Goal: Task Accomplishment & Management: Manage account settings

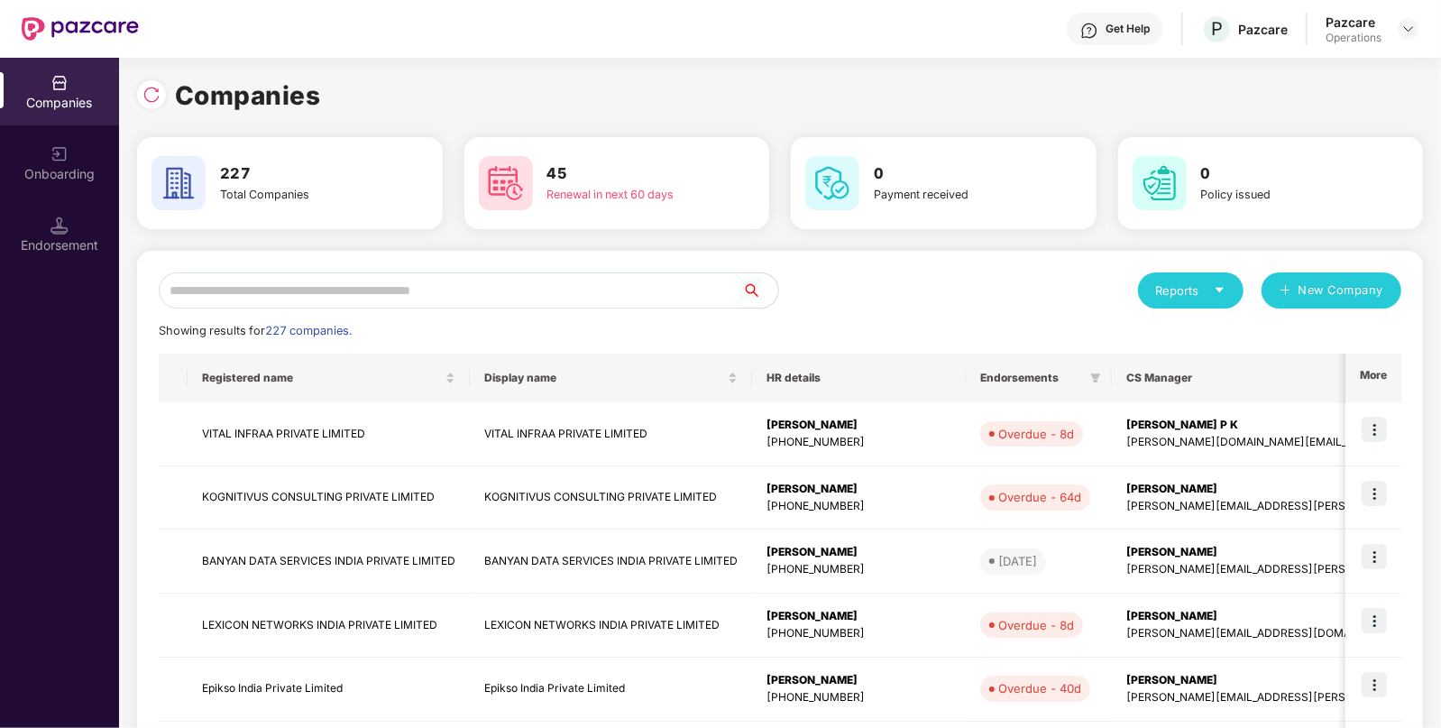
click at [492, 297] on input "text" at bounding box center [451, 290] width 584 height 36
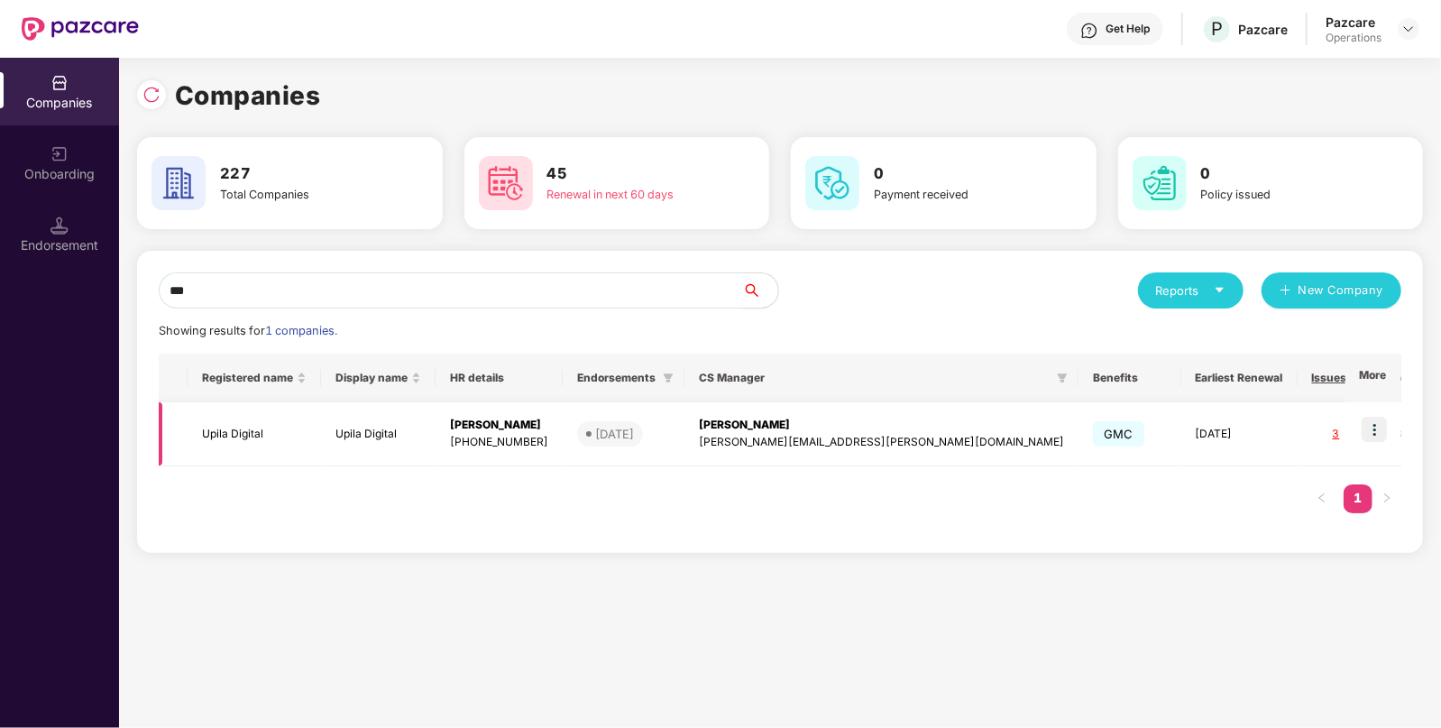
type input "***"
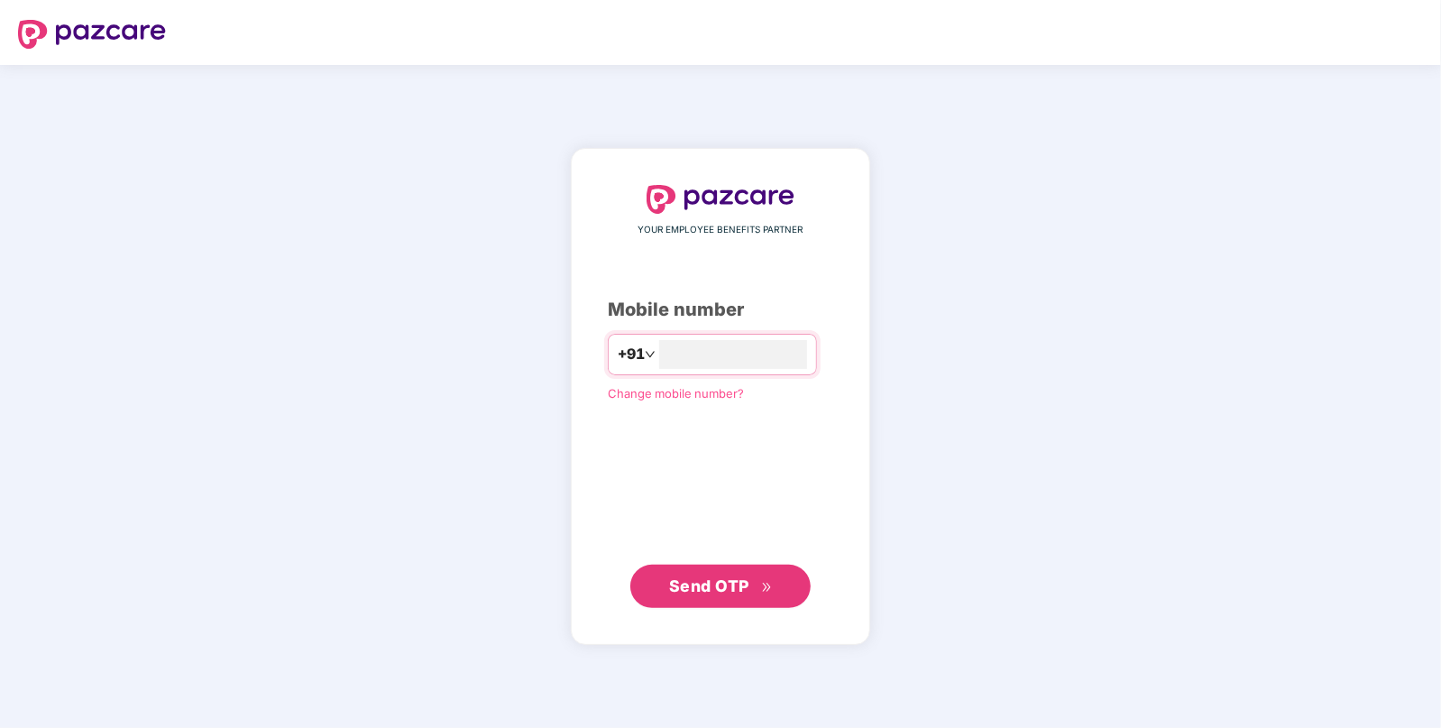
type input "**********"
click at [728, 583] on span "Send OTP" at bounding box center [709, 584] width 80 height 19
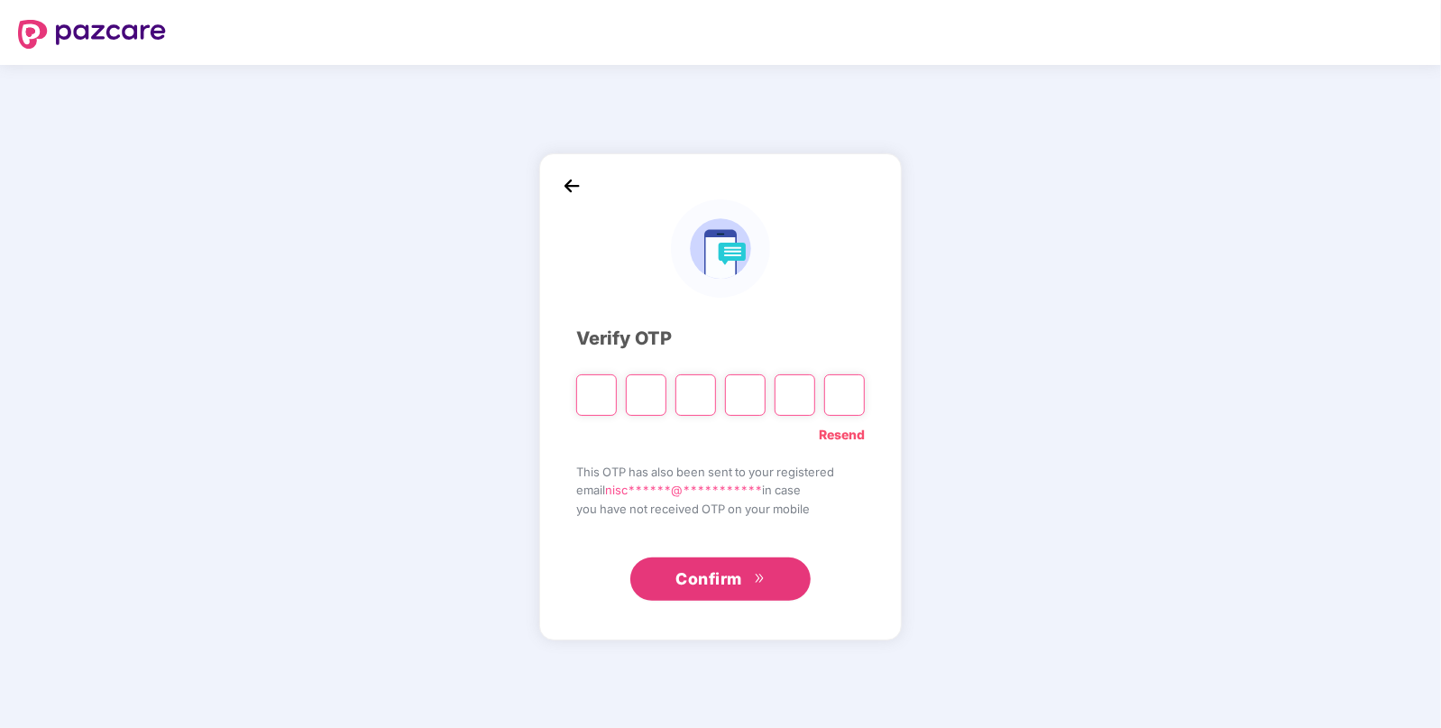
paste input "*"
type input "*"
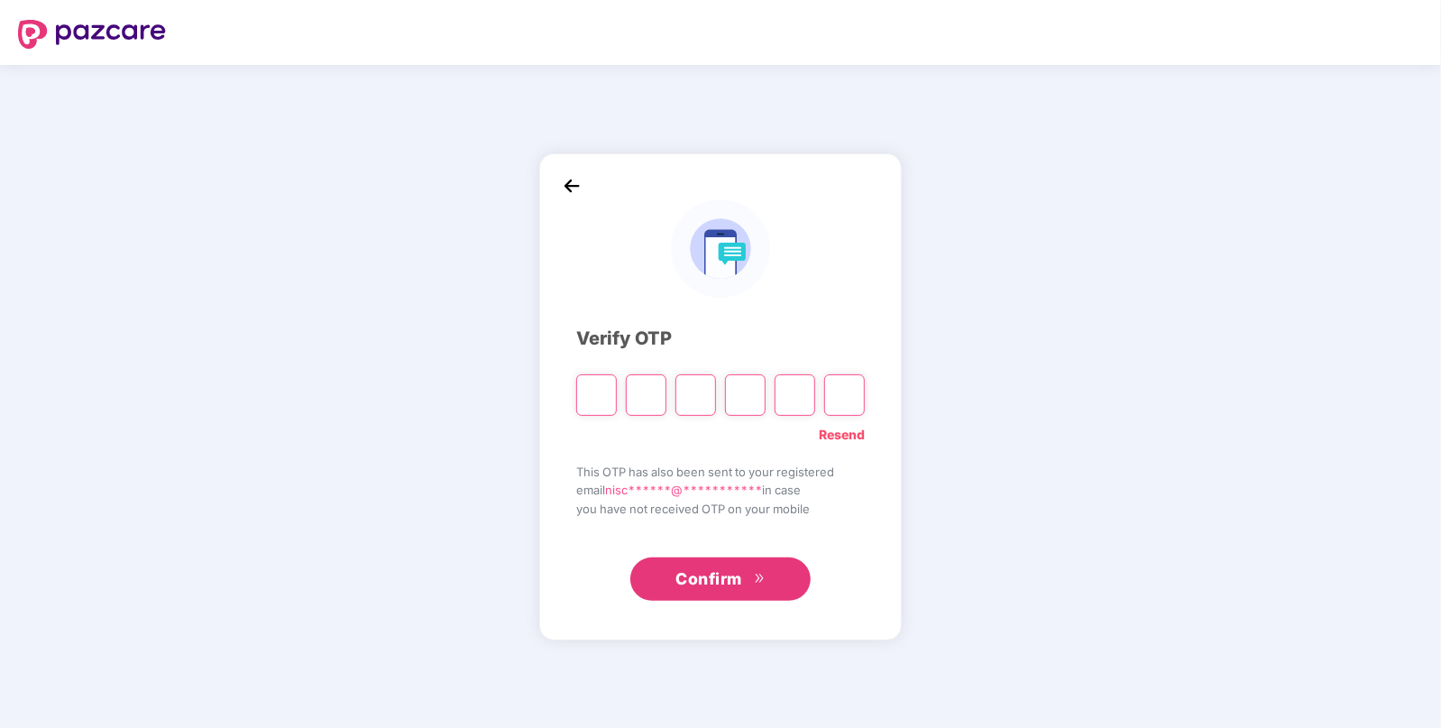
type input "*"
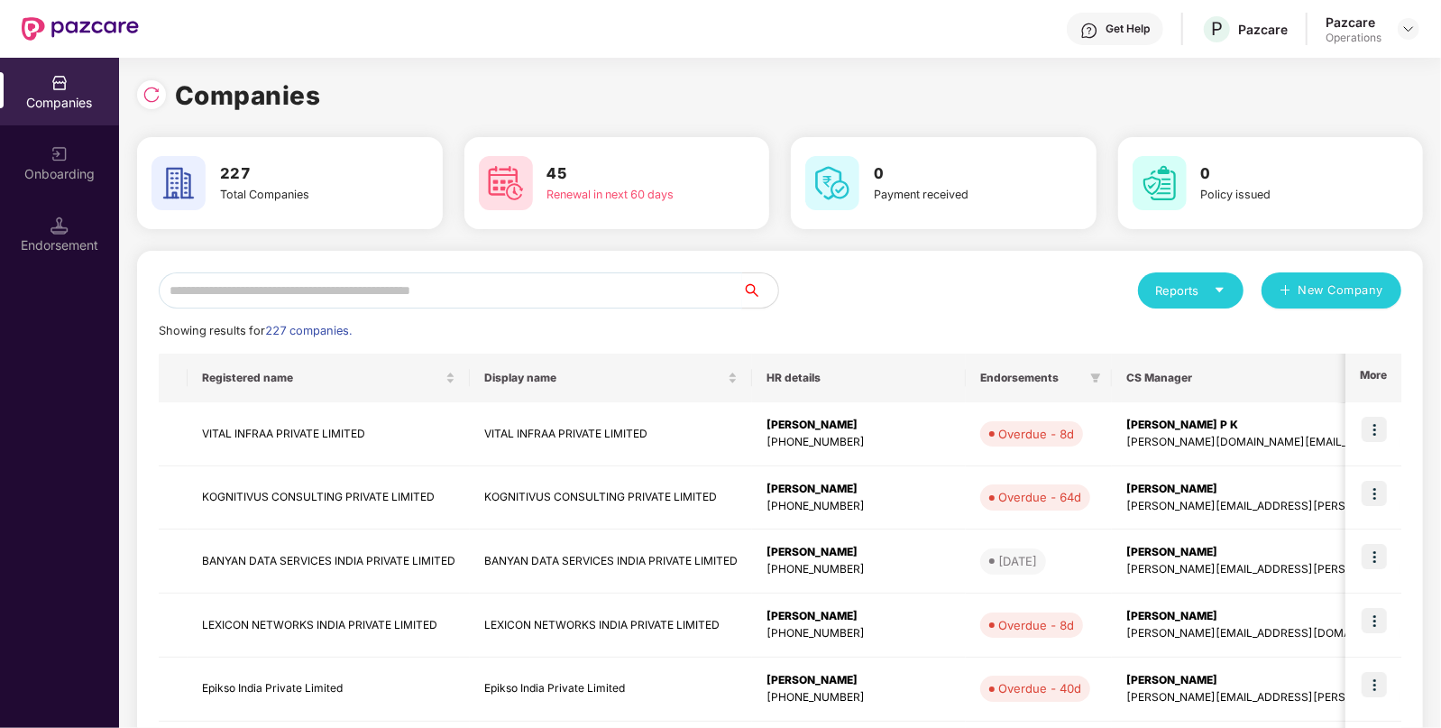
click at [591, 295] on input "text" at bounding box center [451, 290] width 584 height 36
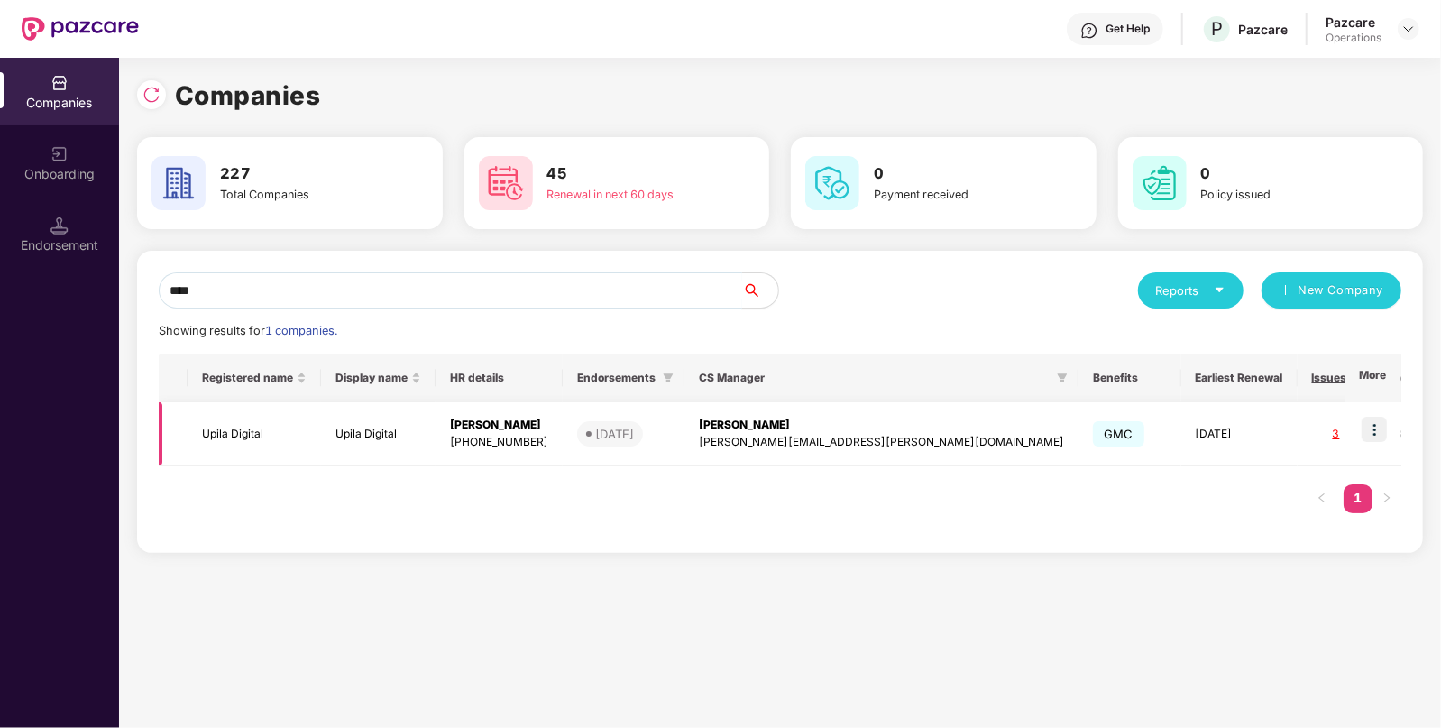
type input "****"
click at [269, 426] on td "Upila Digital" at bounding box center [254, 434] width 133 height 64
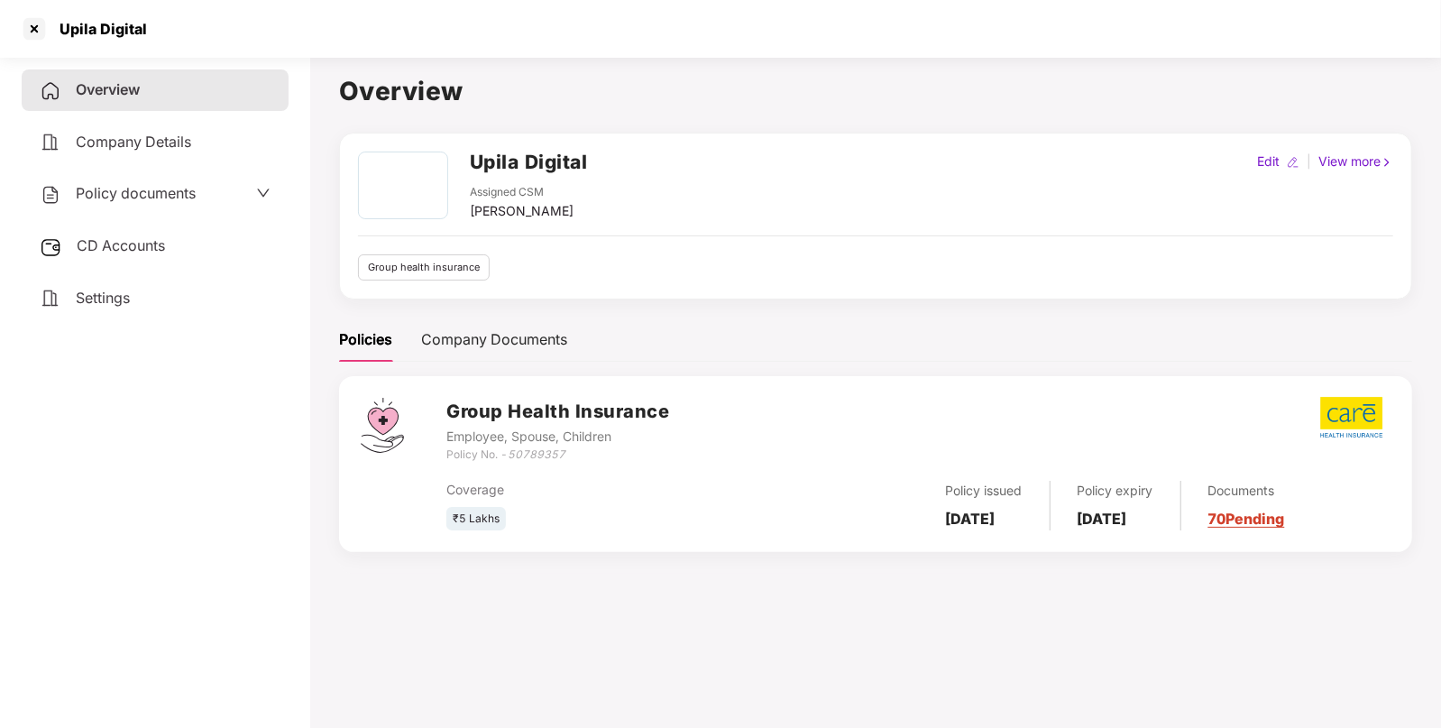
click at [146, 257] on div "CD Accounts" at bounding box center [155, 245] width 267 height 41
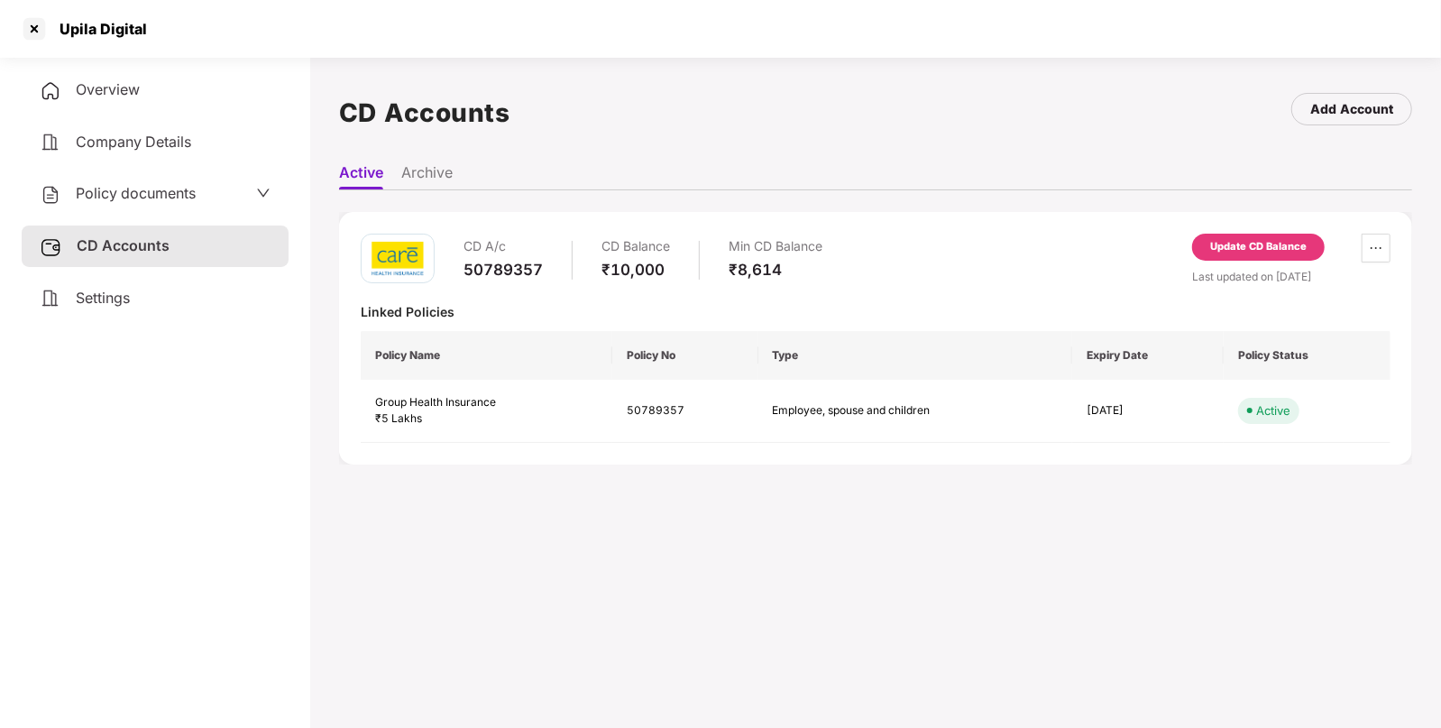
click at [1278, 251] on div "Update CD Balance" at bounding box center [1258, 247] width 97 height 16
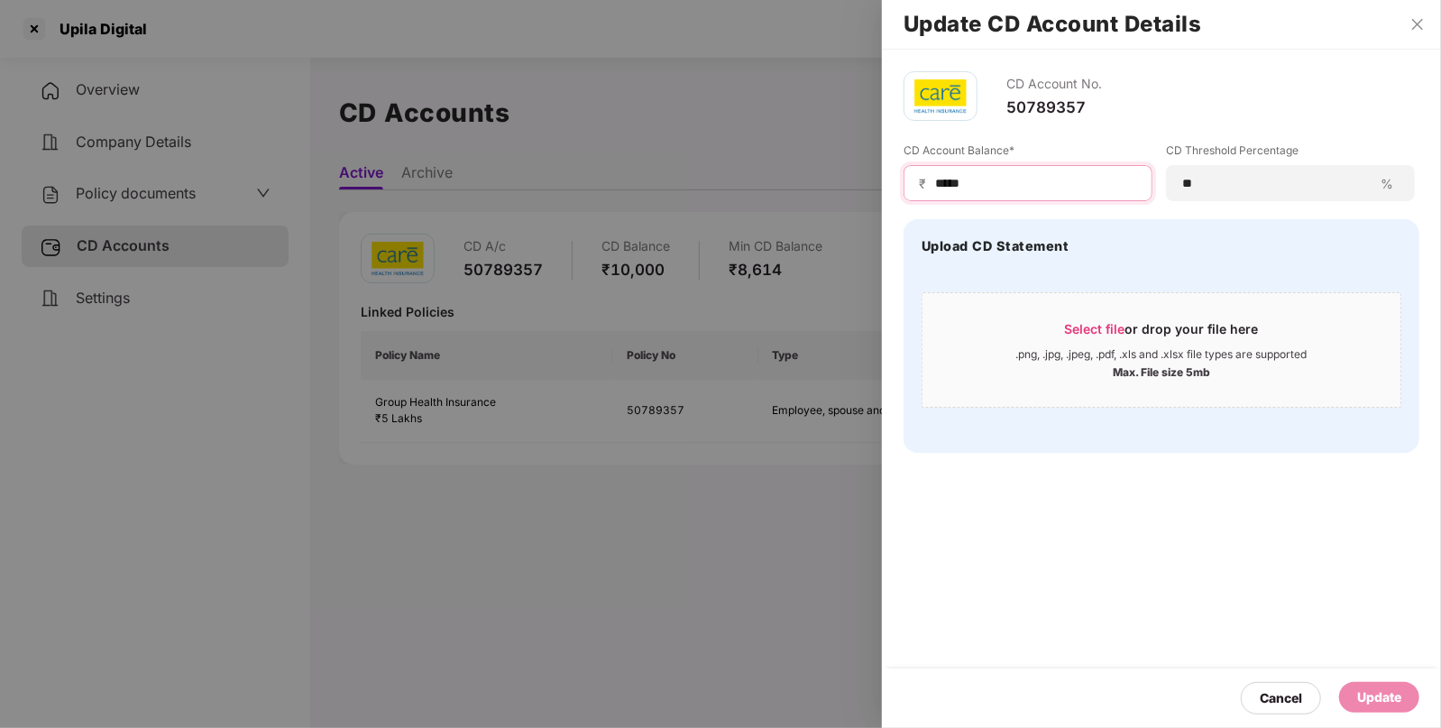
click at [951, 180] on input "*****" at bounding box center [1035, 183] width 204 height 19
type input "****"
click at [1367, 685] on div "Update" at bounding box center [1379, 697] width 80 height 31
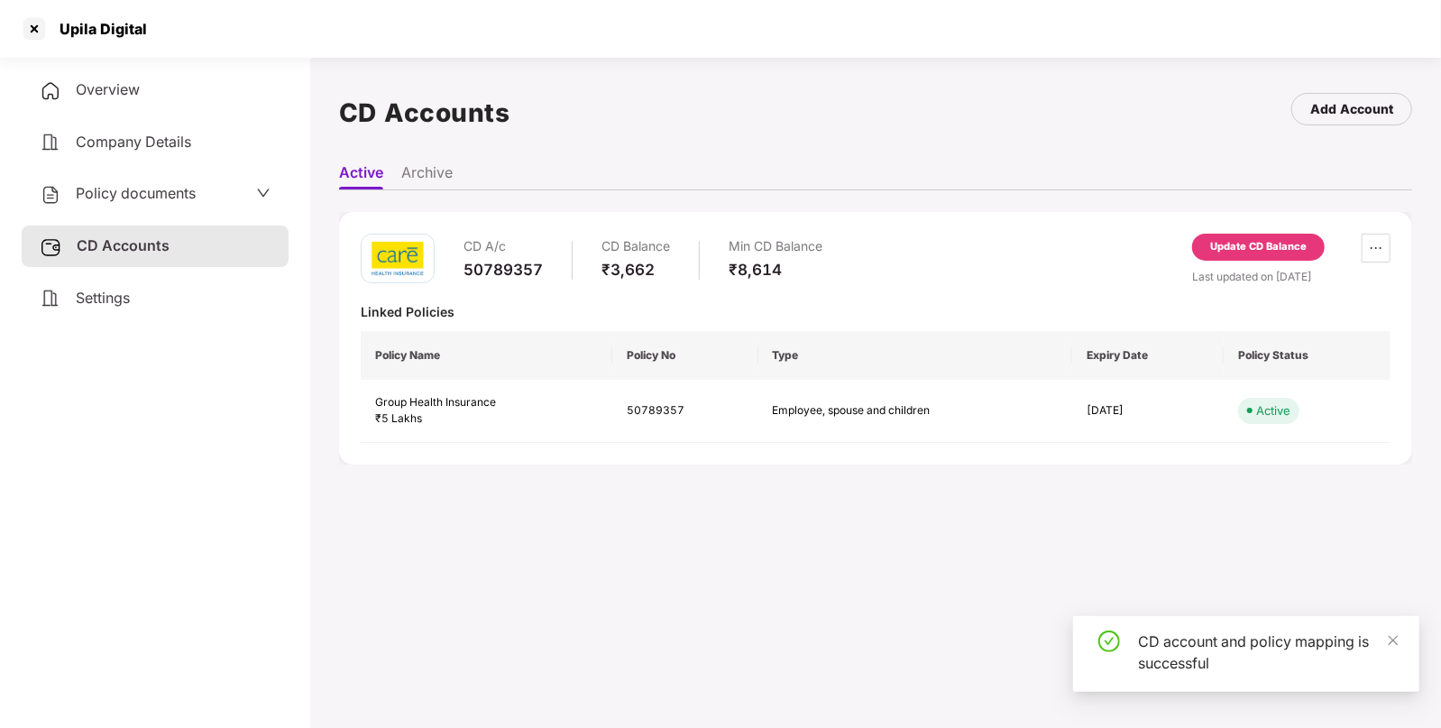
click at [113, 190] on span "Policy documents" at bounding box center [136, 193] width 120 height 18
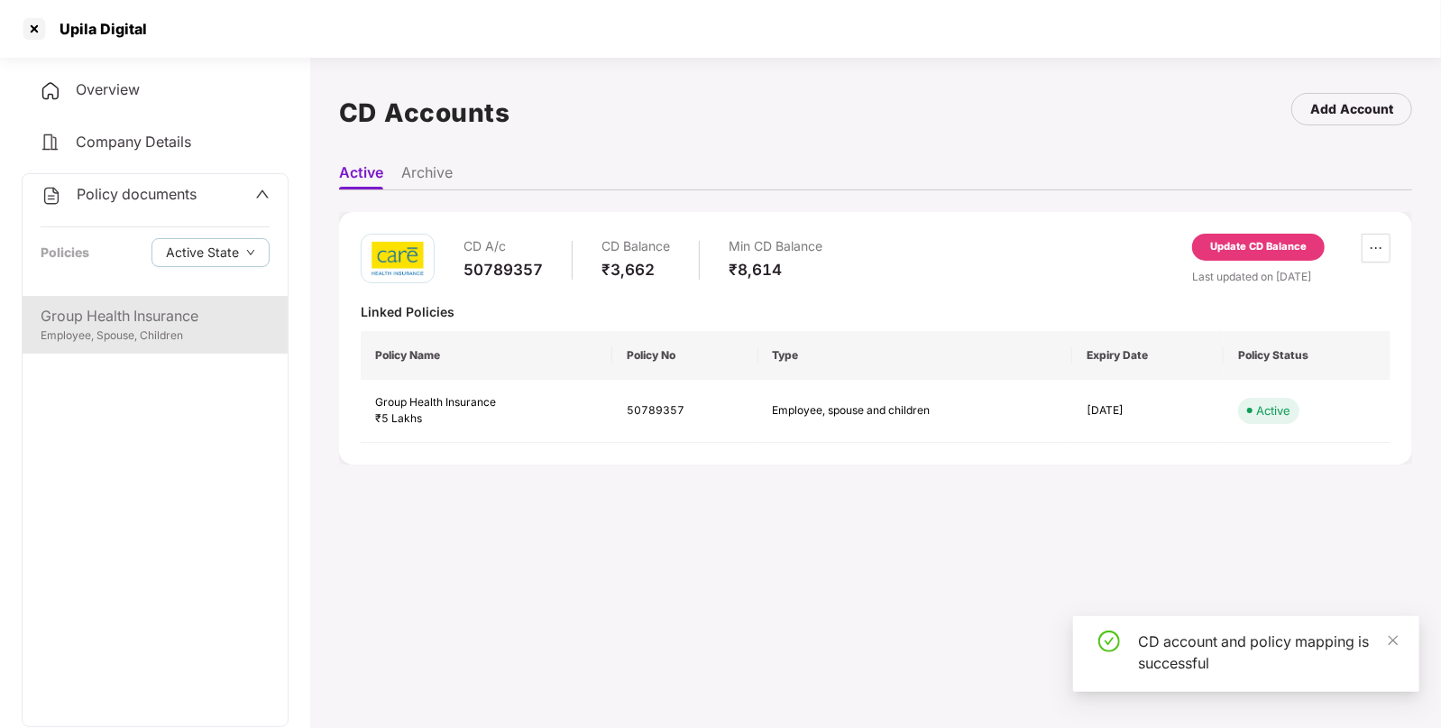
click at [101, 299] on div "Group Health Insurance Employee, Spouse, Children" at bounding box center [155, 325] width 265 height 58
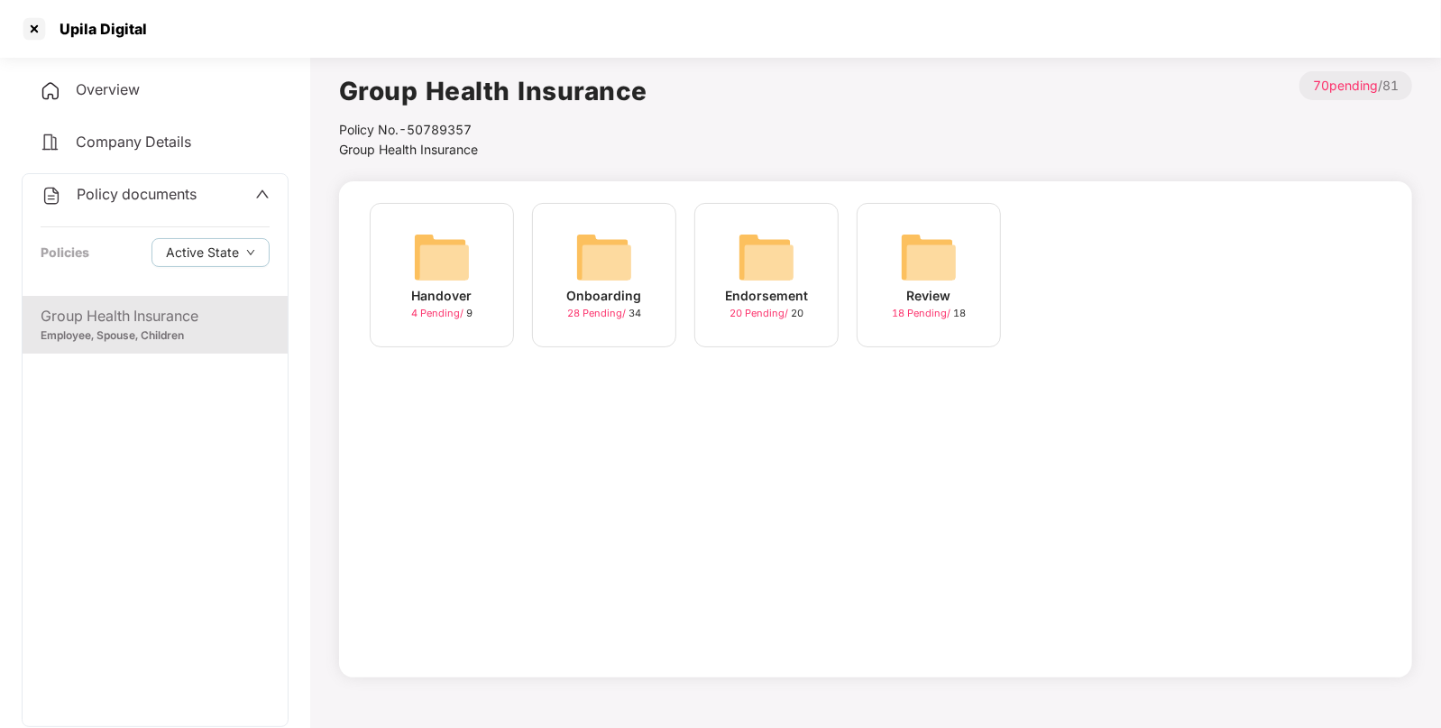
click at [600, 234] on img at bounding box center [604, 257] width 58 height 58
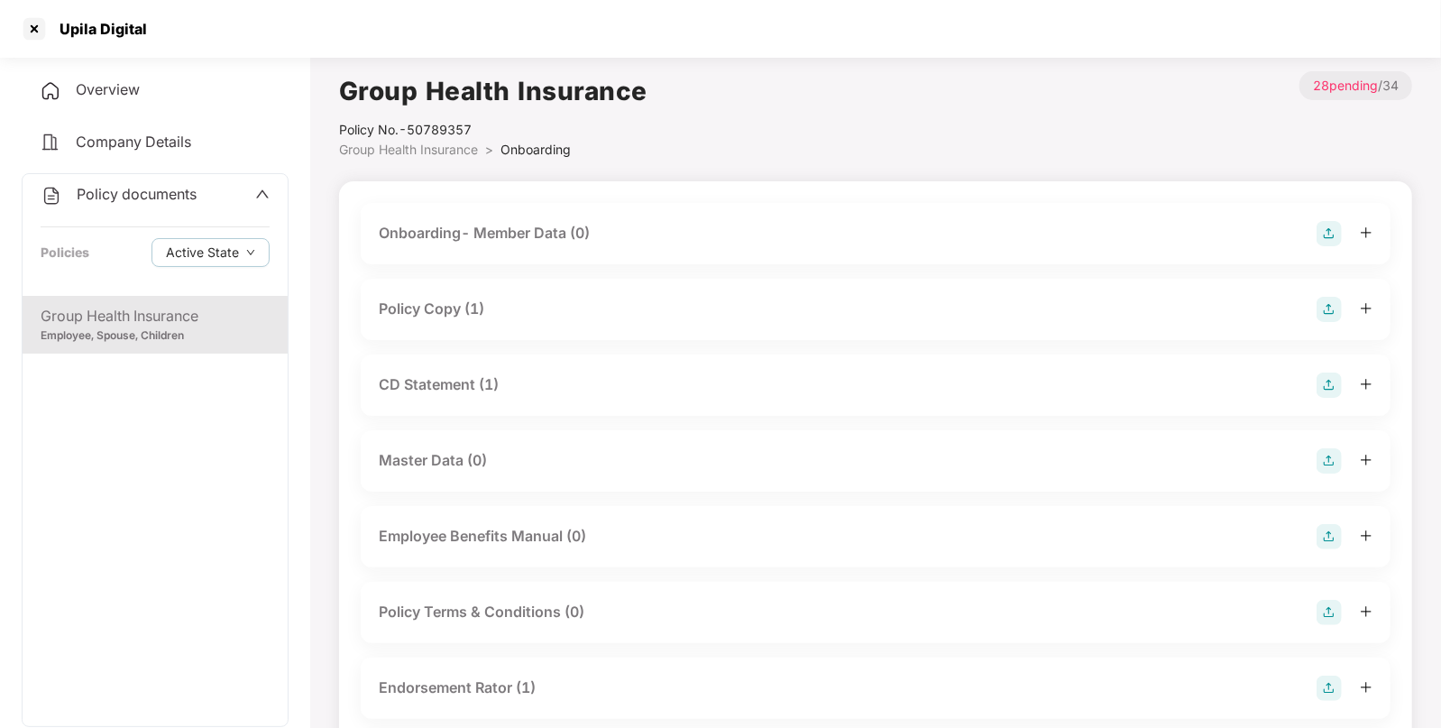
click at [115, 302] on div "Group Health Insurance Employee, Spouse, Children" at bounding box center [155, 325] width 265 height 58
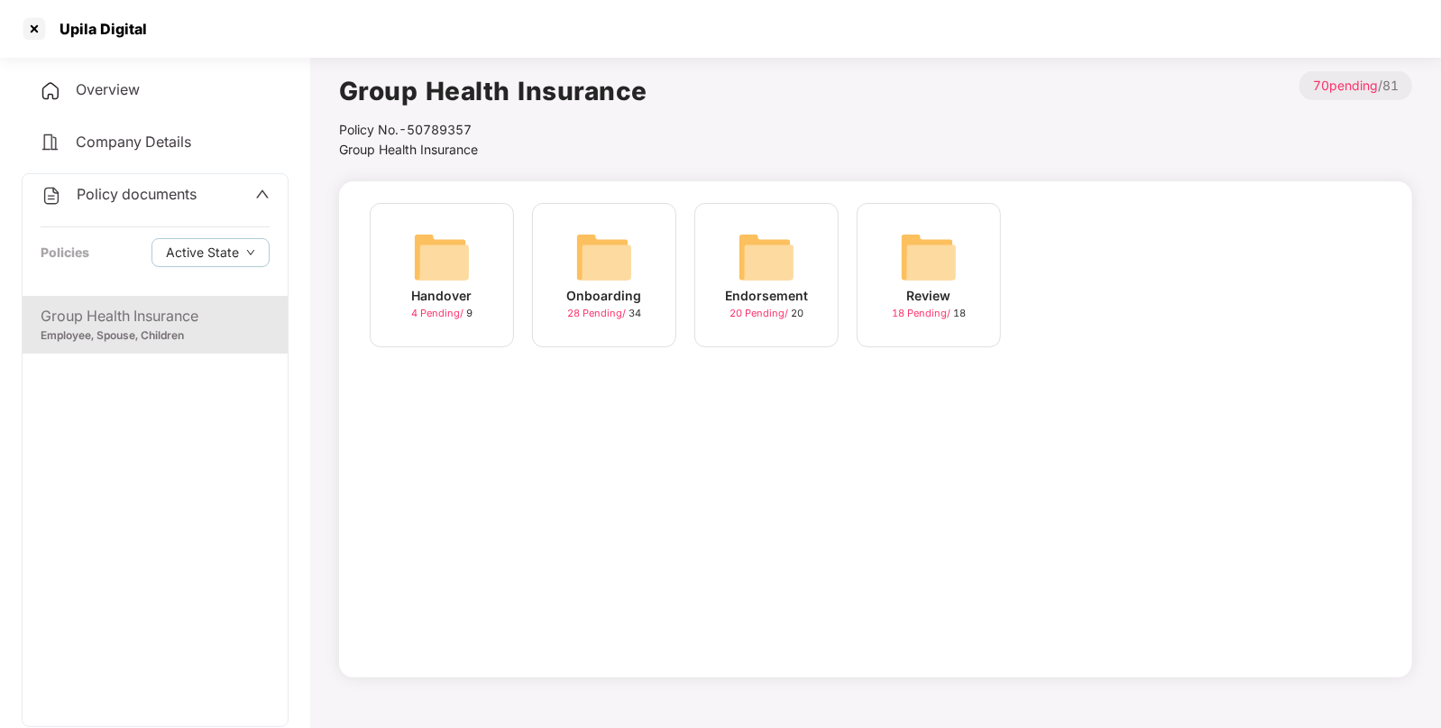
click at [759, 270] on img at bounding box center [767, 257] width 58 height 58
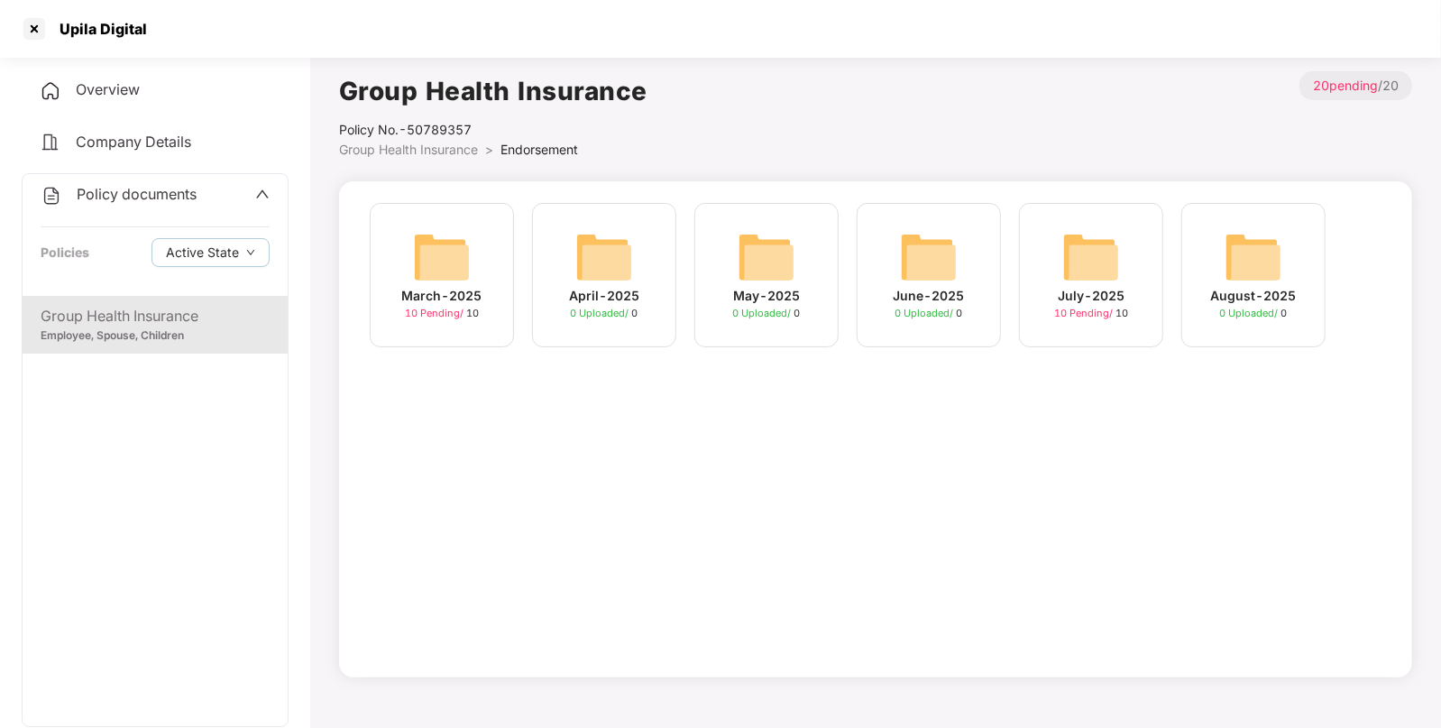
click at [453, 248] on img at bounding box center [442, 257] width 58 height 58
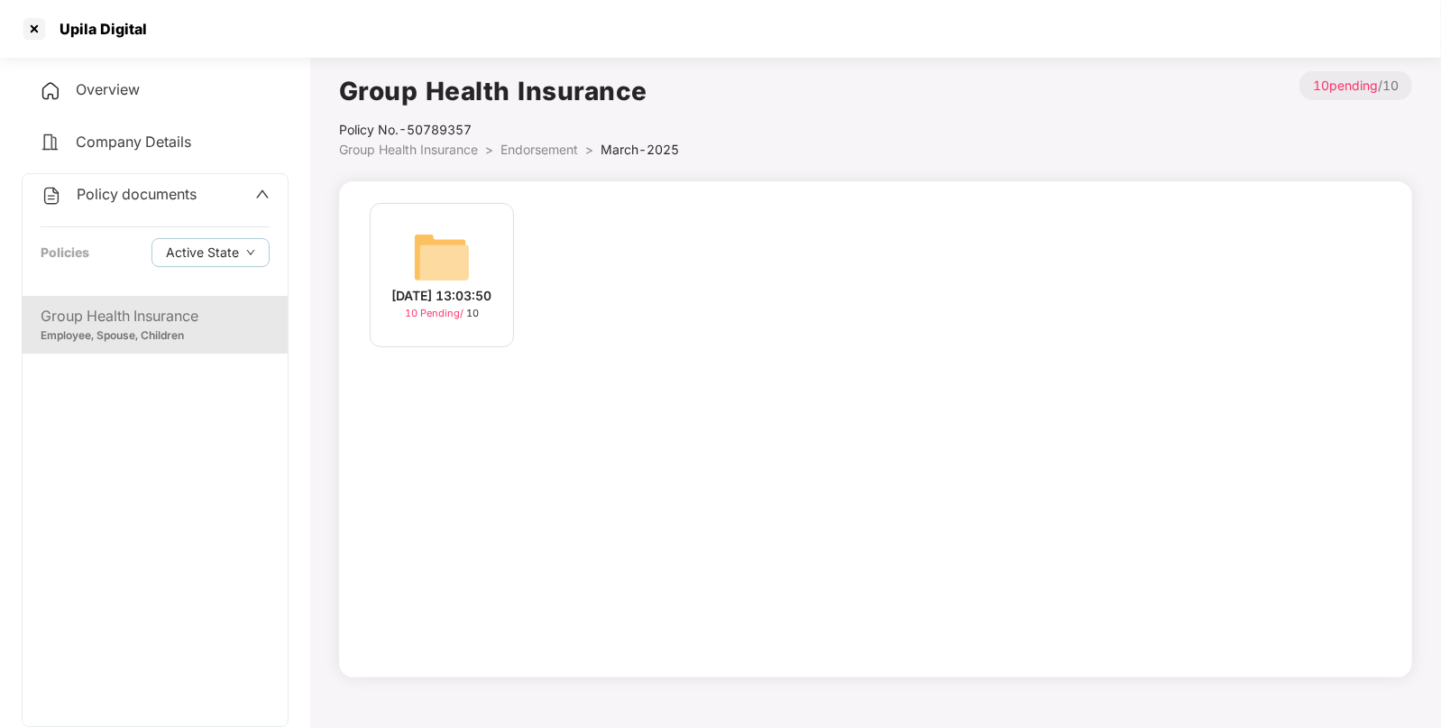
click at [446, 257] on img at bounding box center [442, 257] width 58 height 58
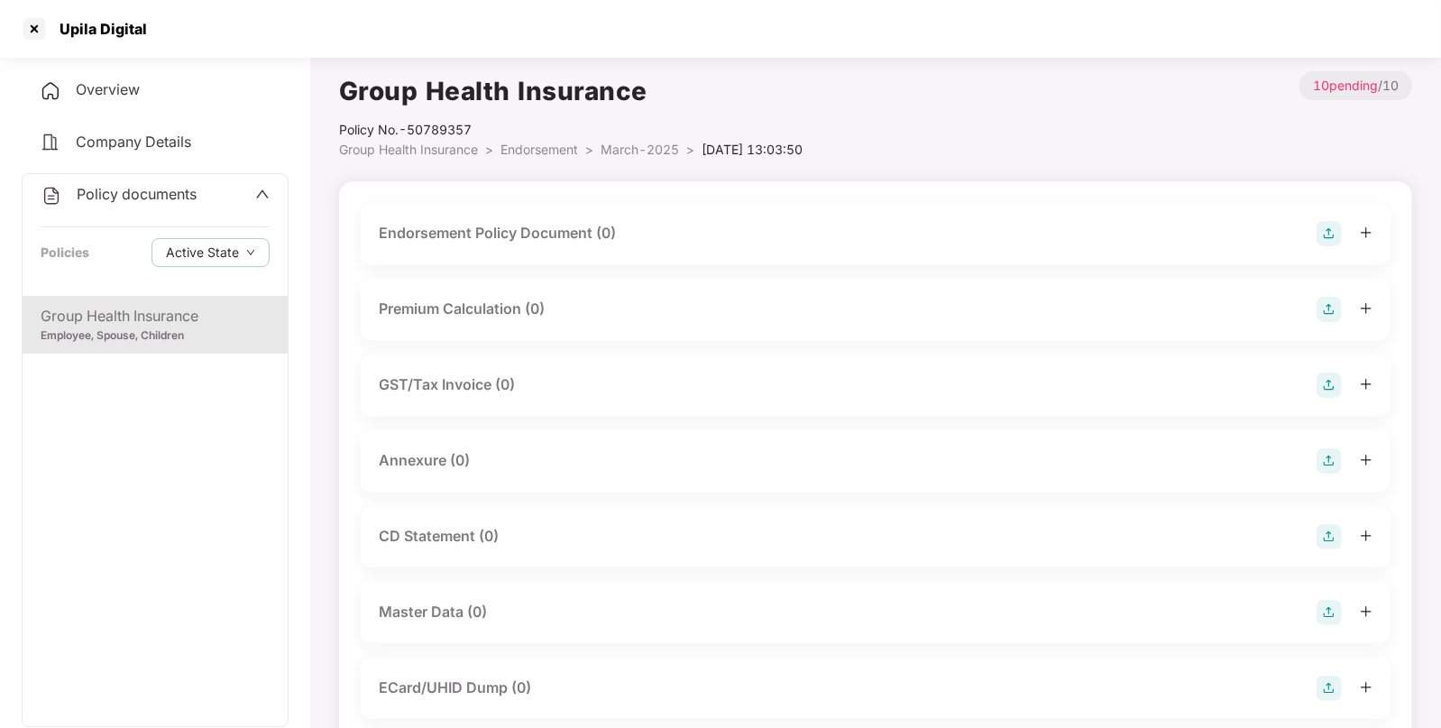
click at [1321, 239] on img at bounding box center [1329, 233] width 25 height 25
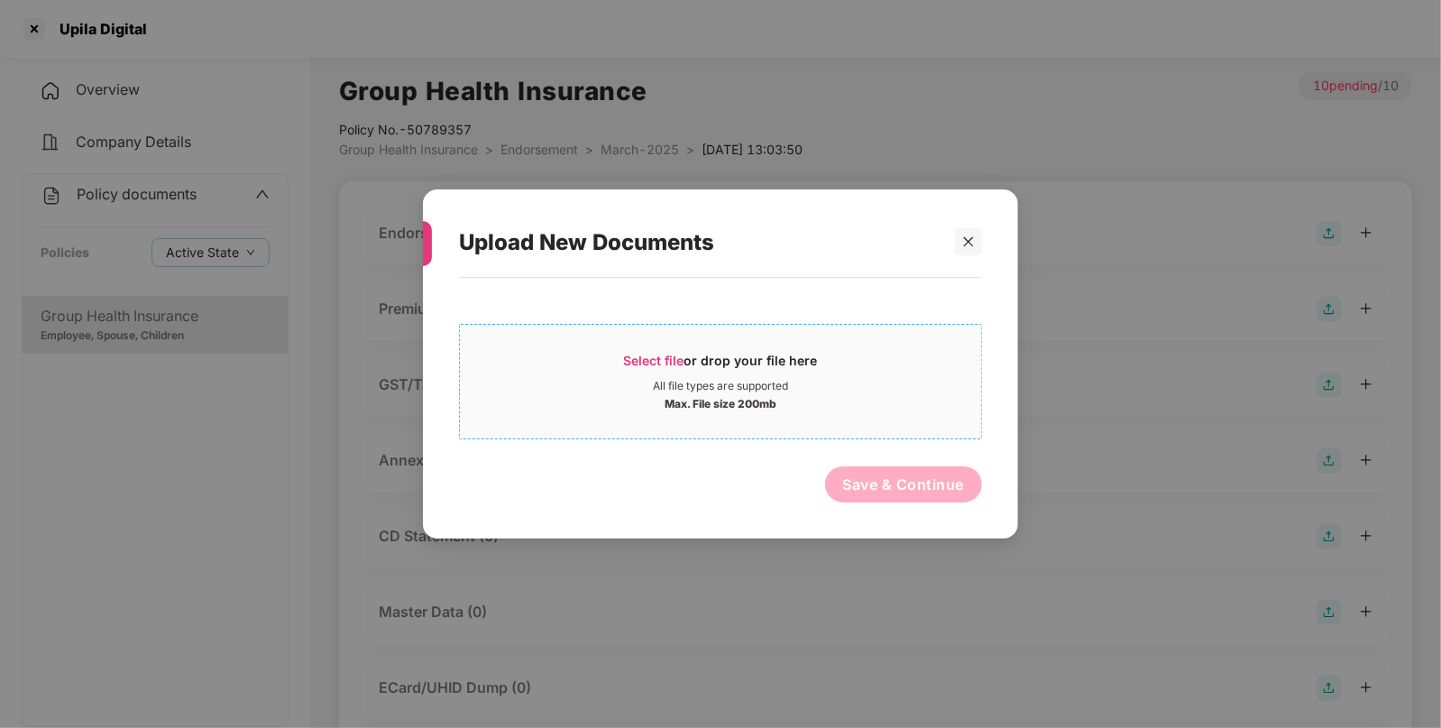
click at [640, 350] on span "Select file or drop your file here All file types are supported Max. File size …" at bounding box center [720, 381] width 521 height 87
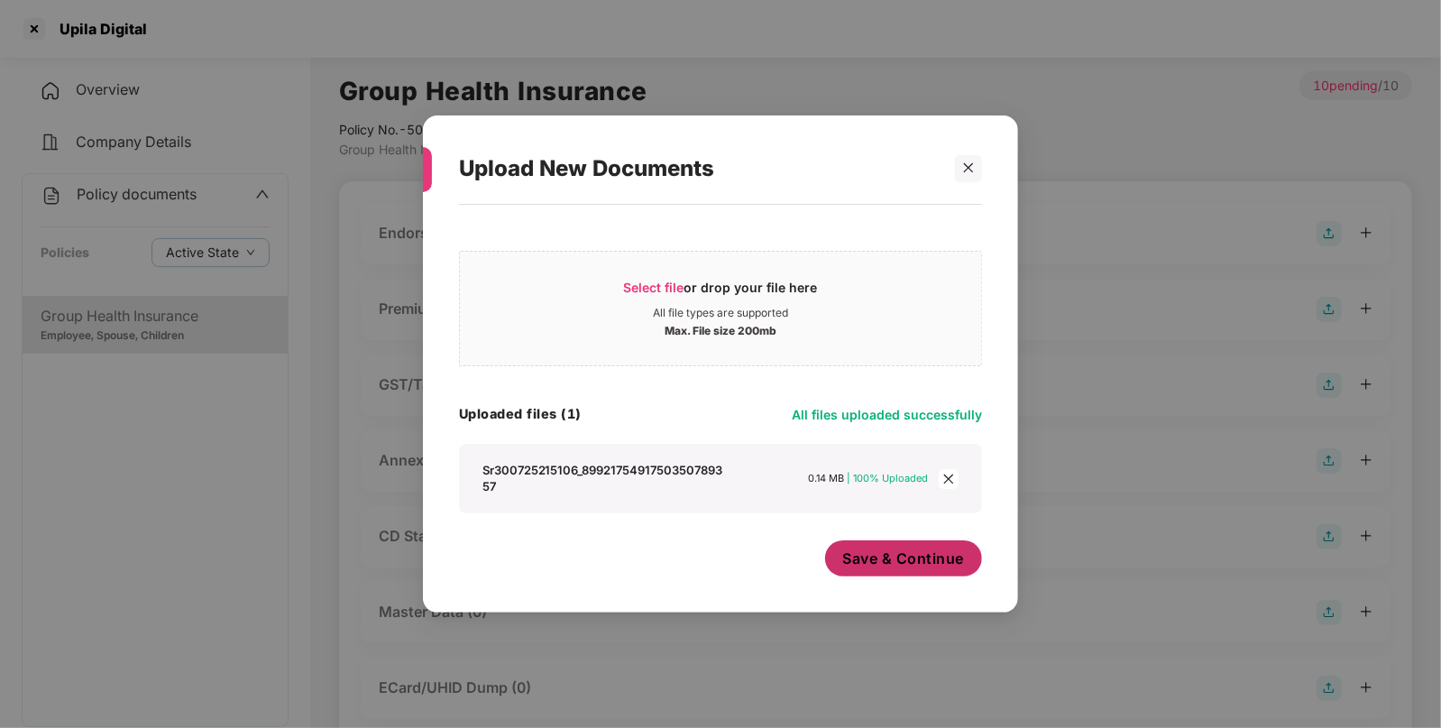
click at [872, 558] on span "Save & Continue" at bounding box center [904, 558] width 122 height 20
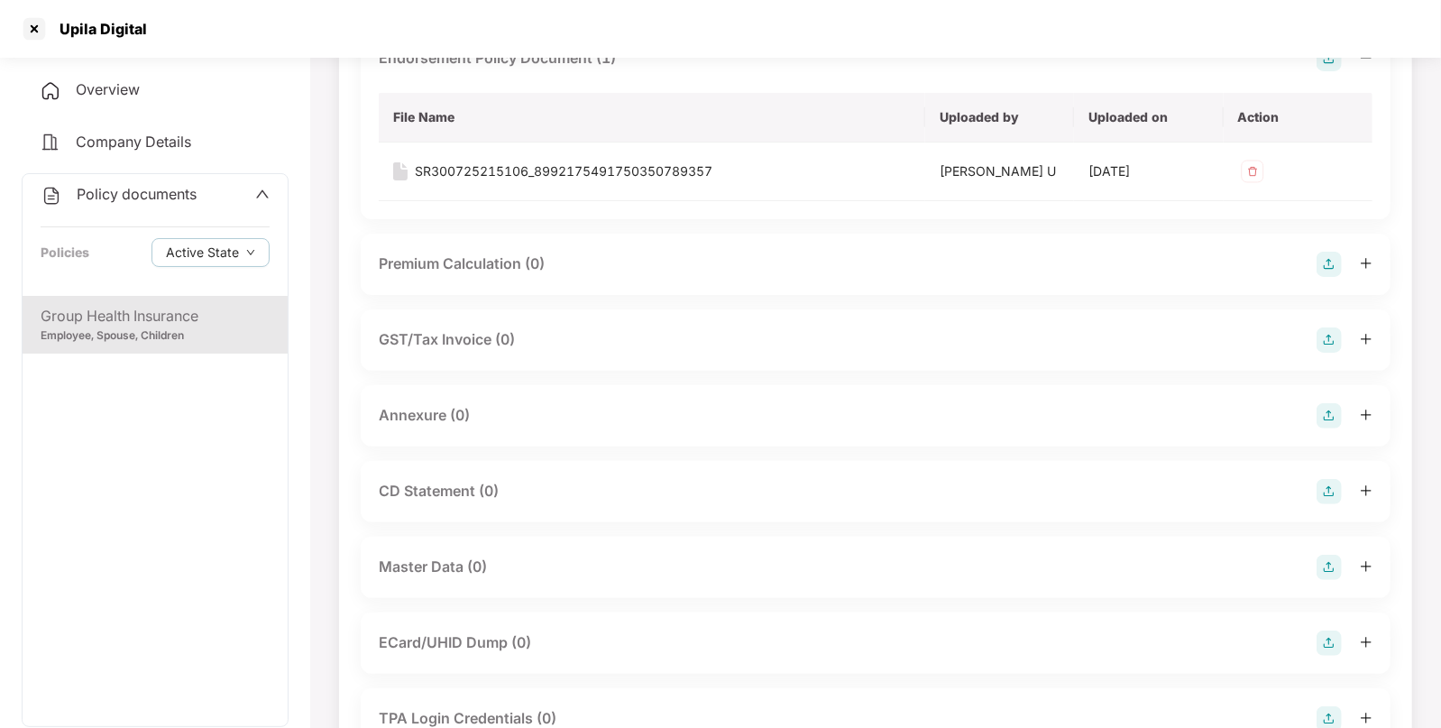
scroll to position [177, 0]
click at [1328, 406] on img at bounding box center [1329, 413] width 25 height 25
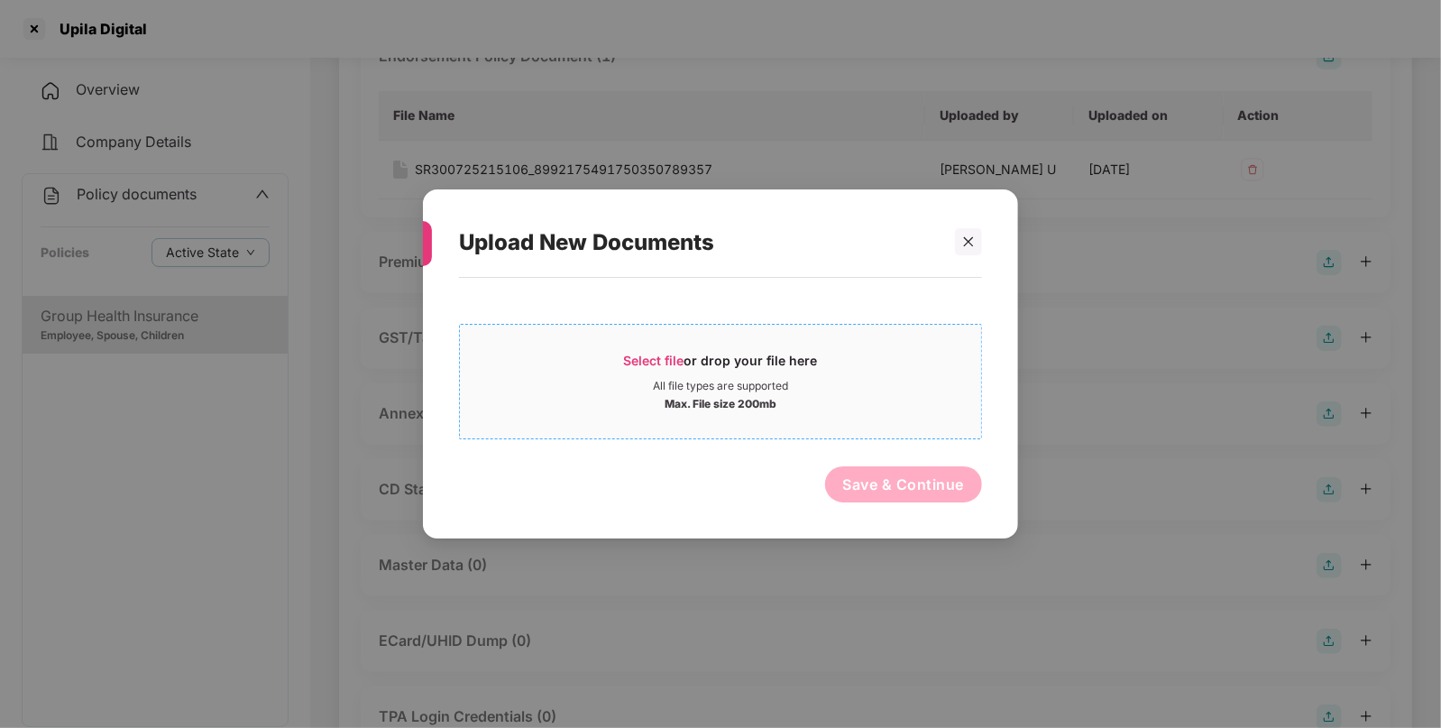
click at [638, 357] on span "Select file" at bounding box center [654, 360] width 60 height 15
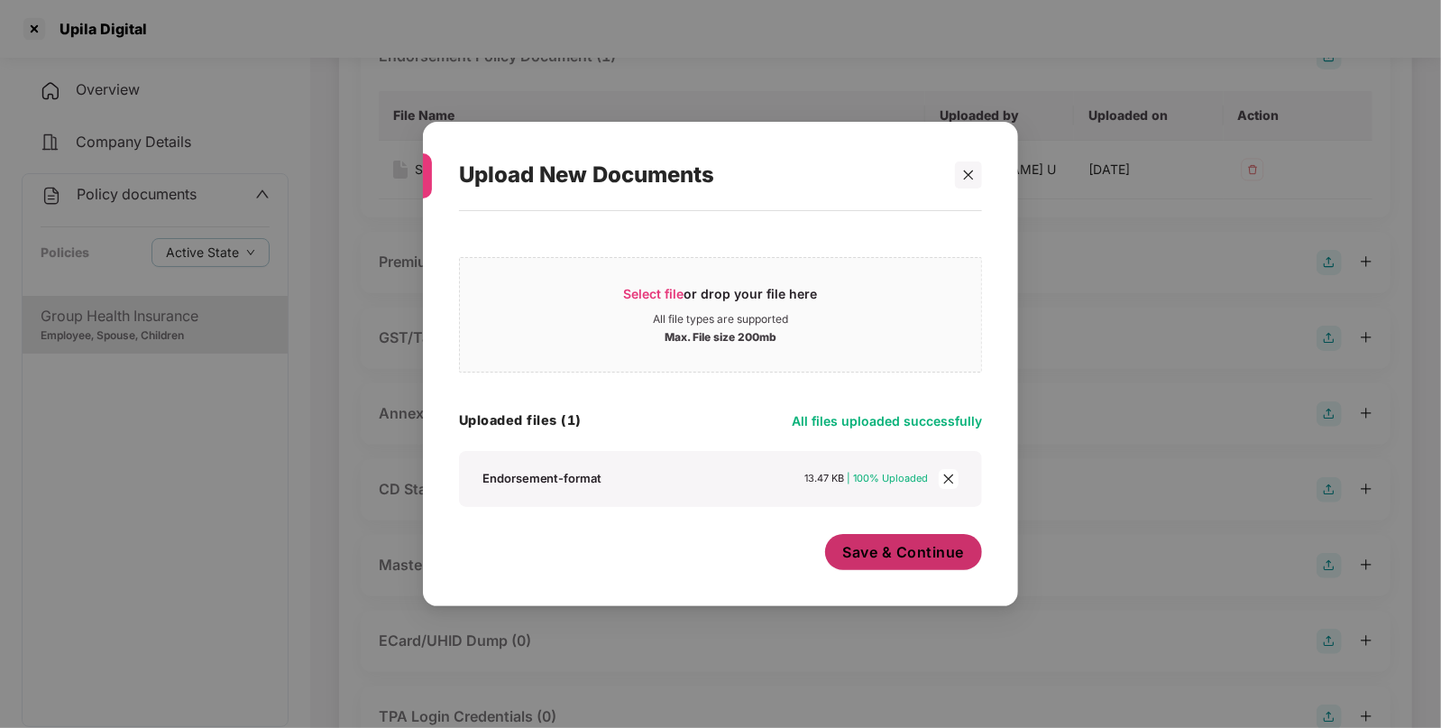
click at [848, 545] on span "Save & Continue" at bounding box center [904, 552] width 122 height 20
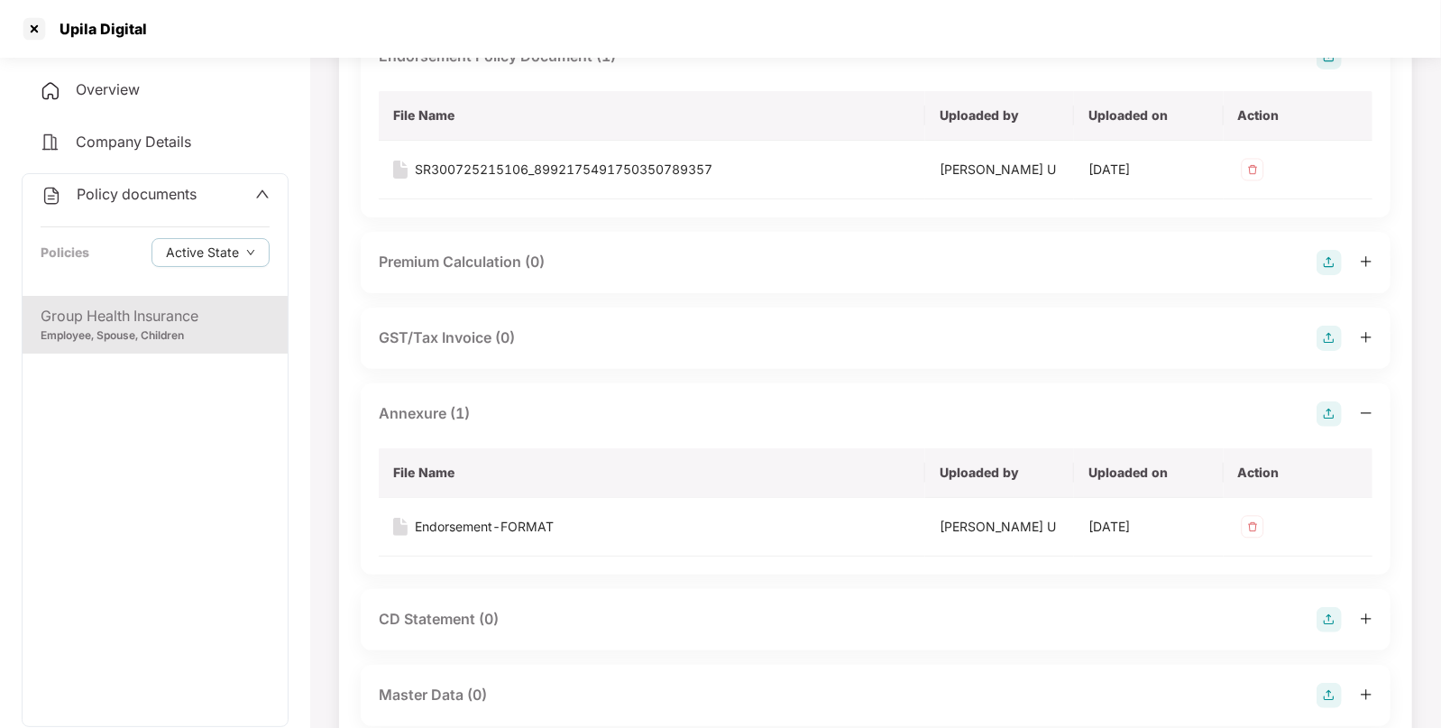
scroll to position [0, 0]
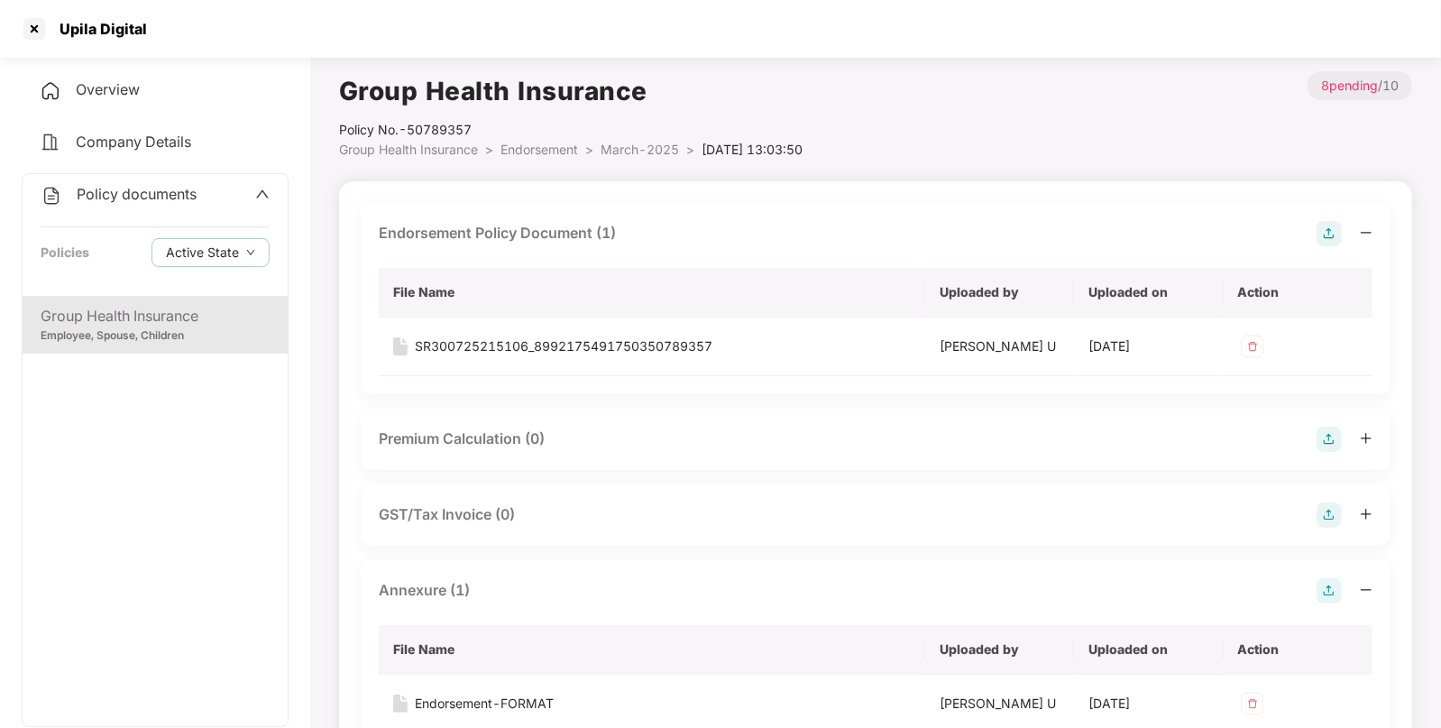
click at [522, 144] on span "Endorsement" at bounding box center [540, 149] width 78 height 15
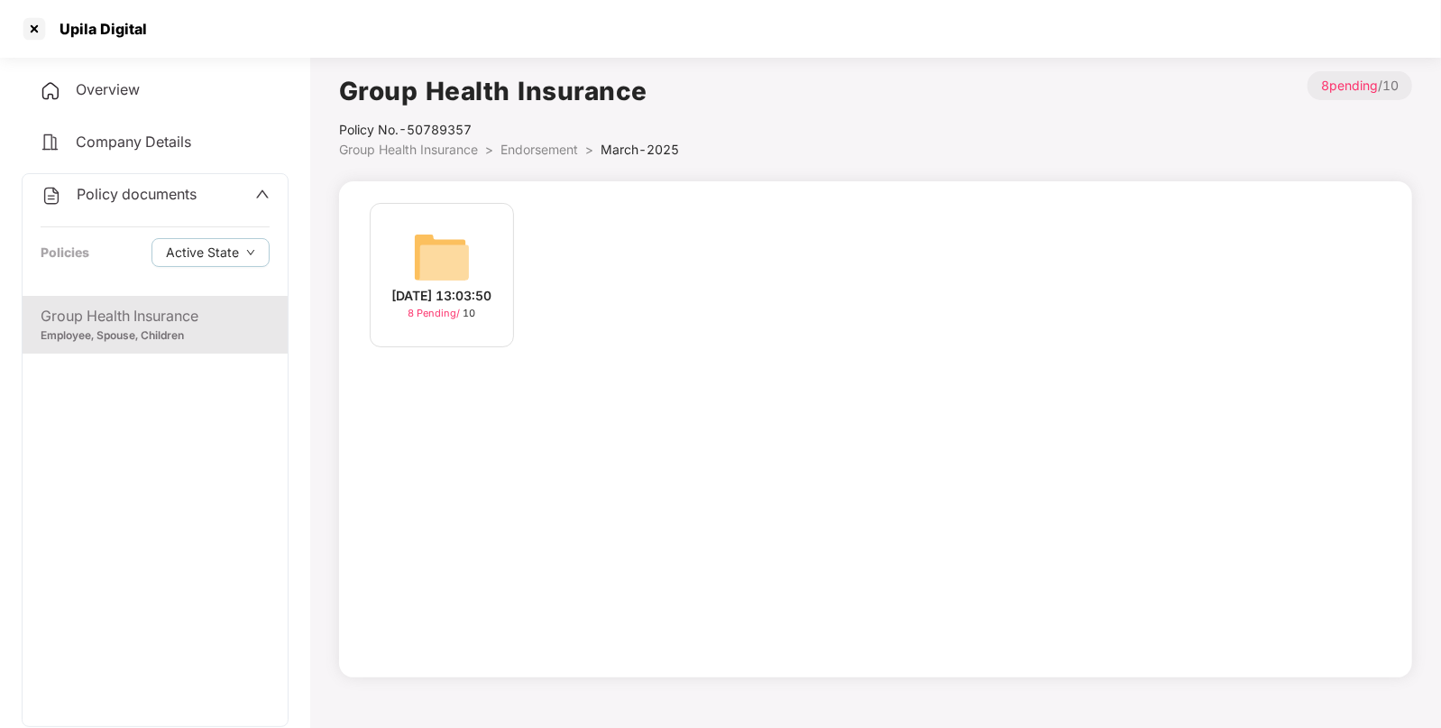
click at [413, 150] on span "Group Health Insurance" at bounding box center [408, 149] width 139 height 15
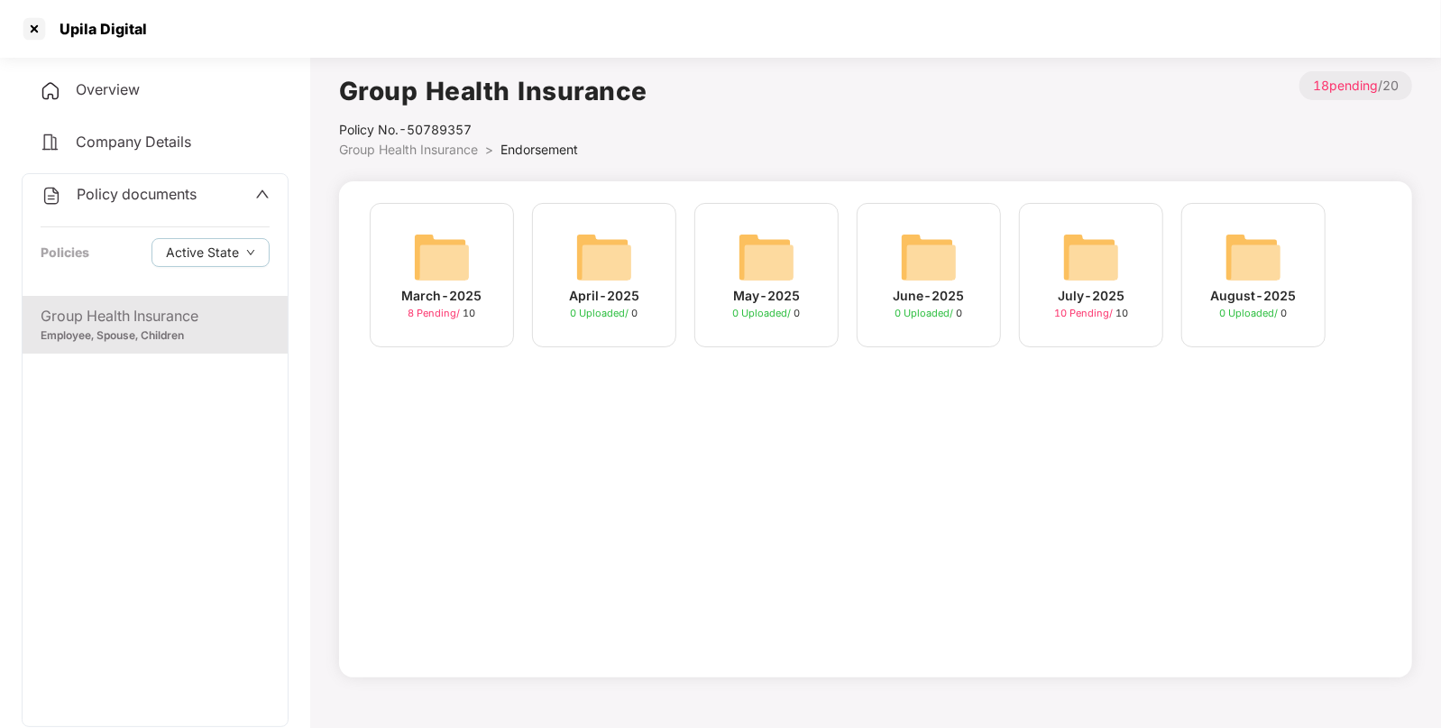
click at [1055, 269] on div "July-2025 10 Pending / 10" at bounding box center [1091, 275] width 144 height 144
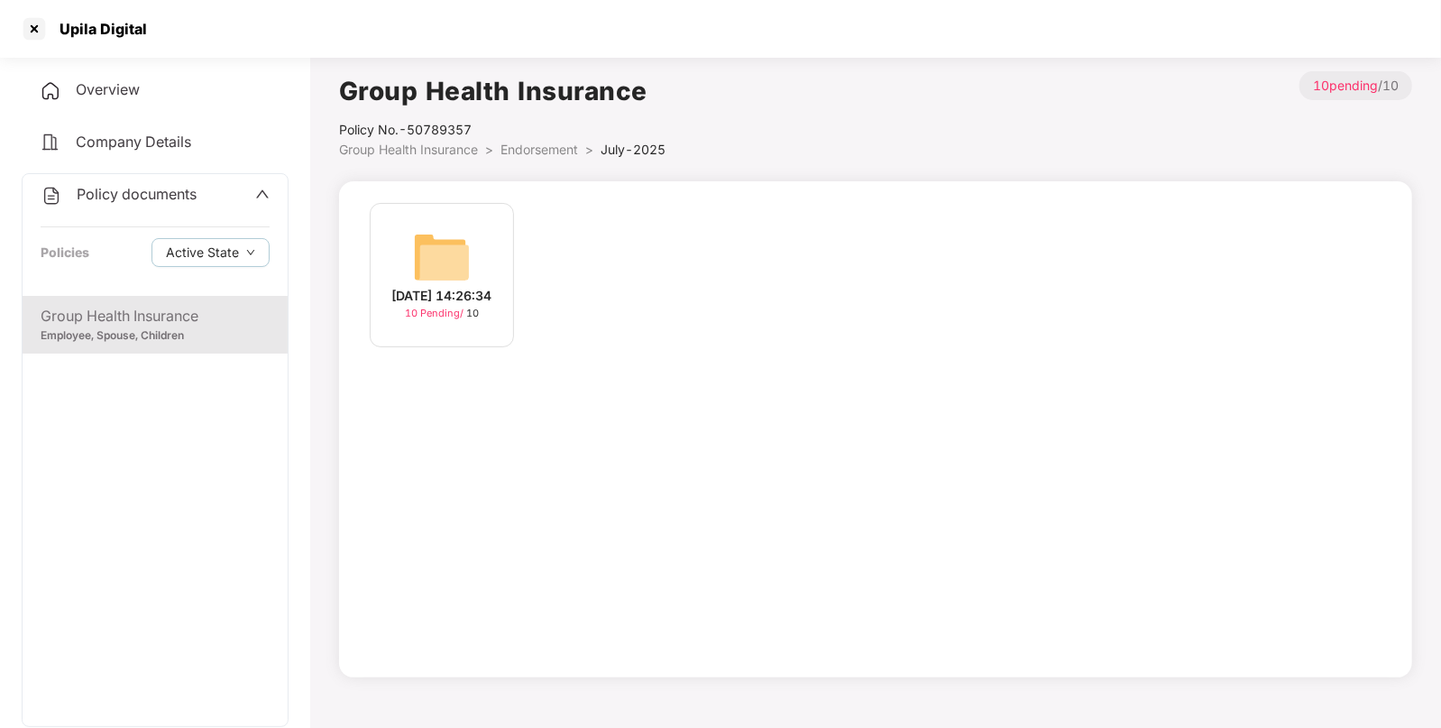
click at [437, 233] on img at bounding box center [442, 257] width 58 height 58
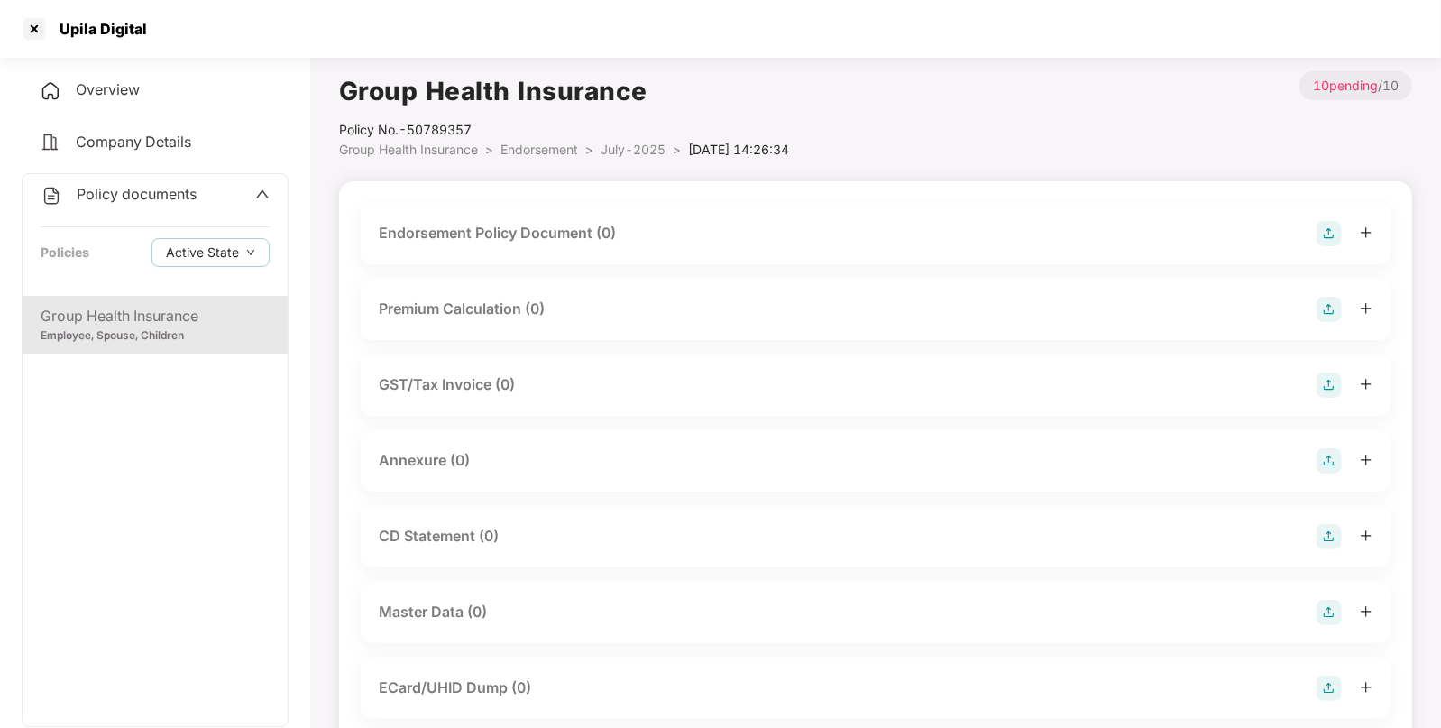
click at [1322, 236] on img at bounding box center [1329, 233] width 25 height 25
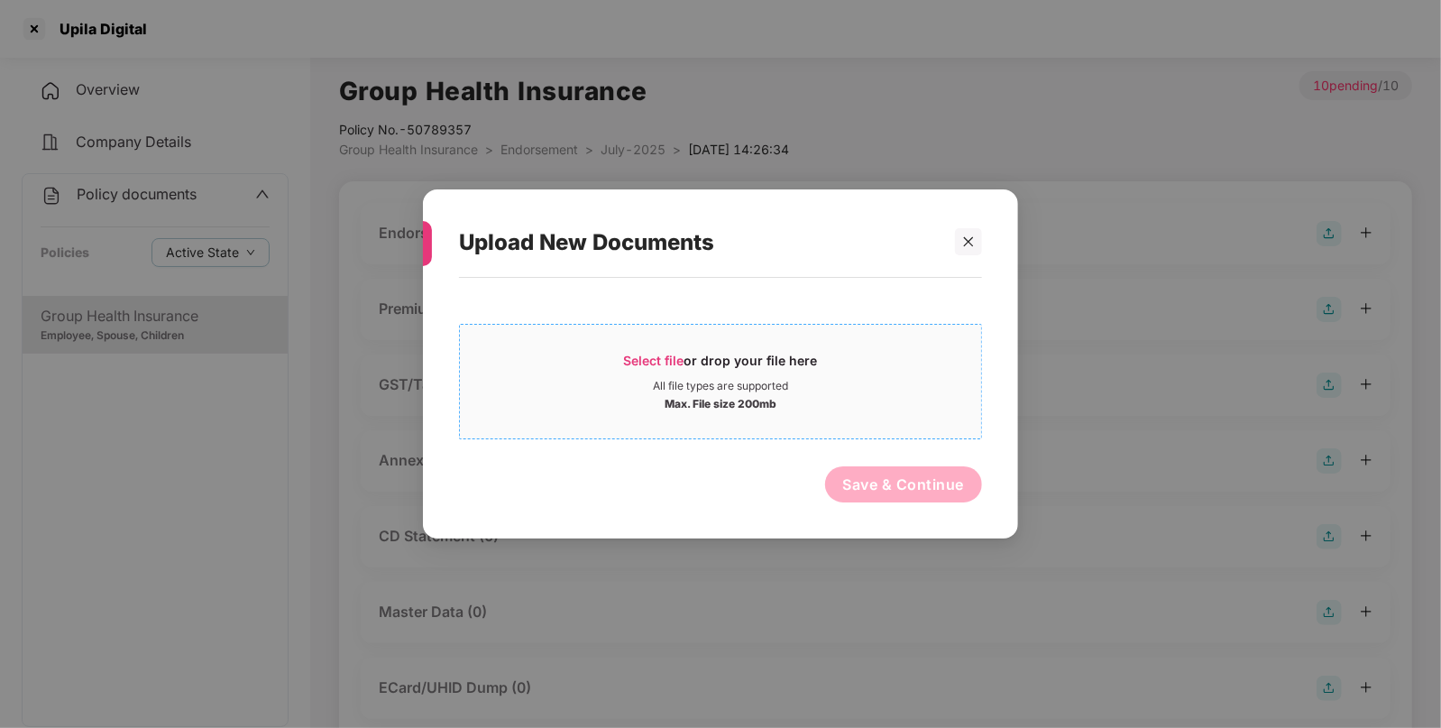
click at [644, 360] on span "Select file" at bounding box center [654, 360] width 60 height 15
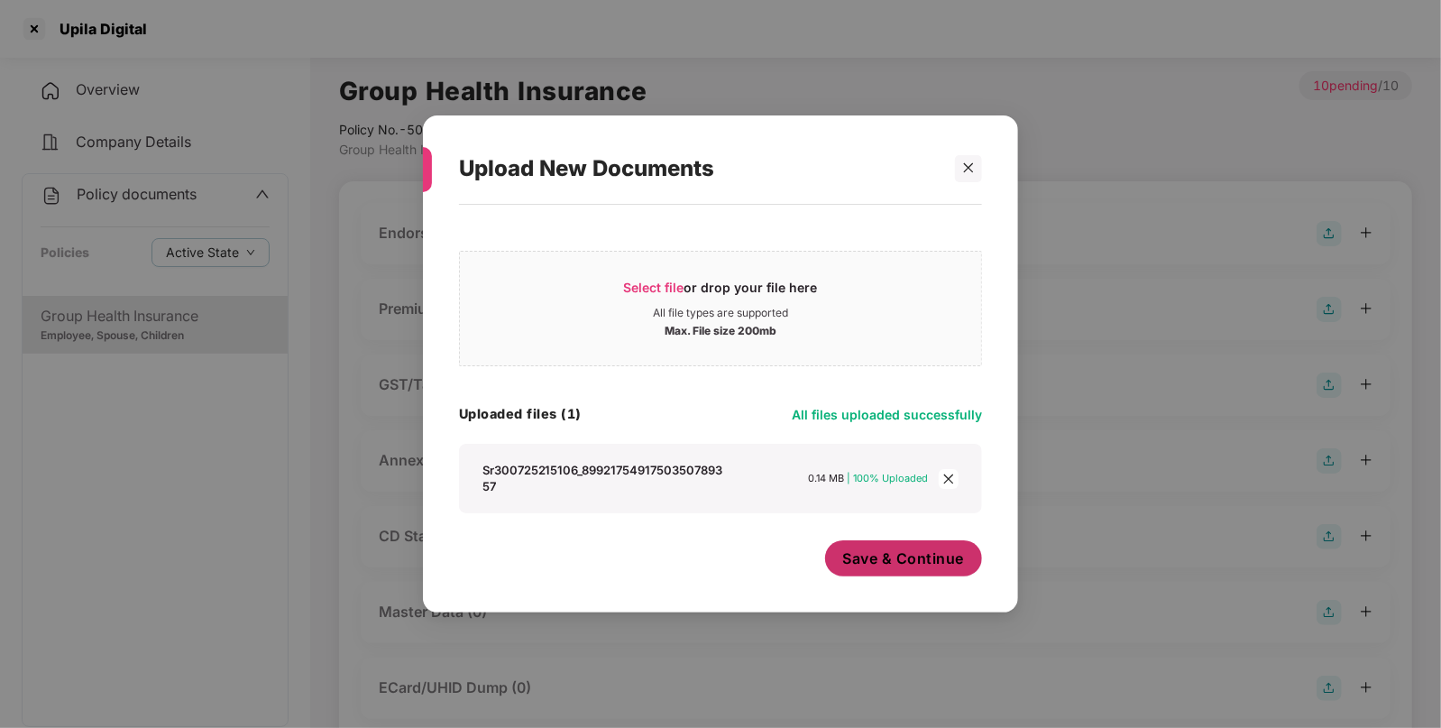
click at [891, 544] on button "Save & Continue" at bounding box center [904, 558] width 158 height 36
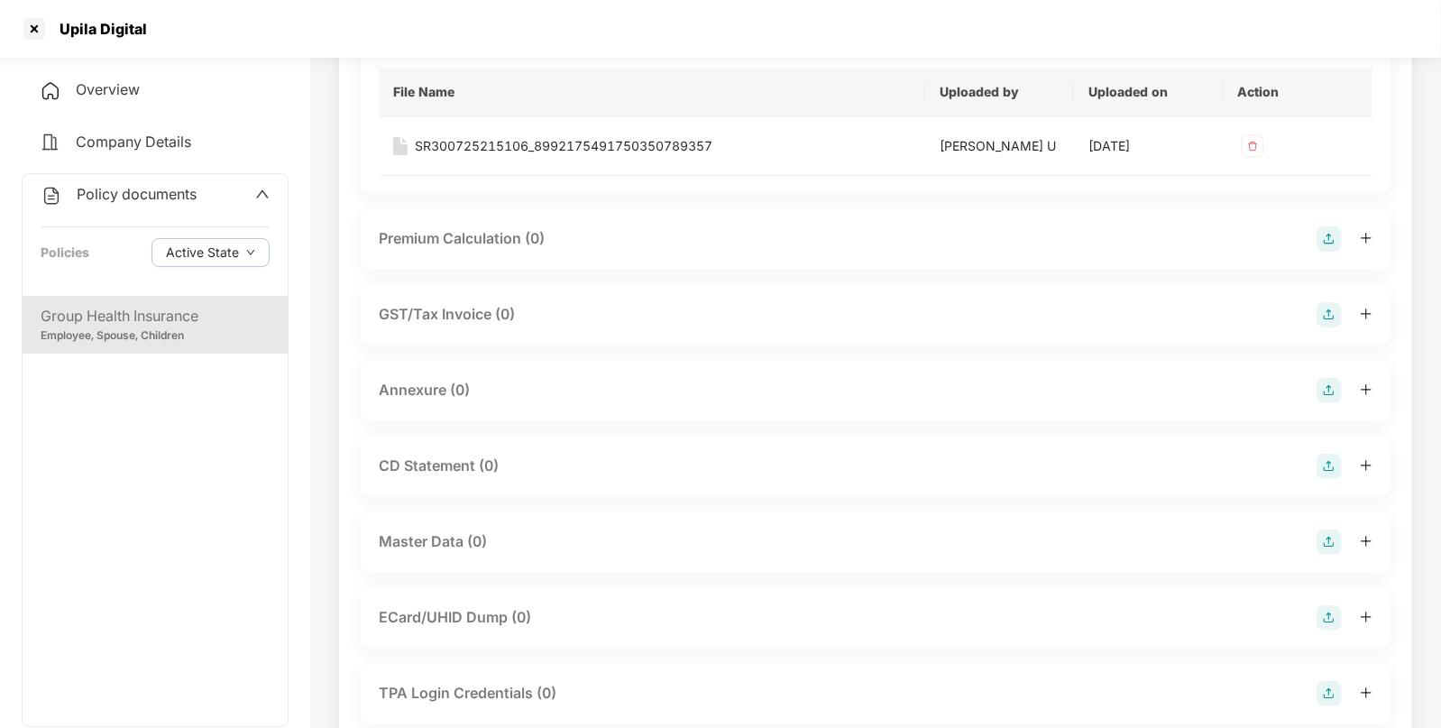
scroll to position [202, 0]
click at [1330, 381] on img at bounding box center [1329, 388] width 25 height 25
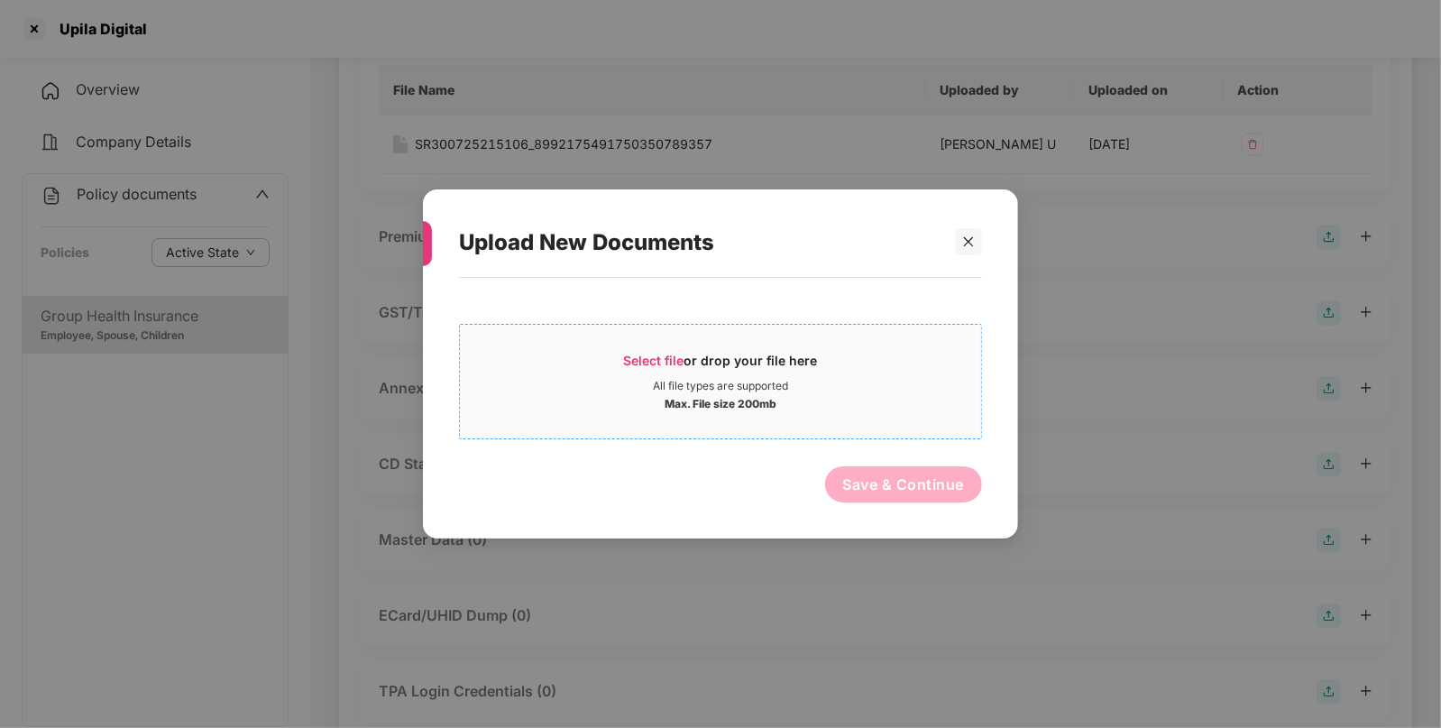
click at [676, 355] on span "Select file" at bounding box center [654, 360] width 60 height 15
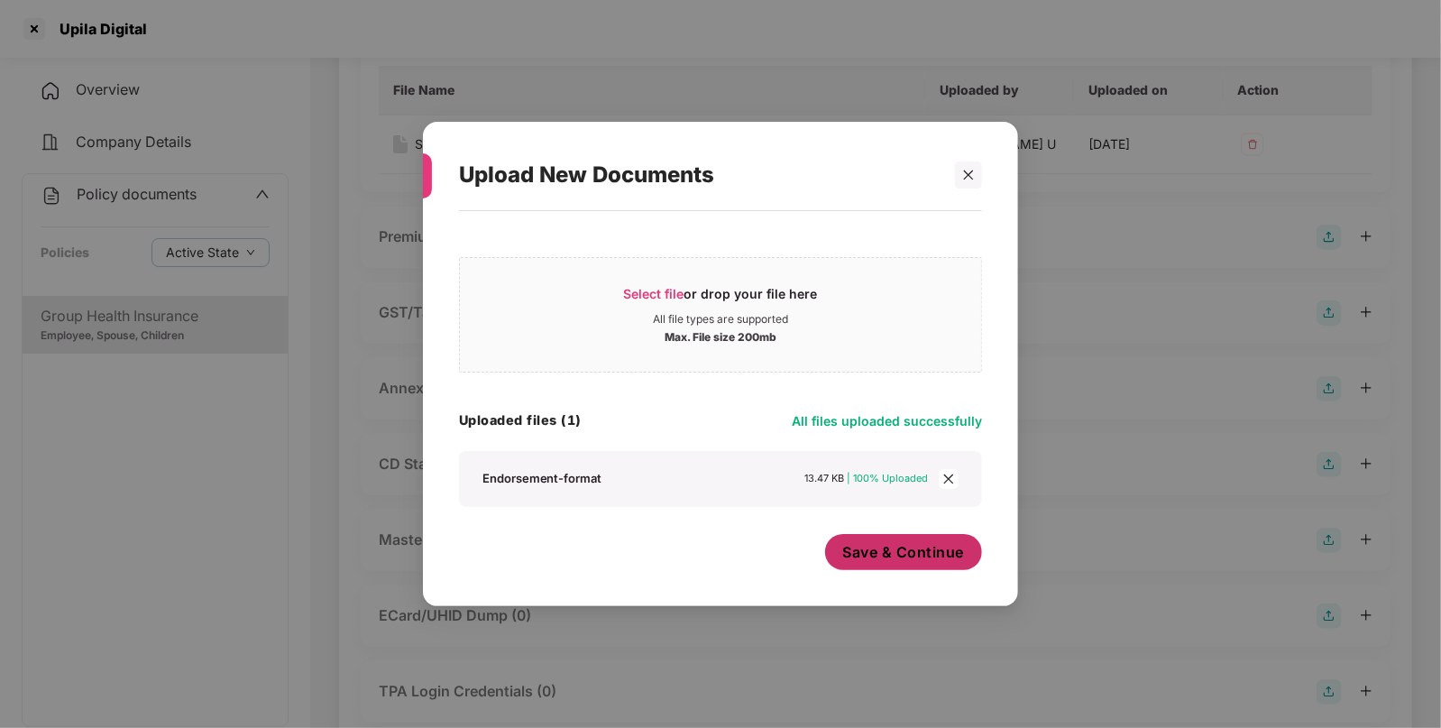
click at [925, 551] on span "Save & Continue" at bounding box center [904, 552] width 122 height 20
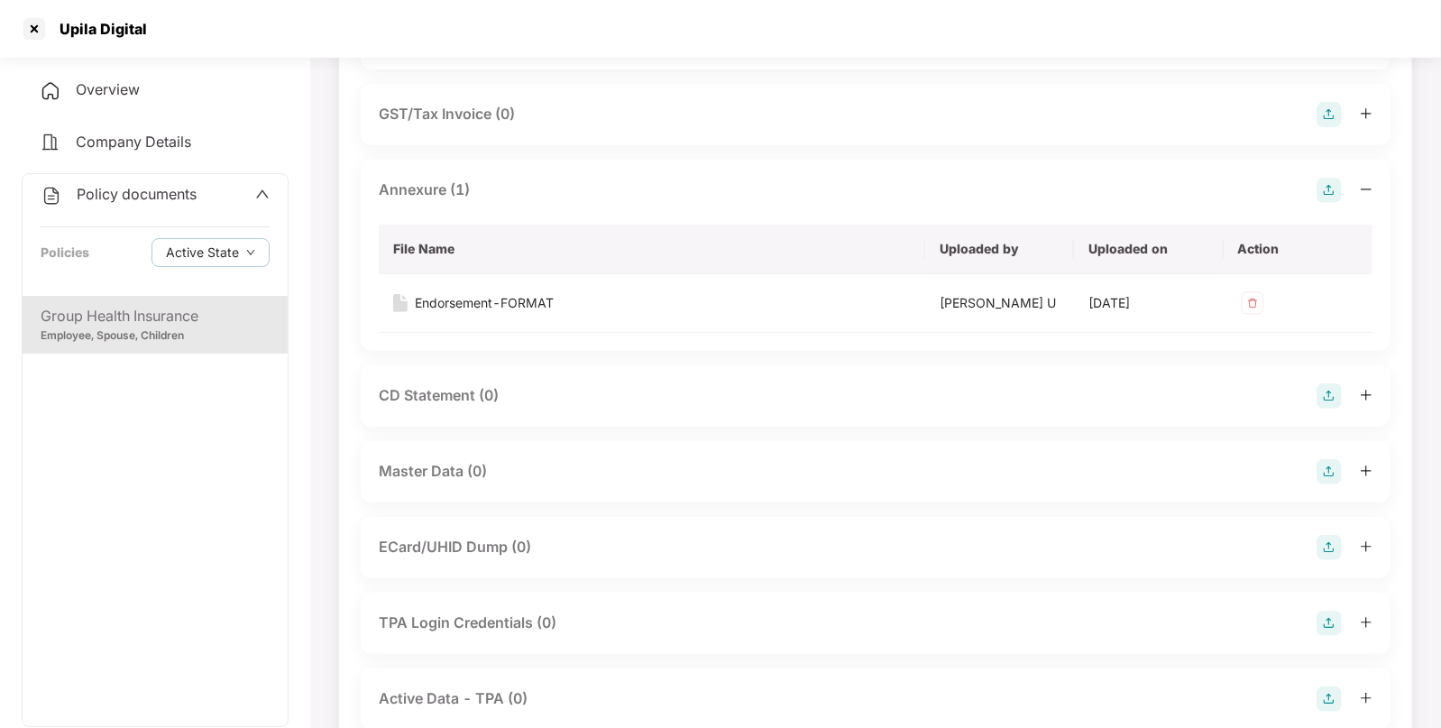
scroll to position [534, 0]
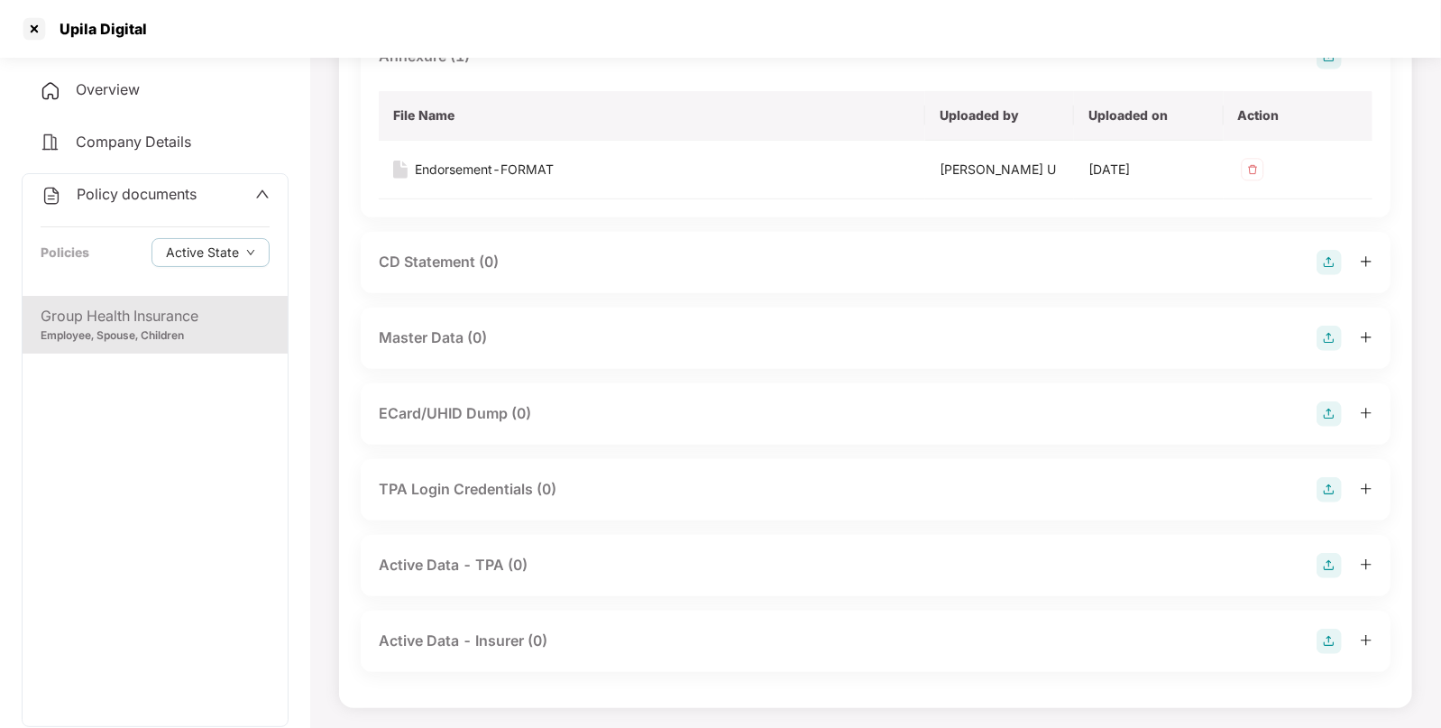
click at [1319, 333] on img at bounding box center [1329, 338] width 25 height 25
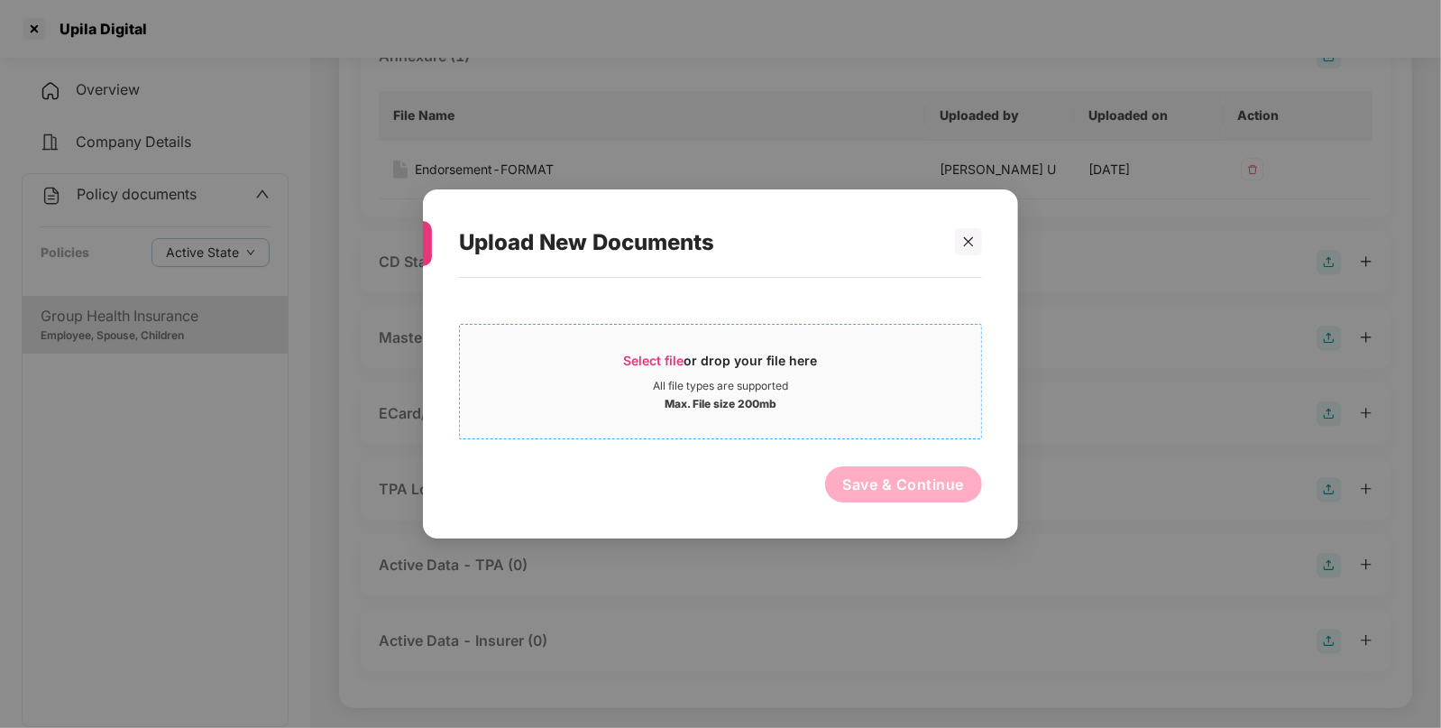
click at [657, 353] on span "Select file" at bounding box center [654, 360] width 60 height 15
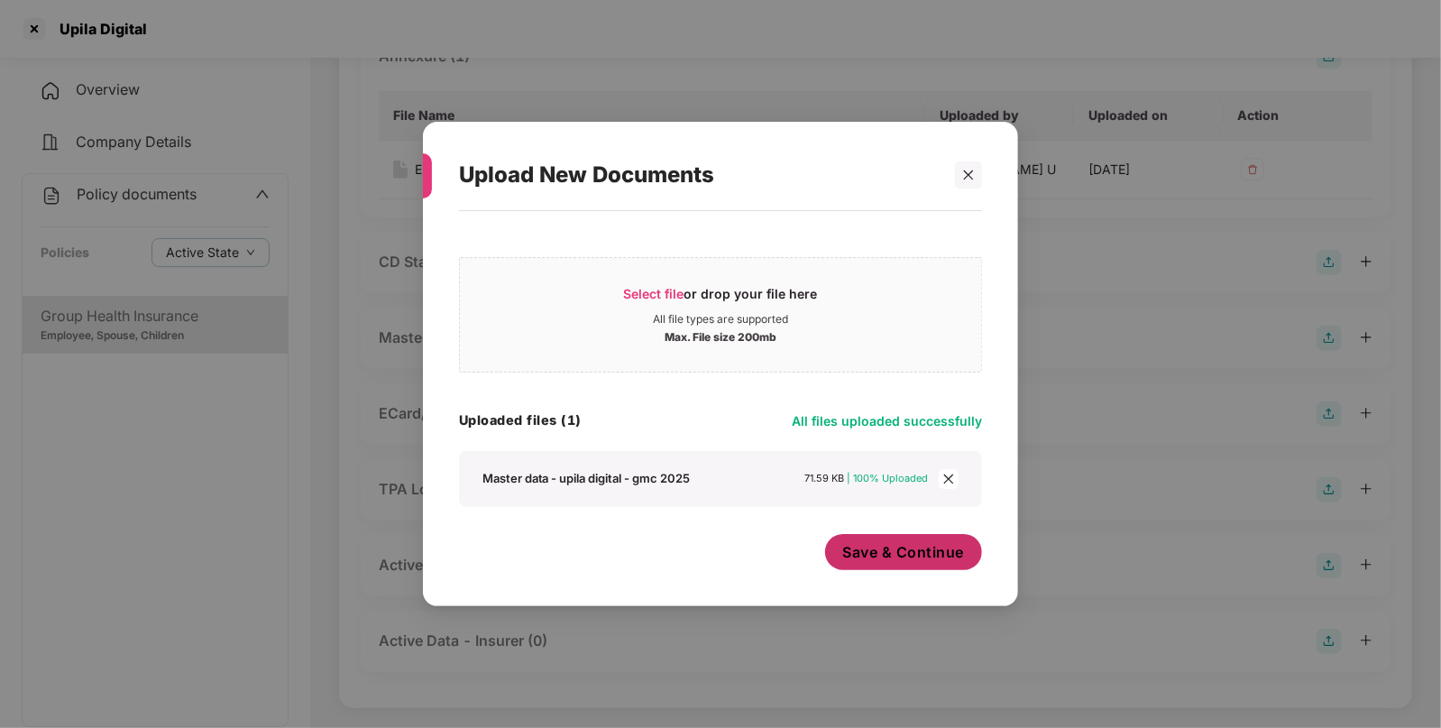
click at [927, 556] on span "Save & Continue" at bounding box center [904, 552] width 122 height 20
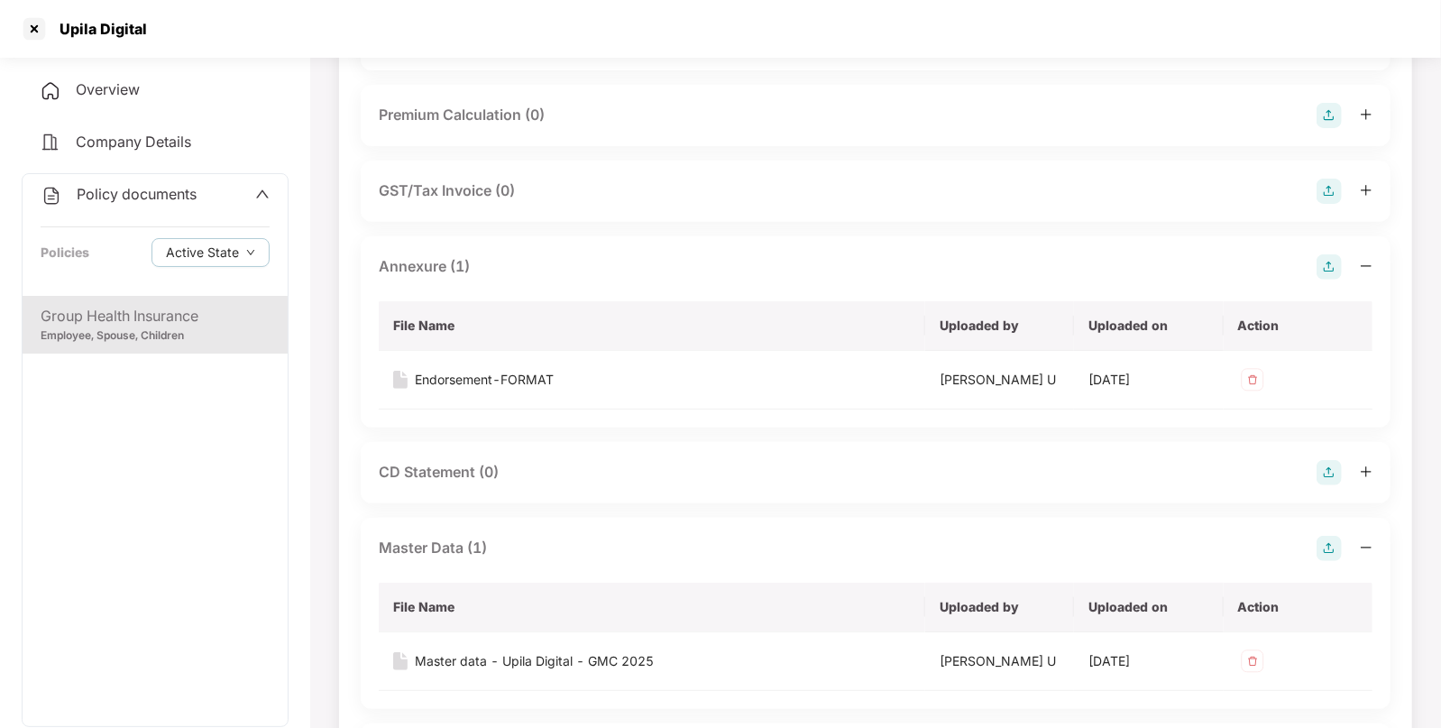
scroll to position [0, 0]
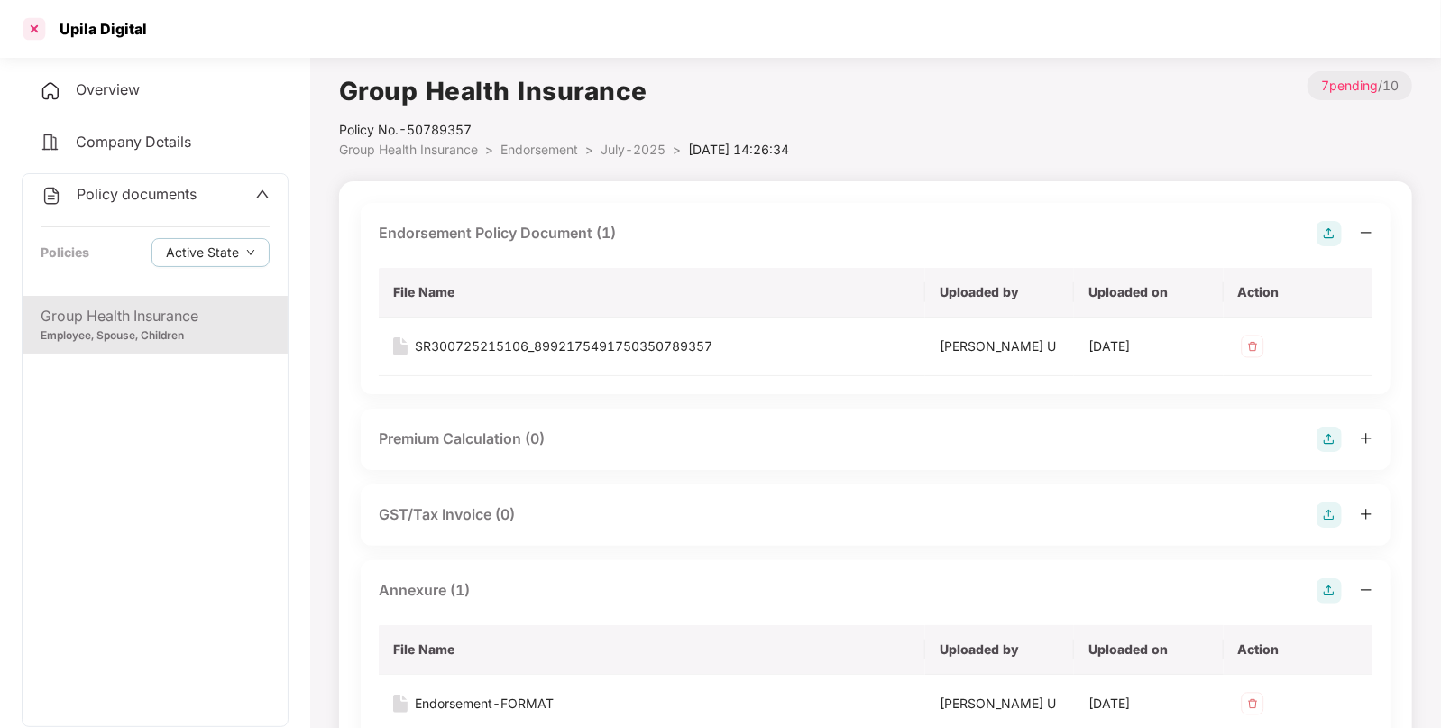
click at [44, 30] on div at bounding box center [34, 28] width 29 height 29
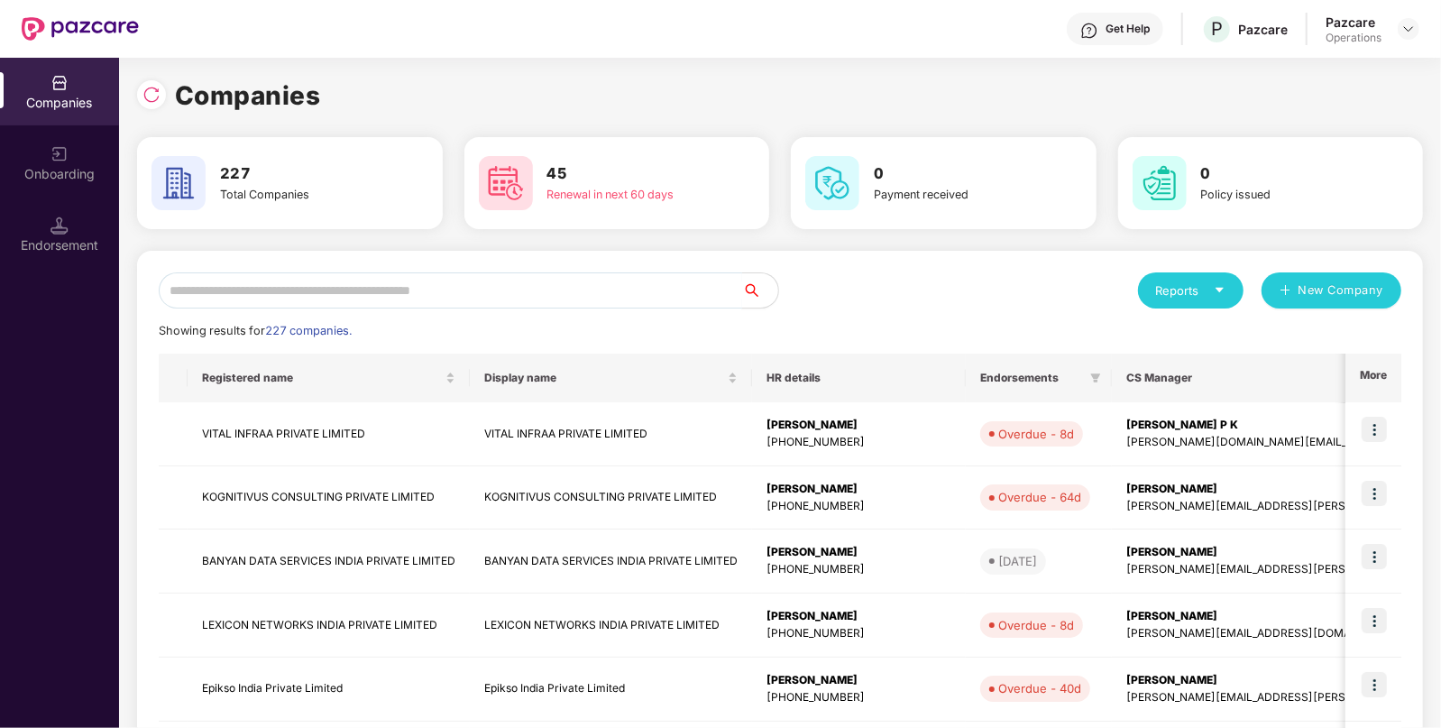
click at [514, 297] on input "text" at bounding box center [451, 290] width 584 height 36
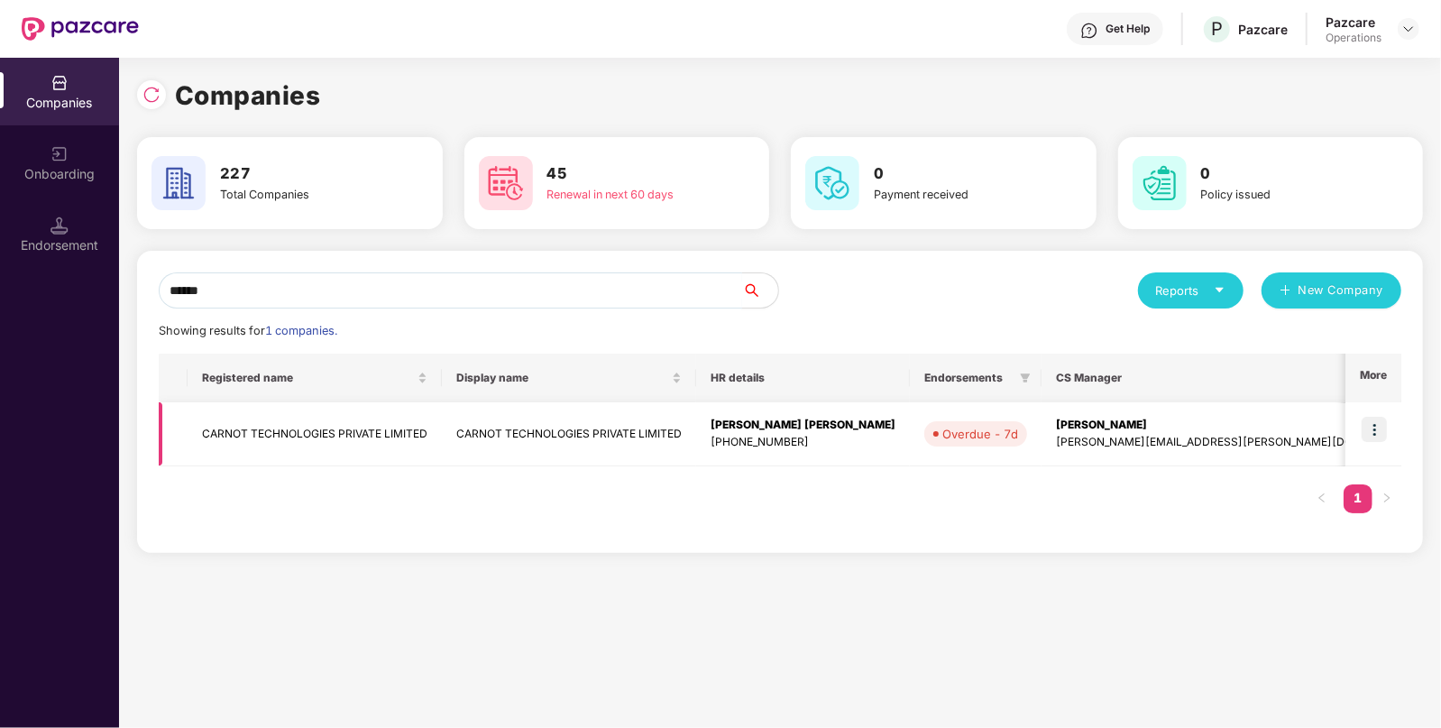
type input "******"
click at [265, 429] on td "CARNOT TECHNOLOGIES PRIVATE LIMITED" at bounding box center [315, 434] width 254 height 64
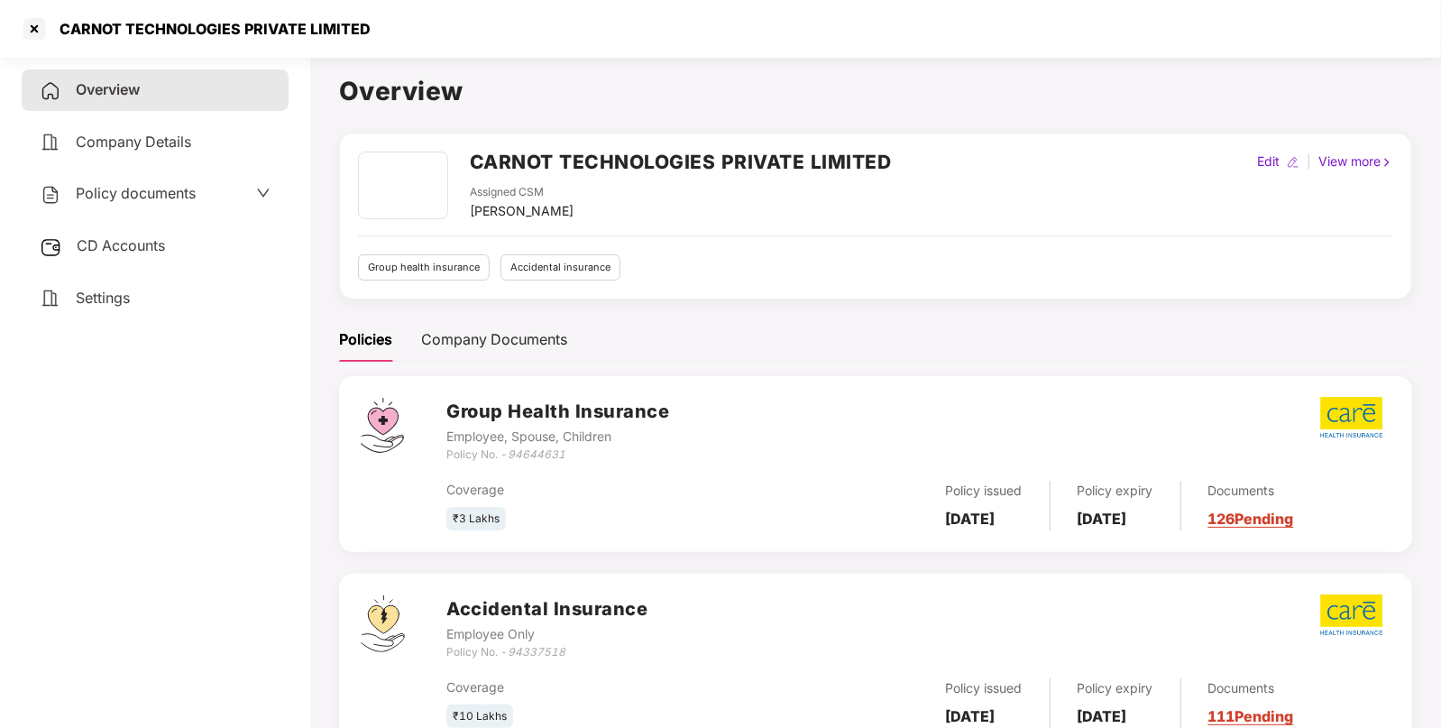
click at [149, 207] on div "Policy documents" at bounding box center [155, 193] width 267 height 41
click at [133, 236] on div "CD Accounts" at bounding box center [155, 245] width 267 height 41
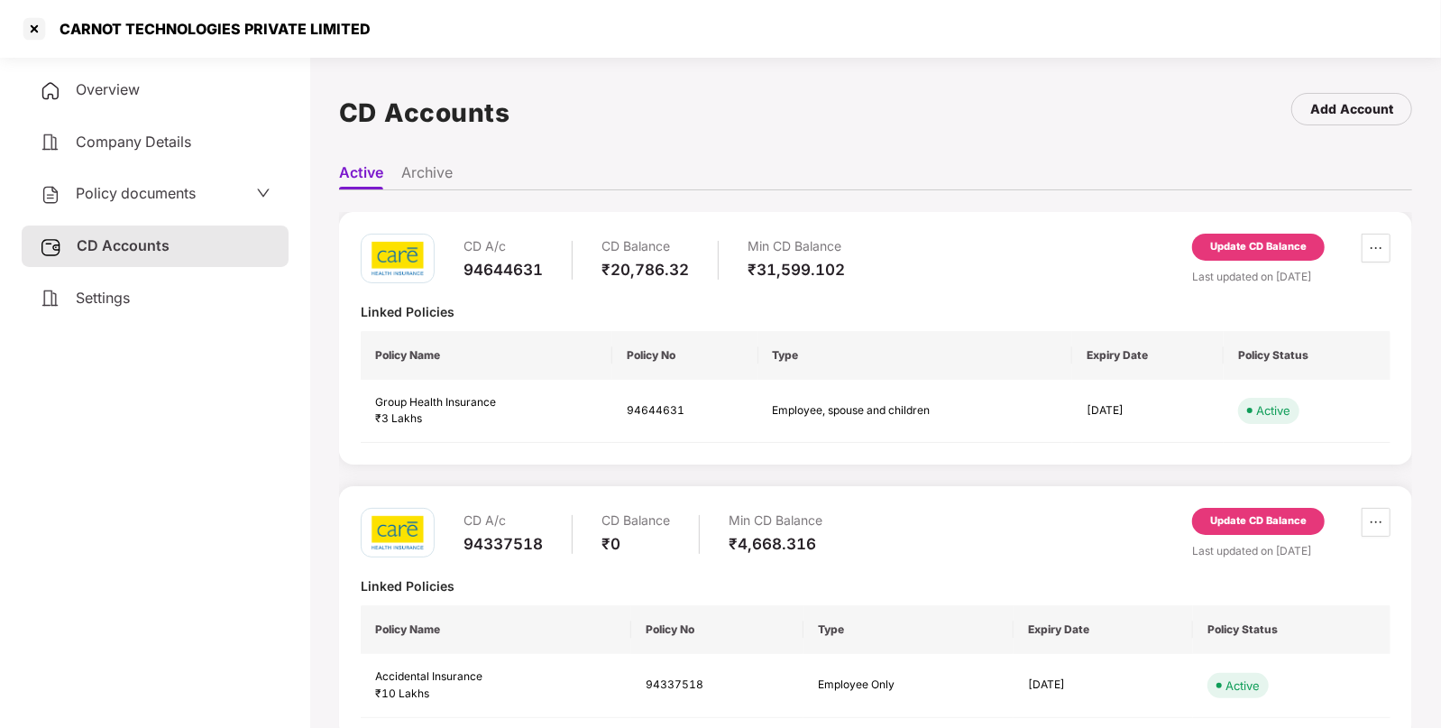
click at [169, 191] on span "Policy documents" at bounding box center [136, 193] width 120 height 18
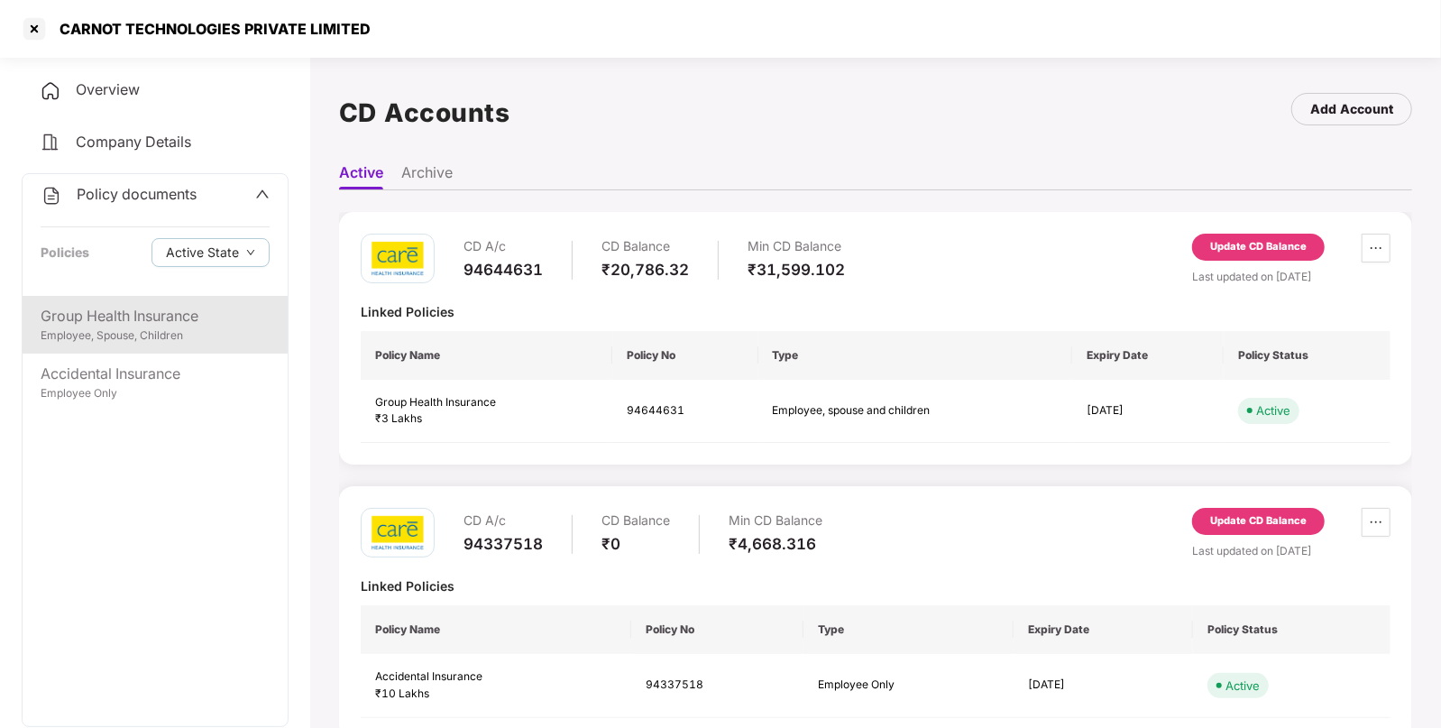
click at [137, 320] on div "Group Health Insurance" at bounding box center [155, 316] width 229 height 23
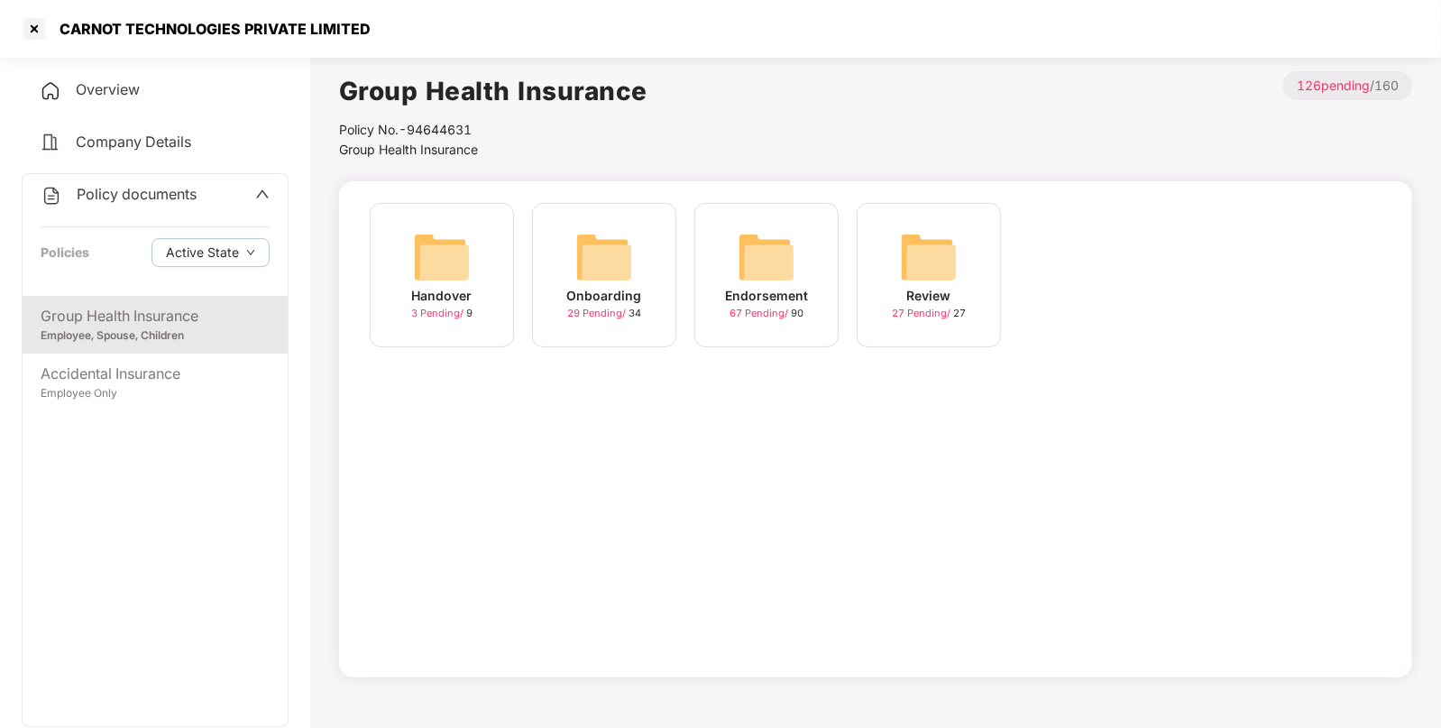
click at [767, 262] on img at bounding box center [767, 257] width 58 height 58
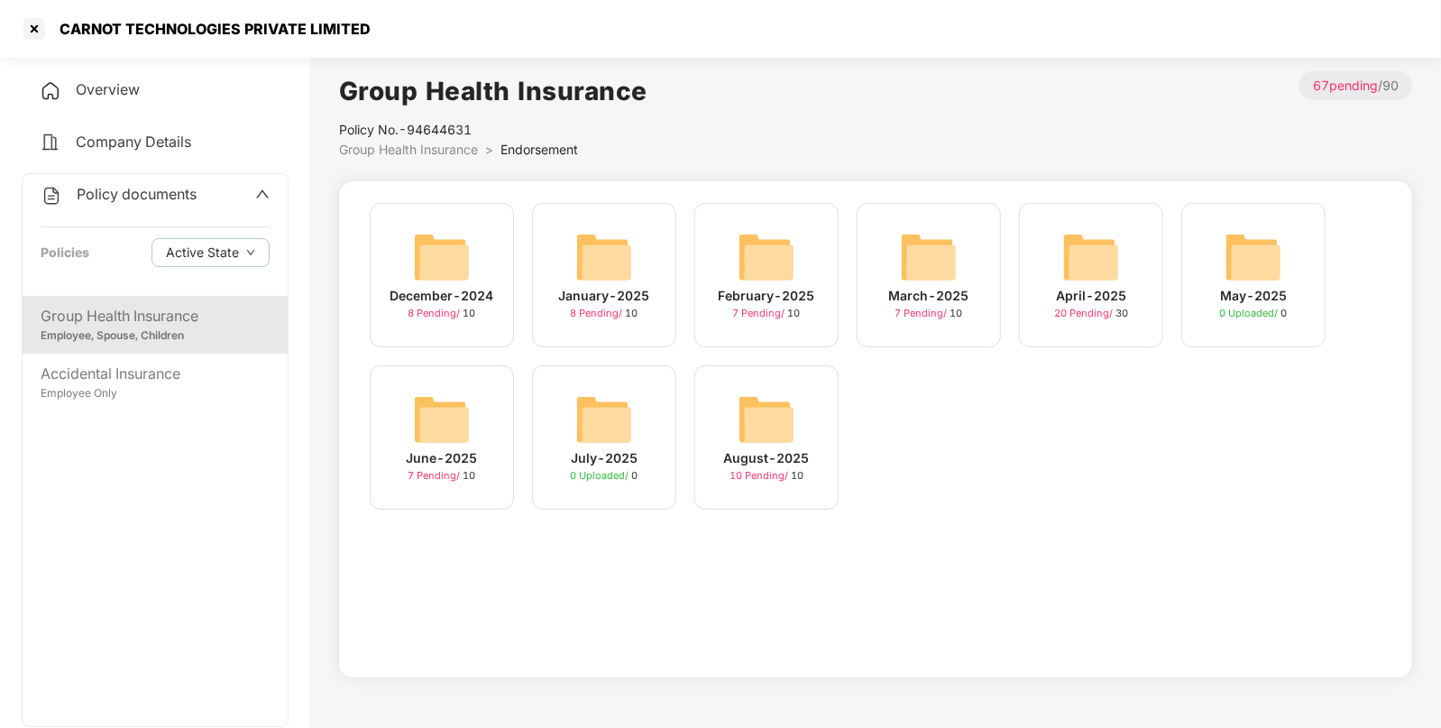
click at [760, 415] on img at bounding box center [767, 420] width 58 height 58
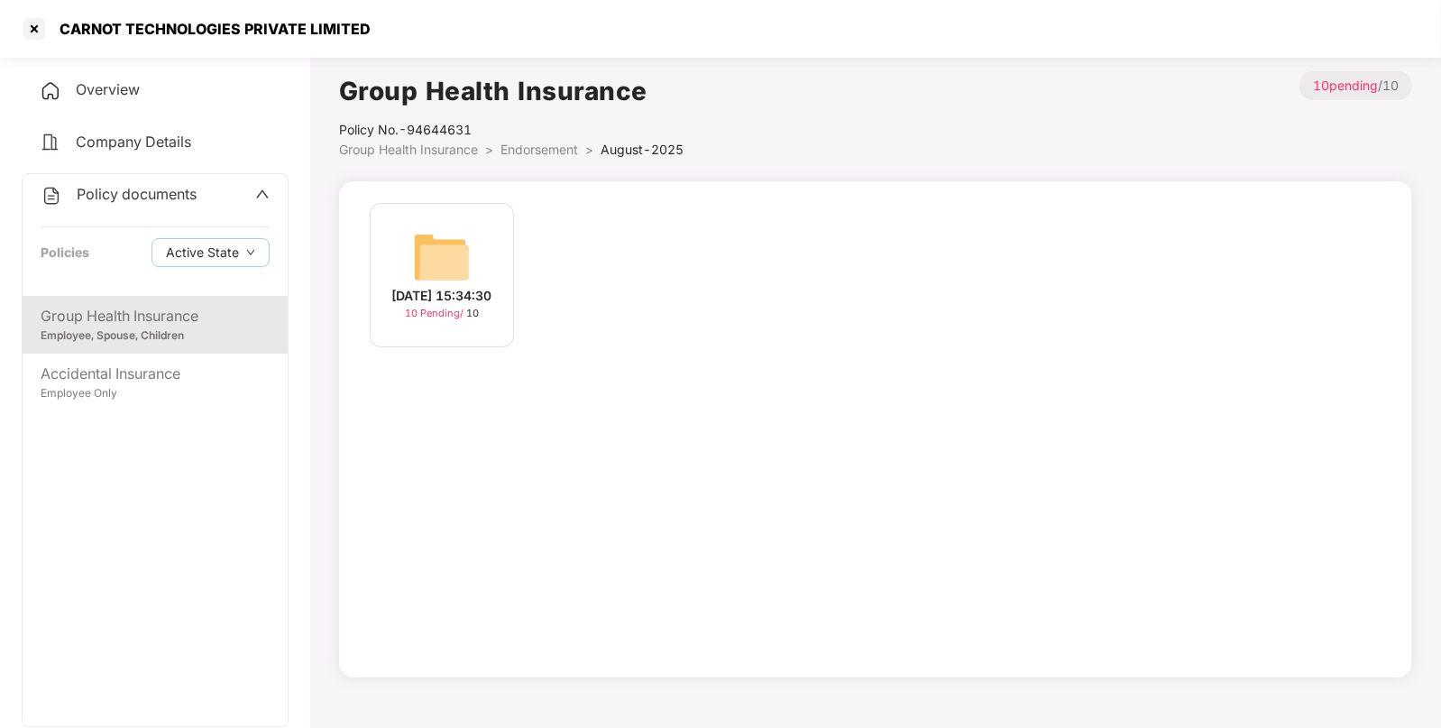
click at [442, 253] on img at bounding box center [442, 257] width 58 height 58
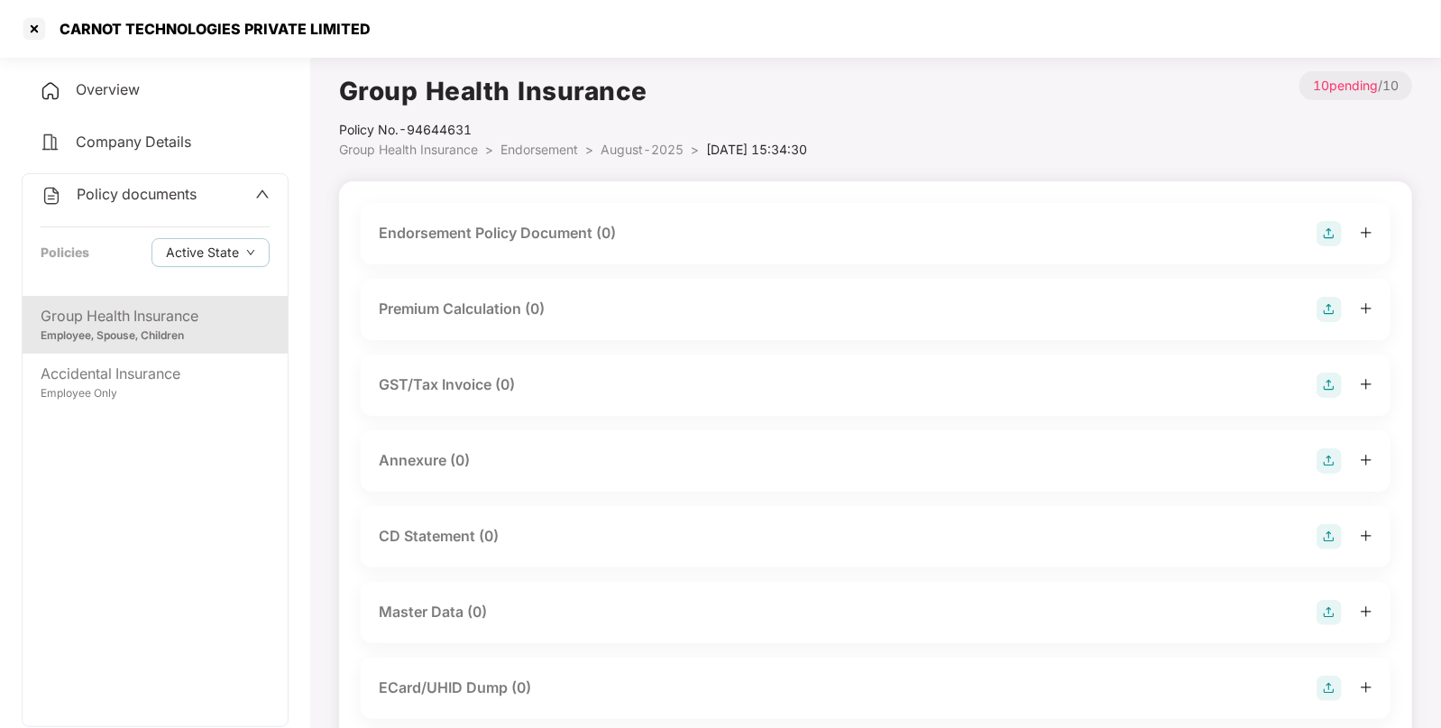
click at [1326, 232] on img at bounding box center [1329, 233] width 25 height 25
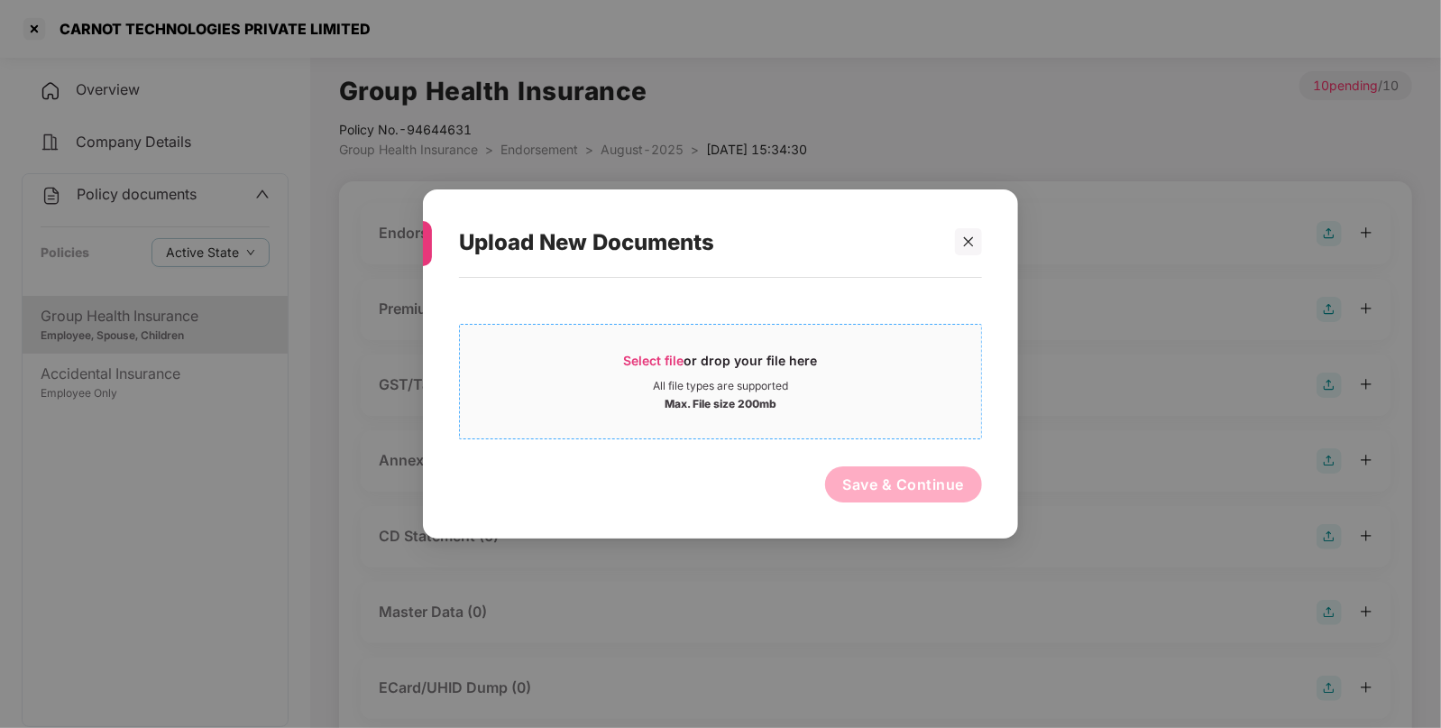
click at [666, 359] on span "Select file" at bounding box center [654, 360] width 60 height 15
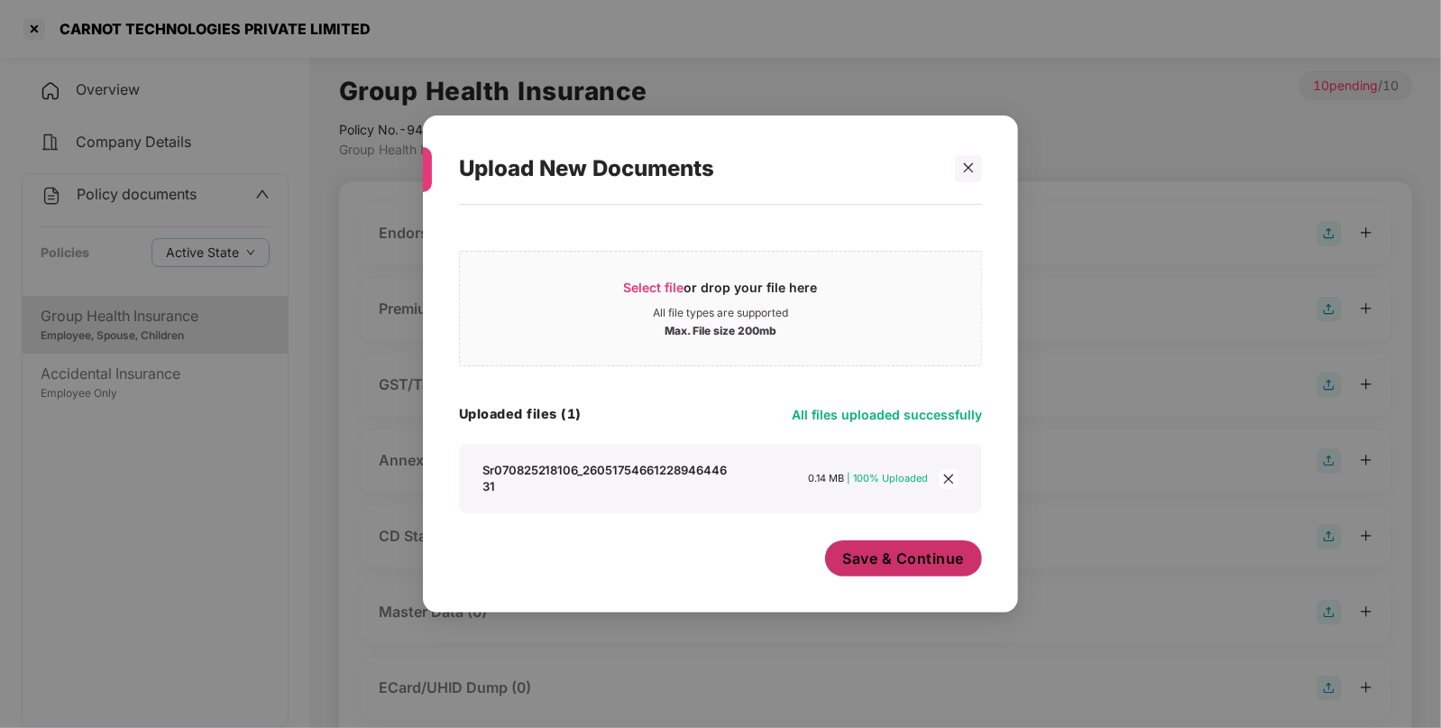
click at [872, 546] on button "Save & Continue" at bounding box center [904, 558] width 158 height 36
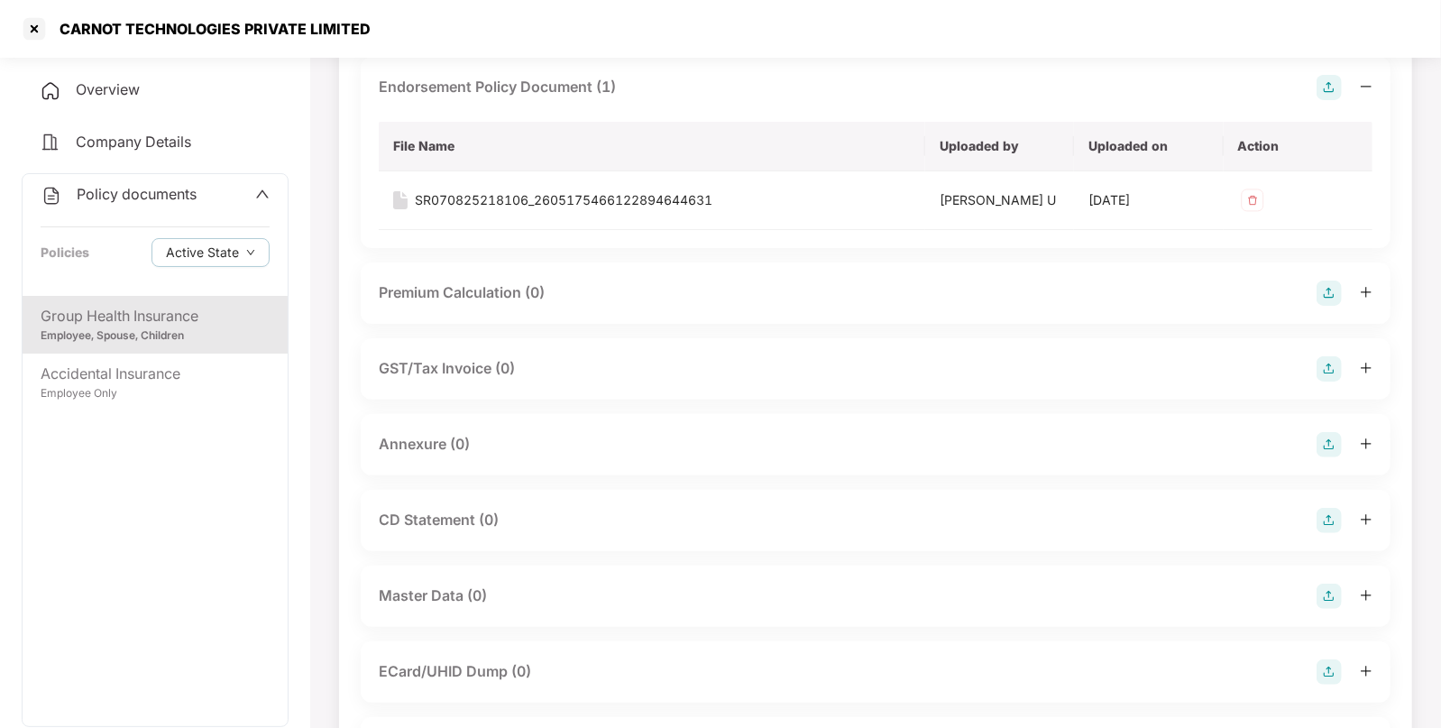
scroll to position [153, 0]
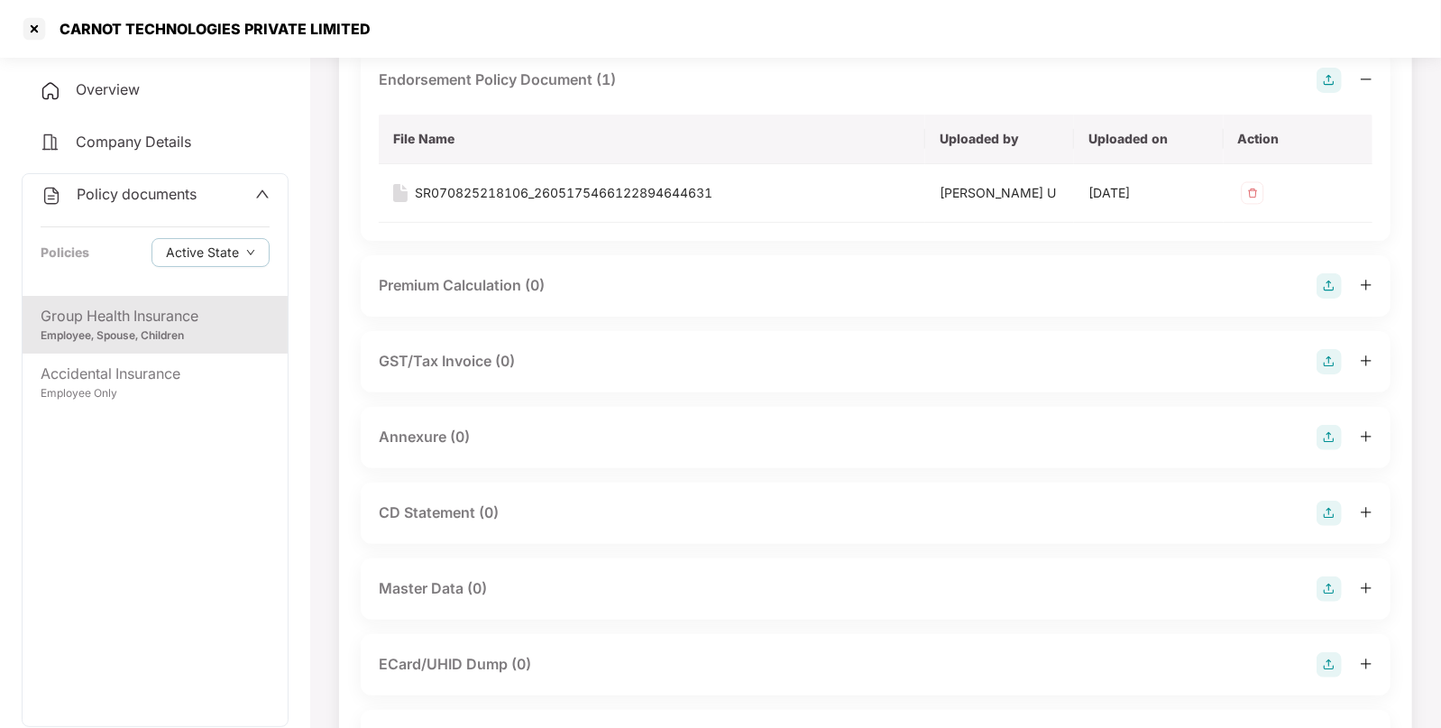
click at [1330, 430] on img at bounding box center [1329, 437] width 25 height 25
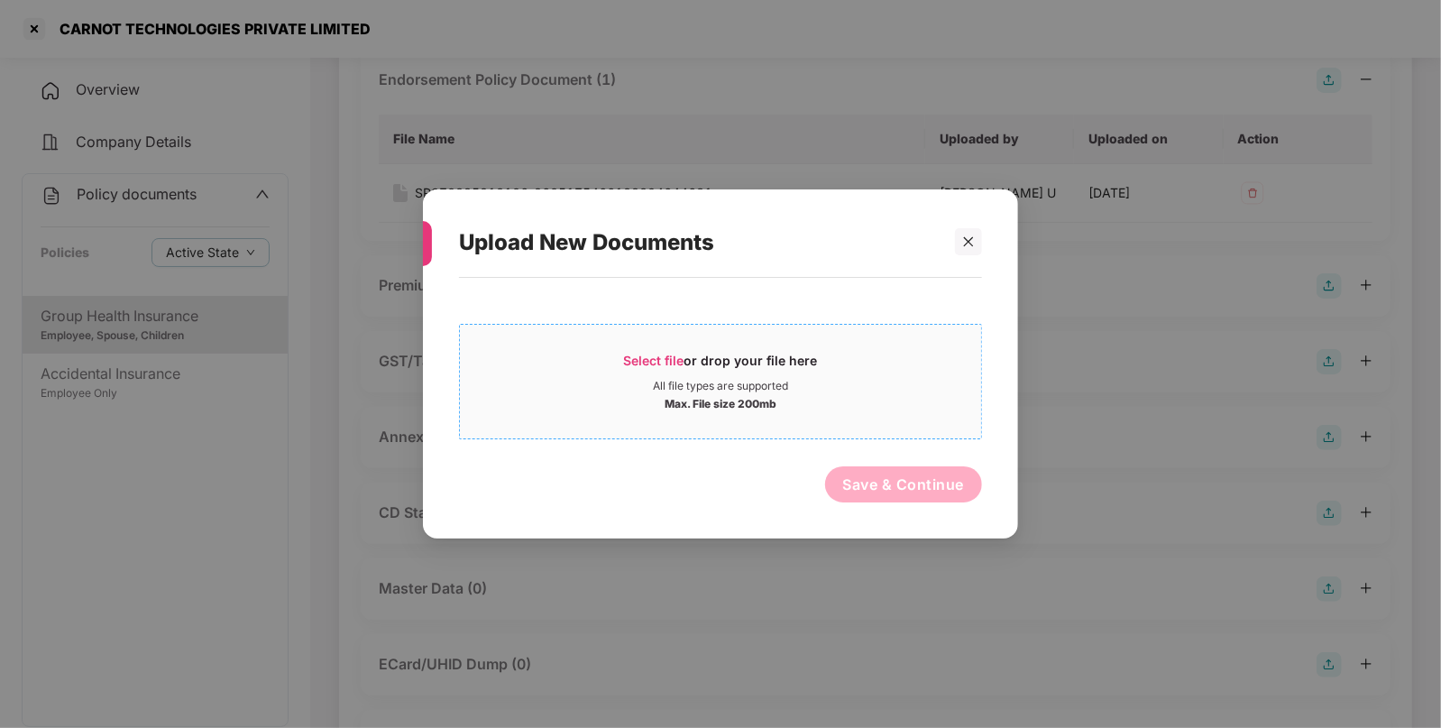
click at [654, 361] on span "Select file" at bounding box center [654, 360] width 60 height 15
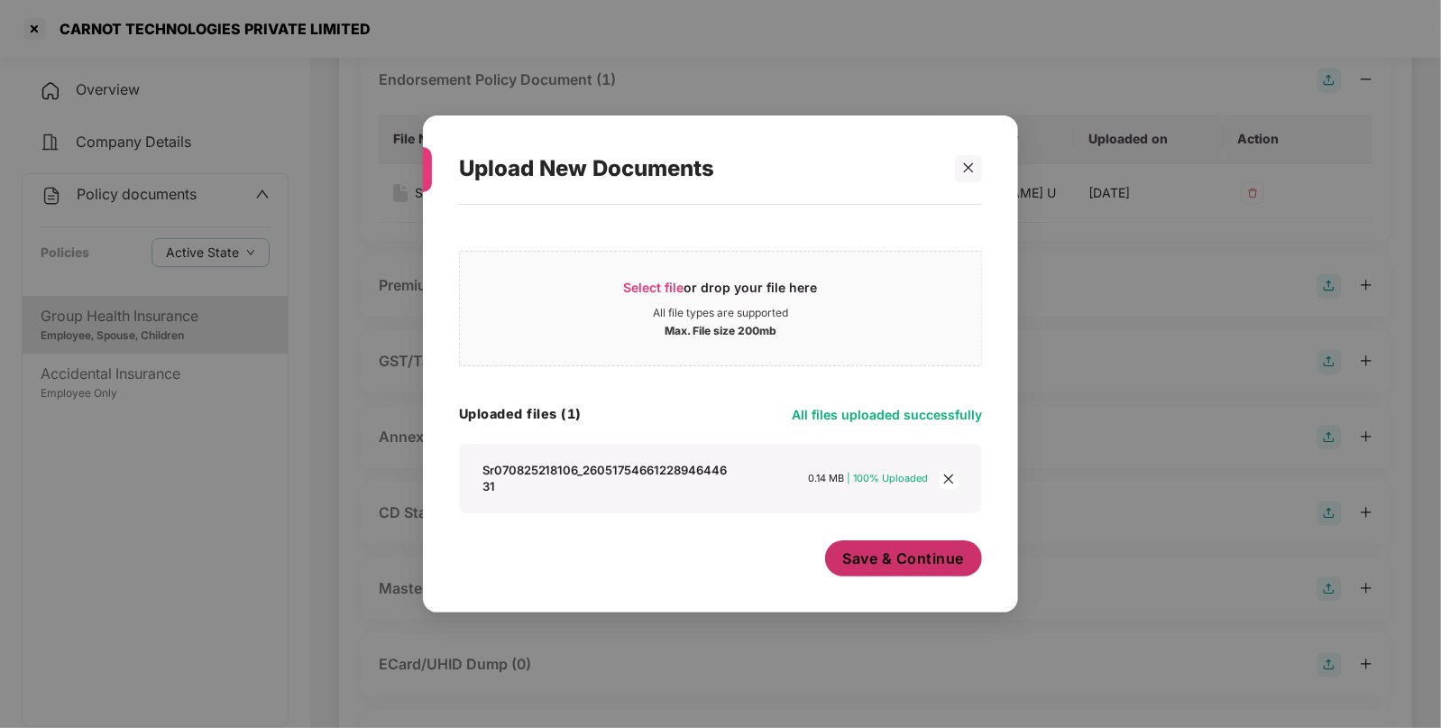
click at [898, 570] on button "Save & Continue" at bounding box center [904, 558] width 158 height 36
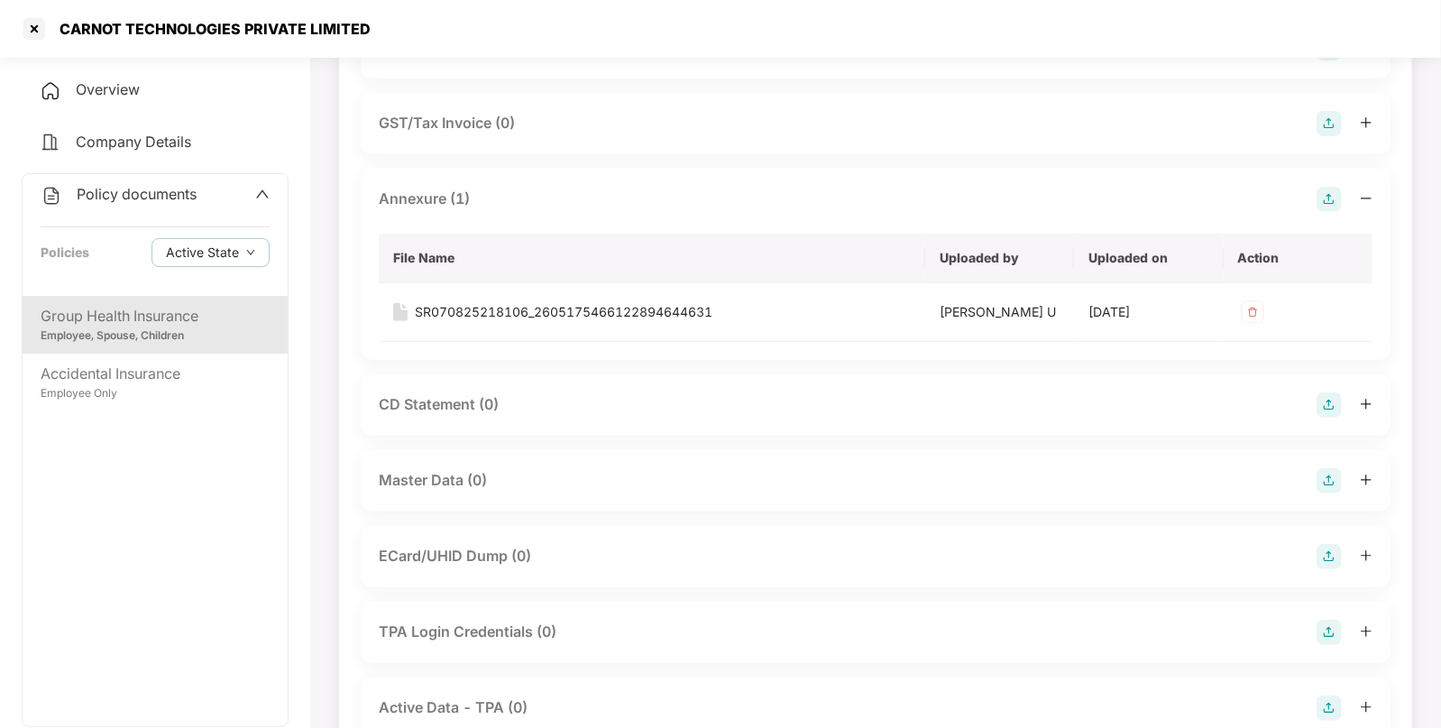
scroll to position [391, 0]
click at [1335, 478] on img at bounding box center [1329, 480] width 25 height 25
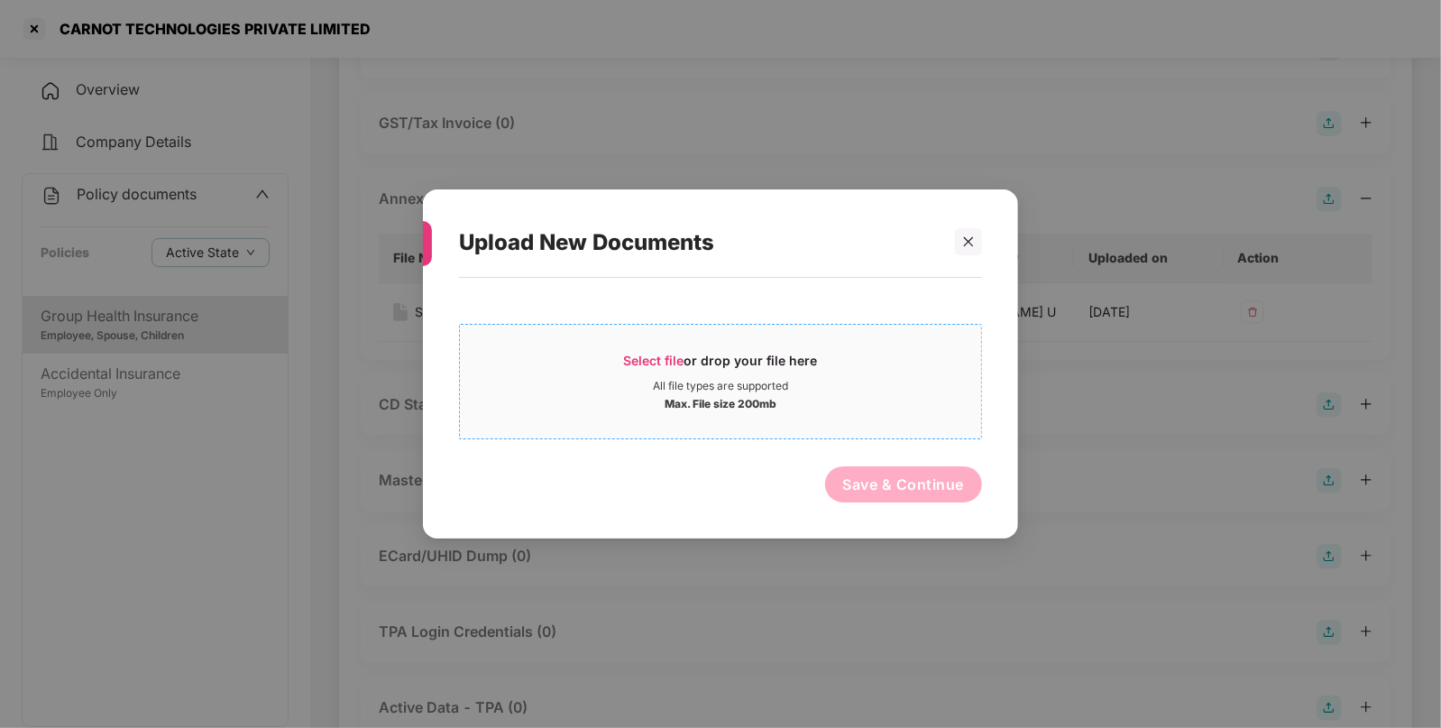
click at [658, 355] on span "Select file" at bounding box center [654, 360] width 60 height 15
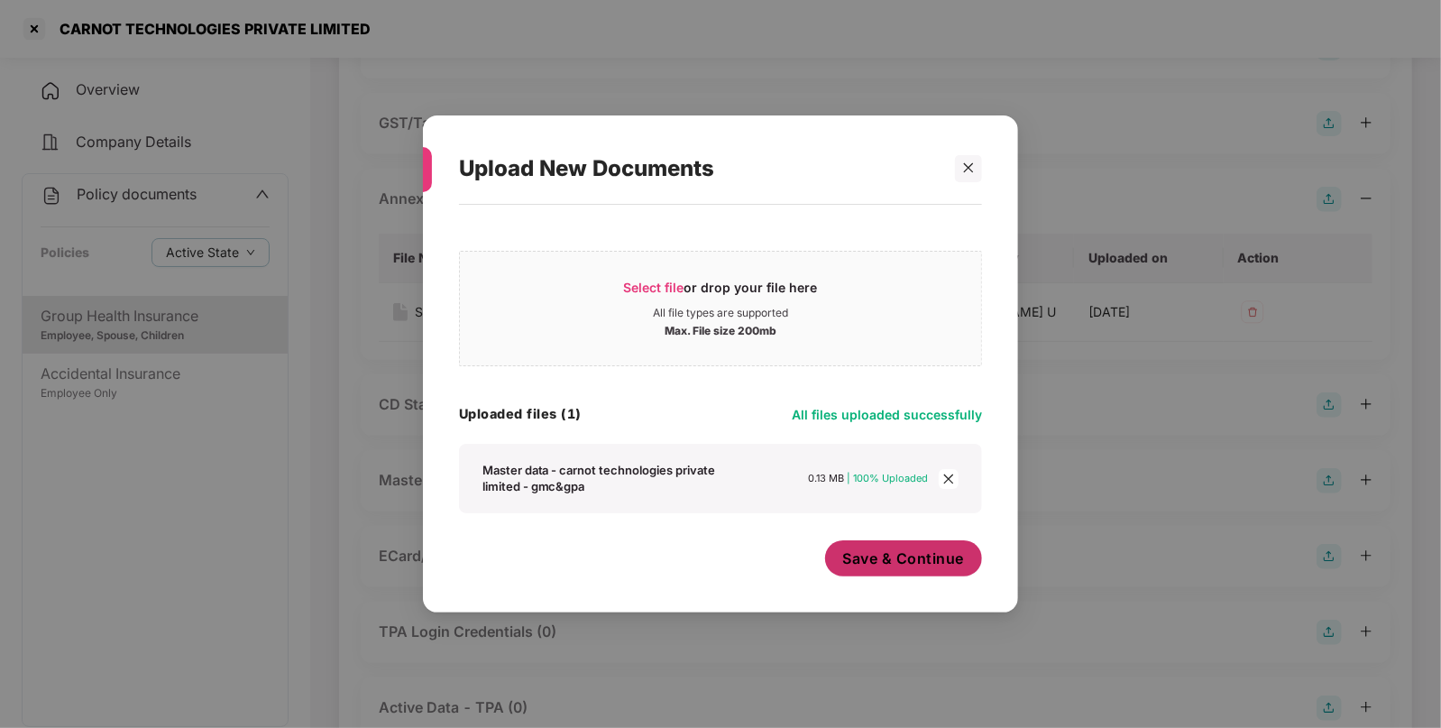
click at [894, 565] on span "Save & Continue" at bounding box center [904, 558] width 122 height 20
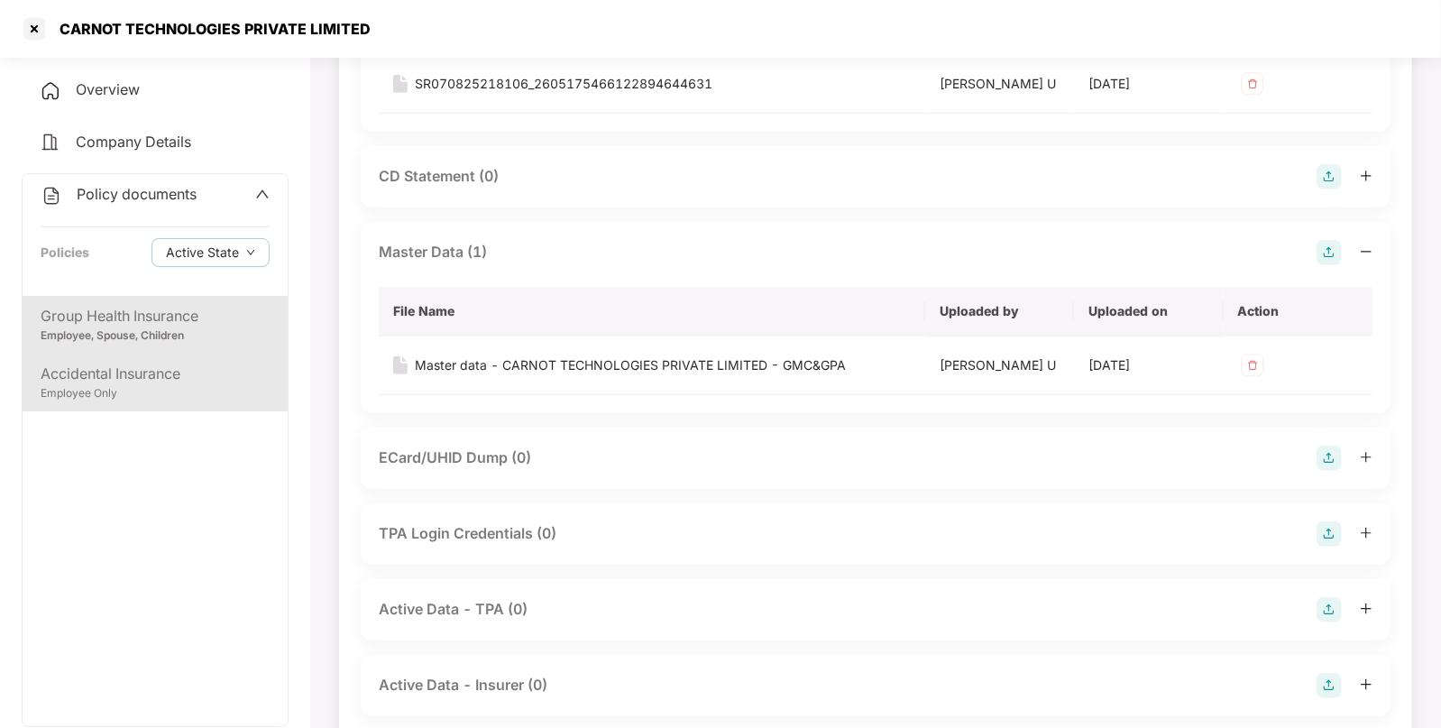
click at [164, 366] on div "Accidental Insurance" at bounding box center [155, 374] width 229 height 23
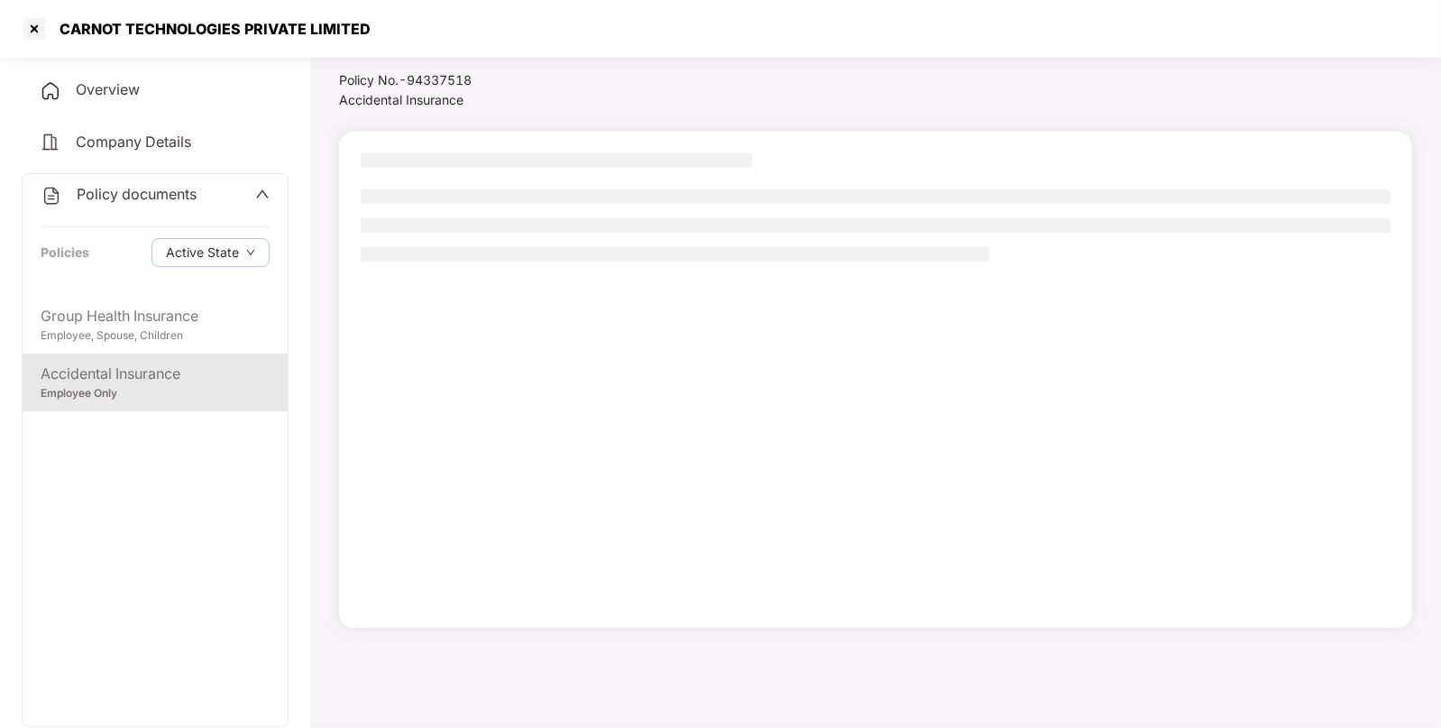
scroll to position [49, 0]
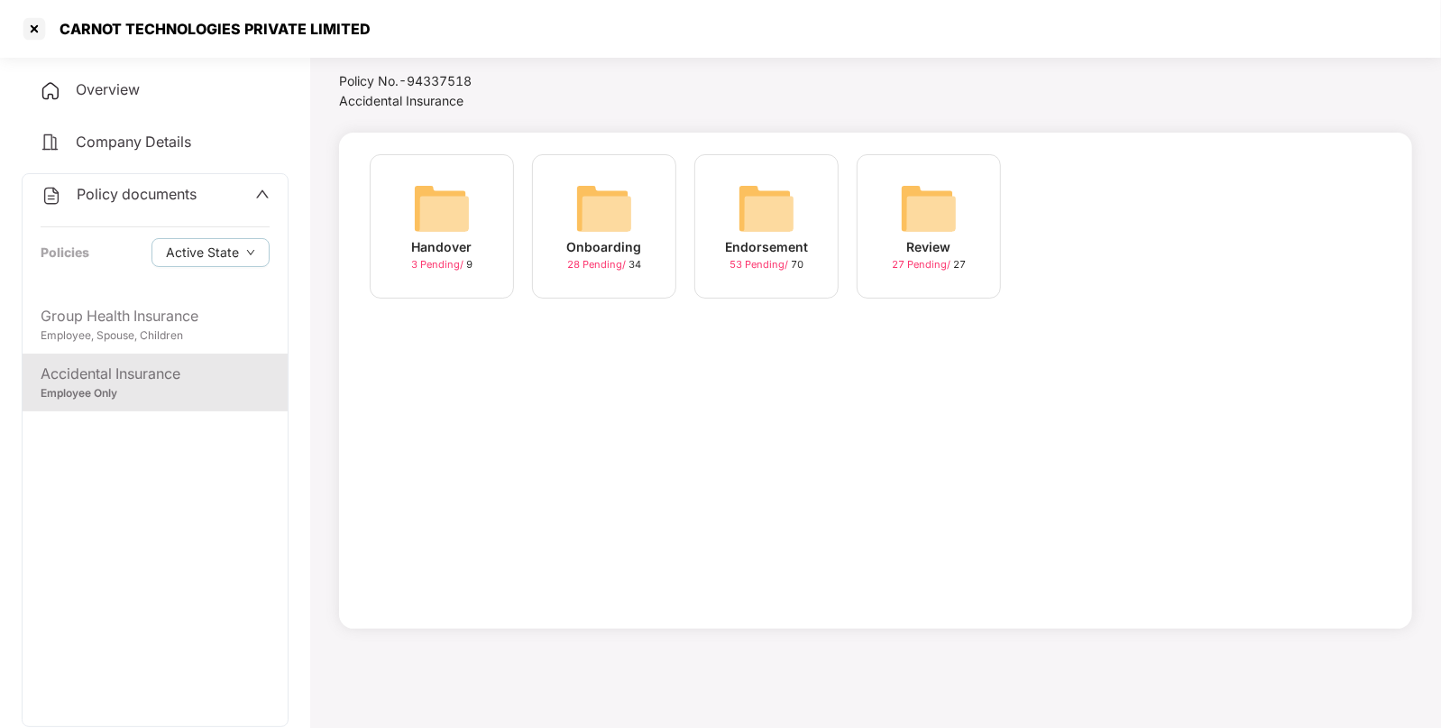
click at [753, 218] on img at bounding box center [767, 208] width 58 height 58
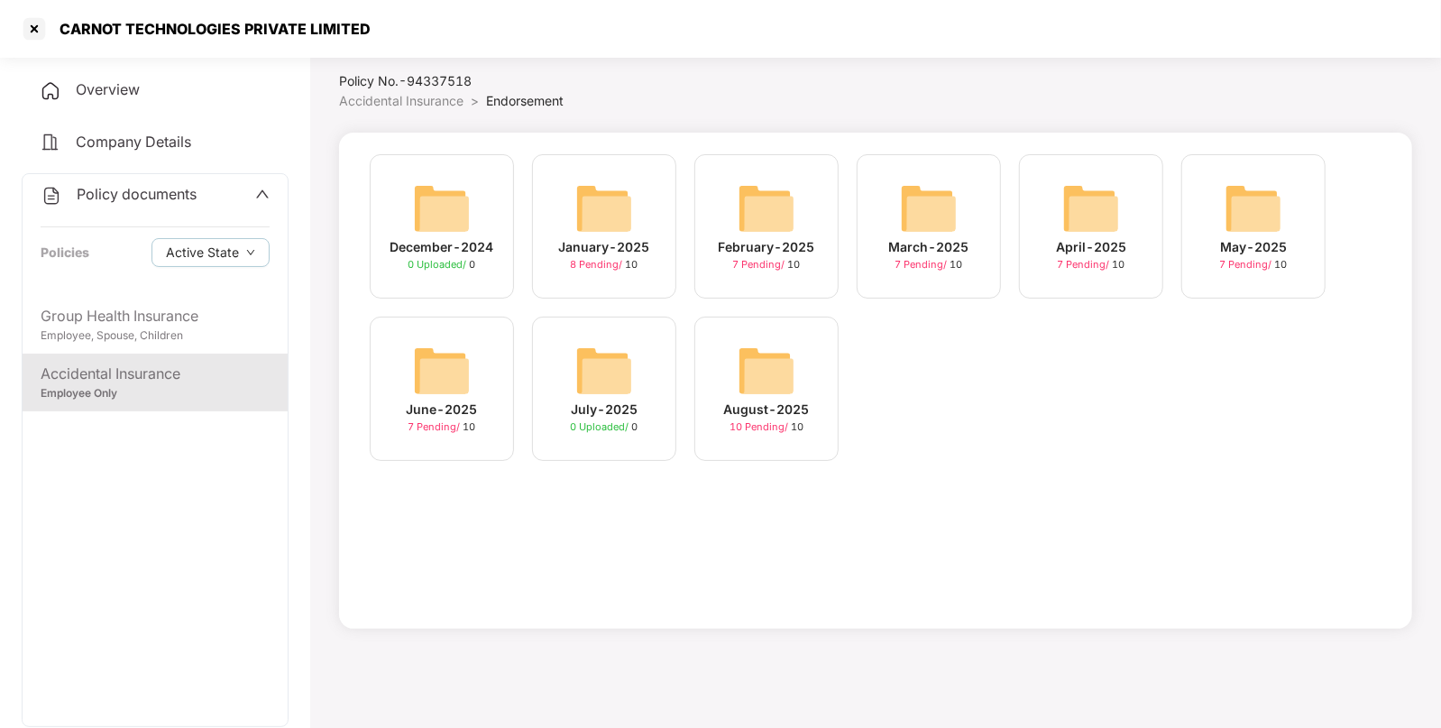
click at [767, 381] on img at bounding box center [767, 371] width 58 height 58
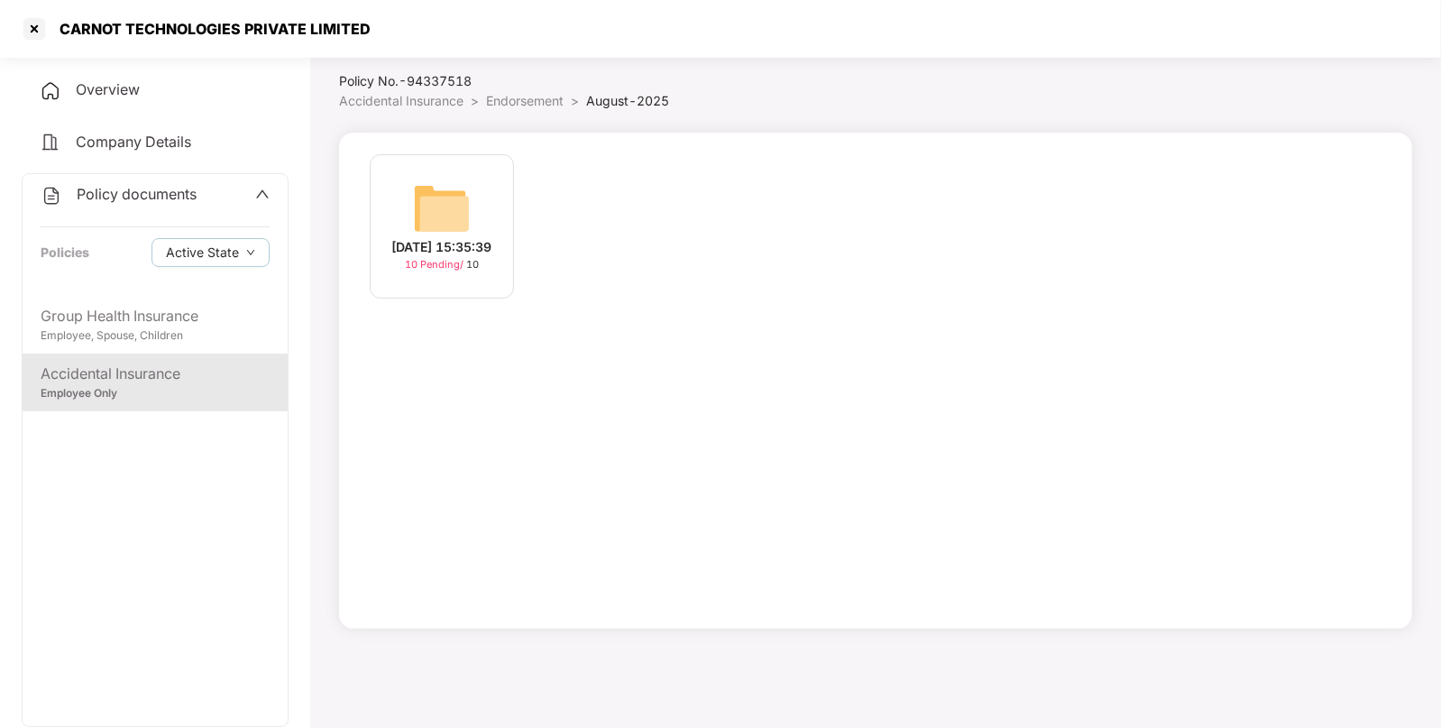
click at [428, 182] on img at bounding box center [442, 208] width 58 height 58
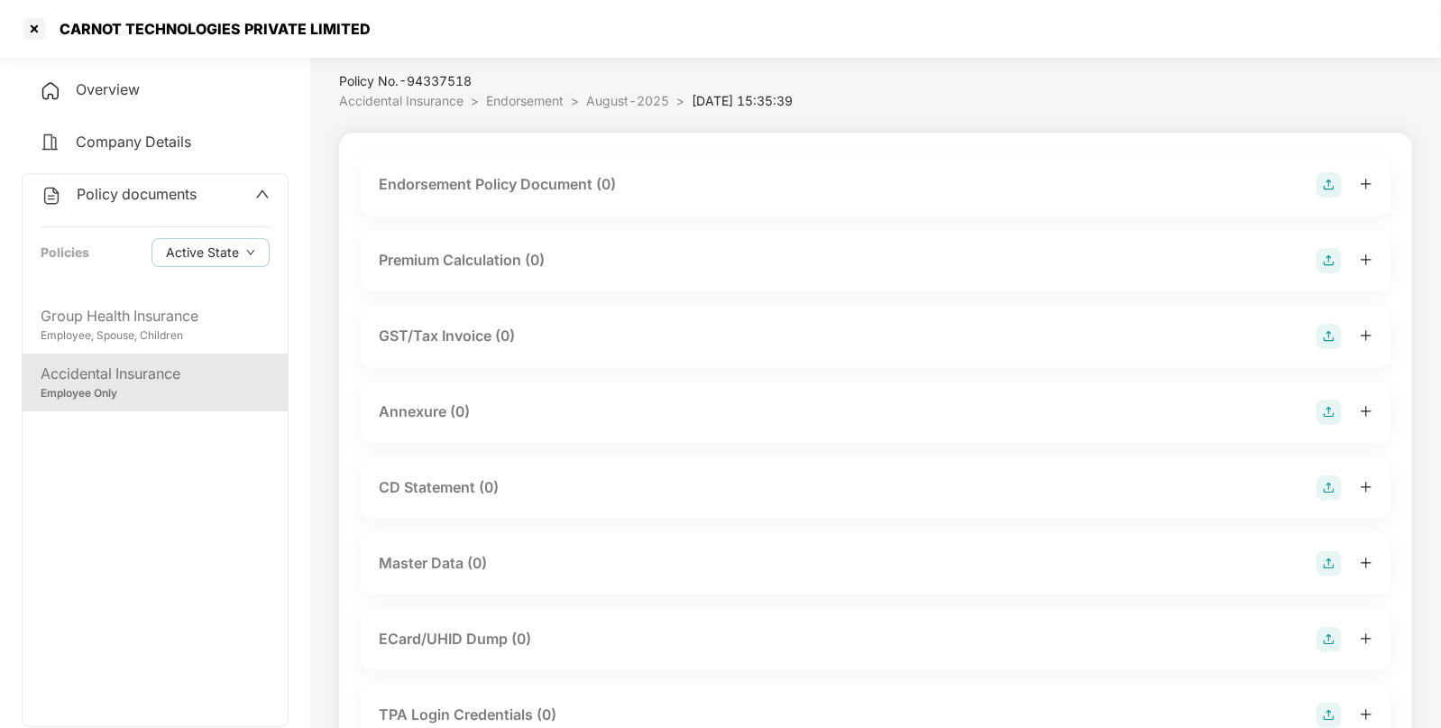
scroll to position [275, 0]
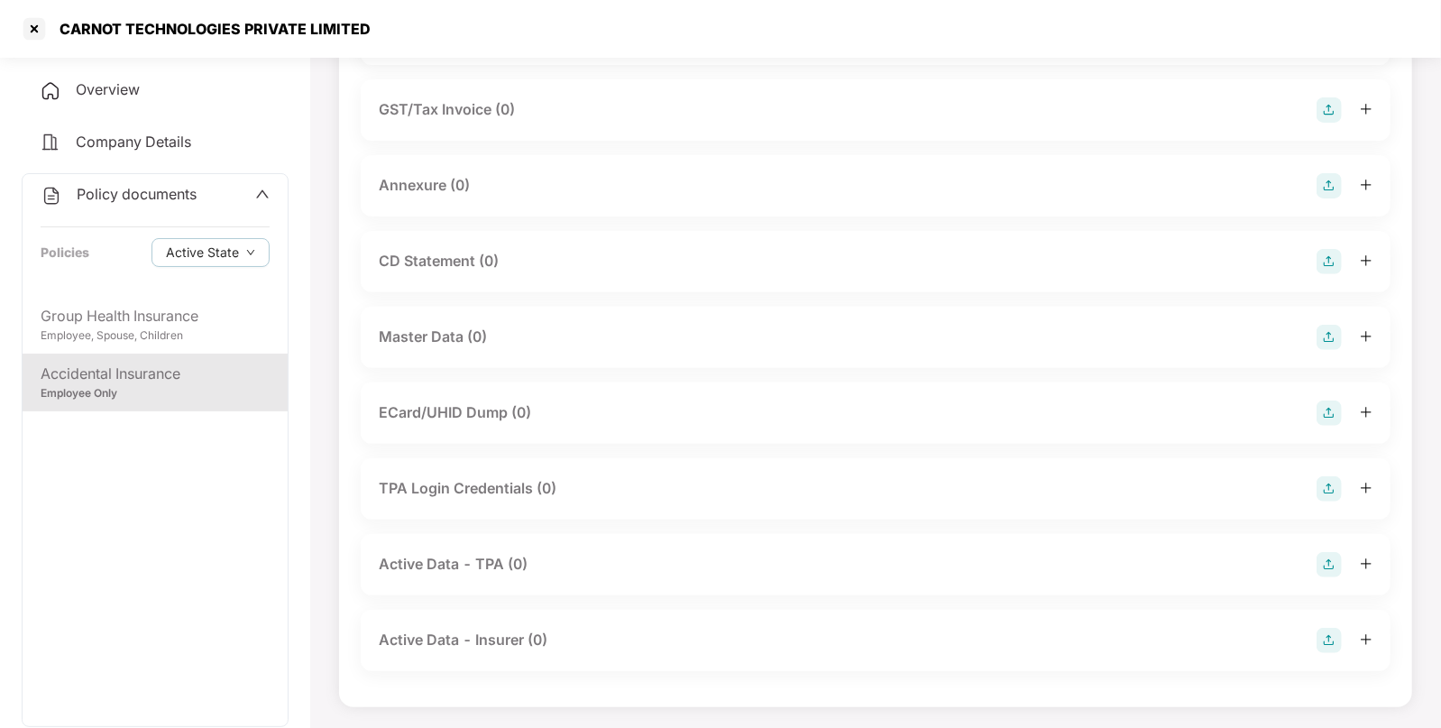
click at [1337, 330] on img at bounding box center [1329, 337] width 25 height 25
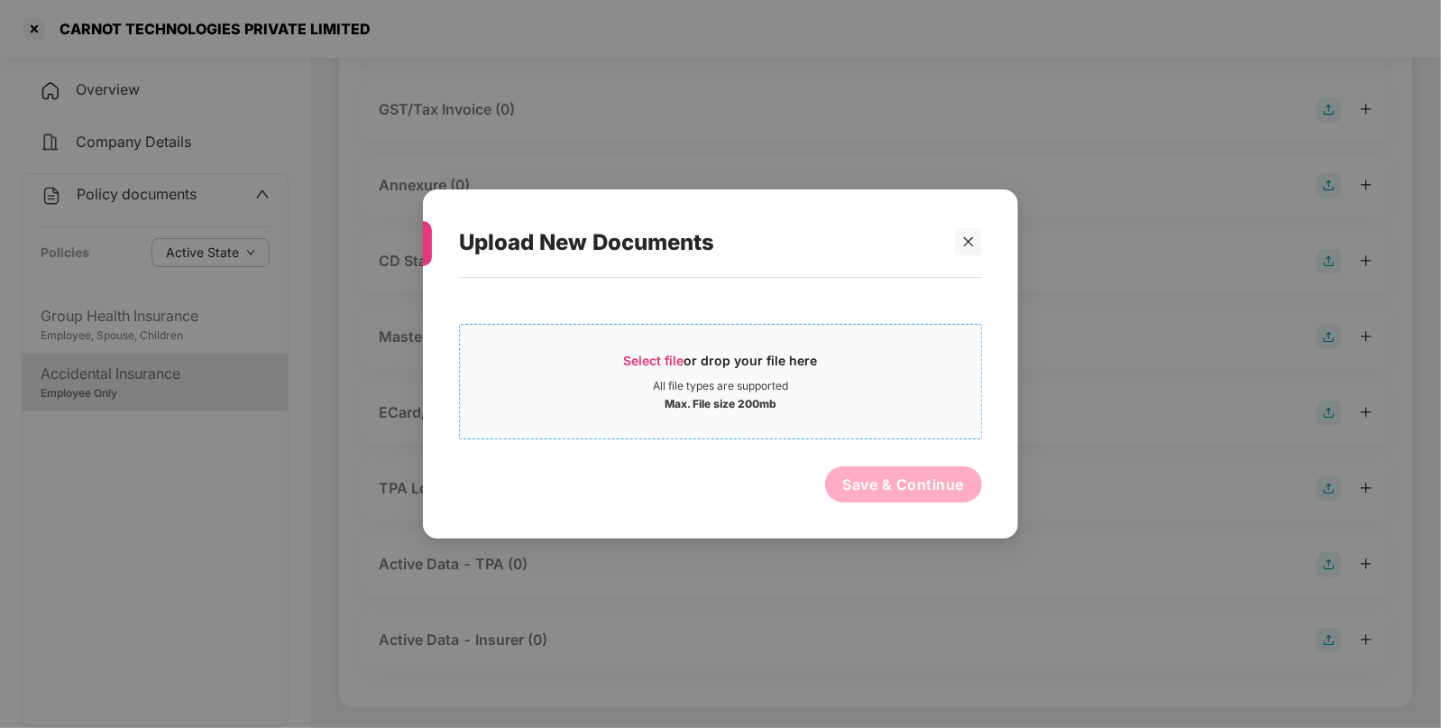
click at [665, 370] on div "Select file or drop your file here" at bounding box center [721, 365] width 194 height 27
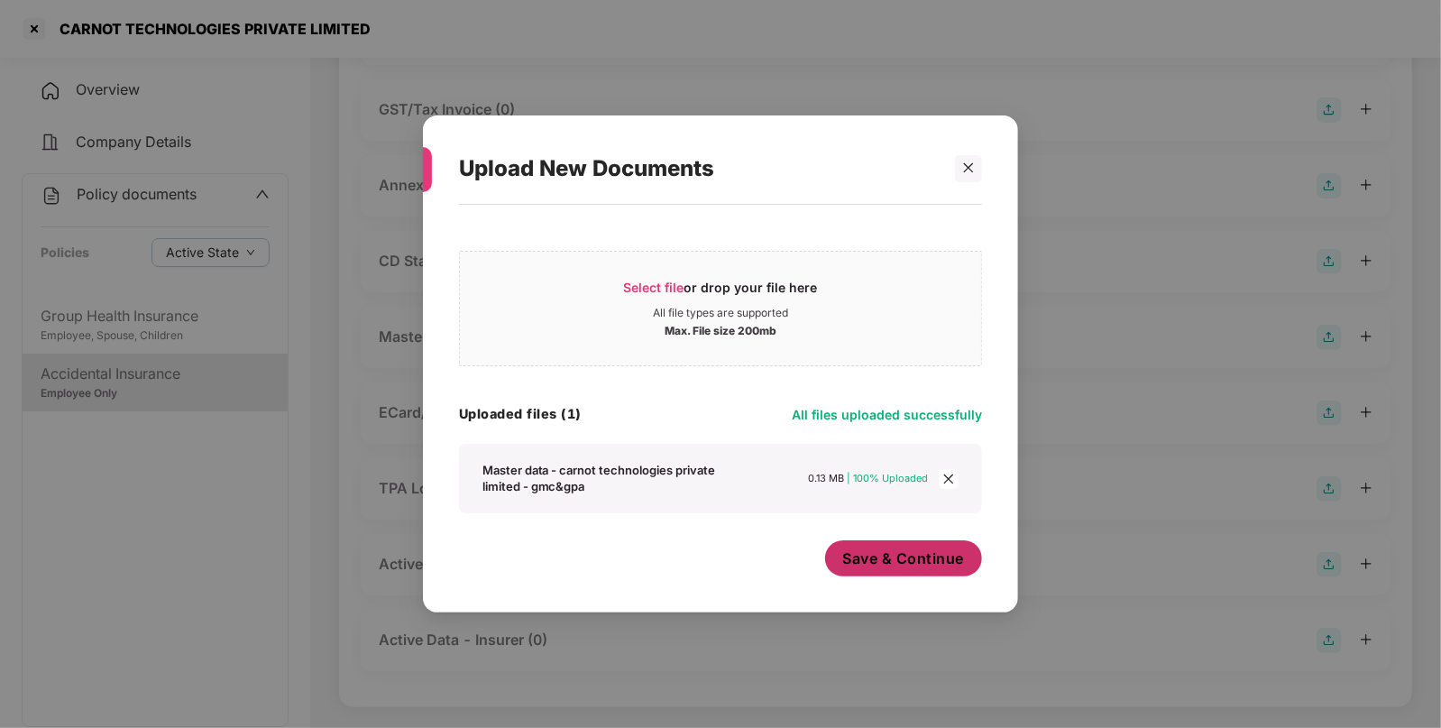
click at [888, 563] on span "Save & Continue" at bounding box center [904, 558] width 122 height 20
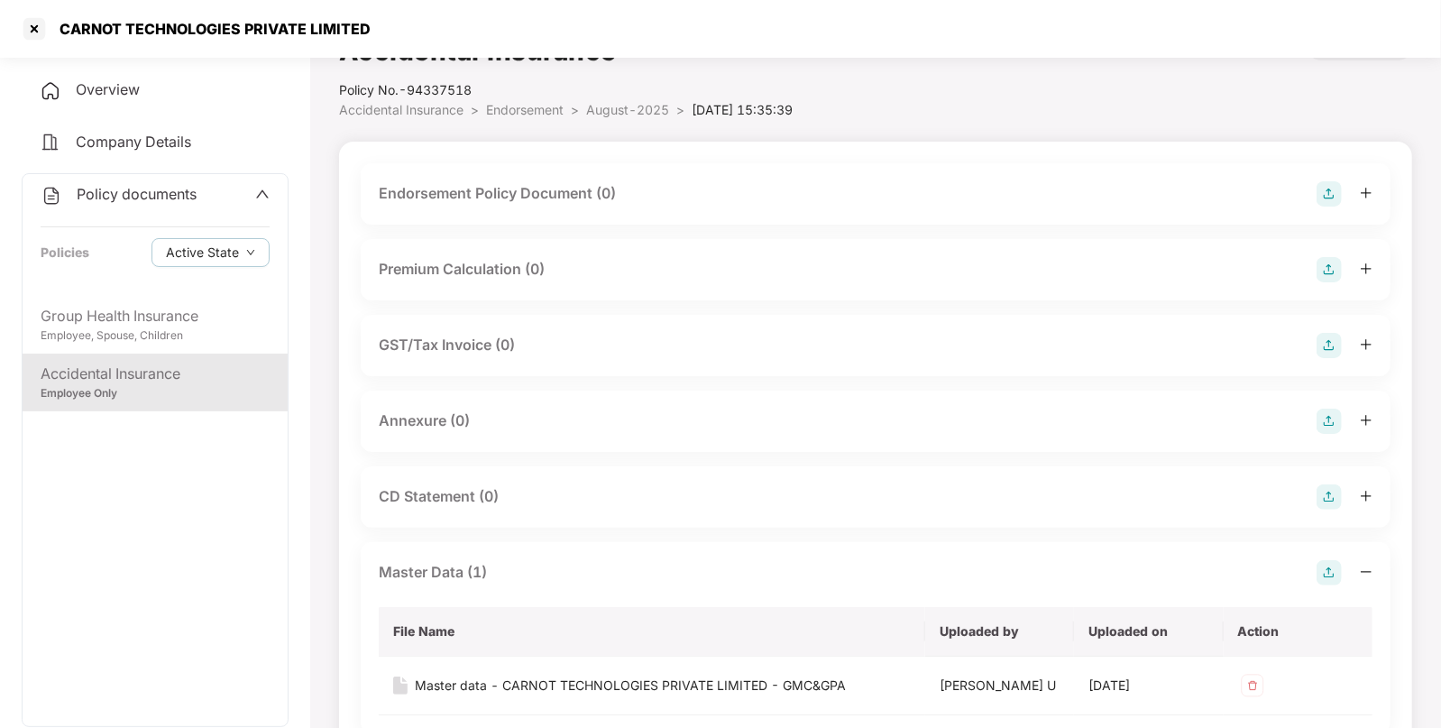
scroll to position [38, 0]
click at [1330, 188] on img at bounding box center [1329, 195] width 25 height 25
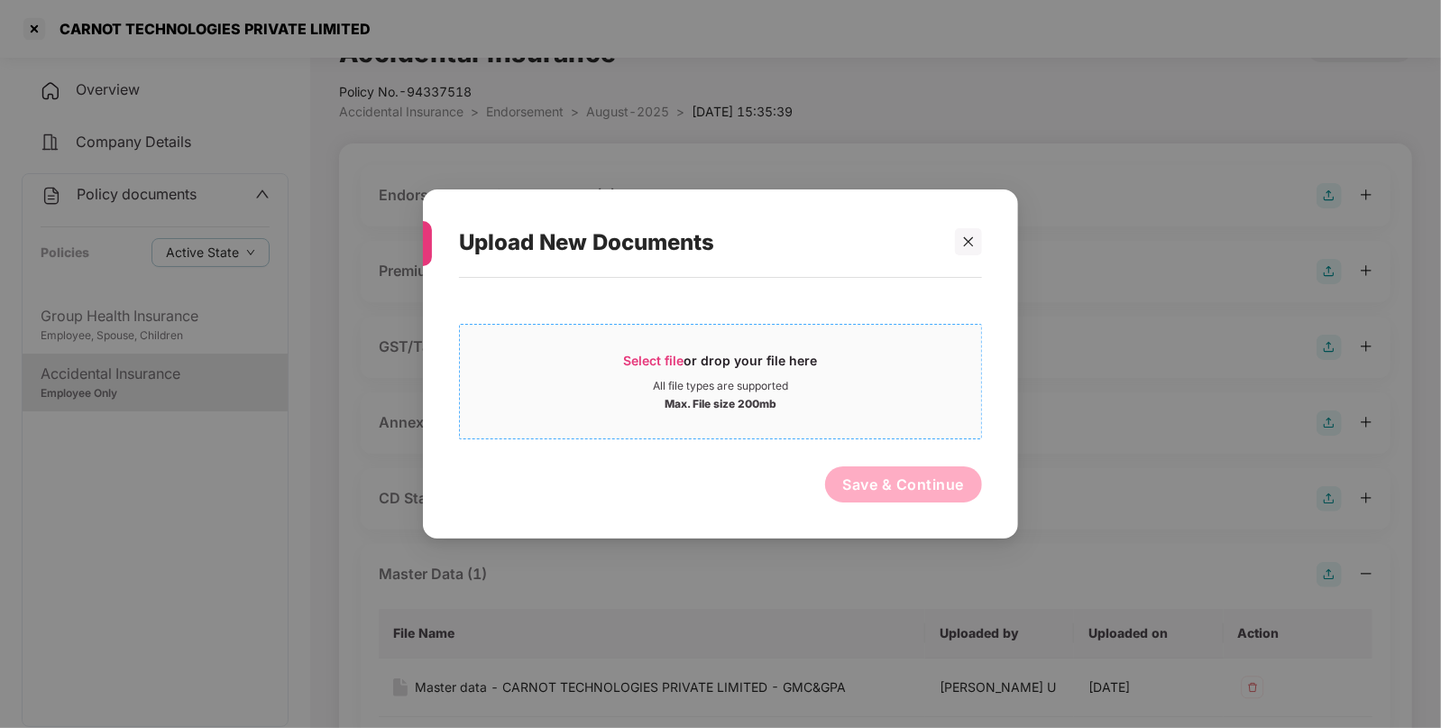
click at [667, 354] on span "Select file" at bounding box center [654, 360] width 60 height 15
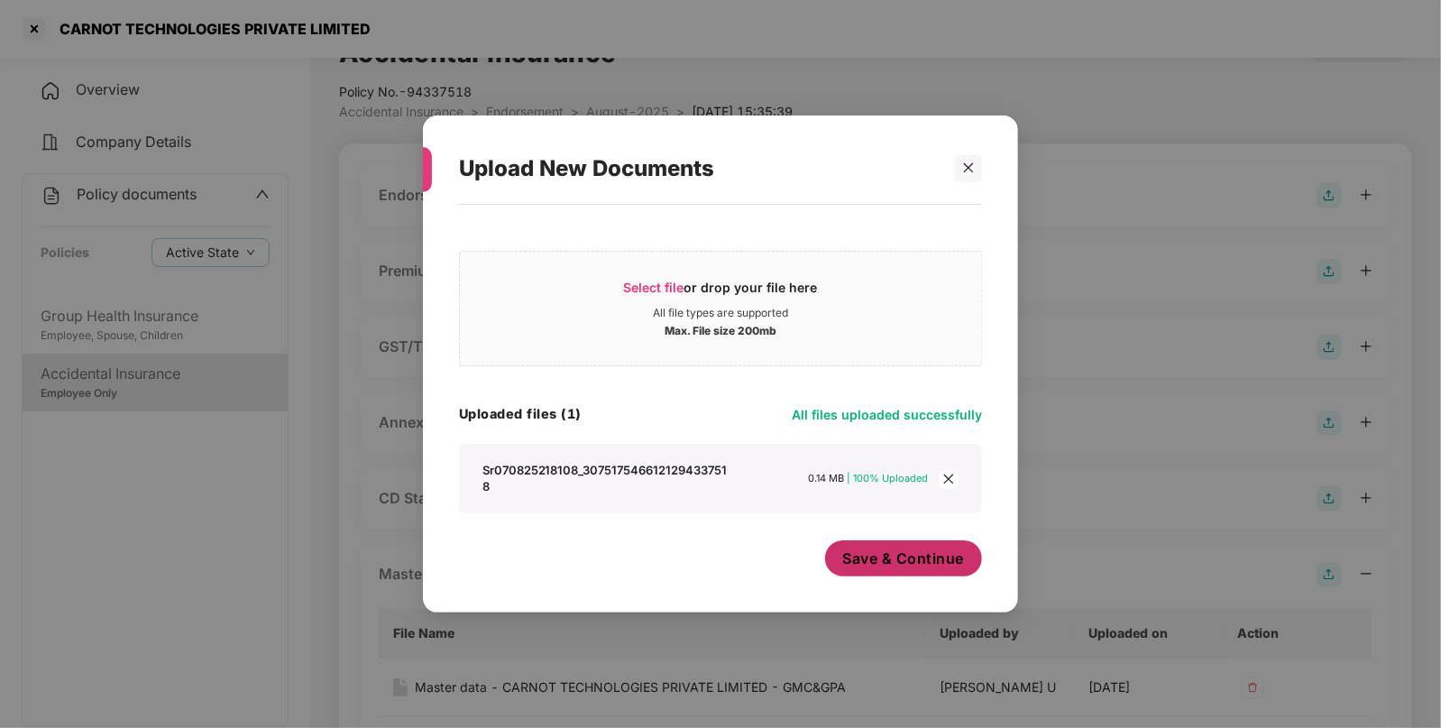
click at [863, 547] on button "Save & Continue" at bounding box center [904, 558] width 158 height 36
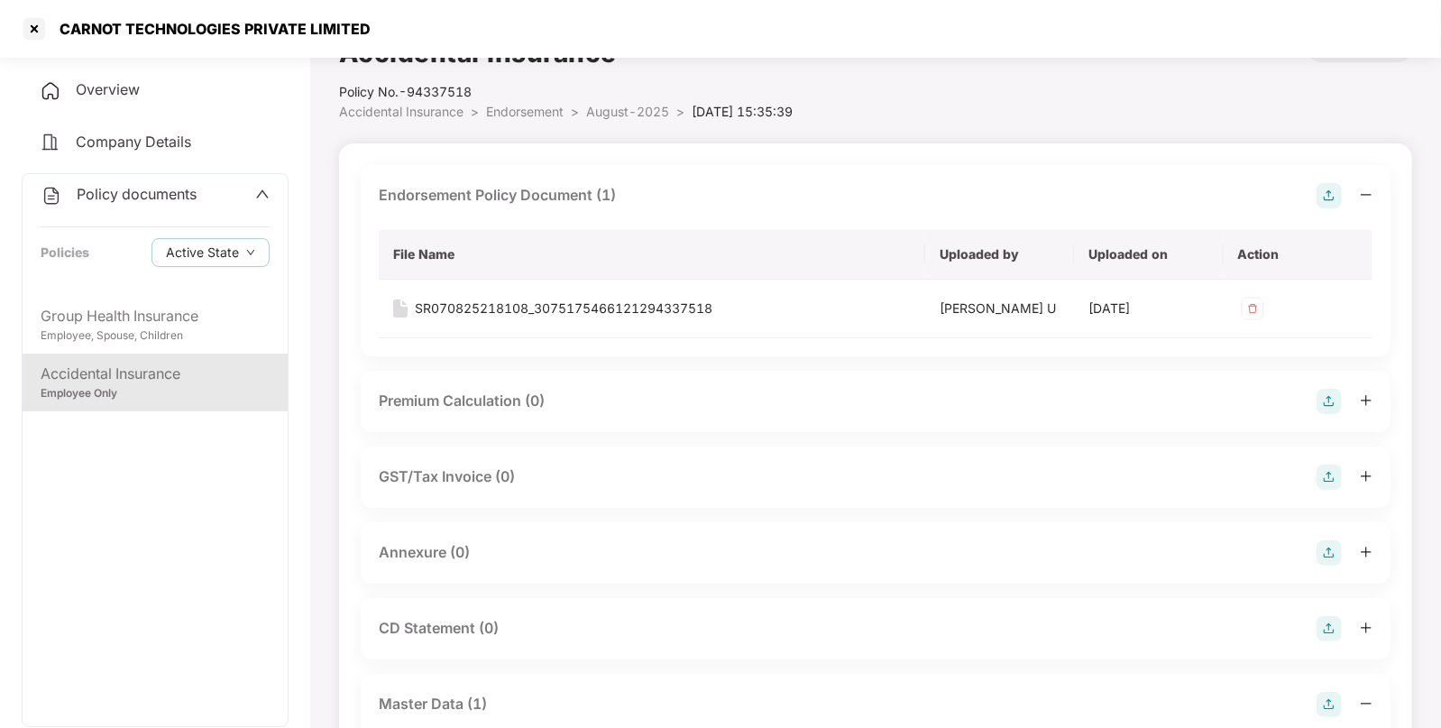
click at [1326, 548] on img at bounding box center [1329, 552] width 25 height 25
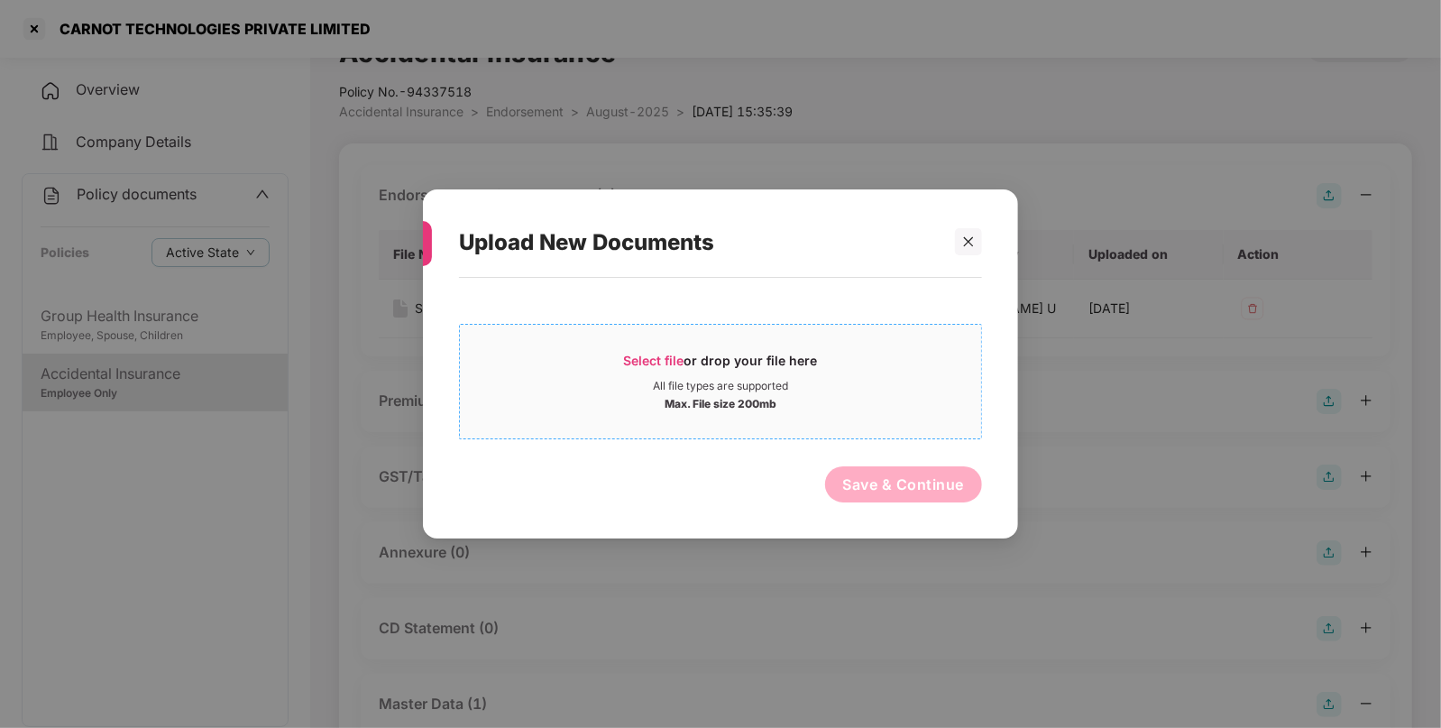
click at [663, 357] on span "Select file" at bounding box center [654, 360] width 60 height 15
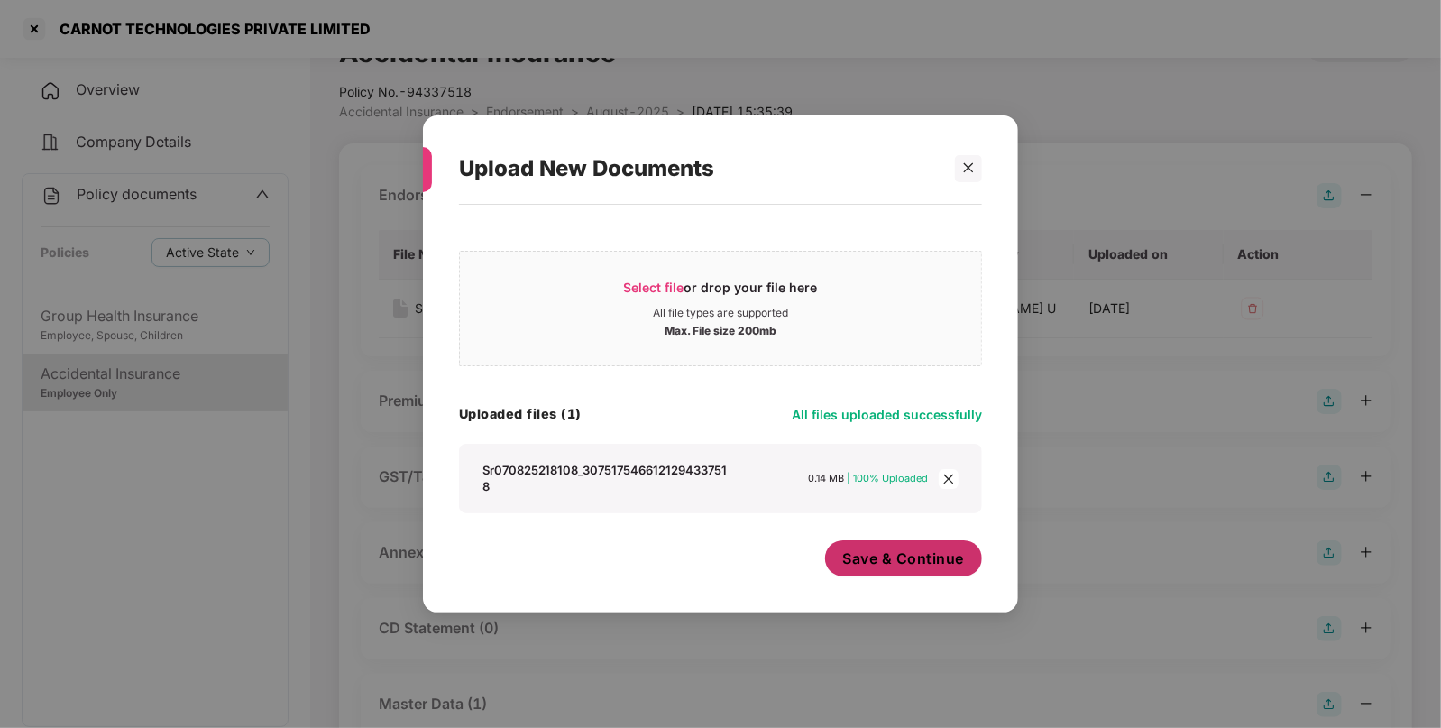
click at [864, 549] on span "Save & Continue" at bounding box center [904, 558] width 122 height 20
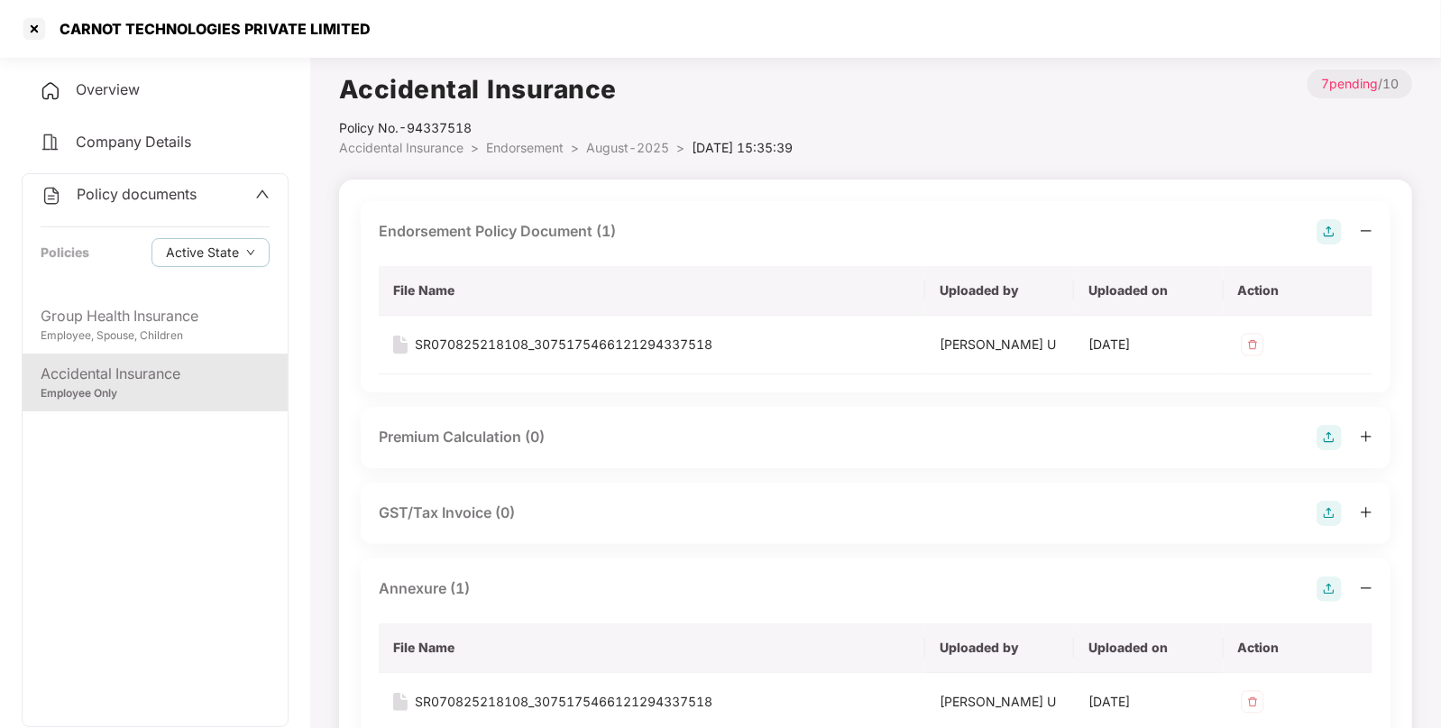
scroll to position [0, 0]
click at [43, 31] on div at bounding box center [34, 28] width 29 height 29
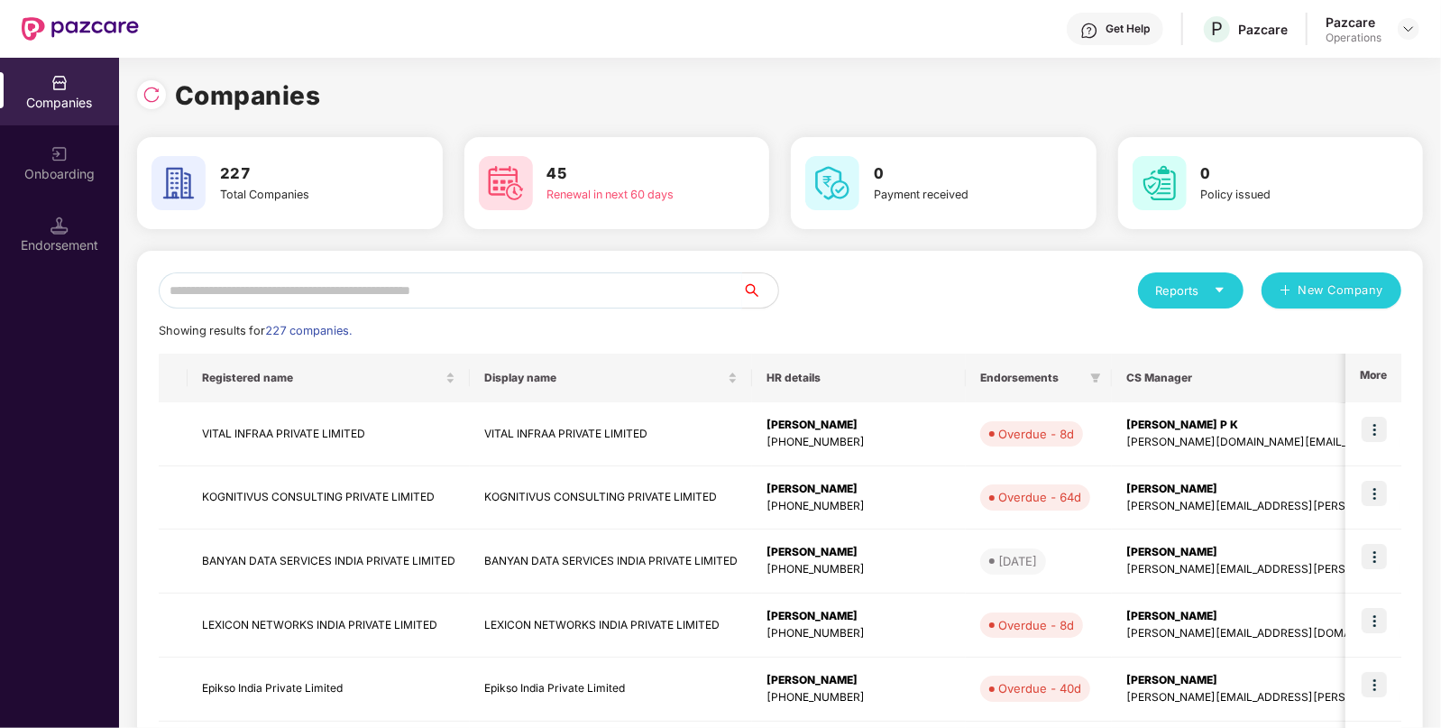
click at [402, 303] on input "text" at bounding box center [451, 290] width 584 height 36
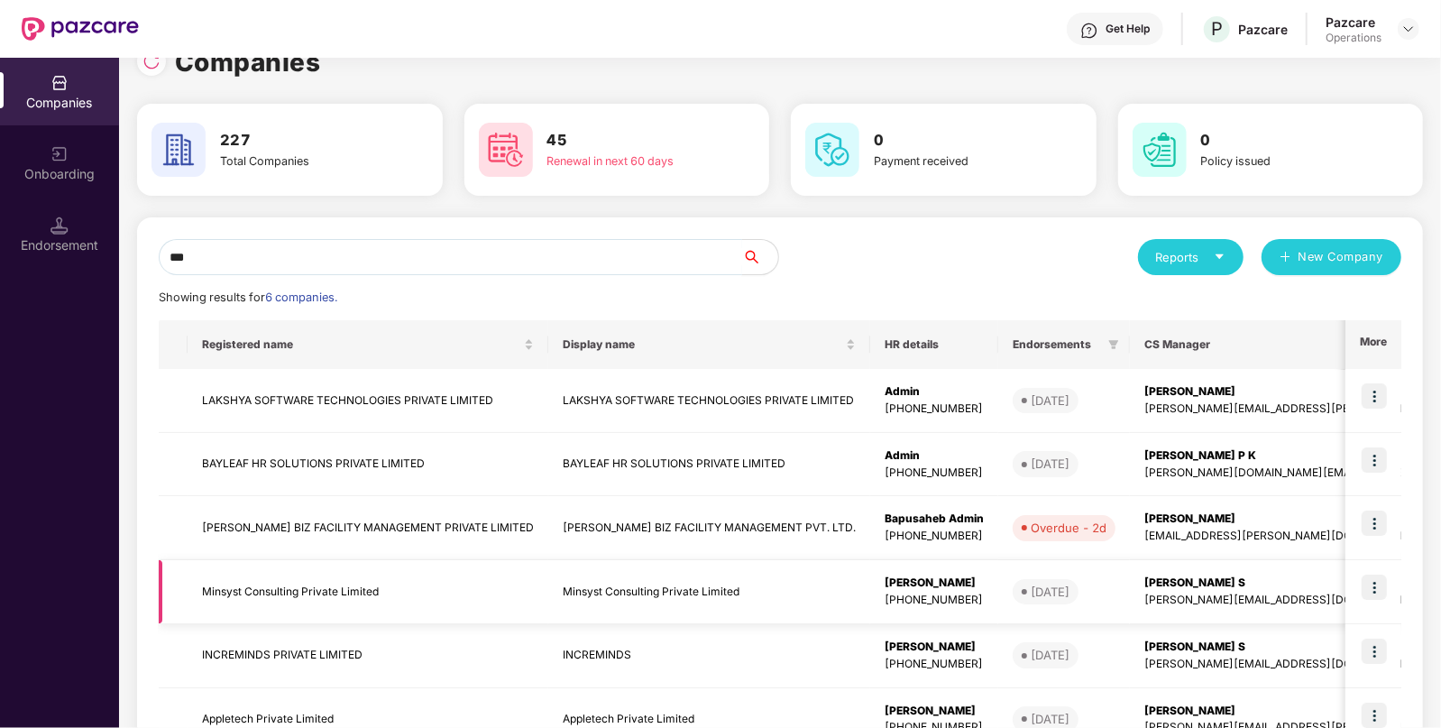
scroll to position [32, 0]
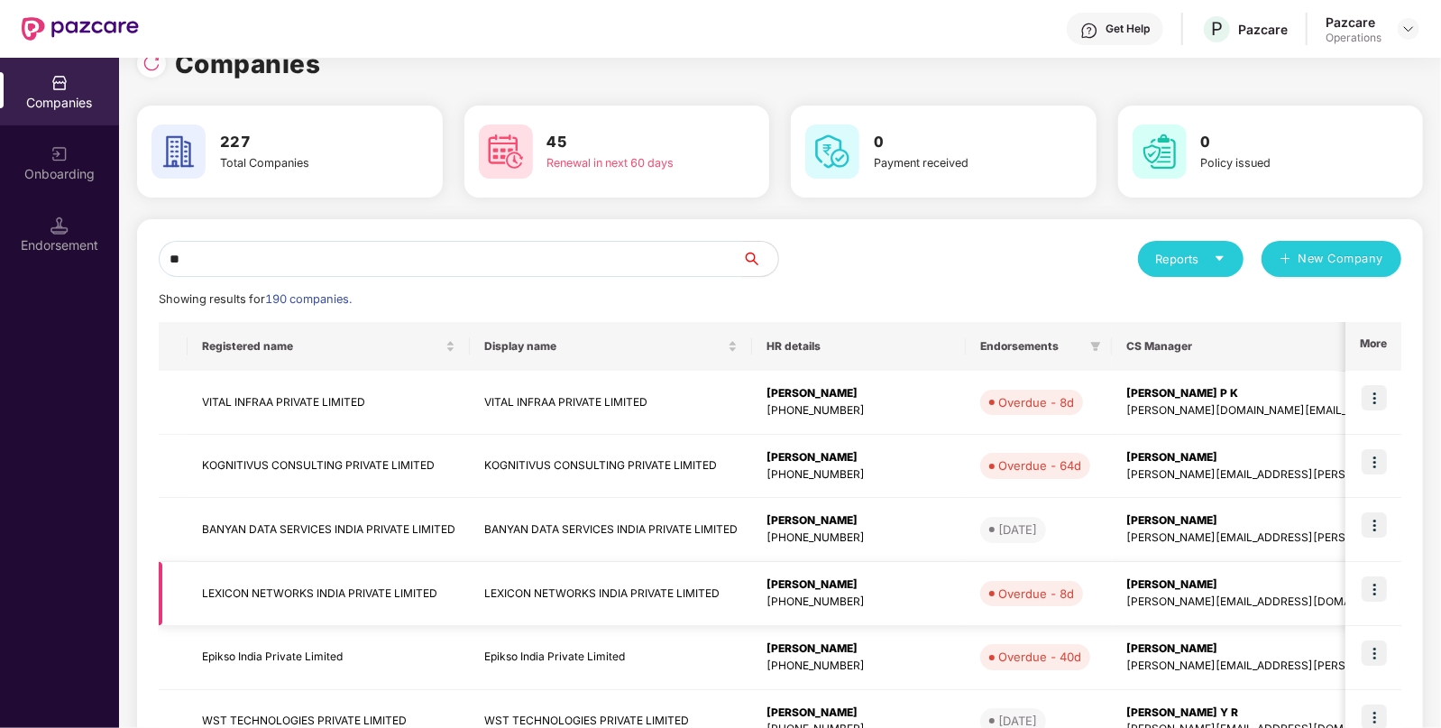
type input "*"
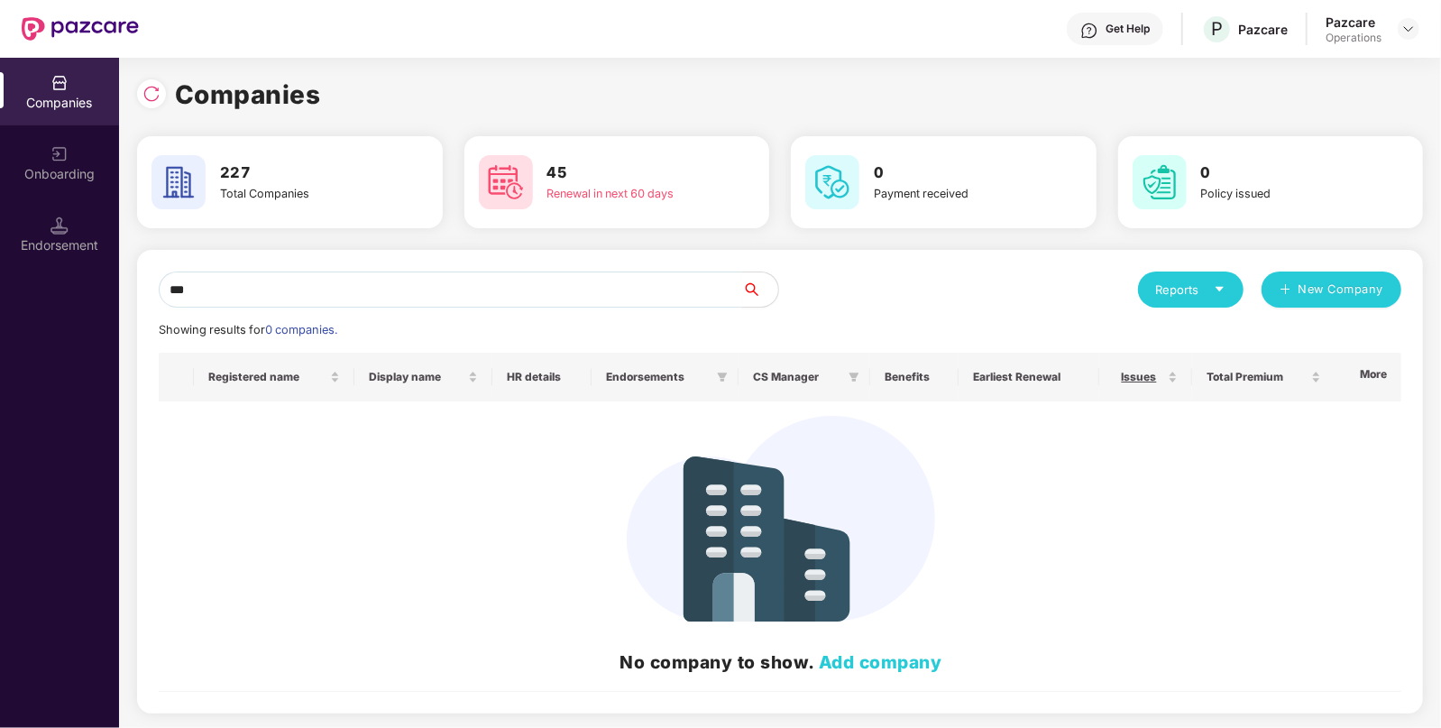
scroll to position [0, 0]
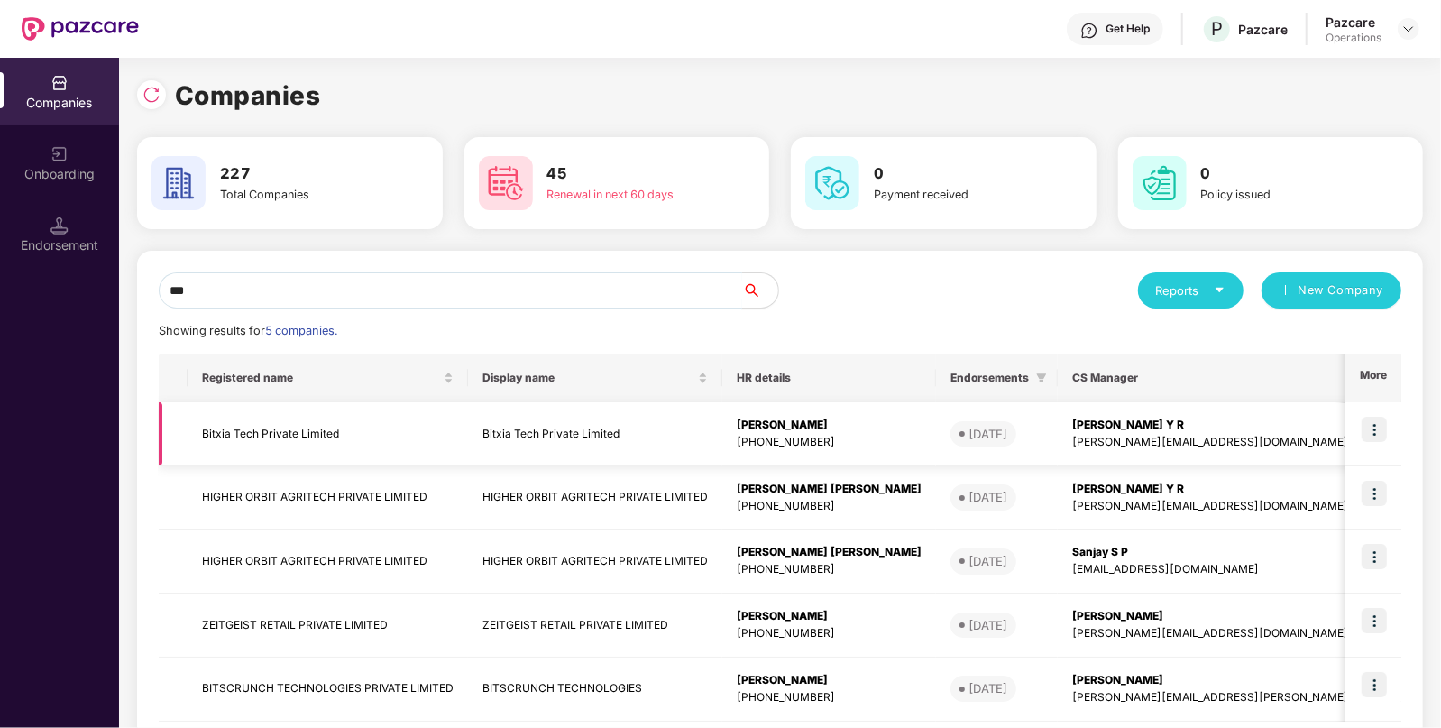
type input "***"
click at [217, 432] on td "Bitxia Tech Private Limited" at bounding box center [328, 434] width 280 height 64
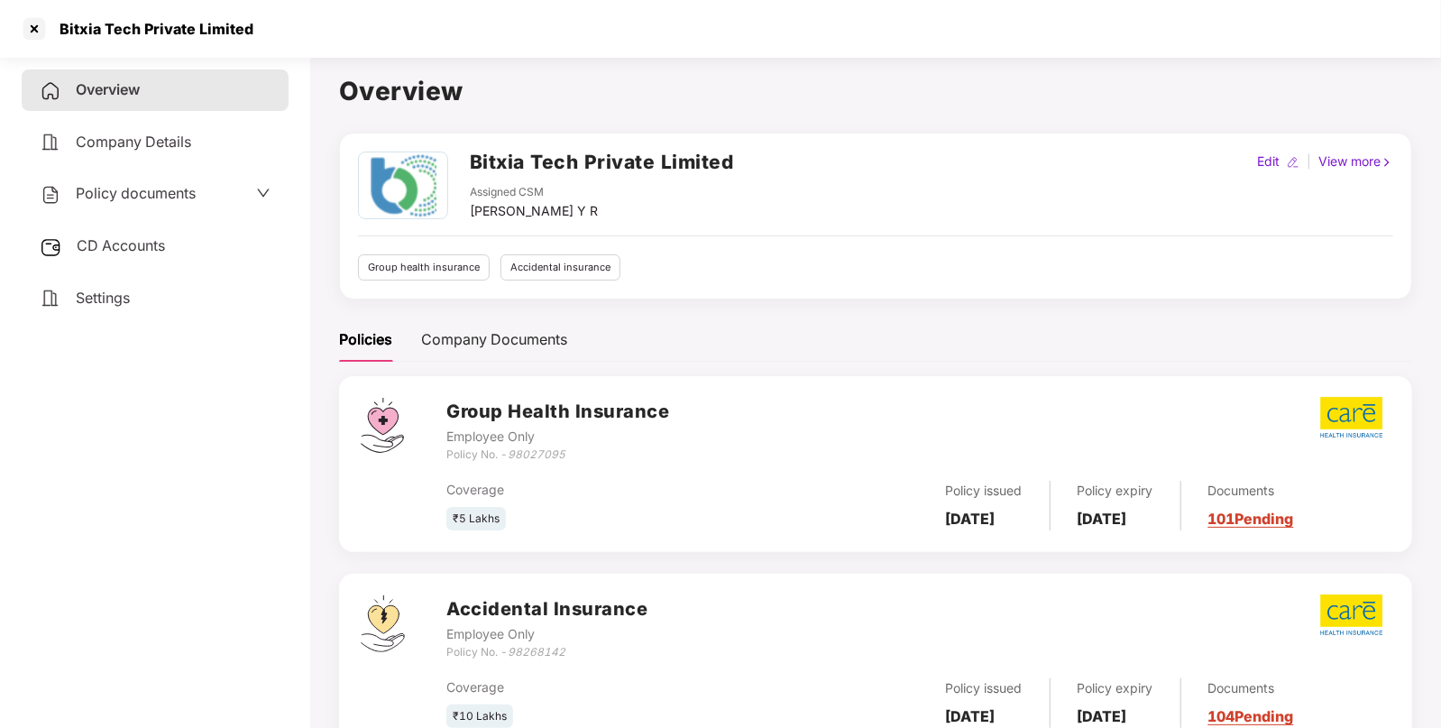
click at [97, 234] on div "CD Accounts" at bounding box center [155, 245] width 267 height 41
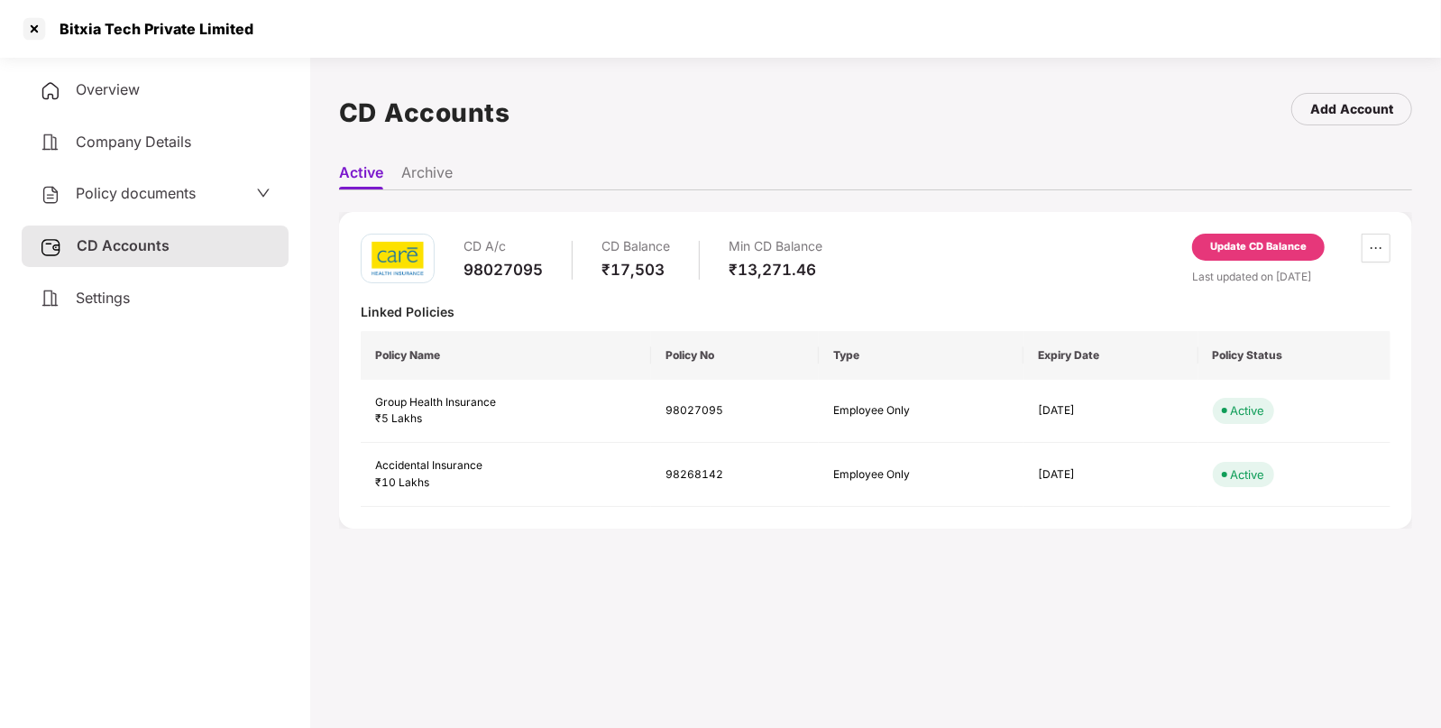
click at [1254, 249] on div "Update CD Balance" at bounding box center [1258, 247] width 97 height 16
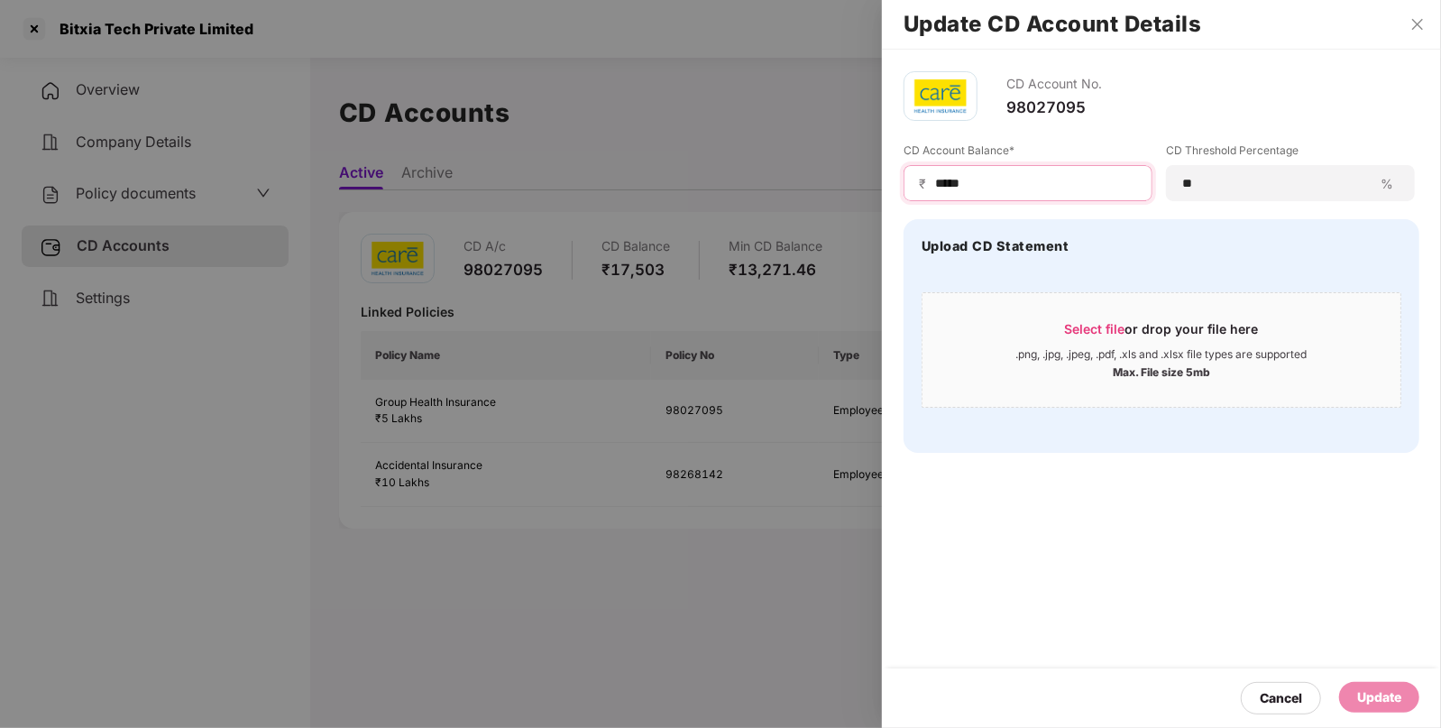
click at [965, 181] on input "*****" at bounding box center [1035, 183] width 204 height 19
type input "*****"
click at [1357, 690] on div "Update" at bounding box center [1379, 697] width 44 height 20
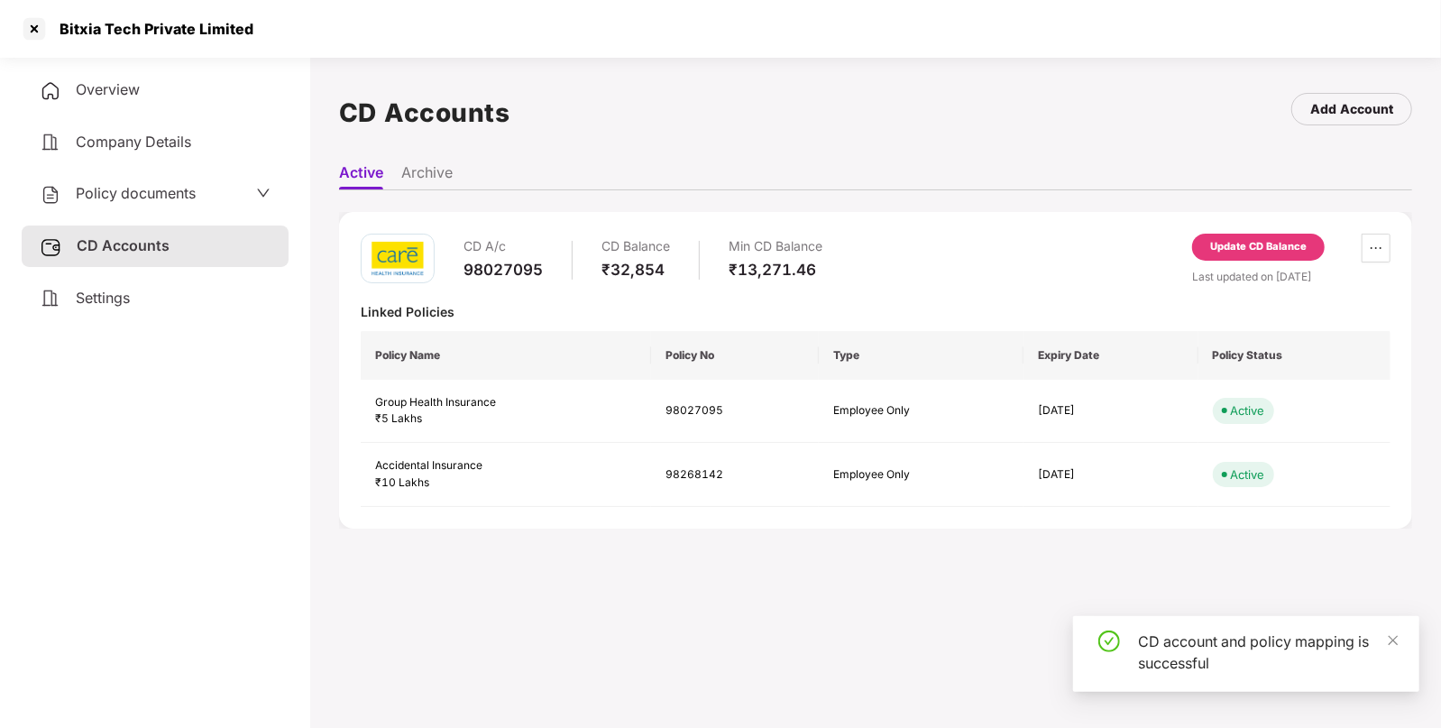
click at [131, 237] on span "CD Accounts" at bounding box center [123, 245] width 93 height 18
click at [99, 189] on span "Policy documents" at bounding box center [136, 193] width 120 height 18
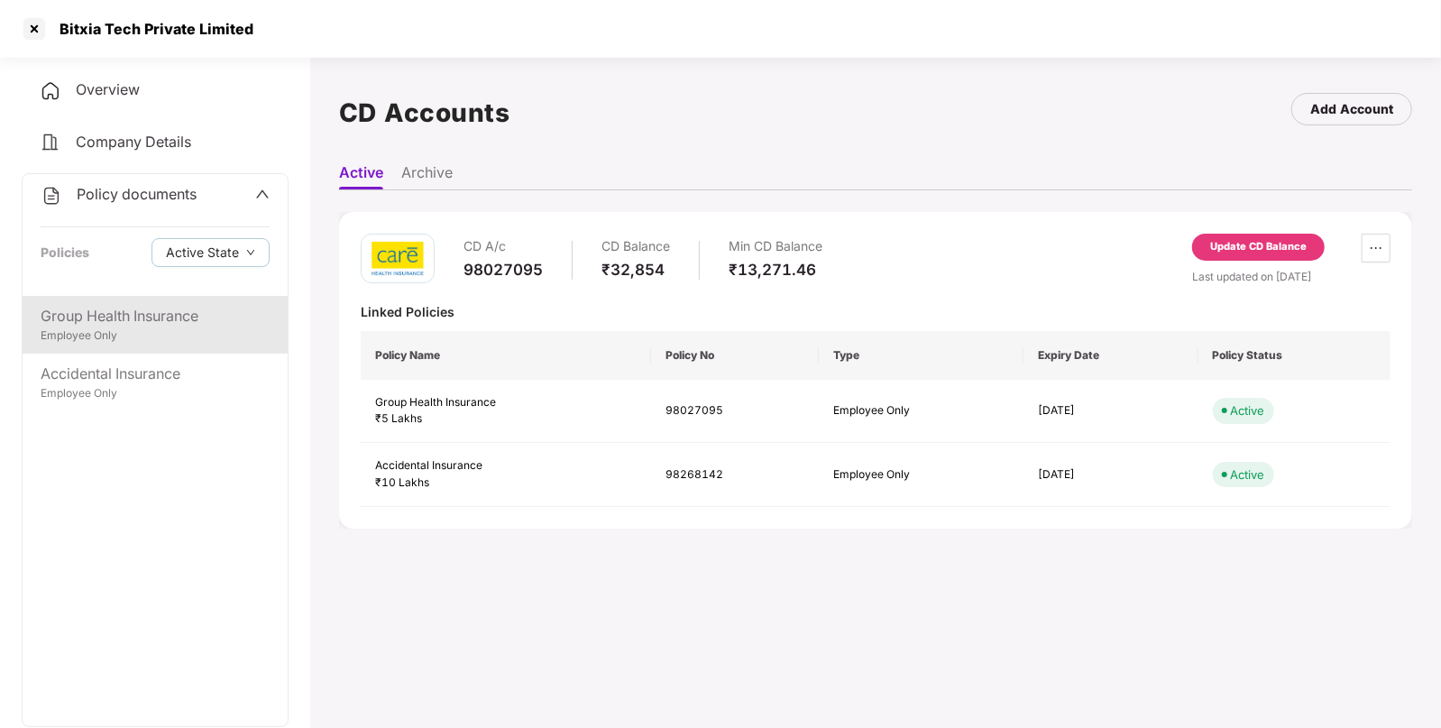
click at [112, 327] on div "Employee Only" at bounding box center [155, 335] width 229 height 17
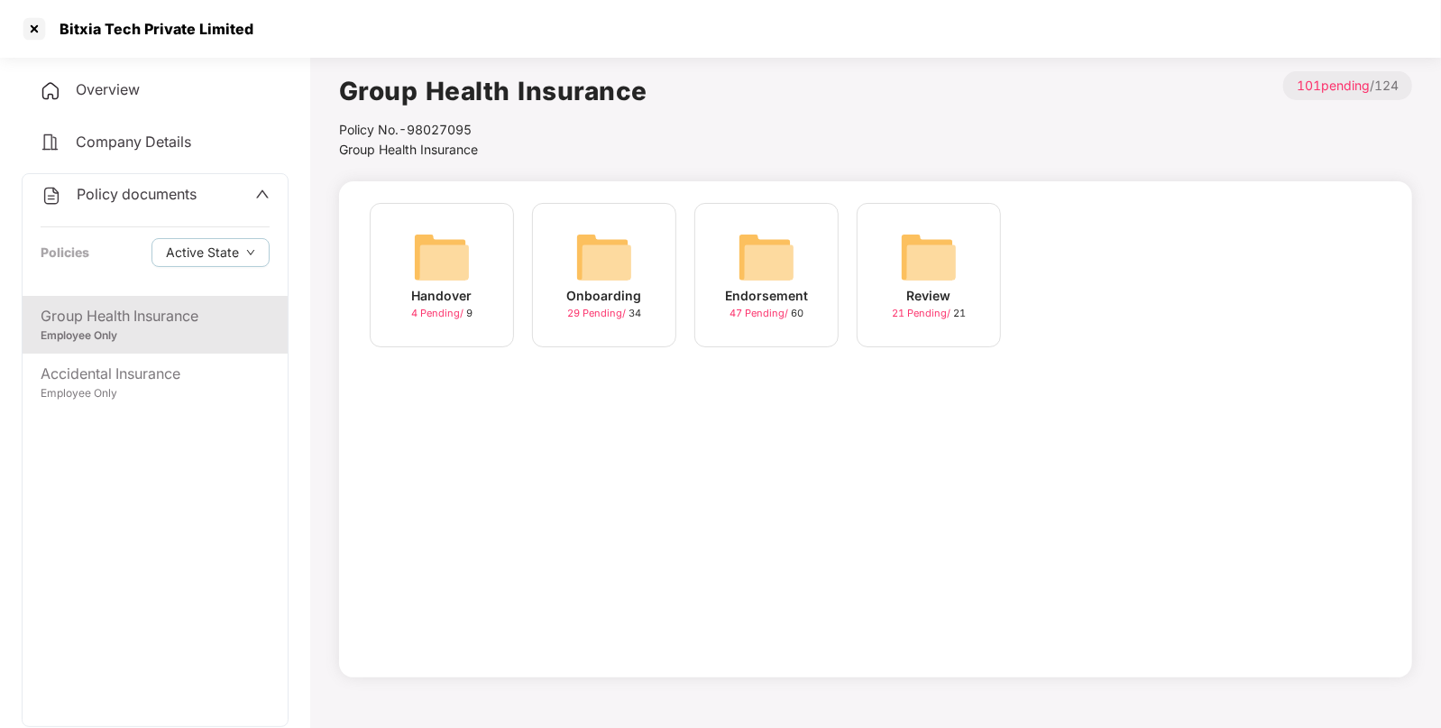
click at [760, 269] on img at bounding box center [767, 257] width 58 height 58
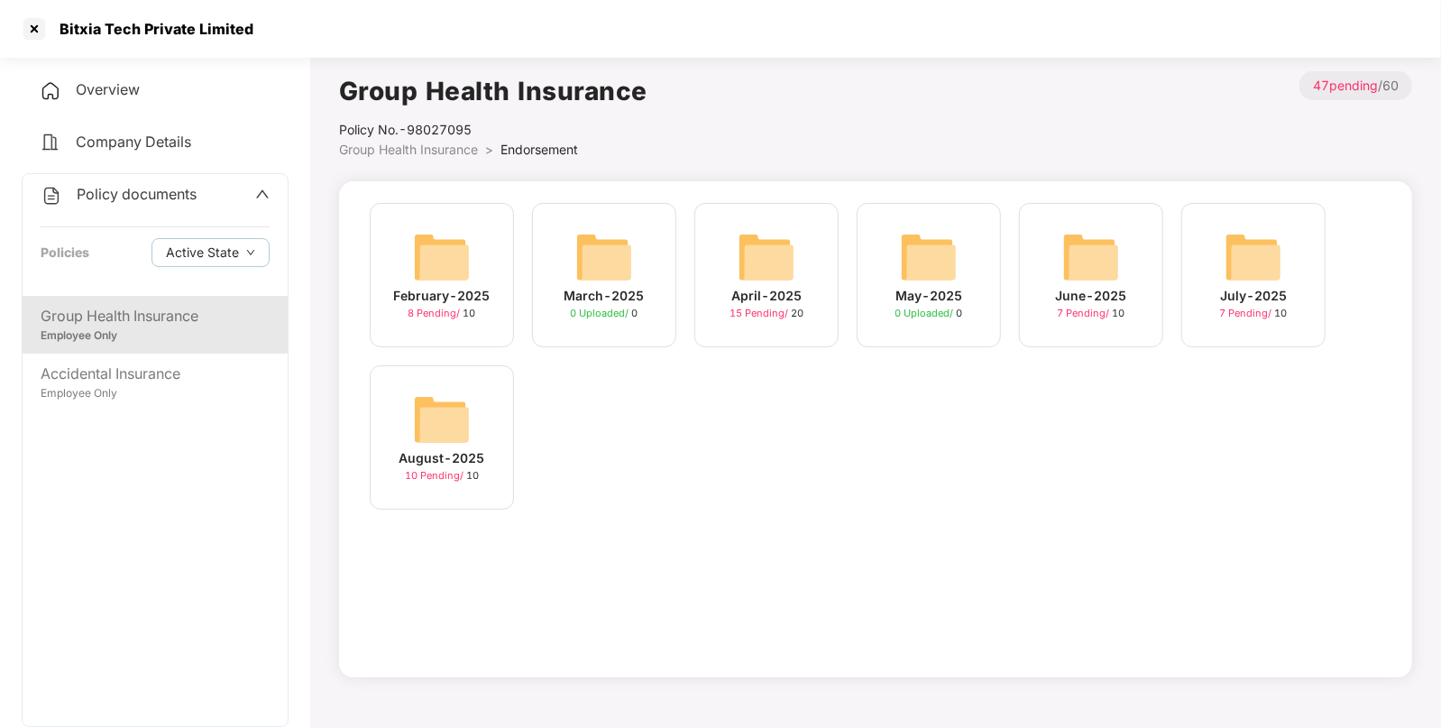
click at [458, 436] on img at bounding box center [442, 420] width 58 height 58
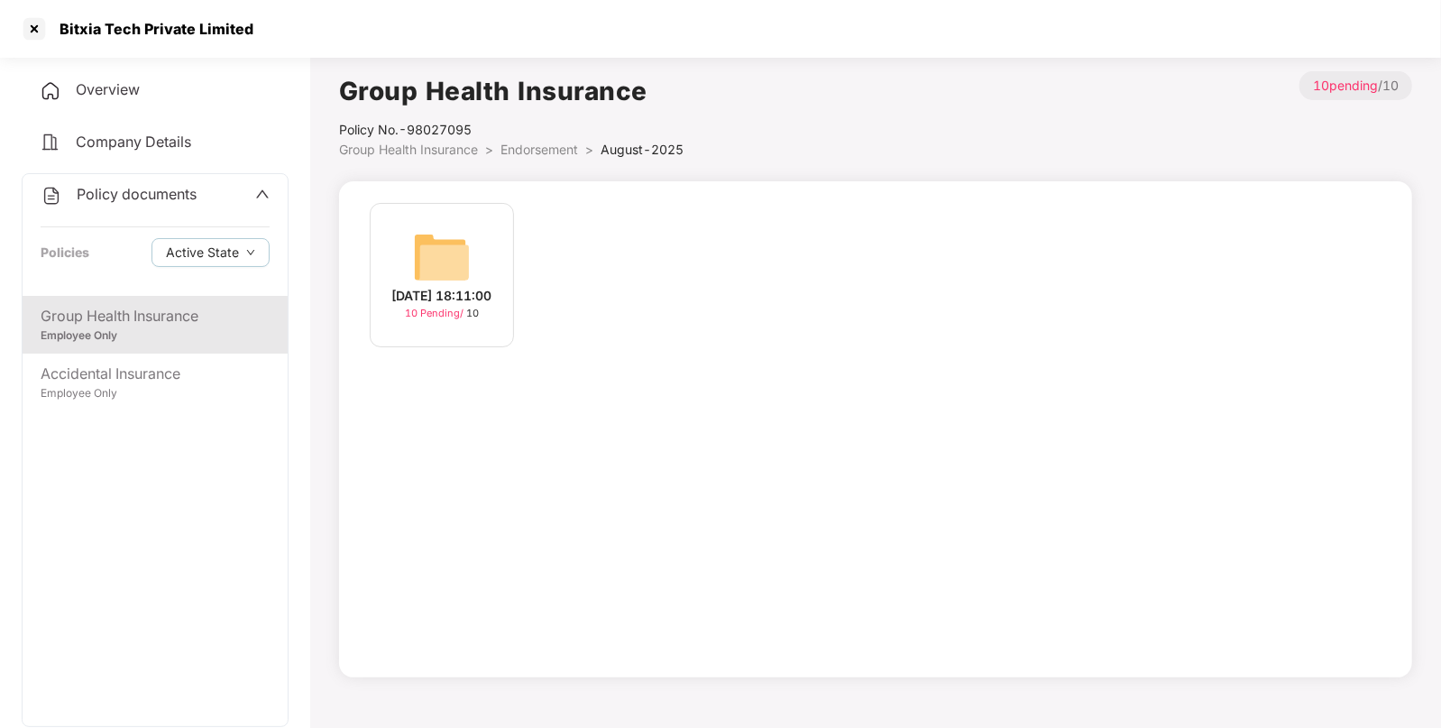
click at [444, 244] on img at bounding box center [442, 257] width 58 height 58
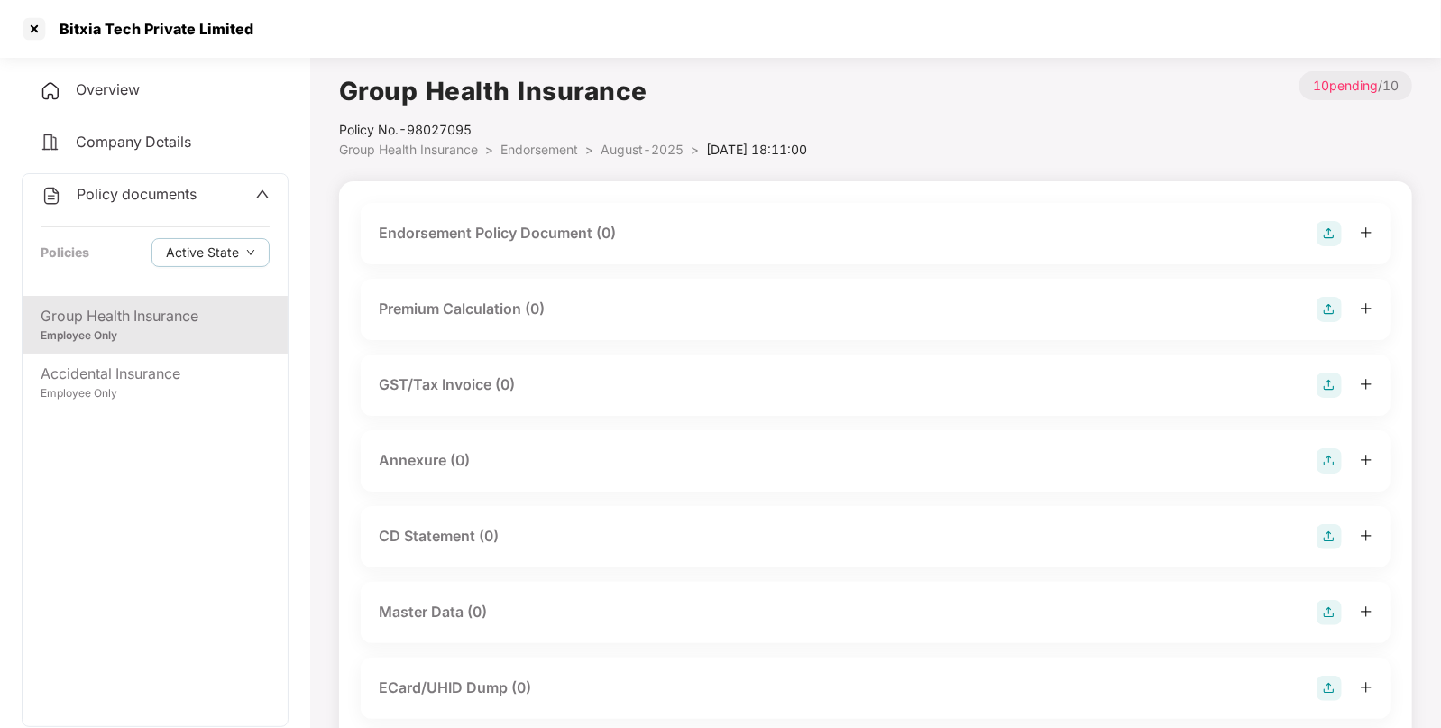
click at [1319, 232] on img at bounding box center [1329, 233] width 25 height 25
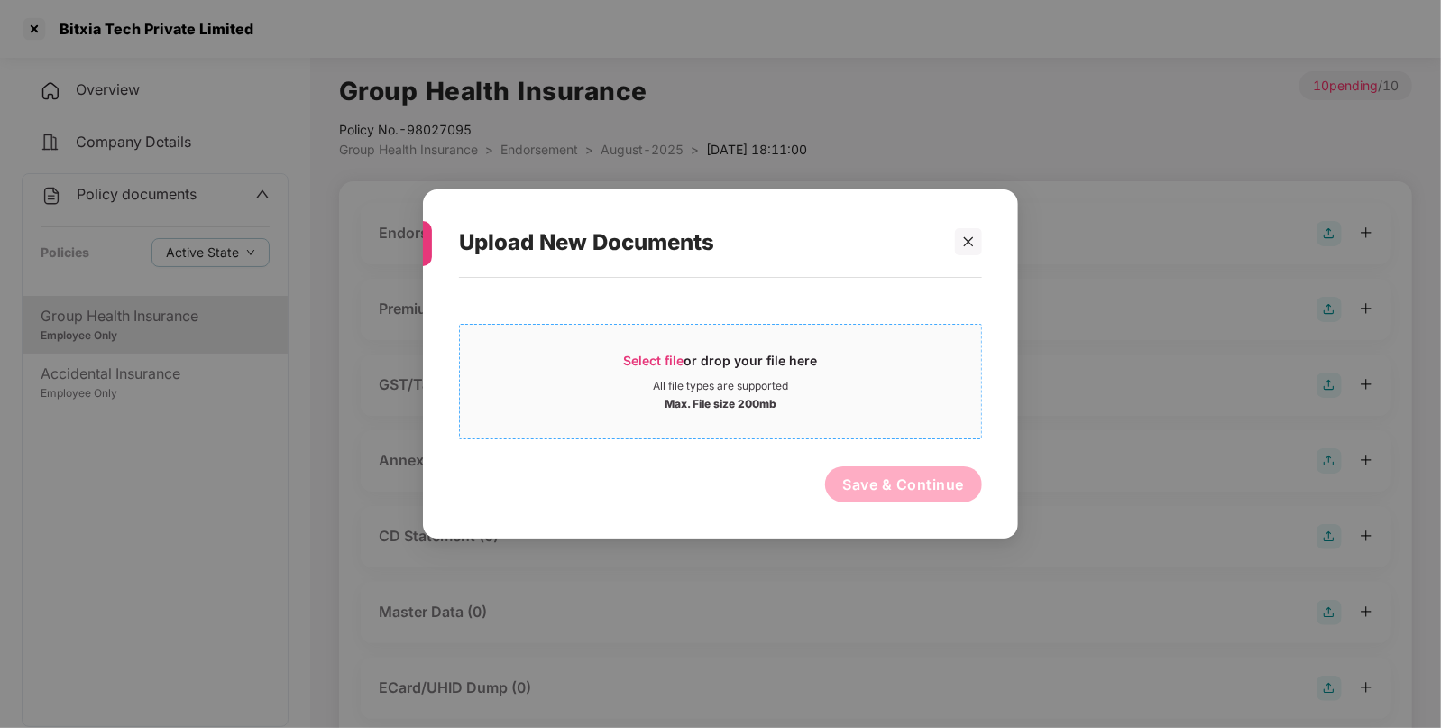
click at [657, 361] on span "Select file" at bounding box center [654, 360] width 60 height 15
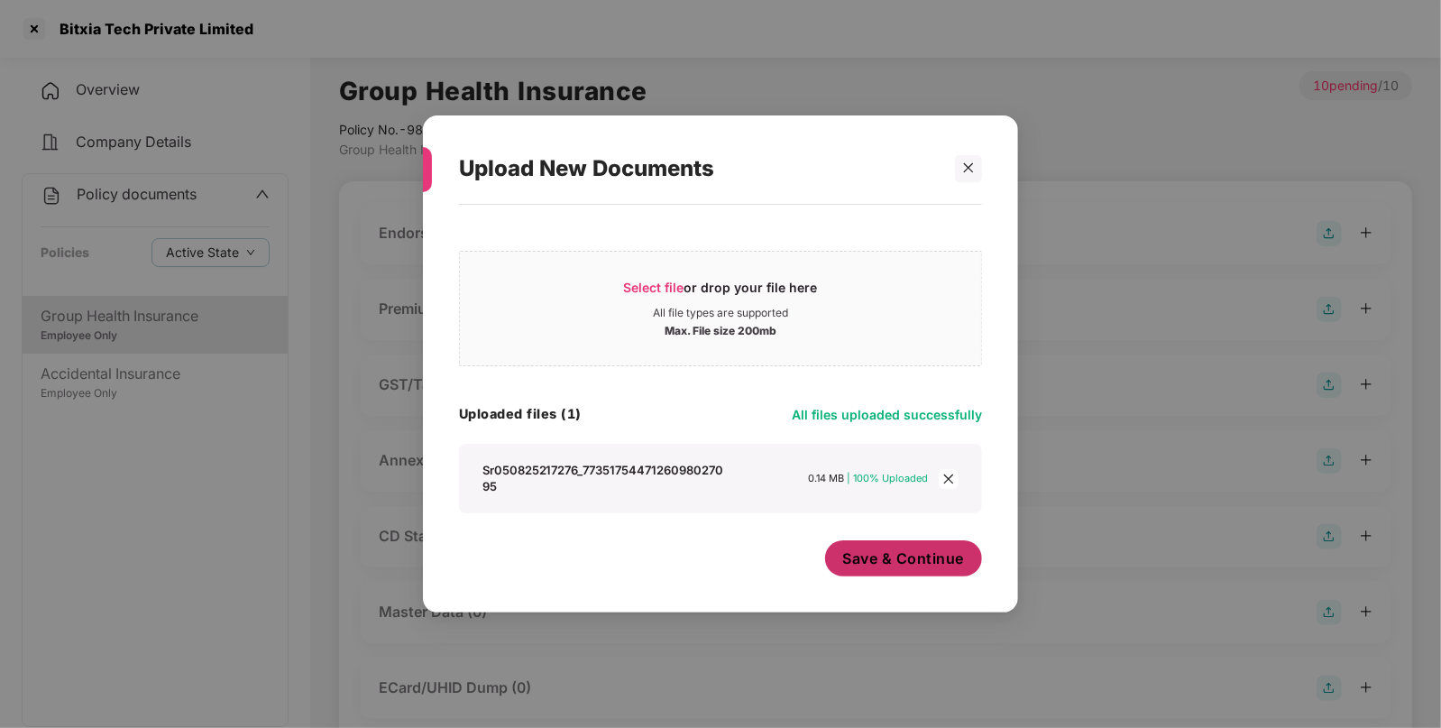
click at [862, 555] on span "Save & Continue" at bounding box center [904, 558] width 122 height 20
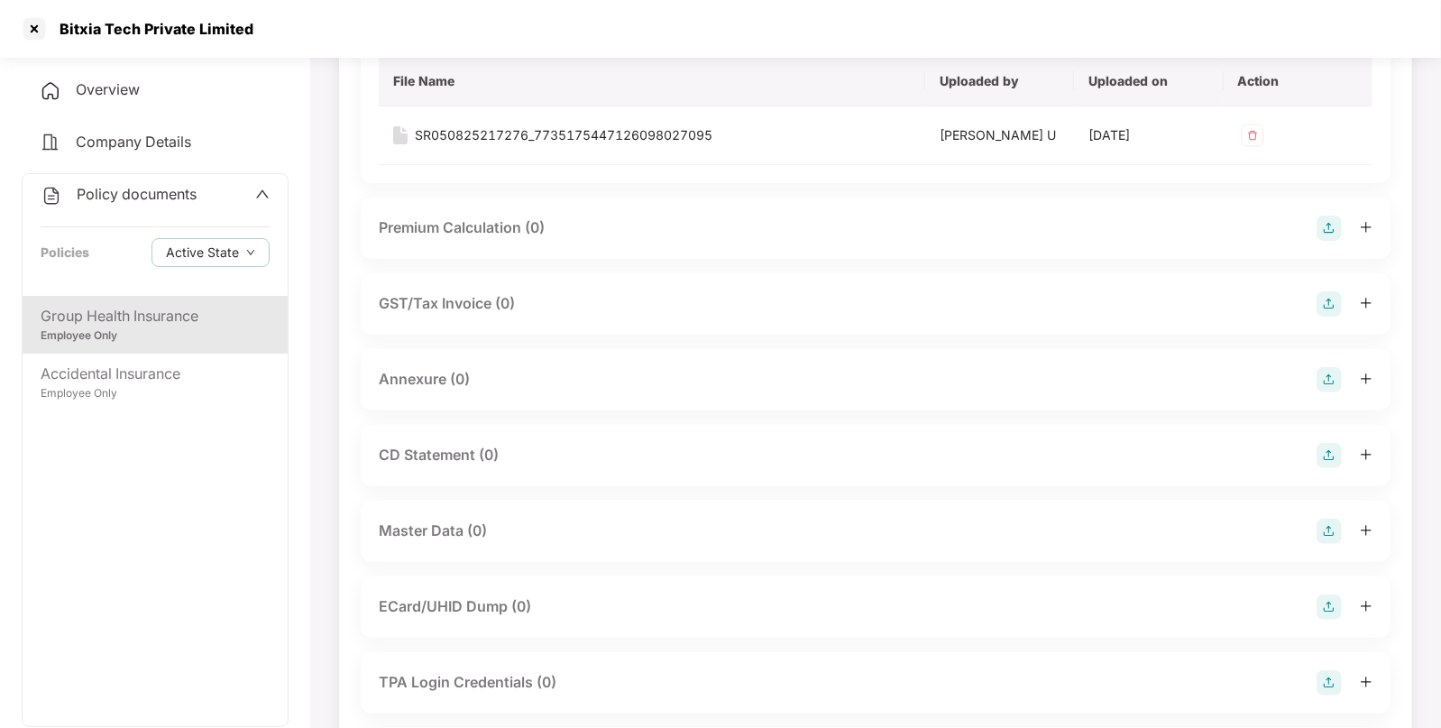
scroll to position [236, 0]
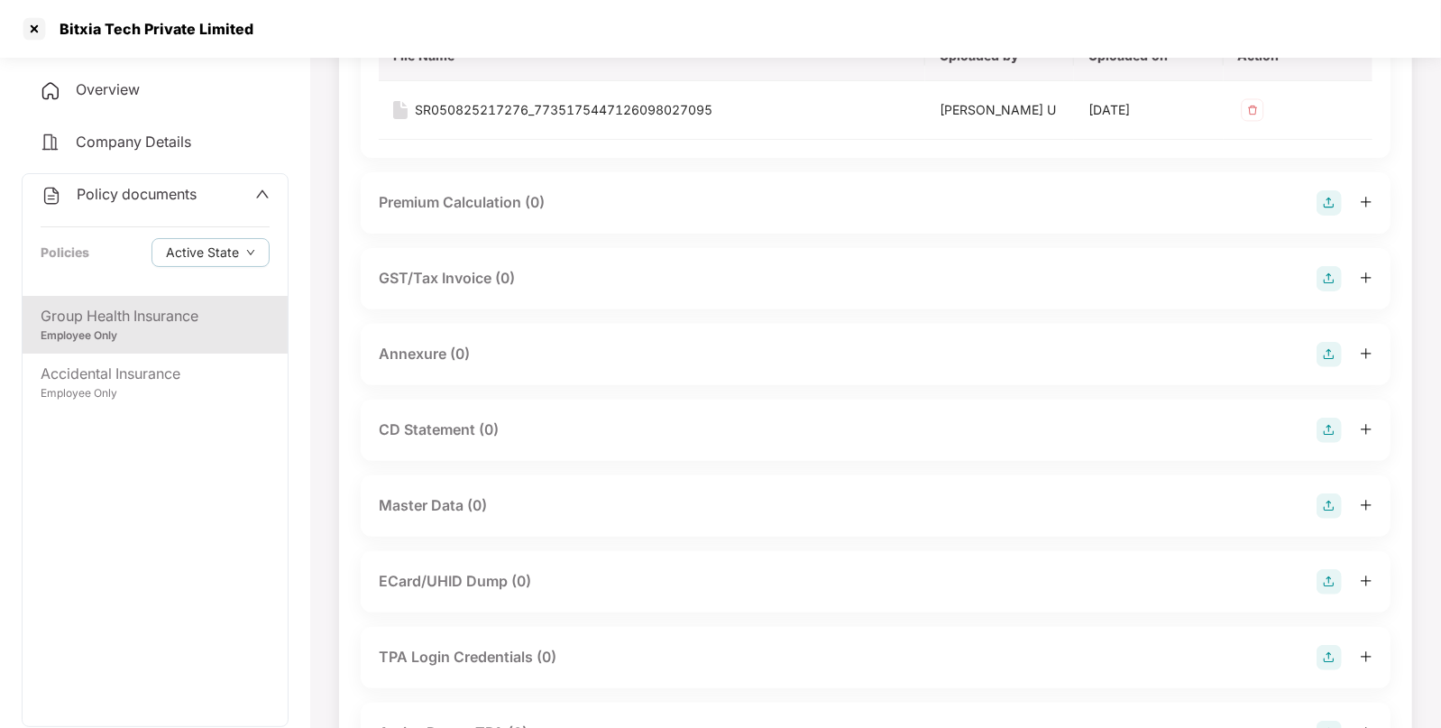
click at [1334, 361] on img at bounding box center [1329, 354] width 25 height 25
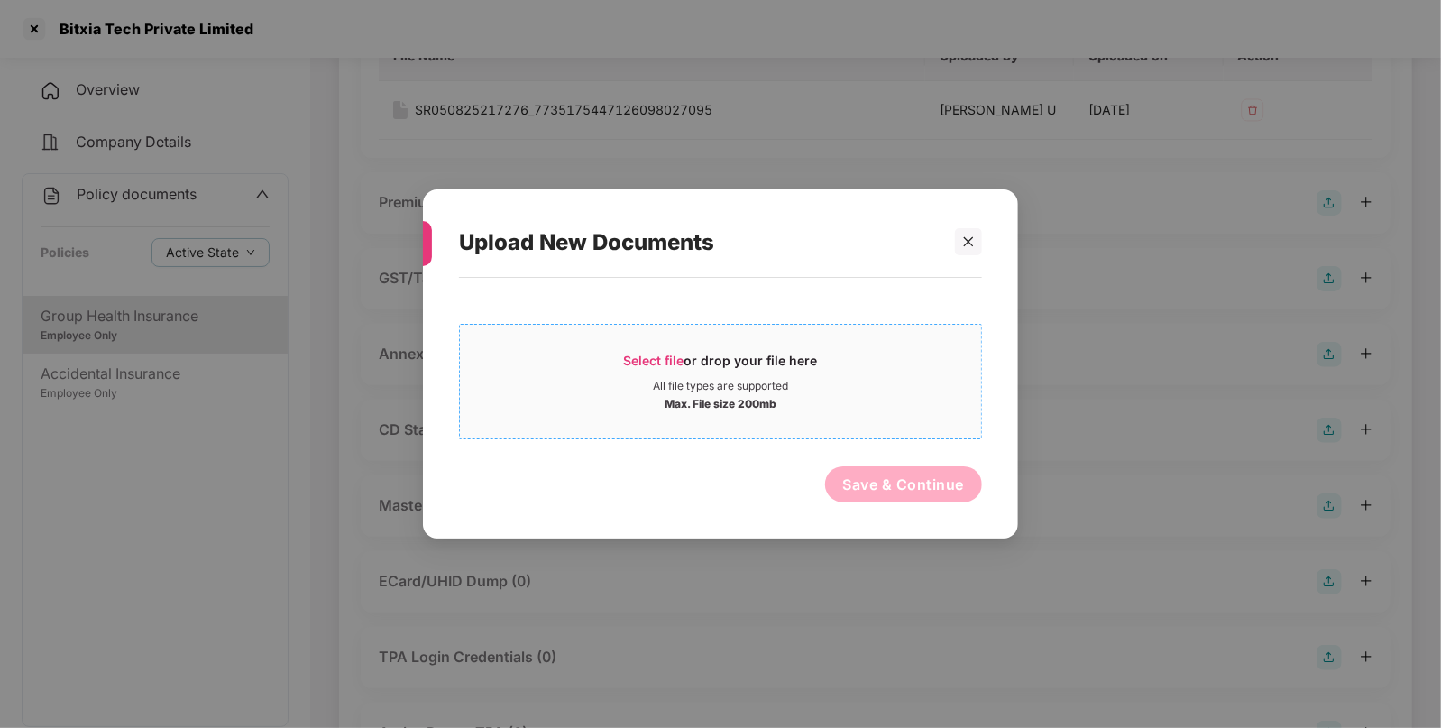
click at [652, 353] on span "Select file" at bounding box center [654, 360] width 60 height 15
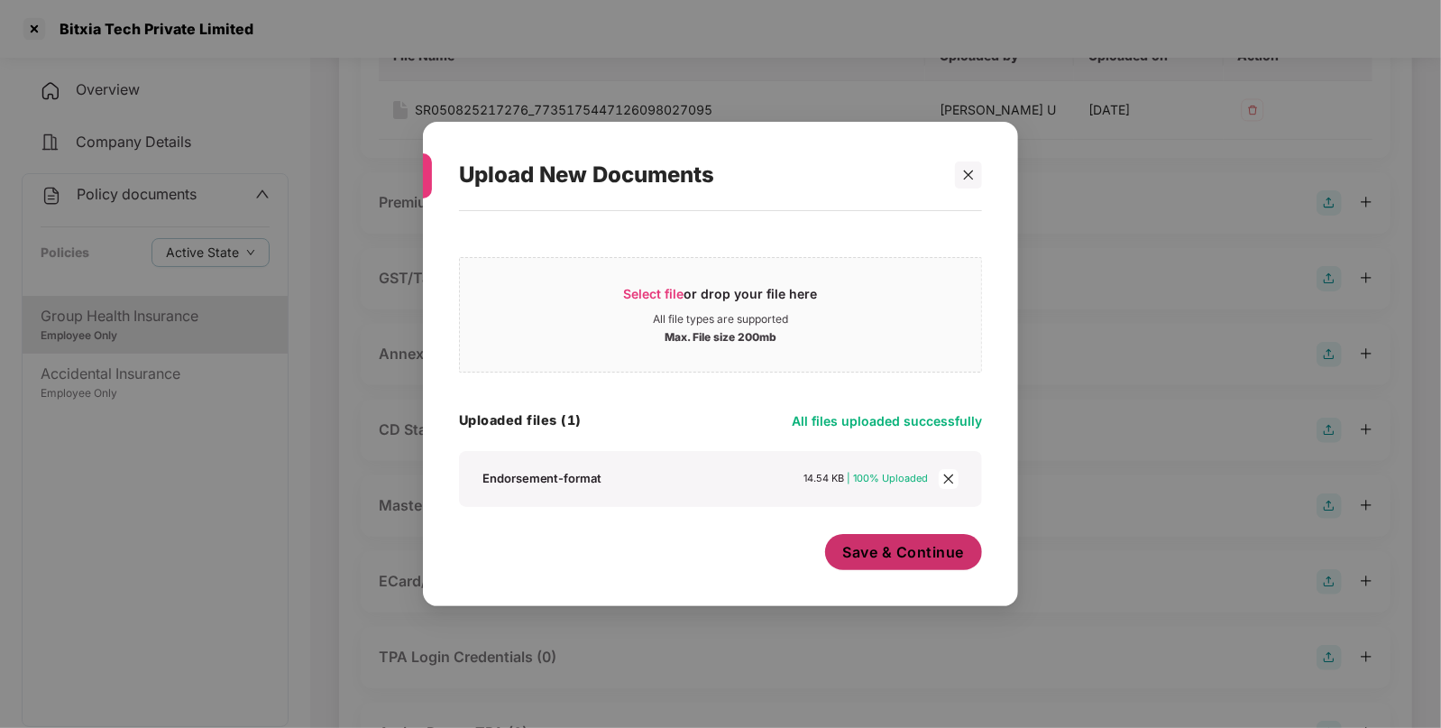
click at [879, 535] on button "Save & Continue" at bounding box center [904, 552] width 158 height 36
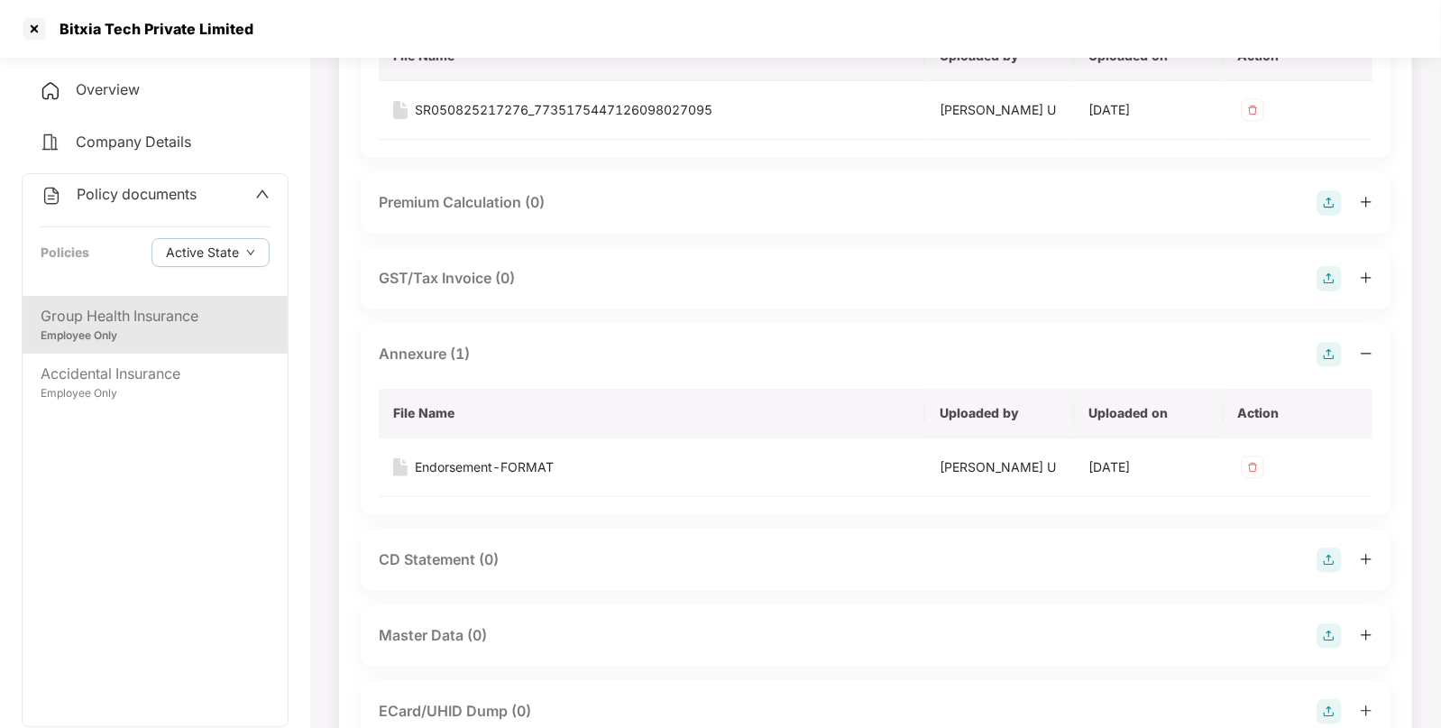
scroll to position [464, 0]
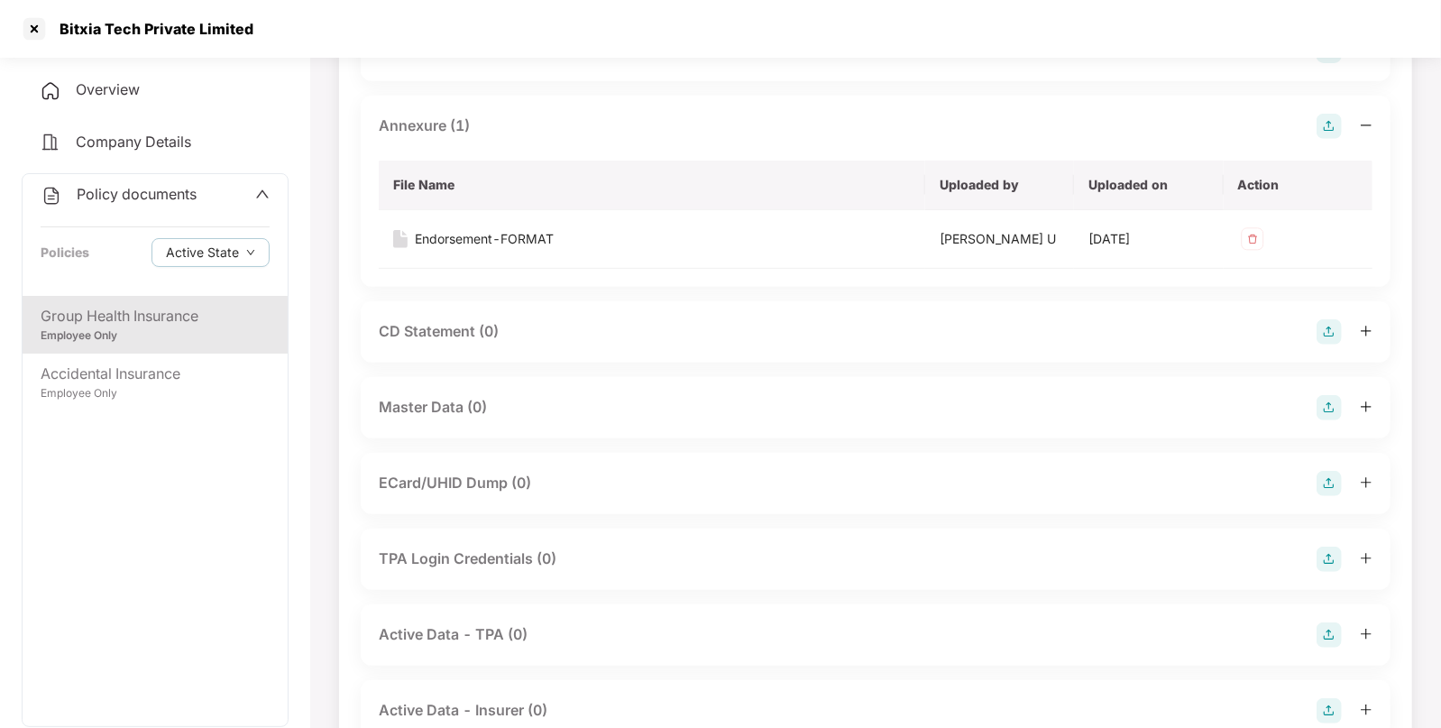
click at [1331, 401] on img at bounding box center [1329, 407] width 25 height 25
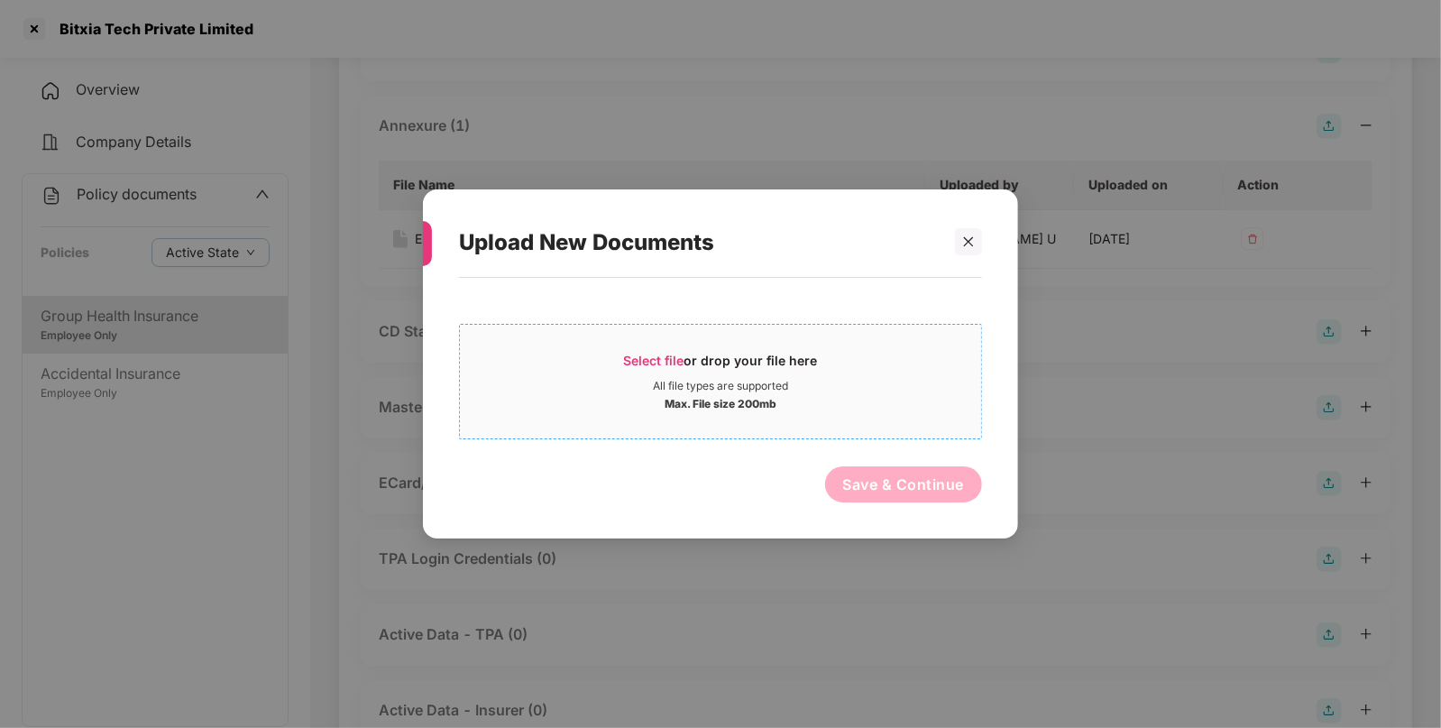
click at [646, 358] on span "Select file" at bounding box center [654, 360] width 60 height 15
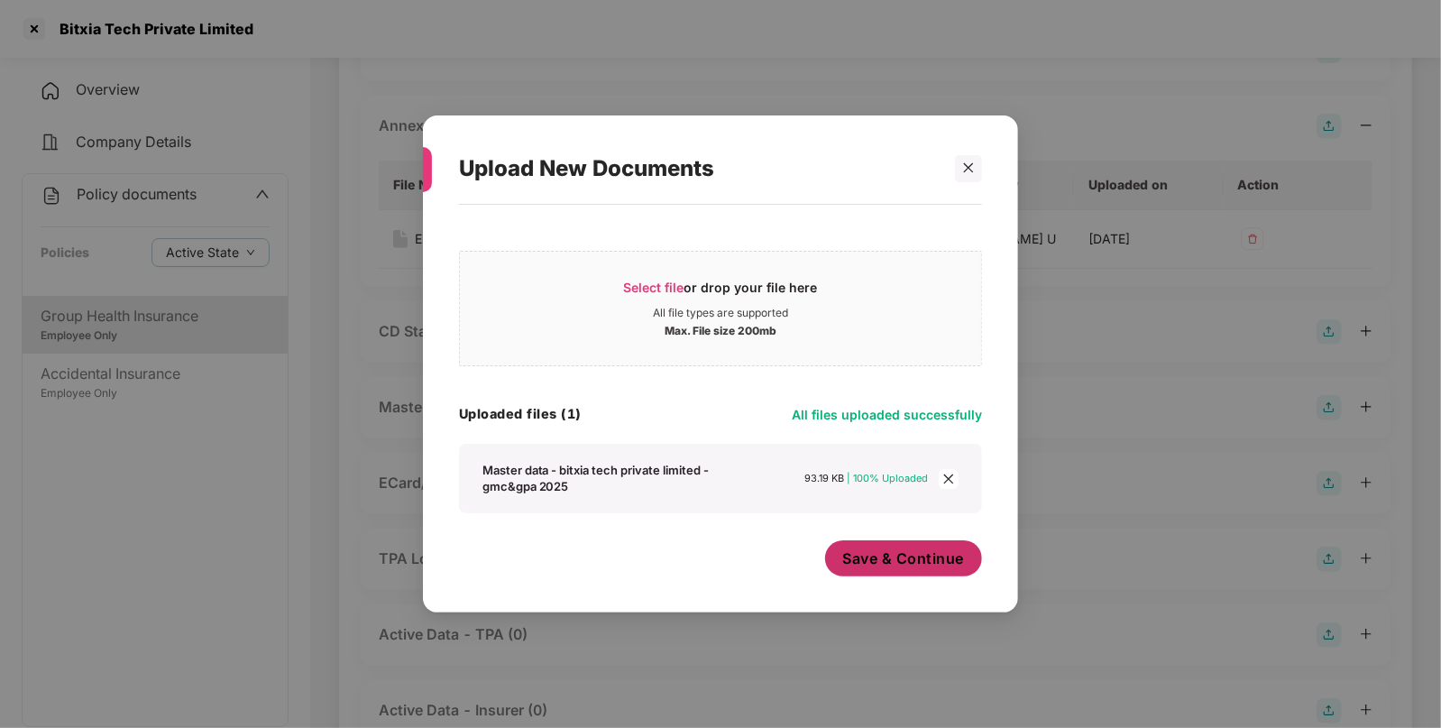
click at [870, 547] on button "Save & Continue" at bounding box center [904, 558] width 158 height 36
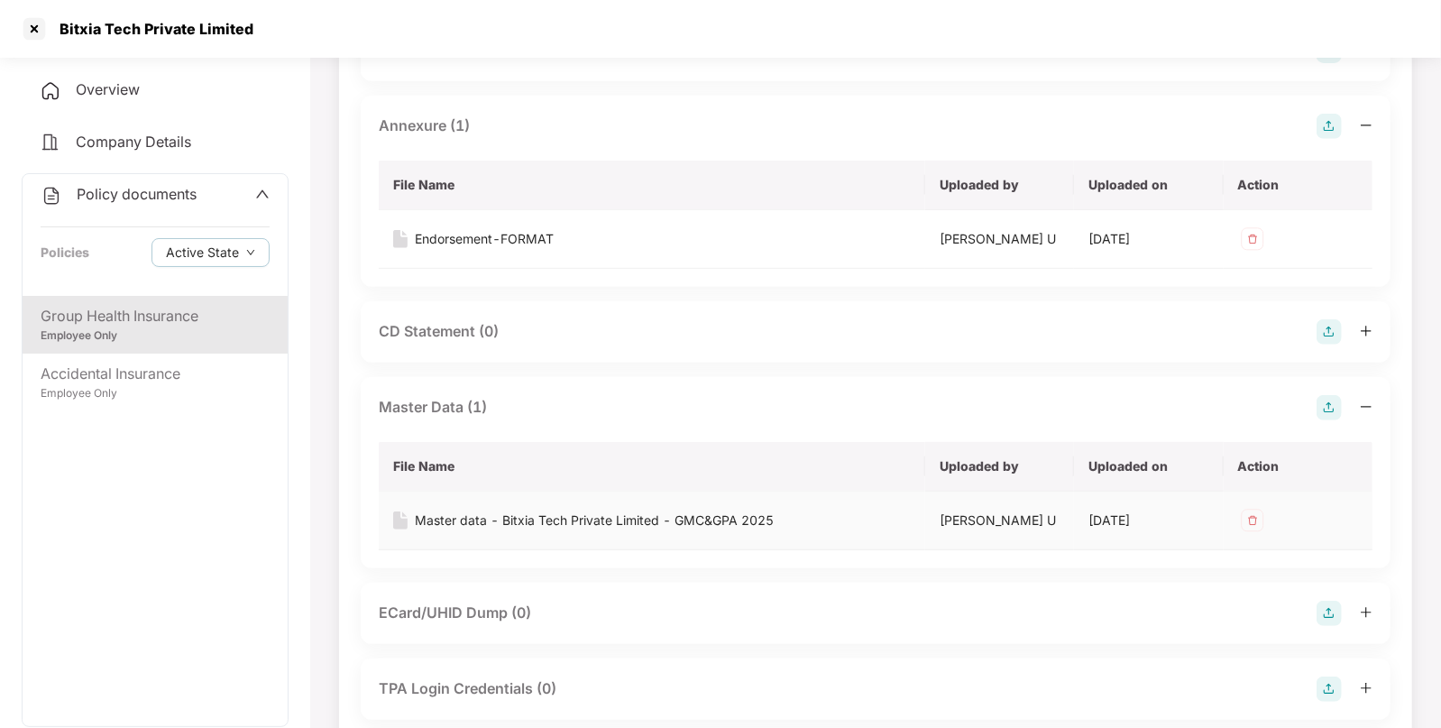
scroll to position [560, 0]
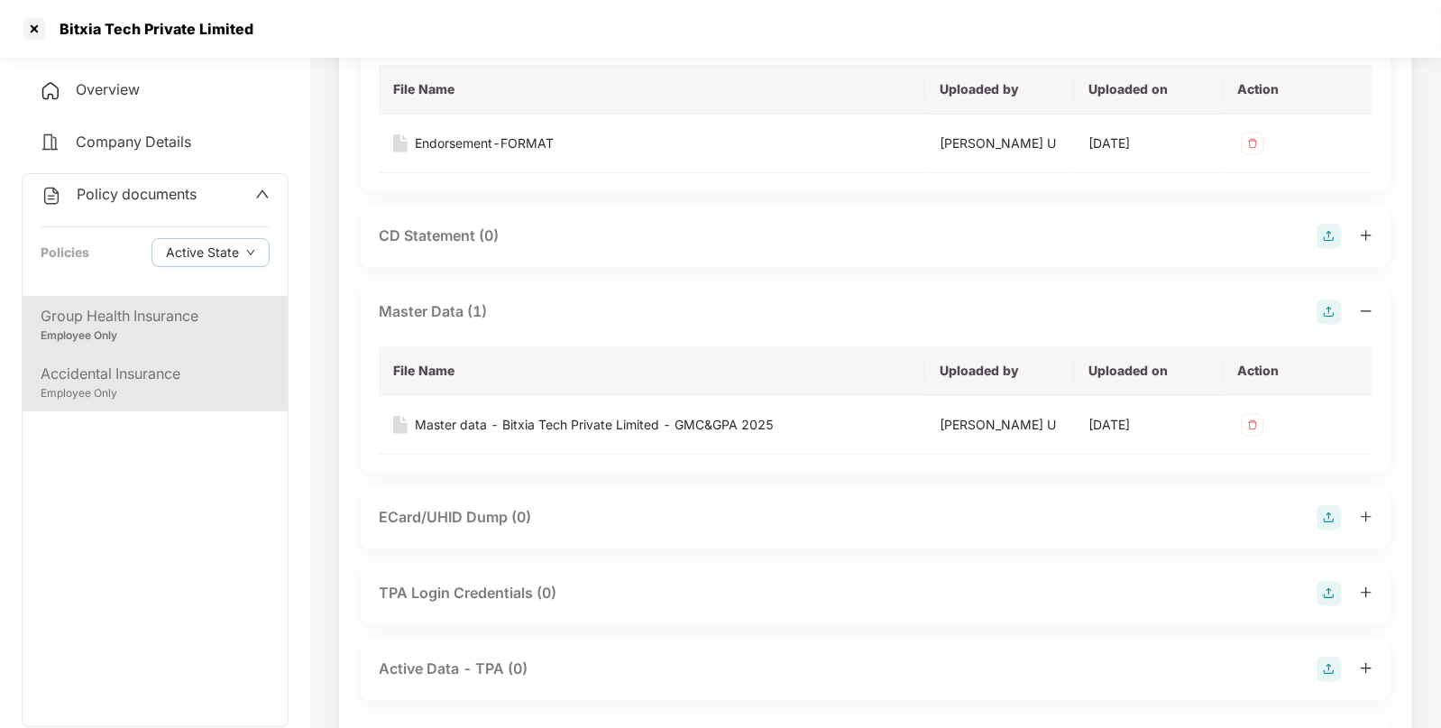
click at [179, 408] on div "Accidental Insurance Employee Only" at bounding box center [155, 383] width 265 height 58
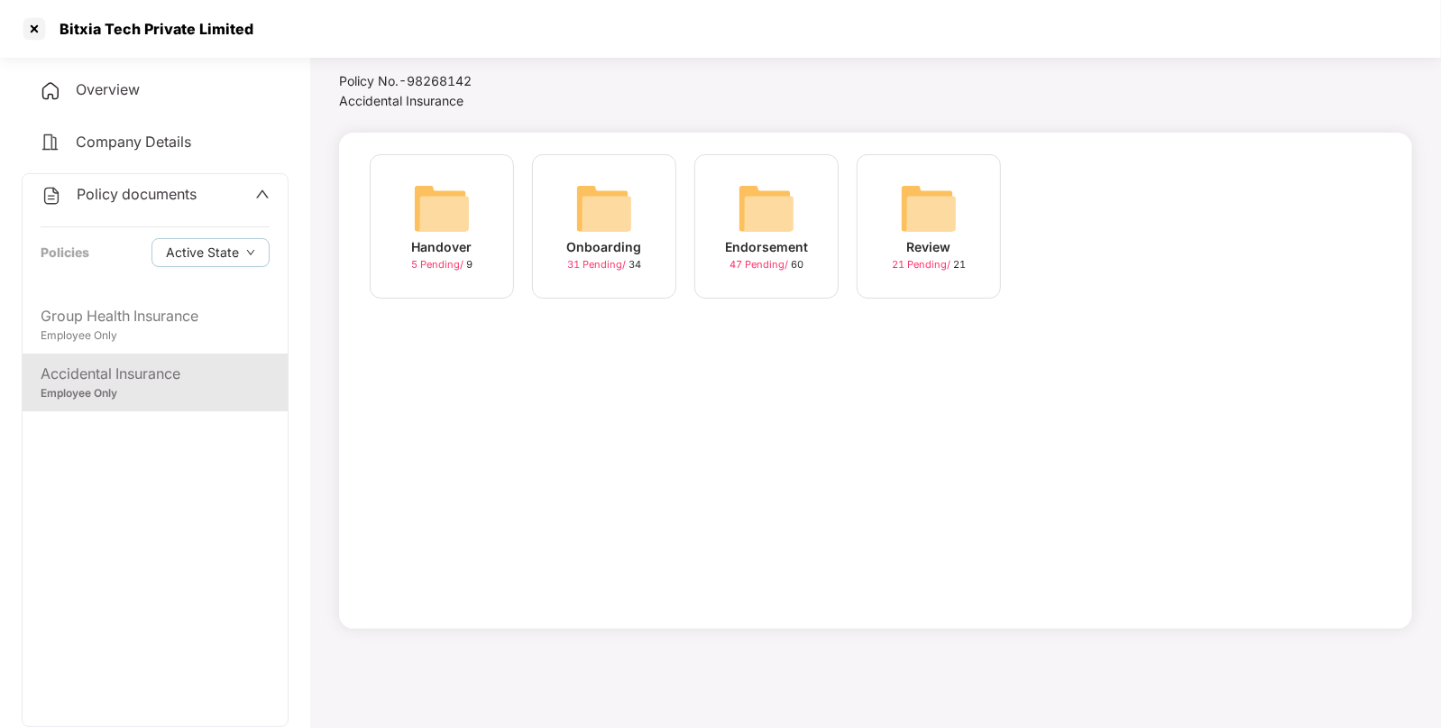
click at [755, 216] on img at bounding box center [767, 208] width 58 height 58
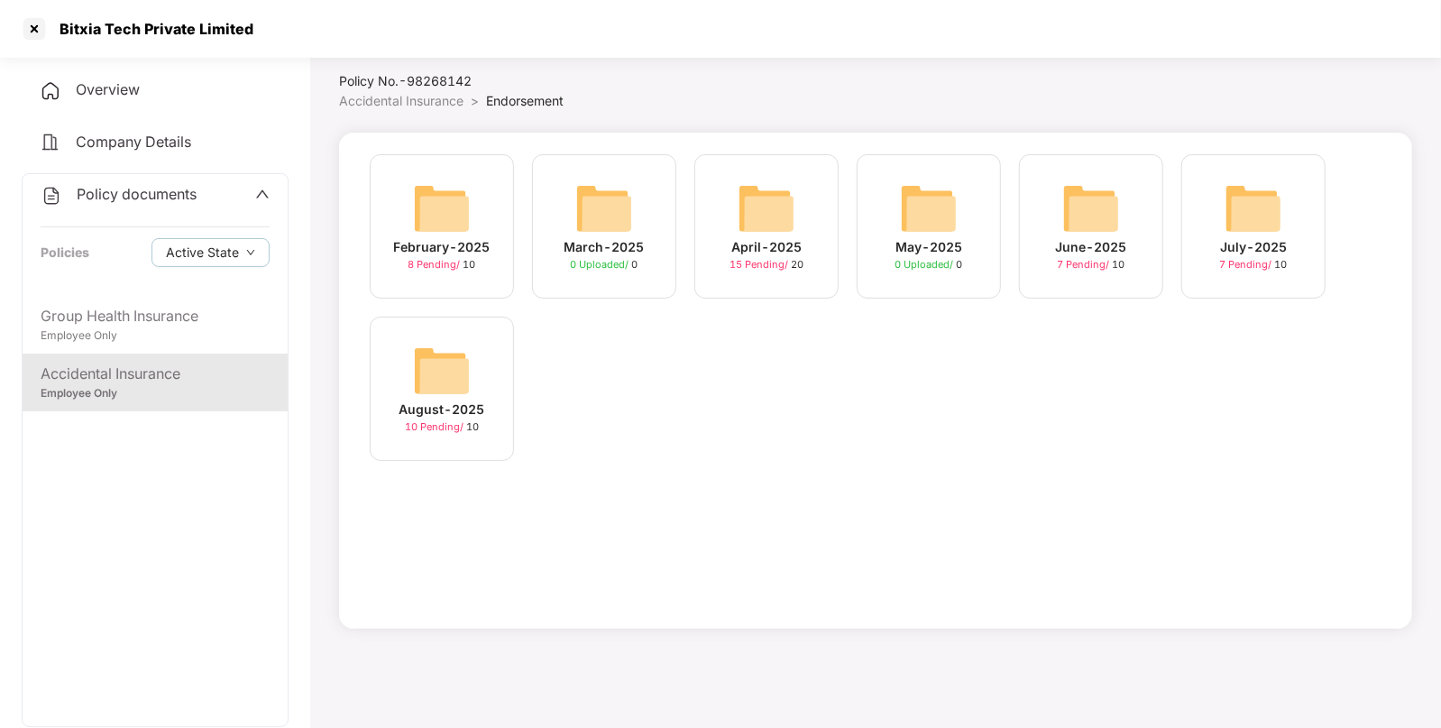
click at [441, 387] on img at bounding box center [442, 371] width 58 height 58
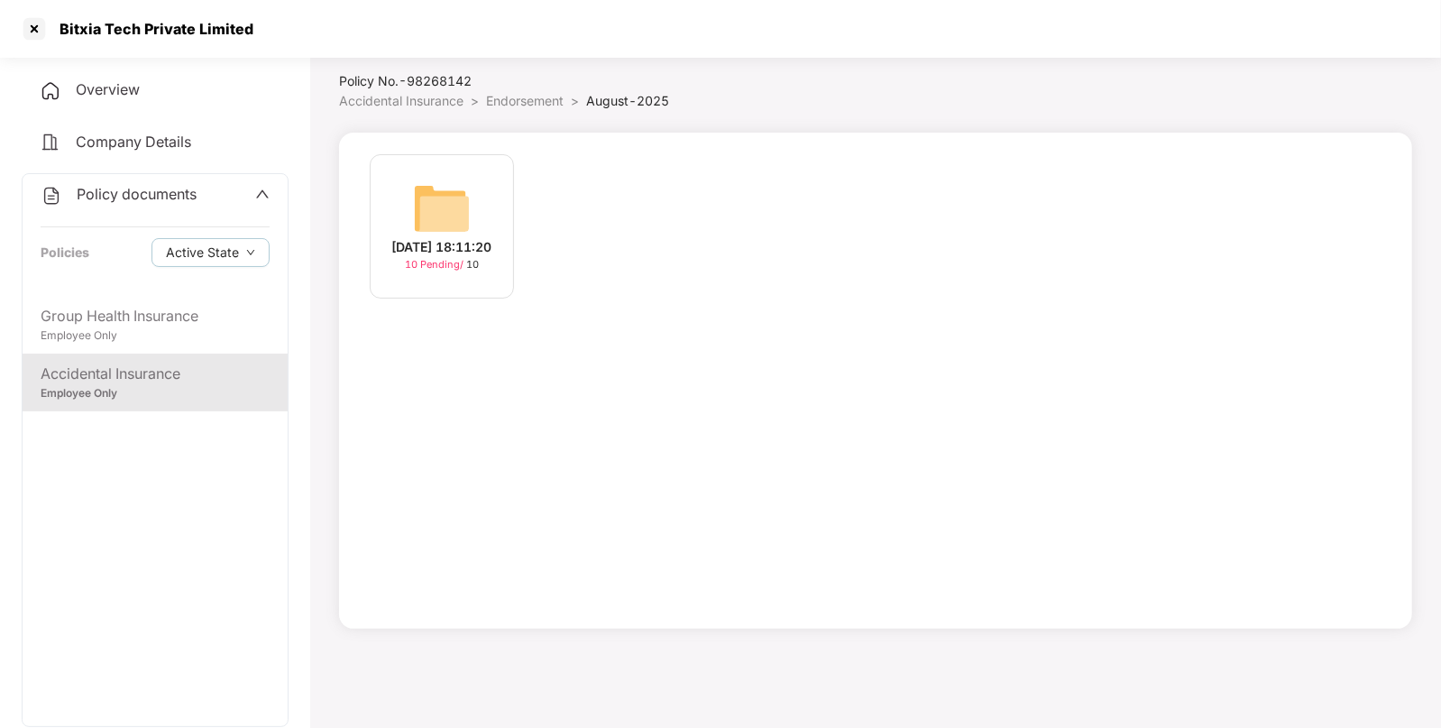
click at [446, 237] on div "[DATE] 18:11:20" at bounding box center [442, 247] width 100 height 20
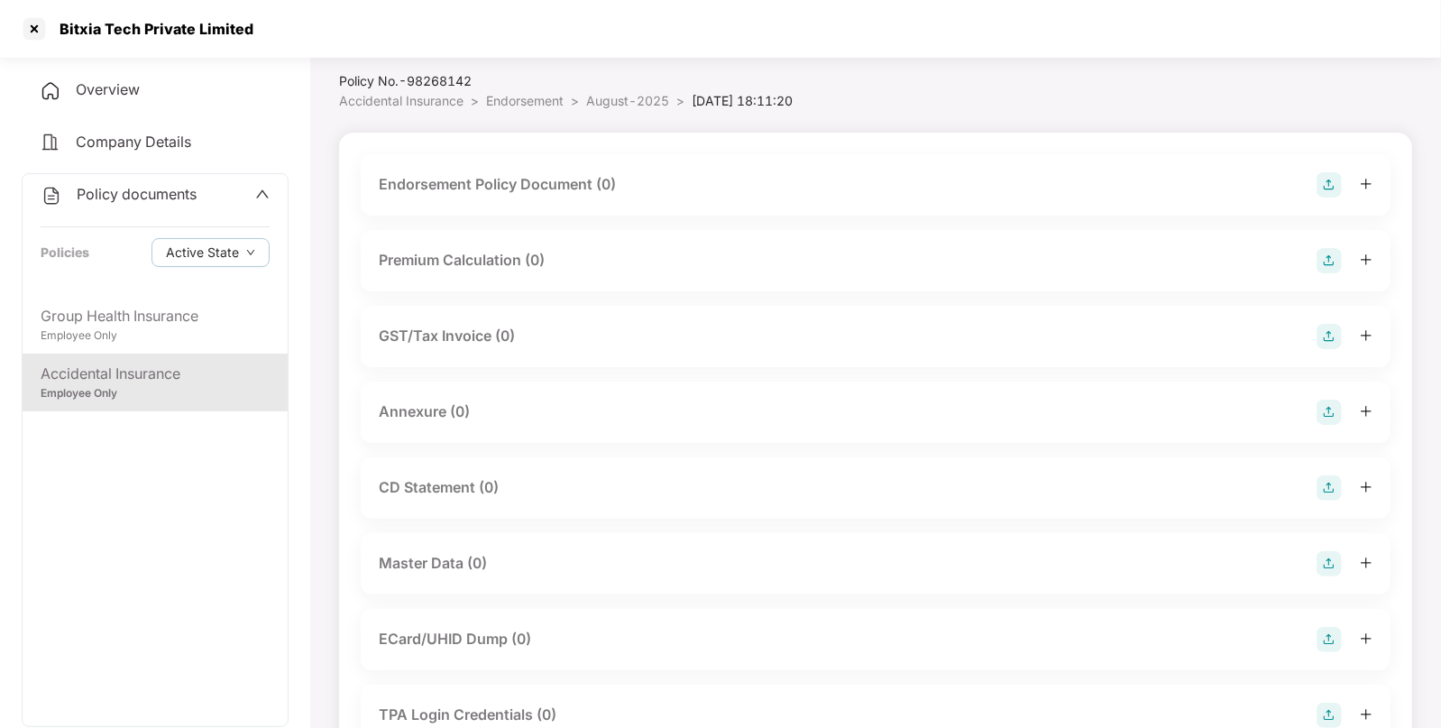
scroll to position [275, 0]
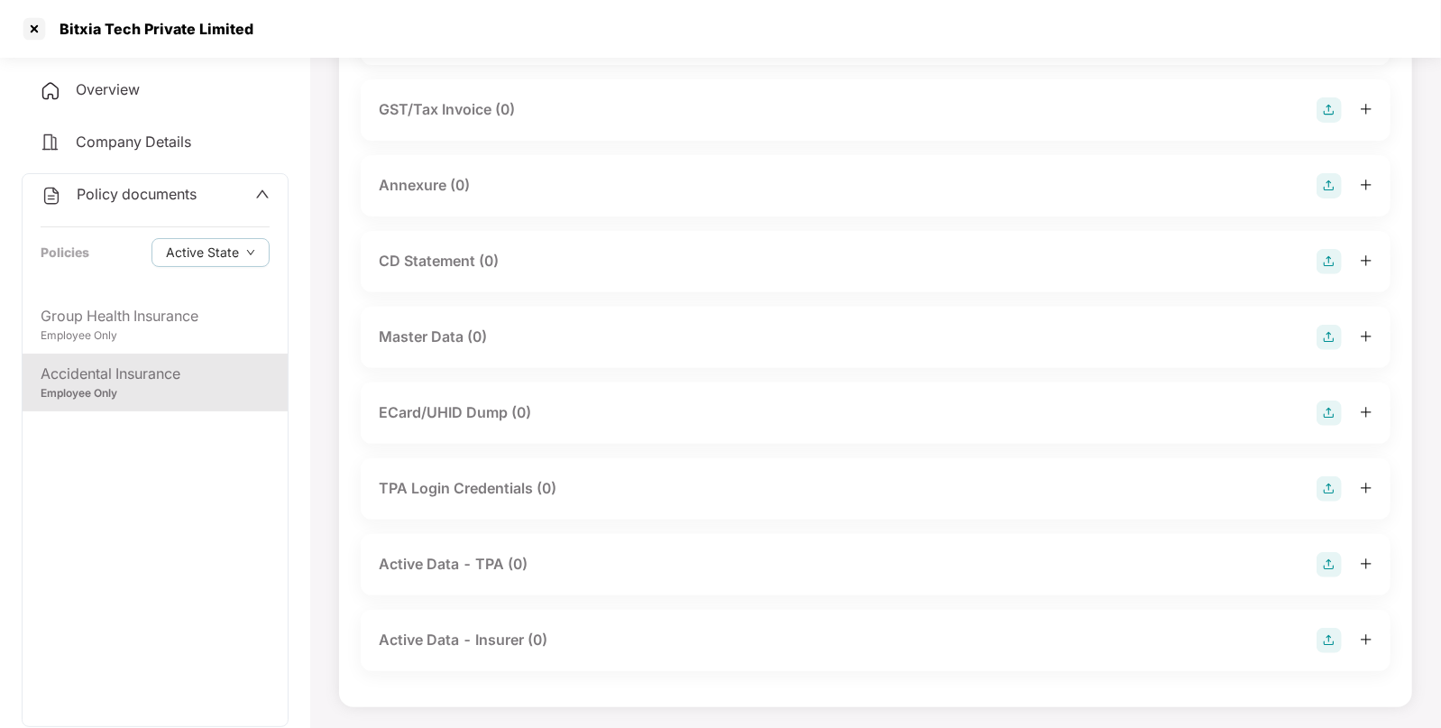
click at [1317, 329] on img at bounding box center [1329, 337] width 25 height 25
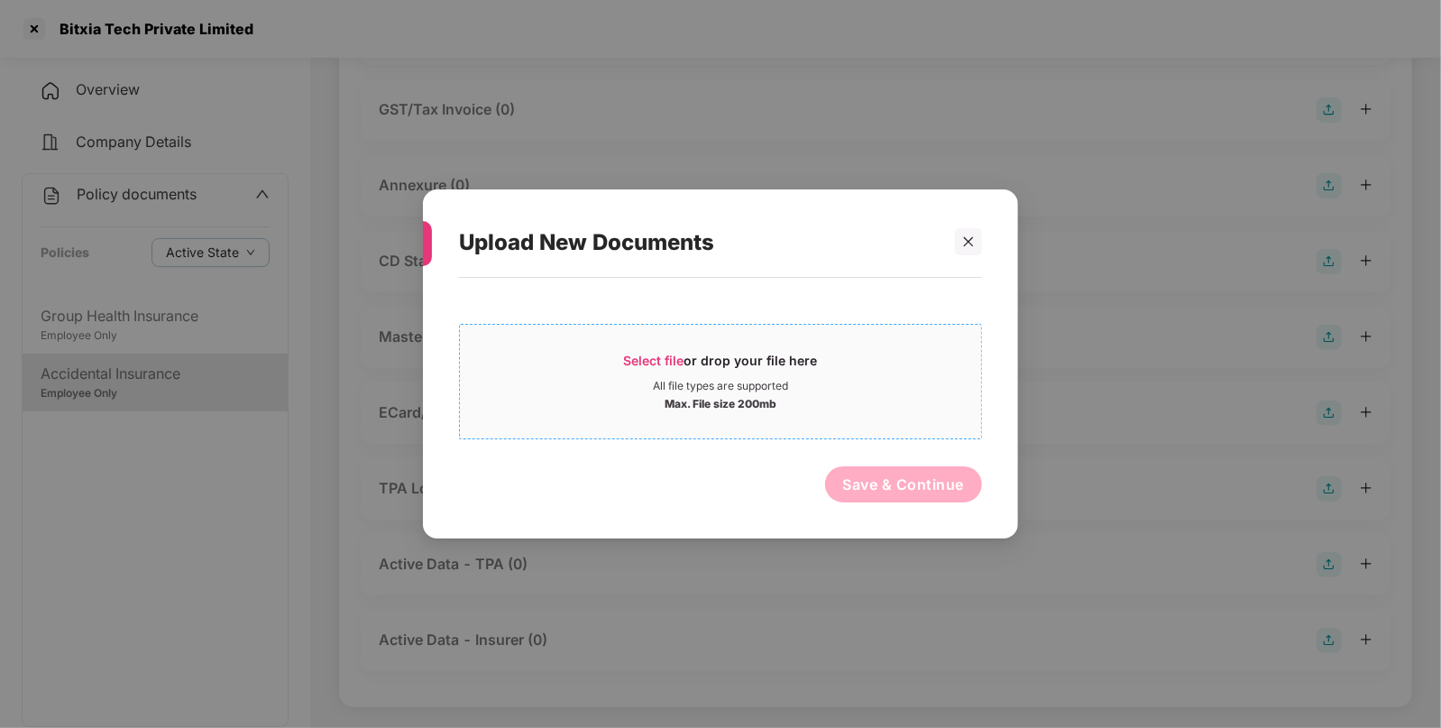
click at [658, 359] on span "Select file" at bounding box center [654, 360] width 60 height 15
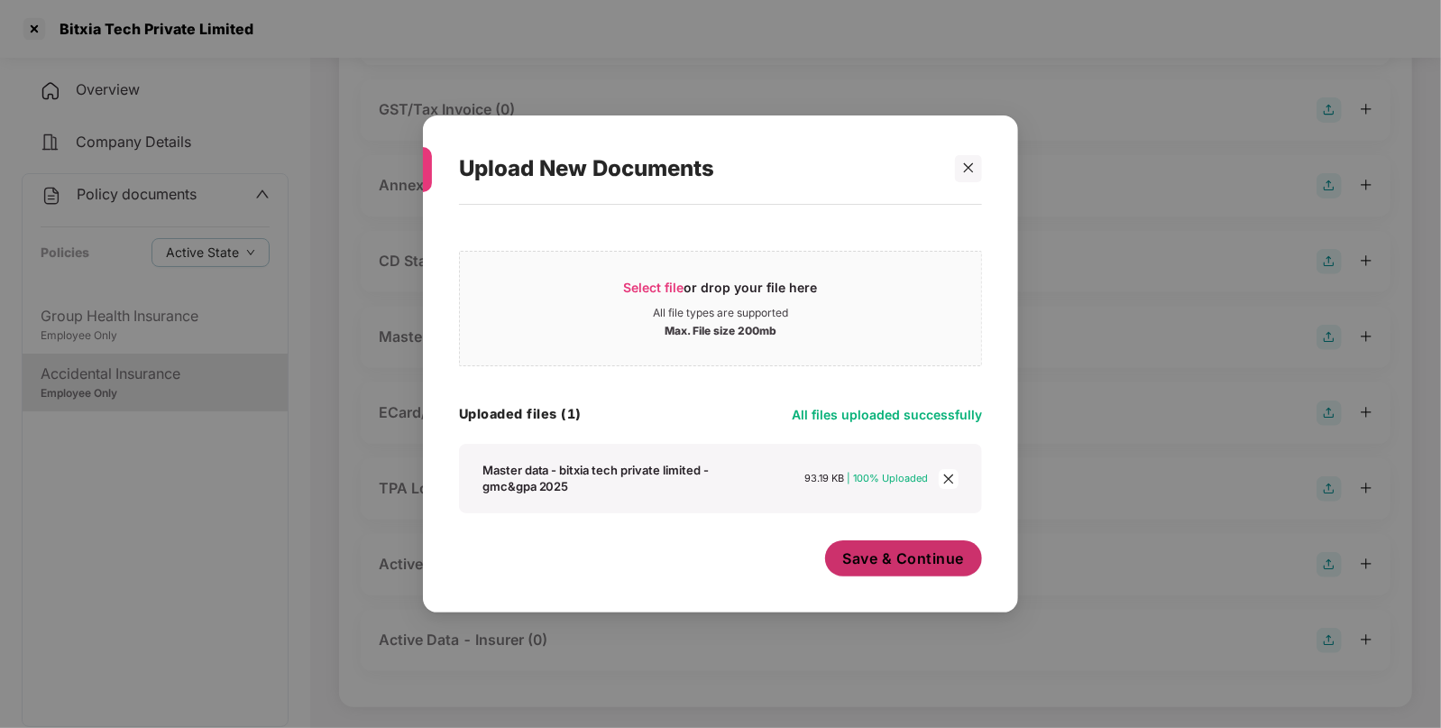
click at [892, 546] on button "Save & Continue" at bounding box center [904, 558] width 158 height 36
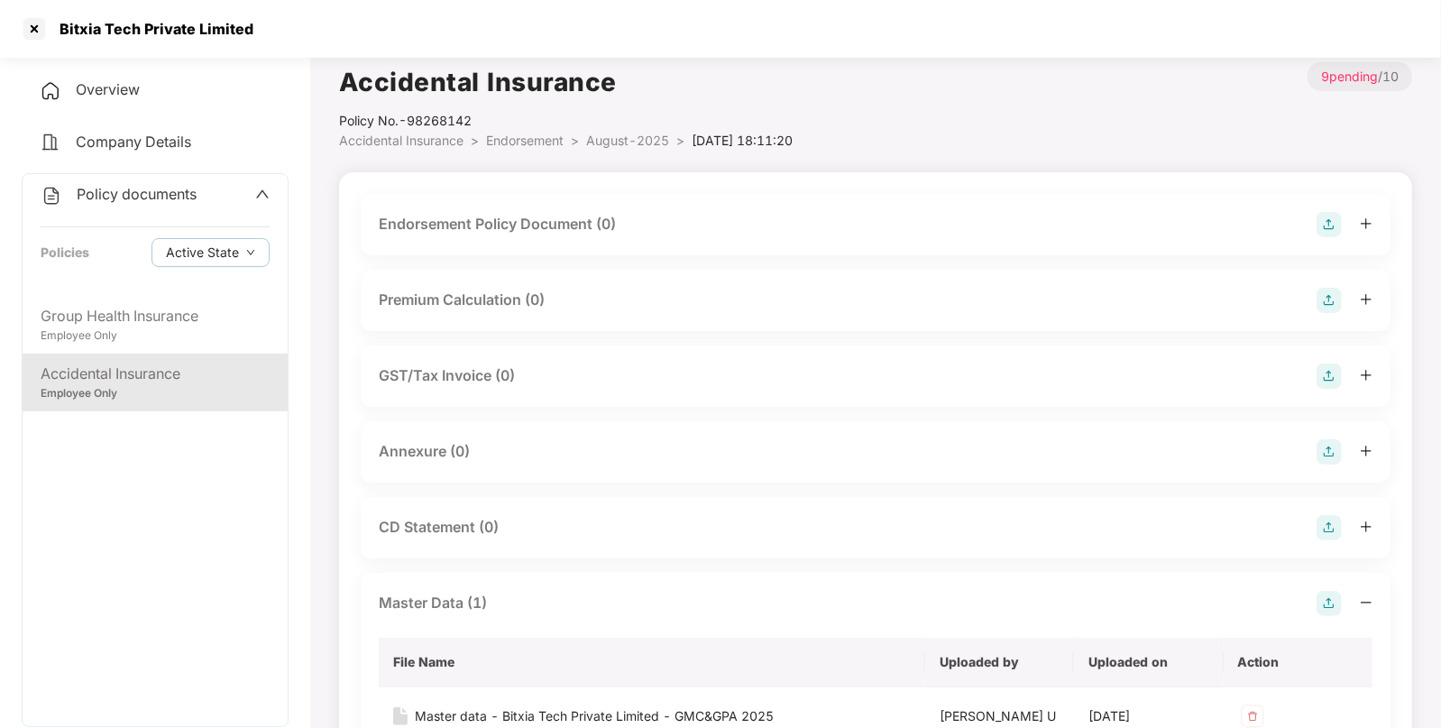
scroll to position [0, 0]
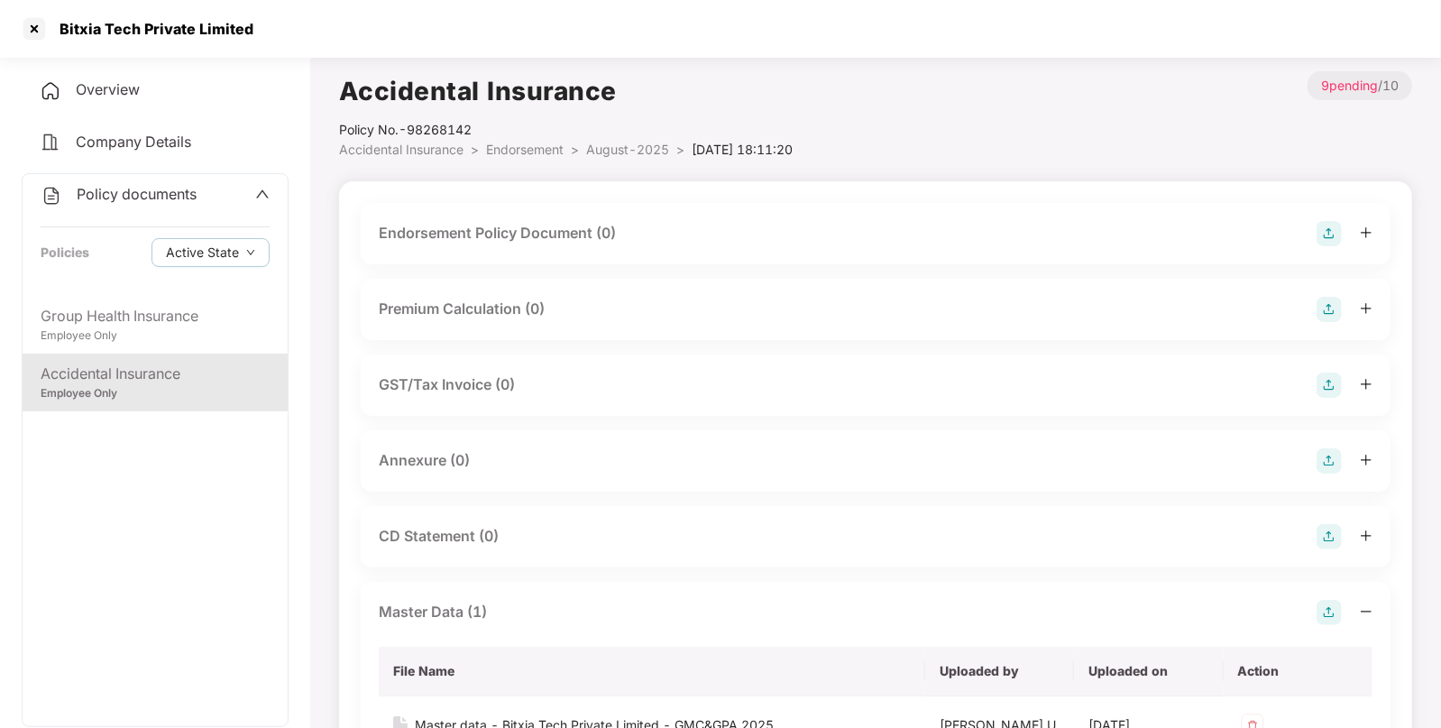
click at [1333, 230] on img at bounding box center [1329, 233] width 25 height 25
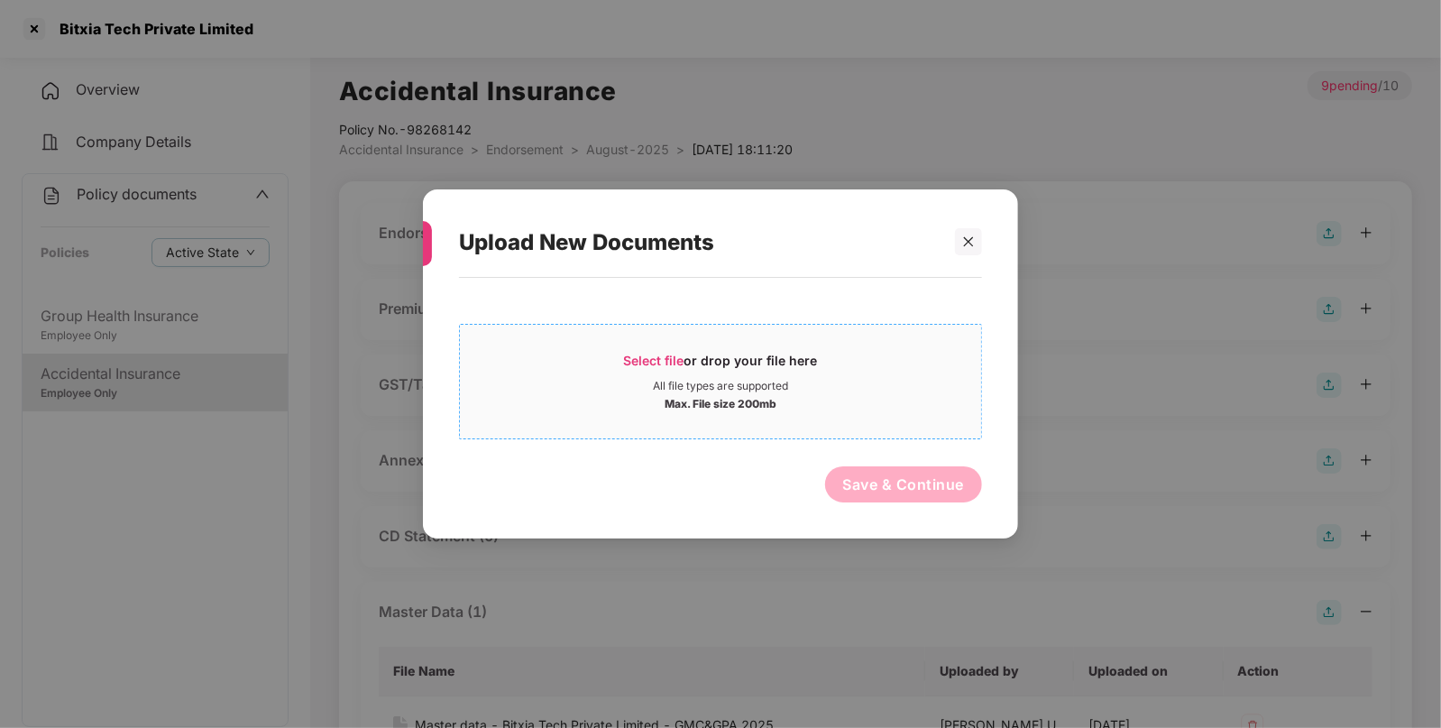
click at [652, 353] on span "Select file" at bounding box center [654, 360] width 60 height 15
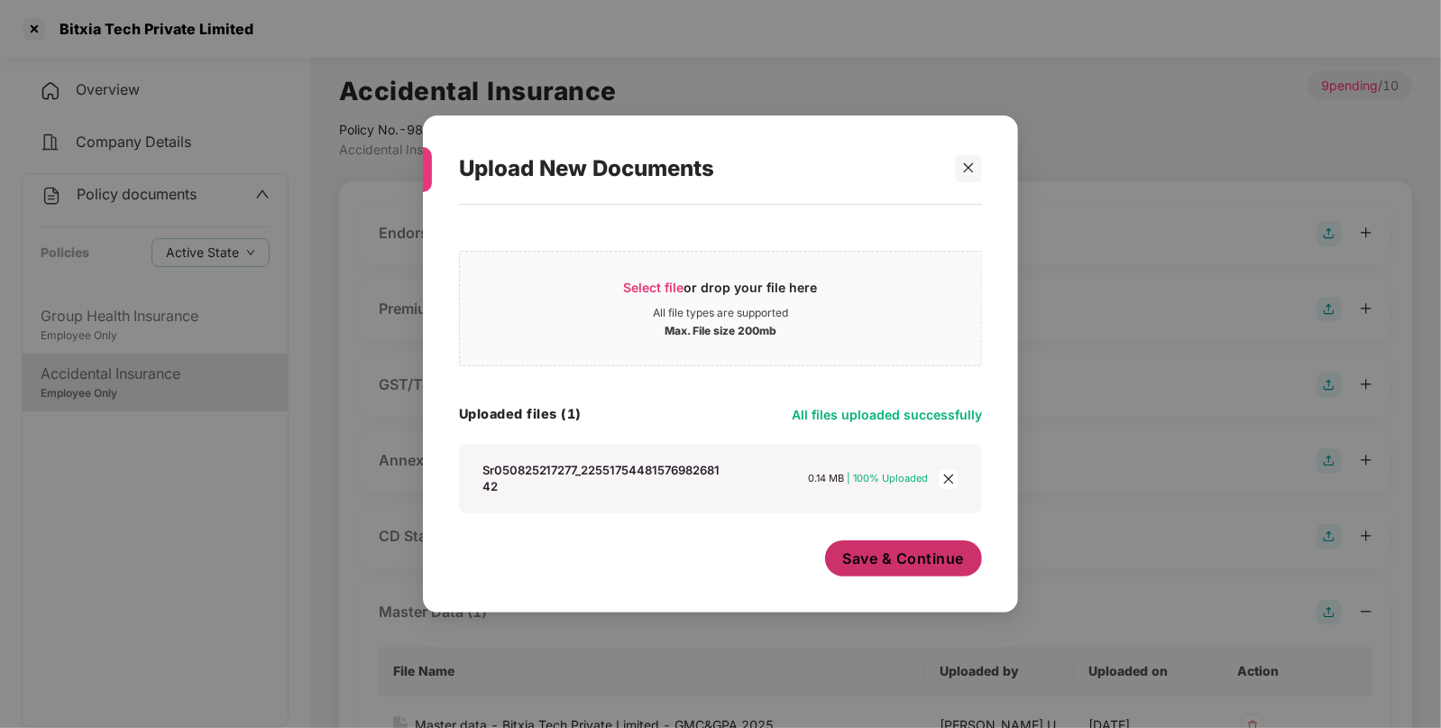
click at [880, 556] on span "Save & Continue" at bounding box center [904, 558] width 122 height 20
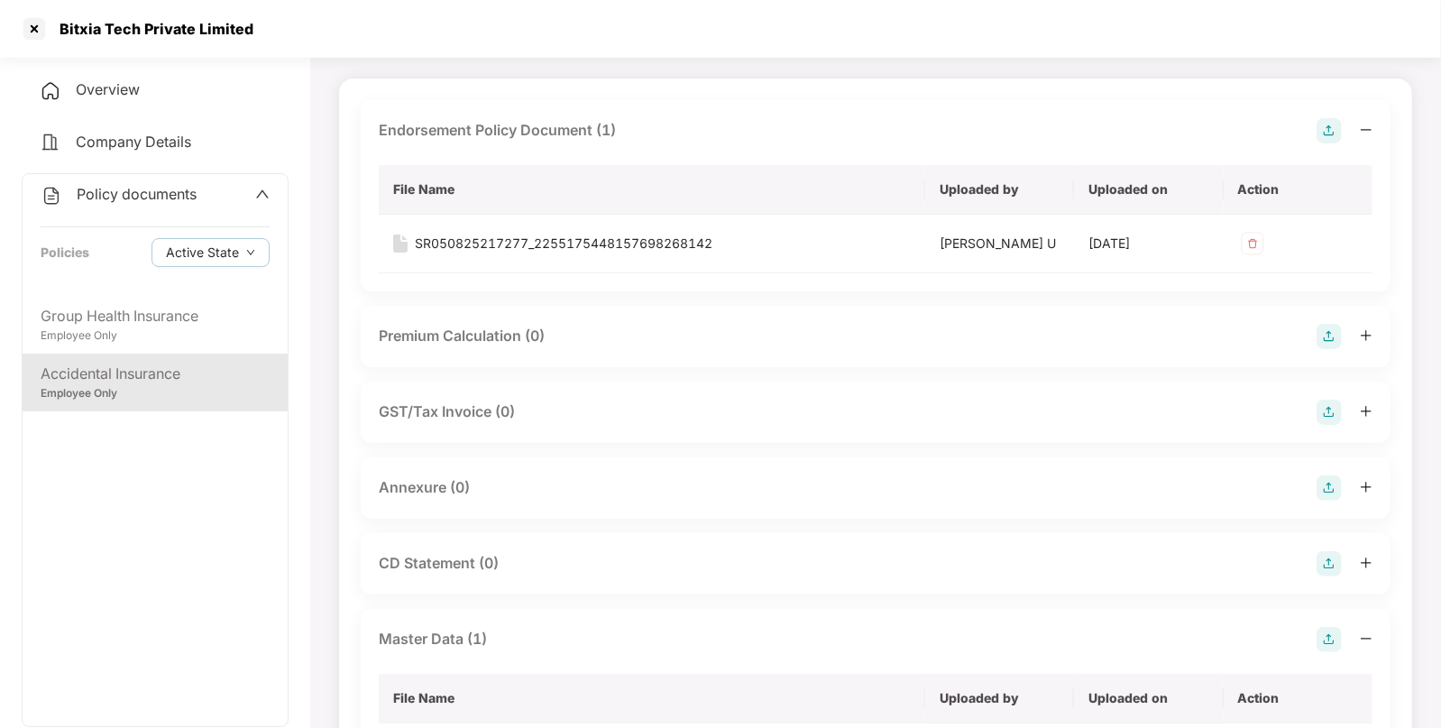
scroll to position [106, 0]
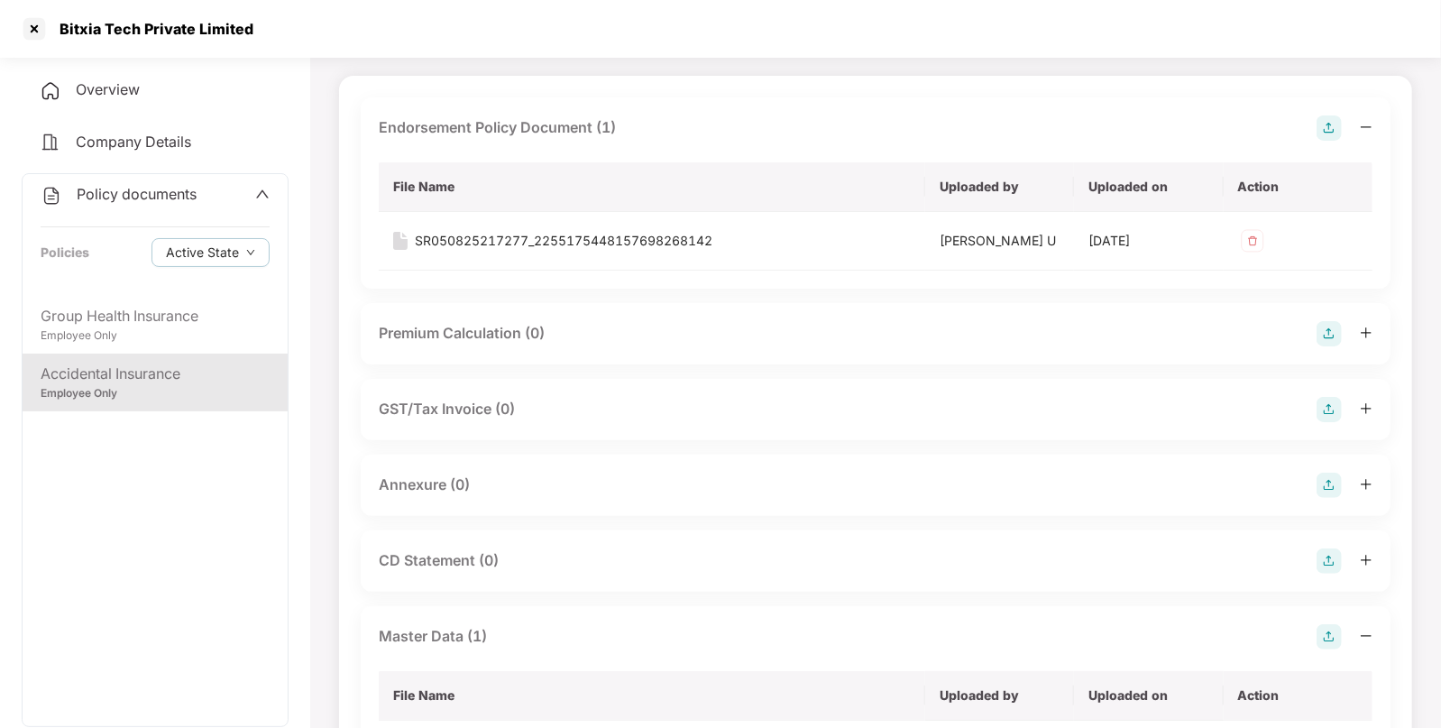
click at [1331, 483] on img at bounding box center [1329, 485] width 25 height 25
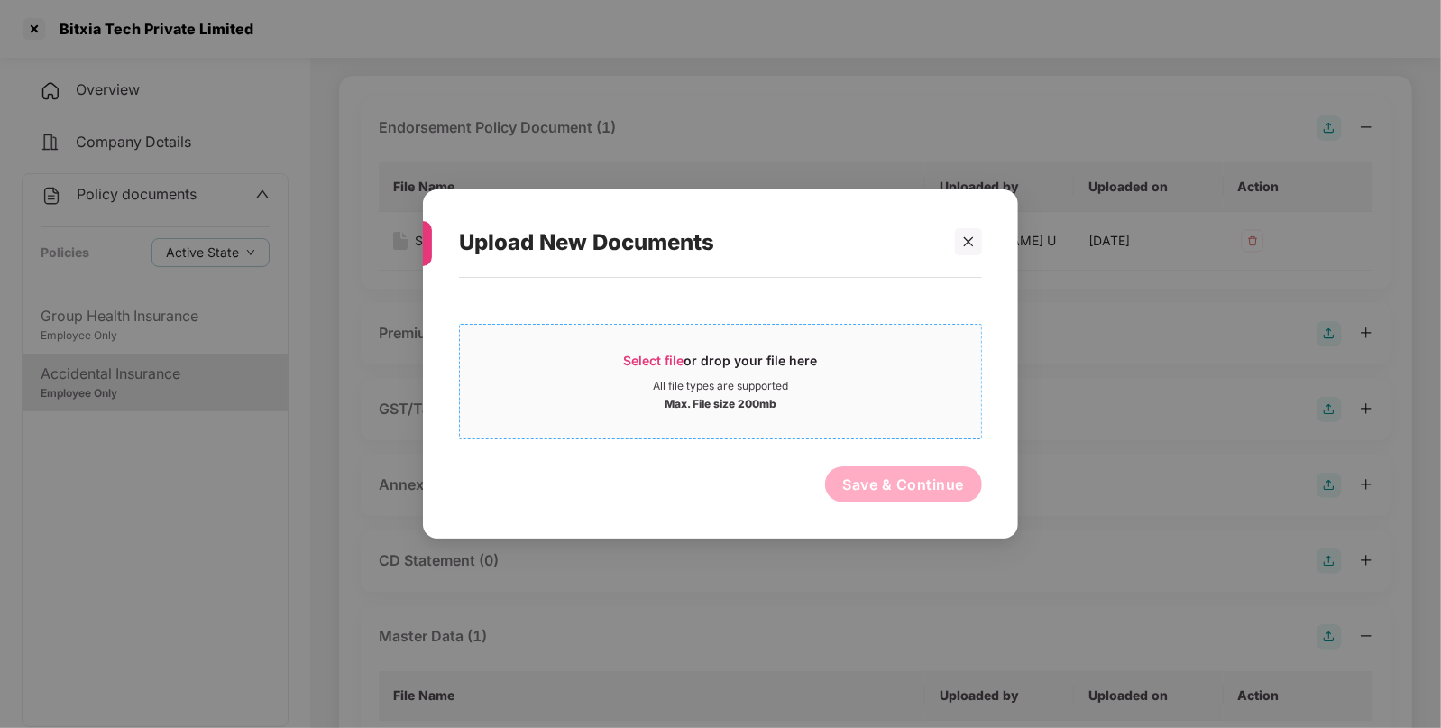
click at [654, 353] on span "Select file" at bounding box center [654, 360] width 60 height 15
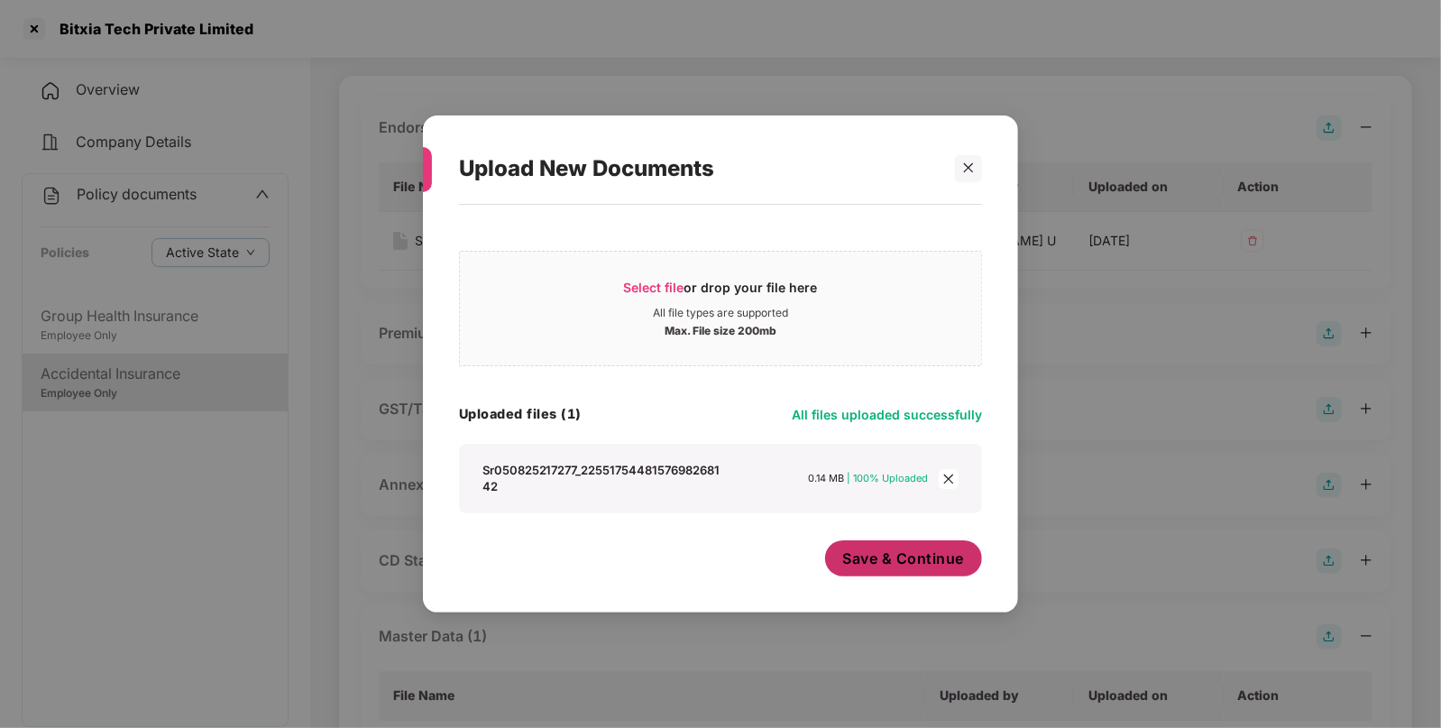
click at [874, 554] on span "Save & Continue" at bounding box center [904, 558] width 122 height 20
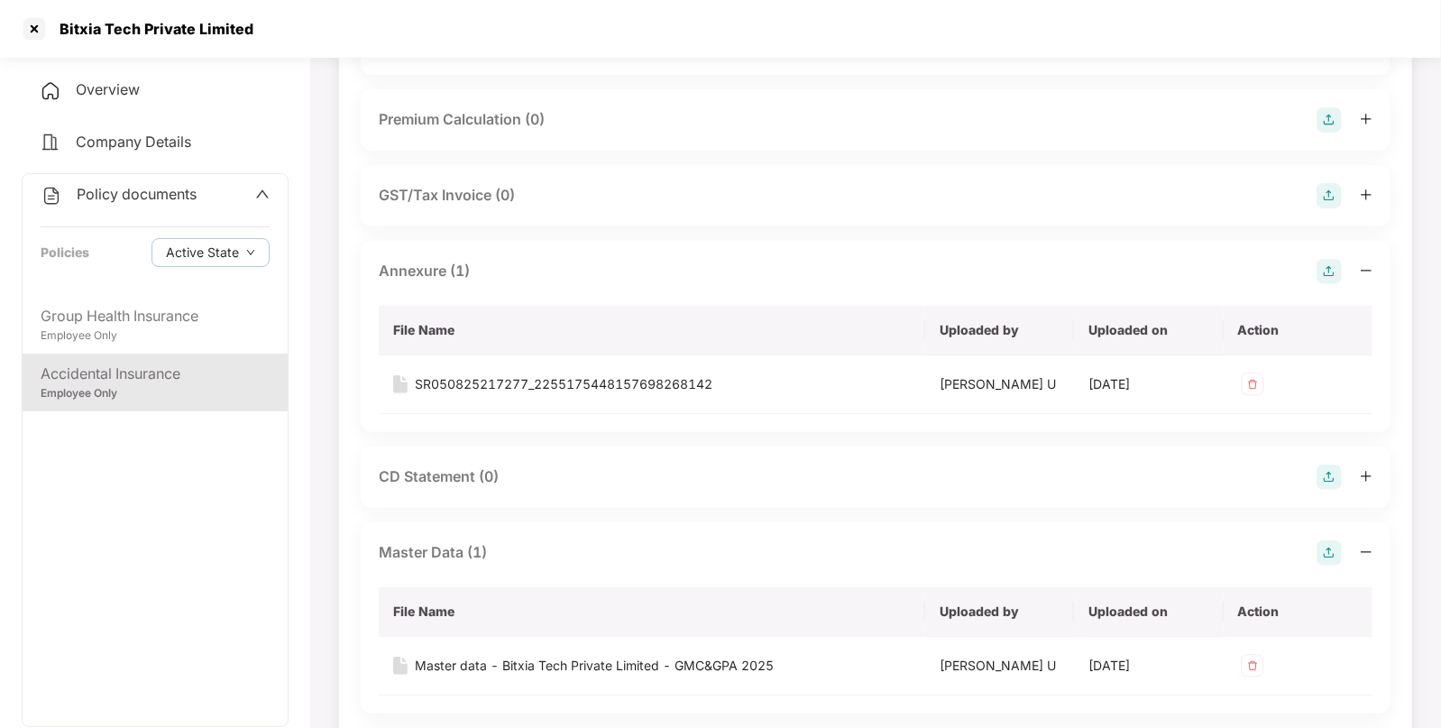
scroll to position [320, 0]
click at [29, 21] on div at bounding box center [34, 28] width 29 height 29
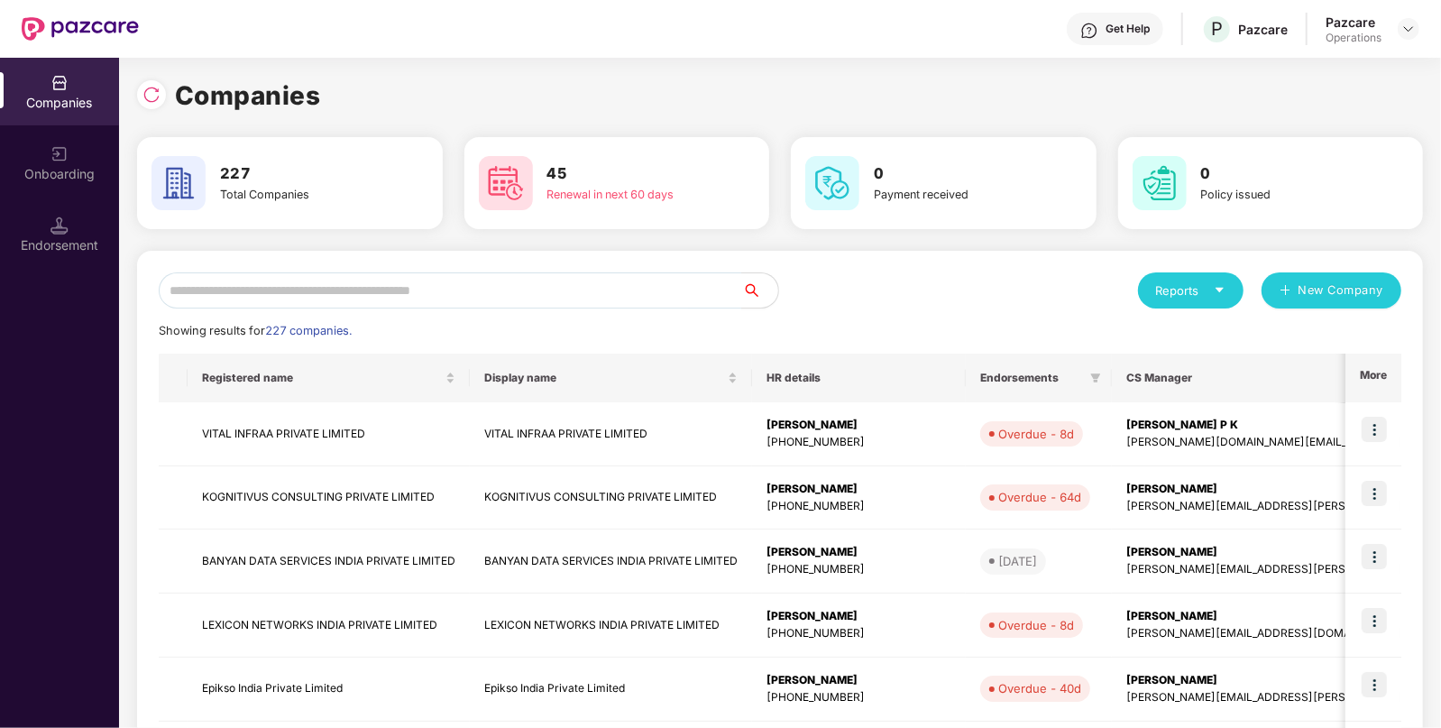
scroll to position [0, 0]
click at [439, 287] on input "text" at bounding box center [451, 290] width 584 height 36
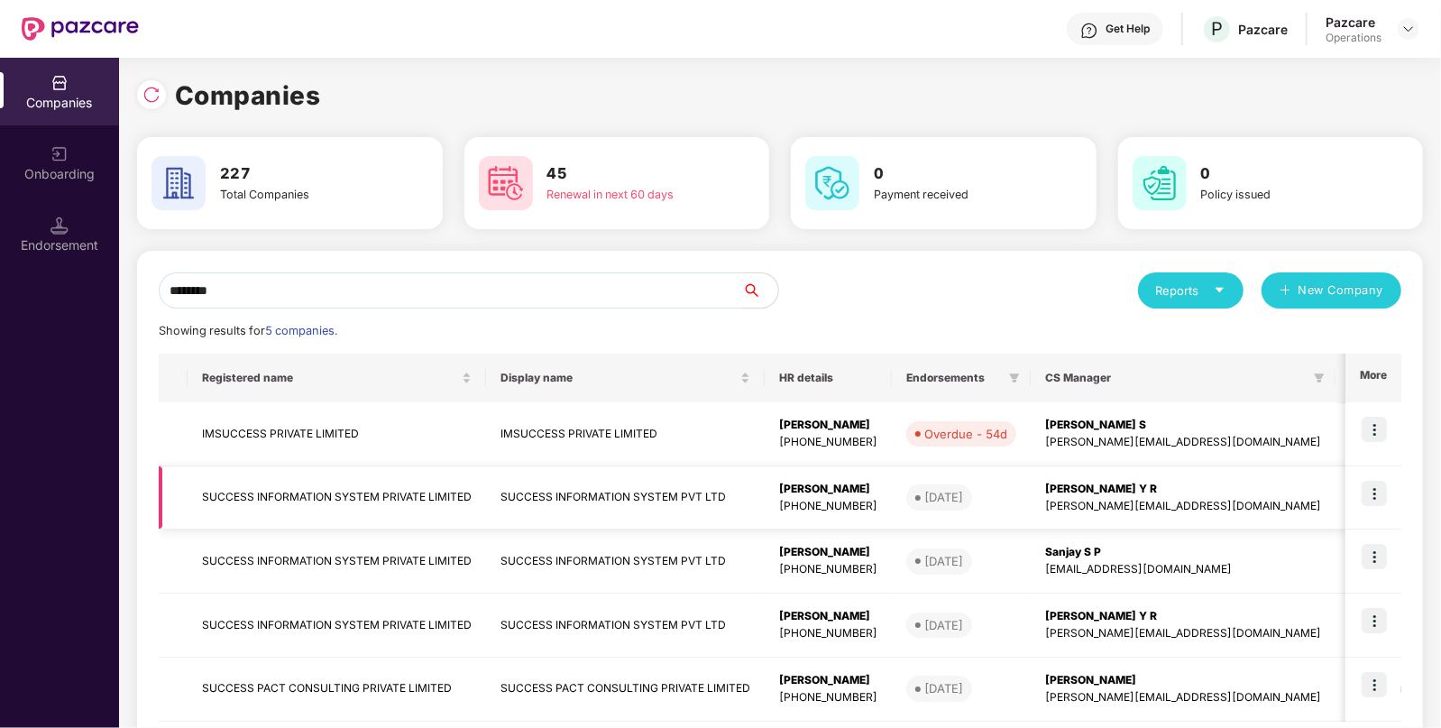
type input "*******"
click at [333, 483] on td "SUCCESS INFORMATION SYSTEM PRIVATE LIMITED" at bounding box center [337, 498] width 299 height 64
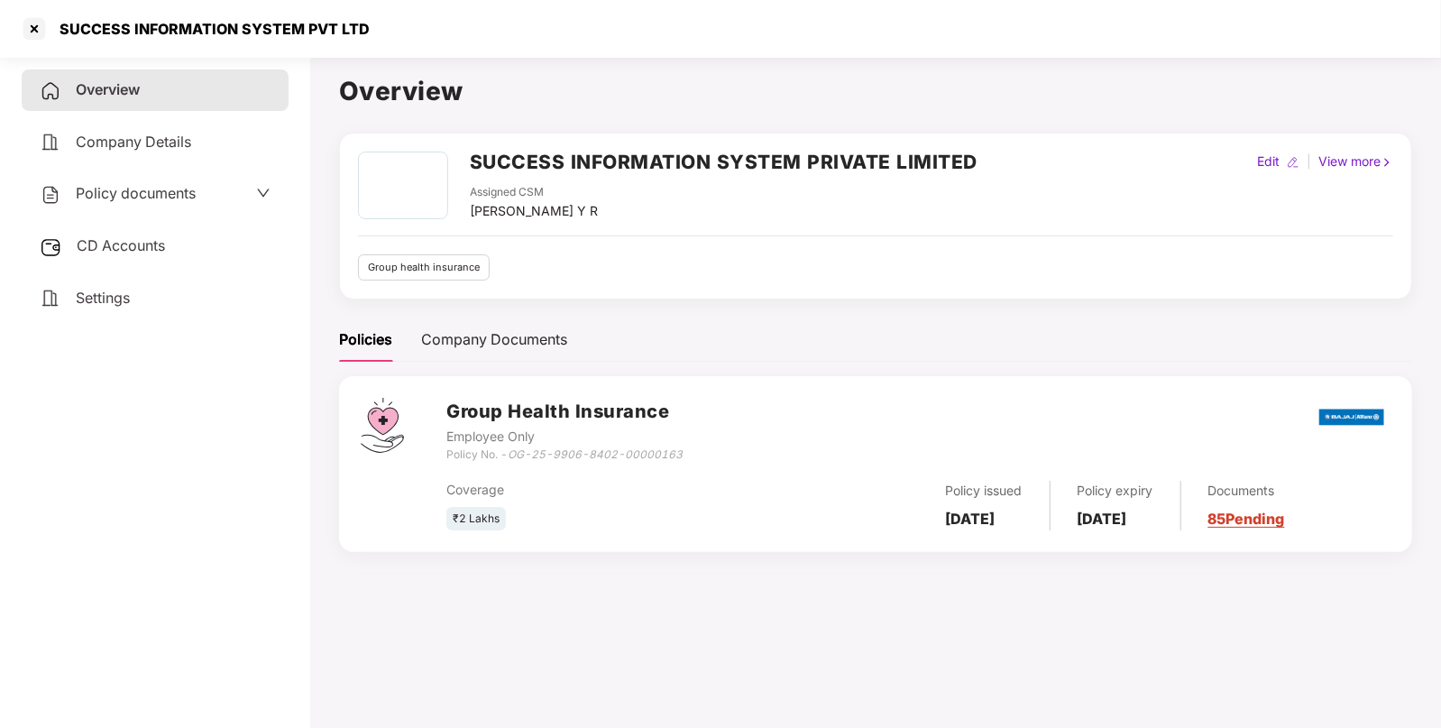
click at [146, 256] on div "CD Accounts" at bounding box center [155, 245] width 267 height 41
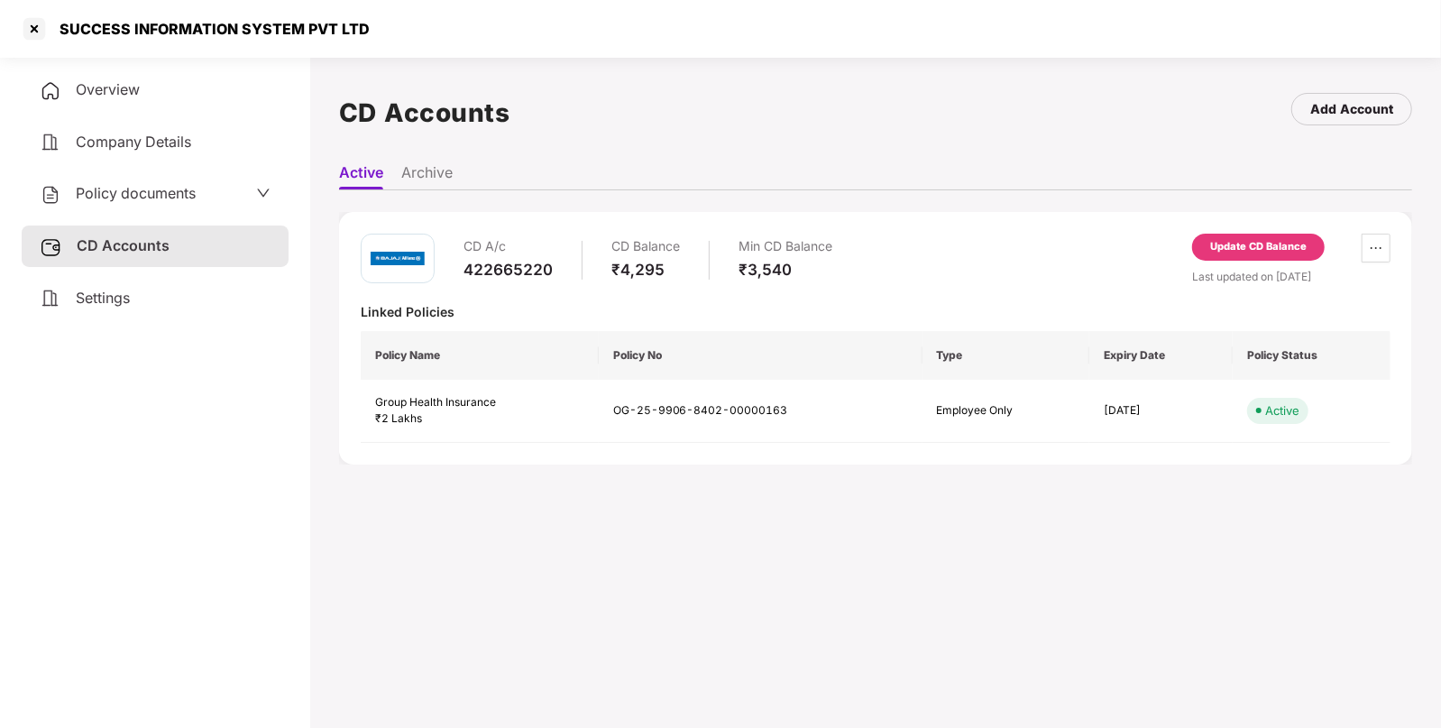
click at [1277, 244] on div "Update CD Balance" at bounding box center [1258, 247] width 97 height 16
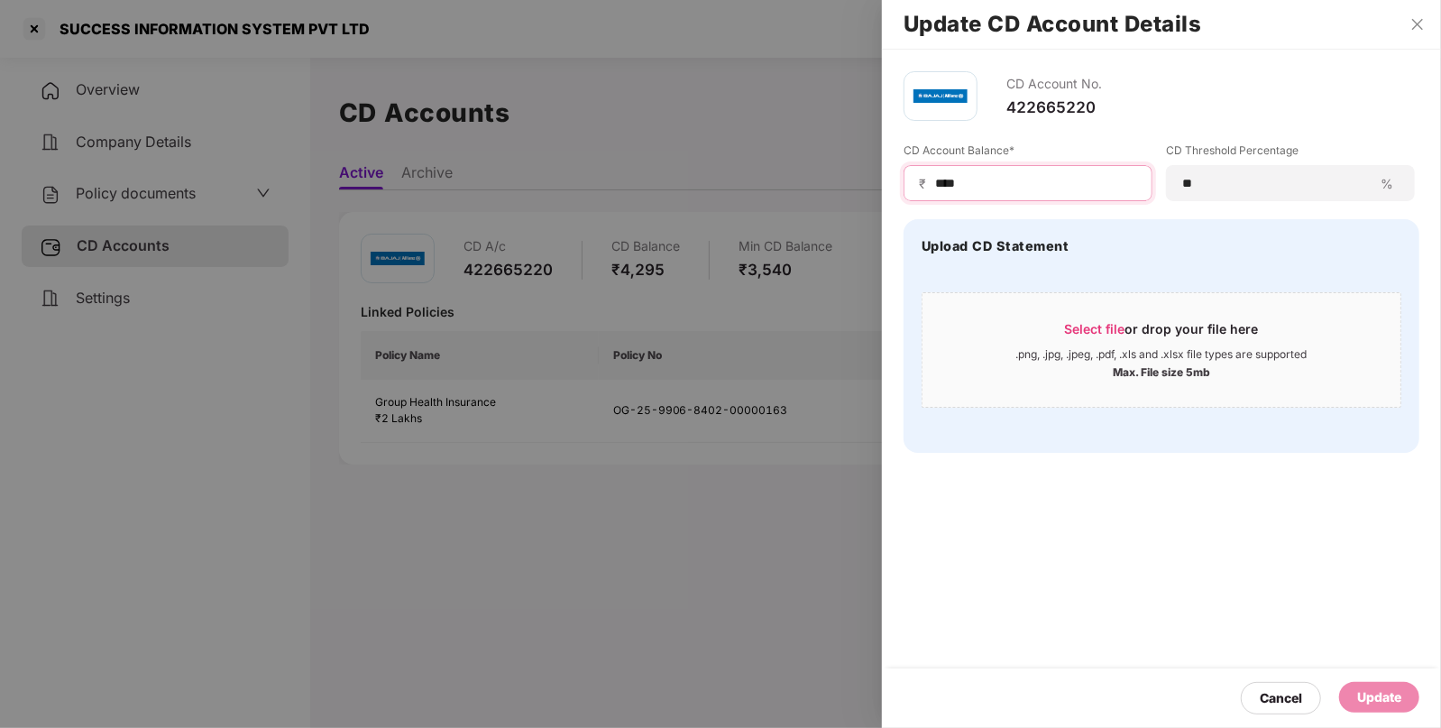
click at [957, 185] on input "****" at bounding box center [1035, 183] width 204 height 19
type input "****"
click at [1392, 692] on div "Update" at bounding box center [1379, 697] width 44 height 20
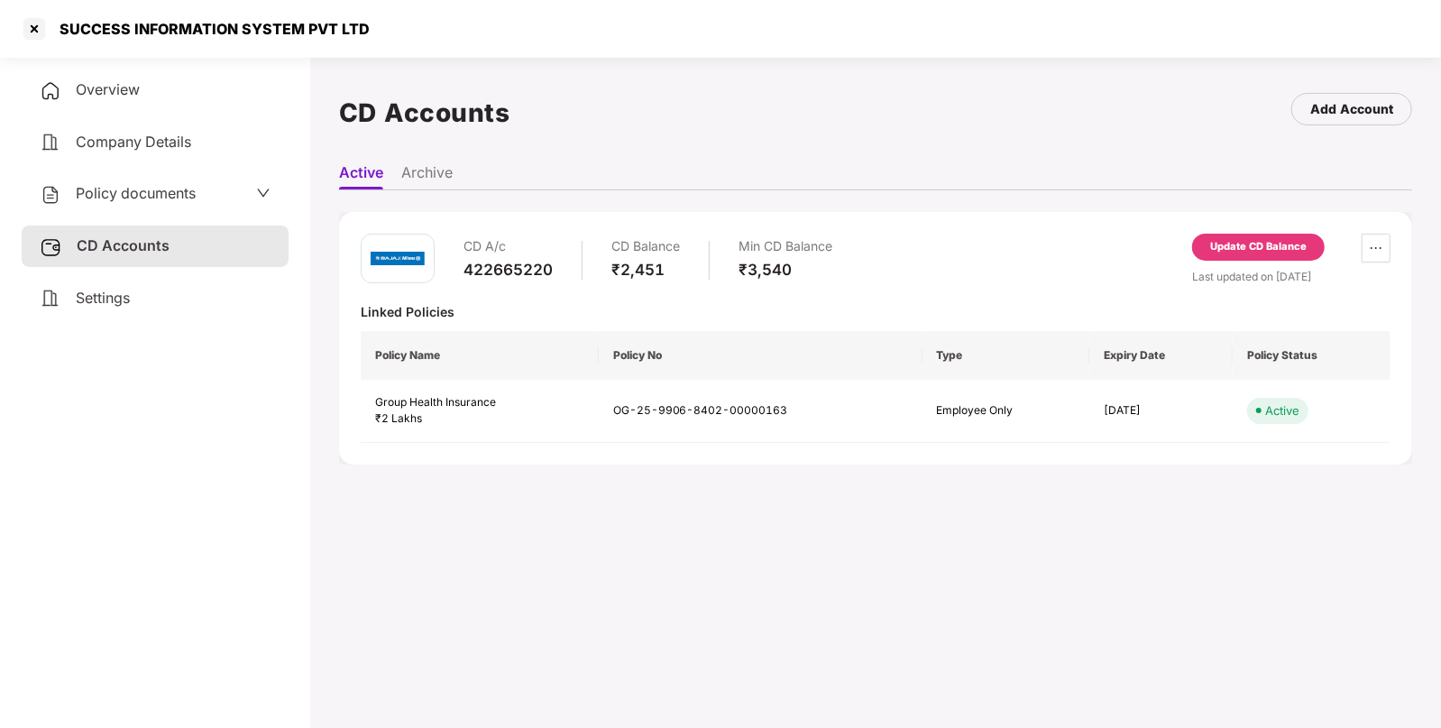
click at [117, 200] on span "Policy documents" at bounding box center [136, 193] width 120 height 18
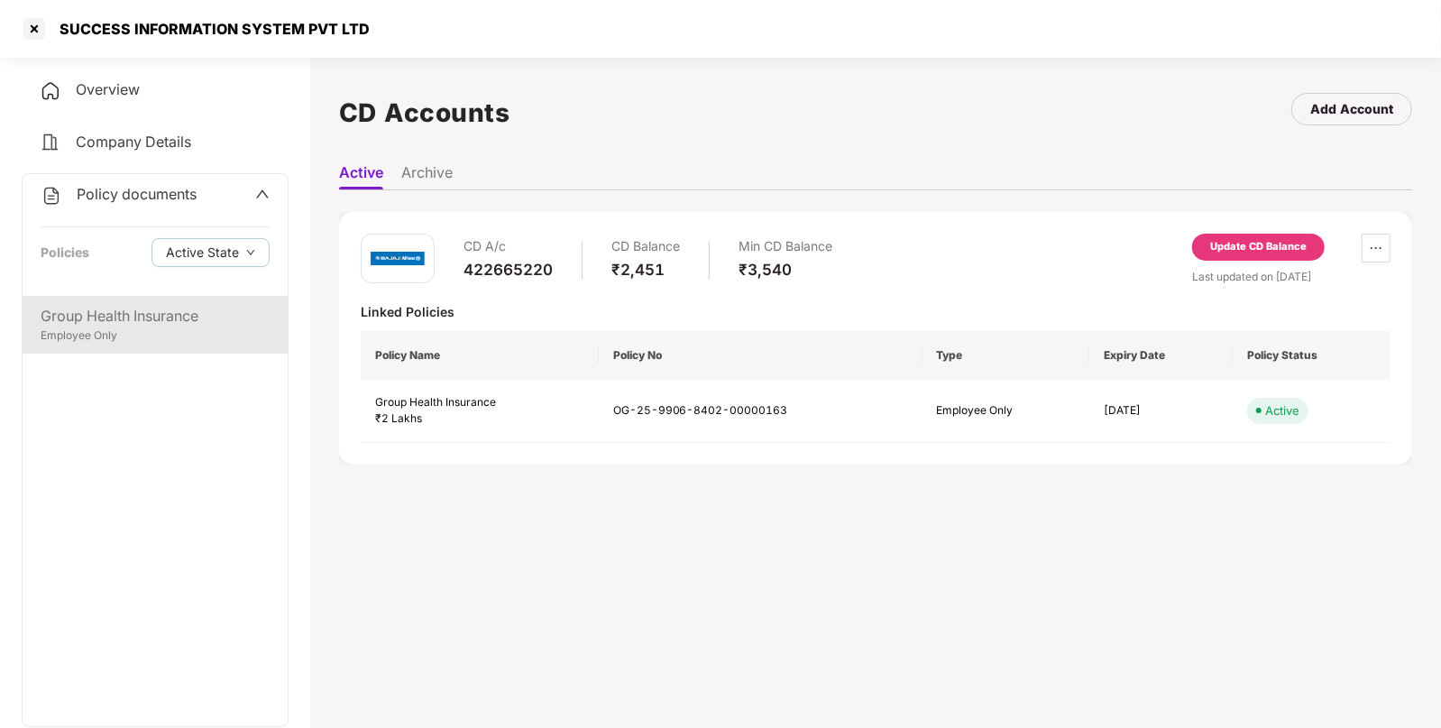
click at [127, 331] on div "Employee Only" at bounding box center [155, 335] width 229 height 17
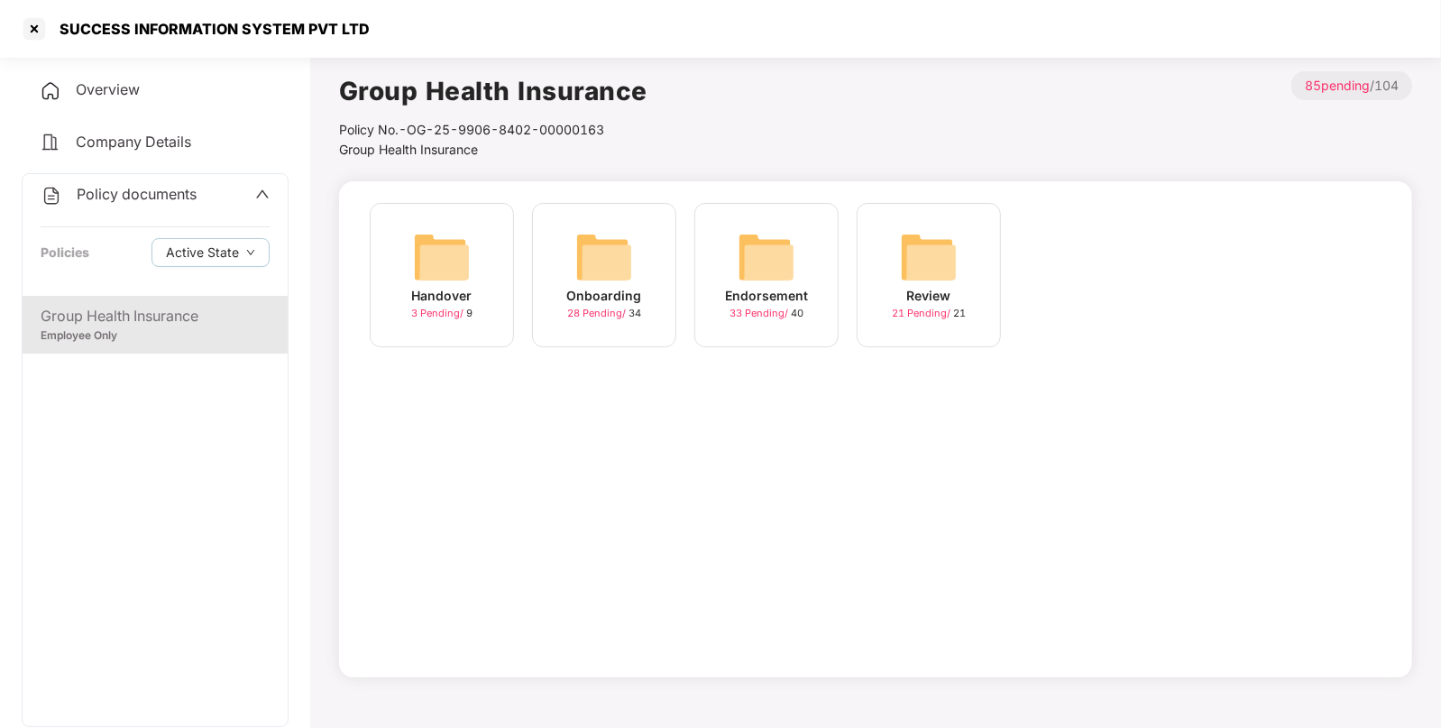
click at [749, 312] on span "33 Pending /" at bounding box center [760, 313] width 61 height 13
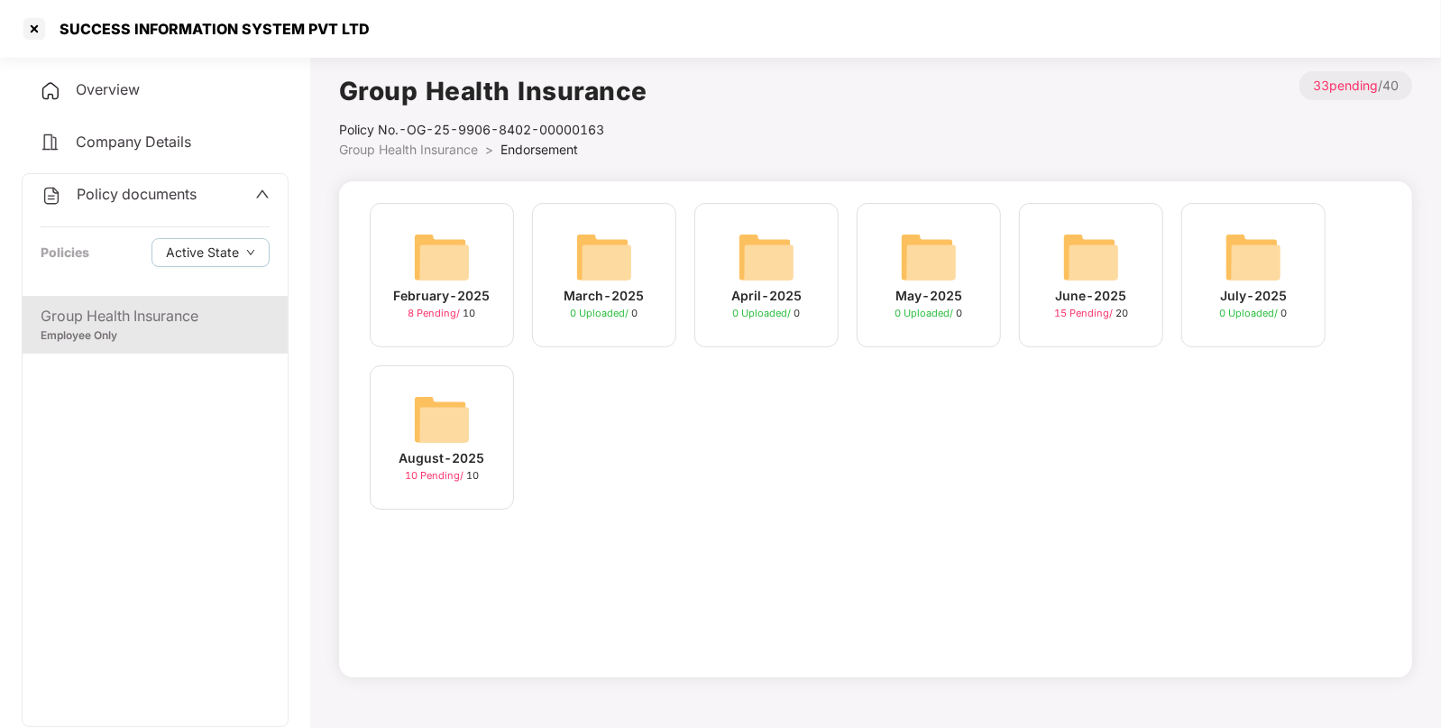
click at [447, 437] on img at bounding box center [442, 420] width 58 height 58
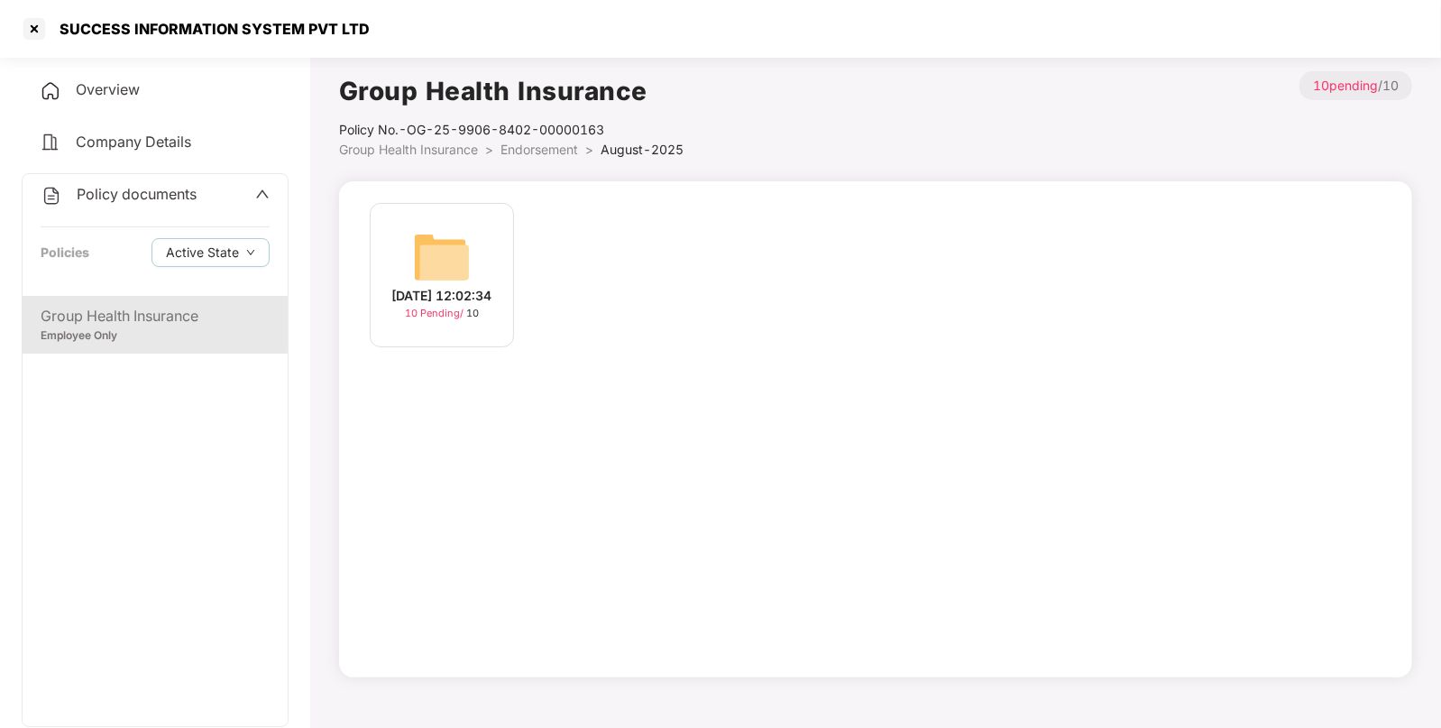
click at [448, 286] on div "[DATE] 12:02:34" at bounding box center [442, 296] width 100 height 20
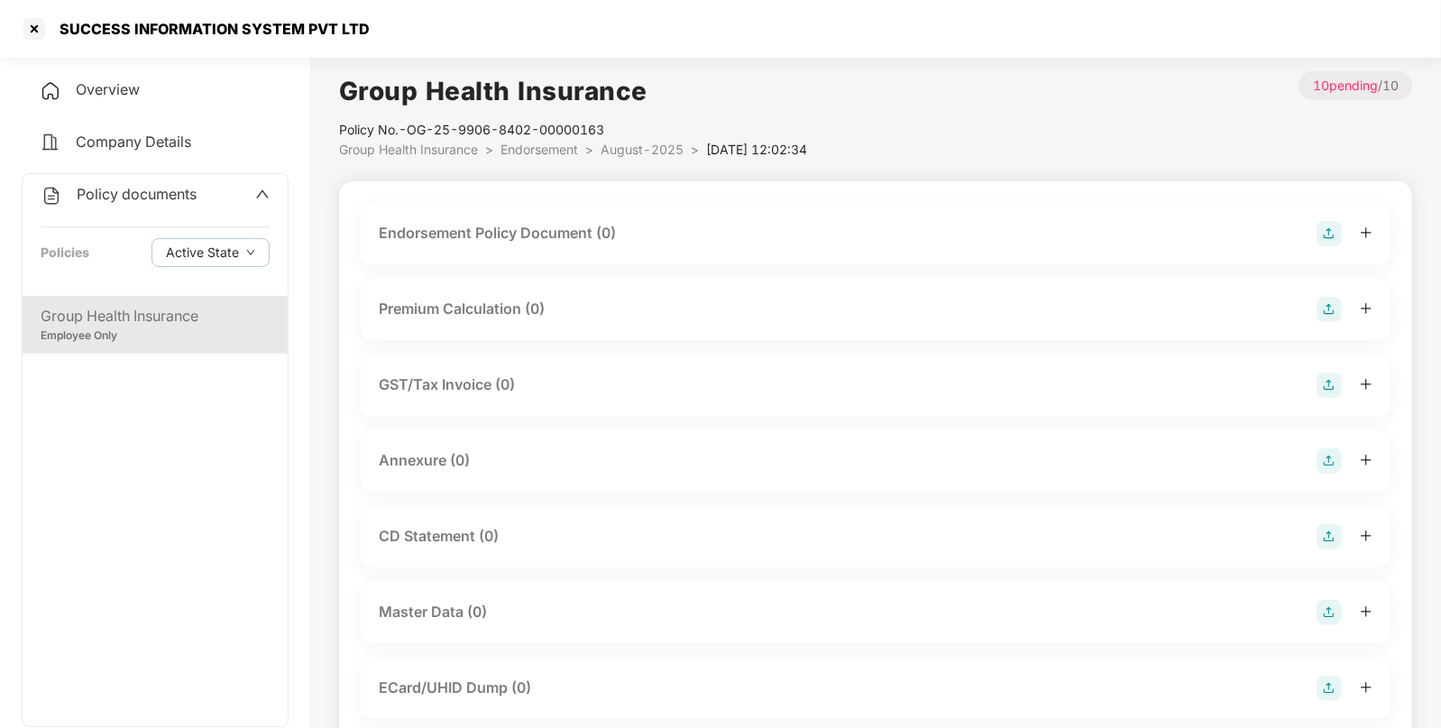
click at [1329, 230] on img at bounding box center [1329, 233] width 25 height 25
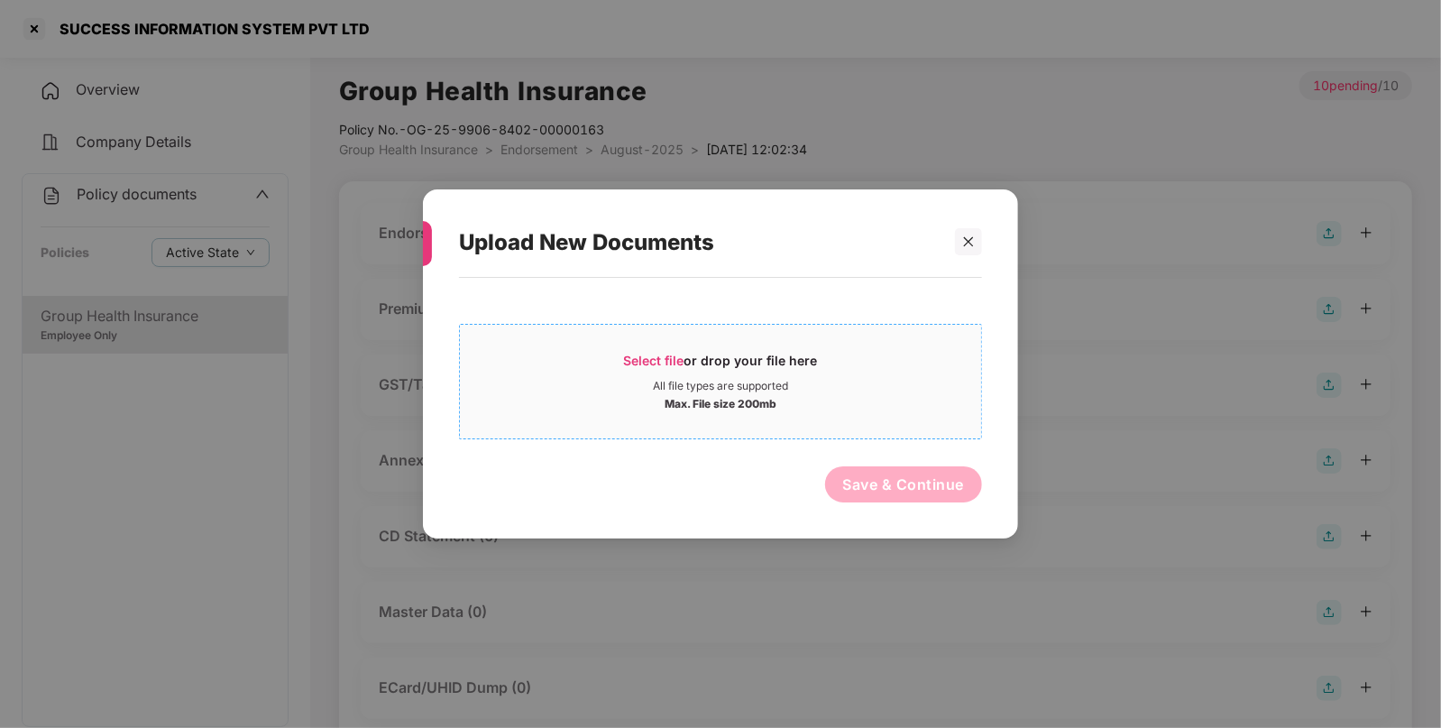
click at [663, 363] on span "Select file" at bounding box center [654, 360] width 60 height 15
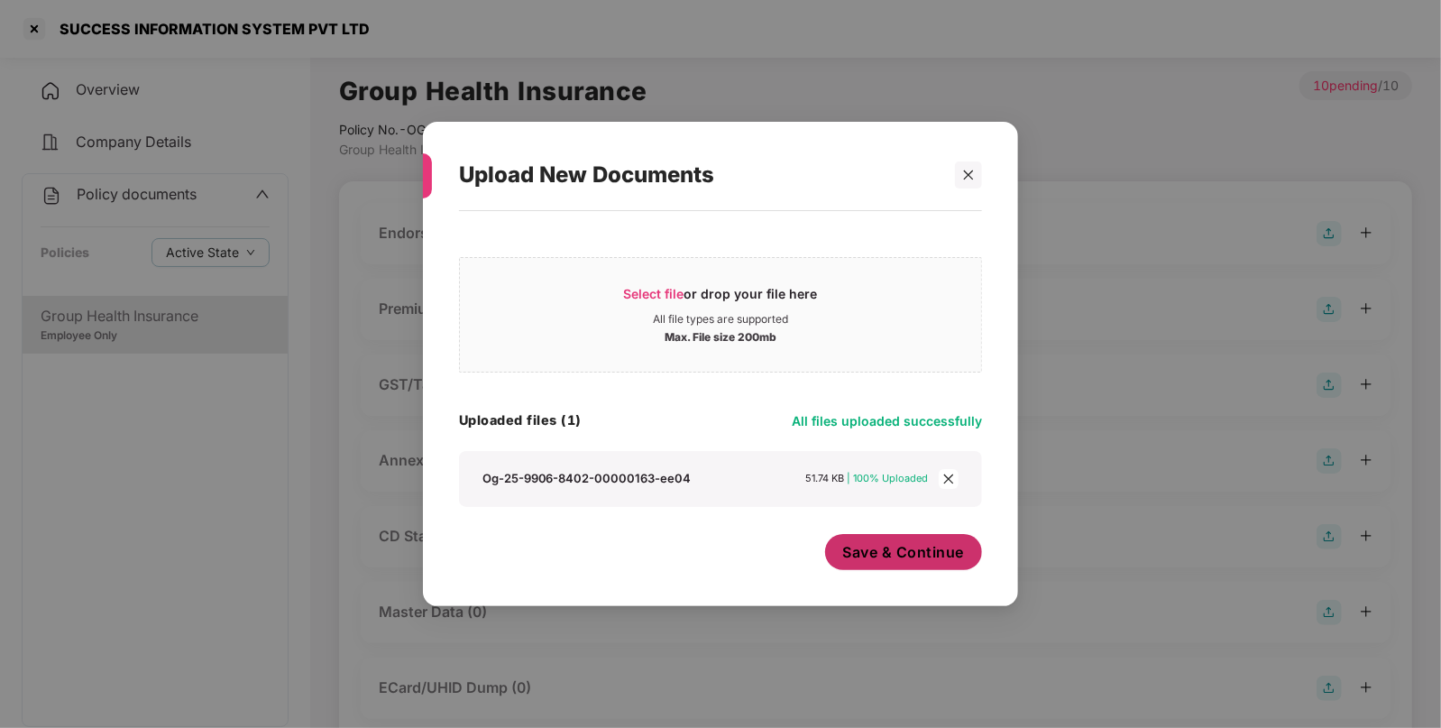
click at [866, 542] on span "Save & Continue" at bounding box center [904, 552] width 122 height 20
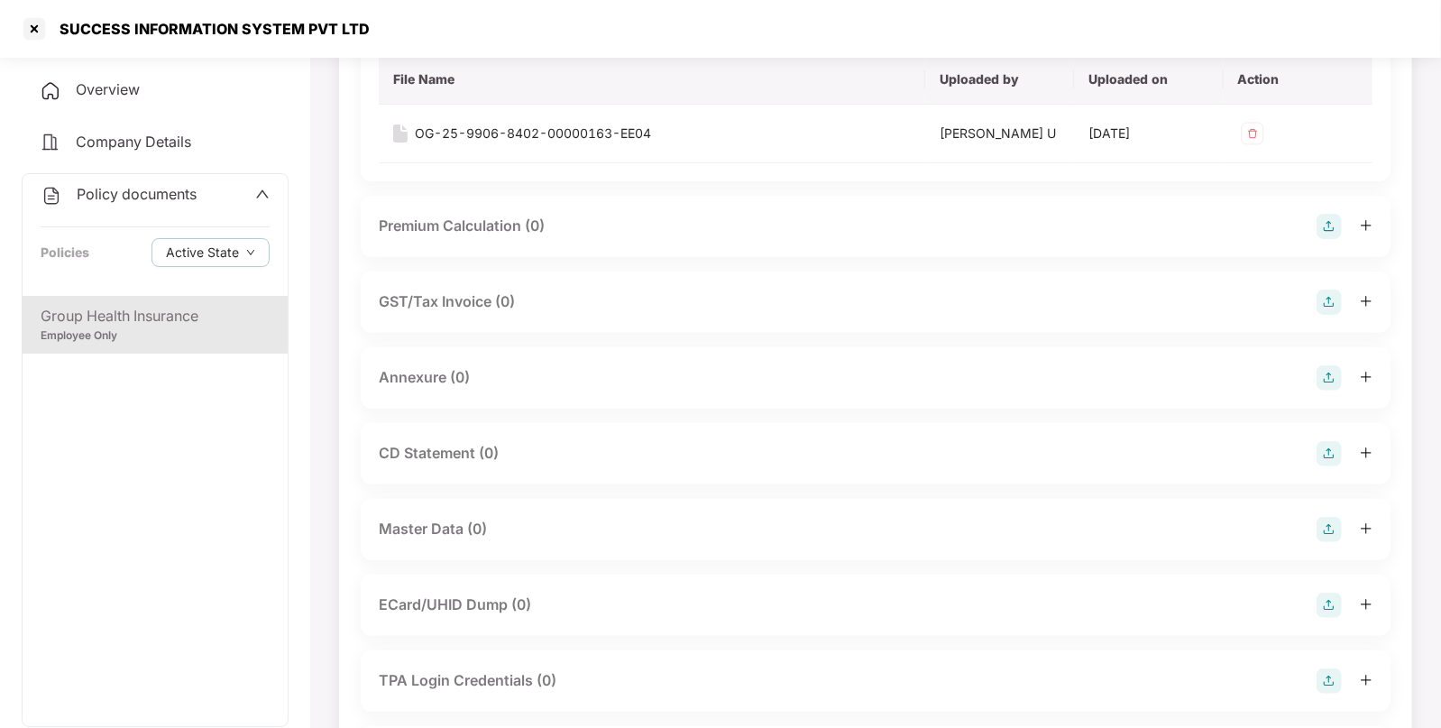
scroll to position [214, 0]
click at [1327, 366] on img at bounding box center [1329, 376] width 25 height 25
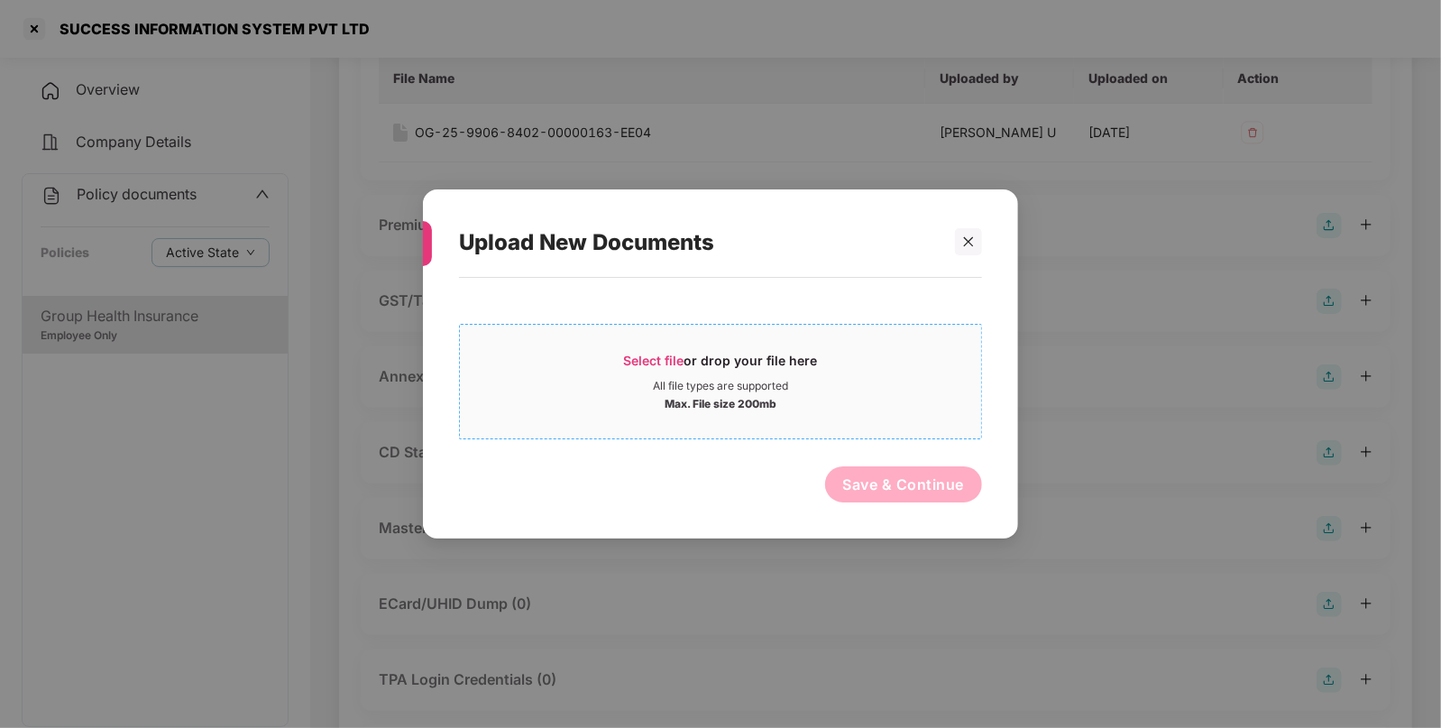
click at [643, 353] on span "Select file" at bounding box center [654, 360] width 60 height 15
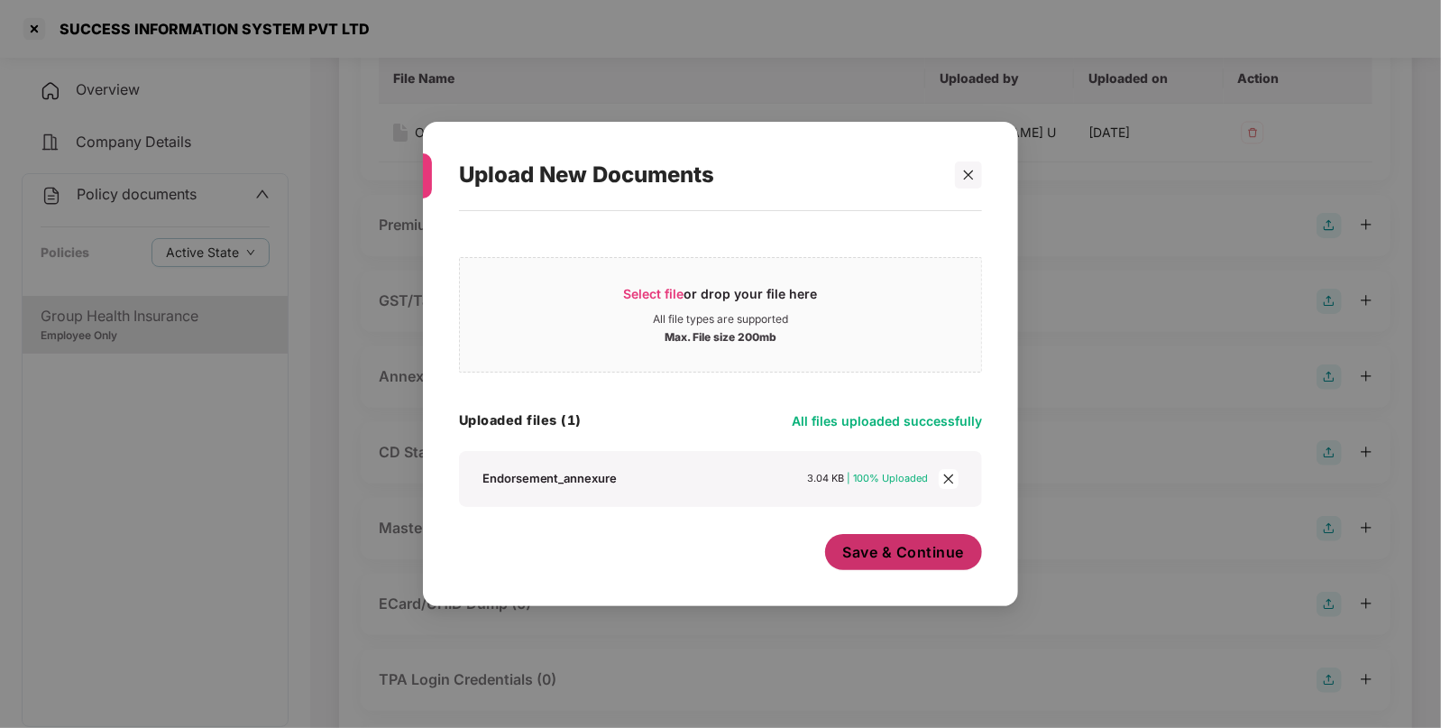
click at [877, 543] on span "Save & Continue" at bounding box center [904, 552] width 122 height 20
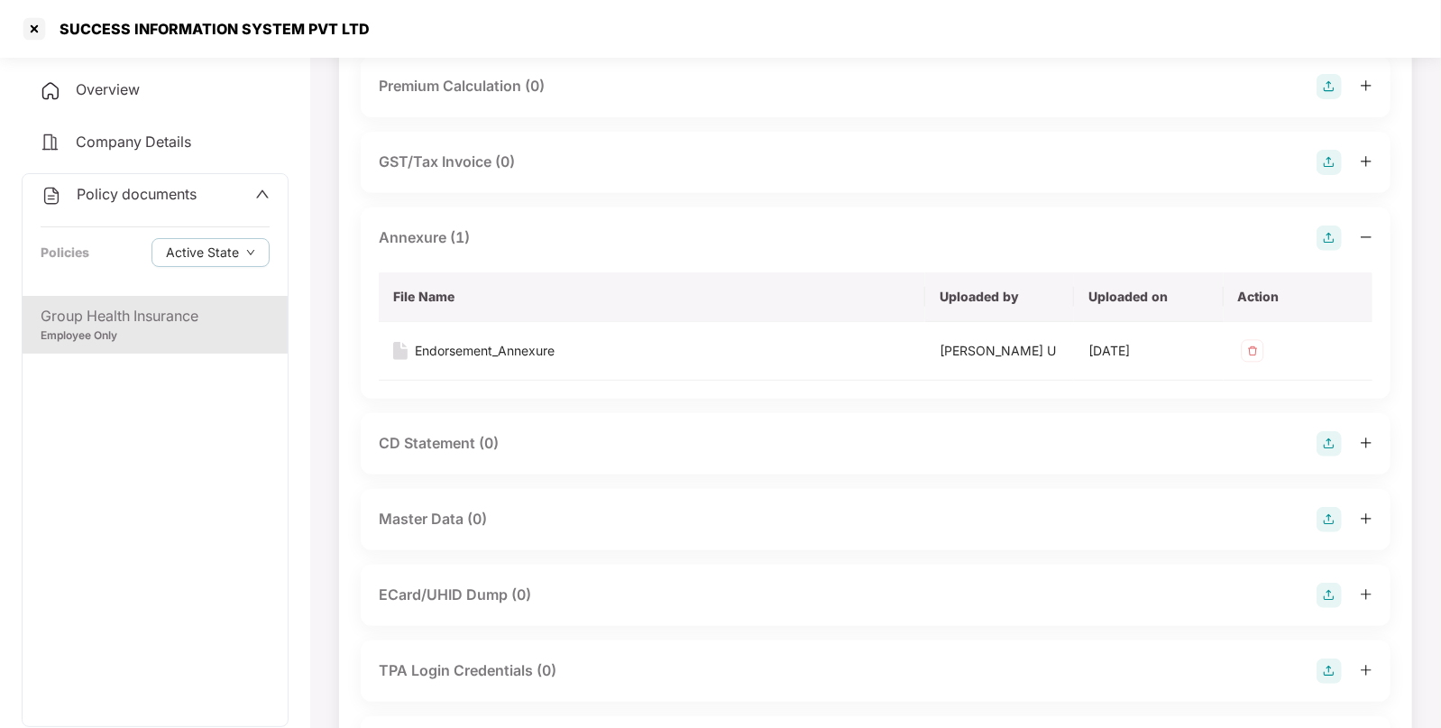
scroll to position [360, 0]
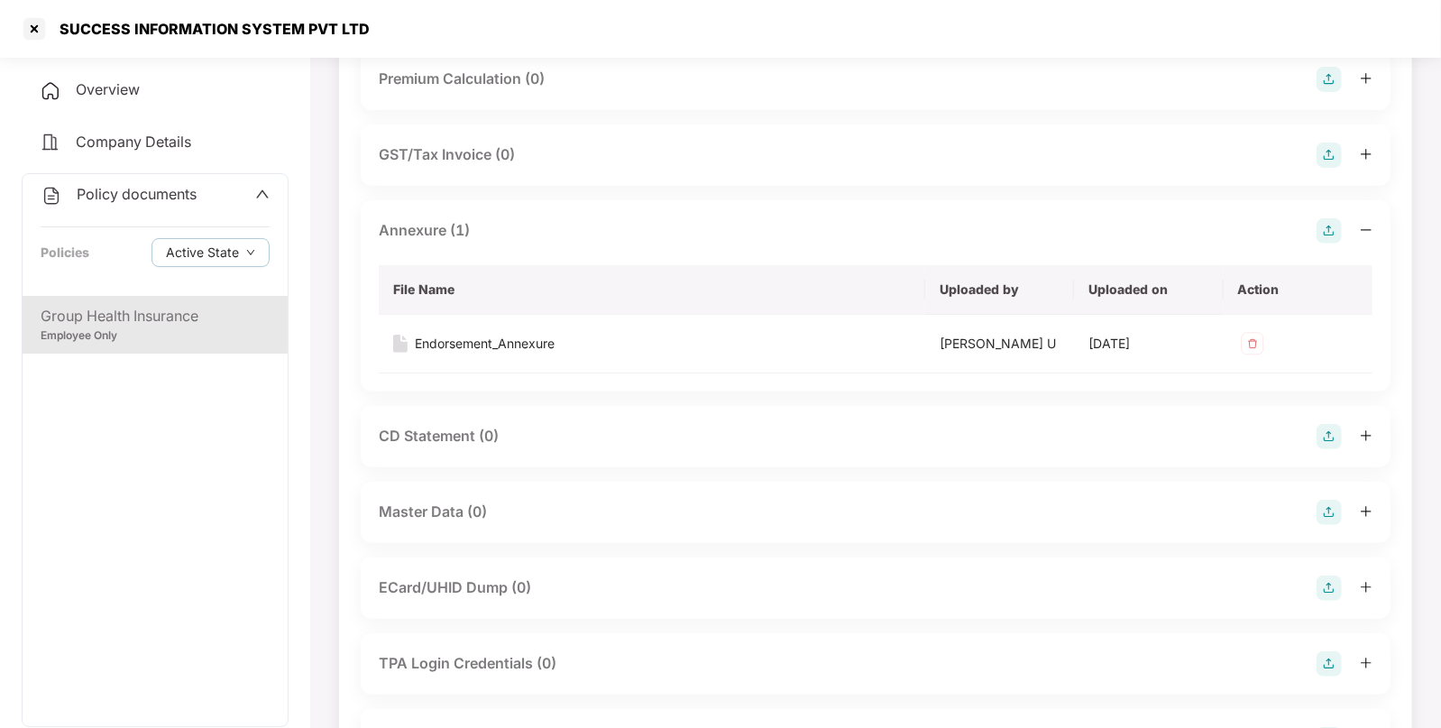
click at [1319, 510] on img at bounding box center [1329, 512] width 25 height 25
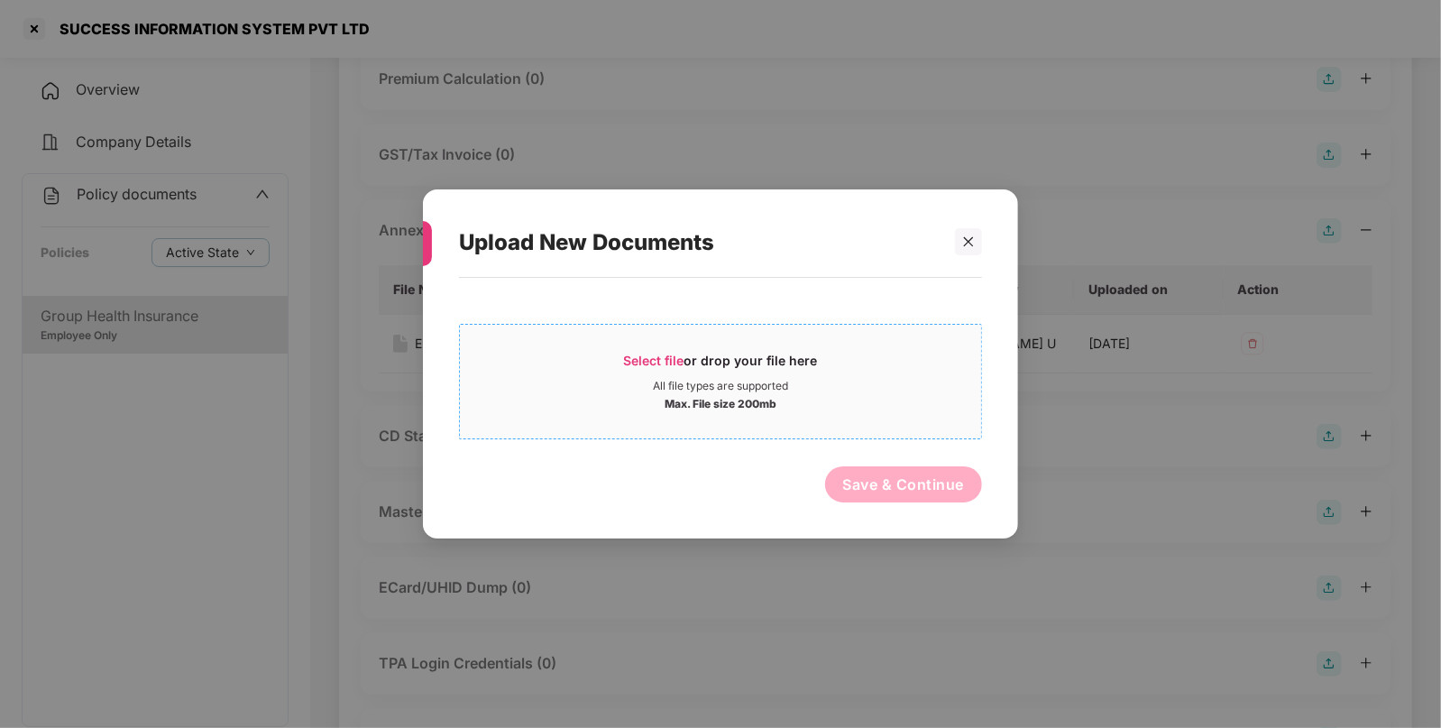
click at [649, 355] on span "Select file" at bounding box center [654, 360] width 60 height 15
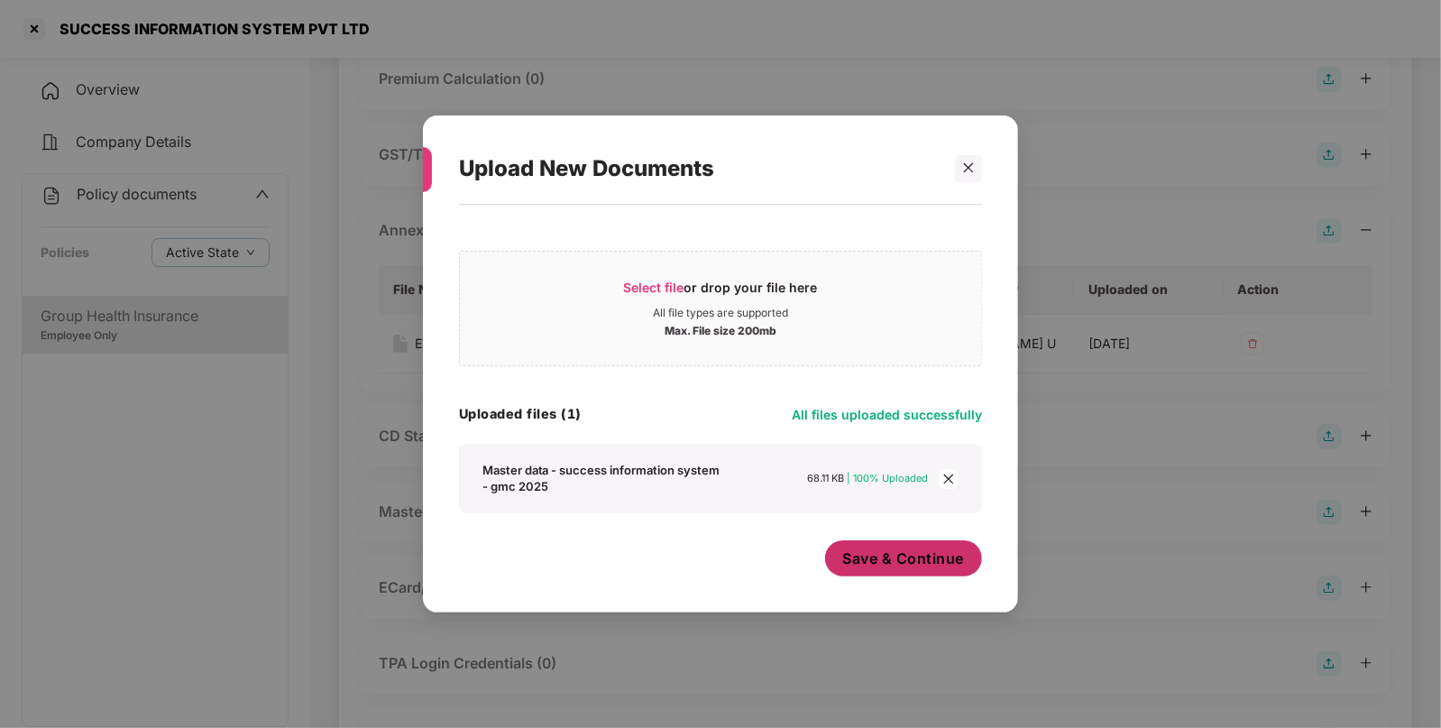
click at [890, 563] on span "Save & Continue" at bounding box center [904, 558] width 122 height 20
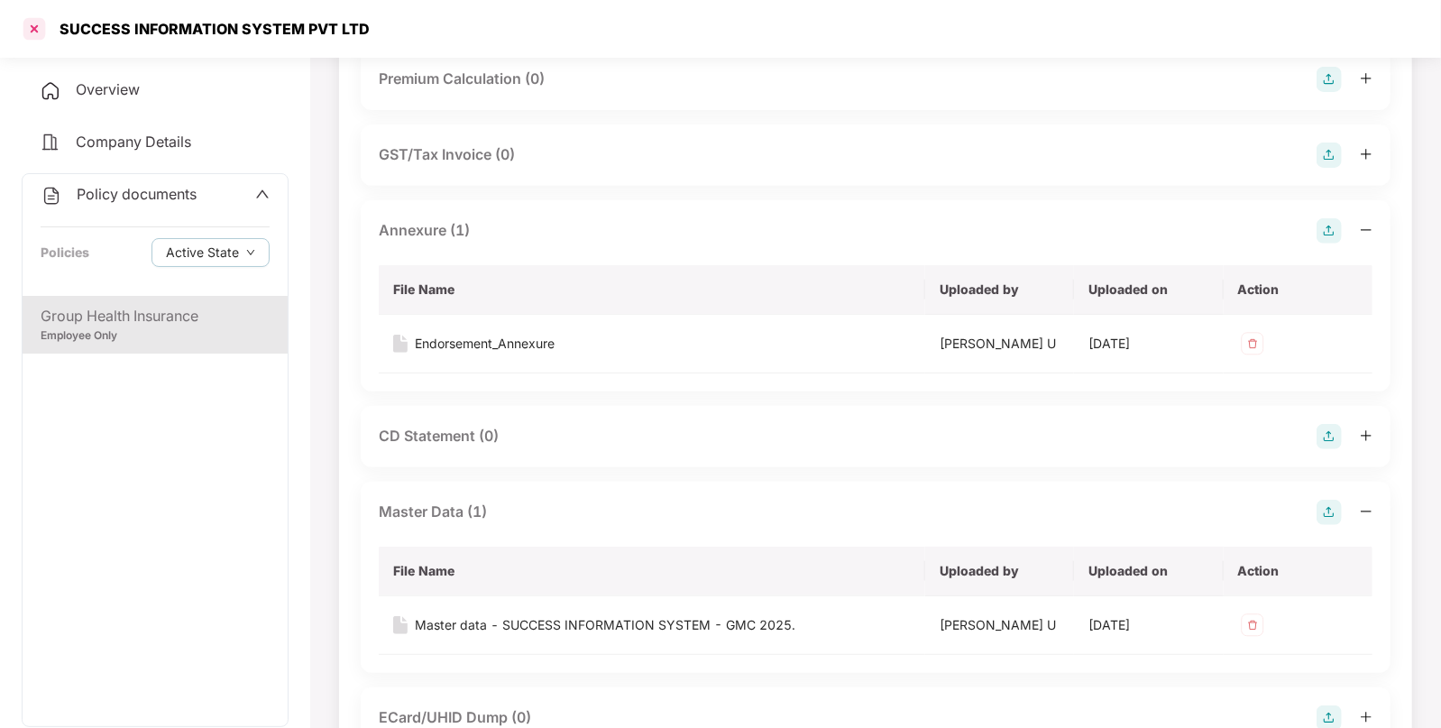
click at [36, 23] on div at bounding box center [34, 28] width 29 height 29
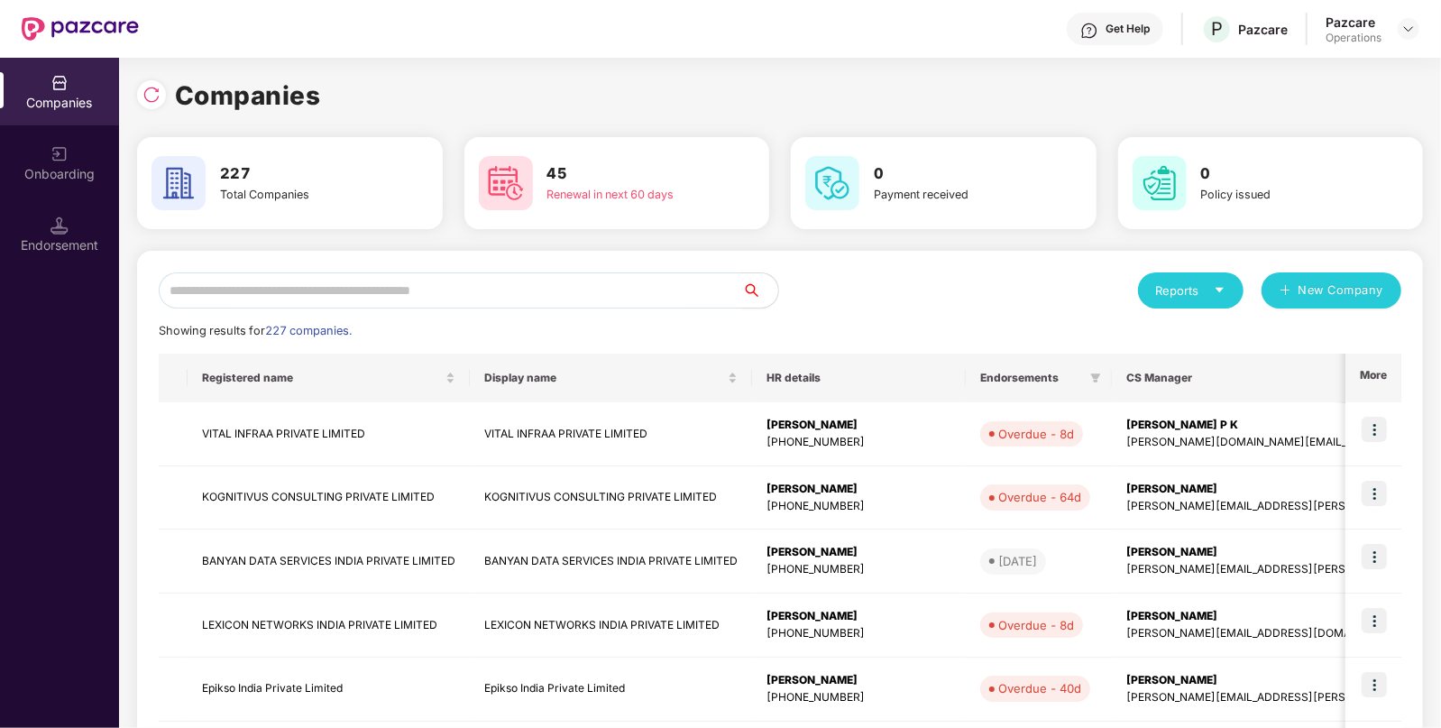
scroll to position [0, 0]
click at [470, 296] on input "text" at bounding box center [451, 290] width 584 height 36
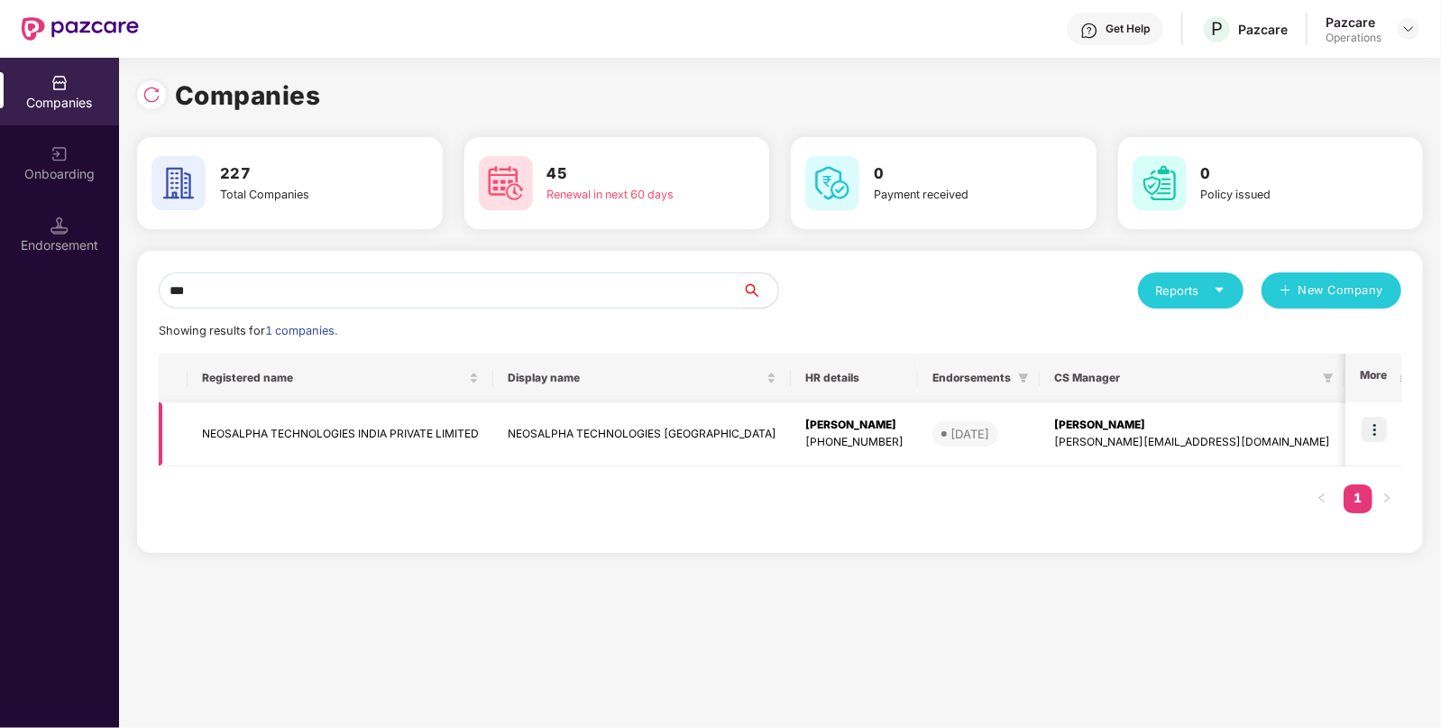
type input "***"
click at [254, 442] on td "NEOSALPHA TECHNOLOGIES INDIA PRIVATE LIMITED" at bounding box center [341, 434] width 306 height 64
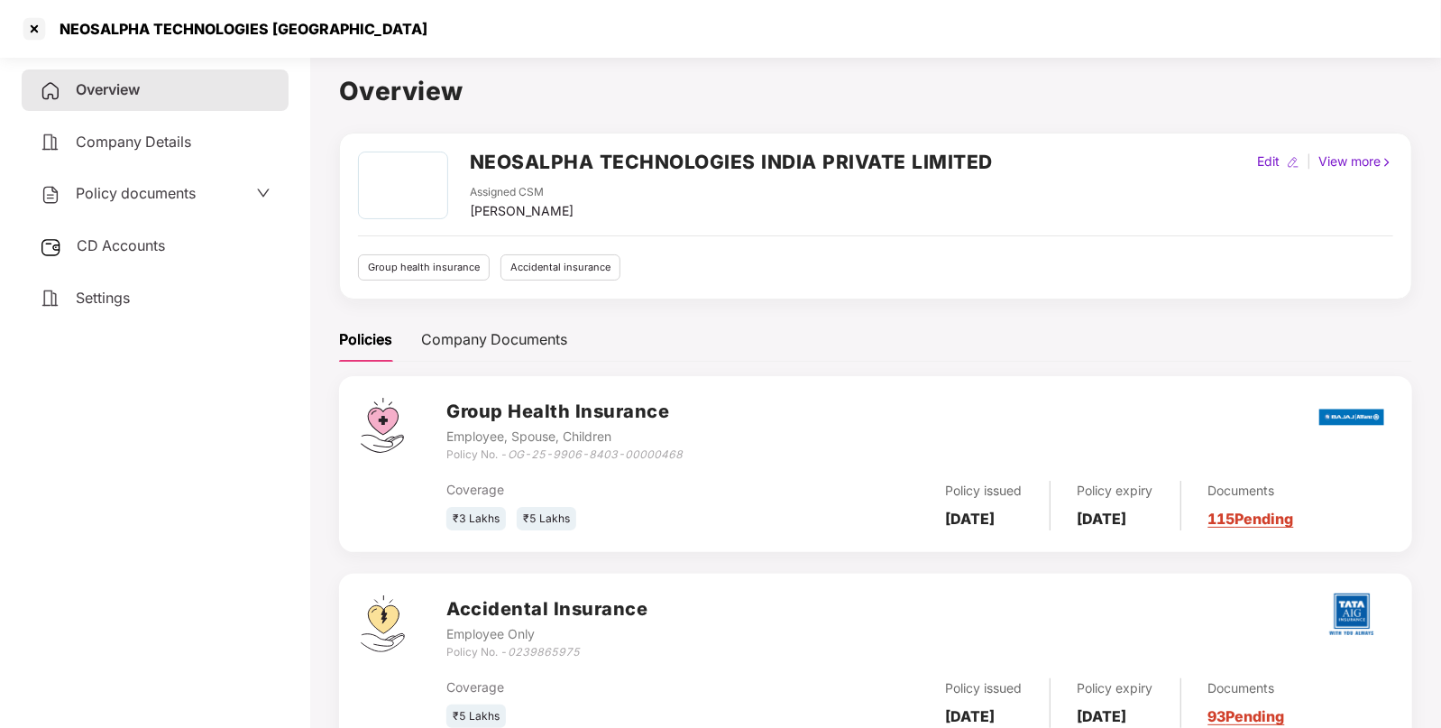
click at [84, 250] on span "CD Accounts" at bounding box center [121, 245] width 88 height 18
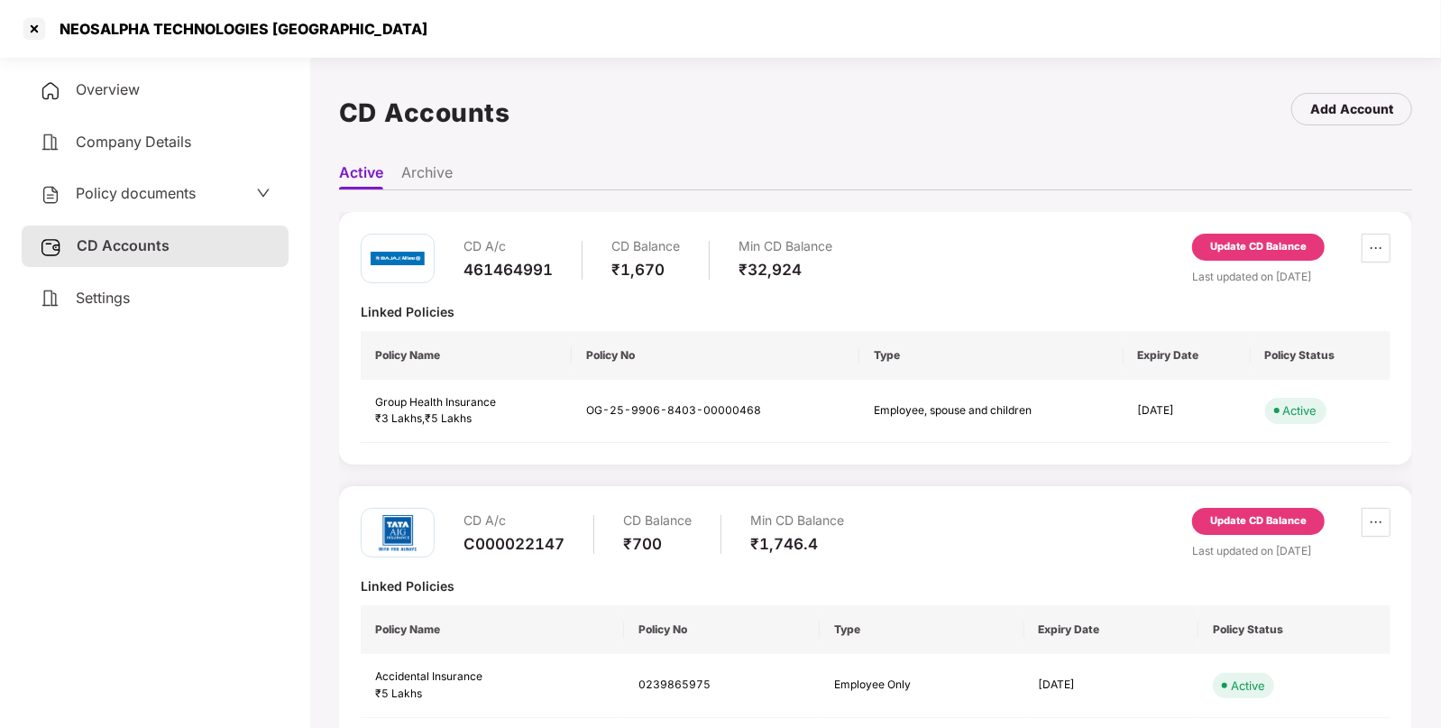
click at [140, 185] on span "Policy documents" at bounding box center [136, 193] width 120 height 18
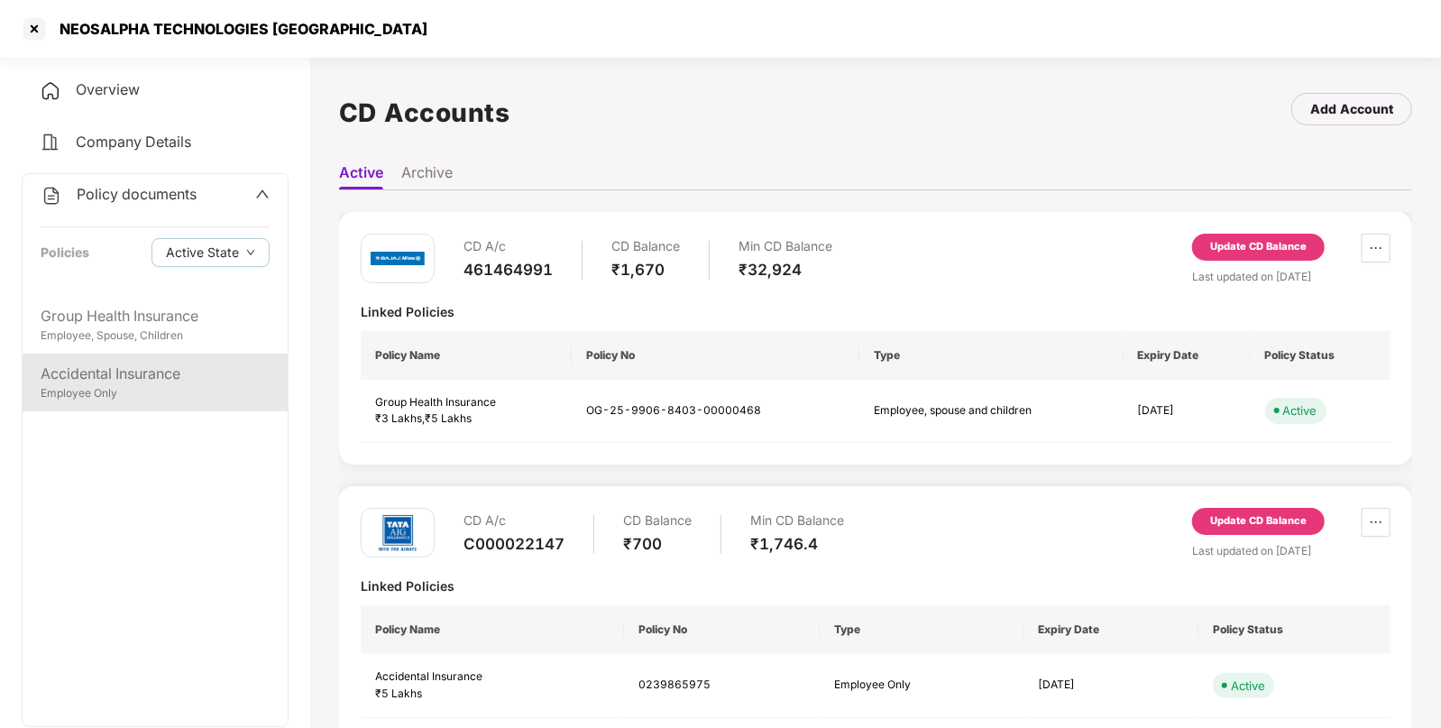
click at [90, 356] on div "Accidental Insurance Employee Only" at bounding box center [155, 383] width 265 height 58
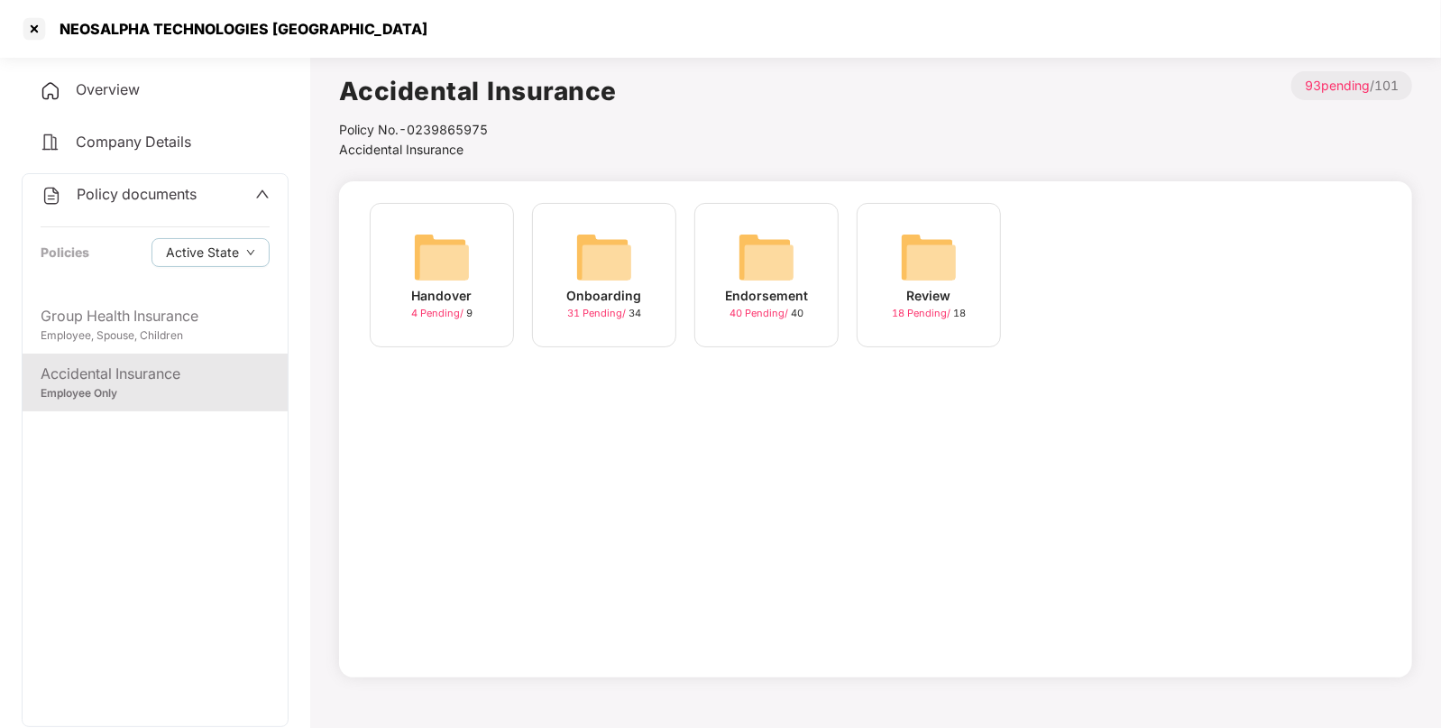
click at [616, 274] on img at bounding box center [604, 257] width 58 height 58
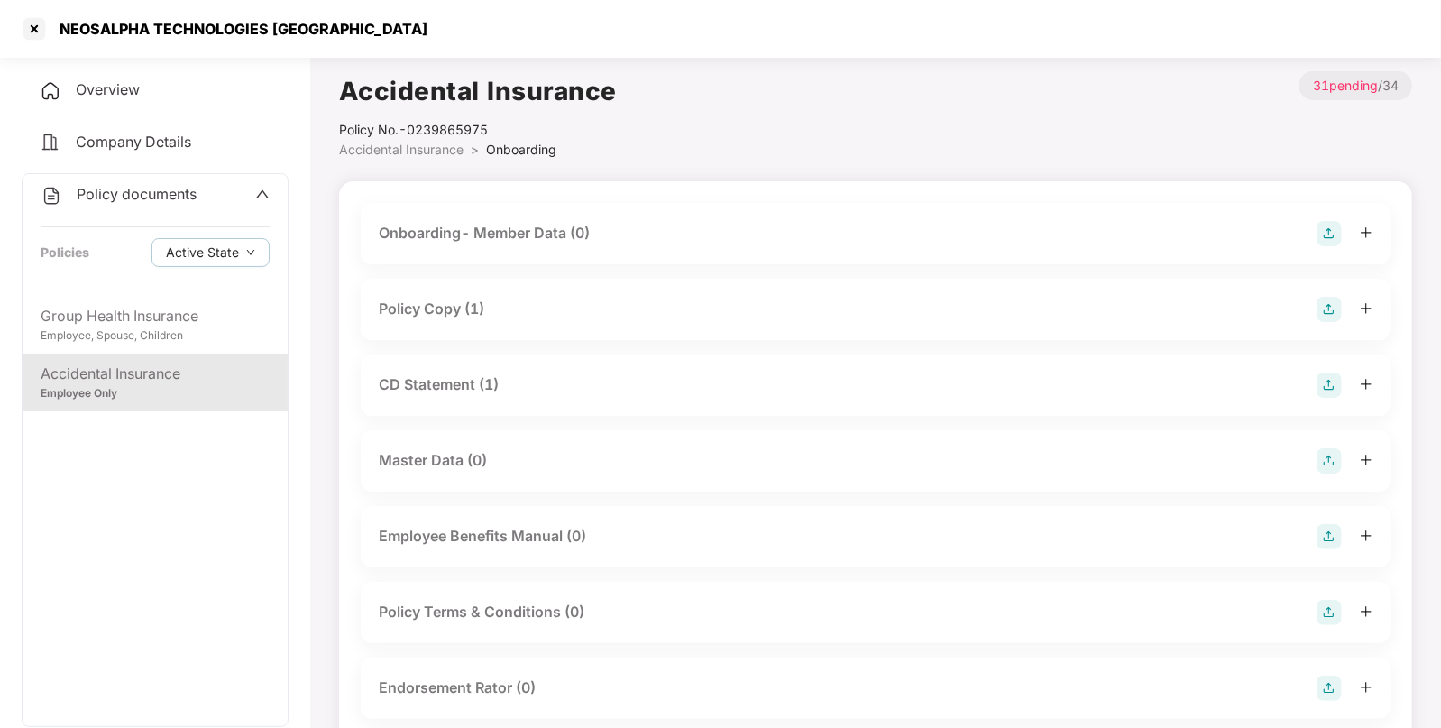
click at [142, 375] on div "Accidental Insurance" at bounding box center [155, 374] width 229 height 23
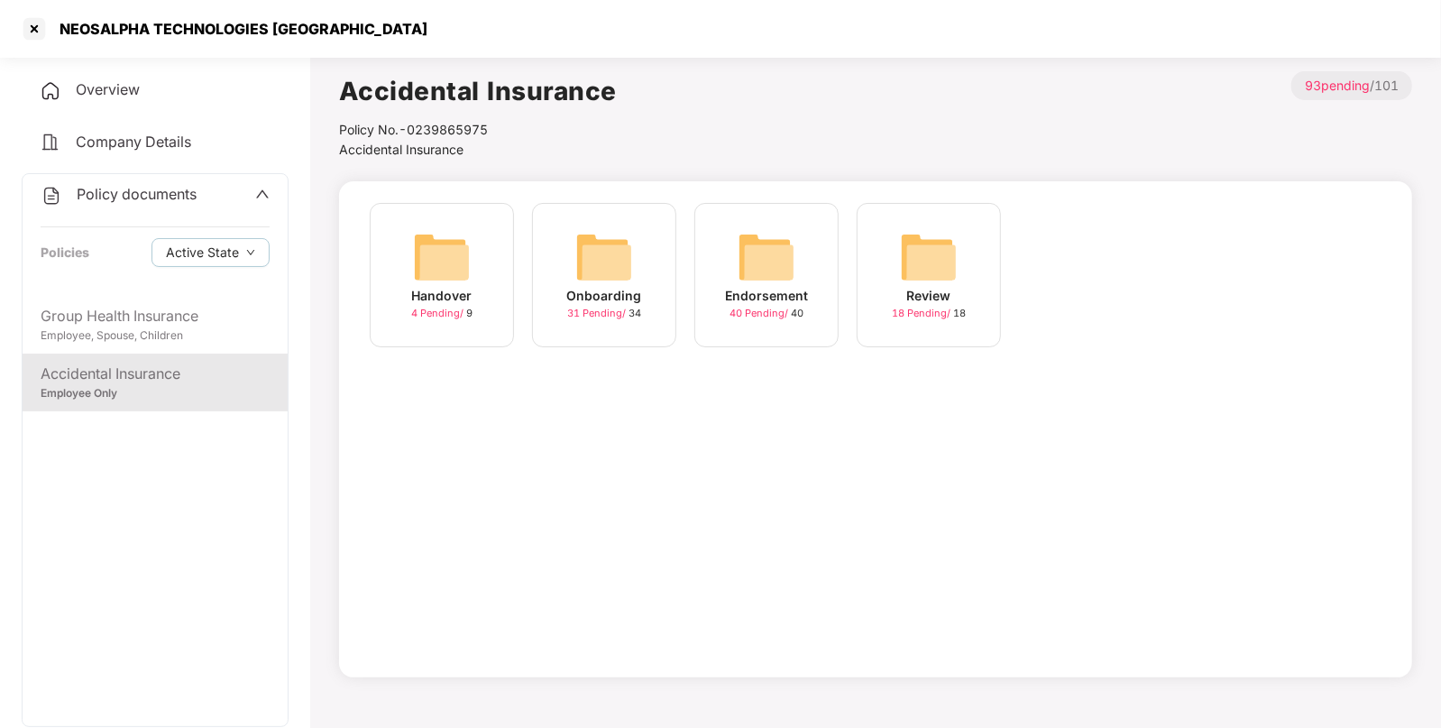
click at [753, 271] on img at bounding box center [767, 257] width 58 height 58
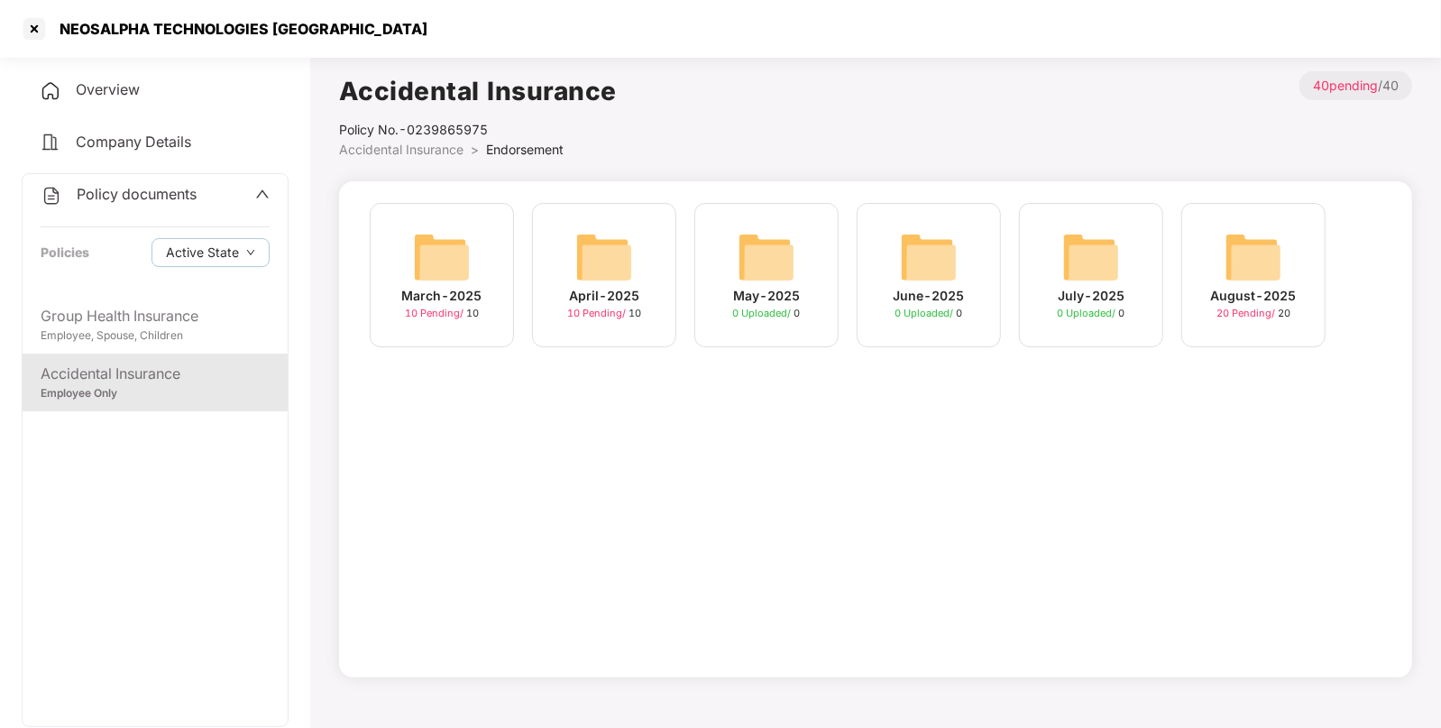
click at [458, 268] on img at bounding box center [442, 257] width 58 height 58
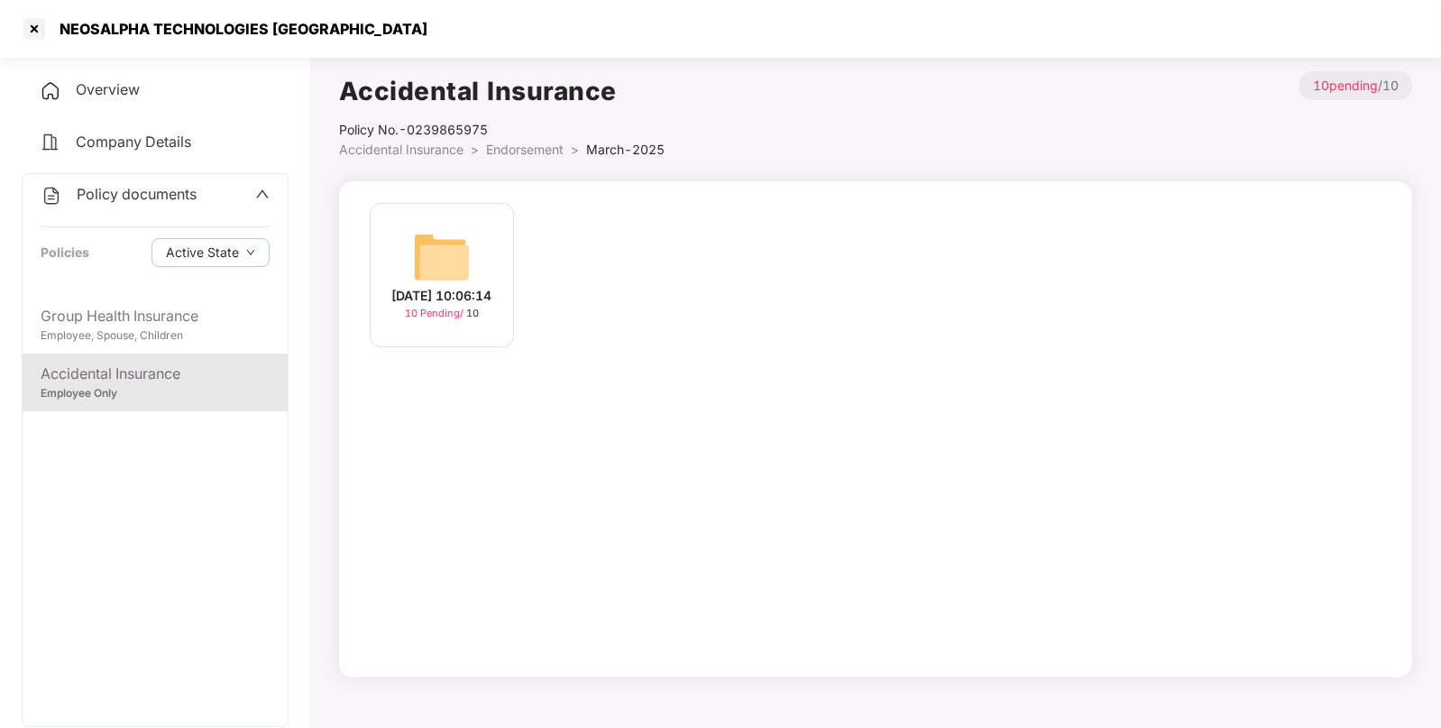
click at [430, 265] on img at bounding box center [442, 257] width 58 height 58
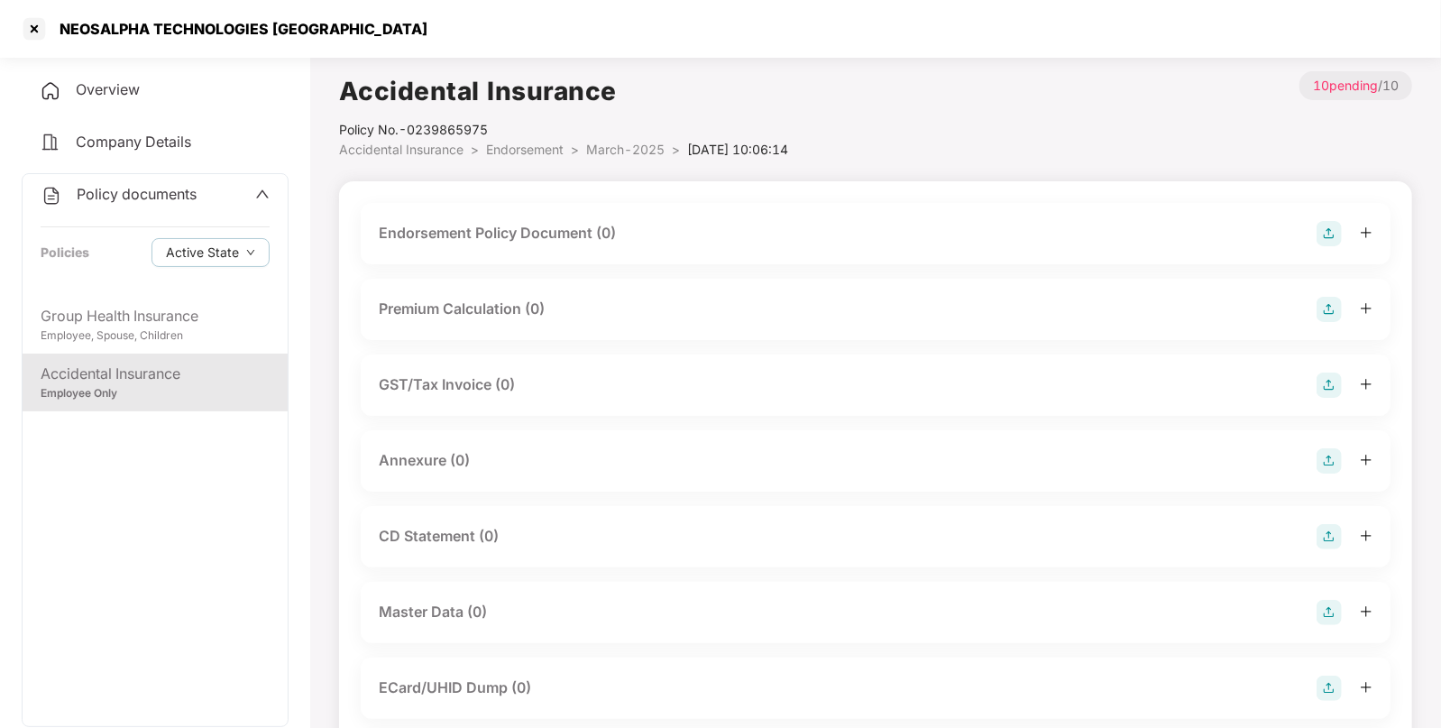
click at [1326, 227] on img at bounding box center [1329, 233] width 25 height 25
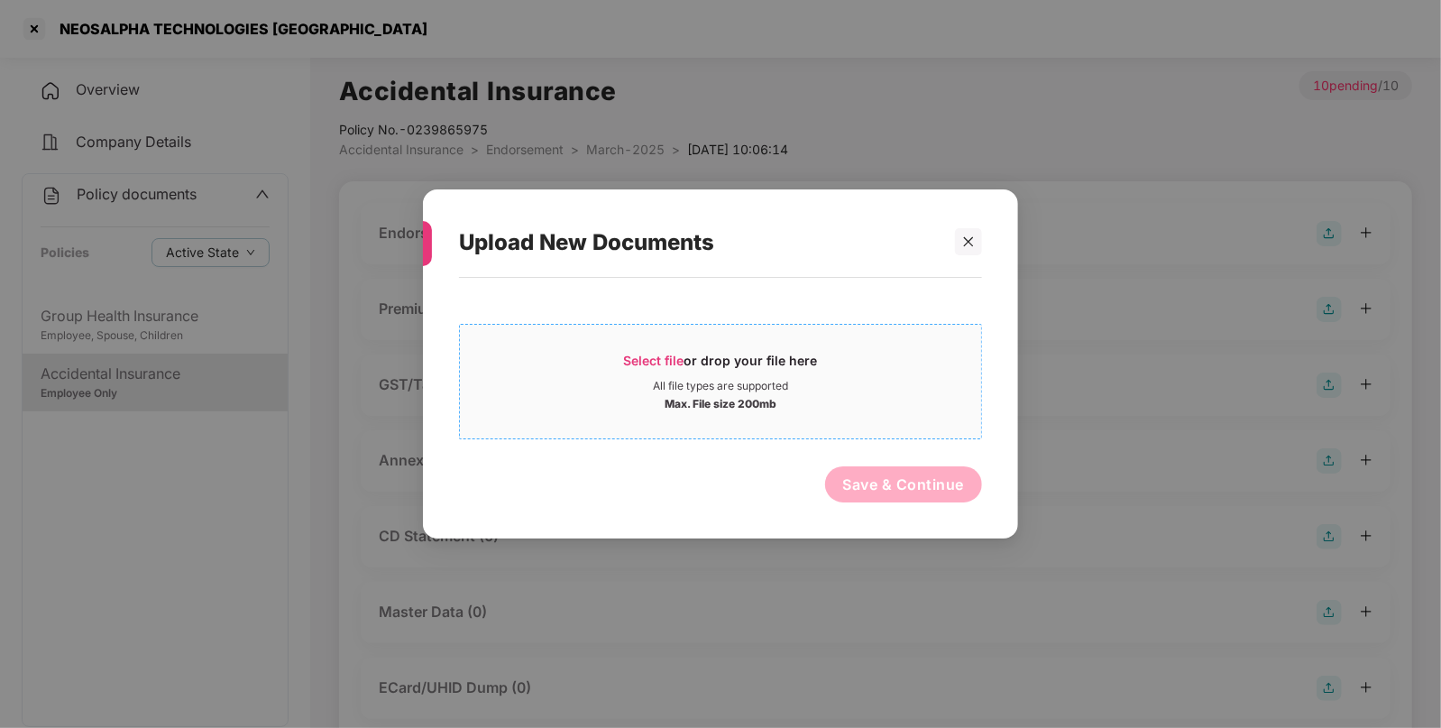
click at [657, 353] on span "Select file" at bounding box center [654, 360] width 60 height 15
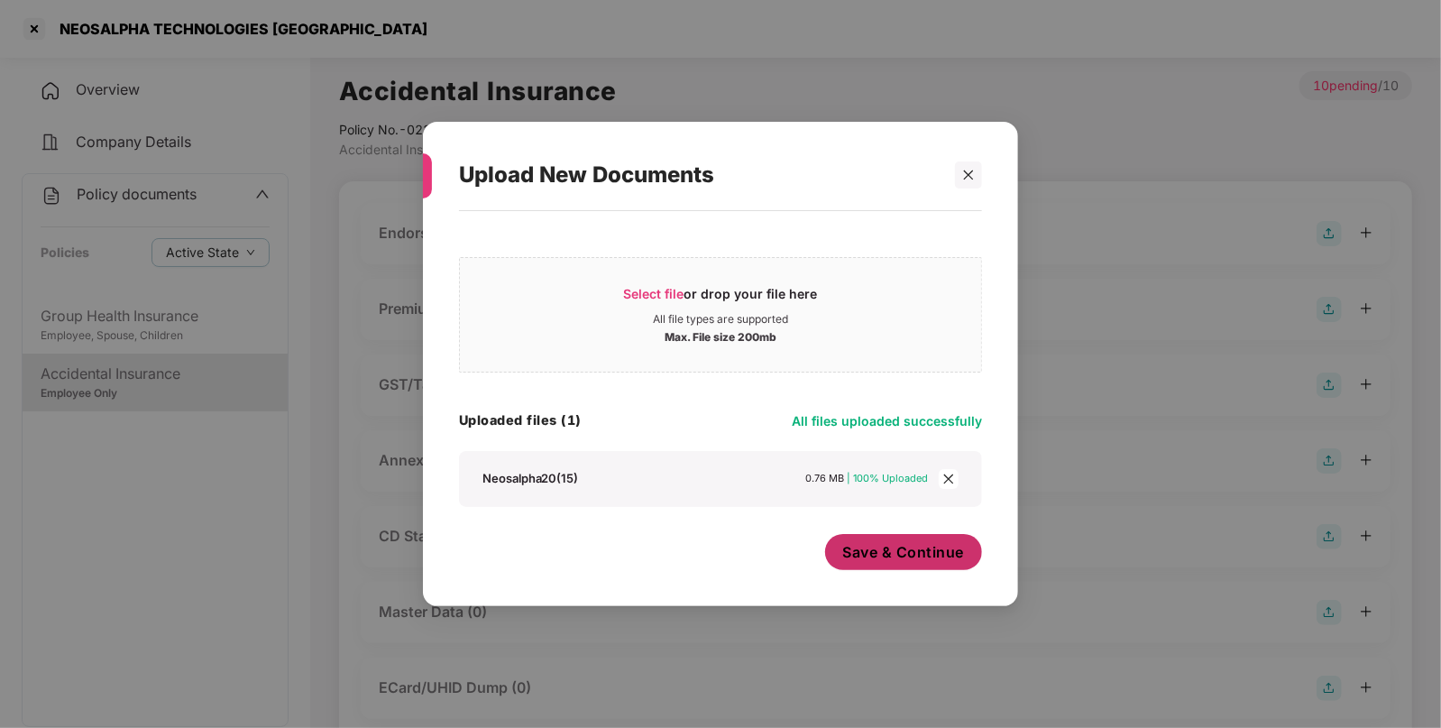
click at [852, 550] on span "Save & Continue" at bounding box center [904, 552] width 122 height 20
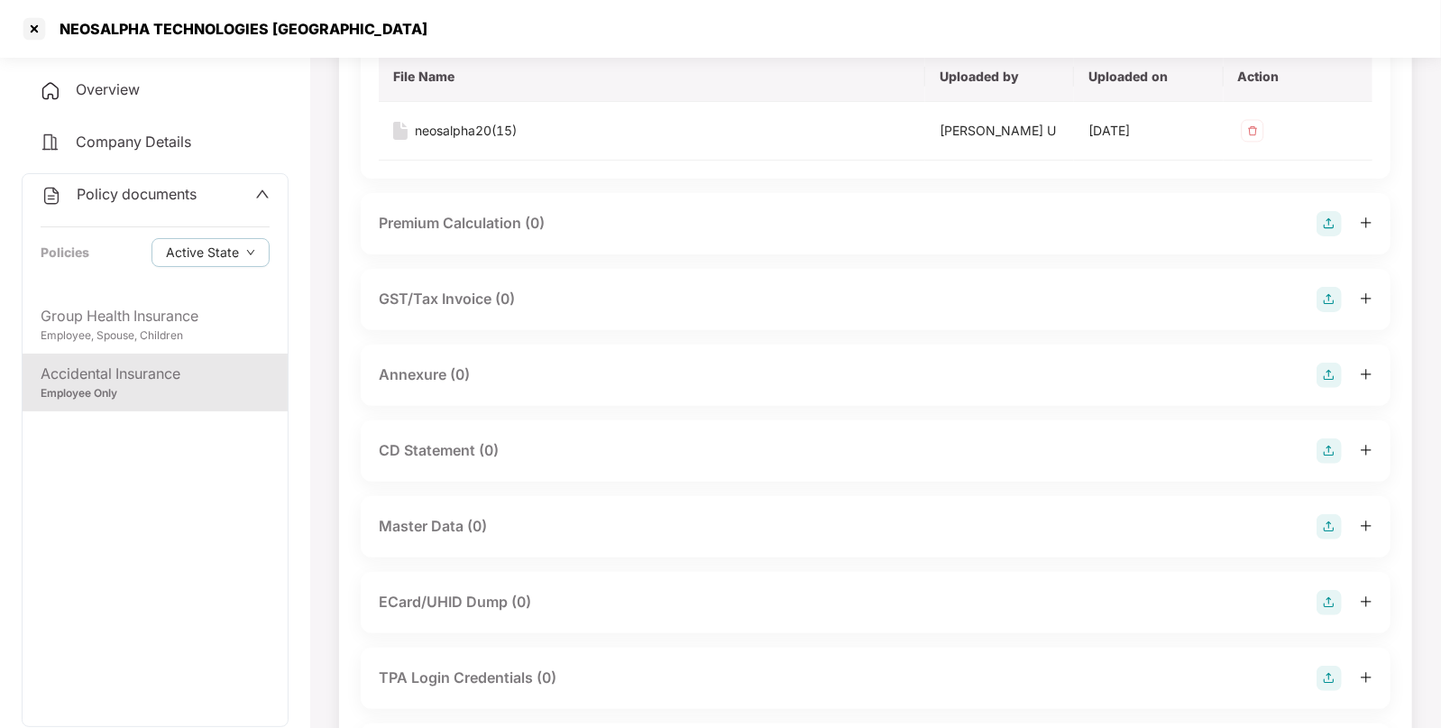
scroll to position [217, 0]
click at [1337, 363] on img at bounding box center [1329, 373] width 25 height 25
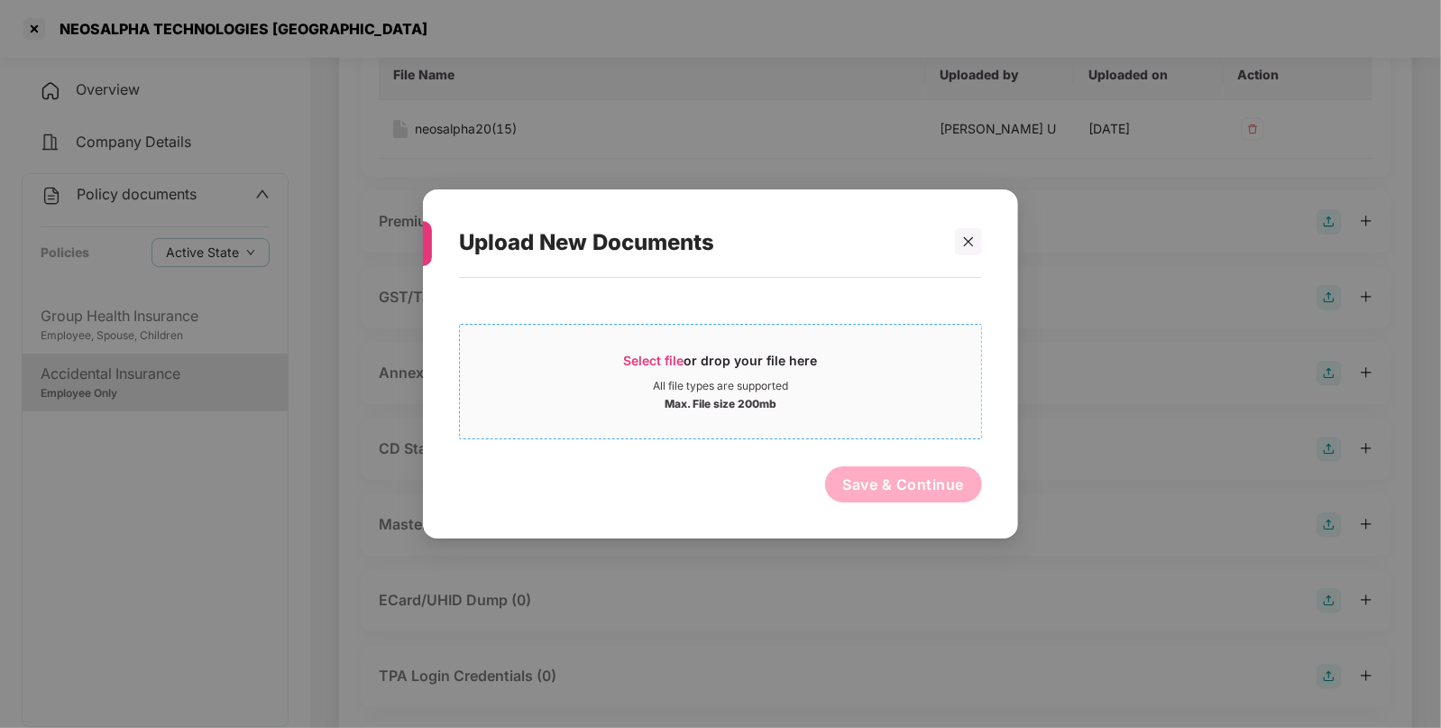
click at [644, 360] on span "Select file" at bounding box center [654, 360] width 60 height 15
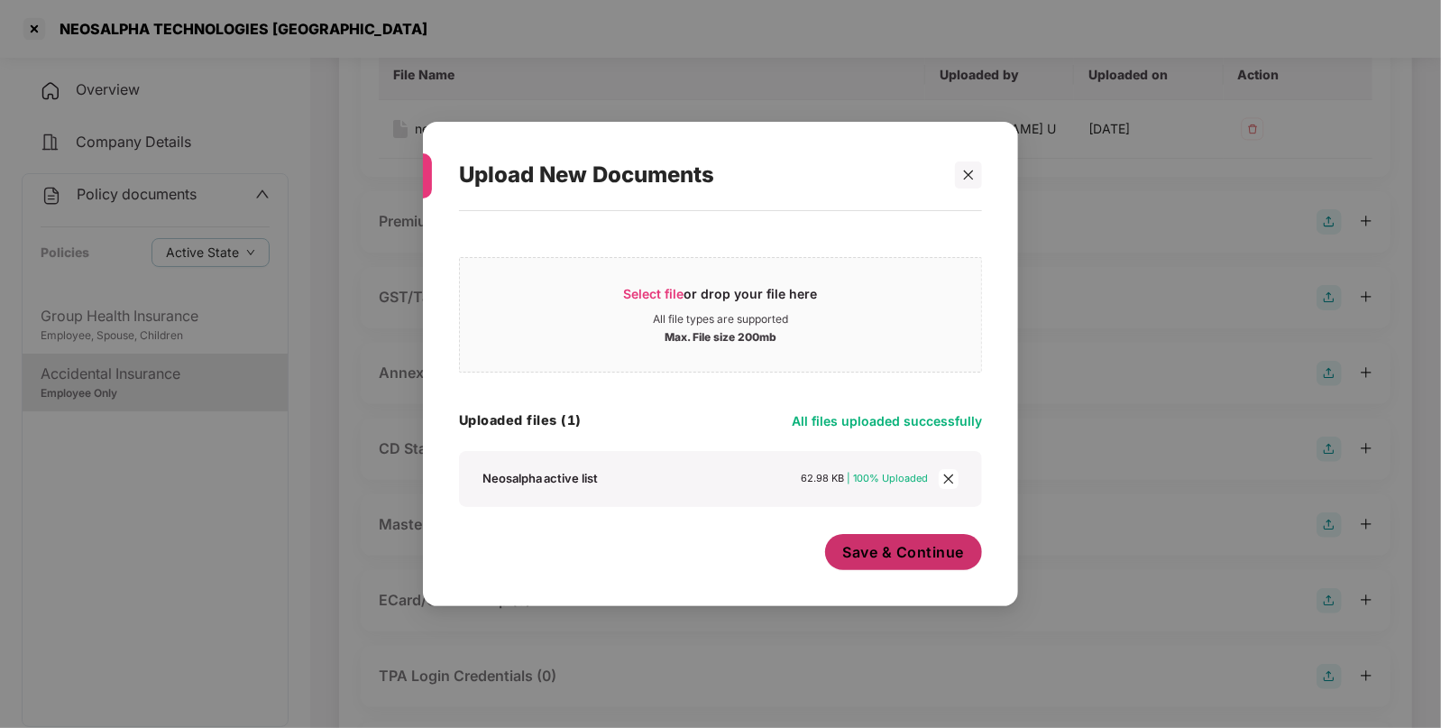
click at [901, 560] on span "Save & Continue" at bounding box center [904, 552] width 122 height 20
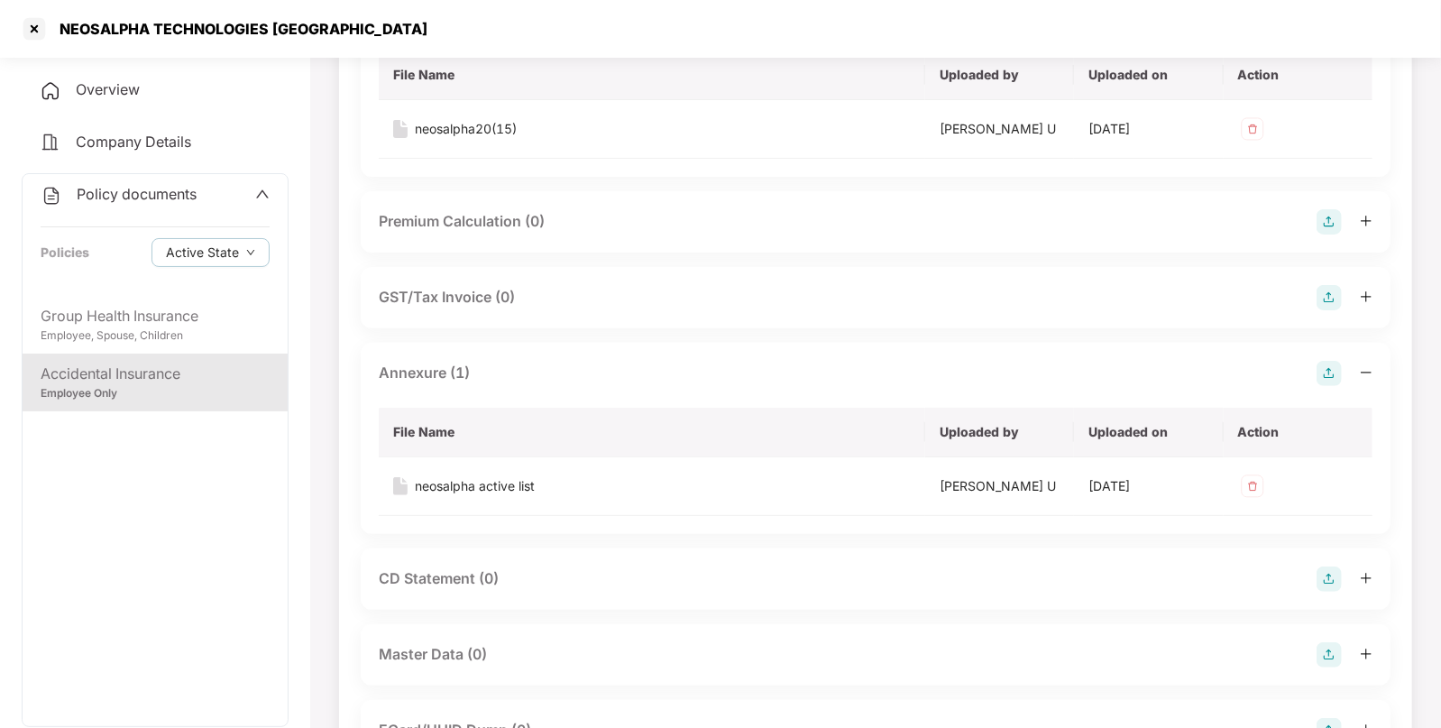
scroll to position [0, 0]
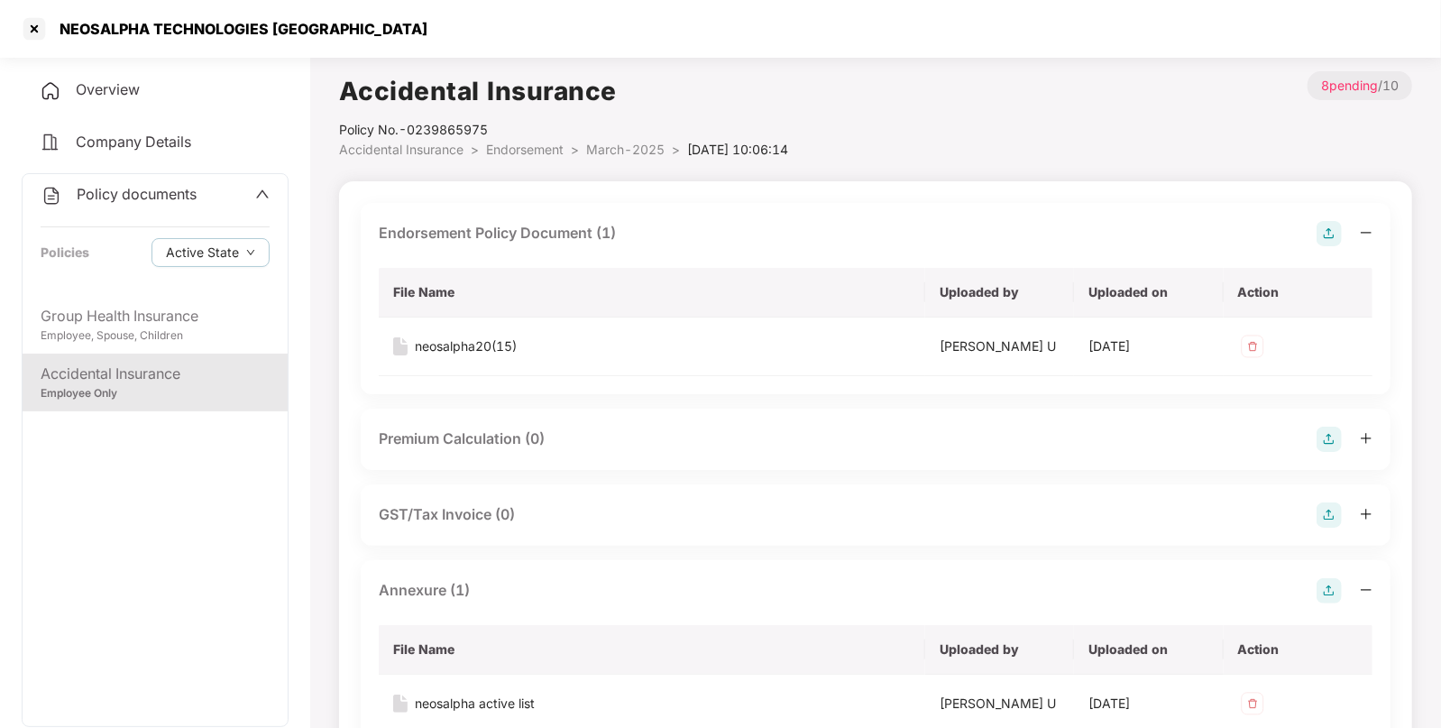
click at [505, 145] on span "Endorsement" at bounding box center [525, 149] width 78 height 15
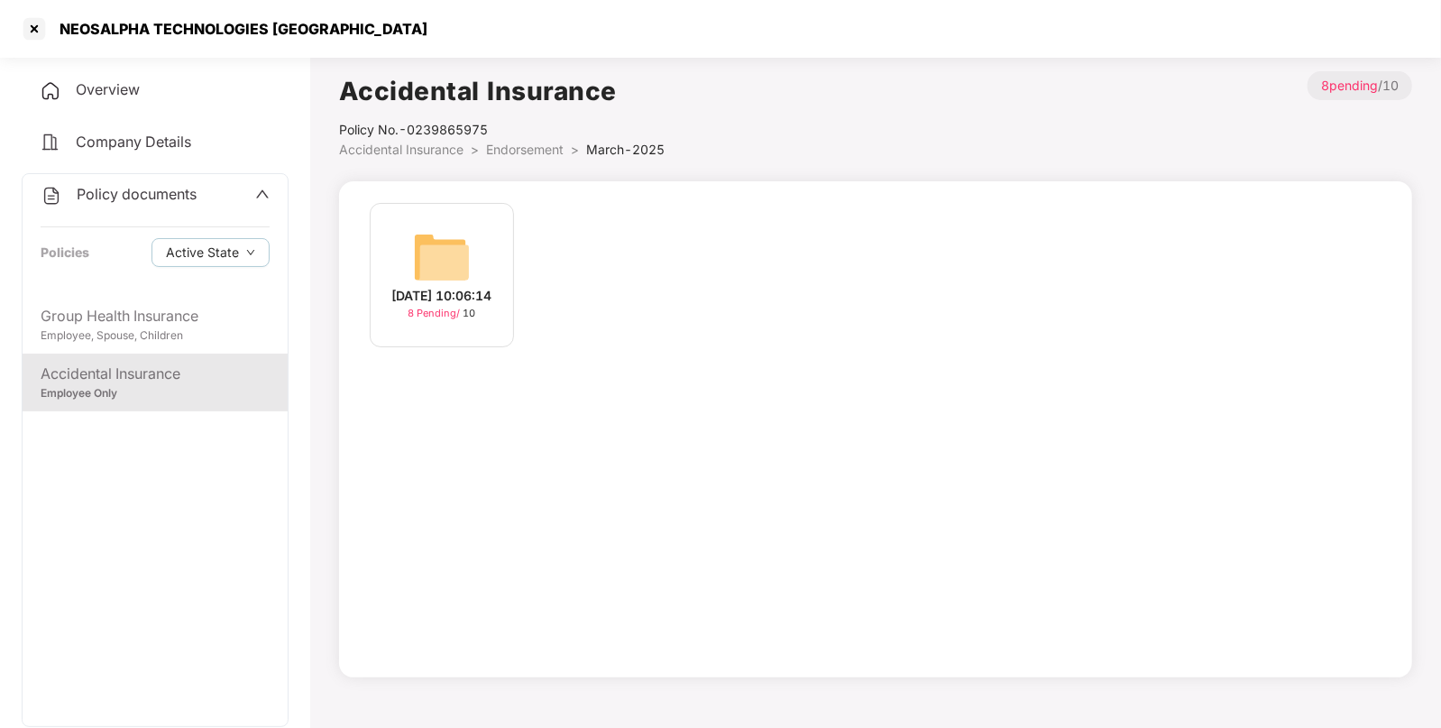
click at [415, 144] on span "Accidental Insurance" at bounding box center [401, 149] width 124 height 15
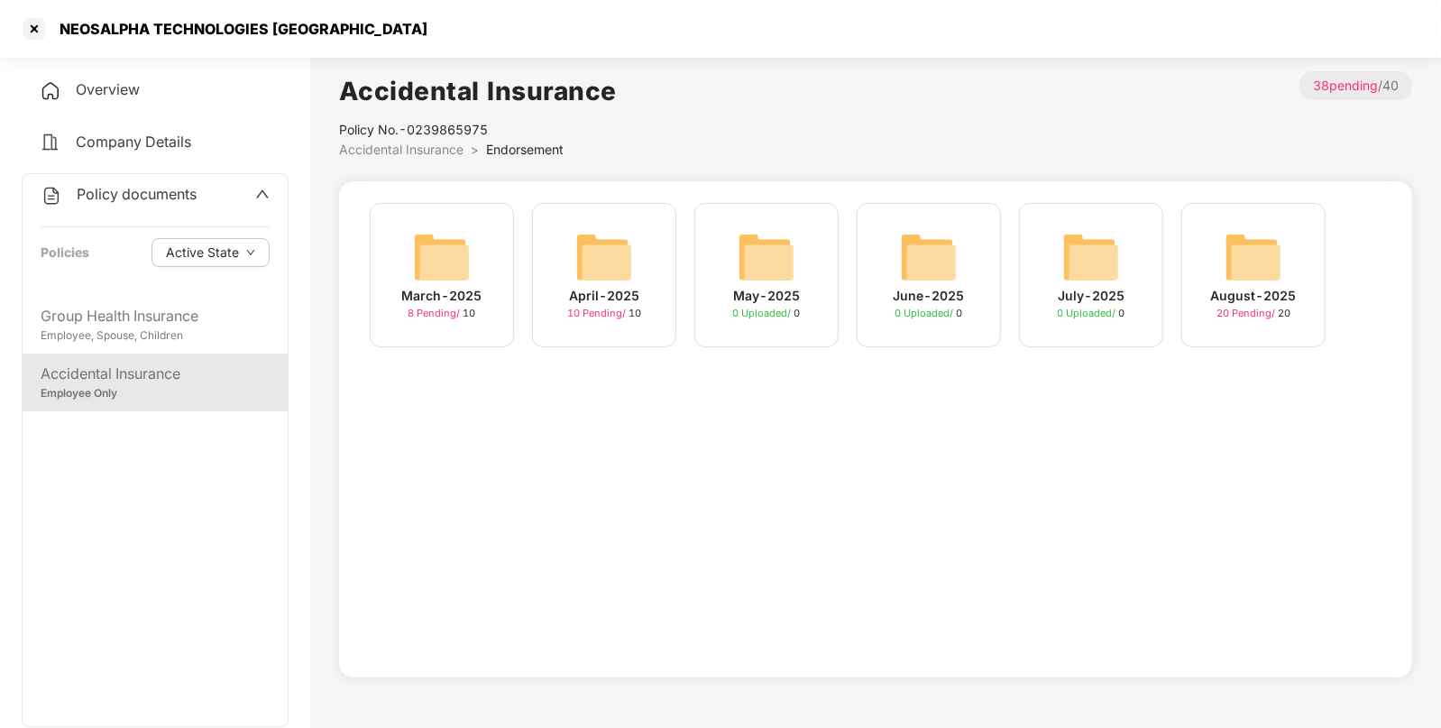
click at [594, 262] on img at bounding box center [604, 257] width 58 height 58
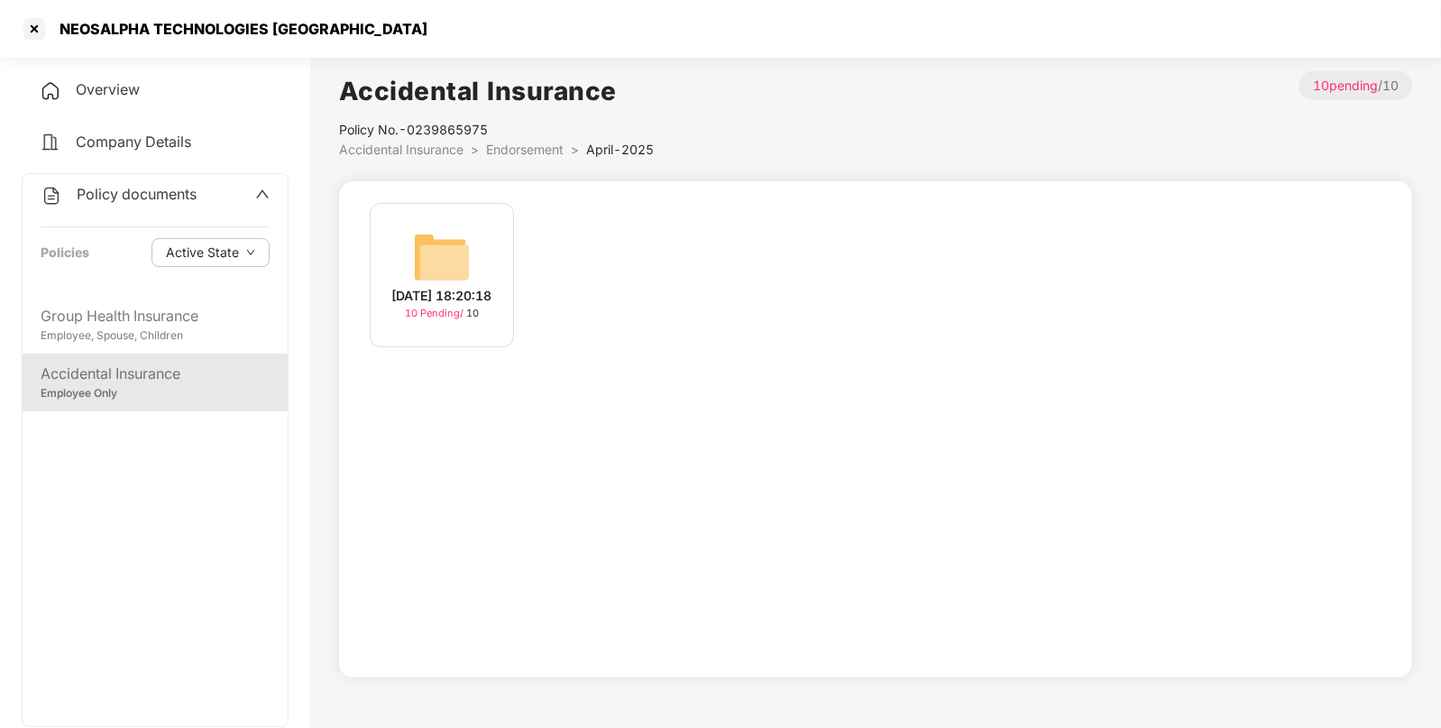
click at [428, 264] on img at bounding box center [442, 257] width 58 height 58
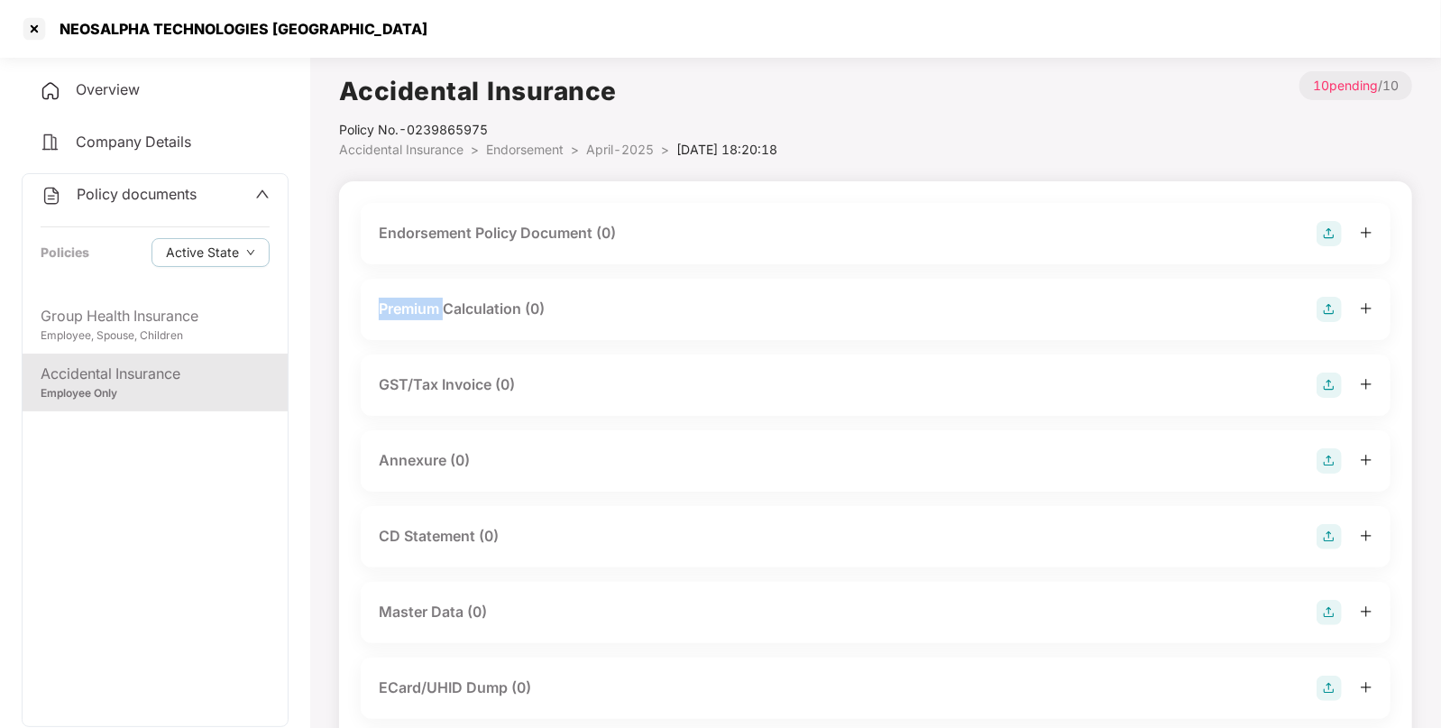
click at [428, 264] on div "Endorsement Policy Document (0) Premium Calculation (0) GST/Tax Invoice (0) Ann…" at bounding box center [876, 582] width 1030 height 758
click at [1330, 238] on img at bounding box center [1329, 233] width 25 height 25
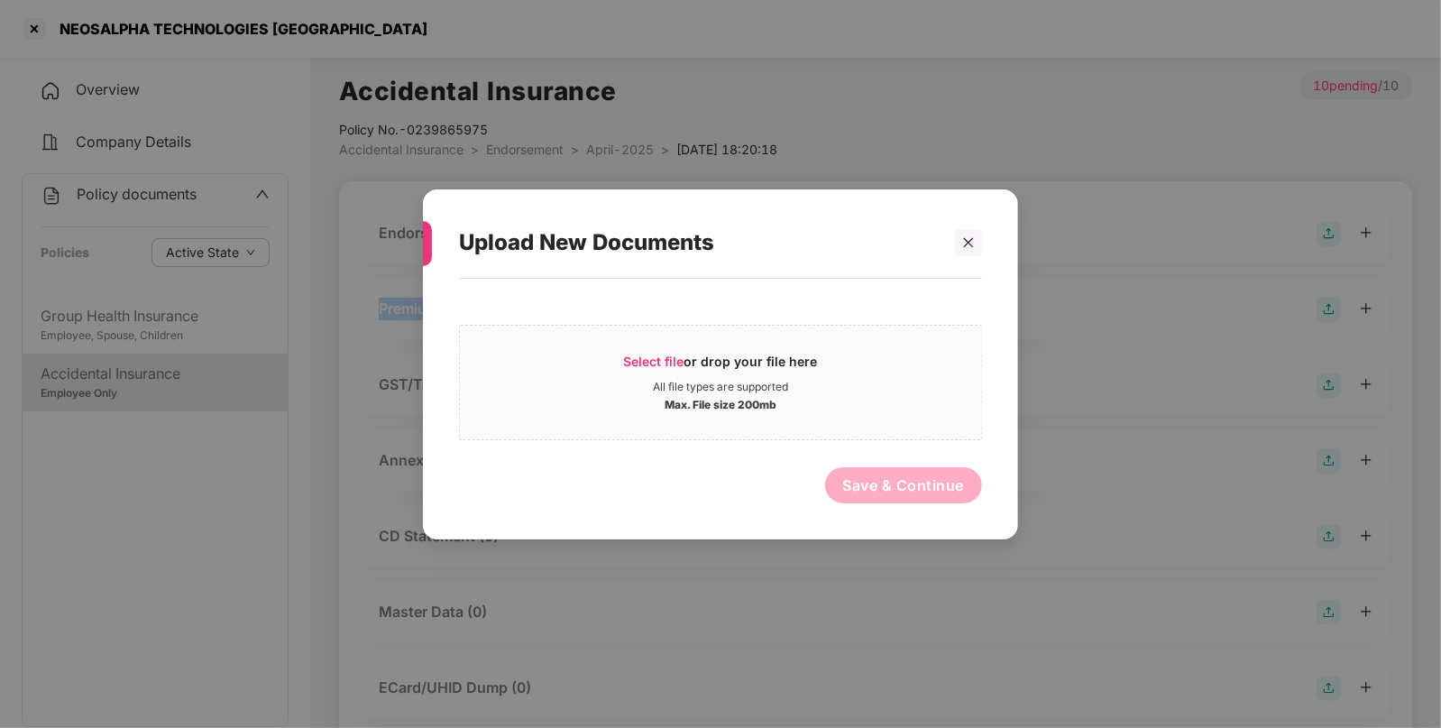
click at [1330, 238] on div "Upload New Documents Select file or drop your file here All file types are supp…" at bounding box center [720, 364] width 1441 height 728
click at [637, 360] on span "Select file" at bounding box center [654, 360] width 60 height 15
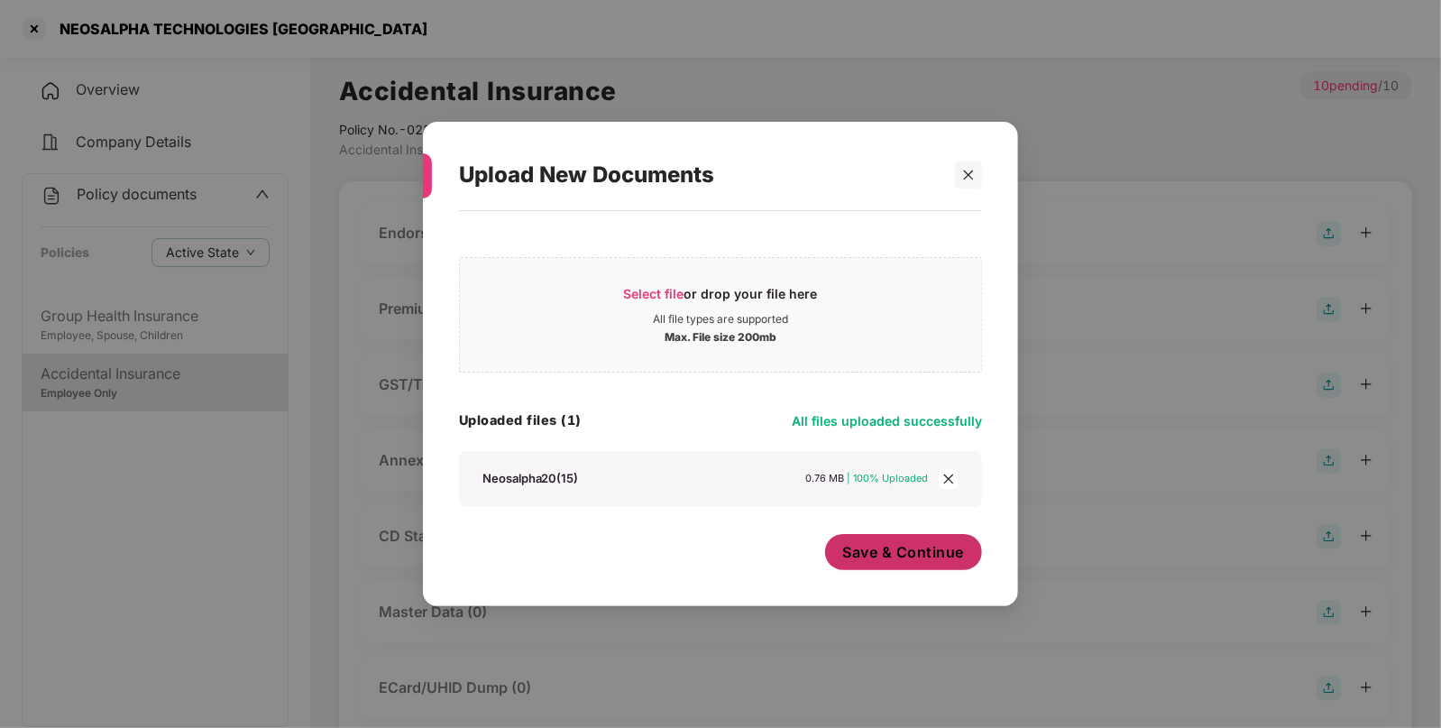
click at [905, 564] on button "Save & Continue" at bounding box center [904, 552] width 158 height 36
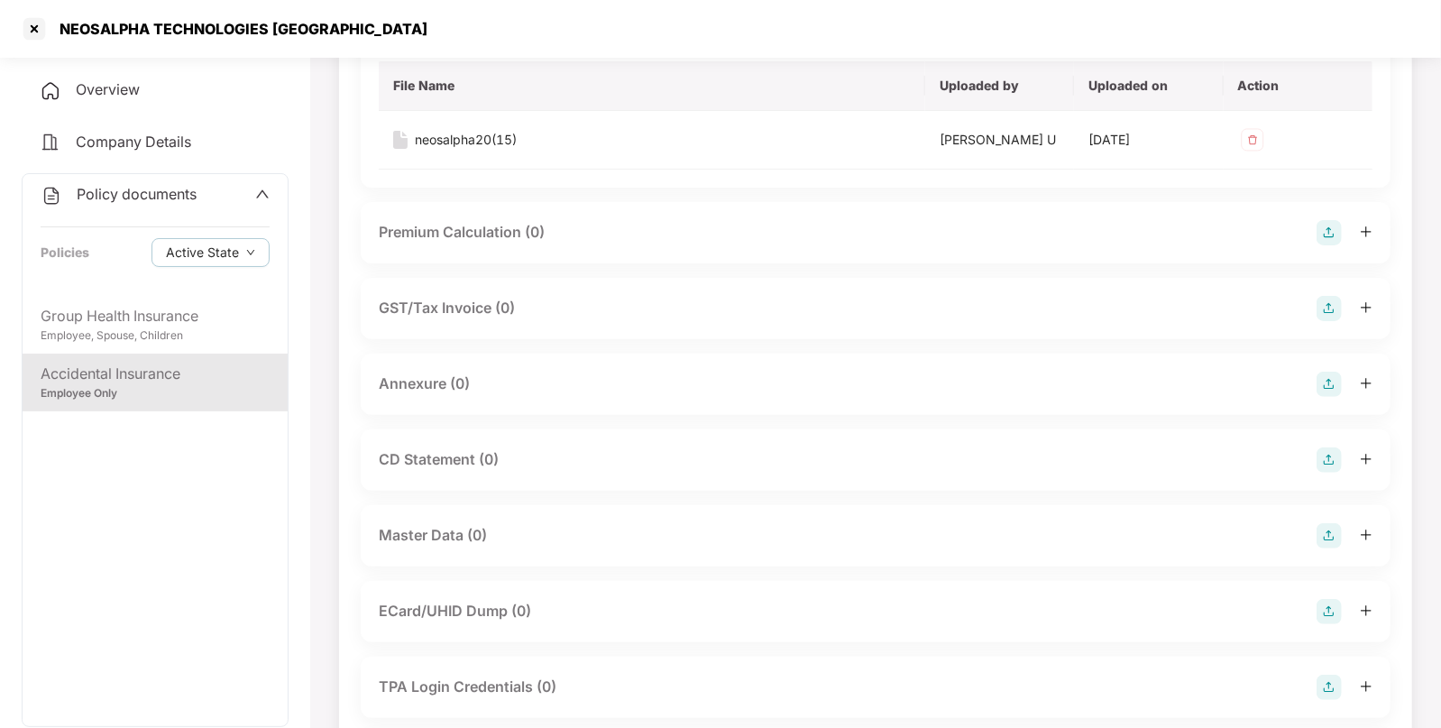
scroll to position [211, 0]
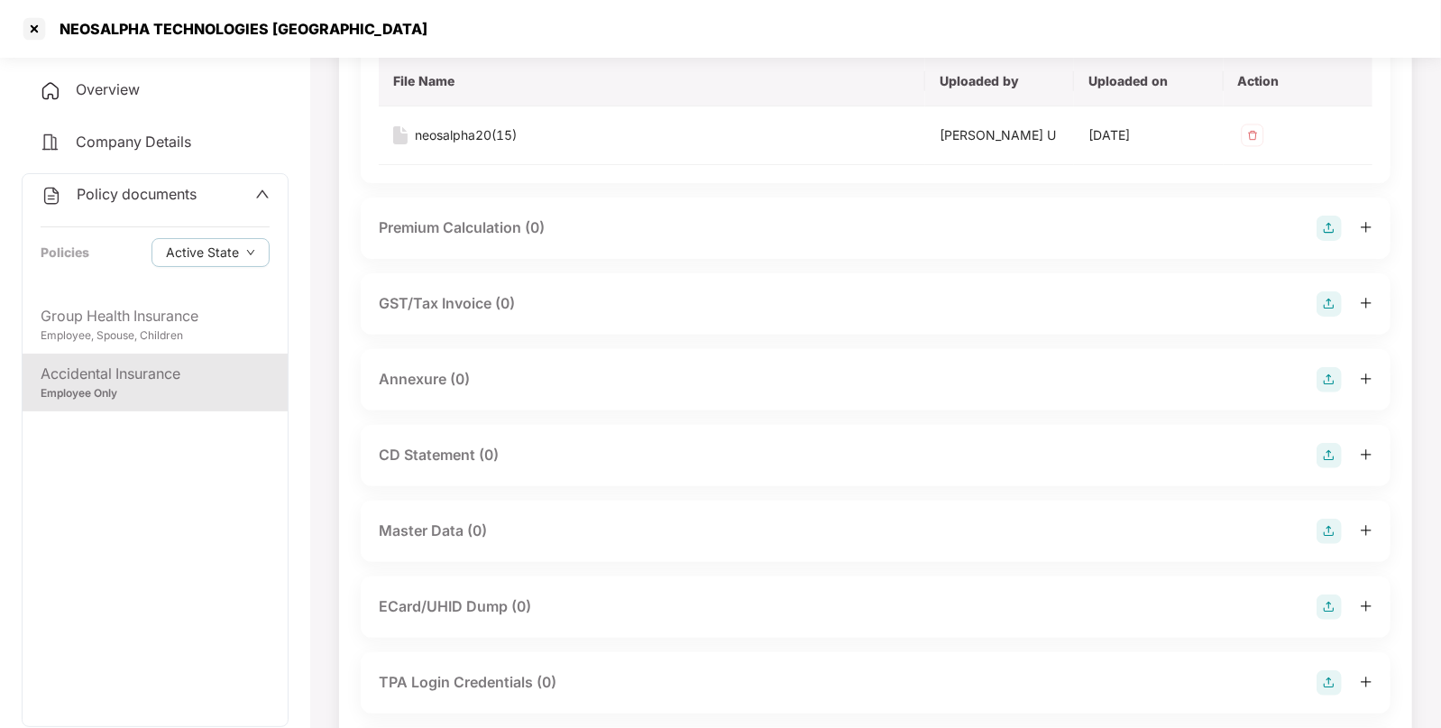
click at [1328, 368] on img at bounding box center [1329, 379] width 25 height 25
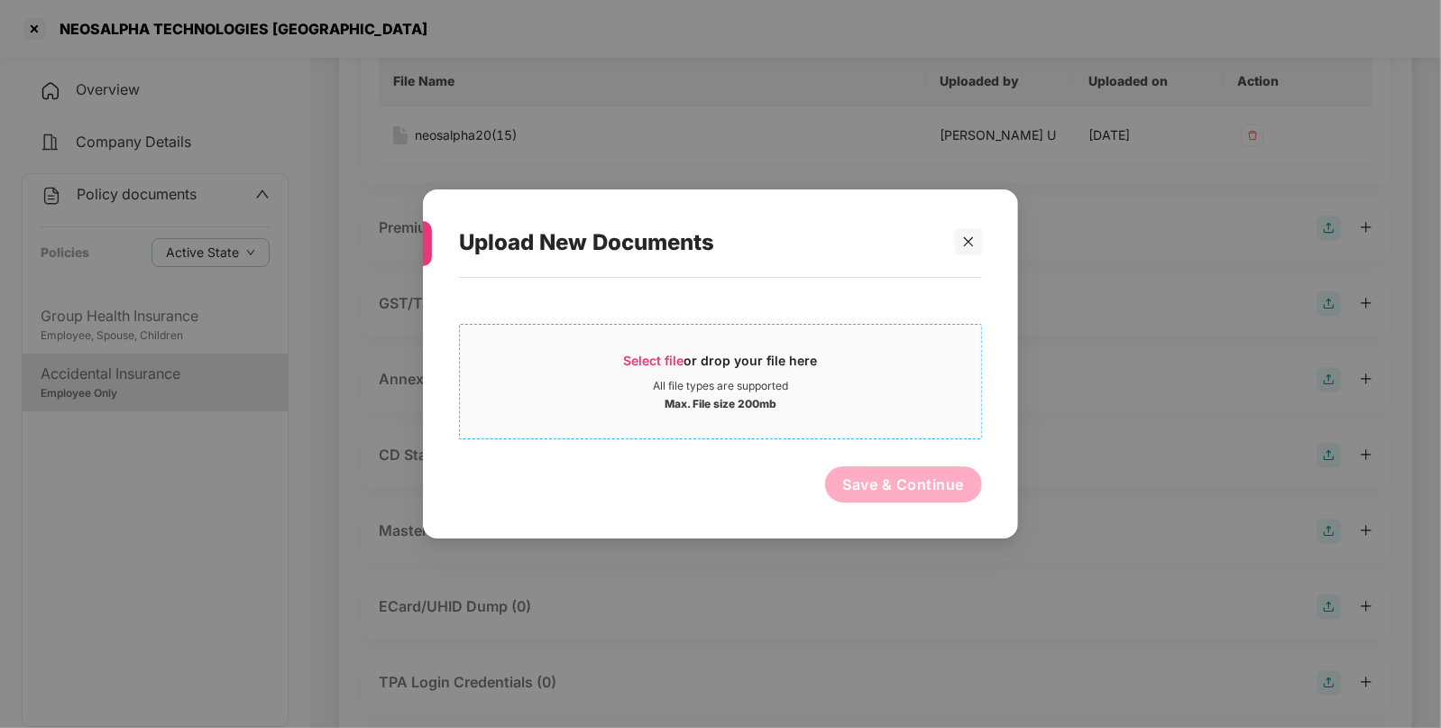
click at [666, 356] on span "Select file" at bounding box center [654, 360] width 60 height 15
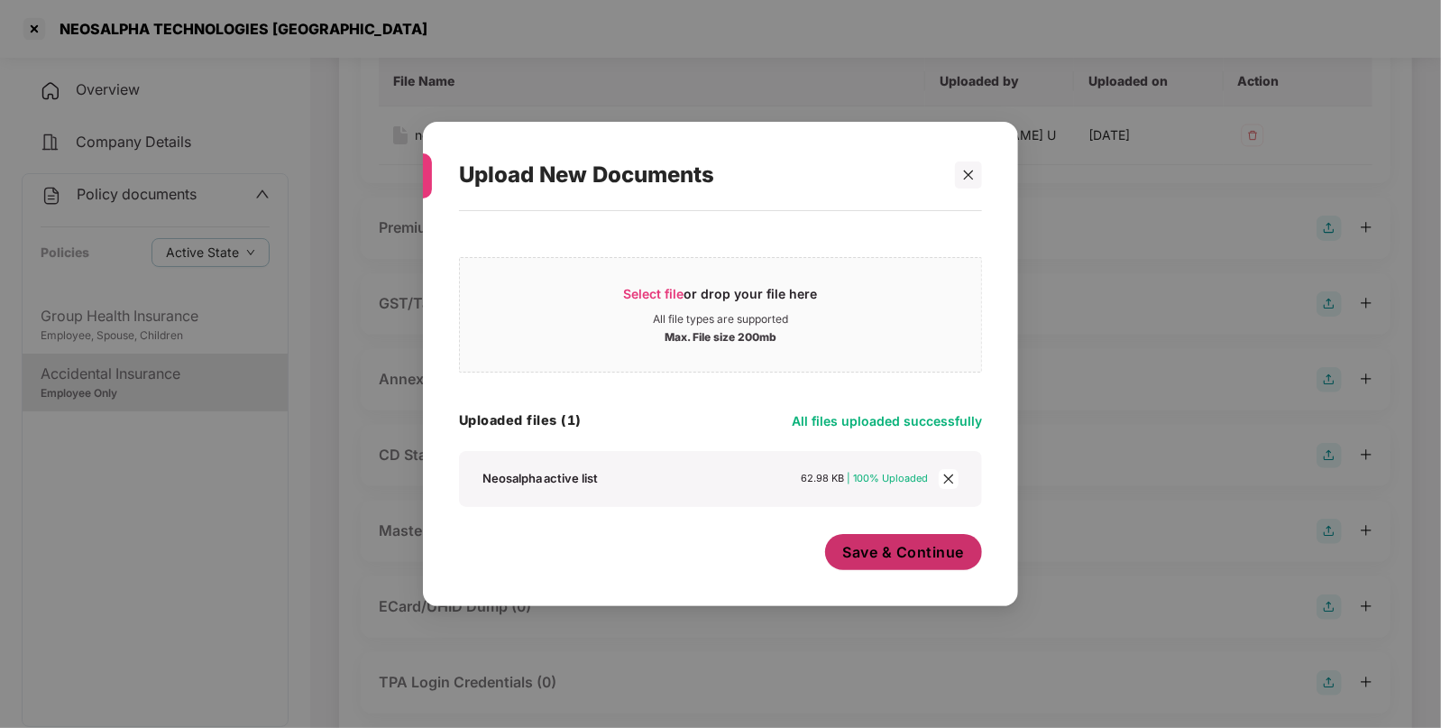
click at [884, 557] on span "Save & Continue" at bounding box center [904, 552] width 122 height 20
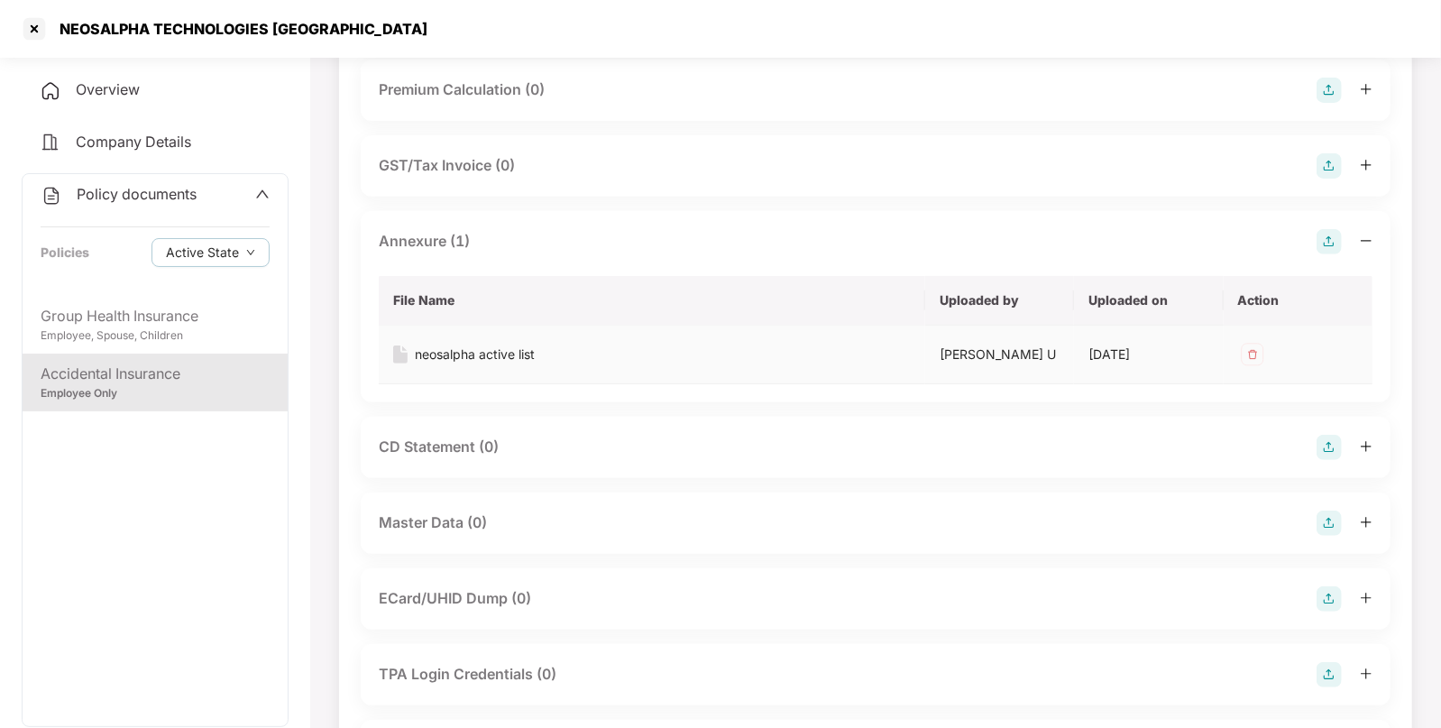
scroll to position [0, 0]
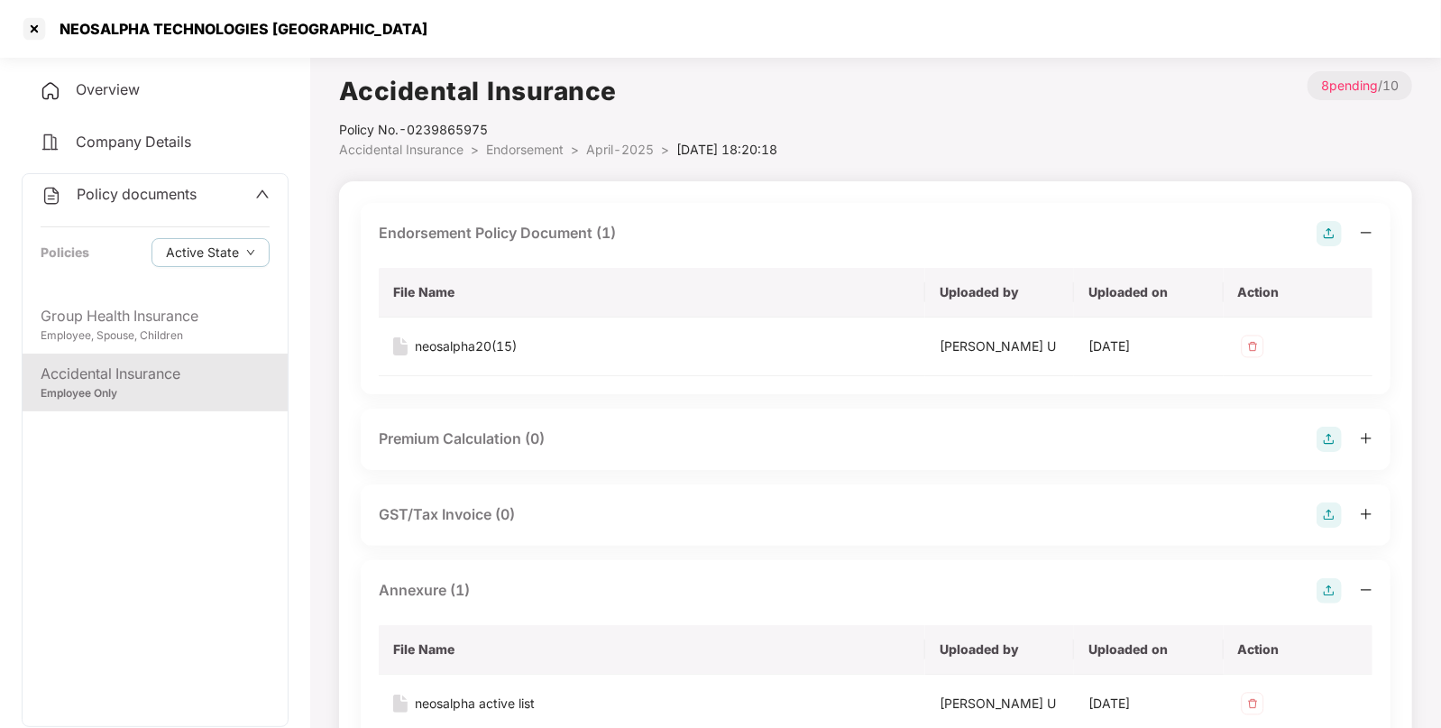
click at [370, 148] on span "Accidental Insurance" at bounding box center [401, 149] width 124 height 15
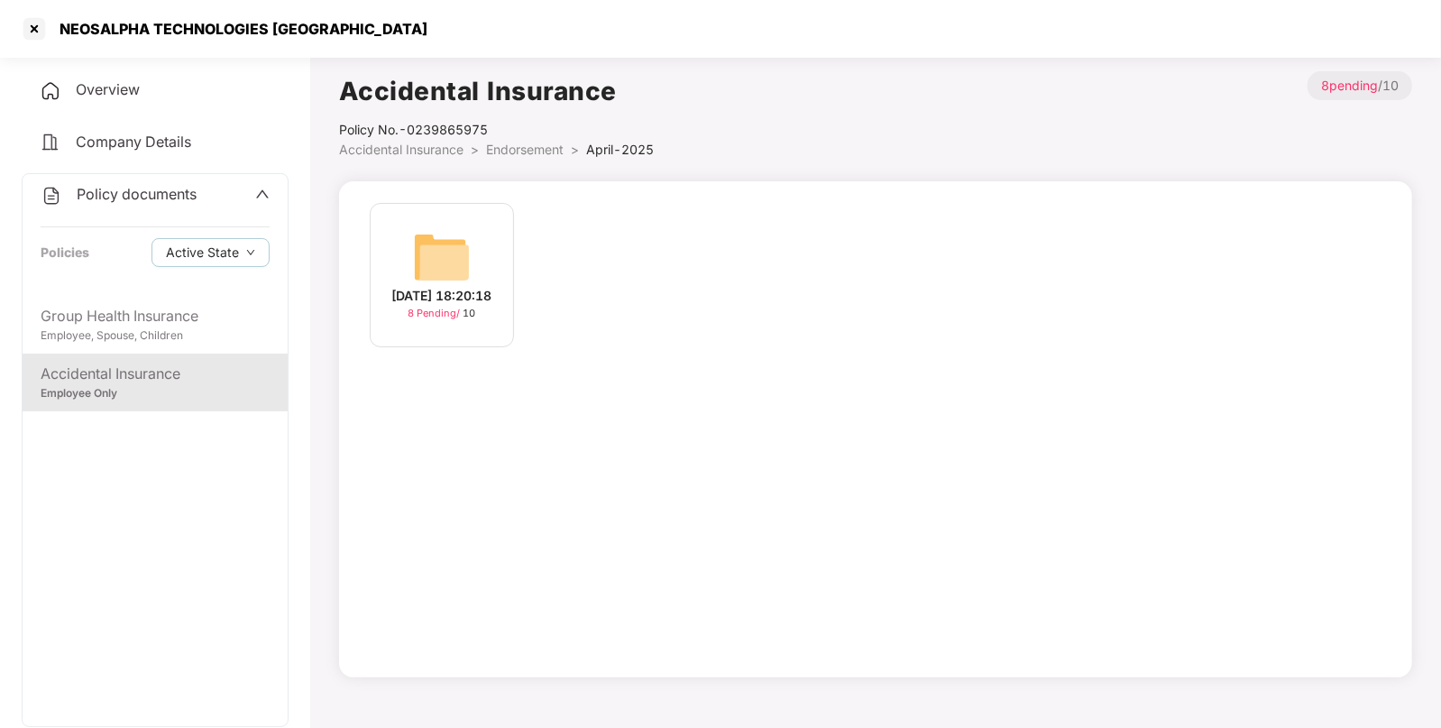
click at [435, 152] on span "Accidental Insurance" at bounding box center [401, 149] width 124 height 15
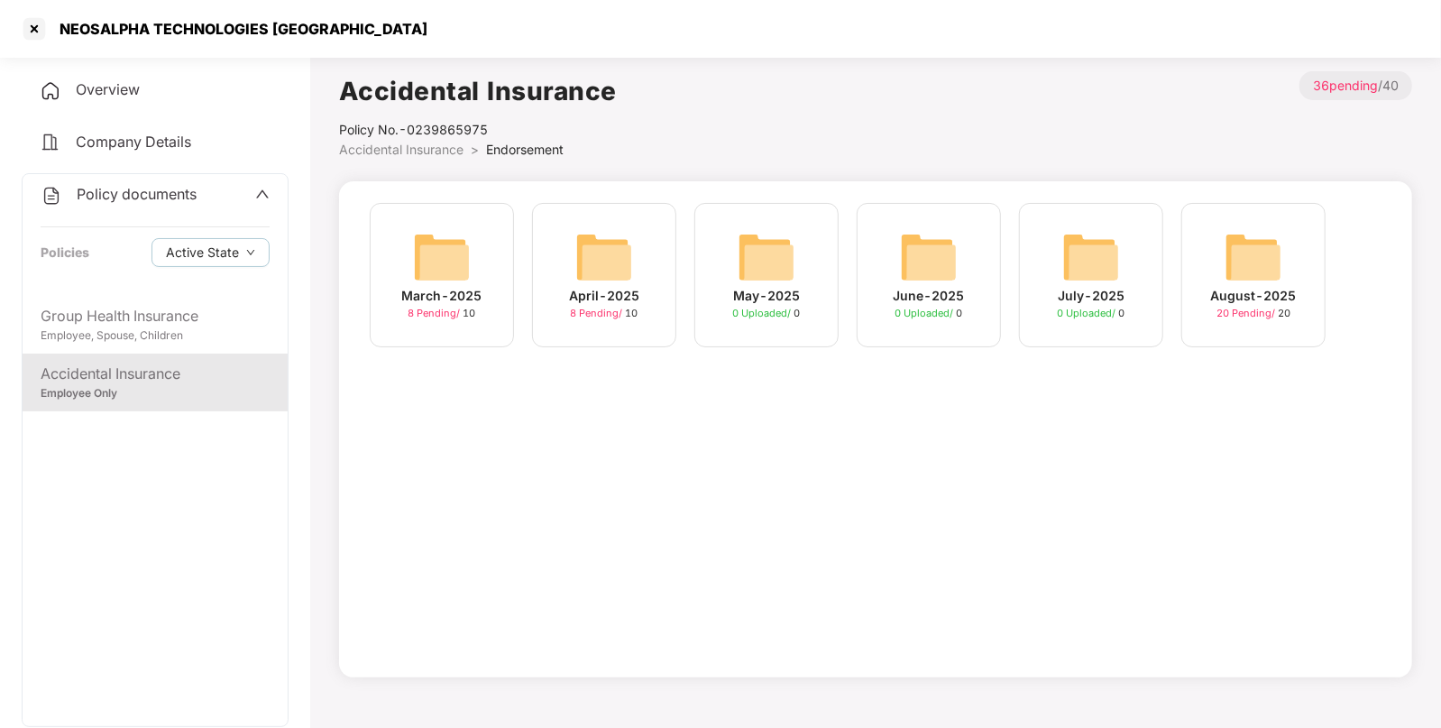
click at [1238, 253] on img at bounding box center [1254, 257] width 58 height 58
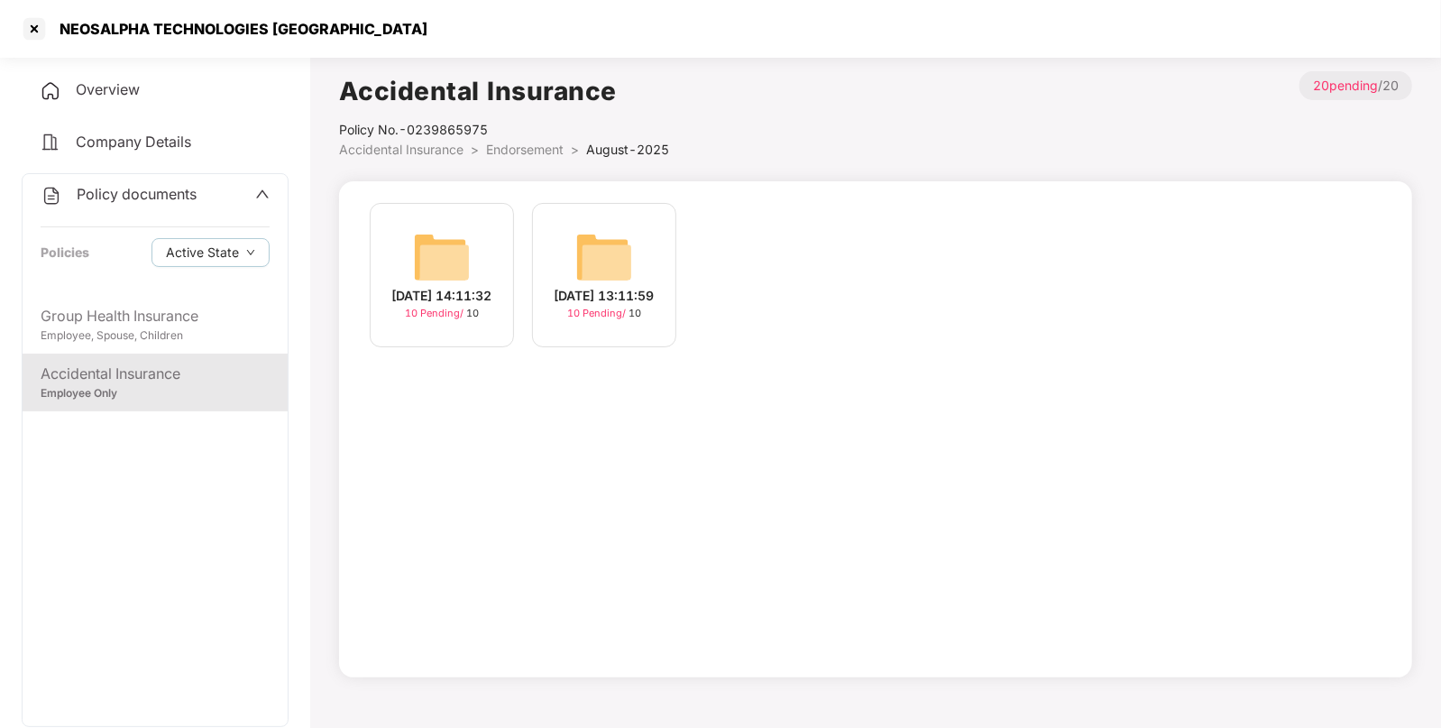
click at [424, 266] on img at bounding box center [442, 257] width 58 height 58
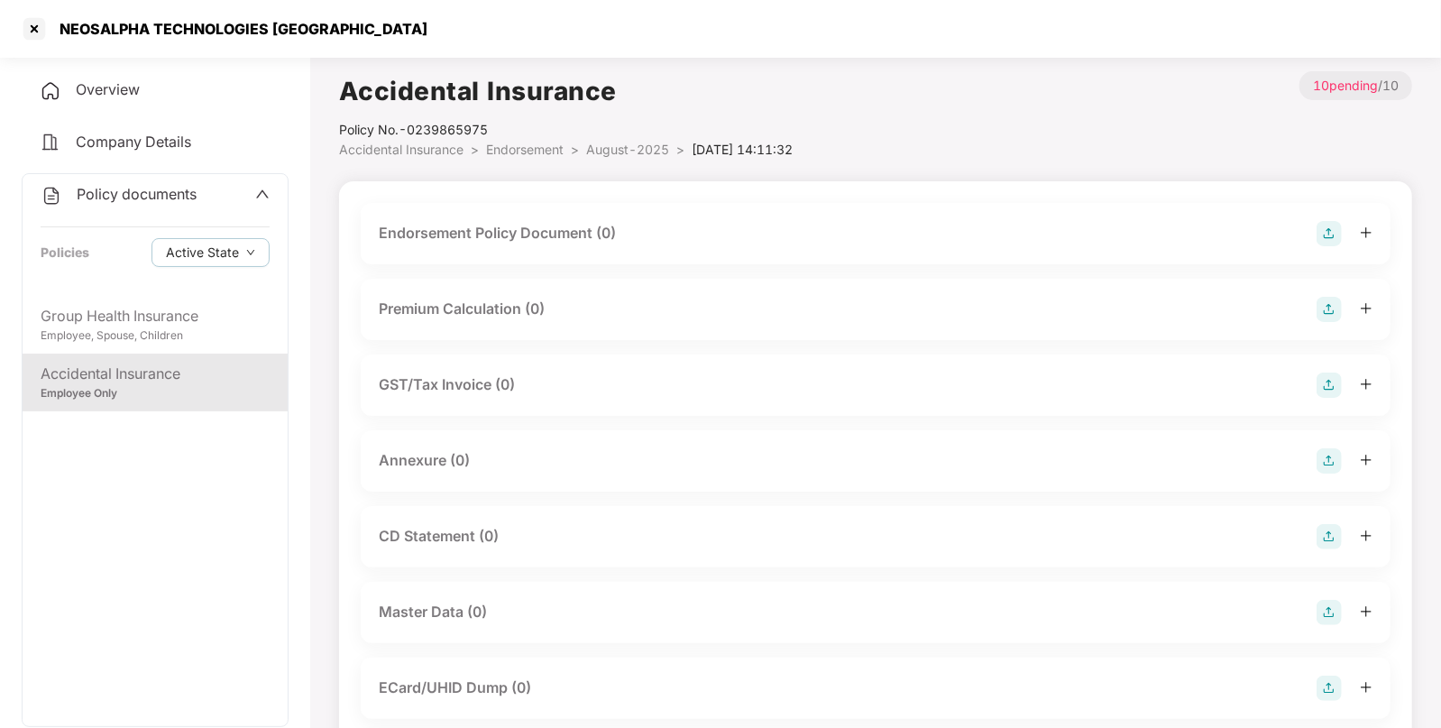
click at [1333, 234] on img at bounding box center [1329, 233] width 25 height 25
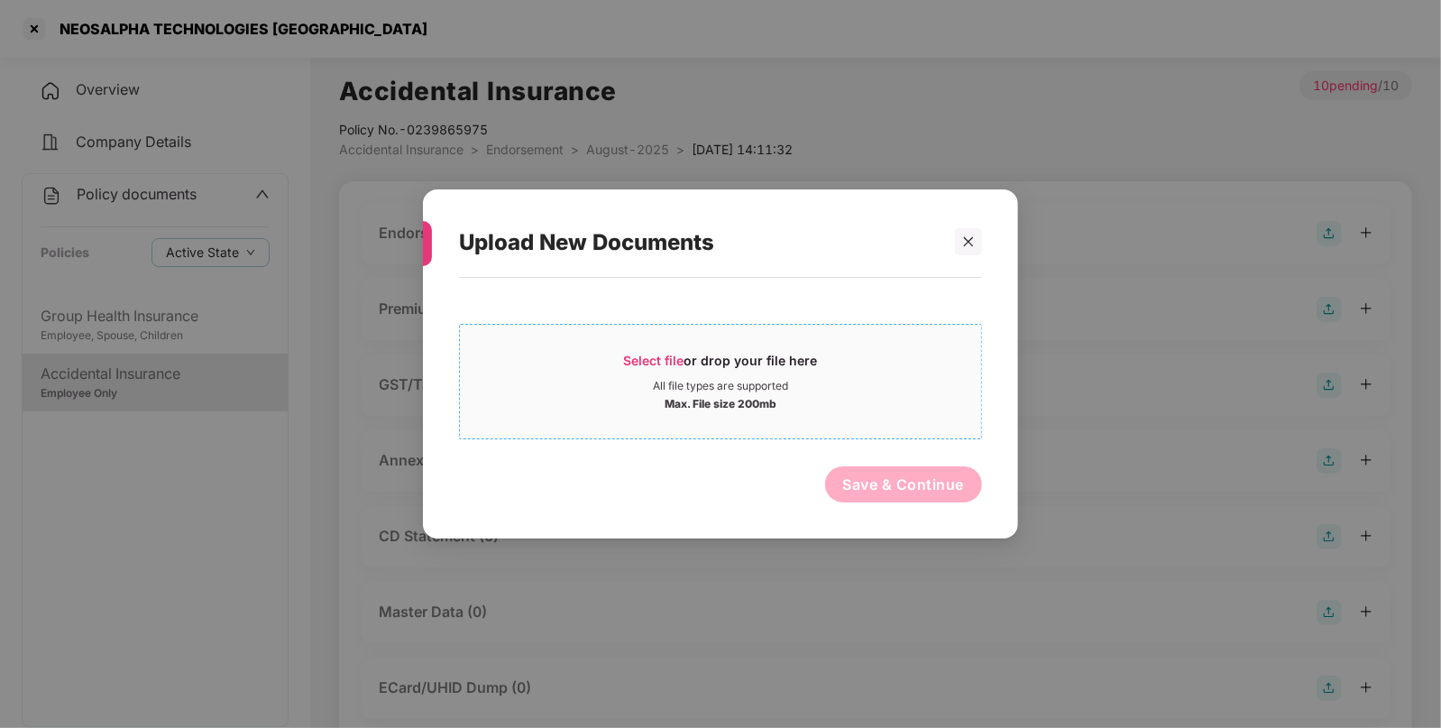
click at [656, 363] on span "Select file" at bounding box center [654, 360] width 60 height 15
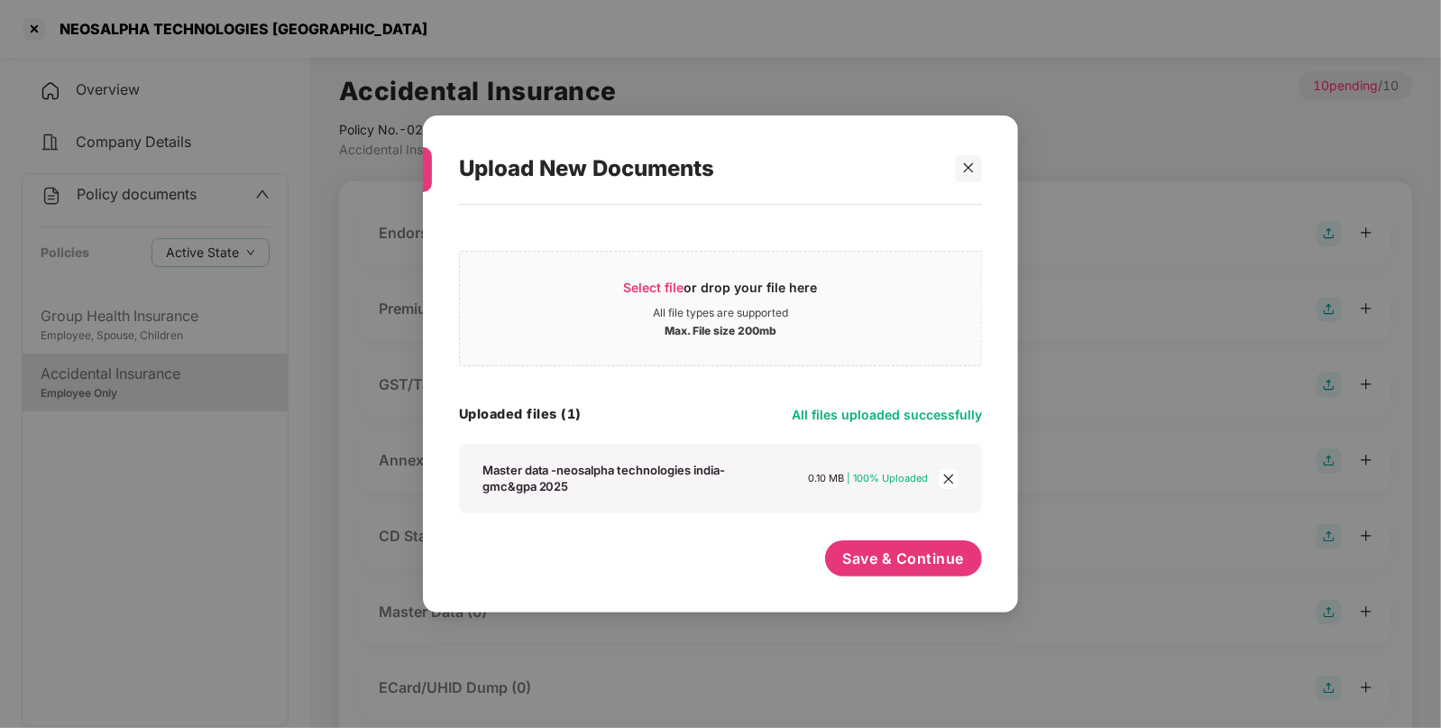
click at [945, 487] on span "close" at bounding box center [949, 479] width 20 height 20
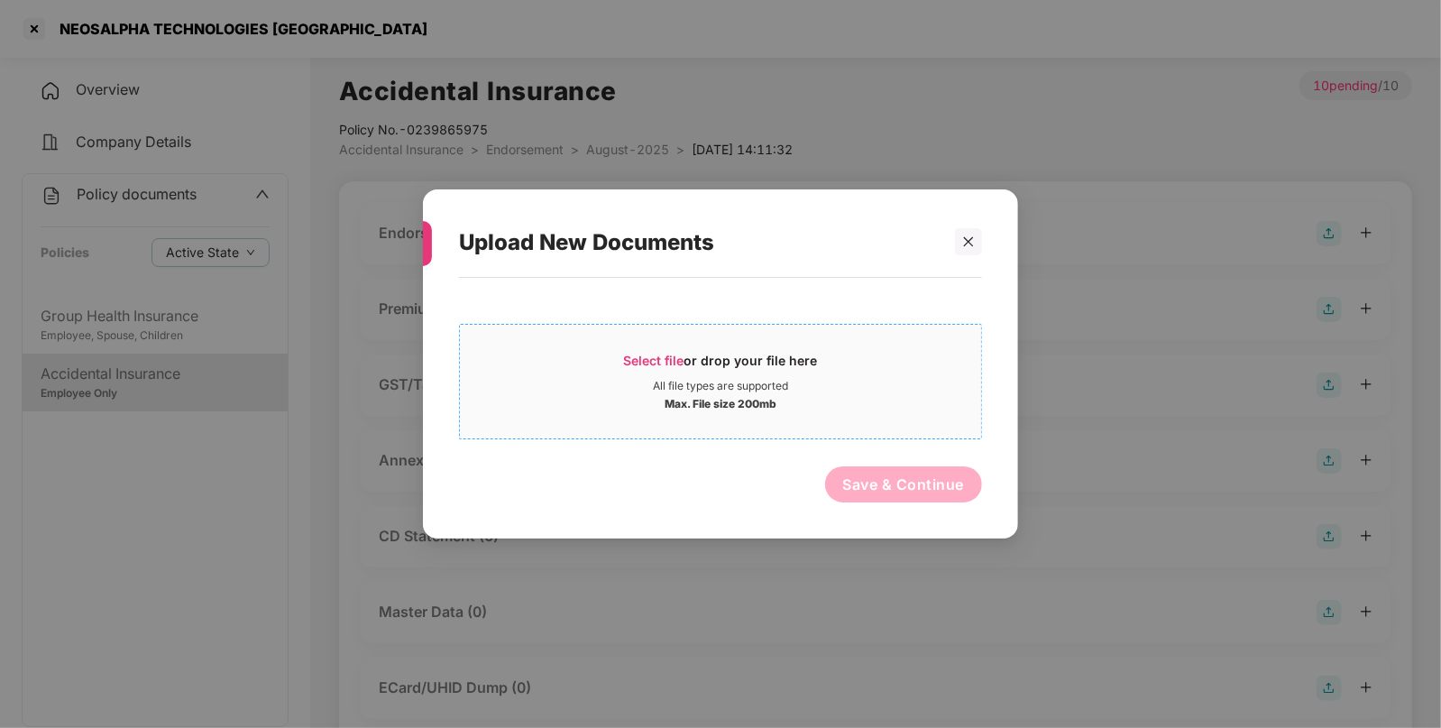
click at [620, 354] on div "Select file or drop your file here" at bounding box center [720, 365] width 521 height 27
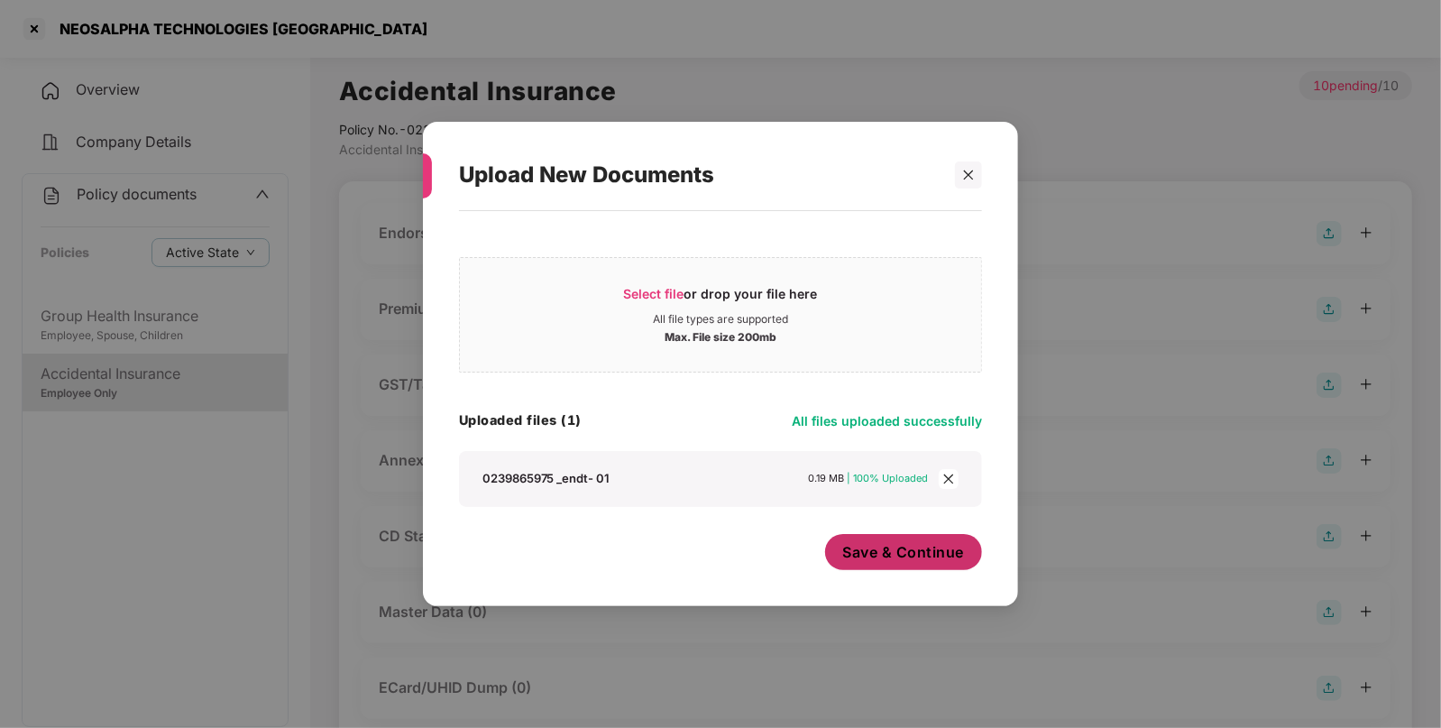
click at [899, 542] on span "Save & Continue" at bounding box center [904, 552] width 122 height 20
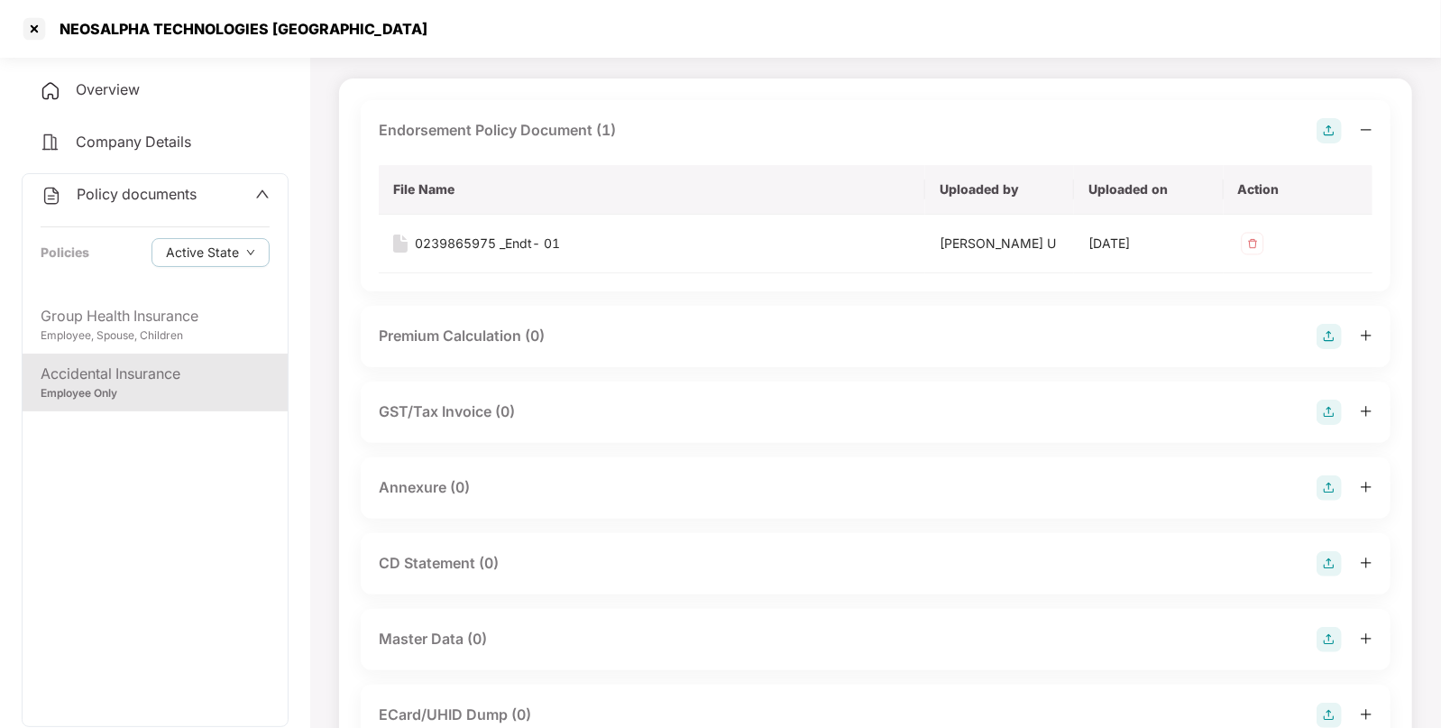
scroll to position [103, 0]
click at [1333, 484] on img at bounding box center [1329, 487] width 25 height 25
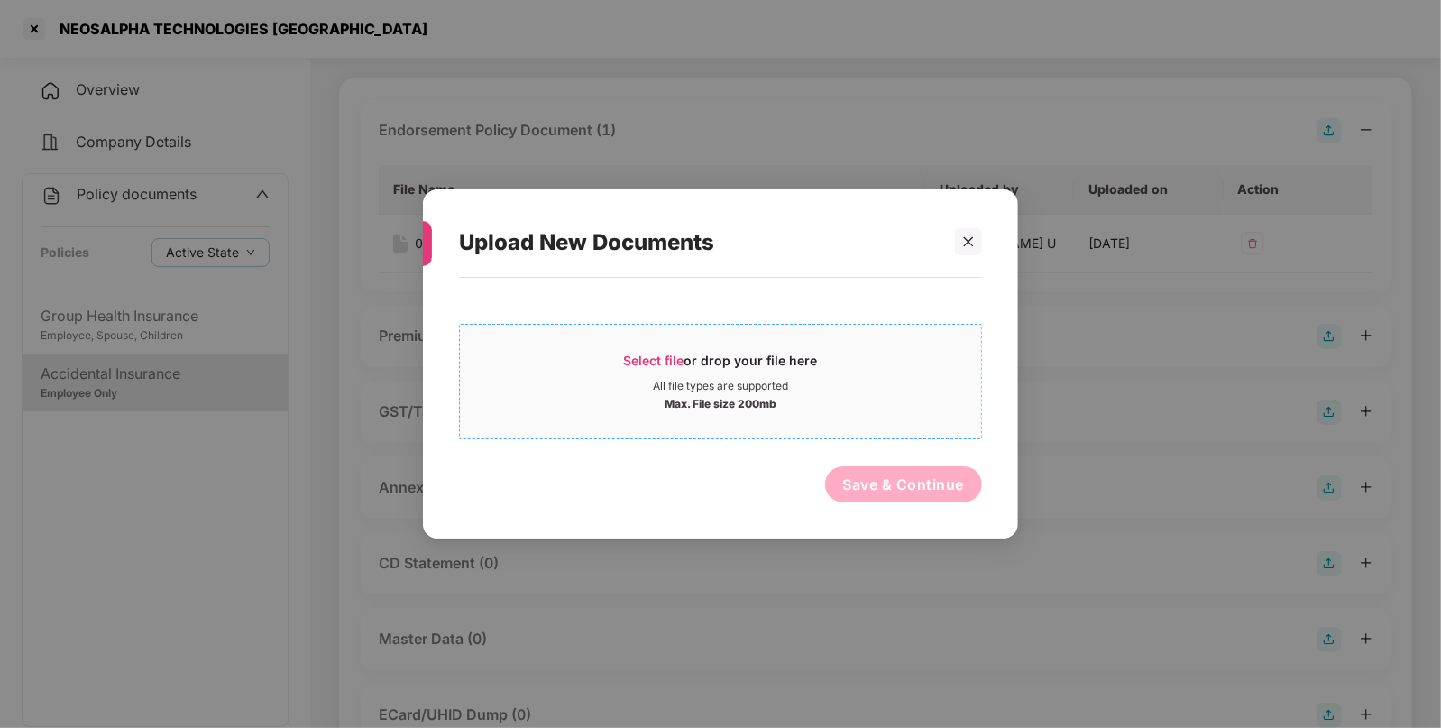
click at [657, 353] on span "Select file" at bounding box center [654, 360] width 60 height 15
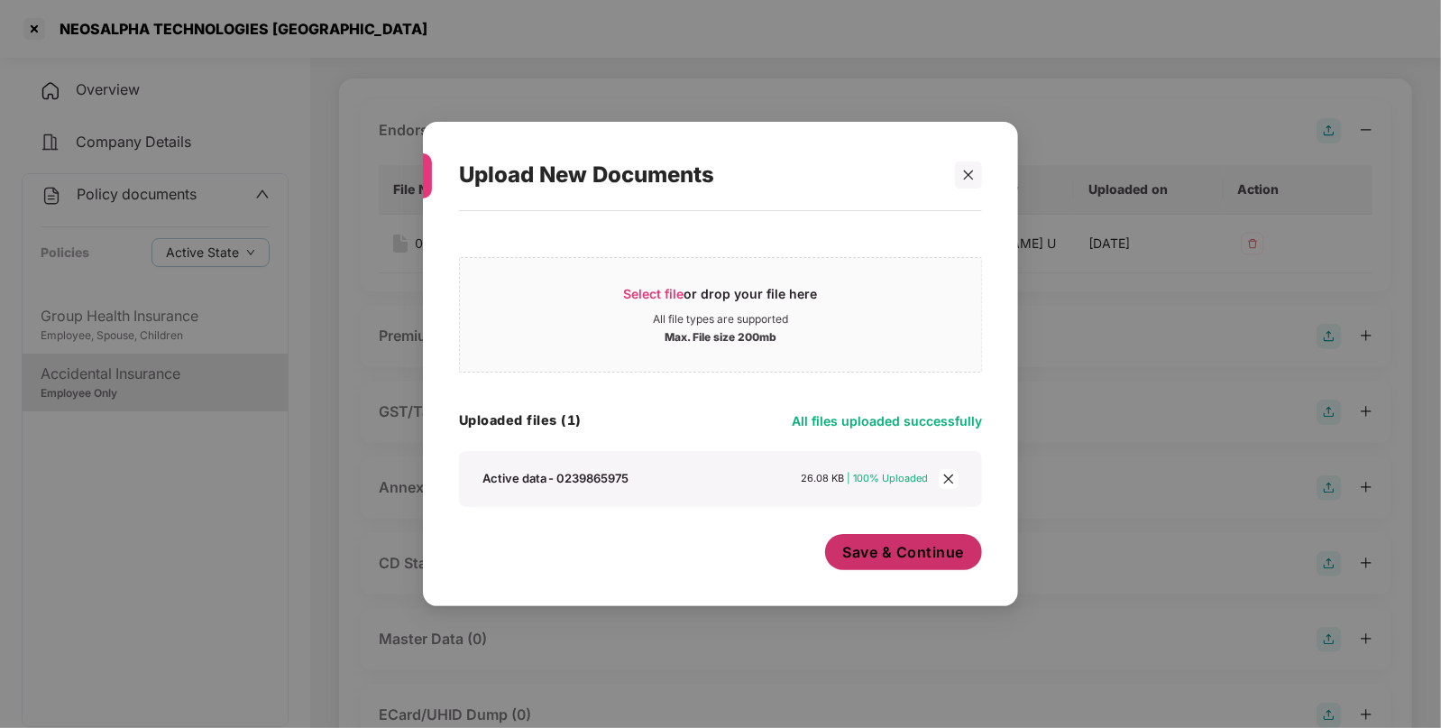
click at [881, 538] on button "Save & Continue" at bounding box center [904, 552] width 158 height 36
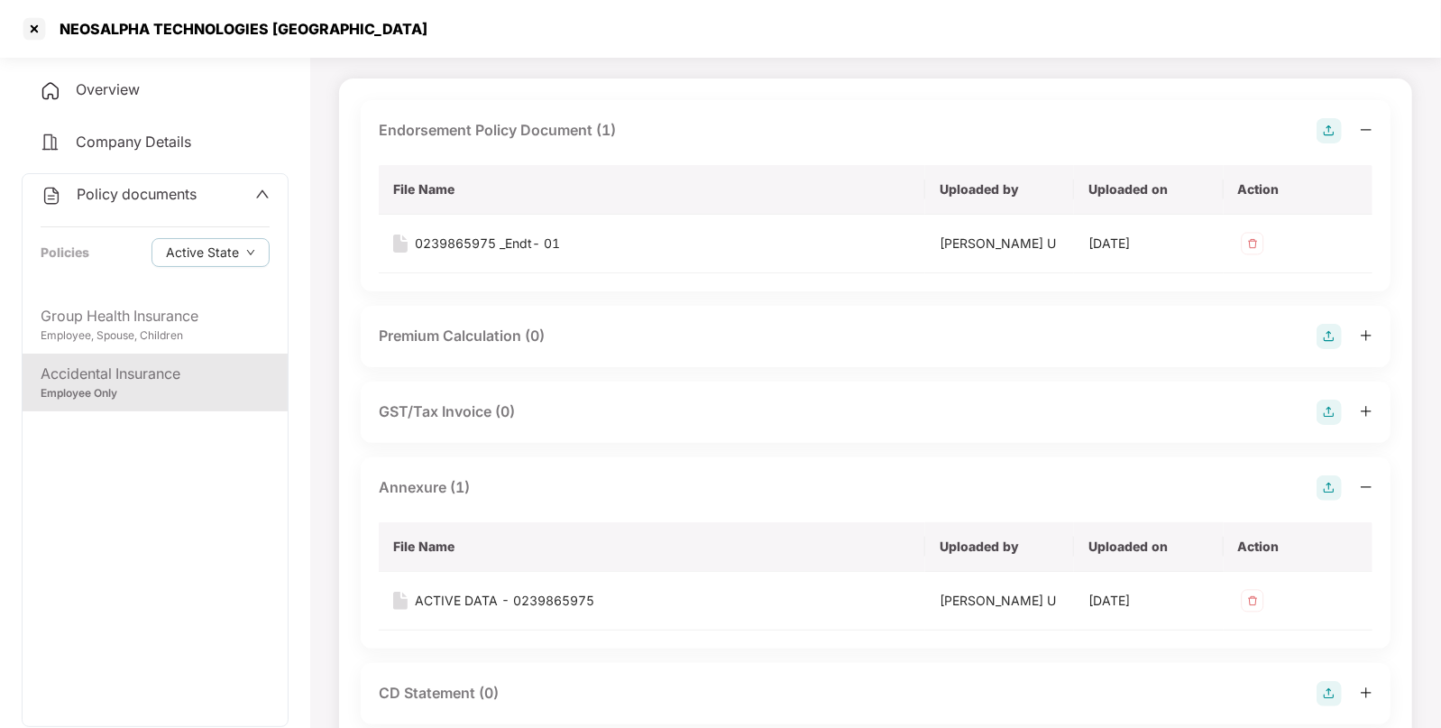
scroll to position [0, 0]
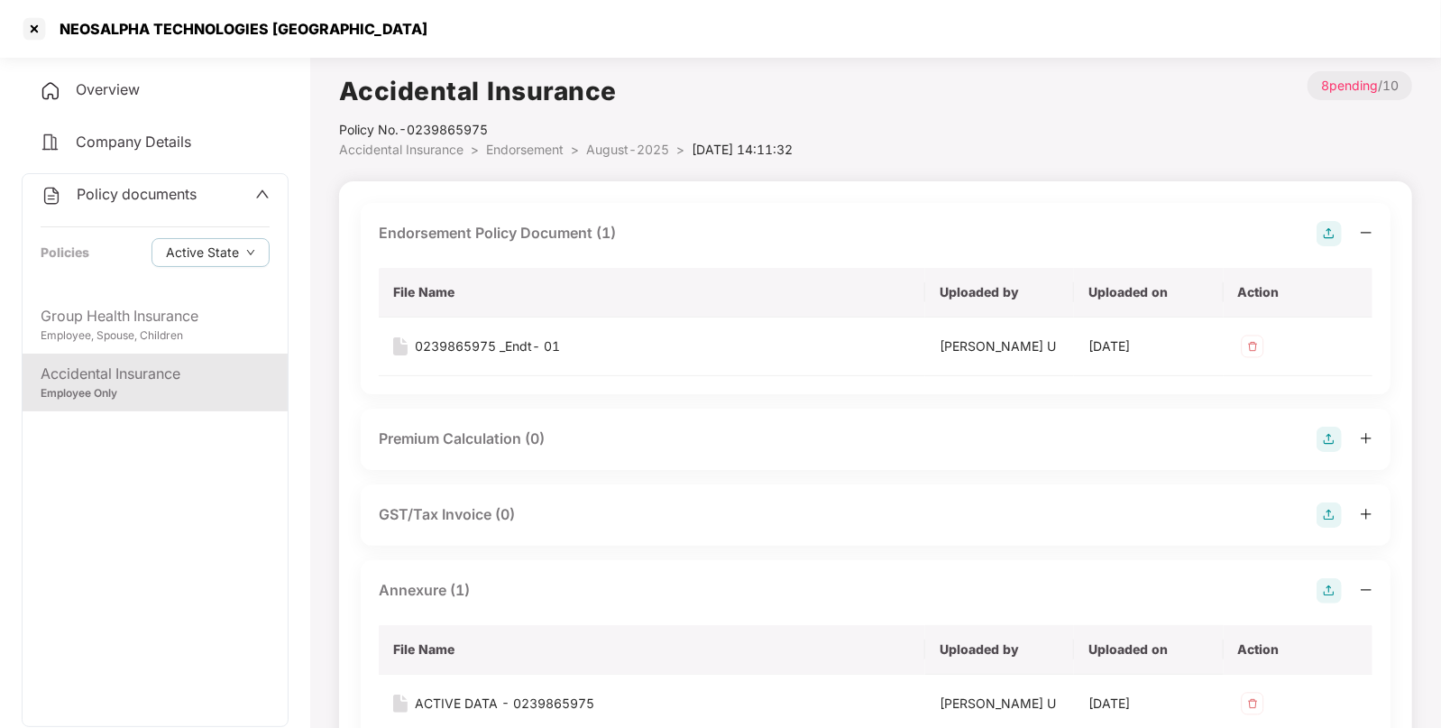
click at [510, 149] on span "Endorsement" at bounding box center [525, 149] width 78 height 15
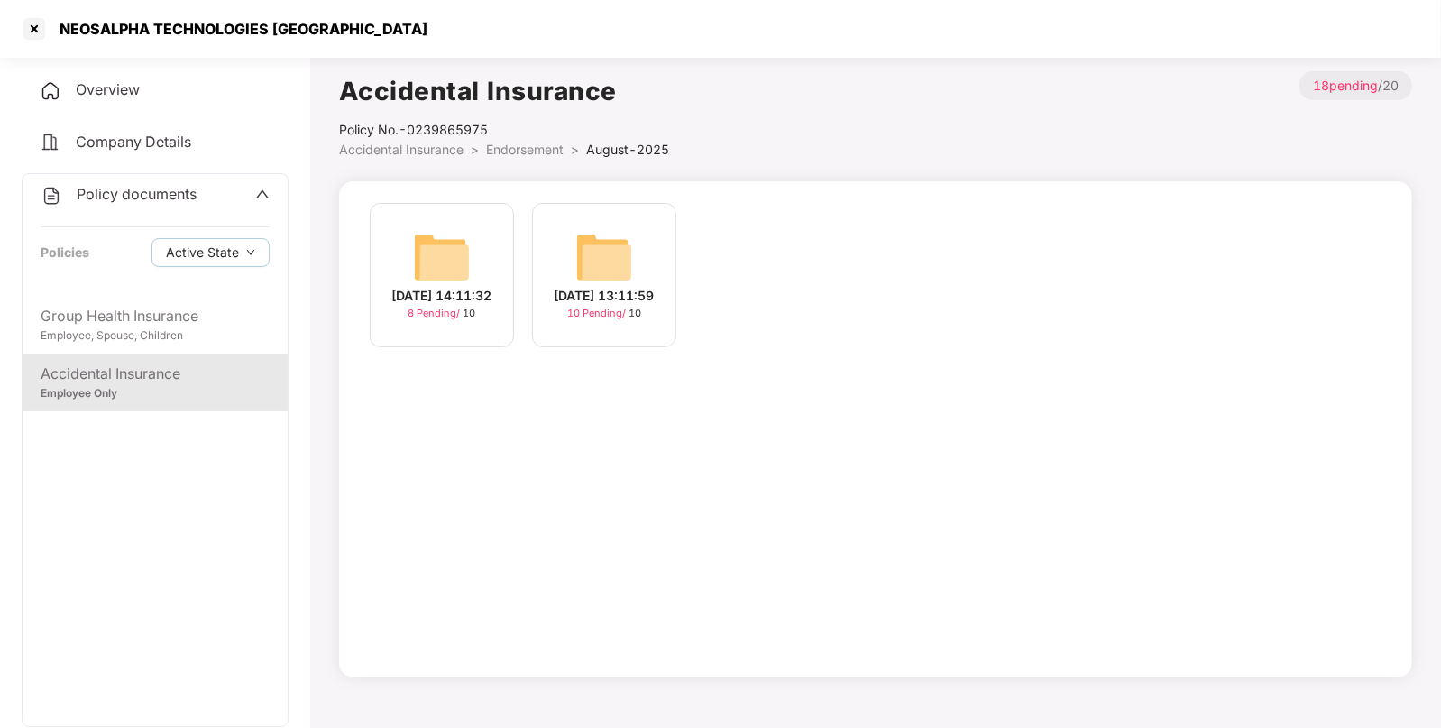
click at [601, 263] on img at bounding box center [604, 257] width 58 height 58
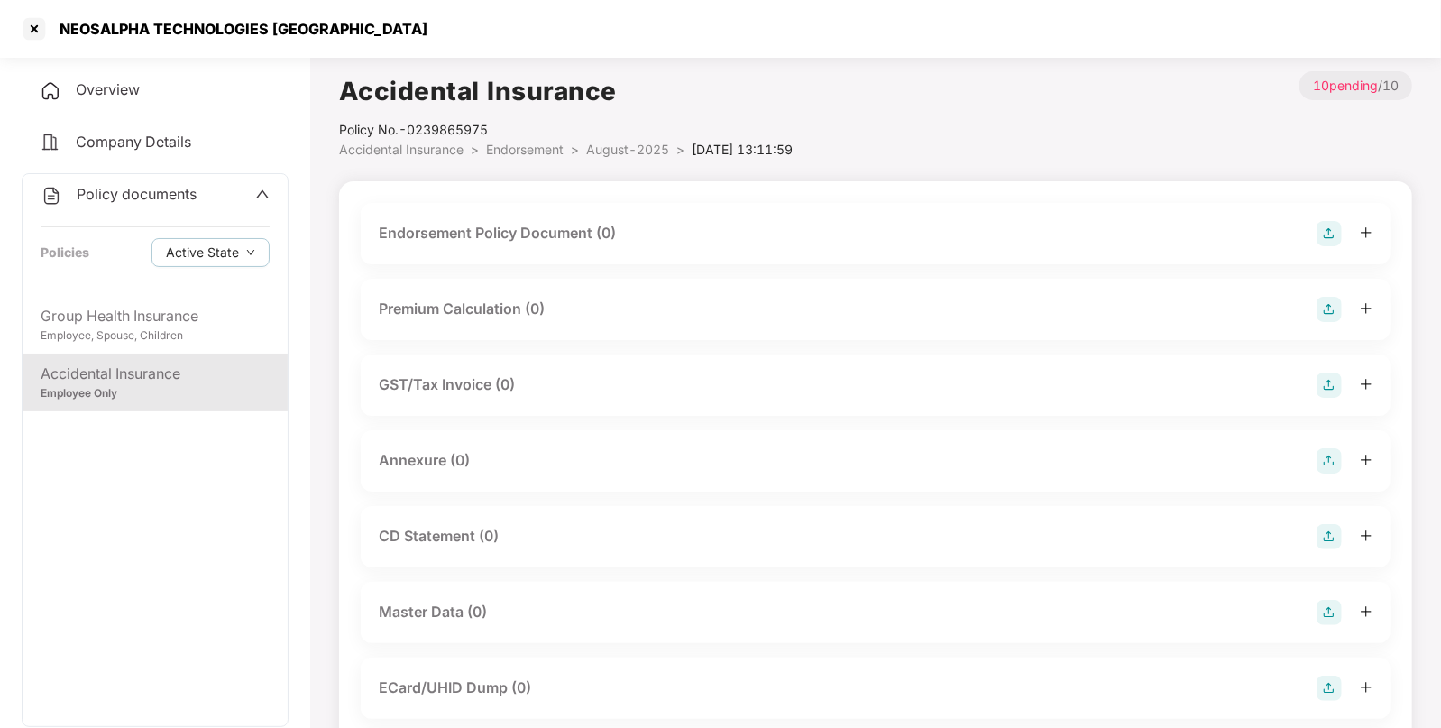
click at [1326, 227] on img at bounding box center [1329, 233] width 25 height 25
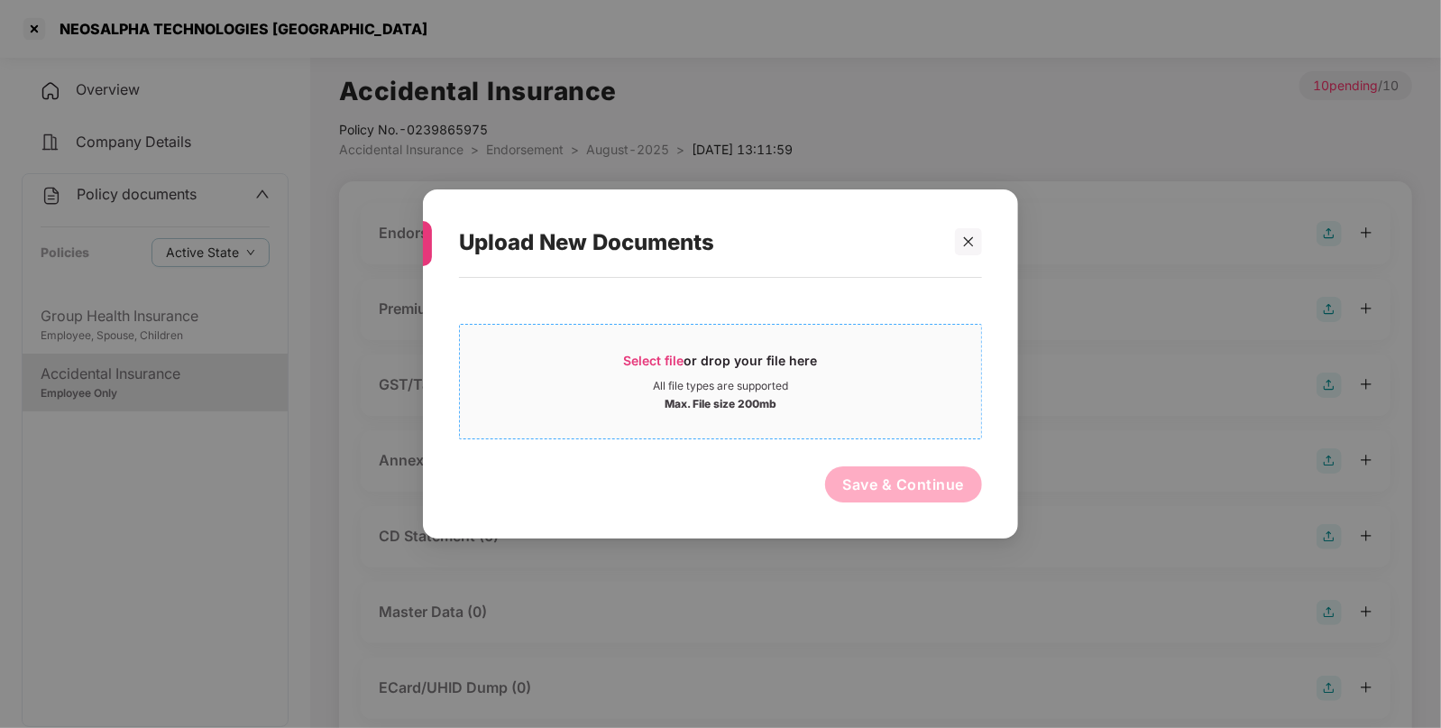
click at [662, 353] on span "Select file" at bounding box center [654, 360] width 60 height 15
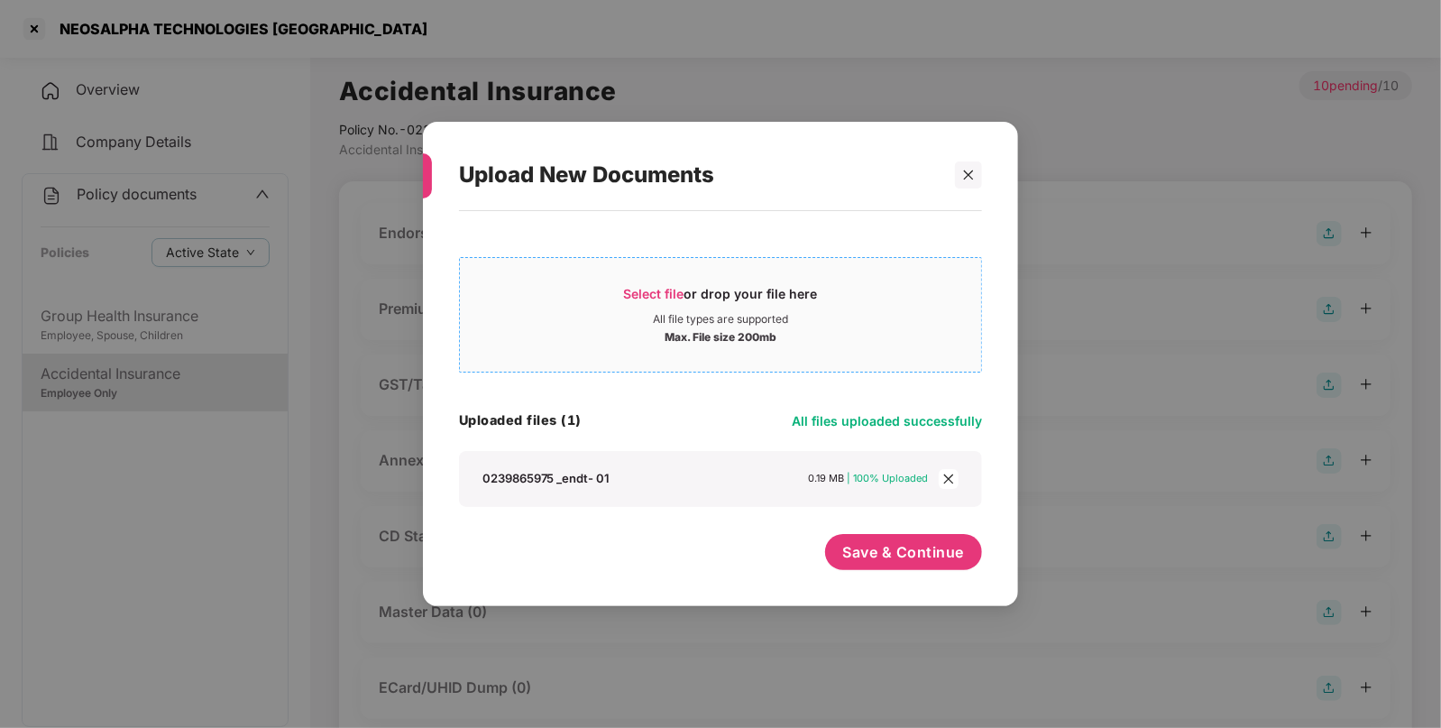
click at [641, 286] on span "Select file" at bounding box center [654, 293] width 60 height 15
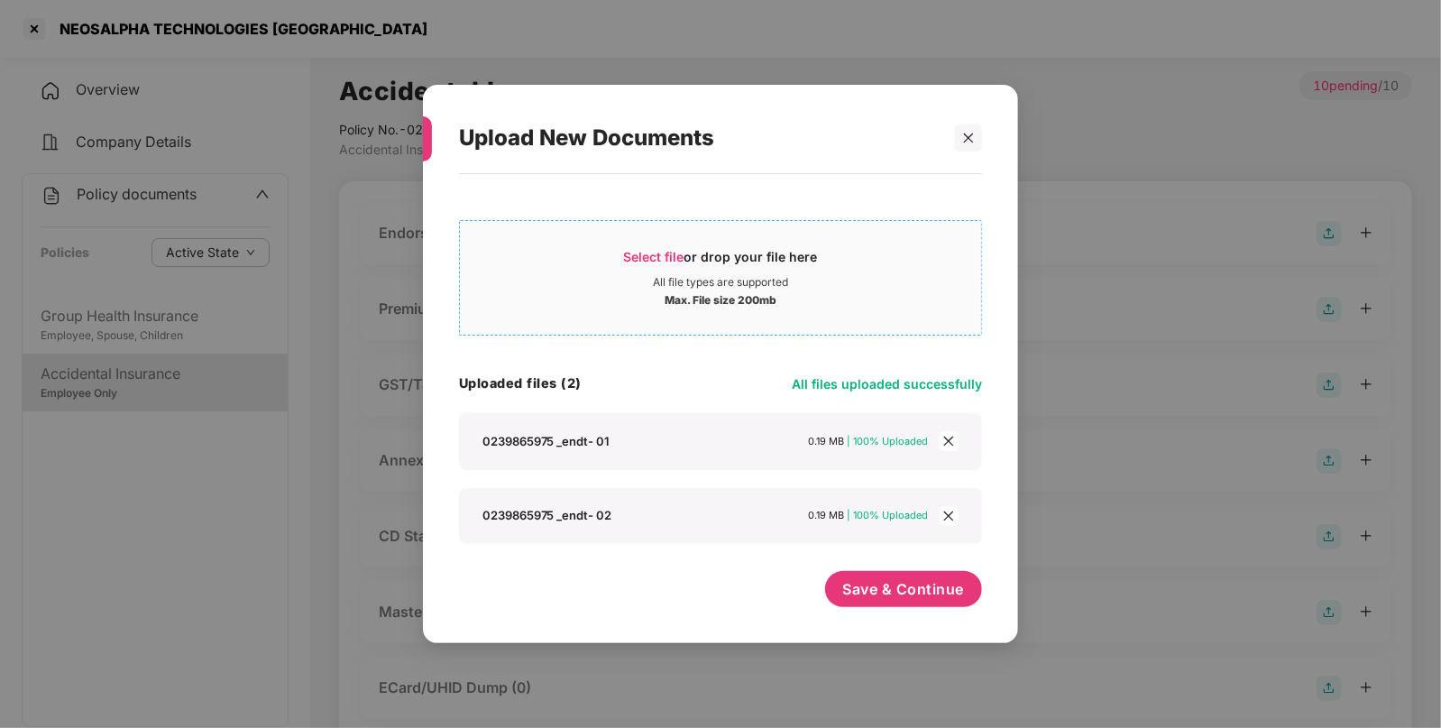
click at [657, 256] on span "Select file" at bounding box center [654, 256] width 60 height 15
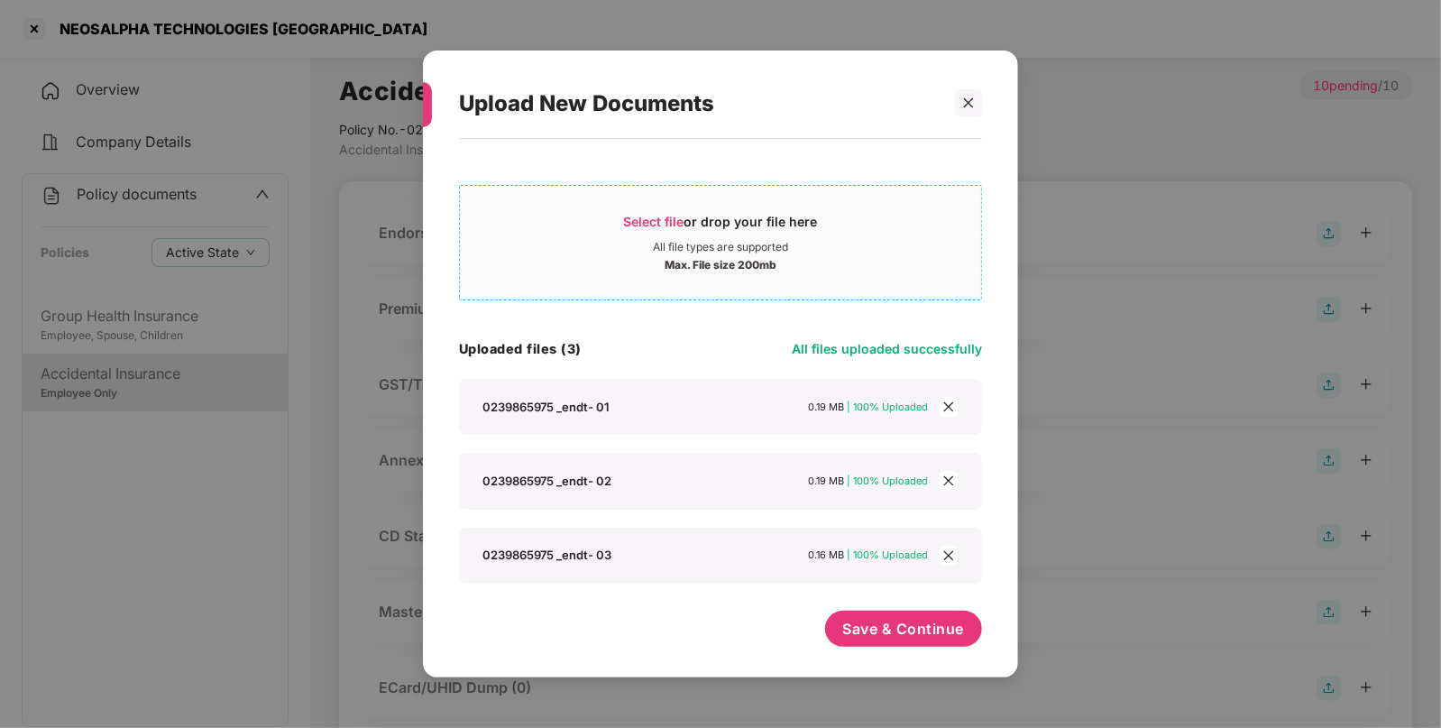
click at [648, 221] on span "Select file" at bounding box center [654, 221] width 60 height 15
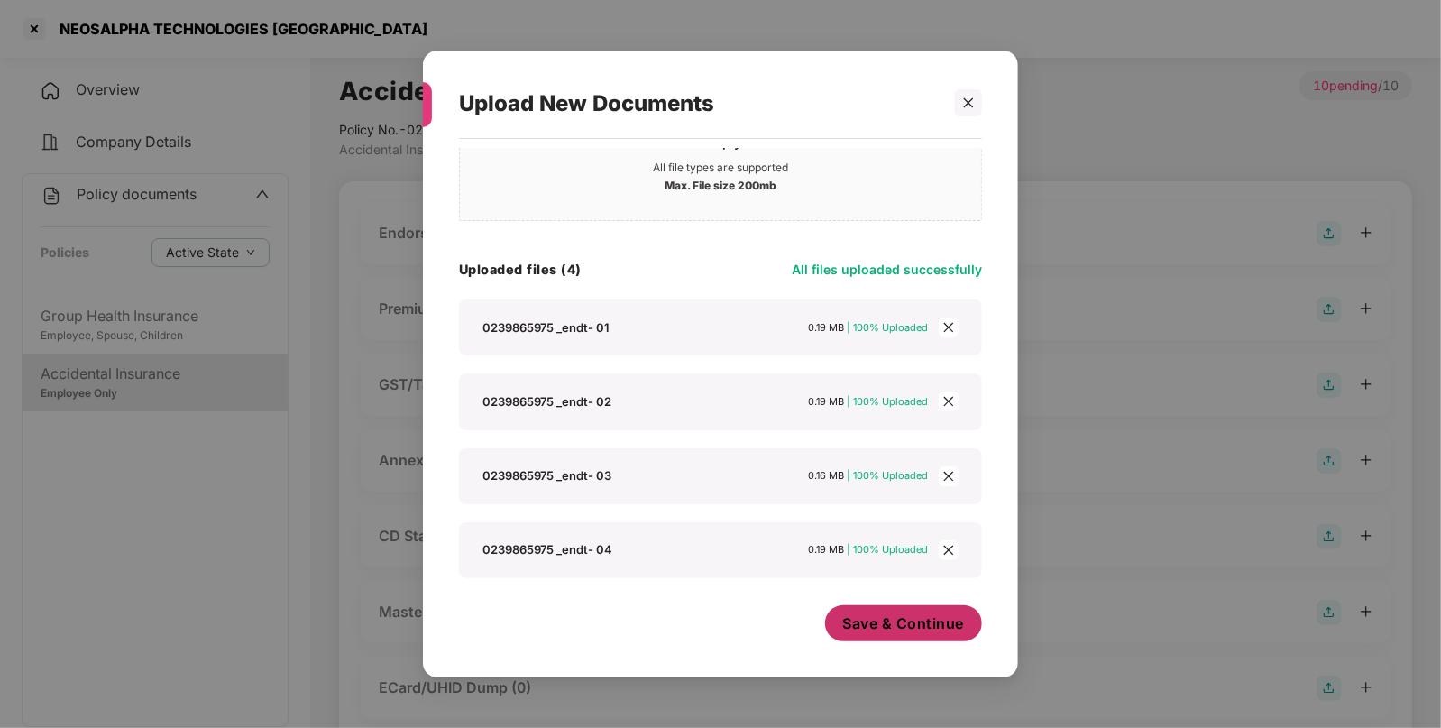
scroll to position [78, 0]
click at [905, 611] on button "Save & Continue" at bounding box center [904, 624] width 158 height 36
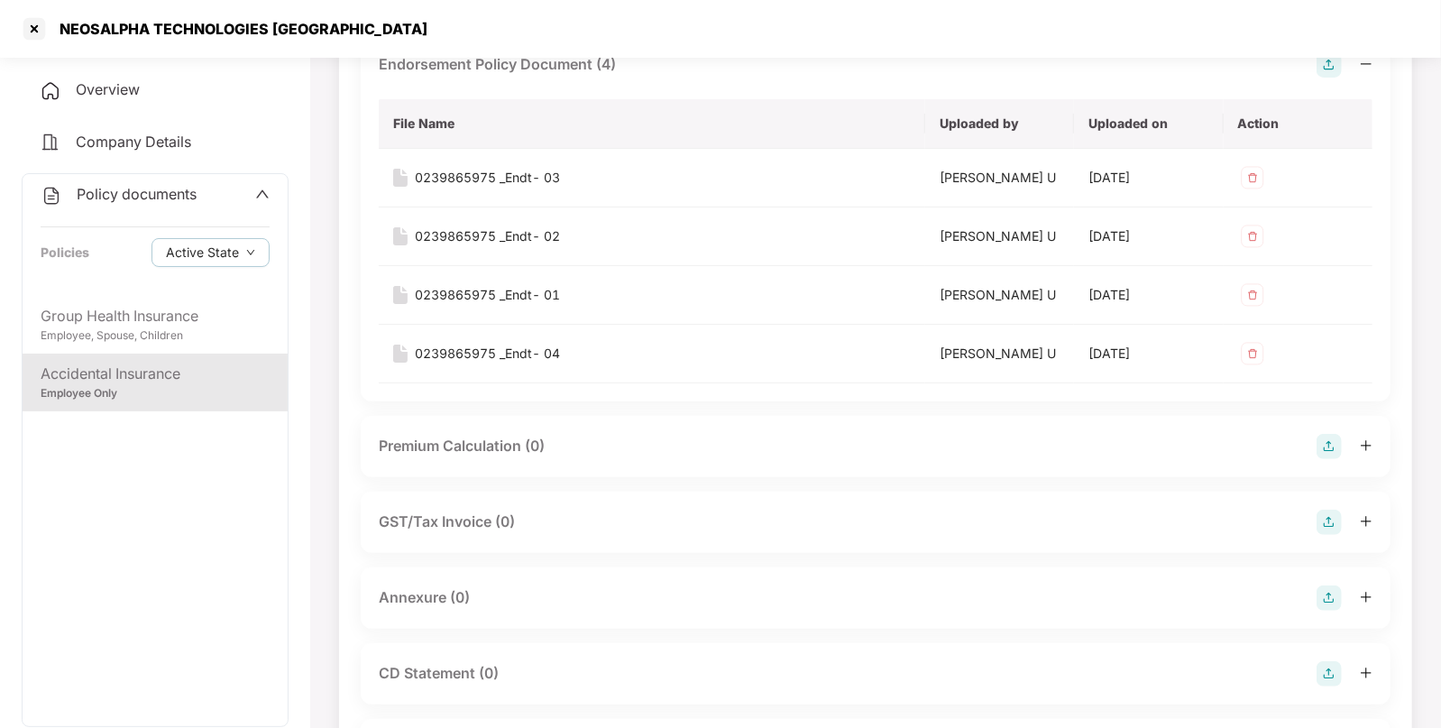
scroll to position [220, 0]
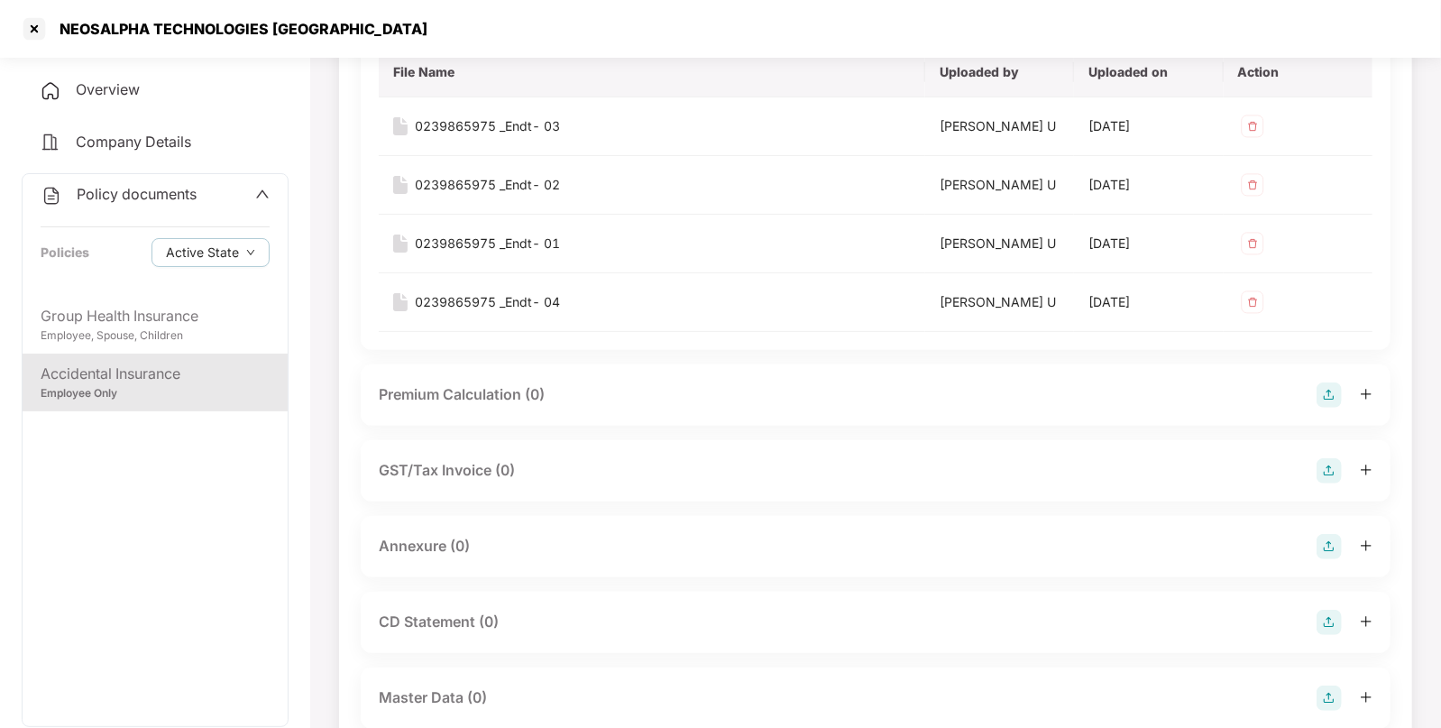
click at [1335, 538] on img at bounding box center [1329, 546] width 25 height 25
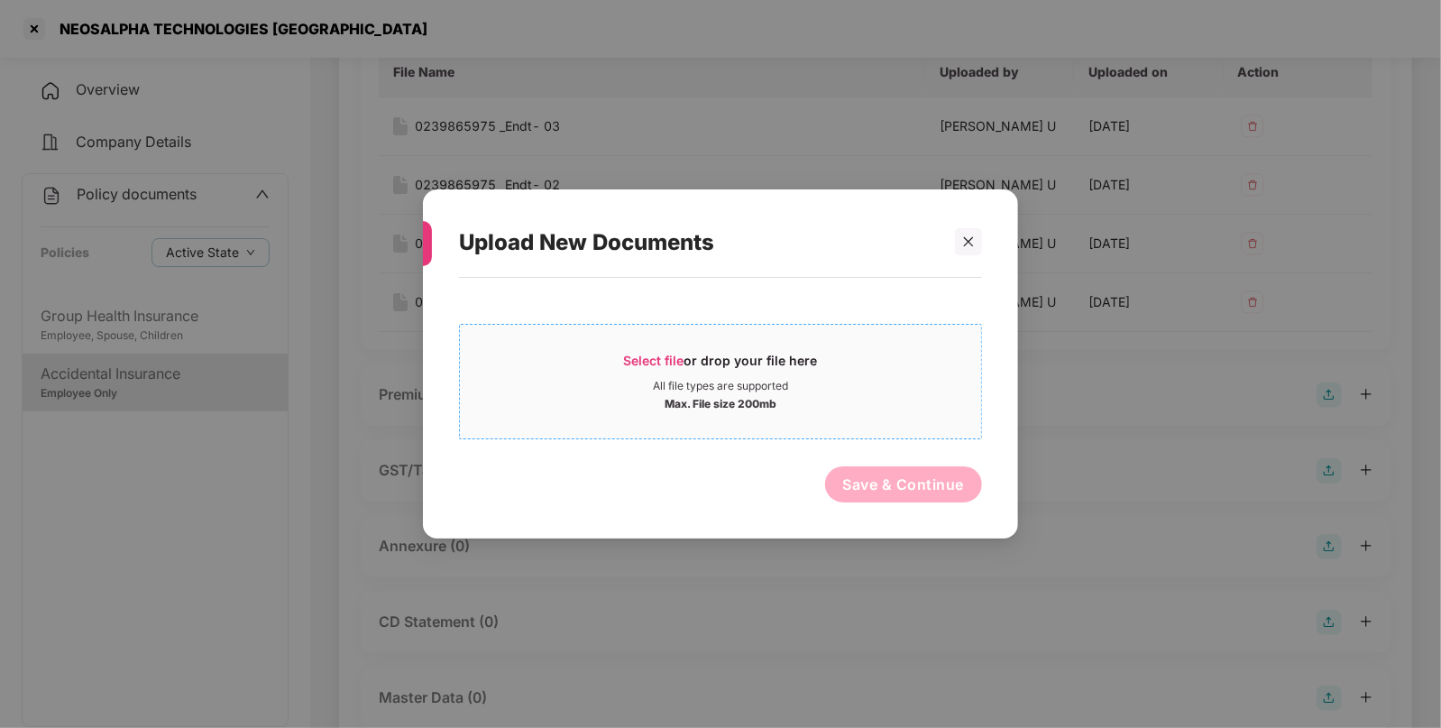
click at [653, 355] on span "Select file" at bounding box center [654, 360] width 60 height 15
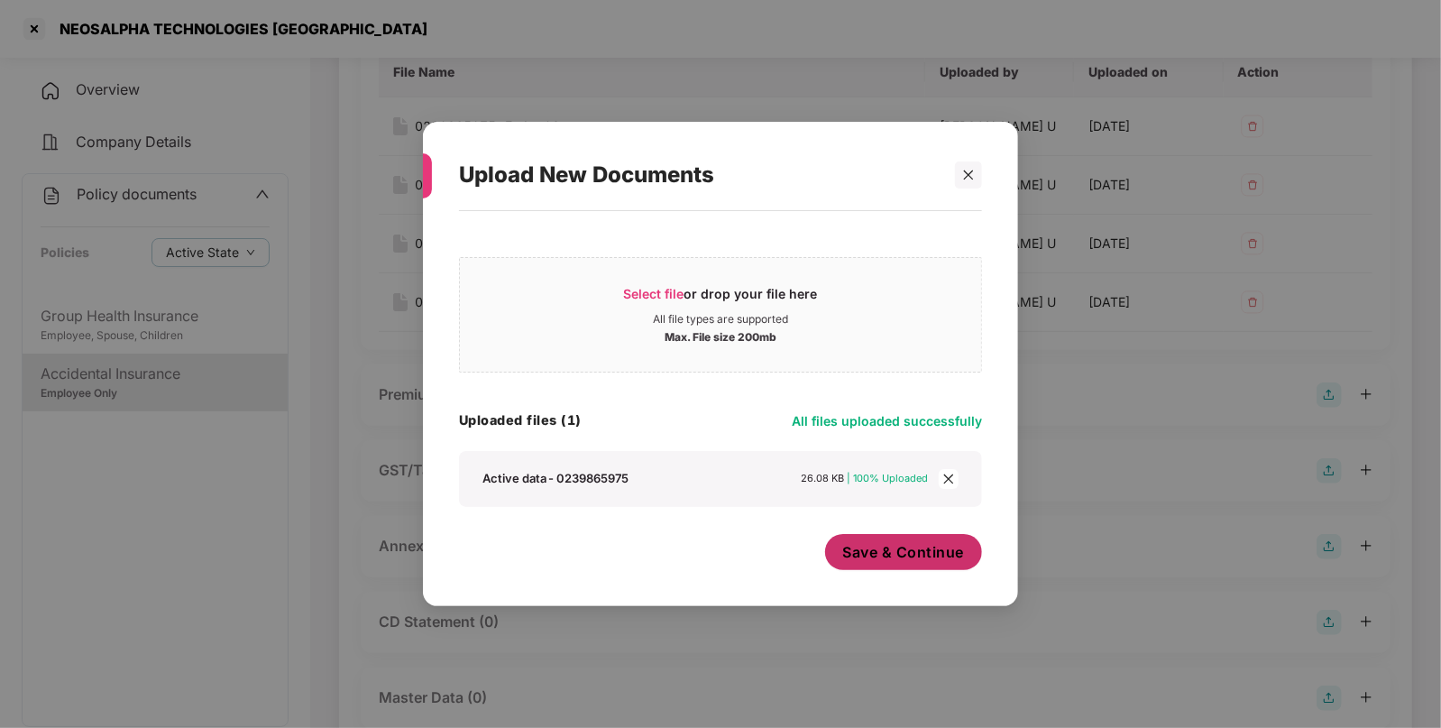
click at [855, 538] on button "Save & Continue" at bounding box center [904, 552] width 158 height 36
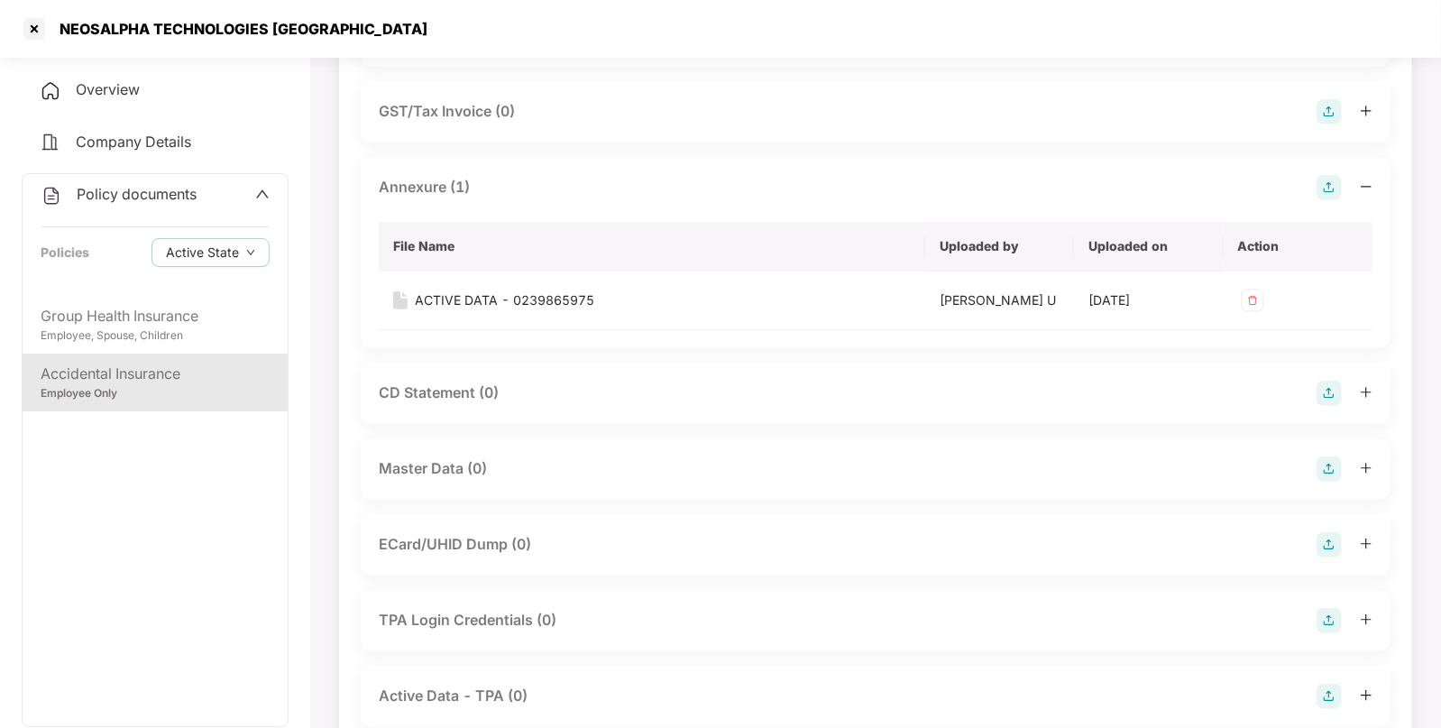
scroll to position [587, 0]
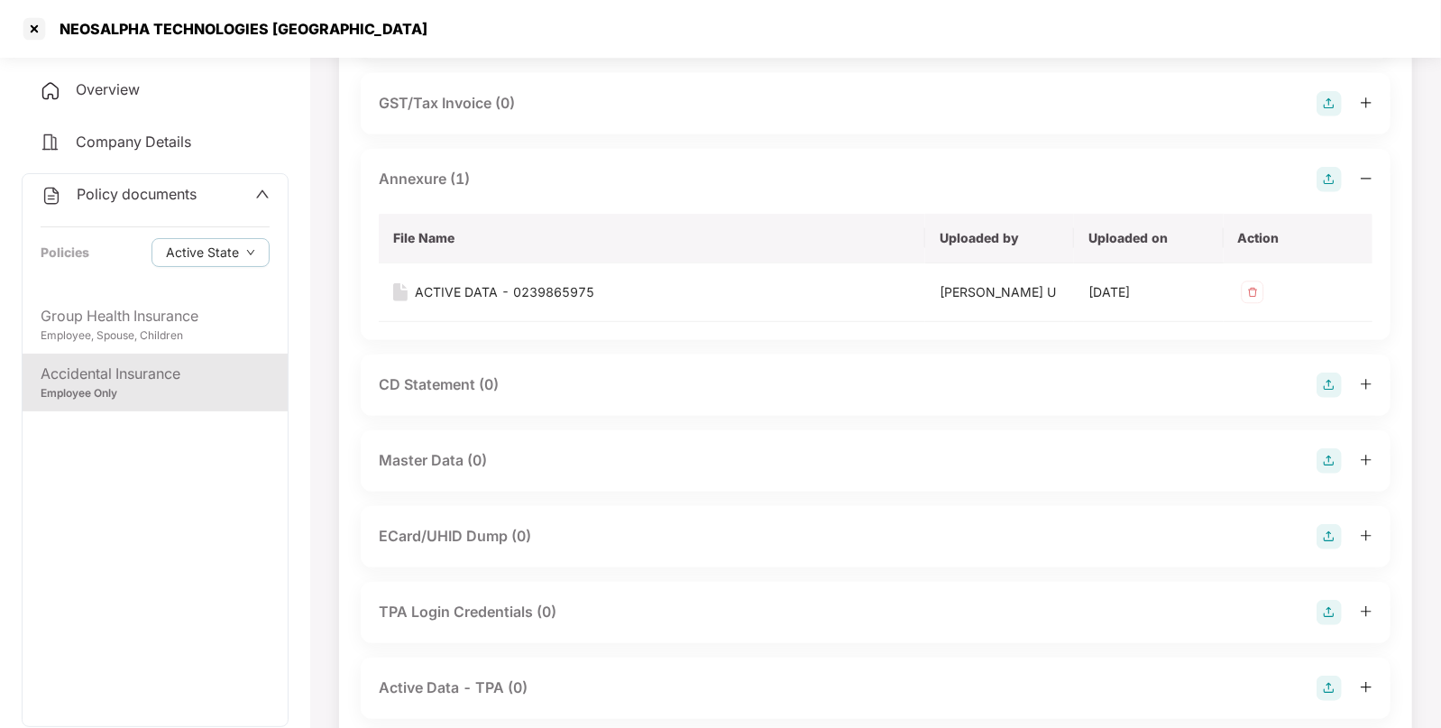
click at [1326, 455] on img at bounding box center [1329, 460] width 25 height 25
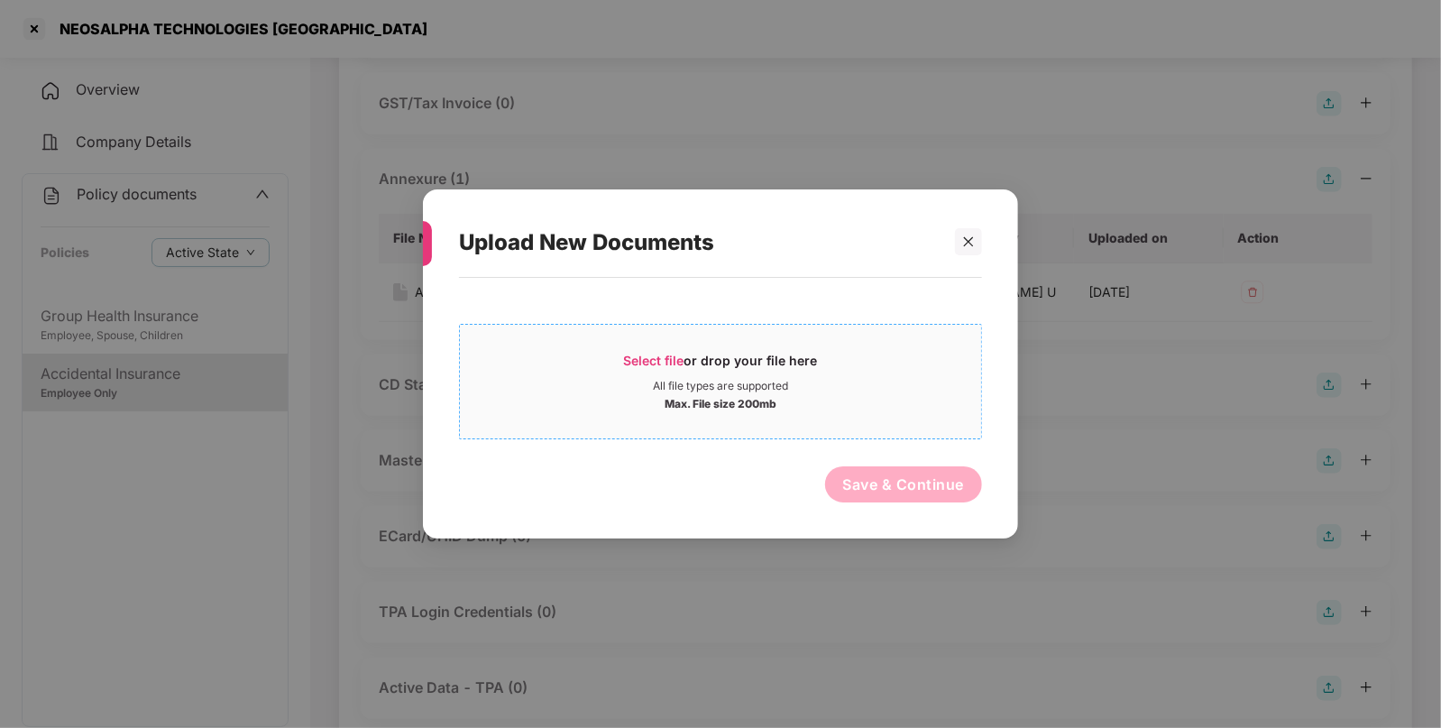
click at [645, 359] on span "Select file" at bounding box center [654, 360] width 60 height 15
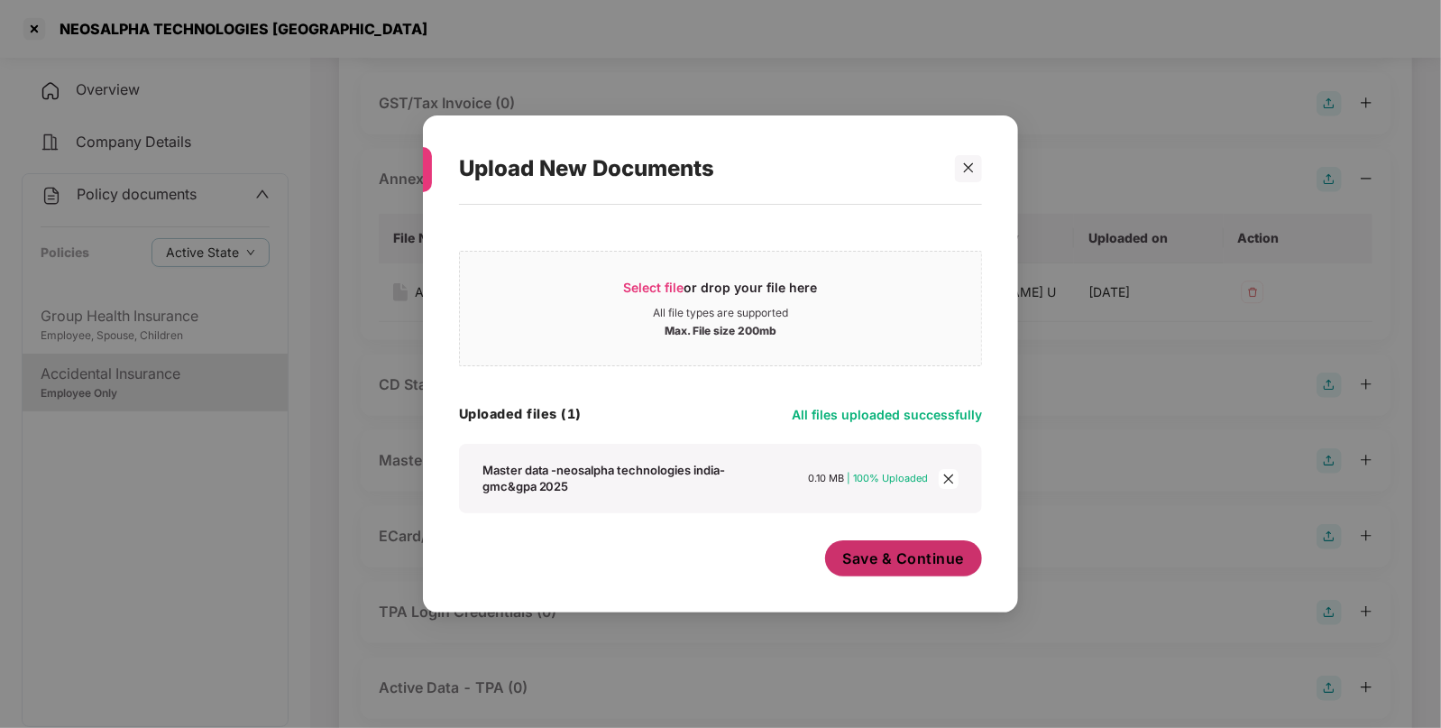
click at [927, 550] on span "Save & Continue" at bounding box center [904, 558] width 122 height 20
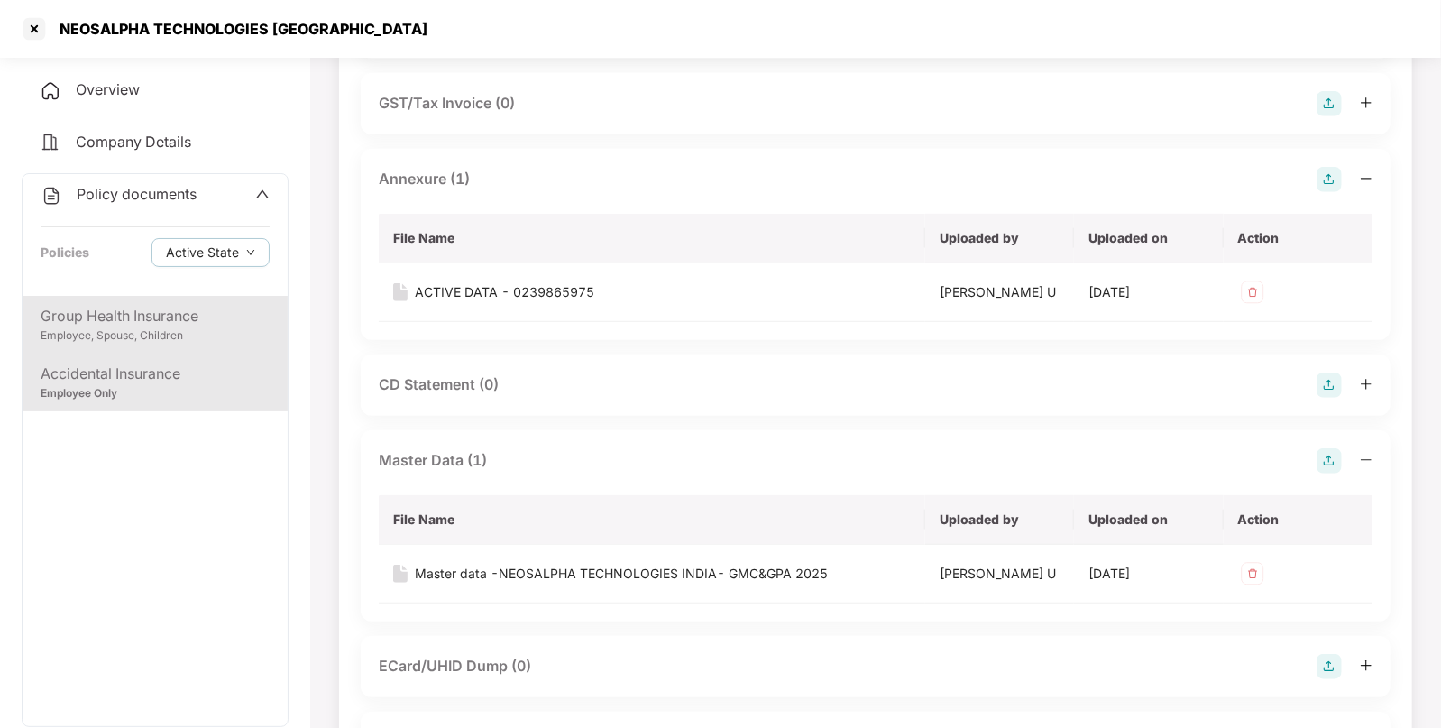
click at [189, 320] on div "Group Health Insurance" at bounding box center [155, 316] width 229 height 23
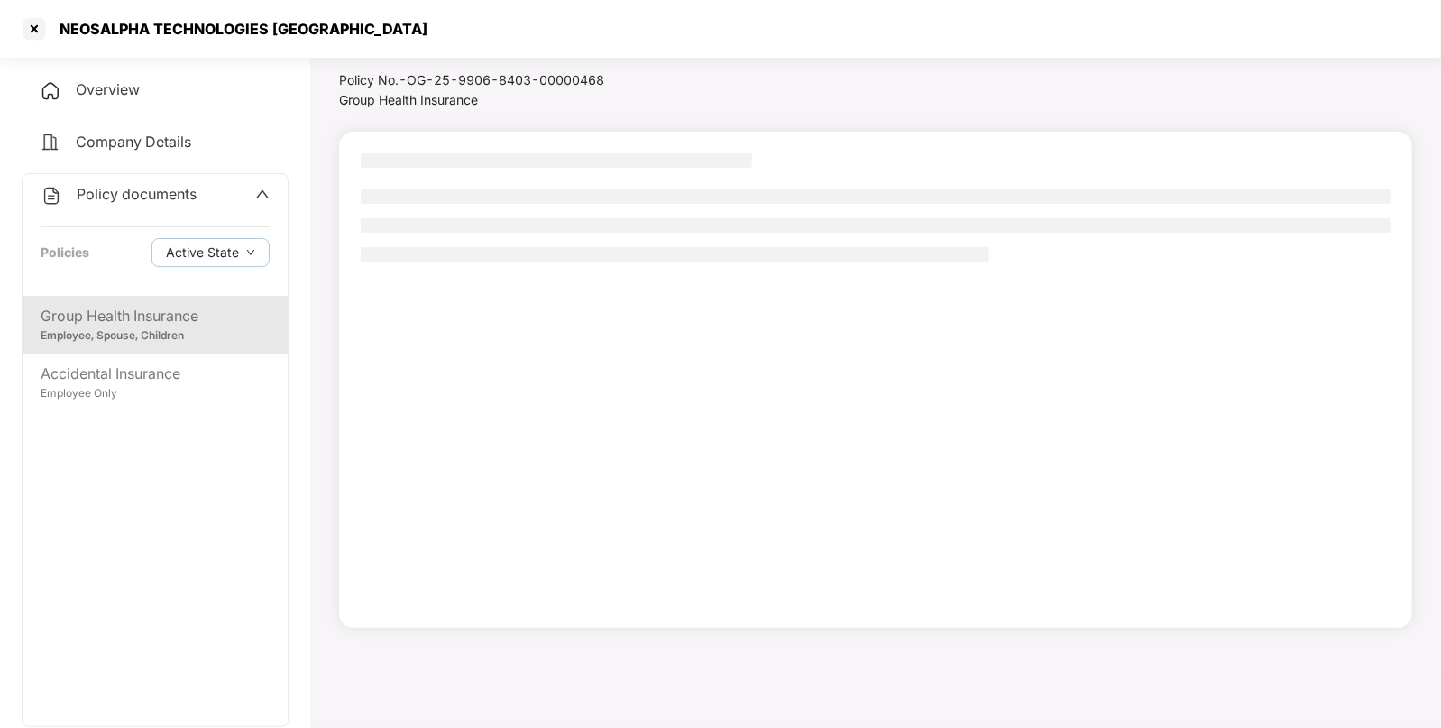
scroll to position [49, 0]
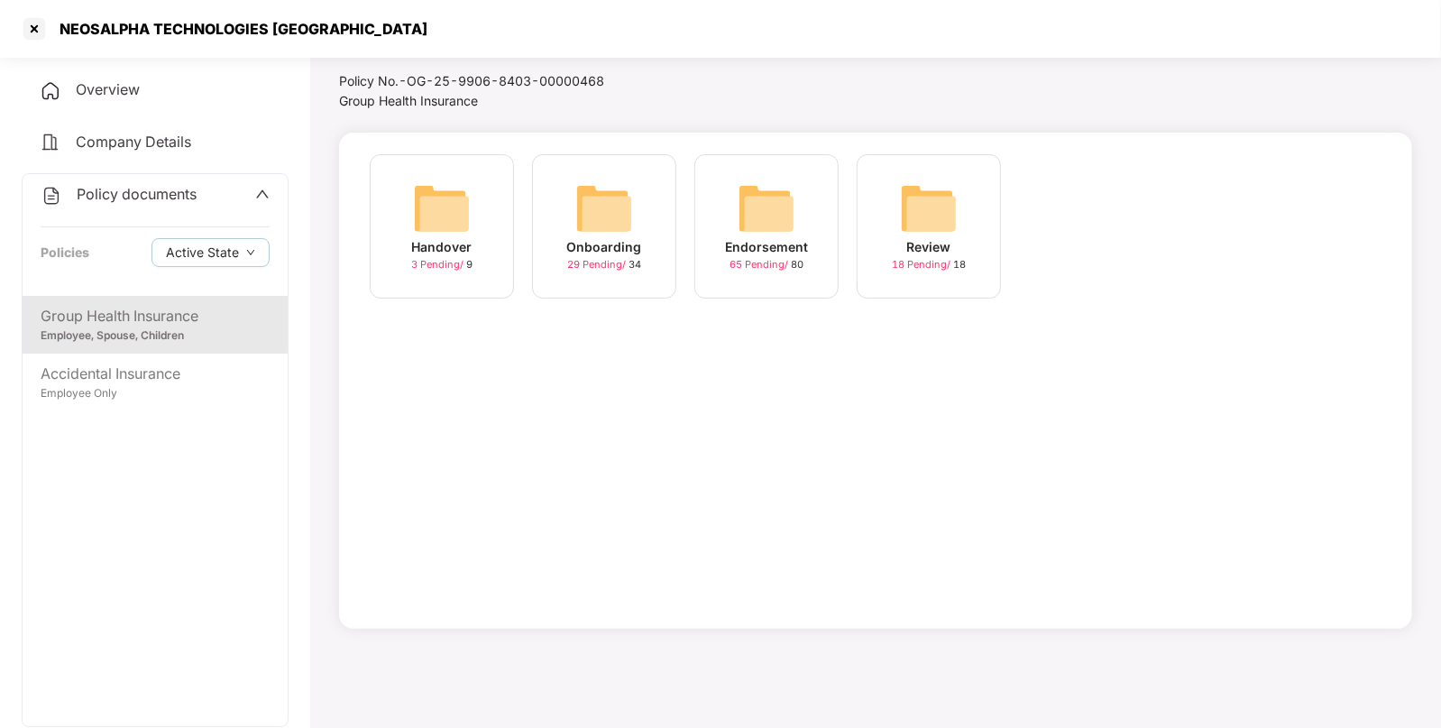
click at [779, 211] on img at bounding box center [767, 208] width 58 height 58
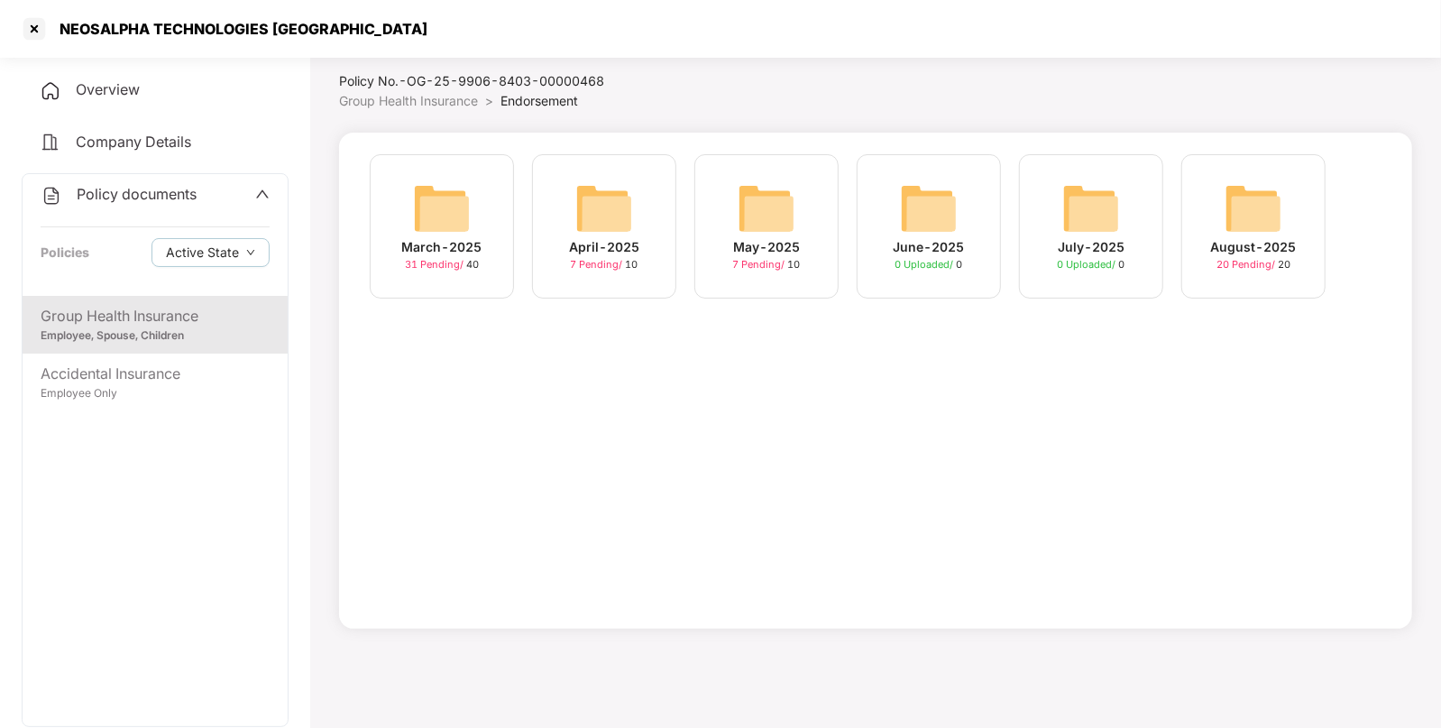
click at [1250, 213] on img at bounding box center [1254, 208] width 58 height 58
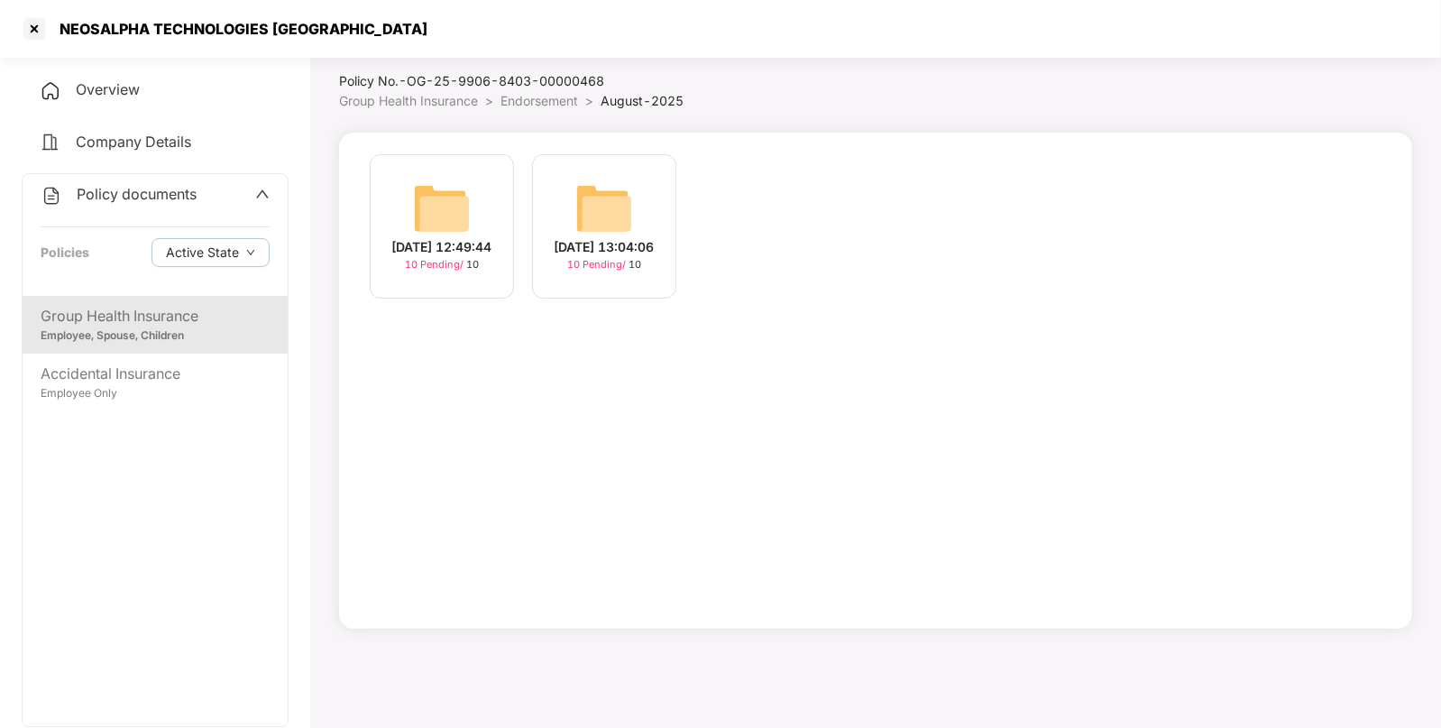
click at [609, 191] on img at bounding box center [604, 208] width 58 height 58
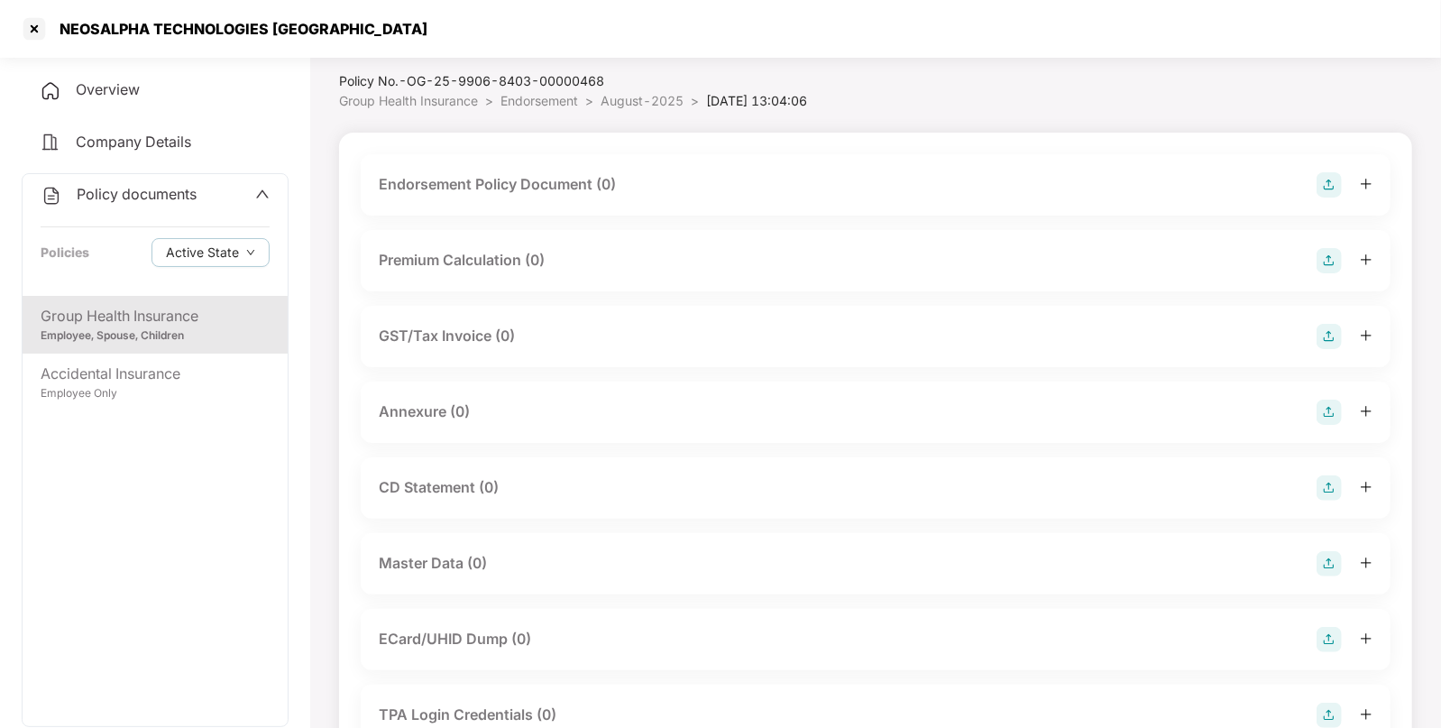
scroll to position [275, 0]
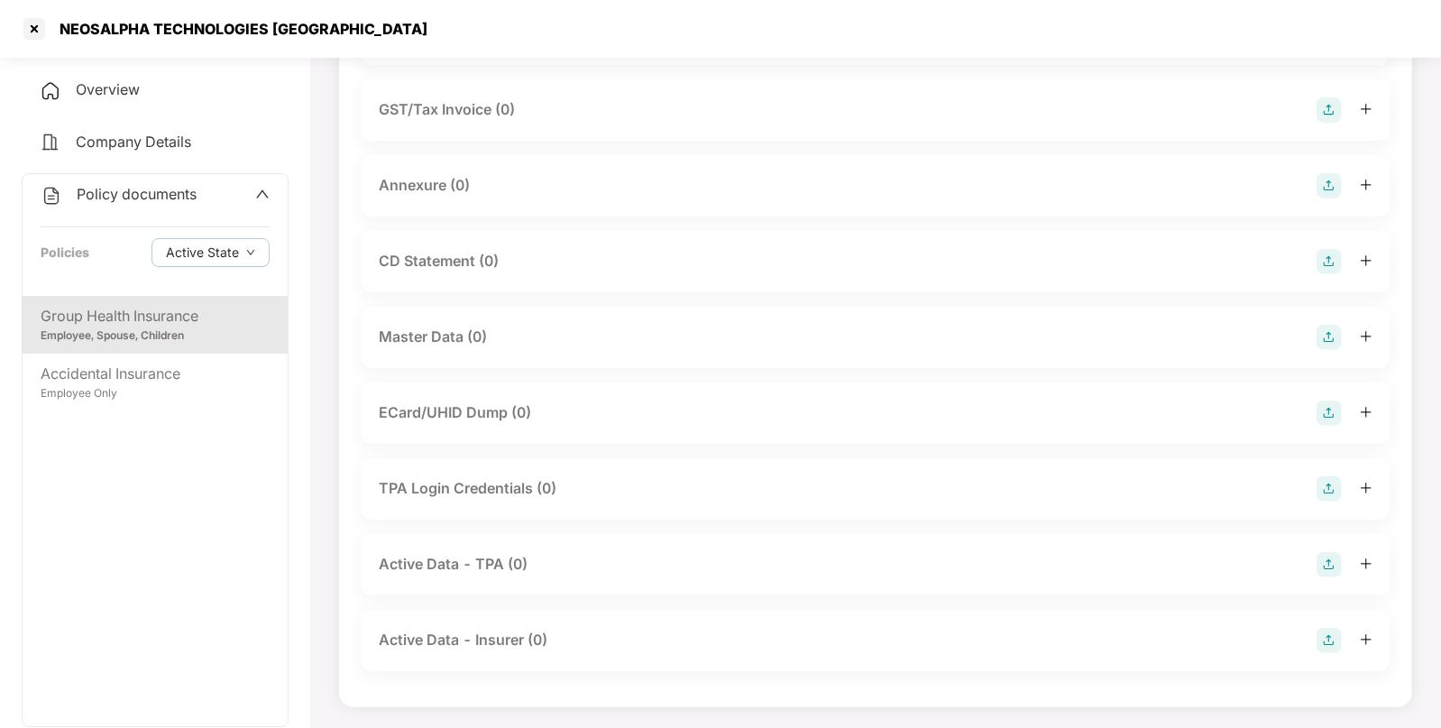
click at [1328, 338] on img at bounding box center [1329, 337] width 25 height 25
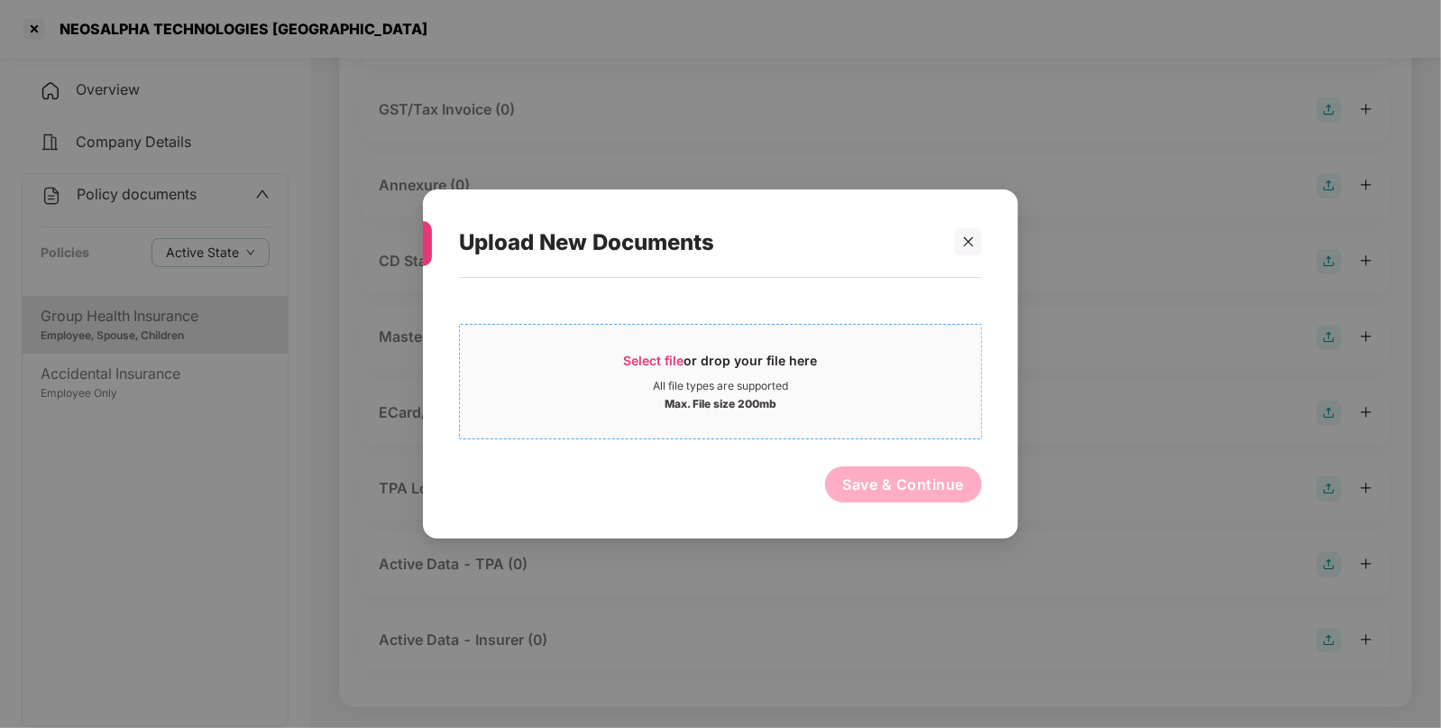
click at [672, 363] on span "Select file" at bounding box center [654, 360] width 60 height 15
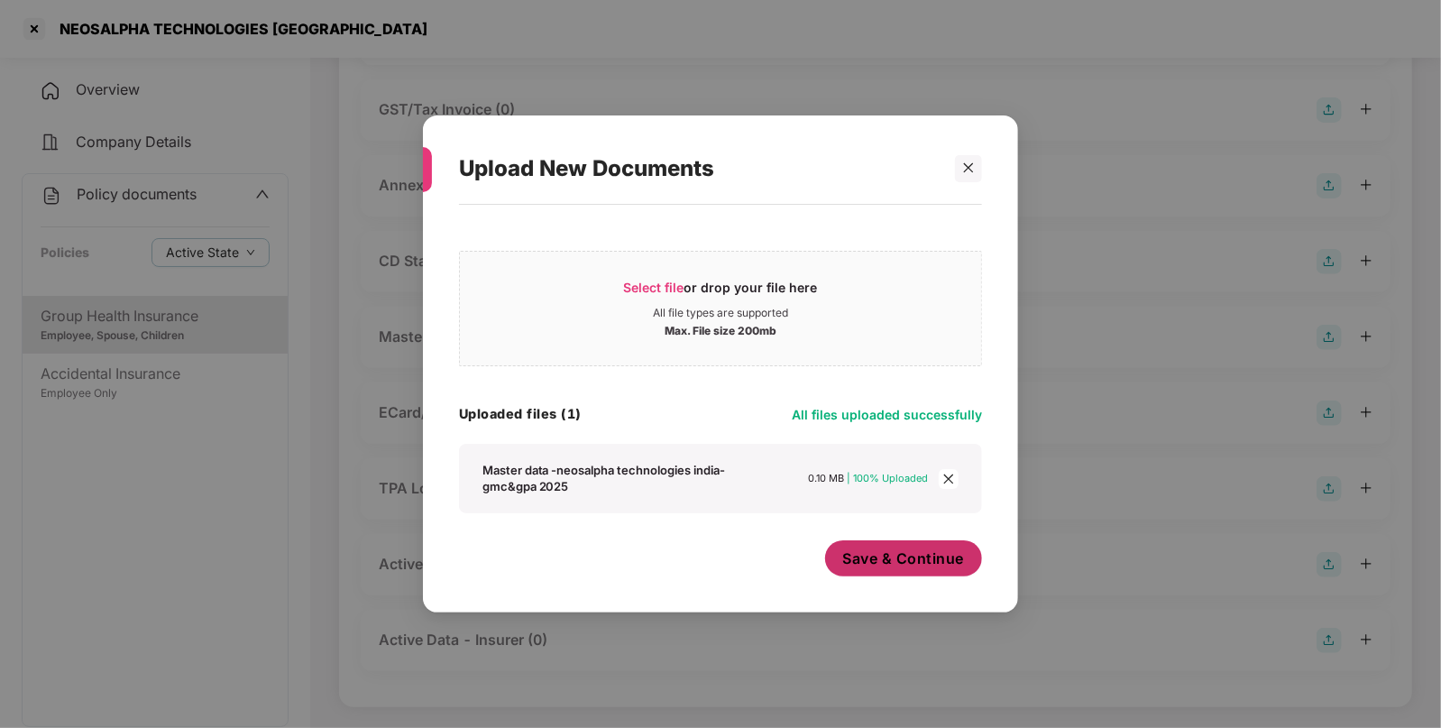
click at [895, 575] on button "Save & Continue" at bounding box center [904, 558] width 158 height 36
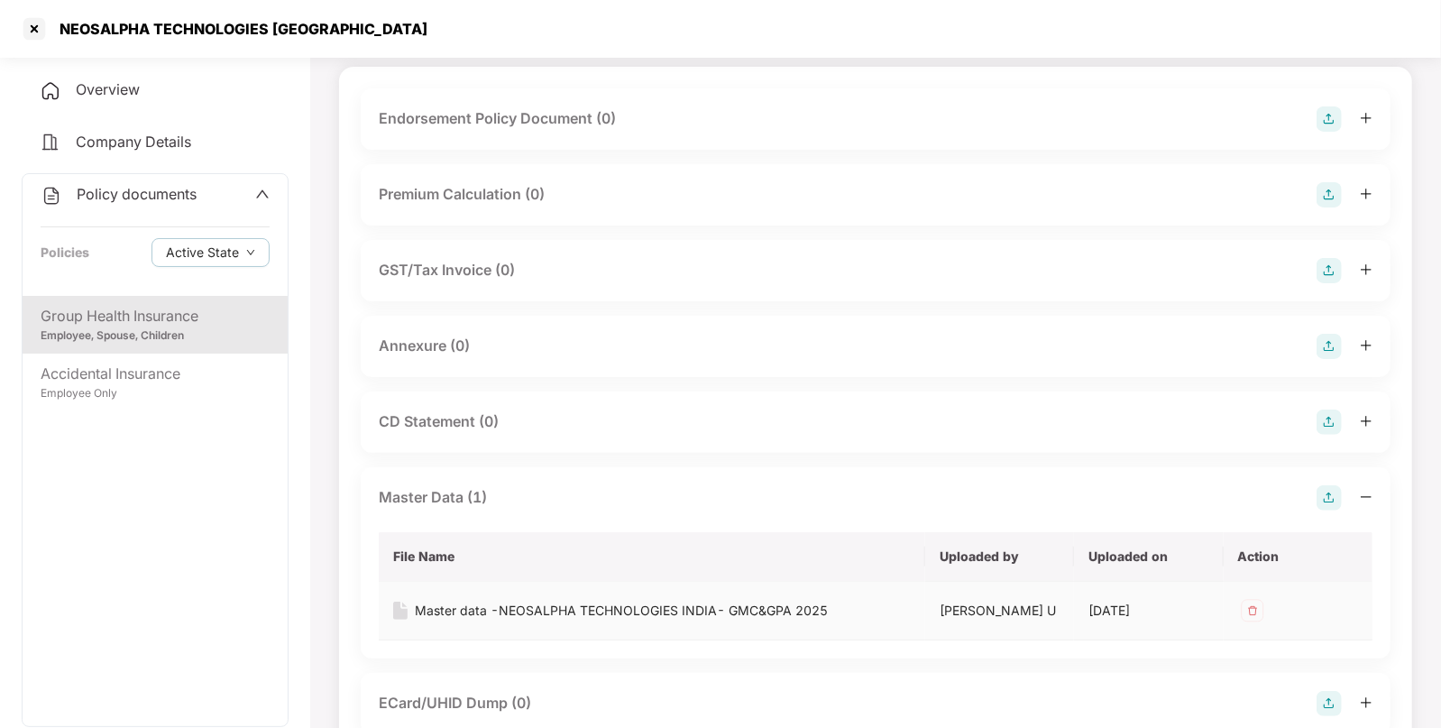
scroll to position [0, 0]
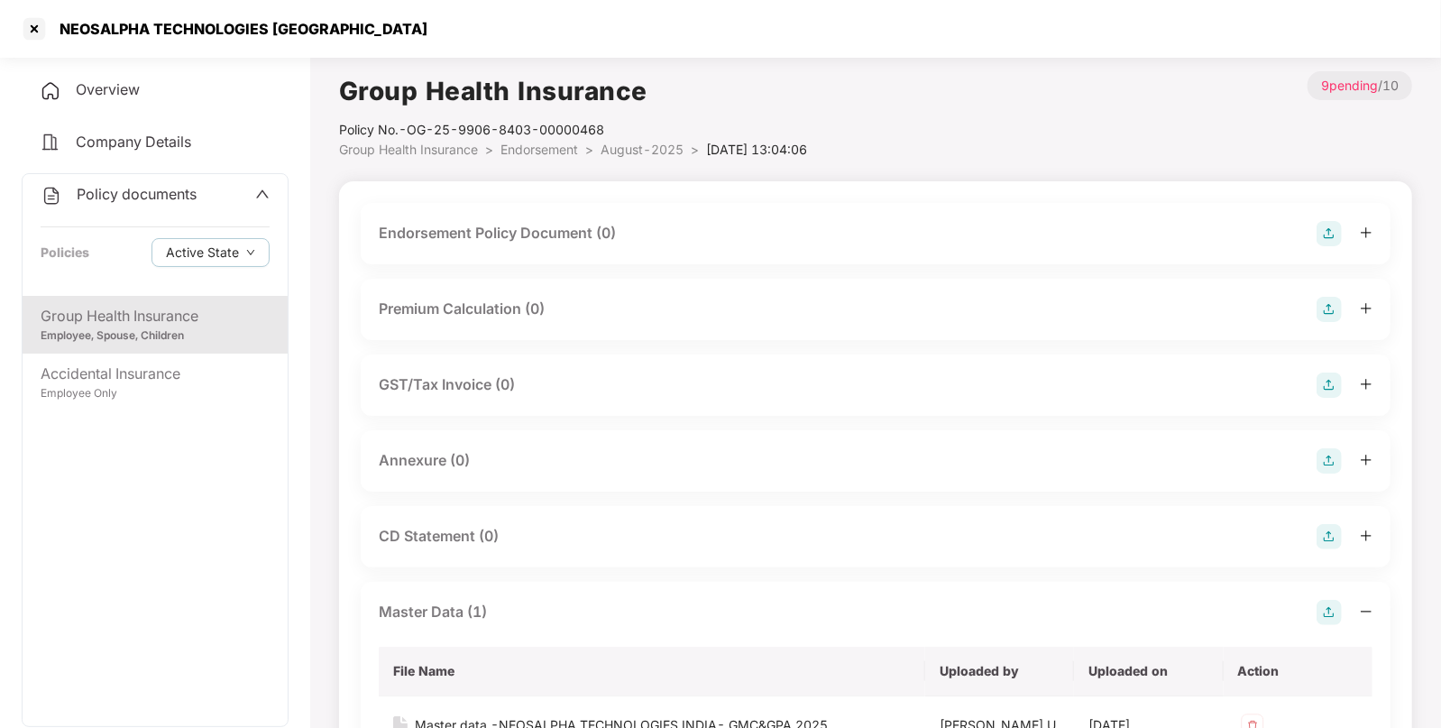
click at [1325, 217] on div "Endorsement Policy Document (0)" at bounding box center [876, 233] width 1030 height 61
click at [1321, 229] on img at bounding box center [1329, 233] width 25 height 25
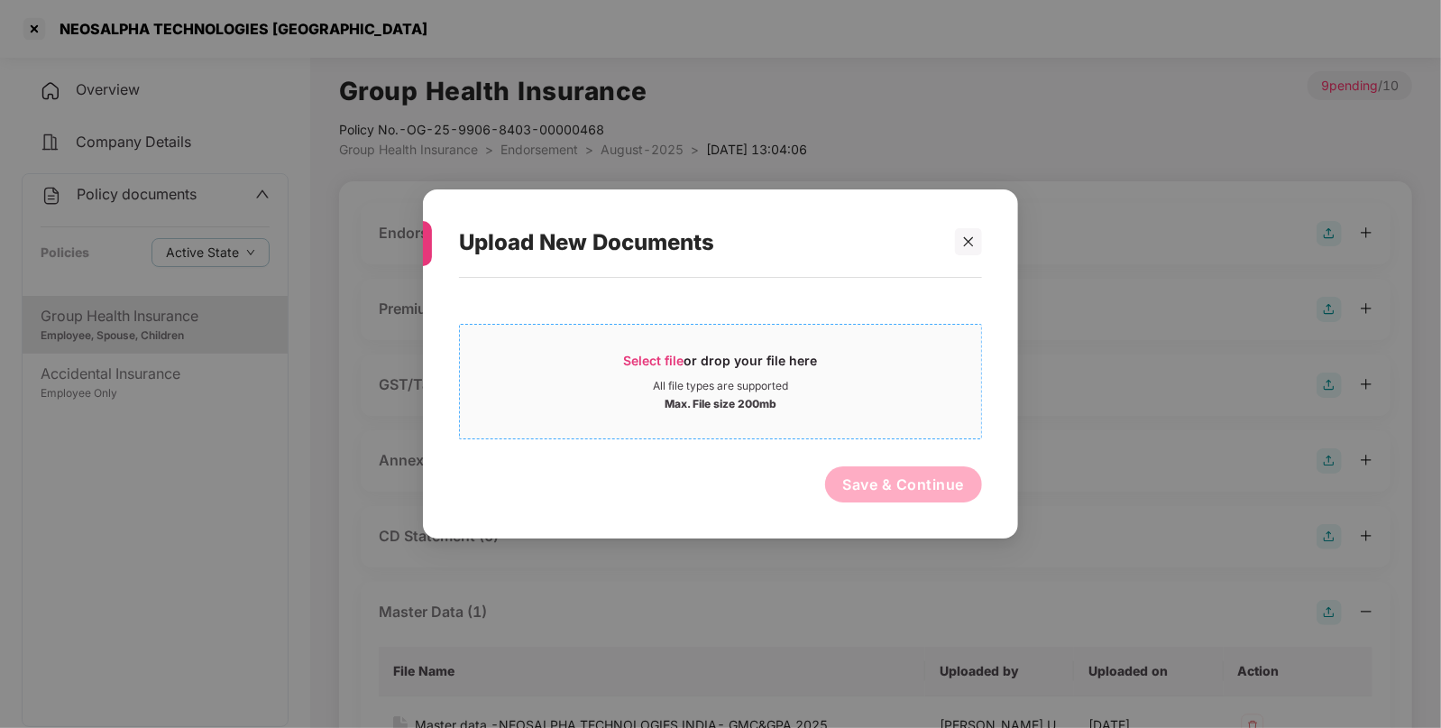
click at [655, 360] on span "Select file" at bounding box center [654, 360] width 60 height 15
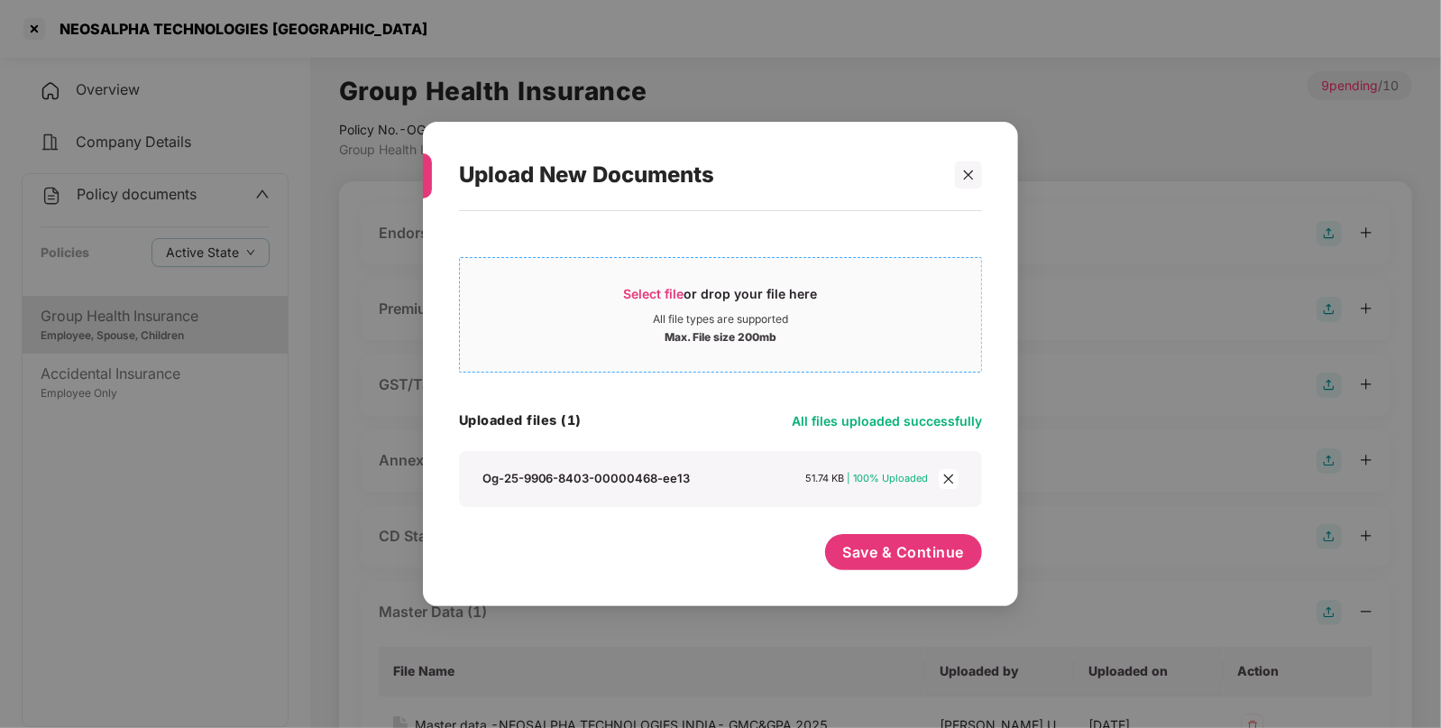
click at [640, 289] on span "Select file" at bounding box center [654, 293] width 60 height 15
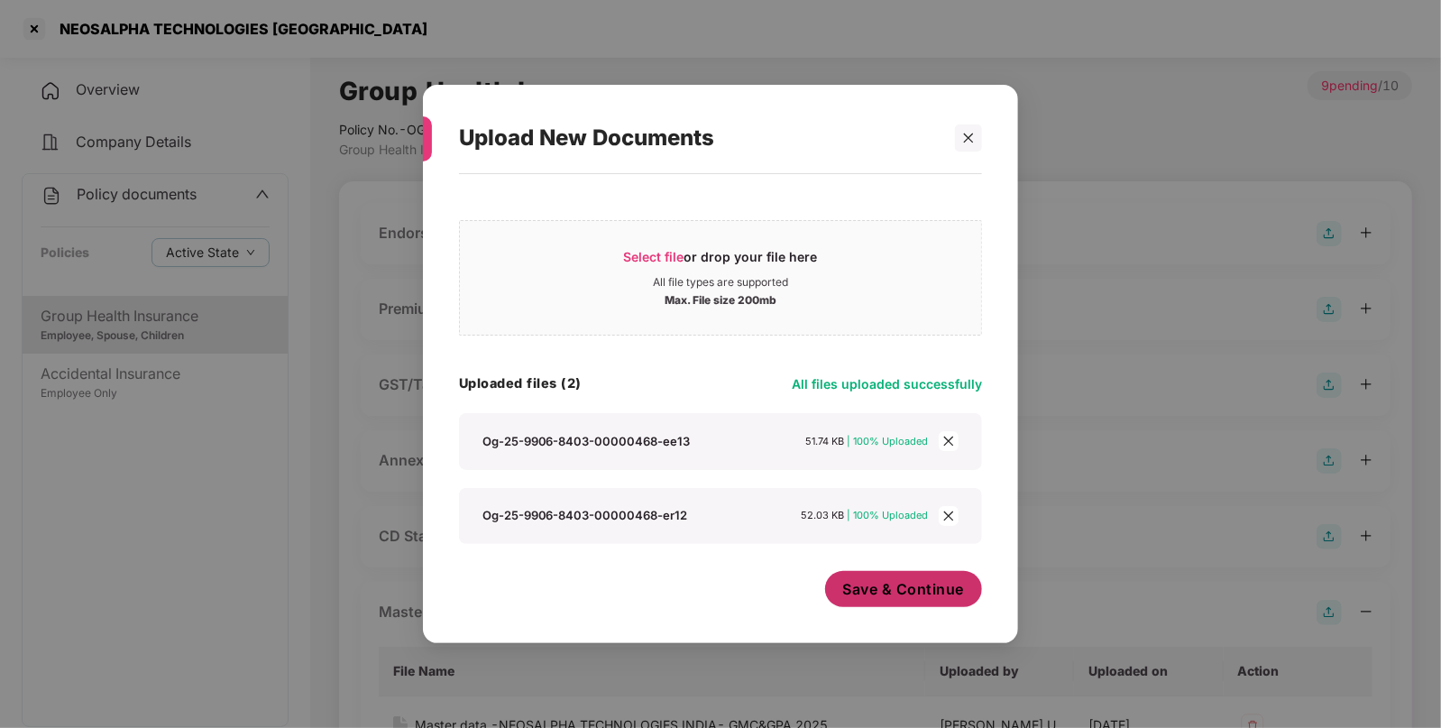
click at [893, 577] on button "Save & Continue" at bounding box center [904, 589] width 158 height 36
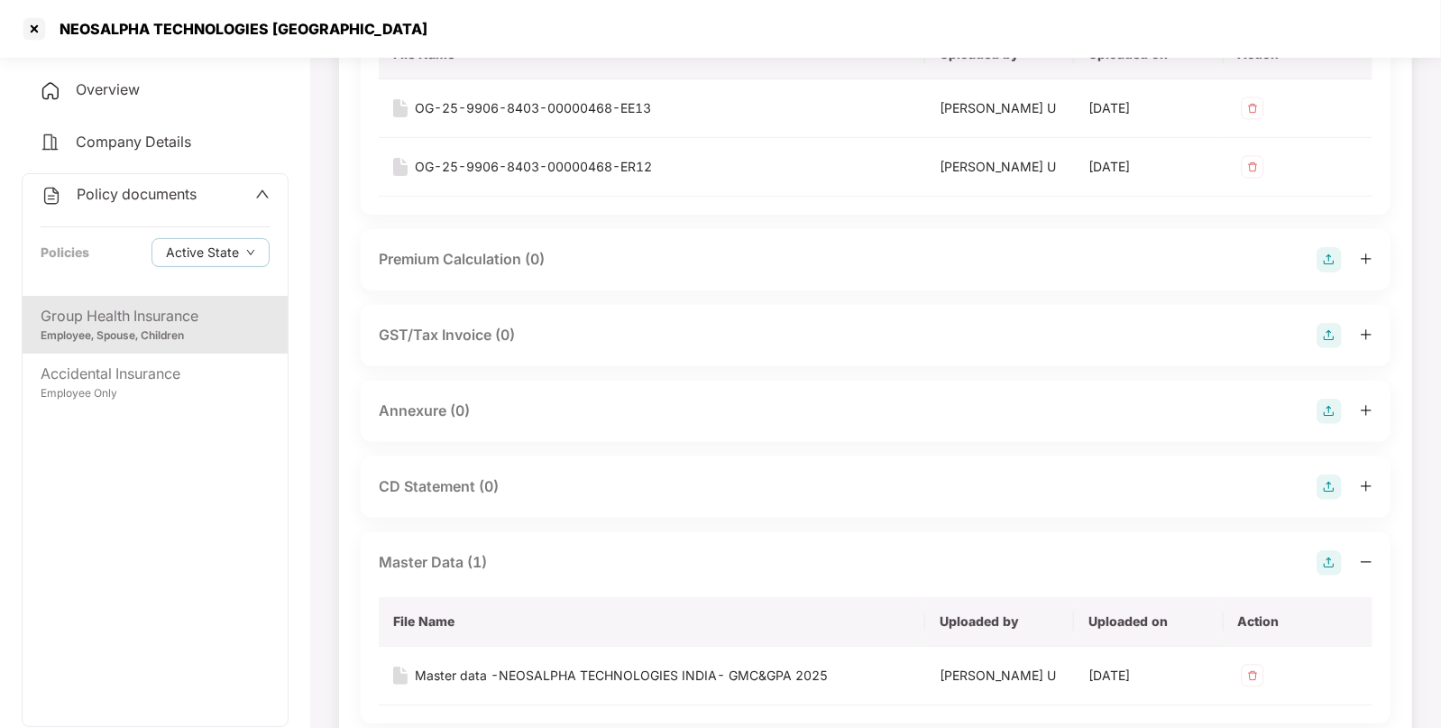
scroll to position [236, 0]
click at [1326, 413] on img at bounding box center [1329, 412] width 25 height 25
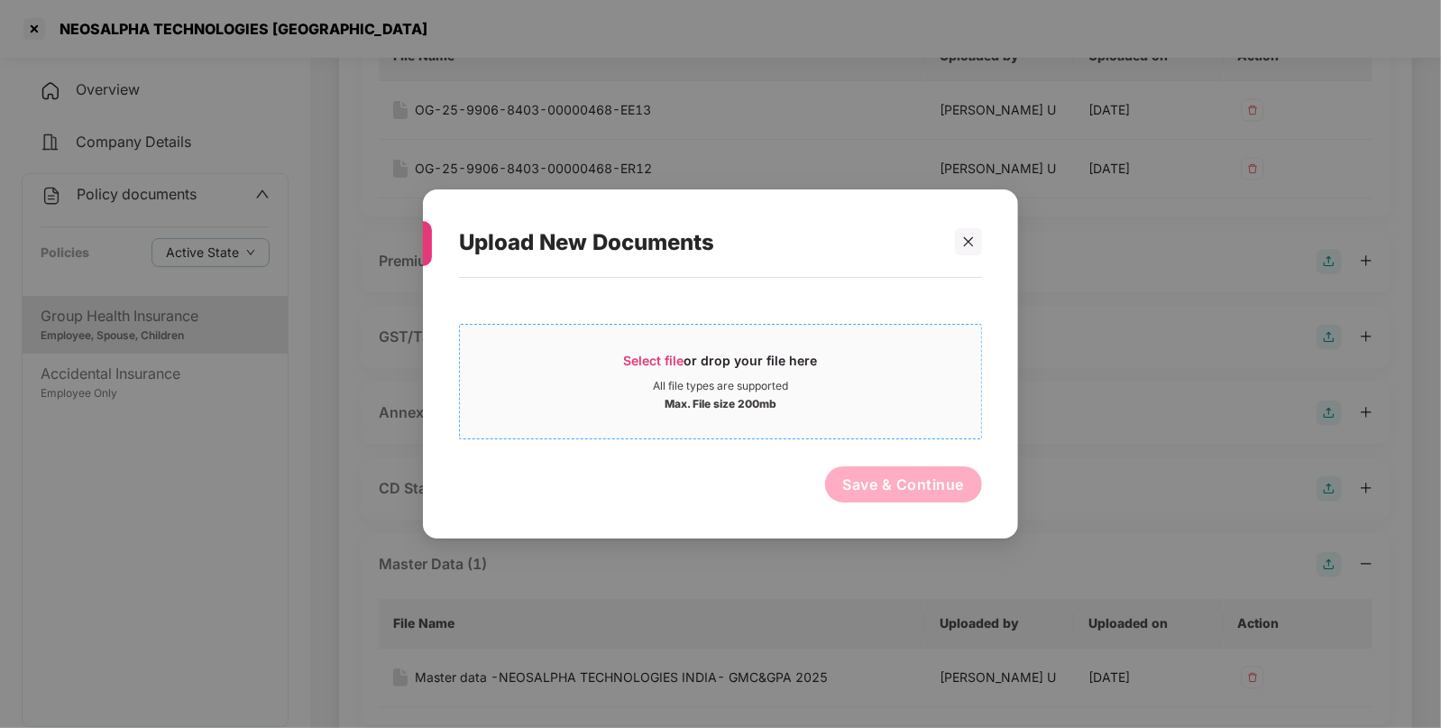
click at [624, 360] on span "Select file" at bounding box center [654, 360] width 60 height 15
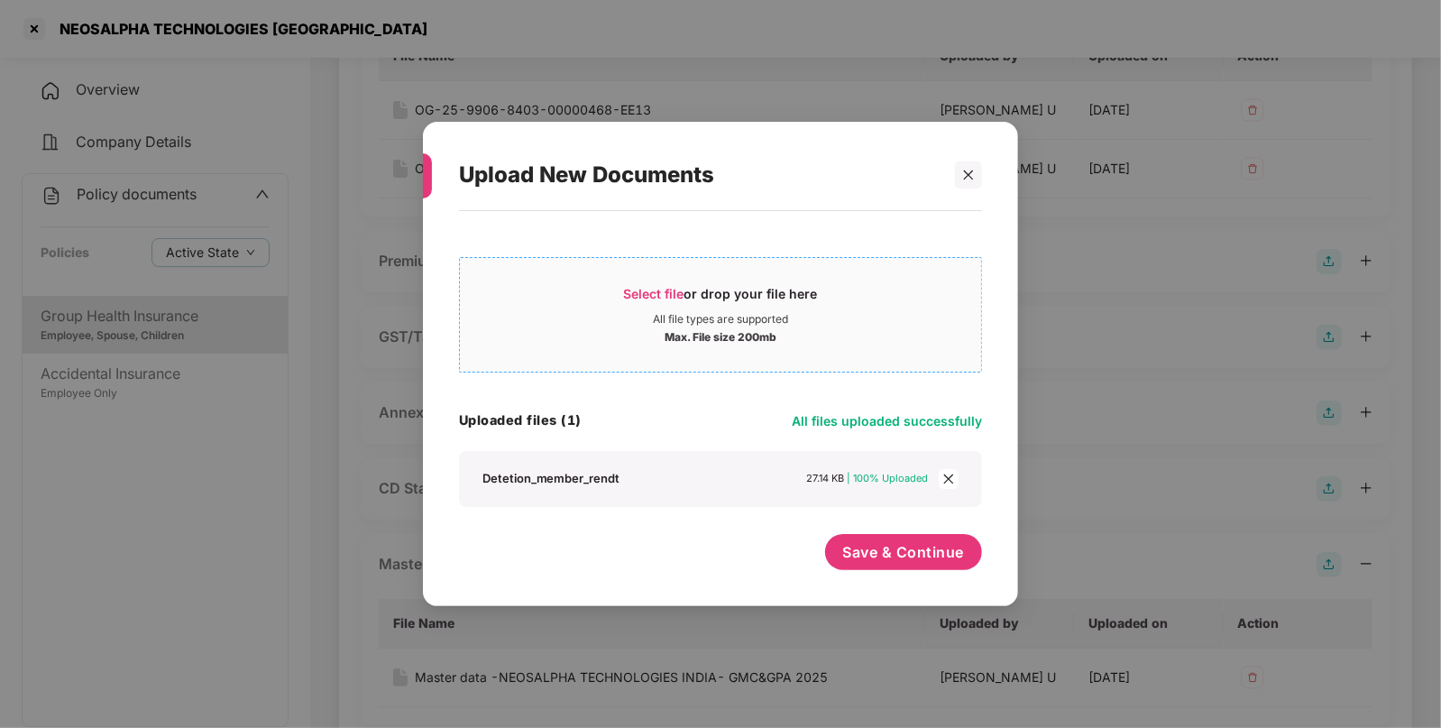
click at [660, 289] on span "Select file" at bounding box center [654, 293] width 60 height 15
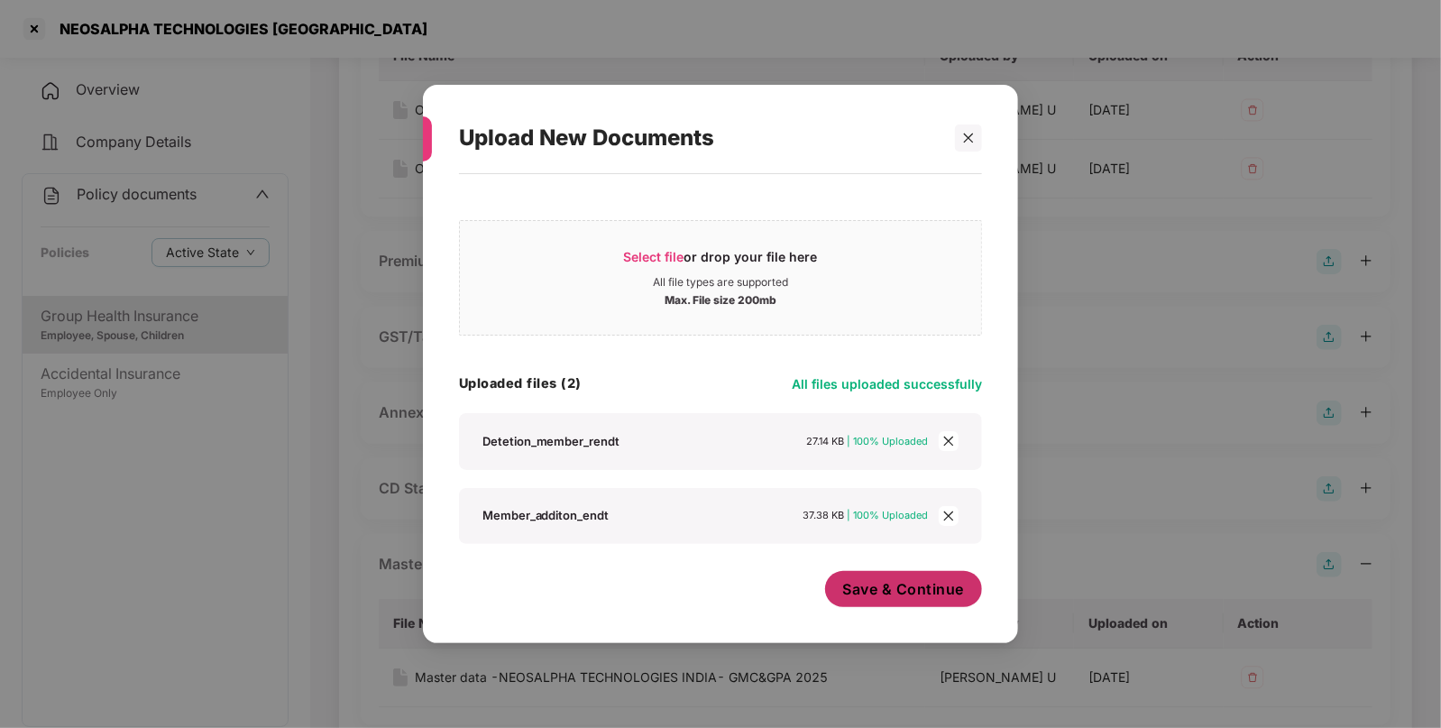
click at [886, 584] on span "Save & Continue" at bounding box center [904, 589] width 122 height 20
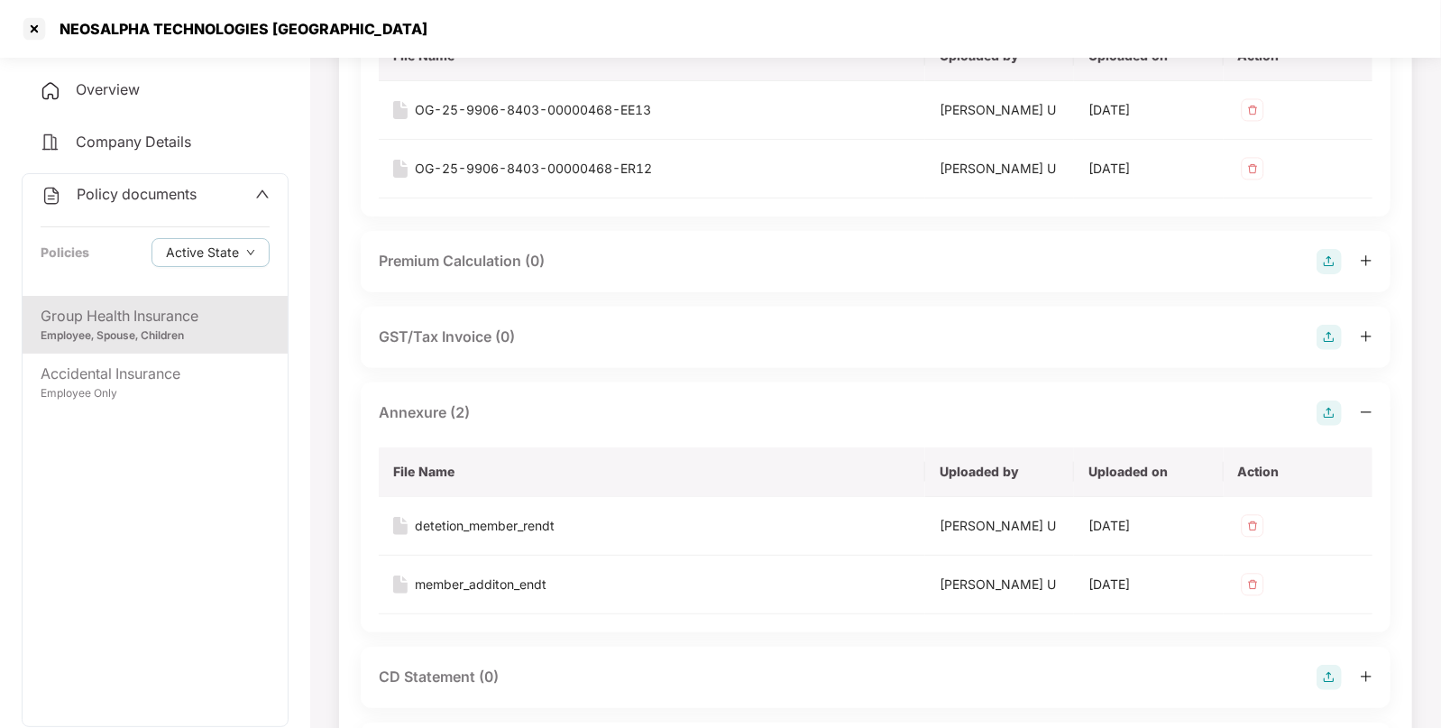
scroll to position [0, 0]
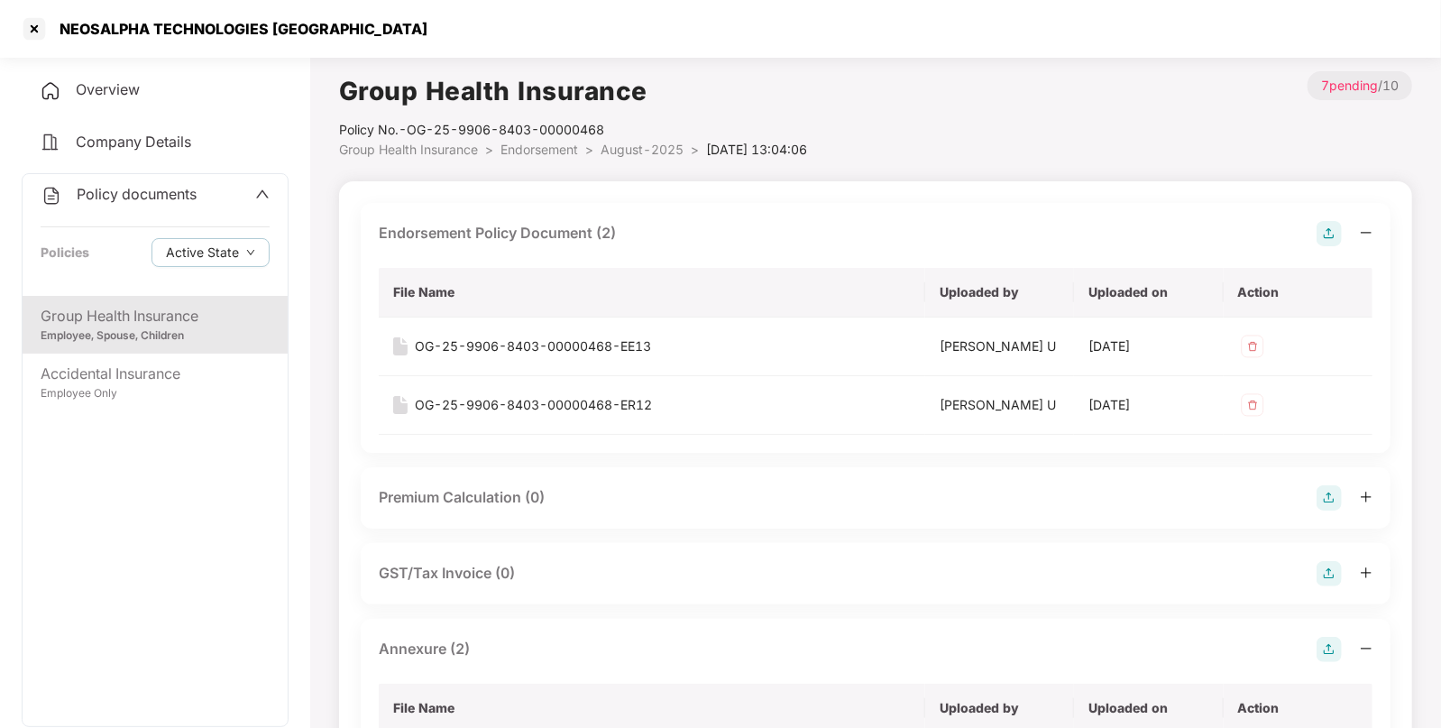
click at [451, 153] on span "Group Health Insurance" at bounding box center [408, 149] width 139 height 15
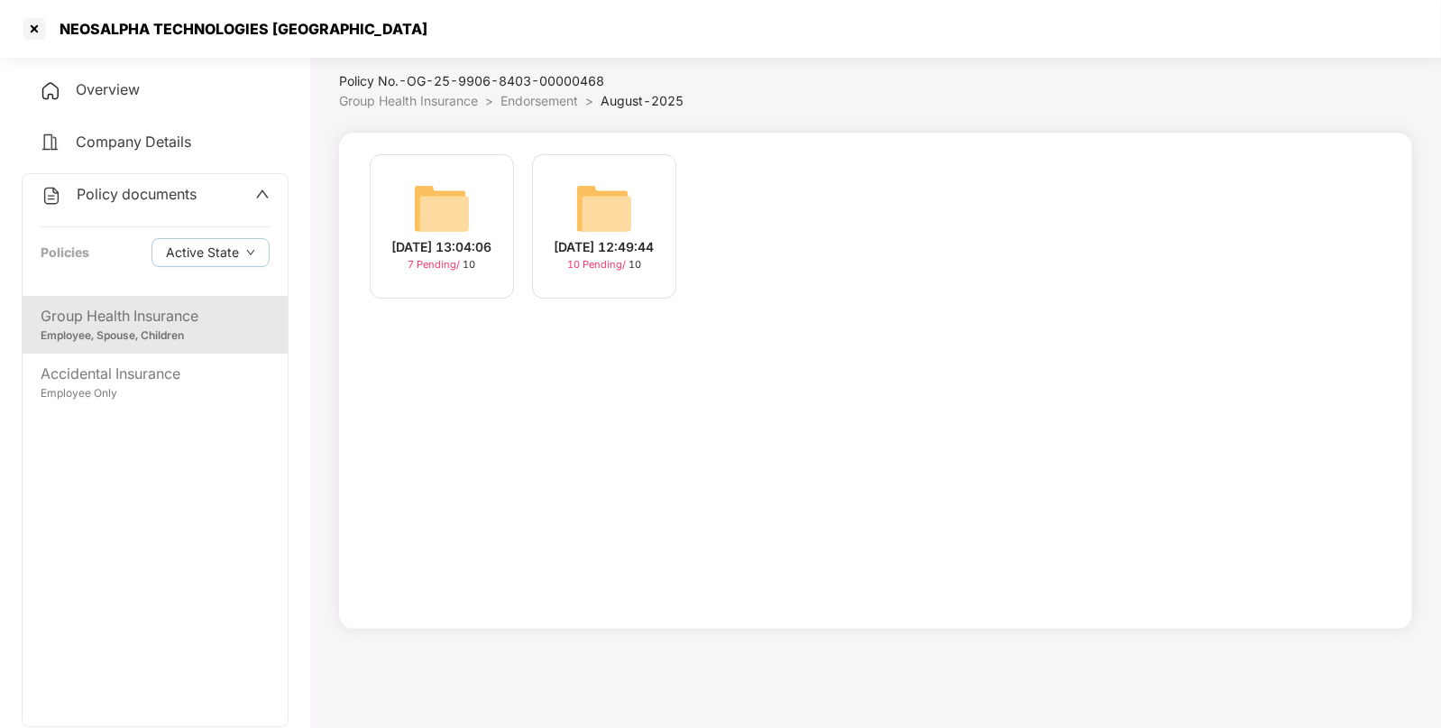
click at [464, 201] on img at bounding box center [442, 208] width 58 height 58
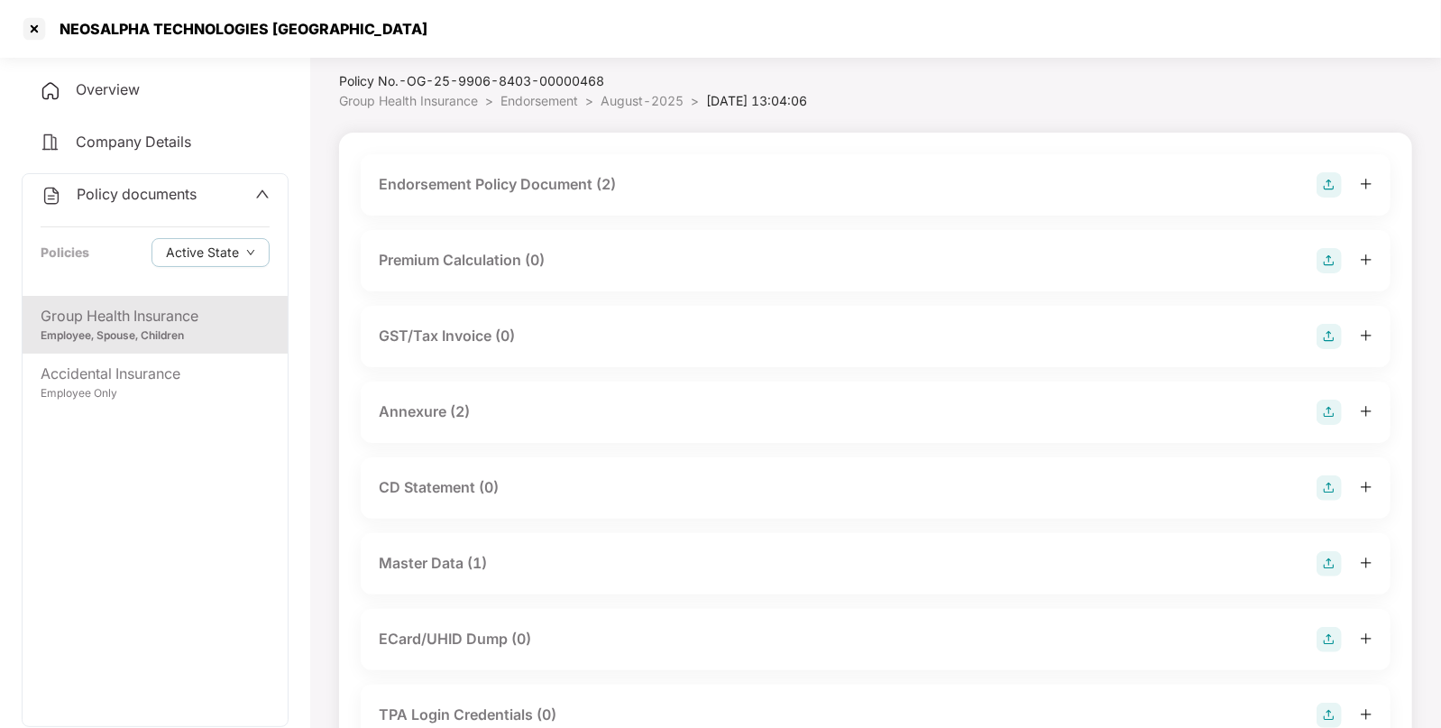
click at [438, 102] on span "Group Health Insurance" at bounding box center [408, 100] width 139 height 15
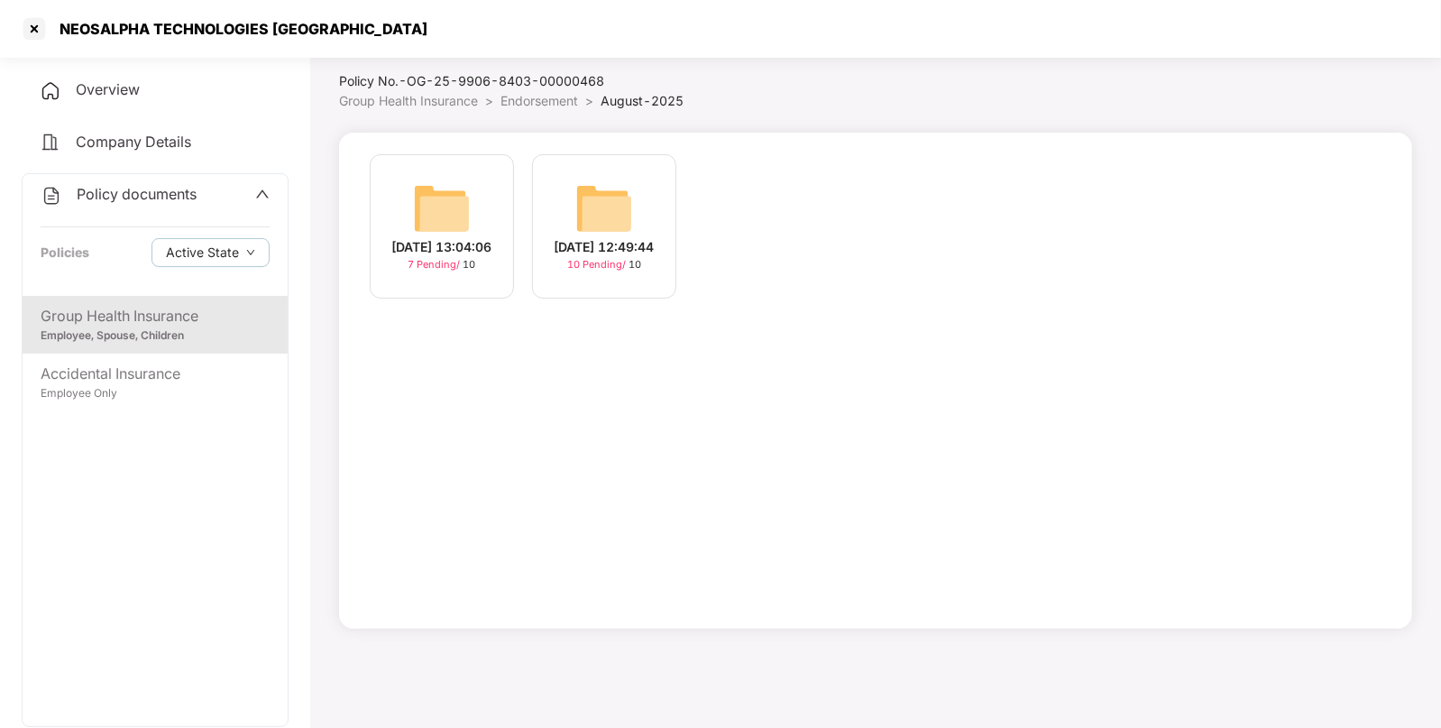
click at [584, 198] on img at bounding box center [604, 208] width 58 height 58
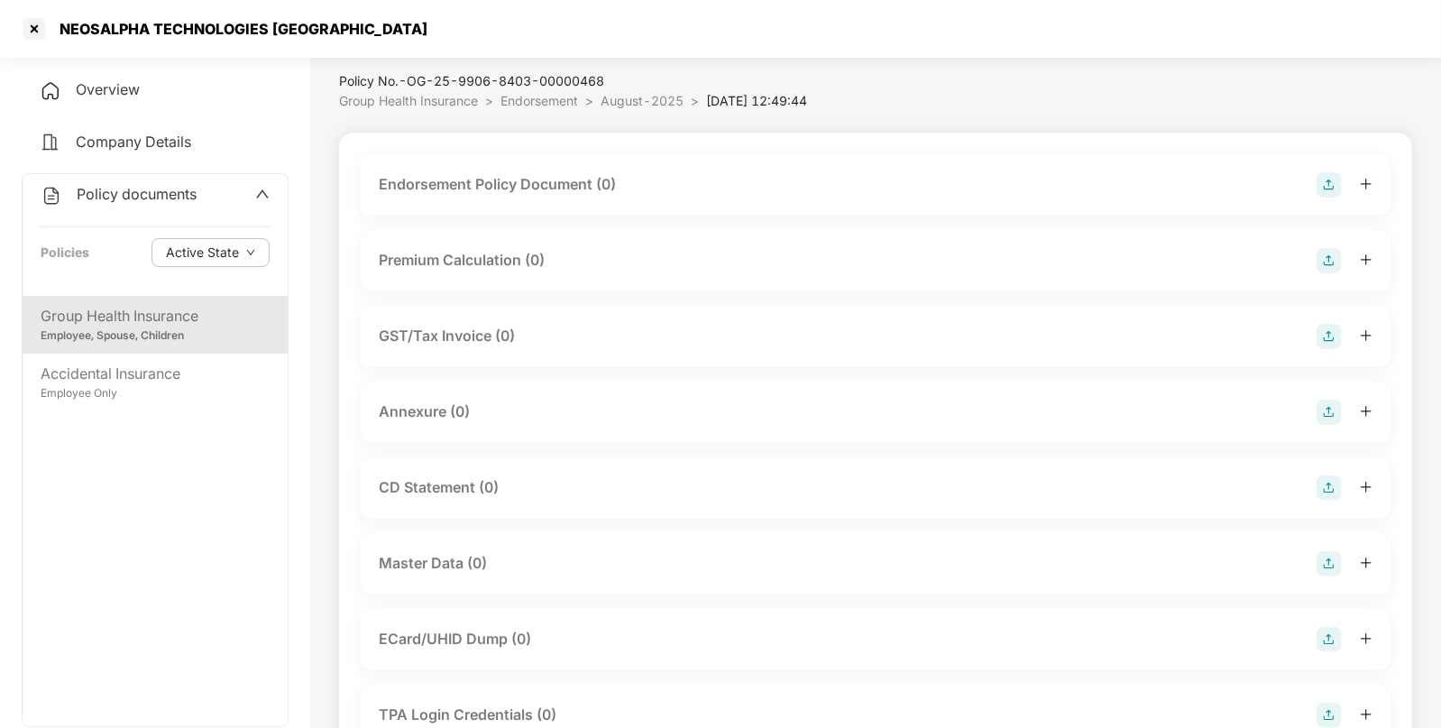
click at [1330, 179] on img at bounding box center [1329, 184] width 25 height 25
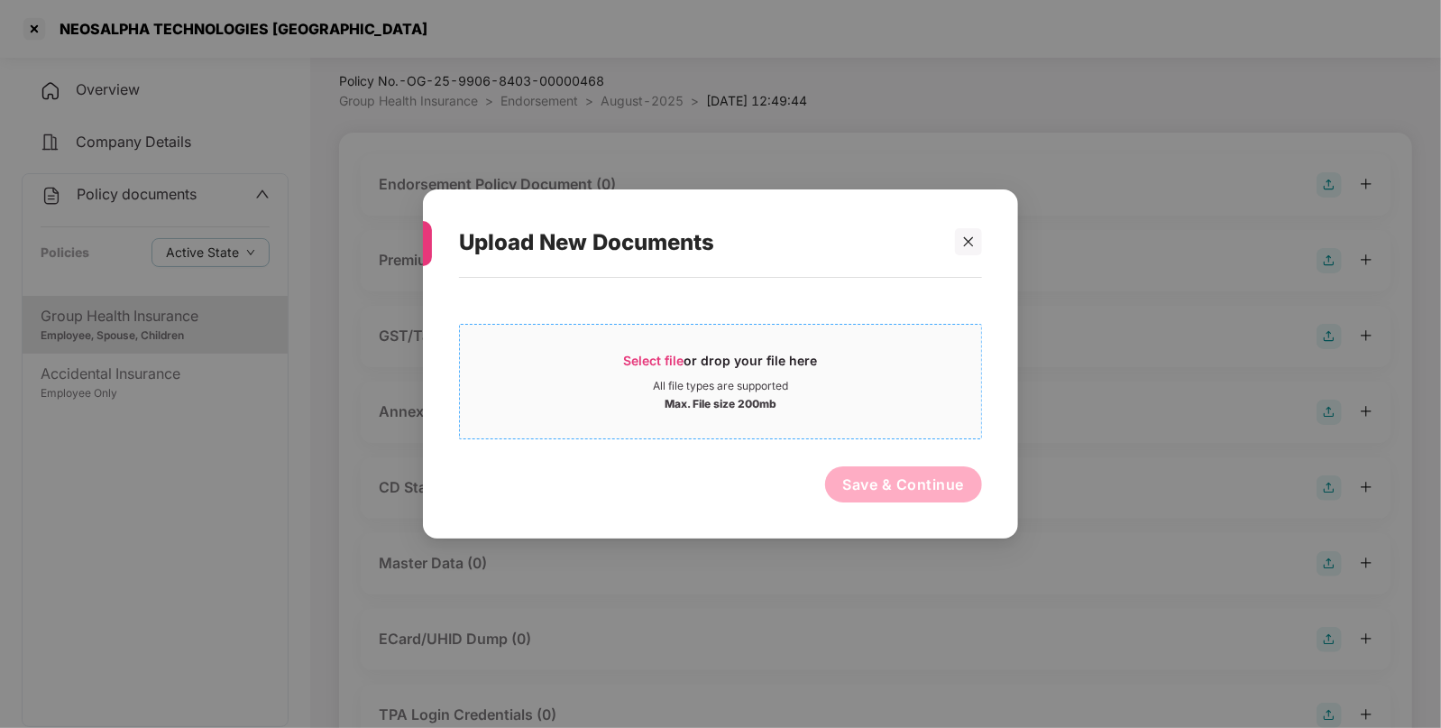
click at [649, 356] on span "Select file" at bounding box center [654, 360] width 60 height 15
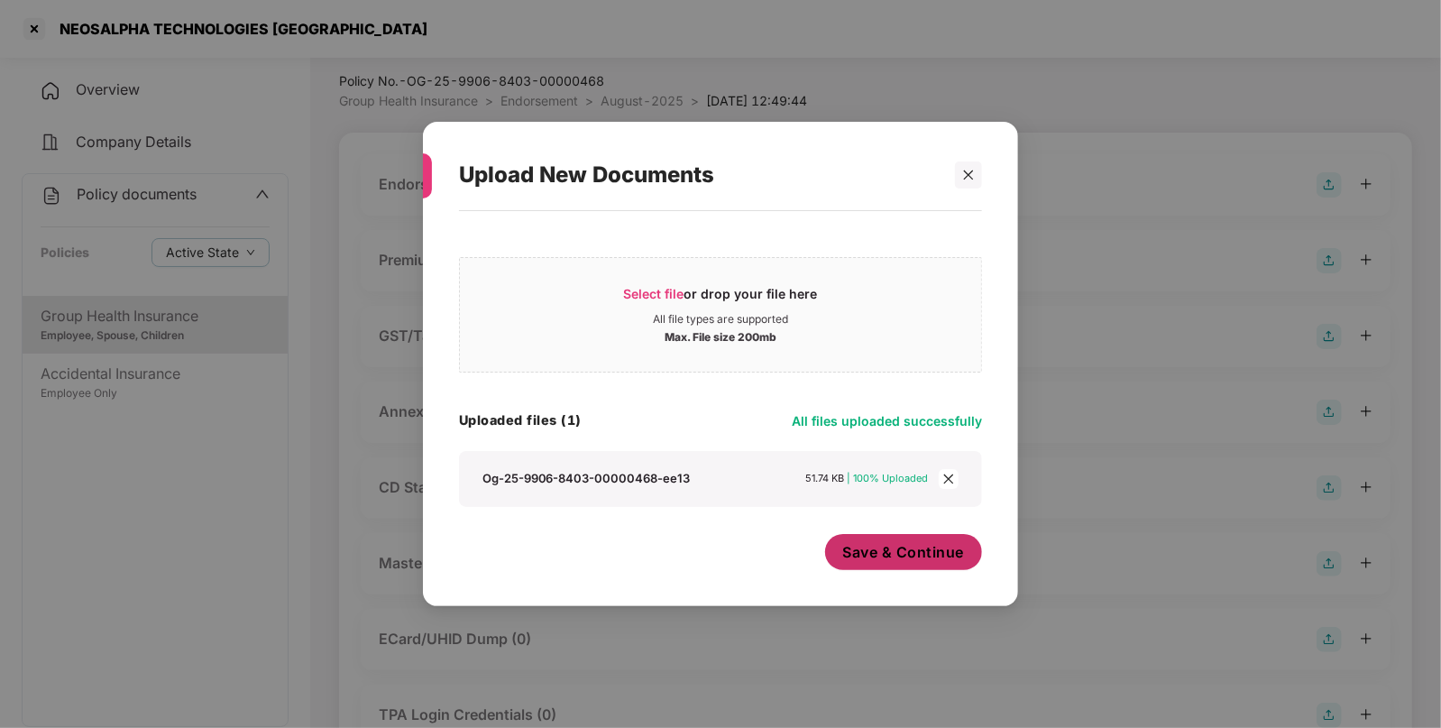
click at [952, 547] on span "Save & Continue" at bounding box center [904, 552] width 122 height 20
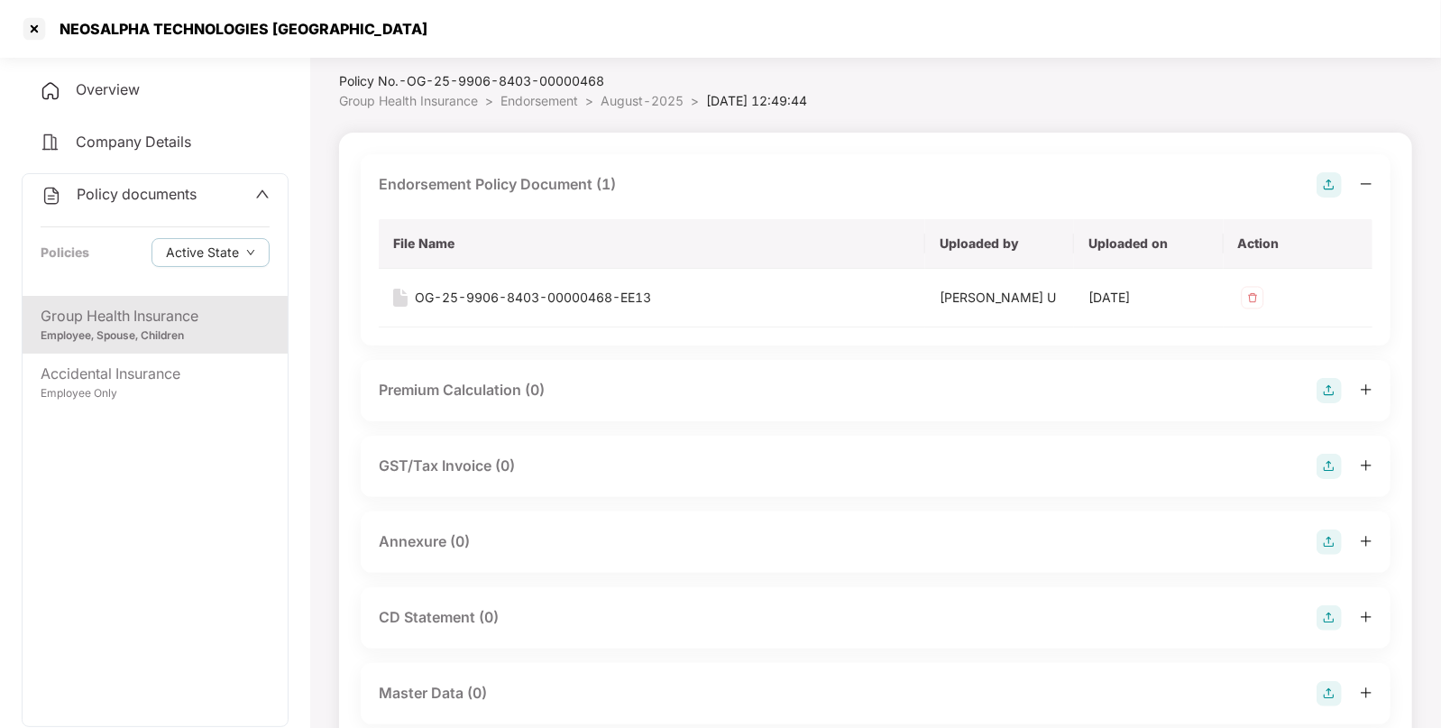
scroll to position [220, 0]
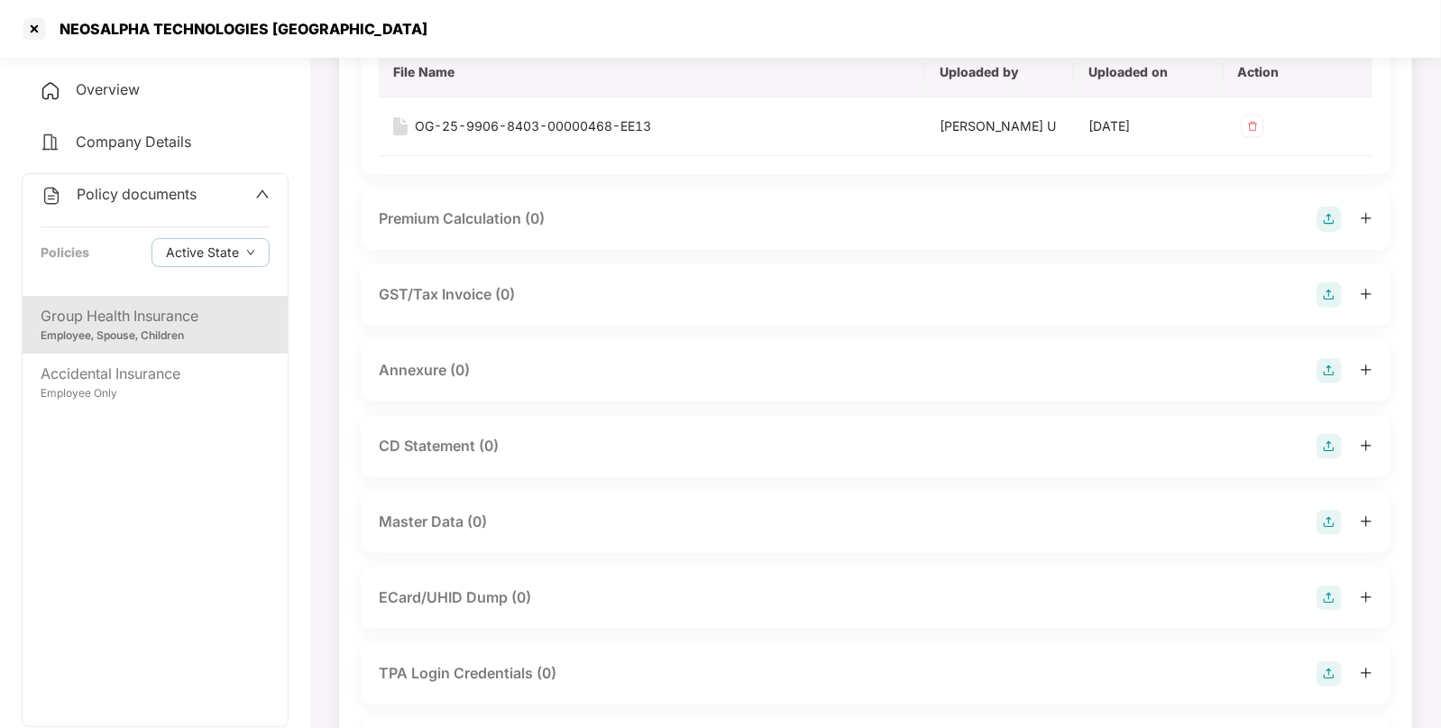
click at [1322, 371] on img at bounding box center [1329, 370] width 25 height 25
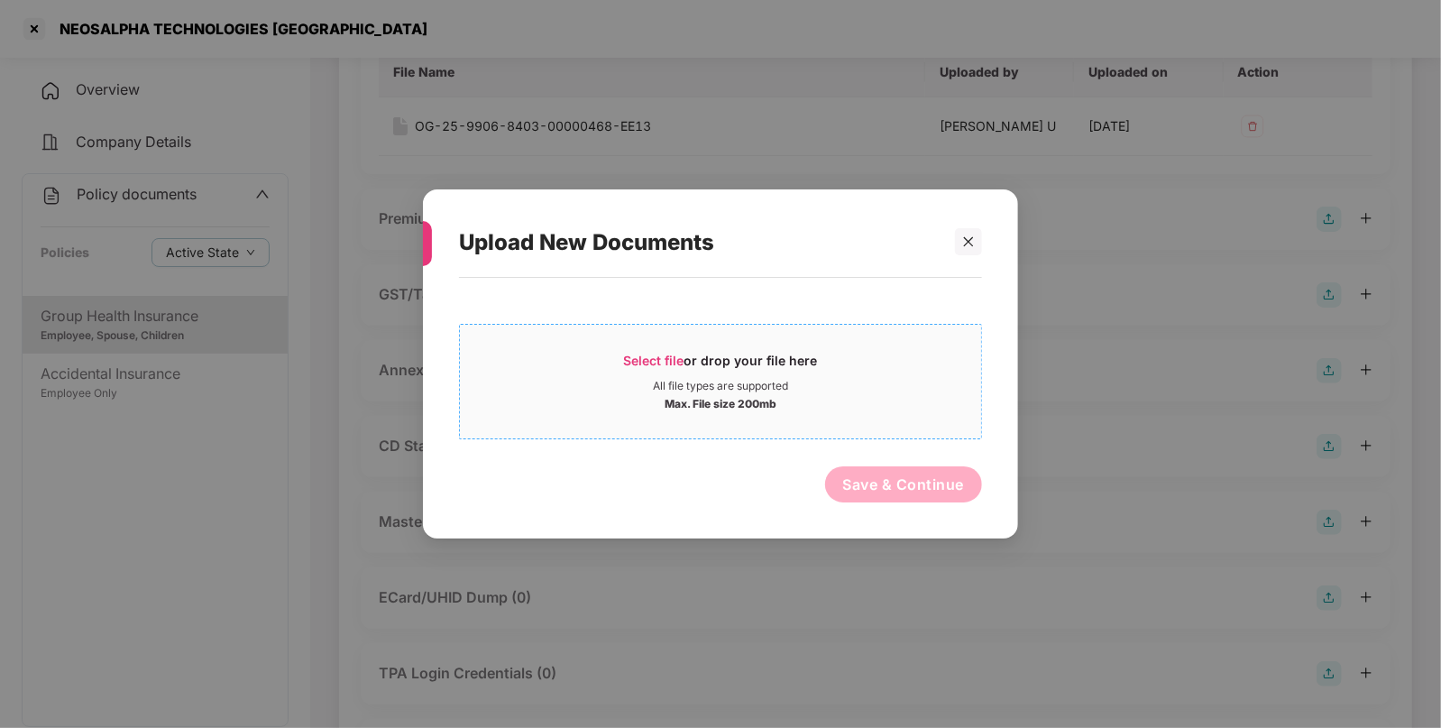
click at [667, 361] on span "Select file" at bounding box center [654, 360] width 60 height 15
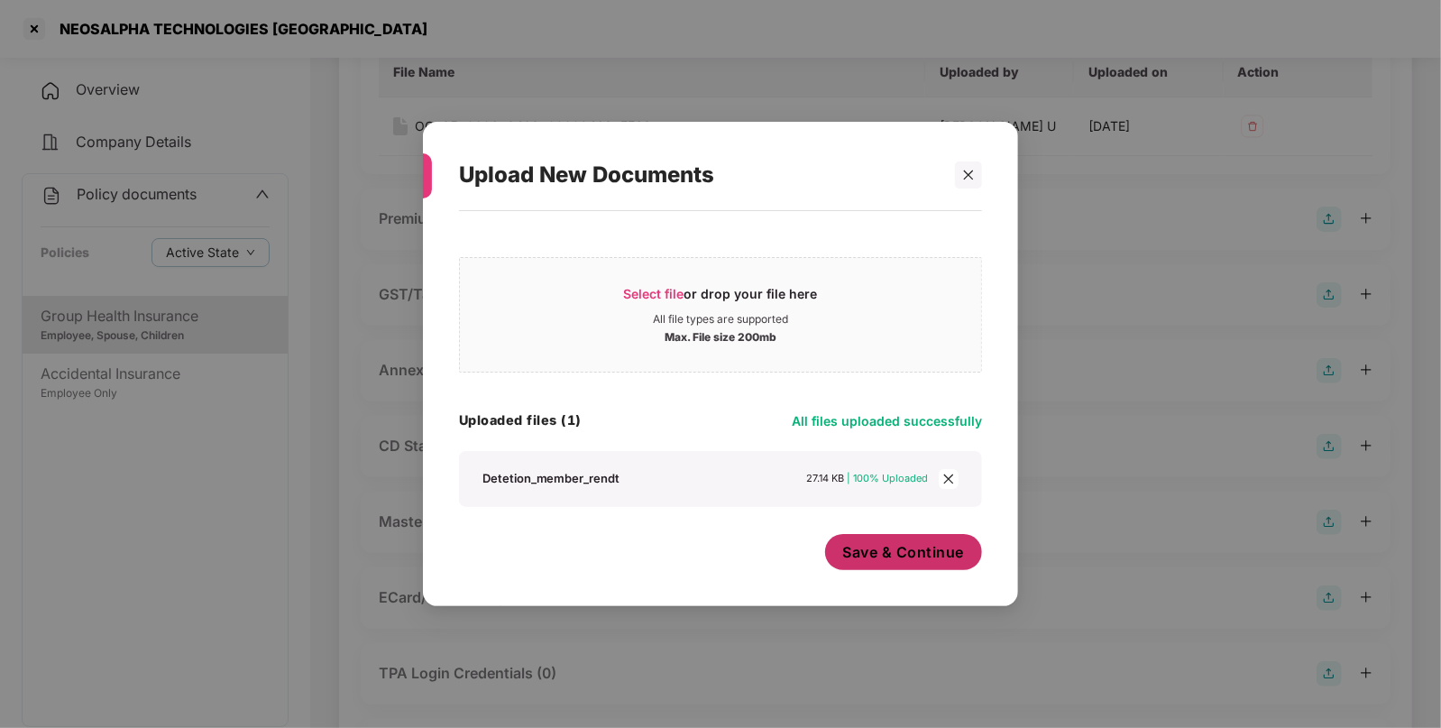
click at [923, 553] on span "Save & Continue" at bounding box center [904, 552] width 122 height 20
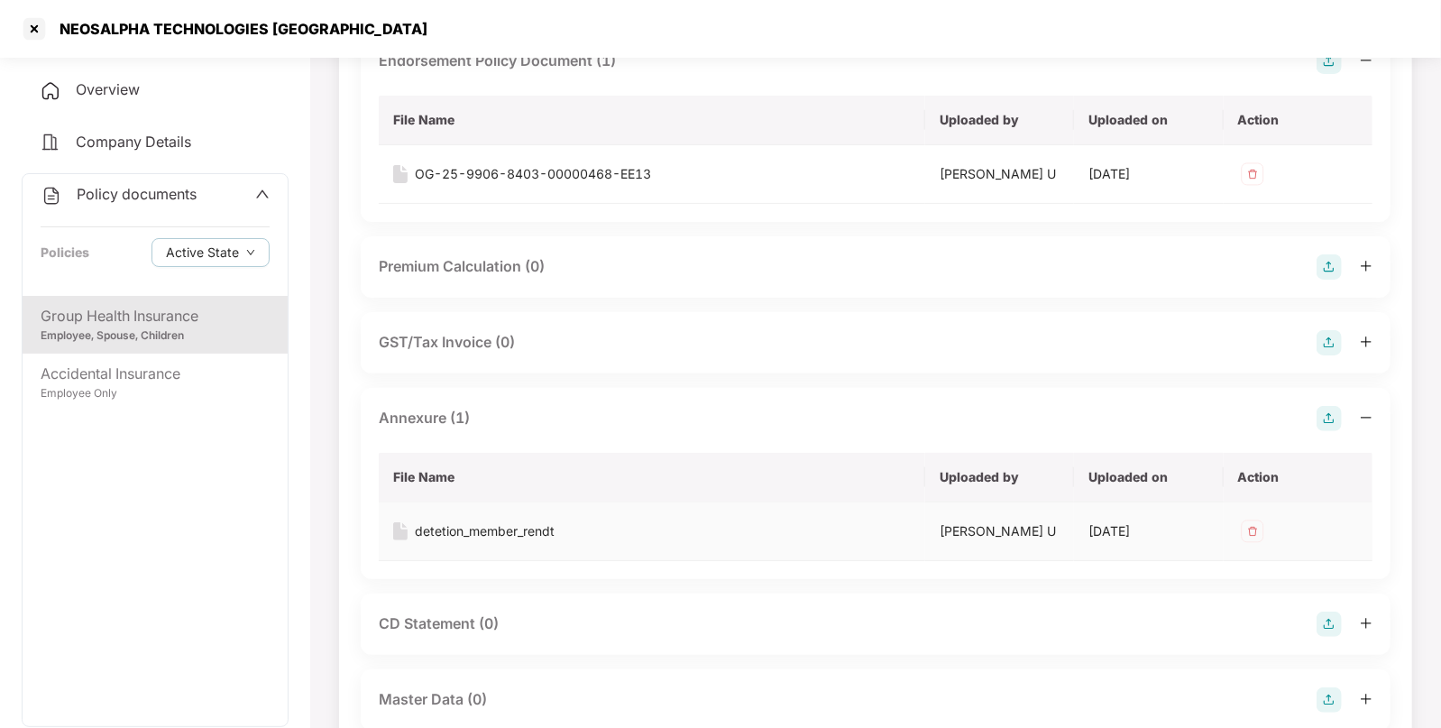
scroll to position [0, 0]
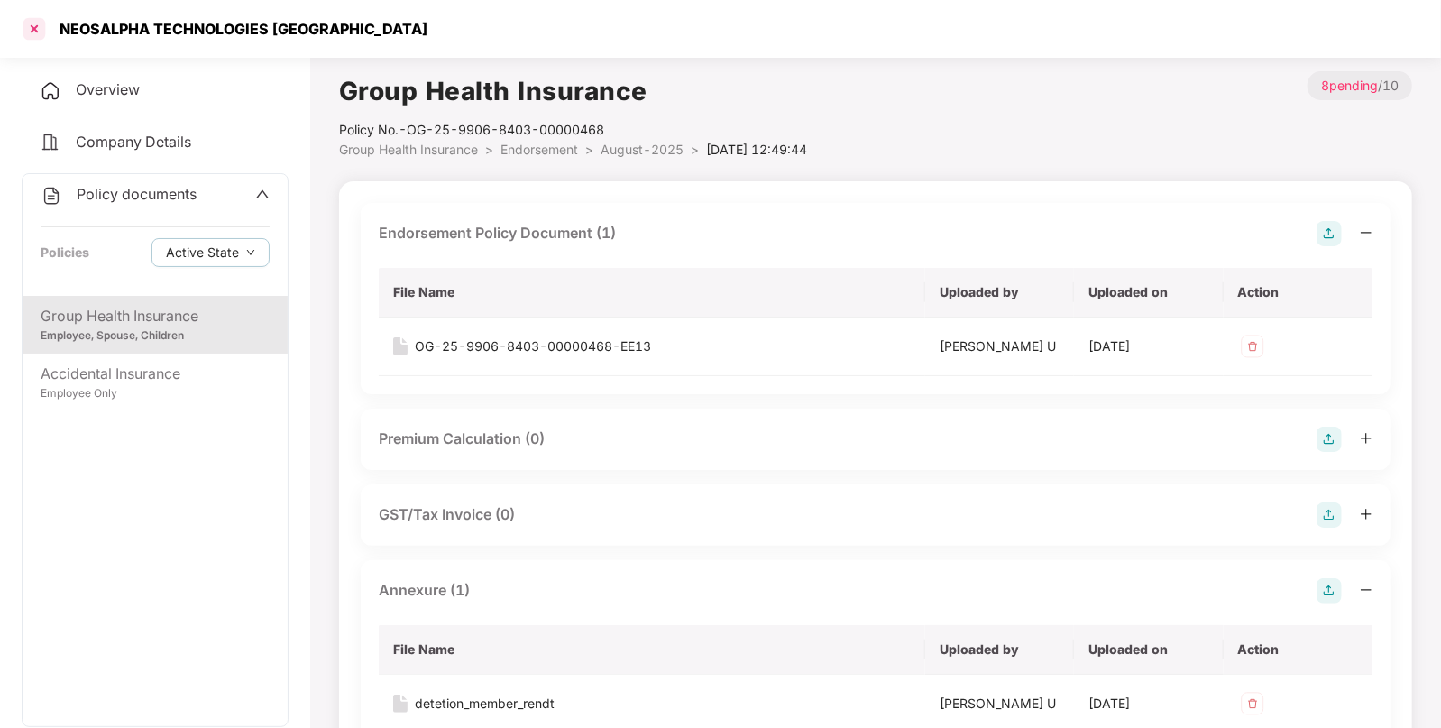
click at [34, 29] on div at bounding box center [34, 28] width 29 height 29
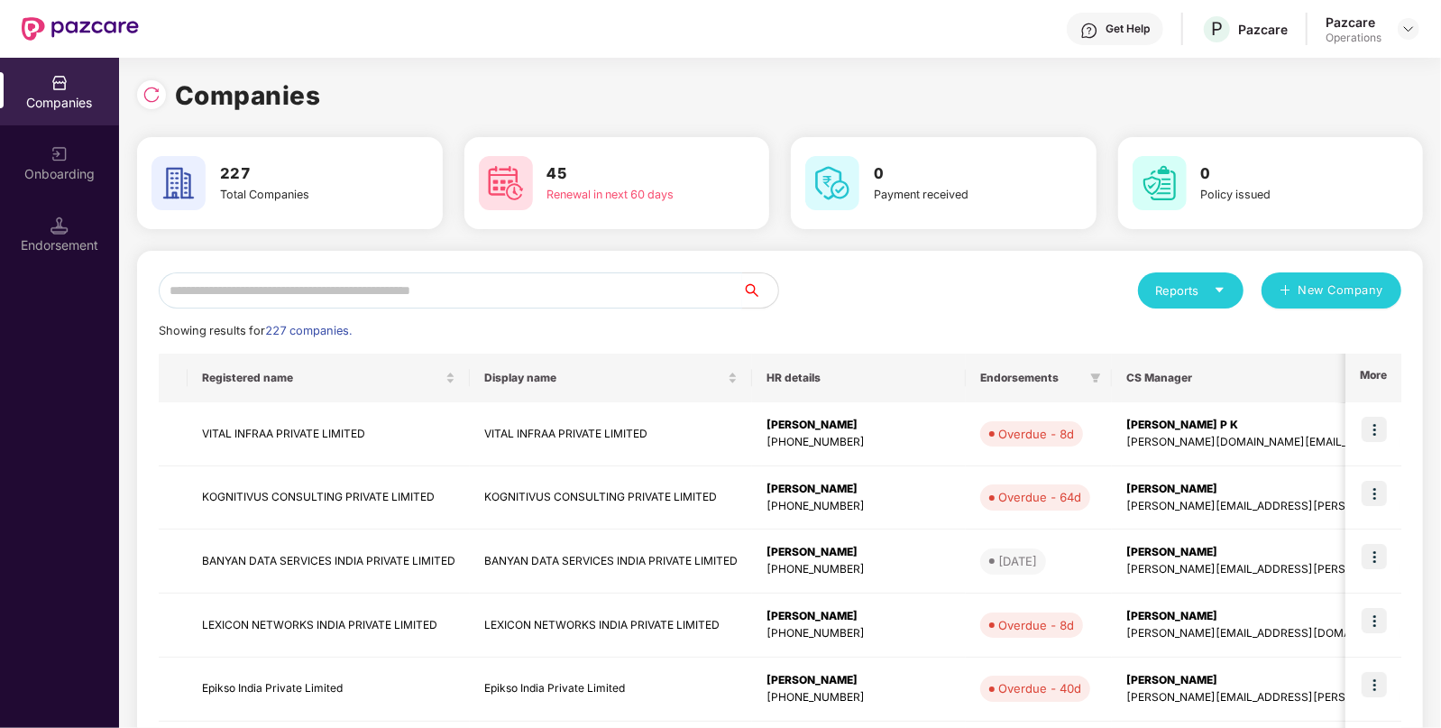
click at [563, 290] on input "text" at bounding box center [451, 290] width 584 height 36
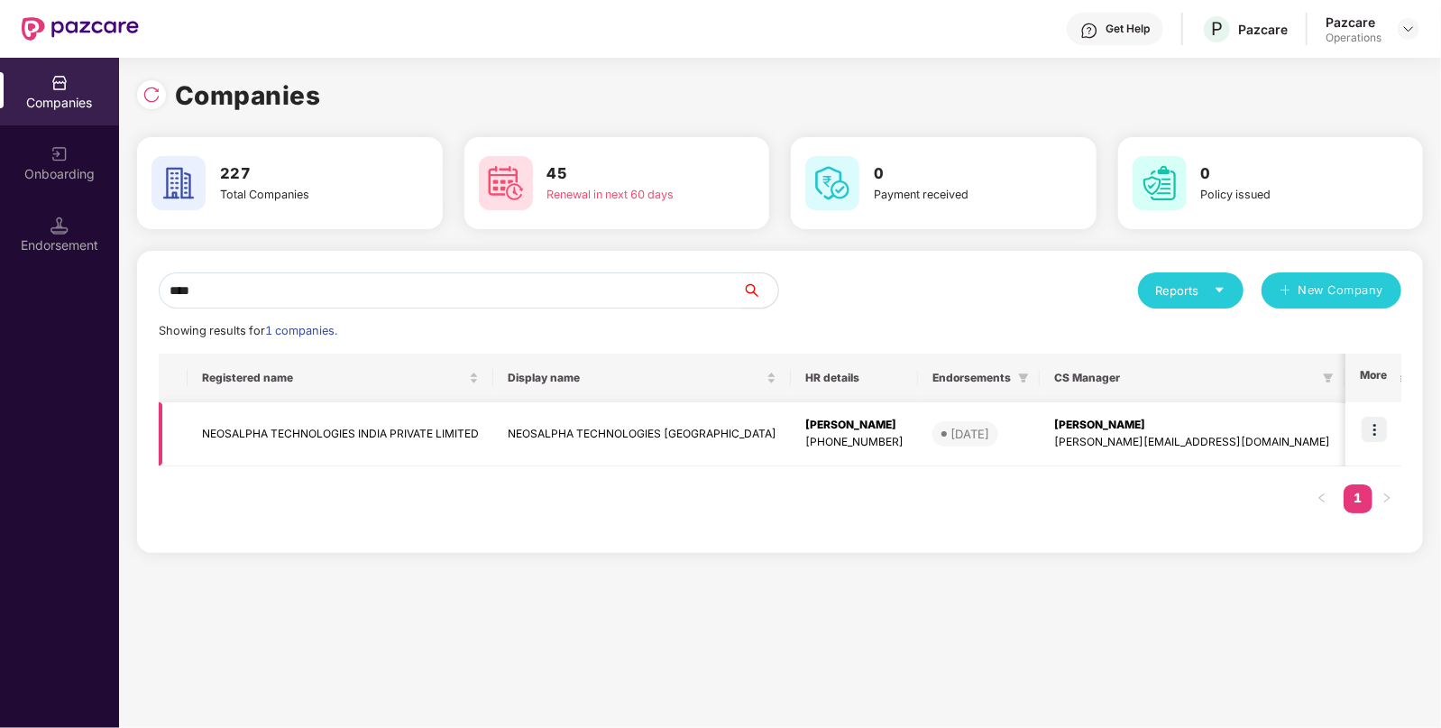
type input "****"
click at [352, 423] on td "NEOSALPHA TECHNOLOGIES INDIA PRIVATE LIMITED" at bounding box center [341, 434] width 306 height 64
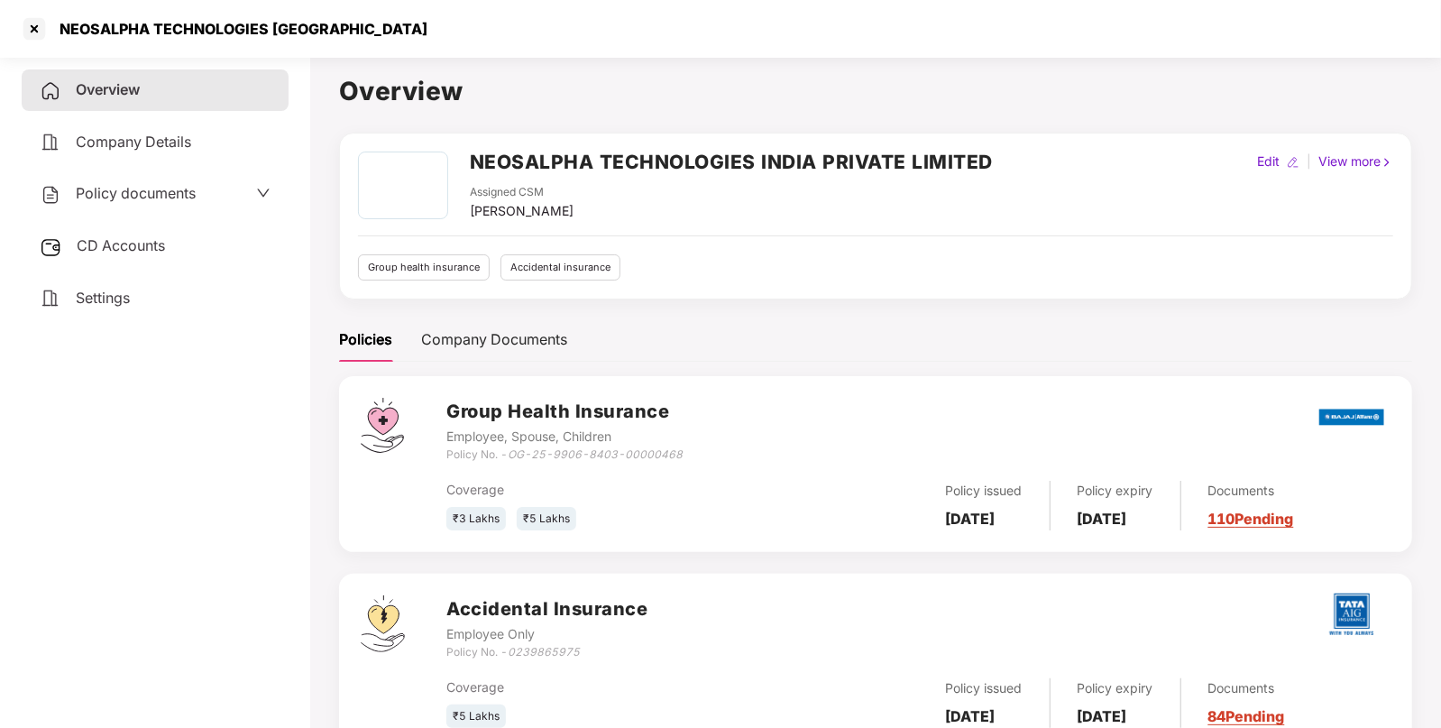
click at [105, 246] on span "CD Accounts" at bounding box center [121, 245] width 88 height 18
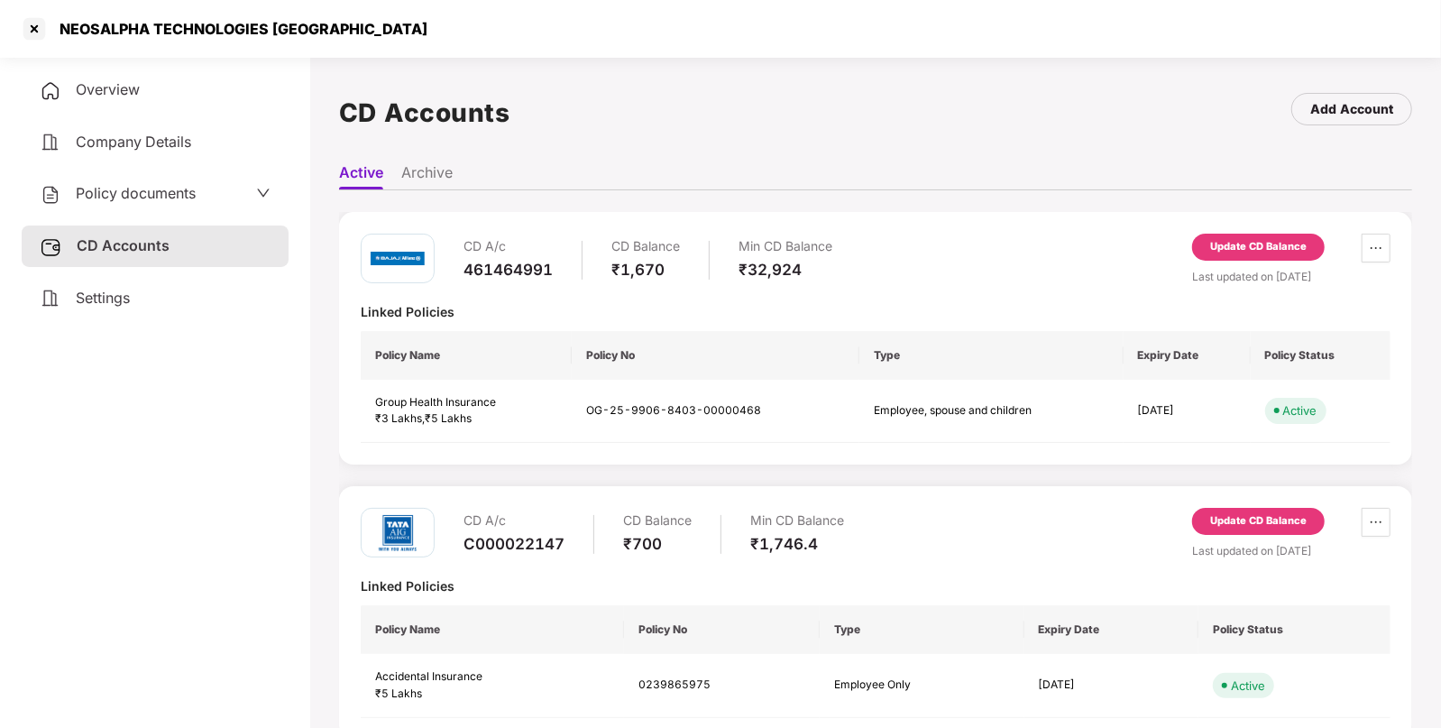
scroll to position [26, 0]
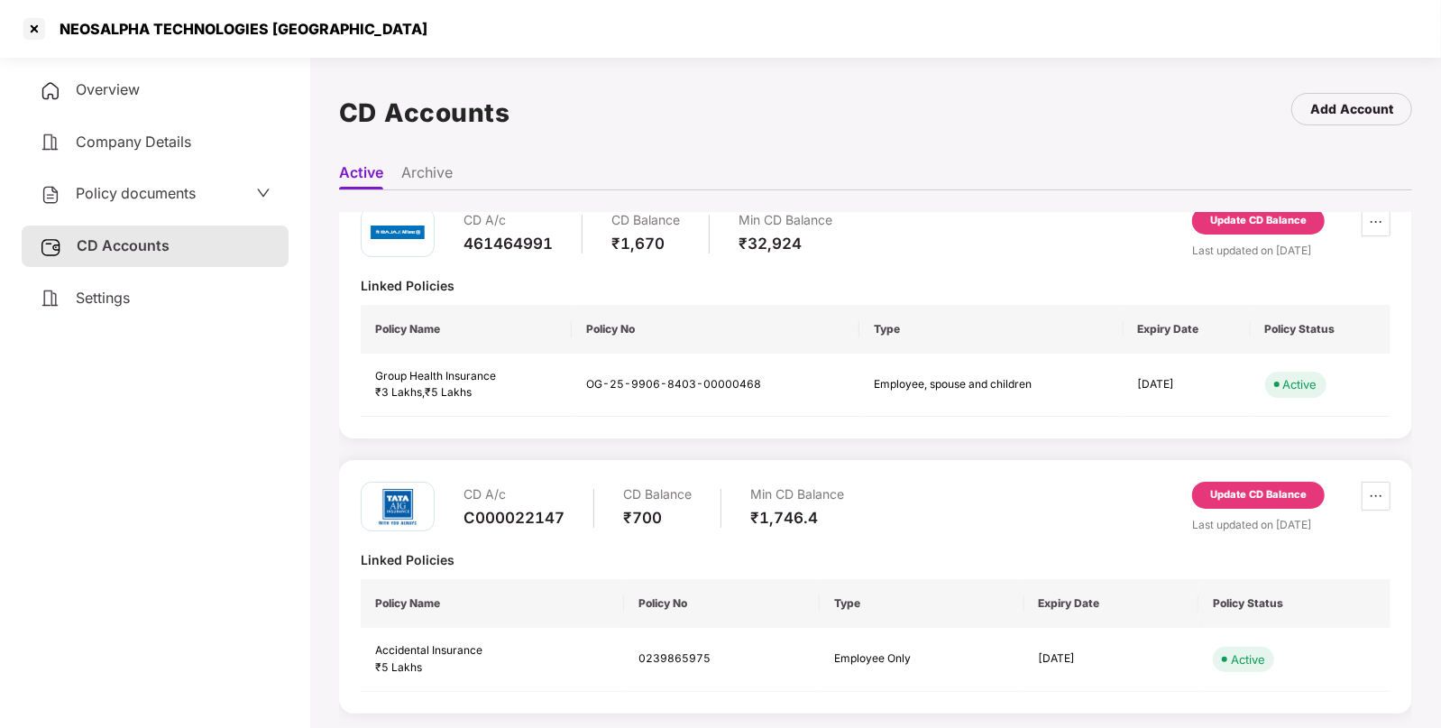
click at [1240, 492] on div "Update CD Balance" at bounding box center [1258, 495] width 97 height 16
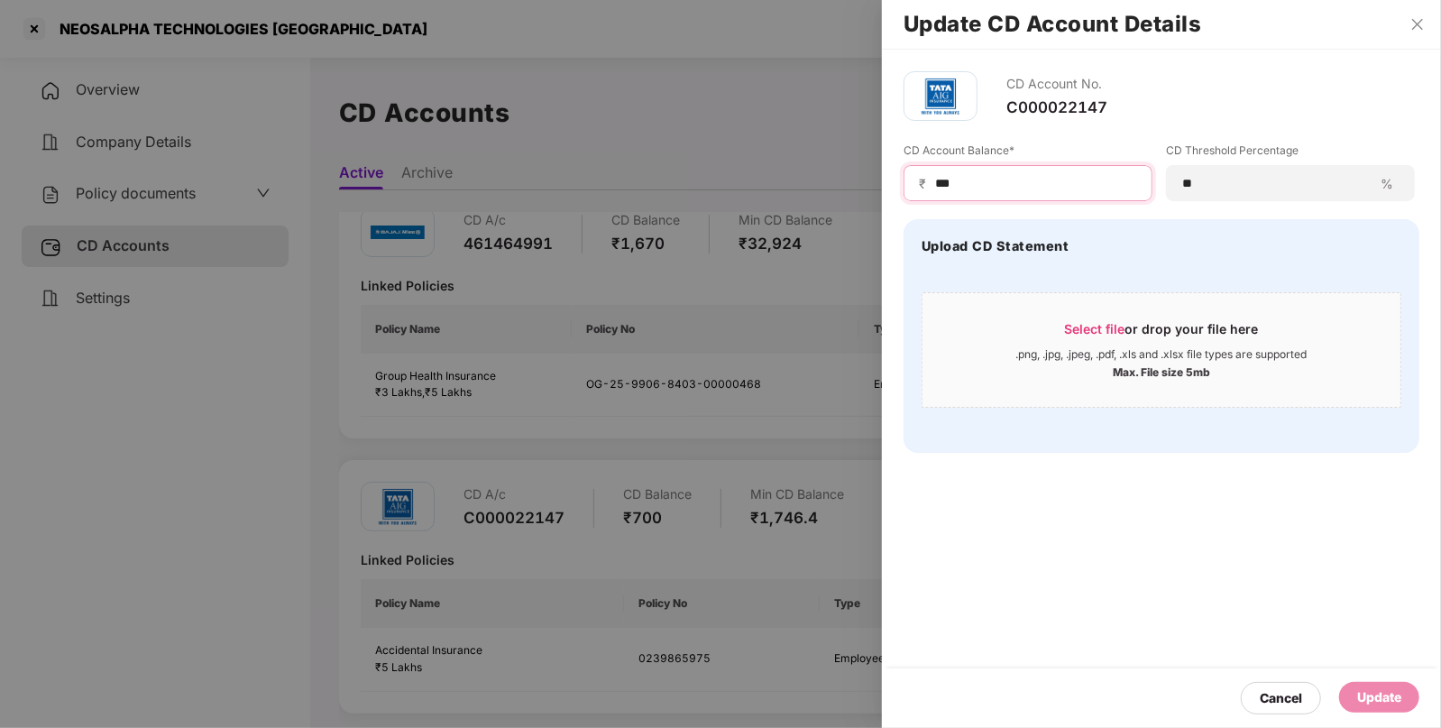
click at [944, 178] on input "***" at bounding box center [1035, 183] width 204 height 19
type input "***"
click at [1383, 696] on div "Update" at bounding box center [1379, 697] width 44 height 20
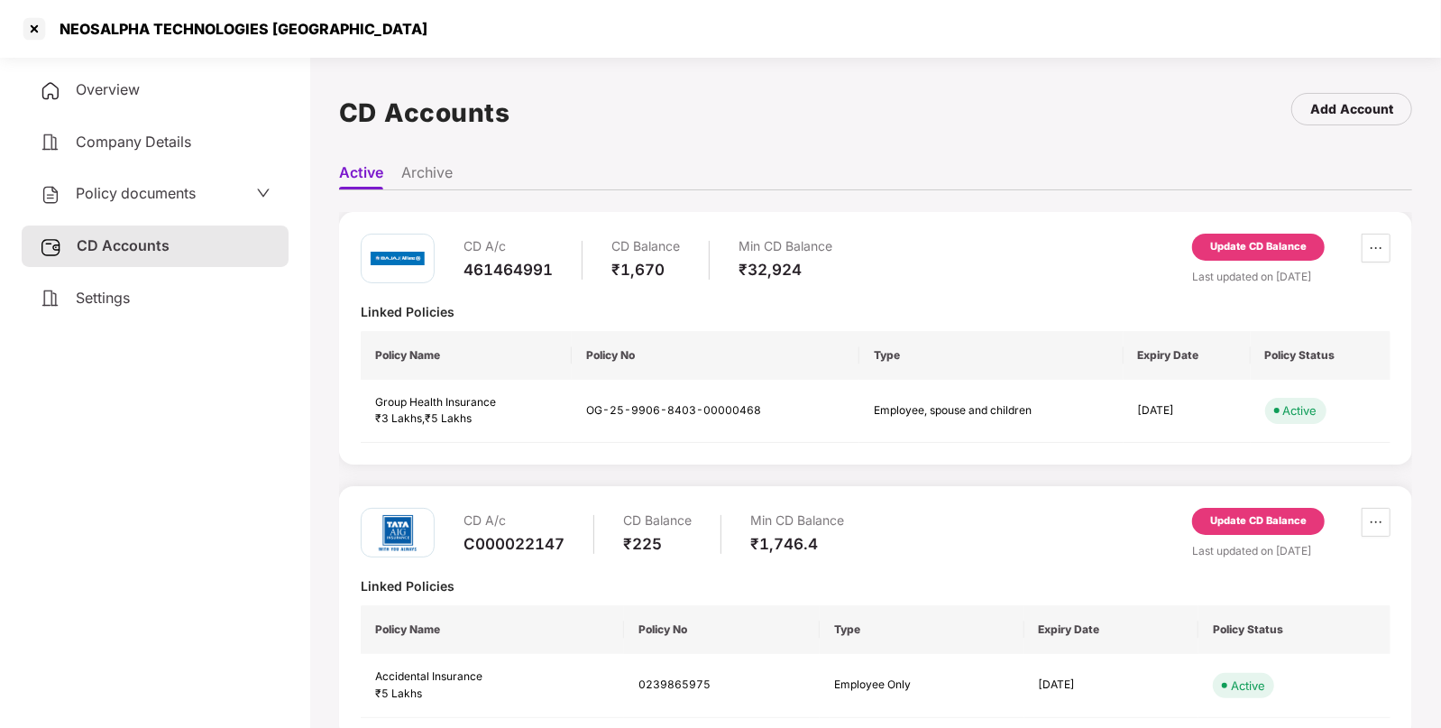
click at [1217, 246] on div "Update CD Balance" at bounding box center [1258, 247] width 97 height 16
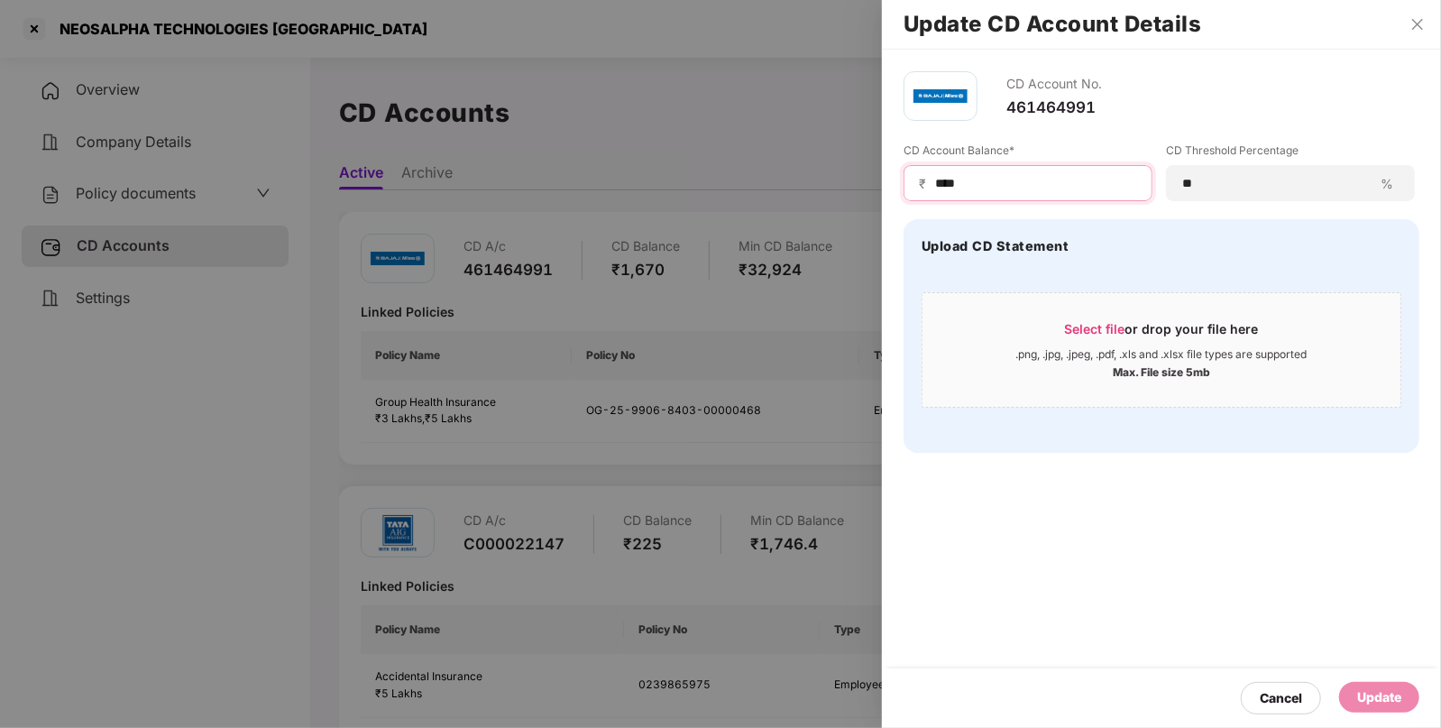
click at [951, 180] on input "****" at bounding box center [1035, 183] width 204 height 19
type input "****"
click at [1395, 701] on div "Update" at bounding box center [1379, 697] width 44 height 20
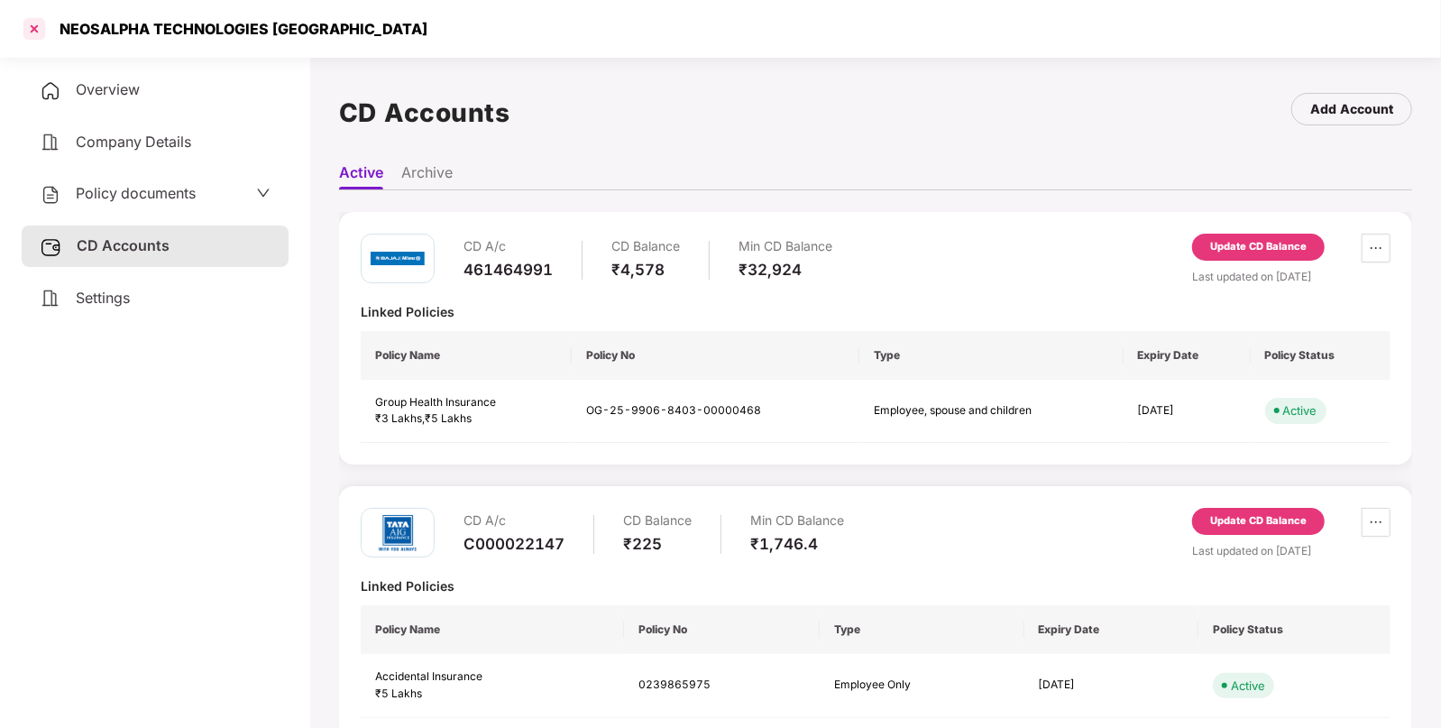
click at [32, 34] on div at bounding box center [34, 28] width 29 height 29
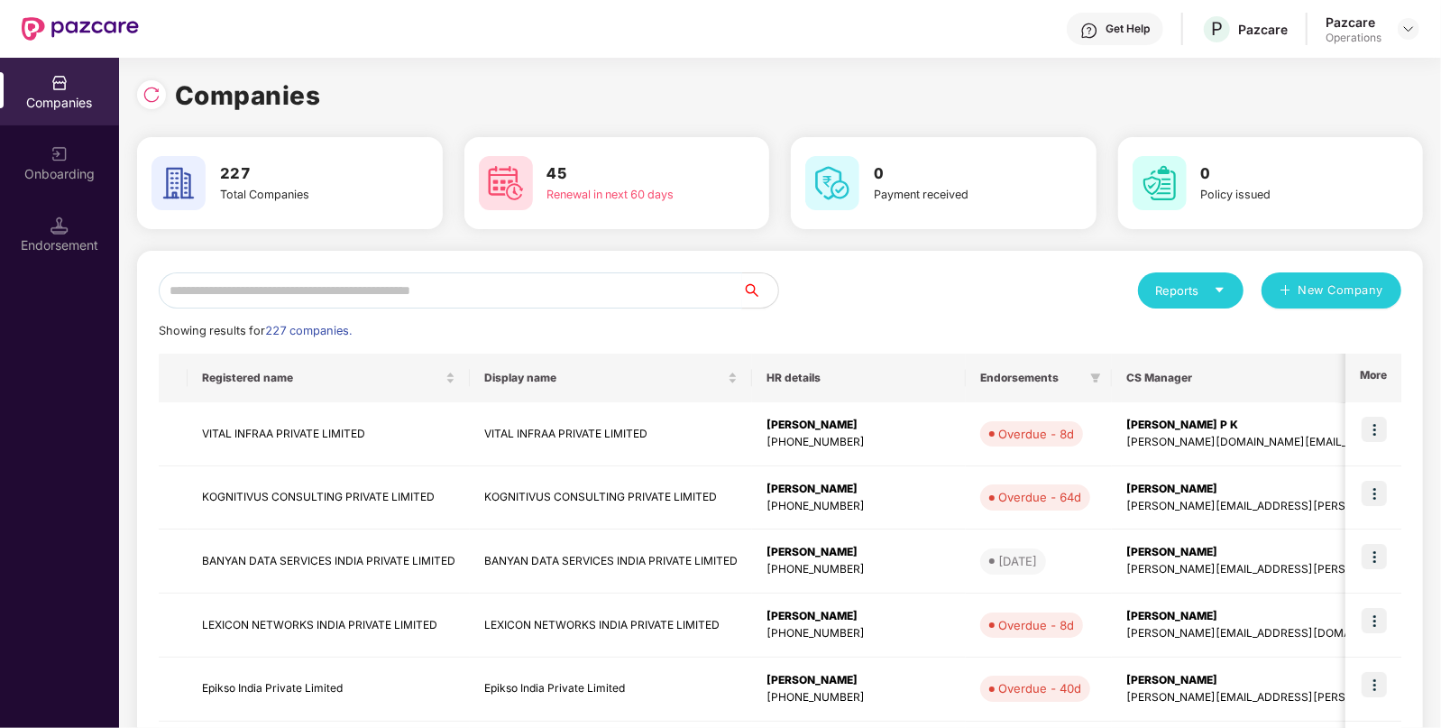
click at [526, 285] on input "text" at bounding box center [451, 290] width 584 height 36
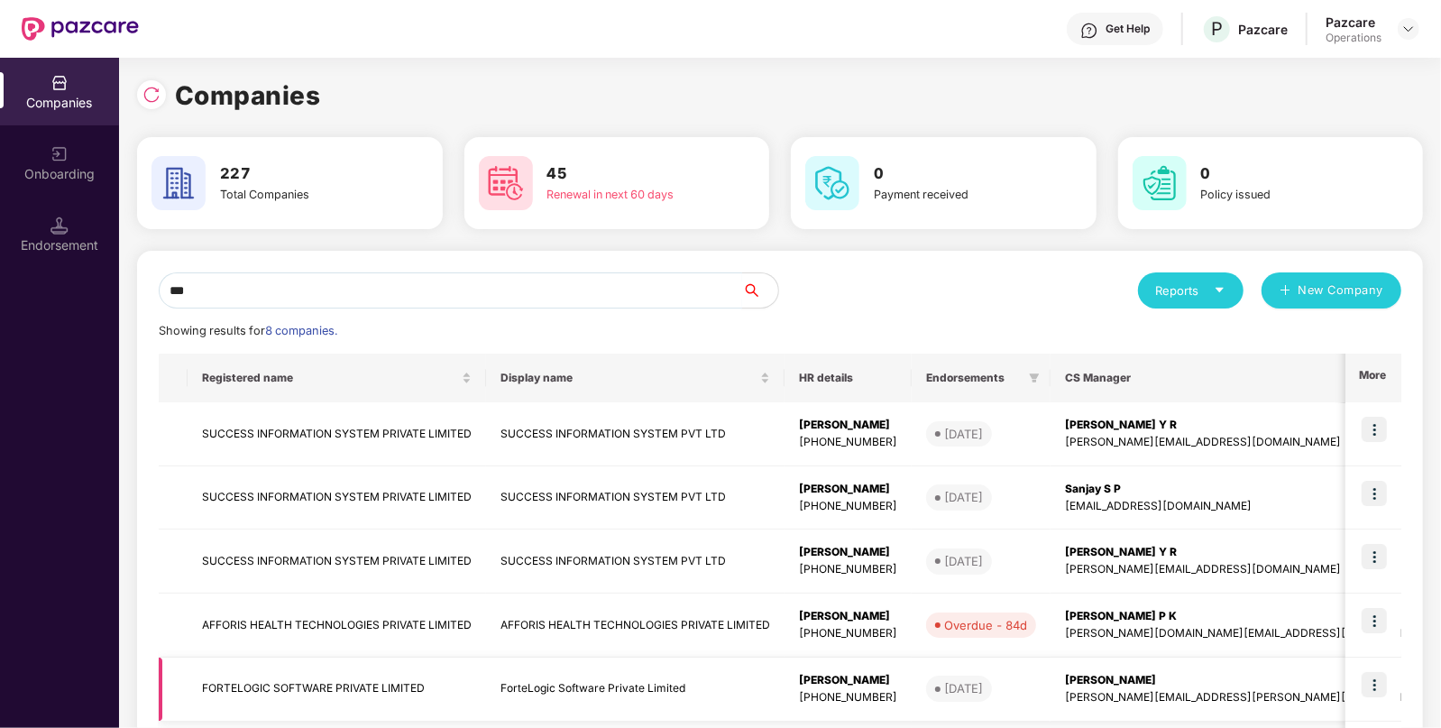
type input "***"
click at [266, 675] on td "FORTELOGIC SOFTWARE PRIVATE LIMITED" at bounding box center [337, 689] width 299 height 64
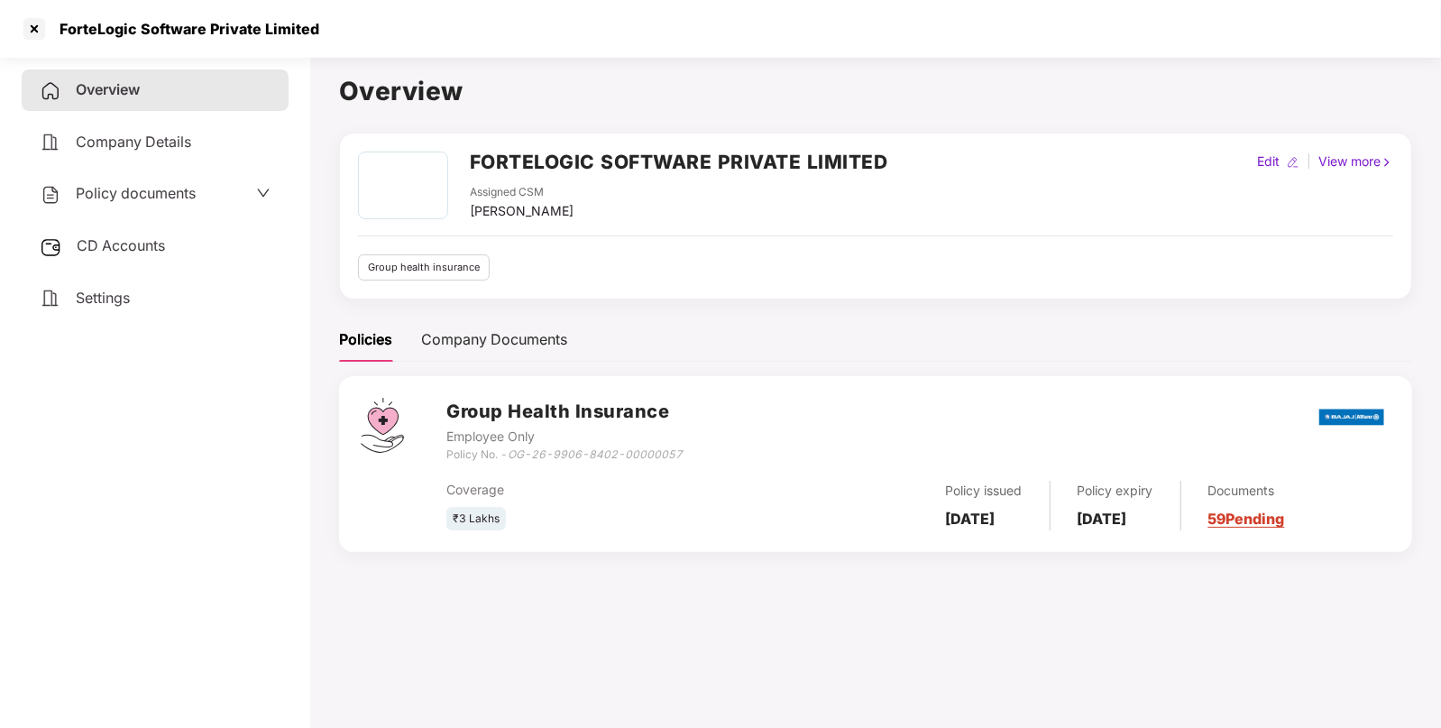
click at [129, 199] on span "Policy documents" at bounding box center [136, 193] width 120 height 18
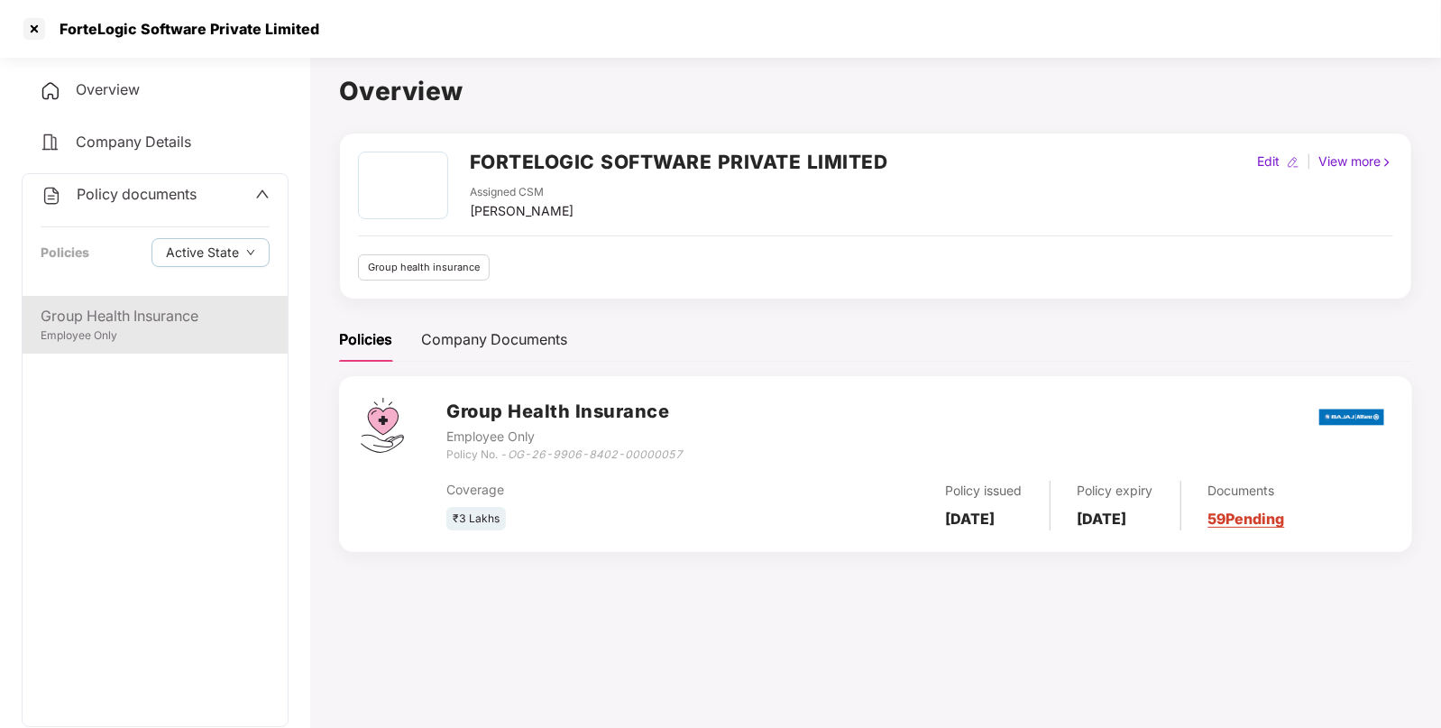
click at [131, 318] on div "Group Health Insurance" at bounding box center [155, 316] width 229 height 23
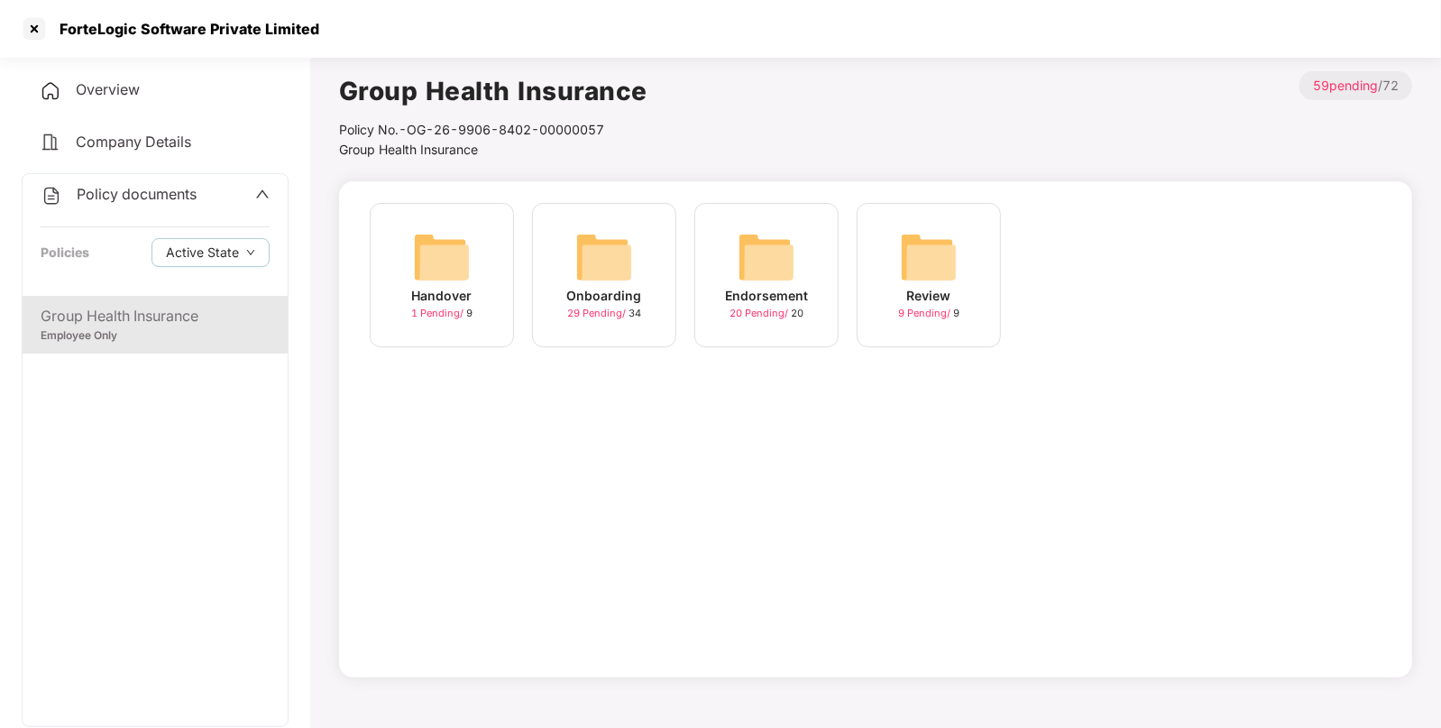
click at [749, 269] on img at bounding box center [767, 257] width 58 height 58
click at [437, 266] on img at bounding box center [442, 257] width 58 height 58
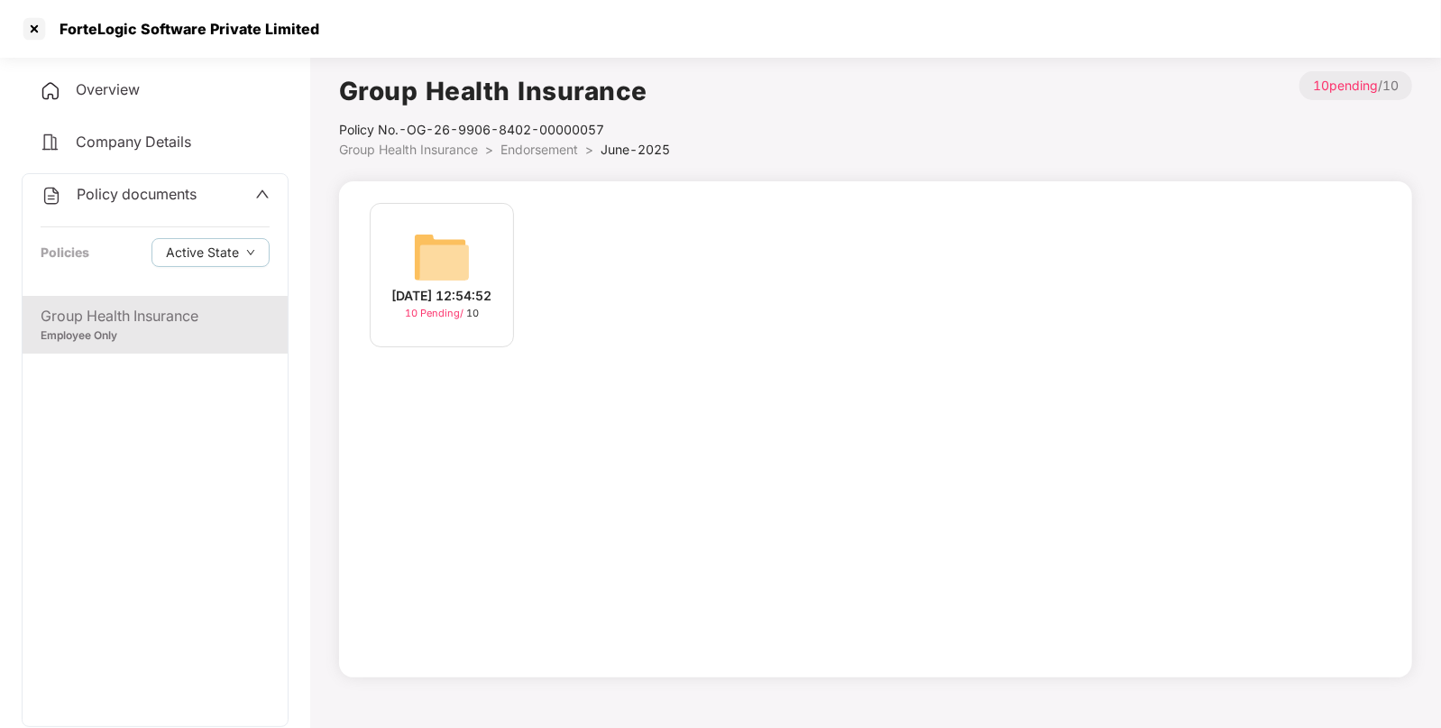
click at [437, 262] on img at bounding box center [442, 257] width 58 height 58
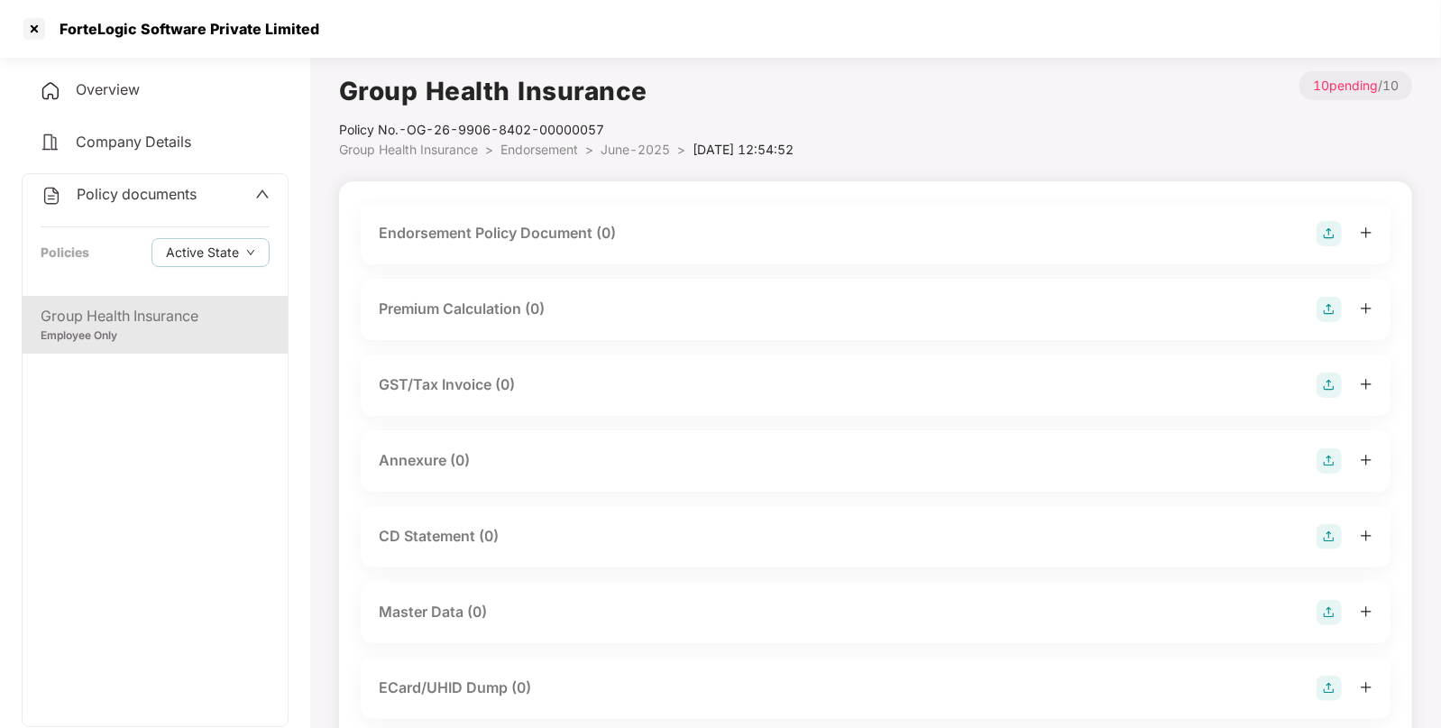
click at [1333, 234] on img at bounding box center [1329, 233] width 25 height 25
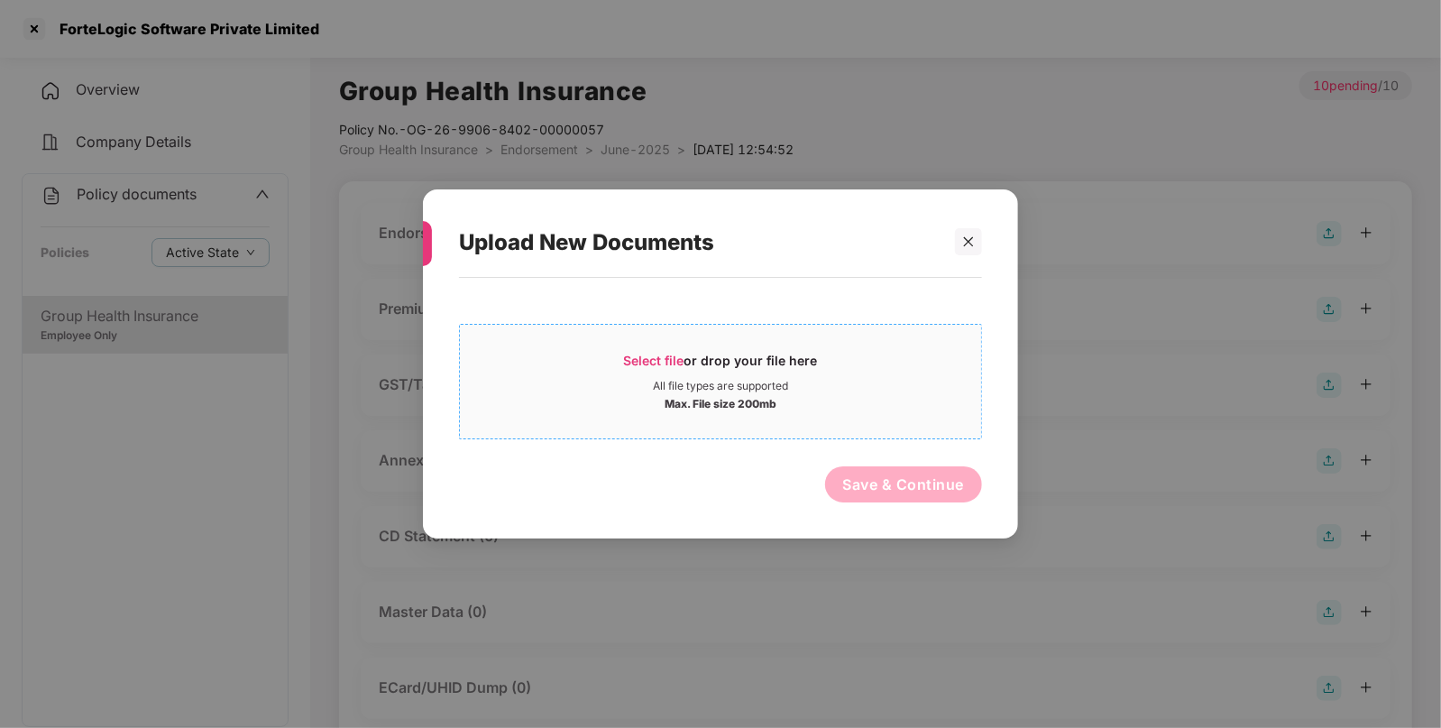
click at [648, 356] on span "Select file" at bounding box center [654, 360] width 60 height 15
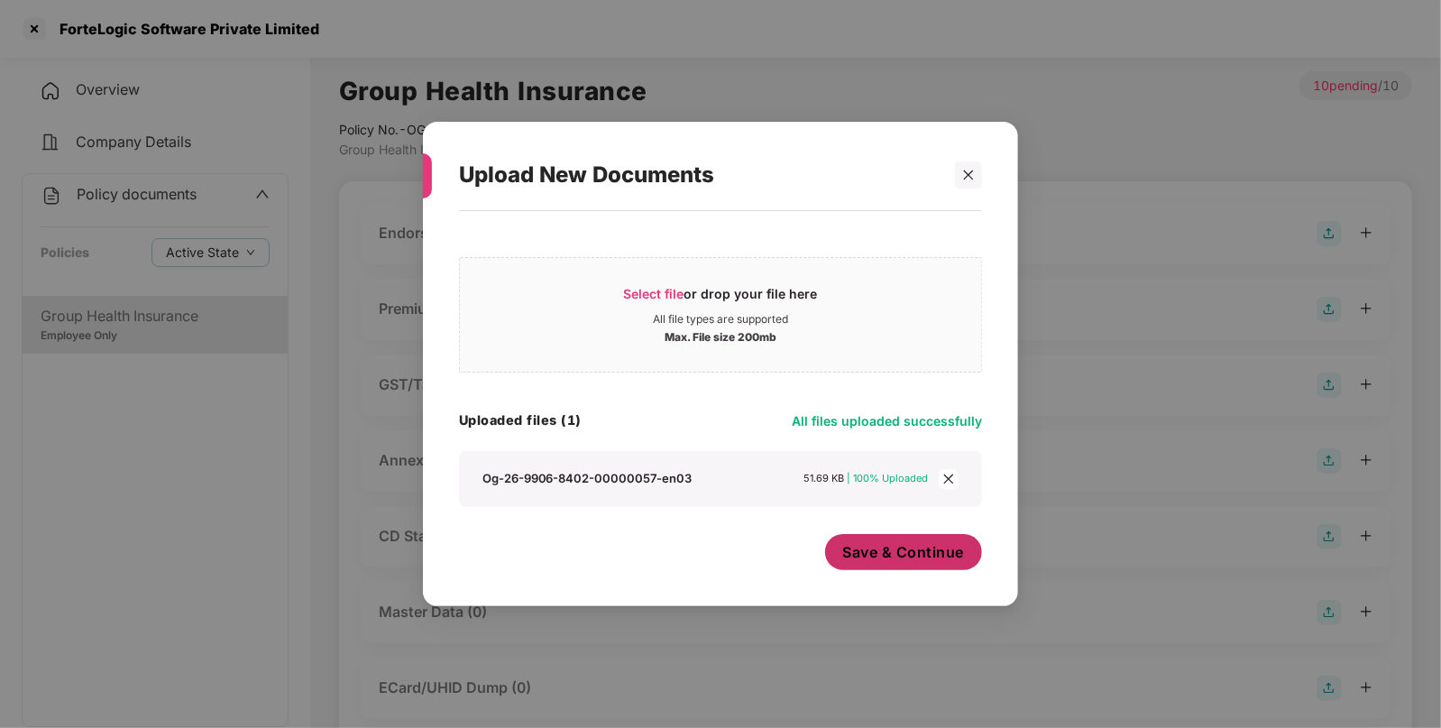
click at [884, 554] on span "Save & Continue" at bounding box center [904, 552] width 122 height 20
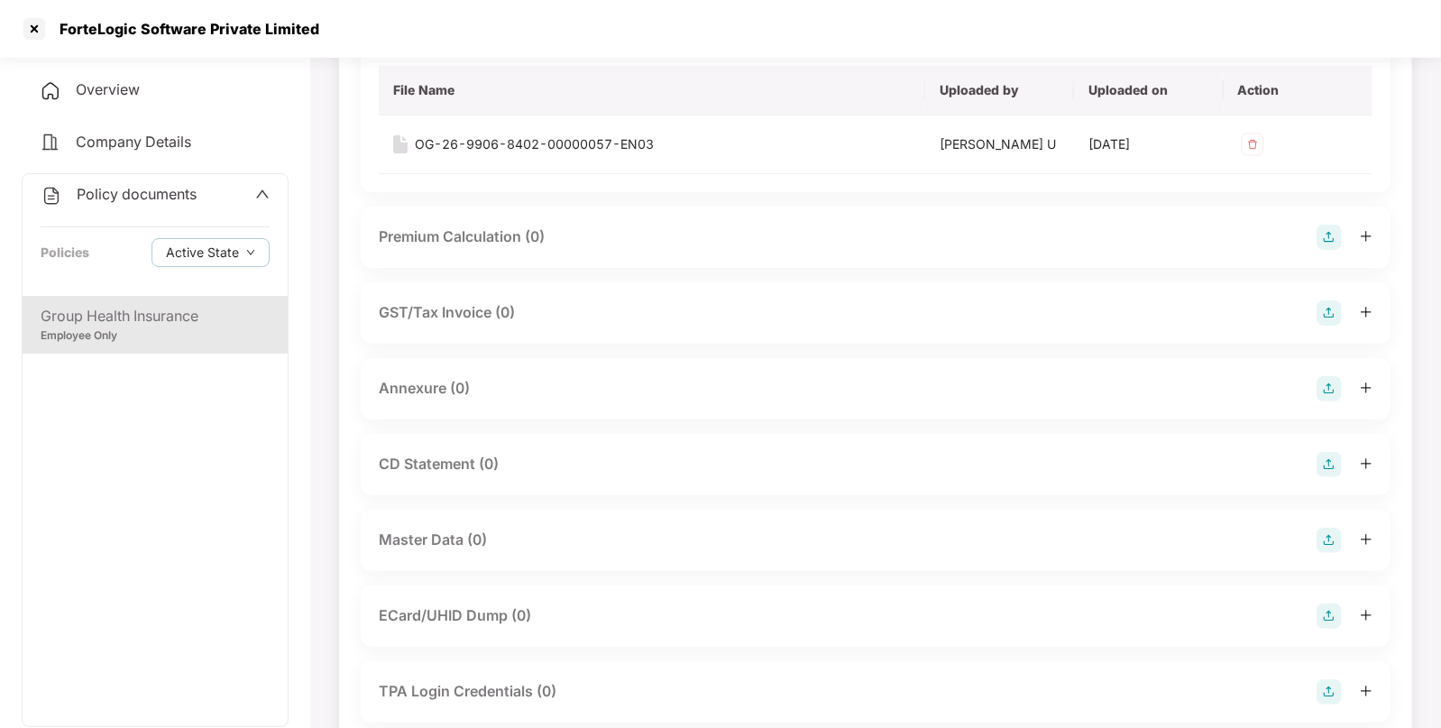
scroll to position [204, 0]
click at [1325, 387] on img at bounding box center [1329, 386] width 25 height 25
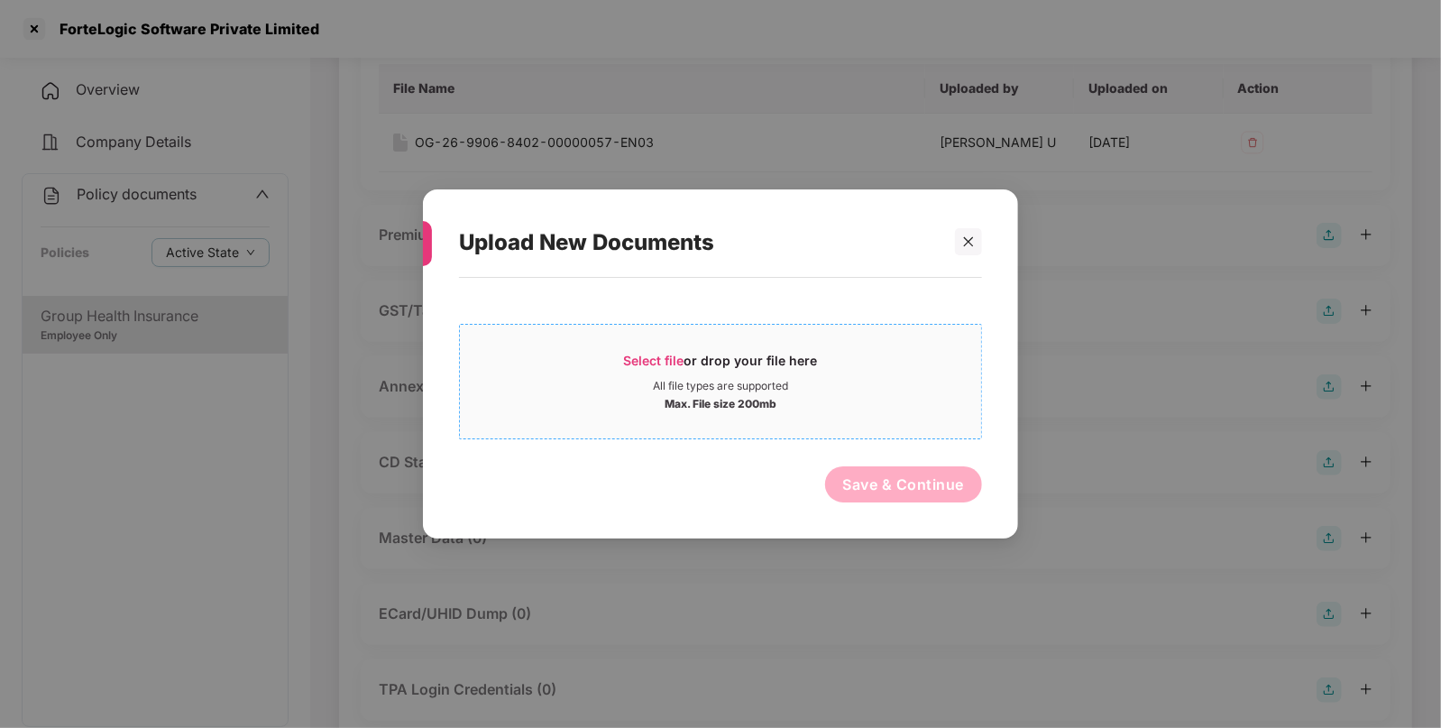
click at [637, 356] on span "Select file" at bounding box center [654, 360] width 60 height 15
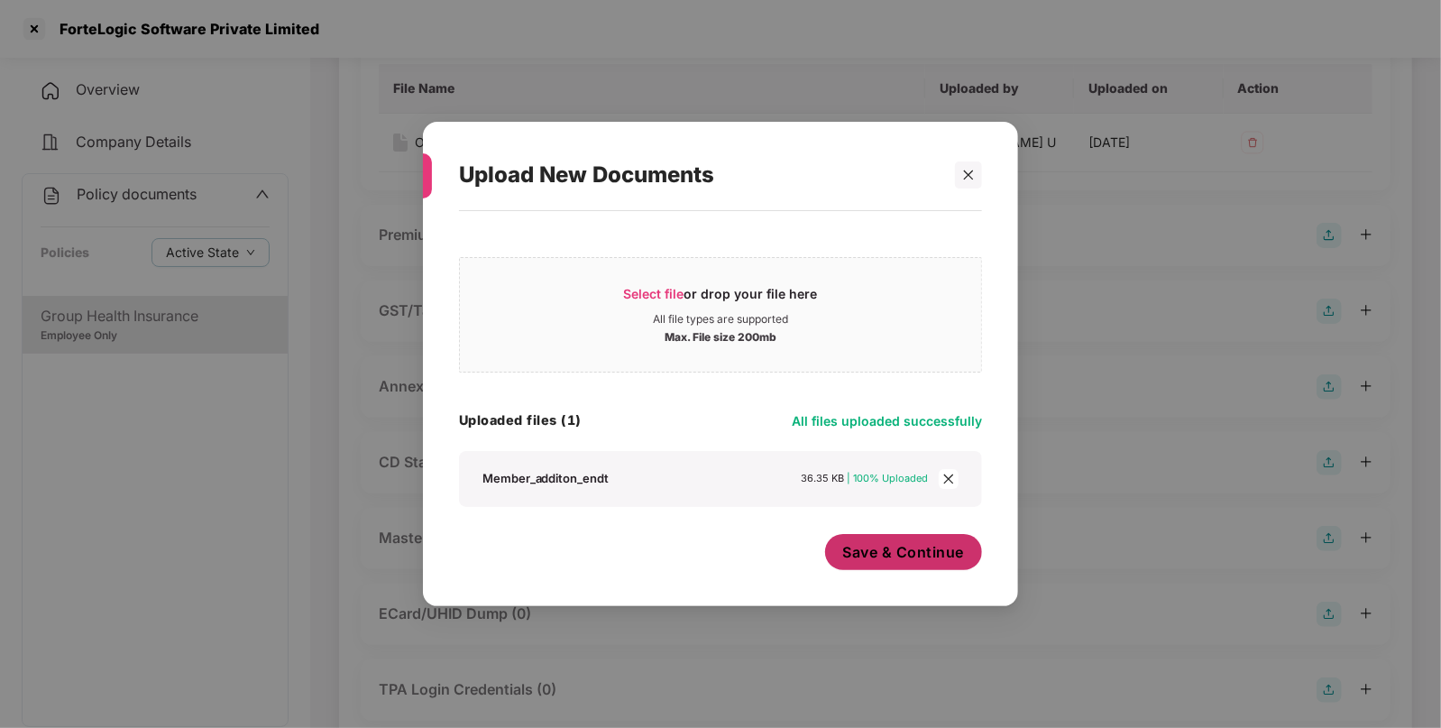
click at [891, 538] on button "Save & Continue" at bounding box center [904, 552] width 158 height 36
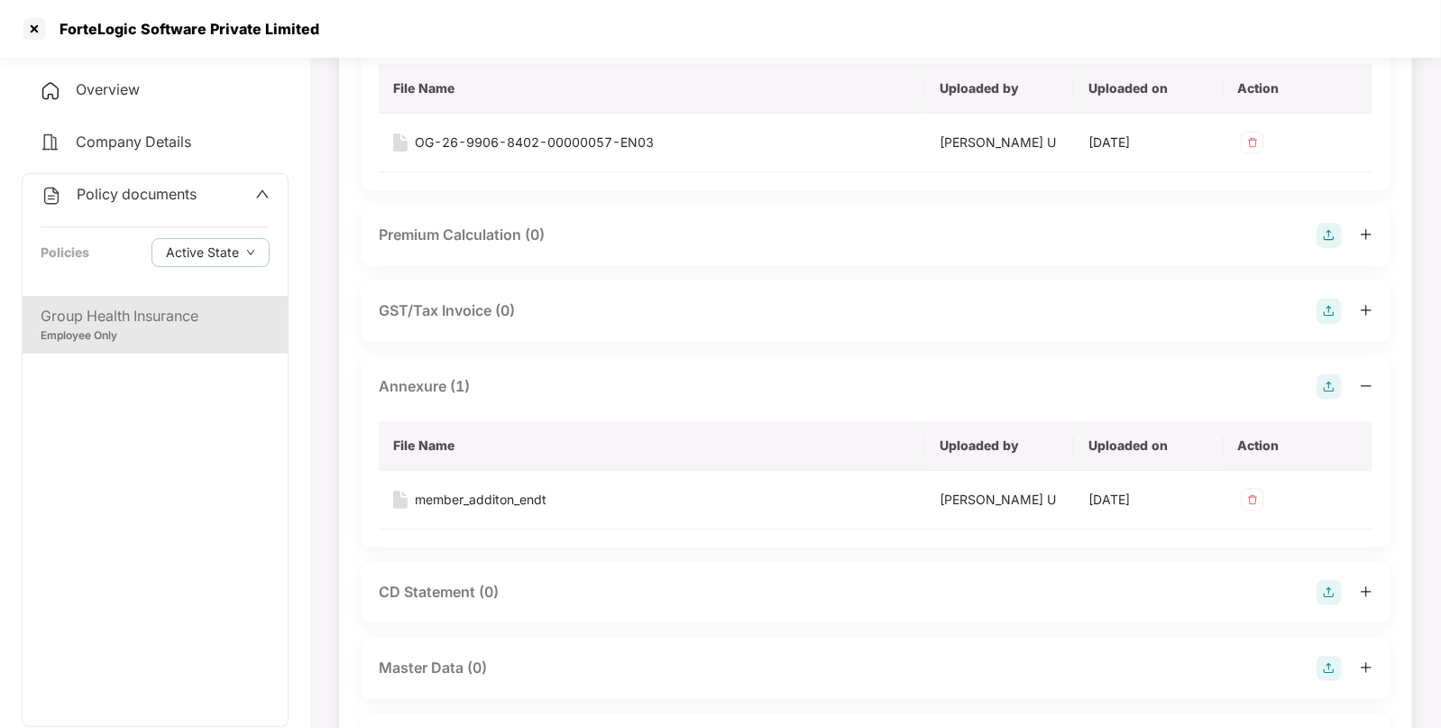
scroll to position [0, 0]
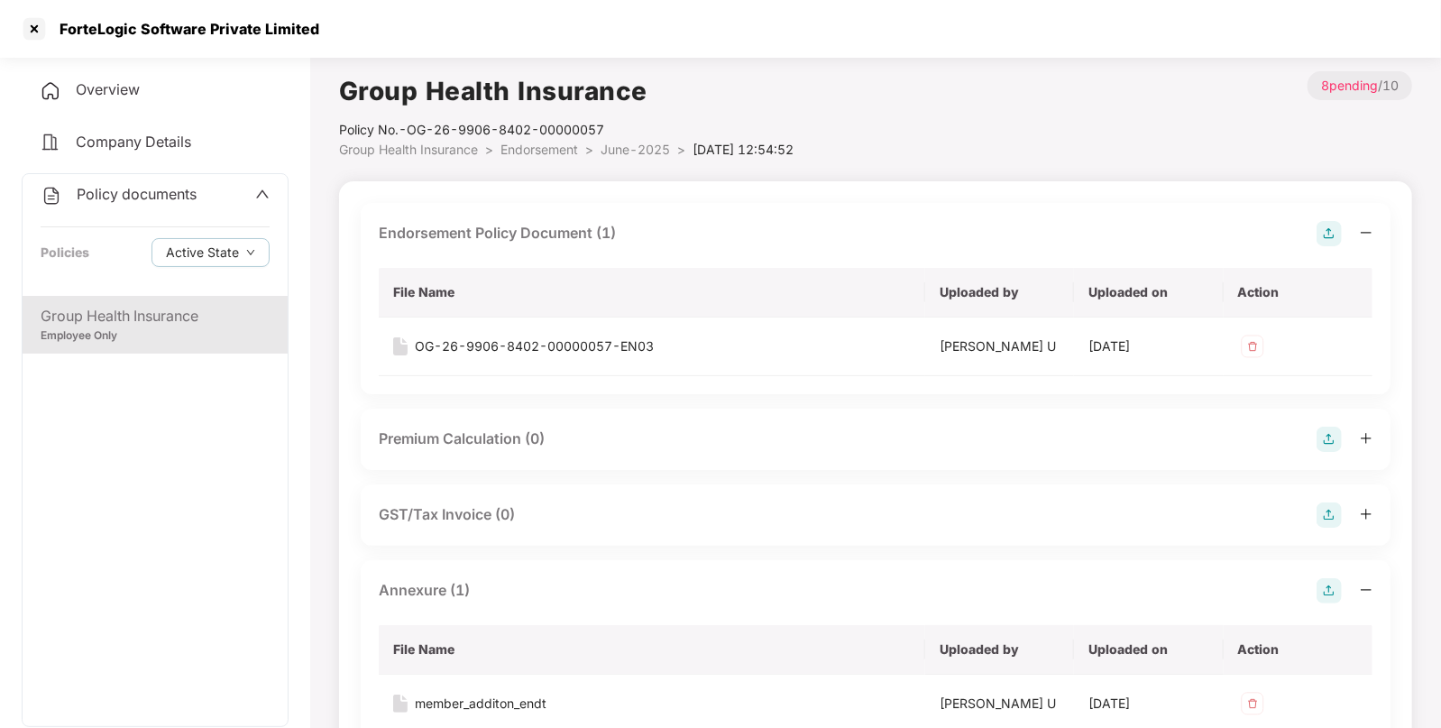
click at [424, 140] on li "Group Health Insurance >" at bounding box center [419, 150] width 161 height 20
click at [408, 152] on span "Group Health Insurance" at bounding box center [408, 149] width 139 height 15
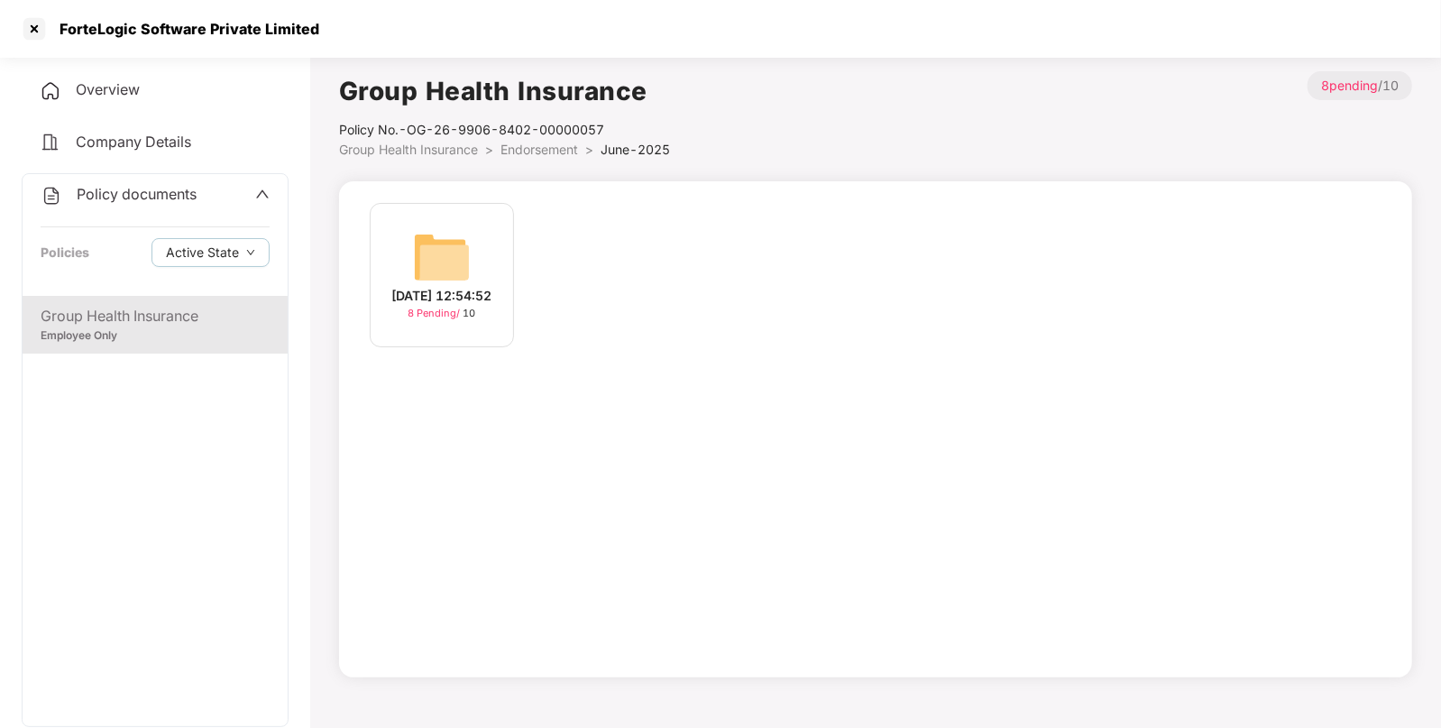
click at [447, 153] on span "Group Health Insurance" at bounding box center [408, 149] width 139 height 15
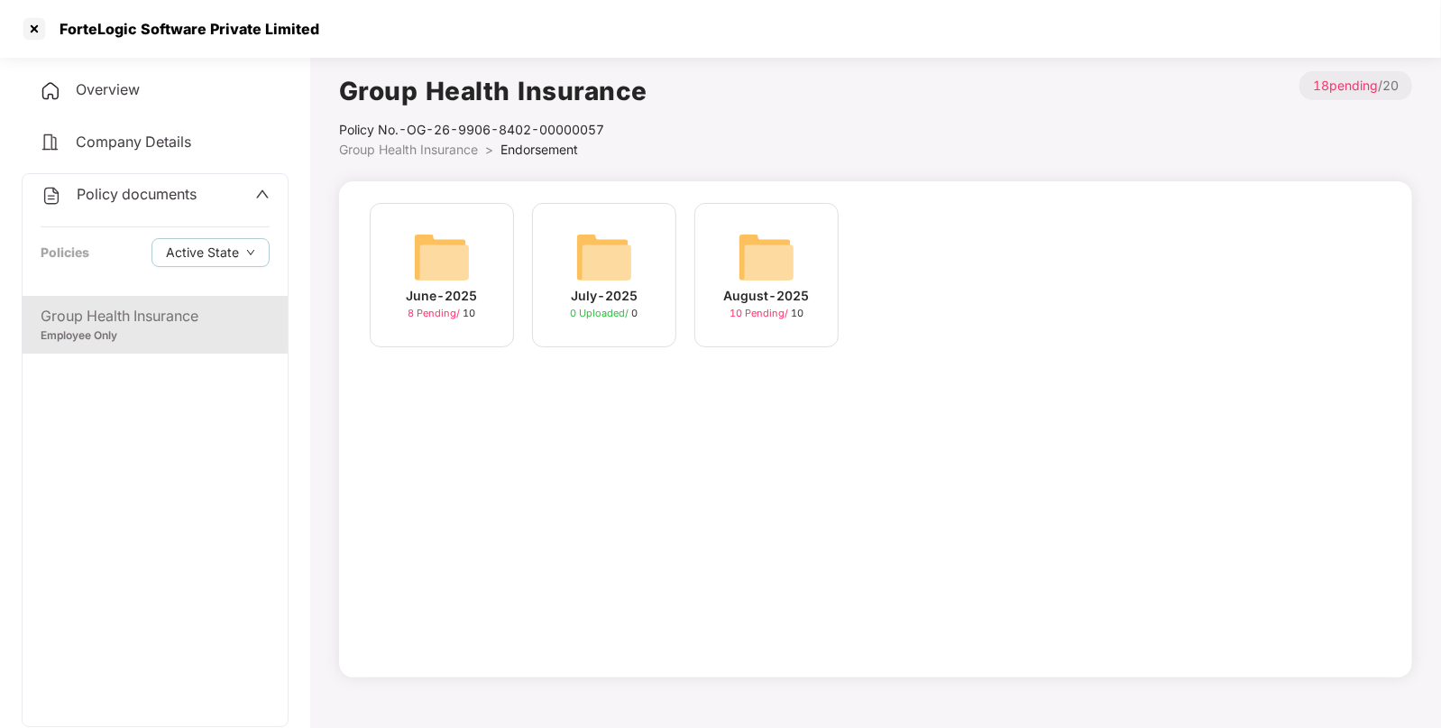
click at [767, 260] on img at bounding box center [767, 257] width 58 height 58
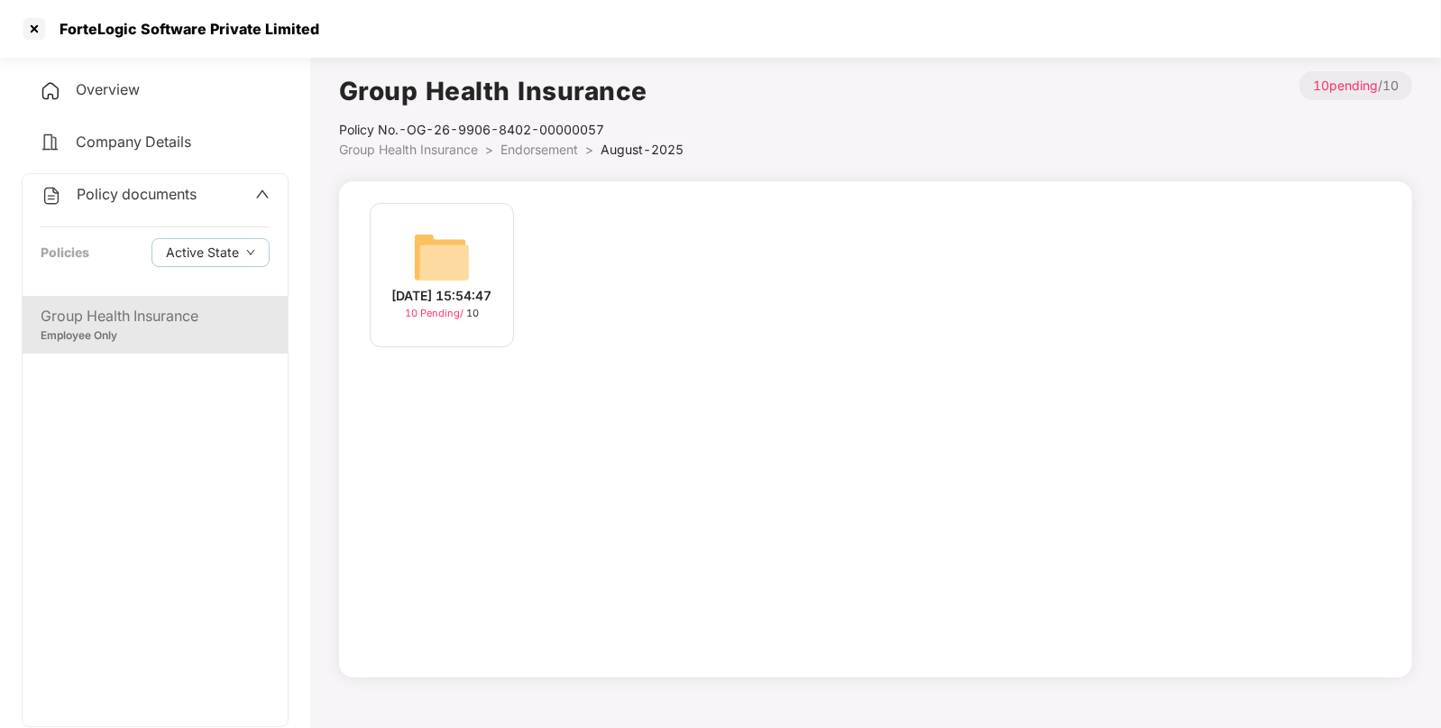
click at [444, 253] on img at bounding box center [442, 257] width 58 height 58
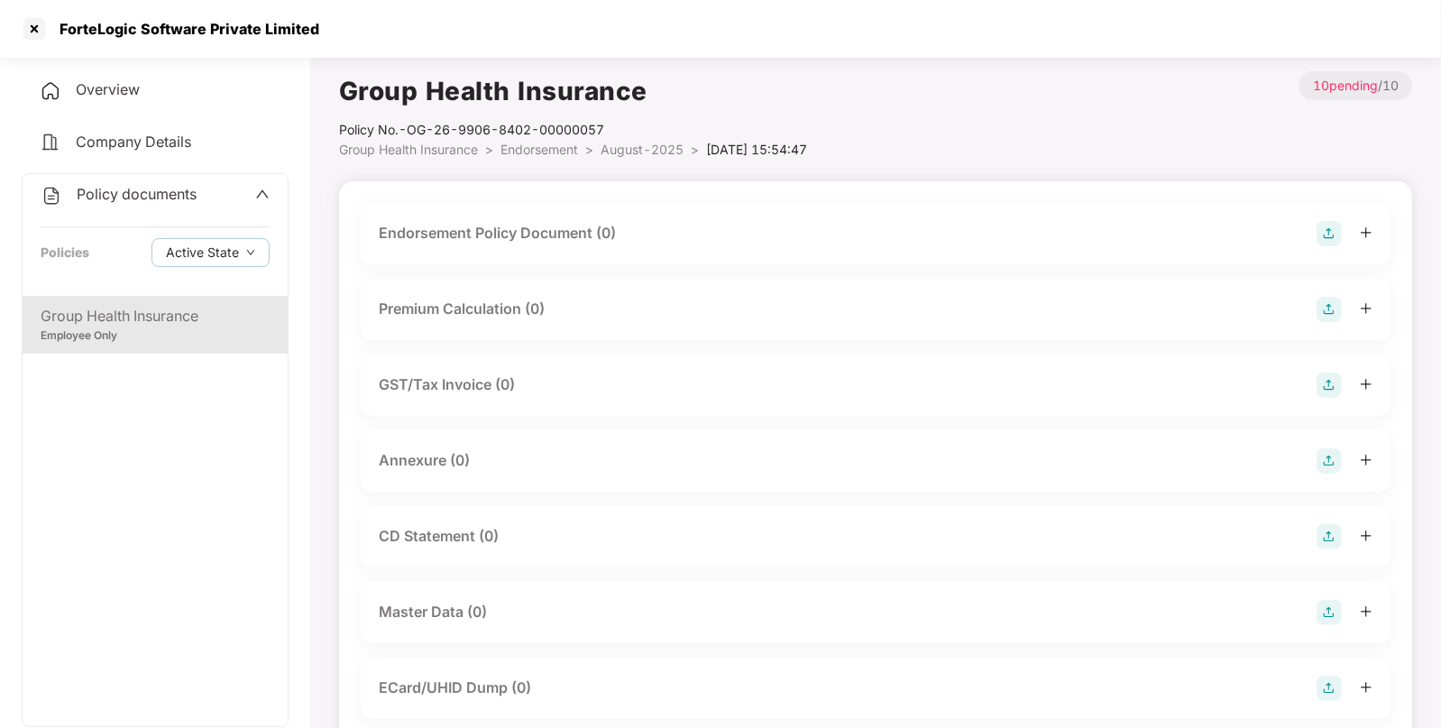
click at [1328, 227] on img at bounding box center [1329, 233] width 25 height 25
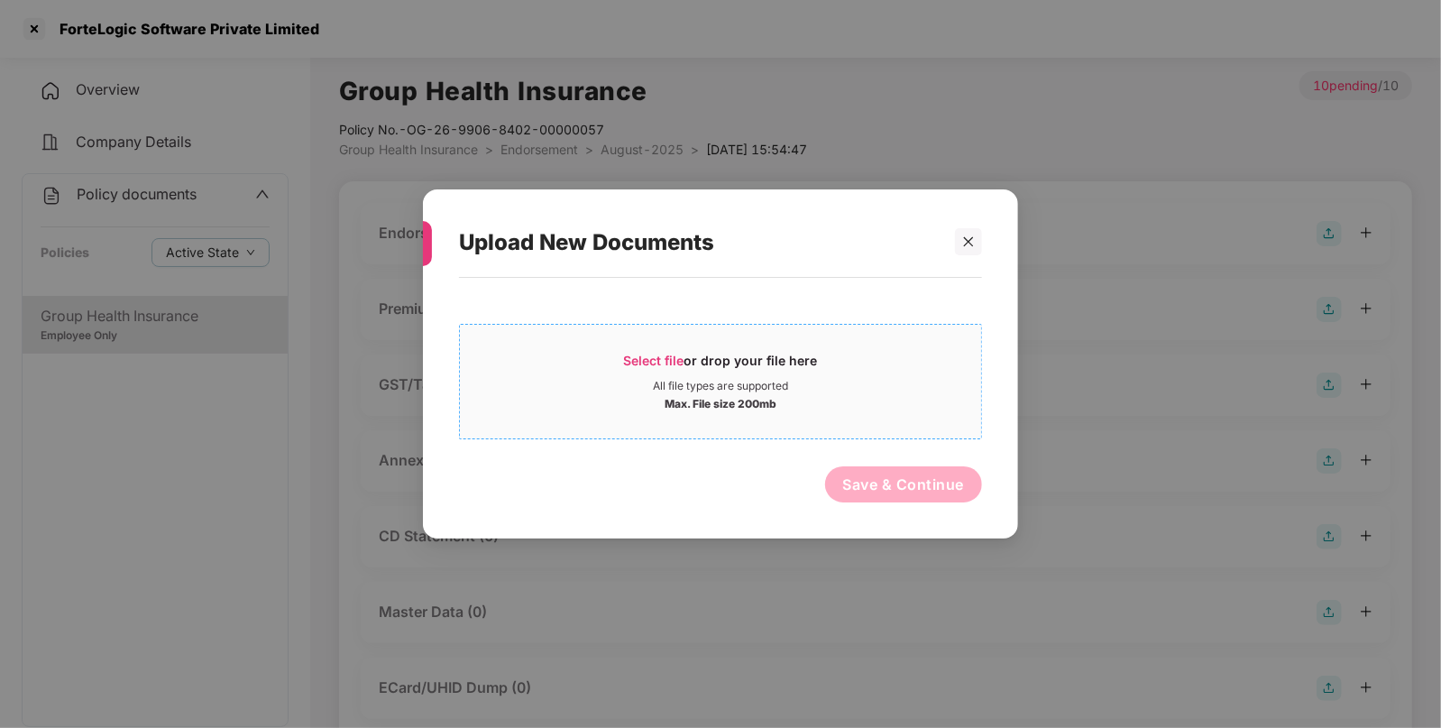
click at [642, 352] on div "Select file or drop your file here" at bounding box center [721, 365] width 194 height 27
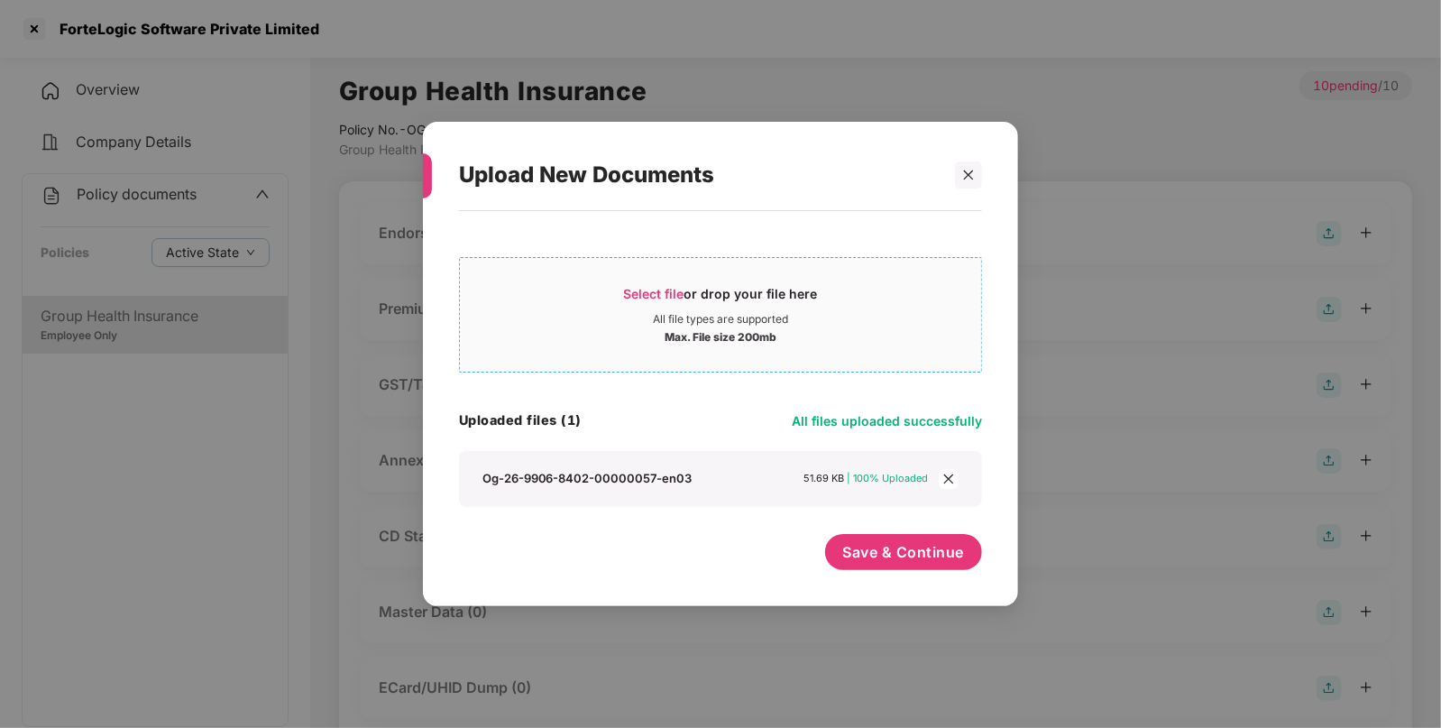
click at [638, 280] on span "Select file or drop your file here All file types are supported Max. File size …" at bounding box center [720, 314] width 521 height 87
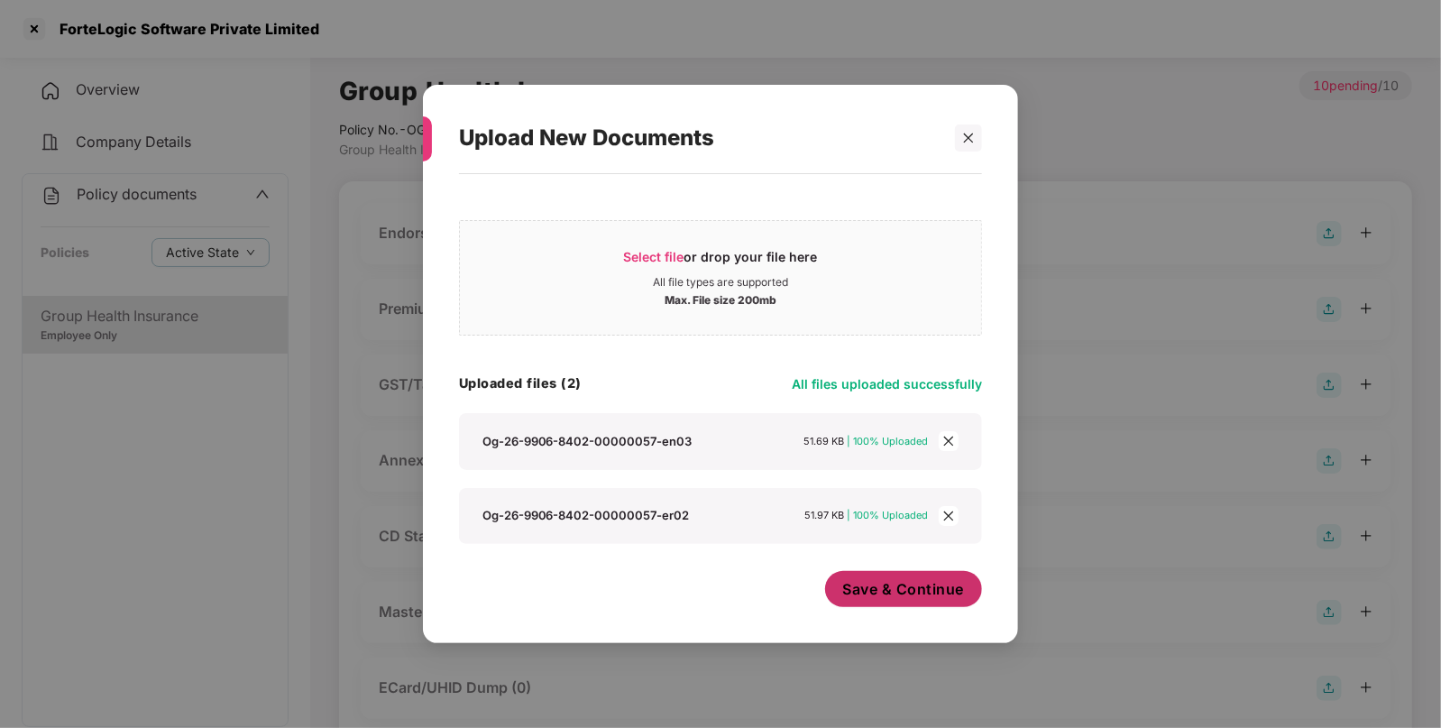
click at [890, 575] on button "Save & Continue" at bounding box center [904, 589] width 158 height 36
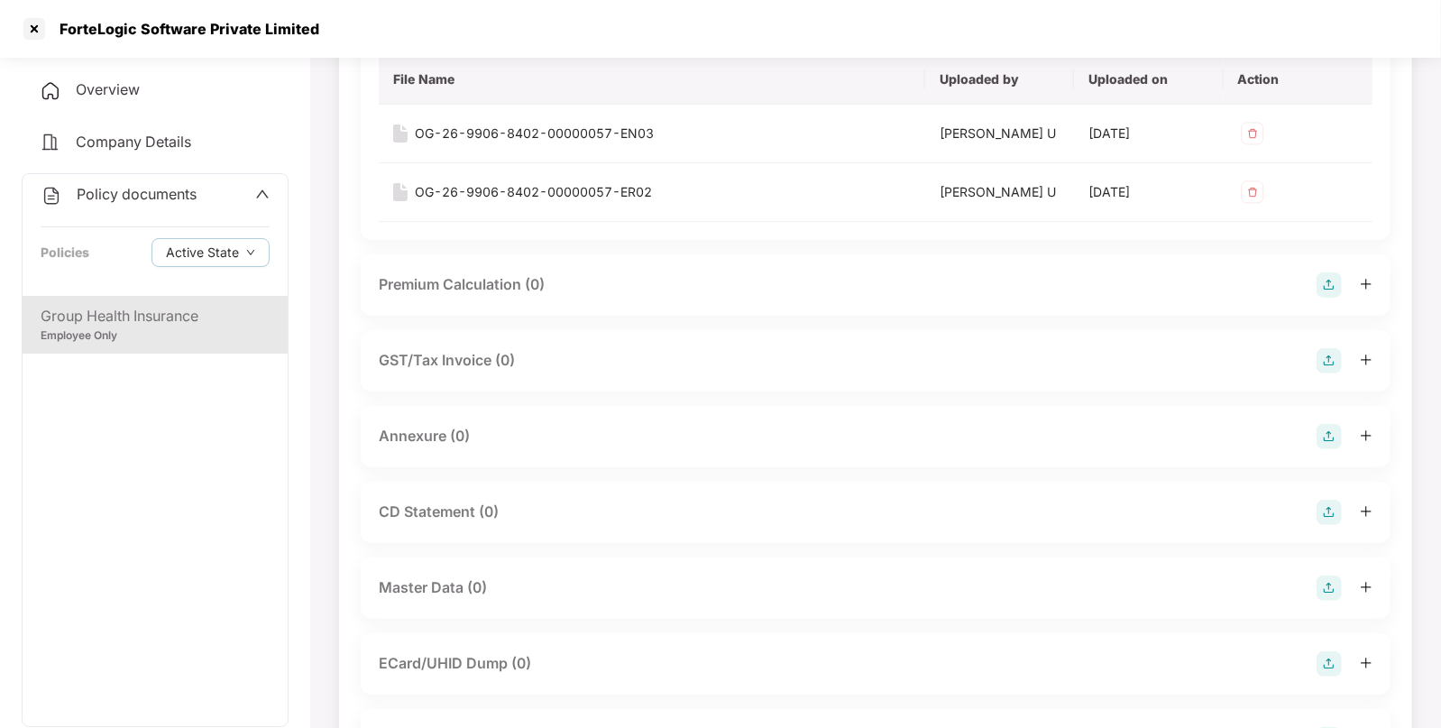
scroll to position [216, 0]
click at [1326, 421] on img at bounding box center [1329, 433] width 25 height 25
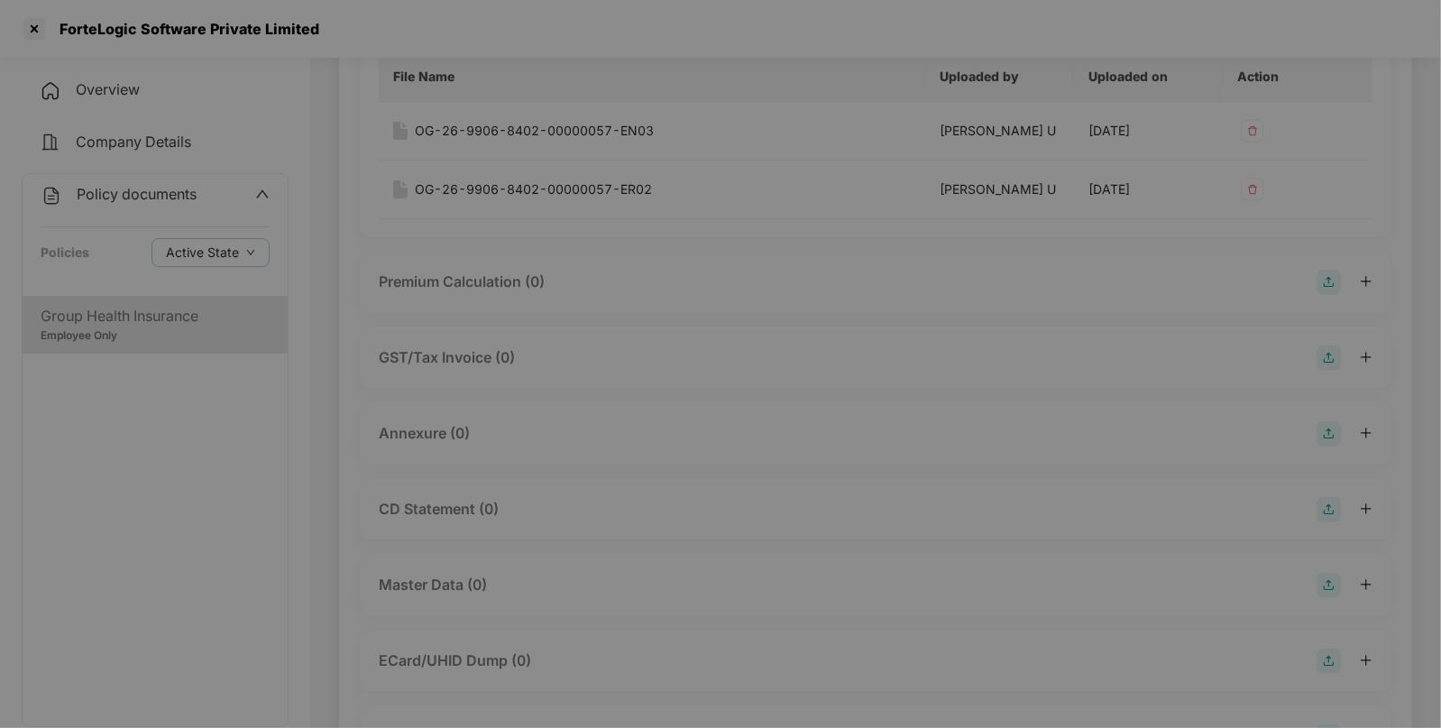
click at [1326, 419] on div "Upload New Documents Select file or drop your file here All file types are supp…" at bounding box center [720, 364] width 1441 height 728
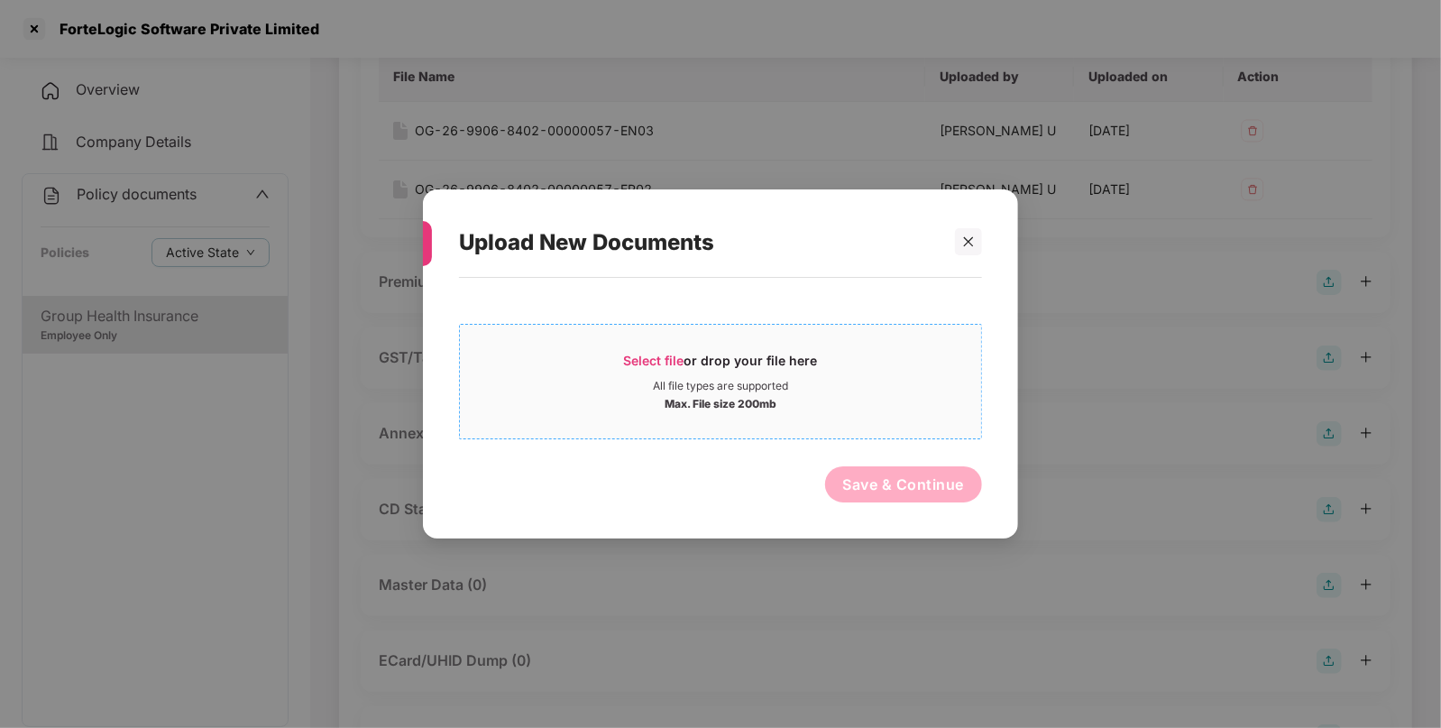
click at [634, 356] on span "Select file" at bounding box center [654, 360] width 60 height 15
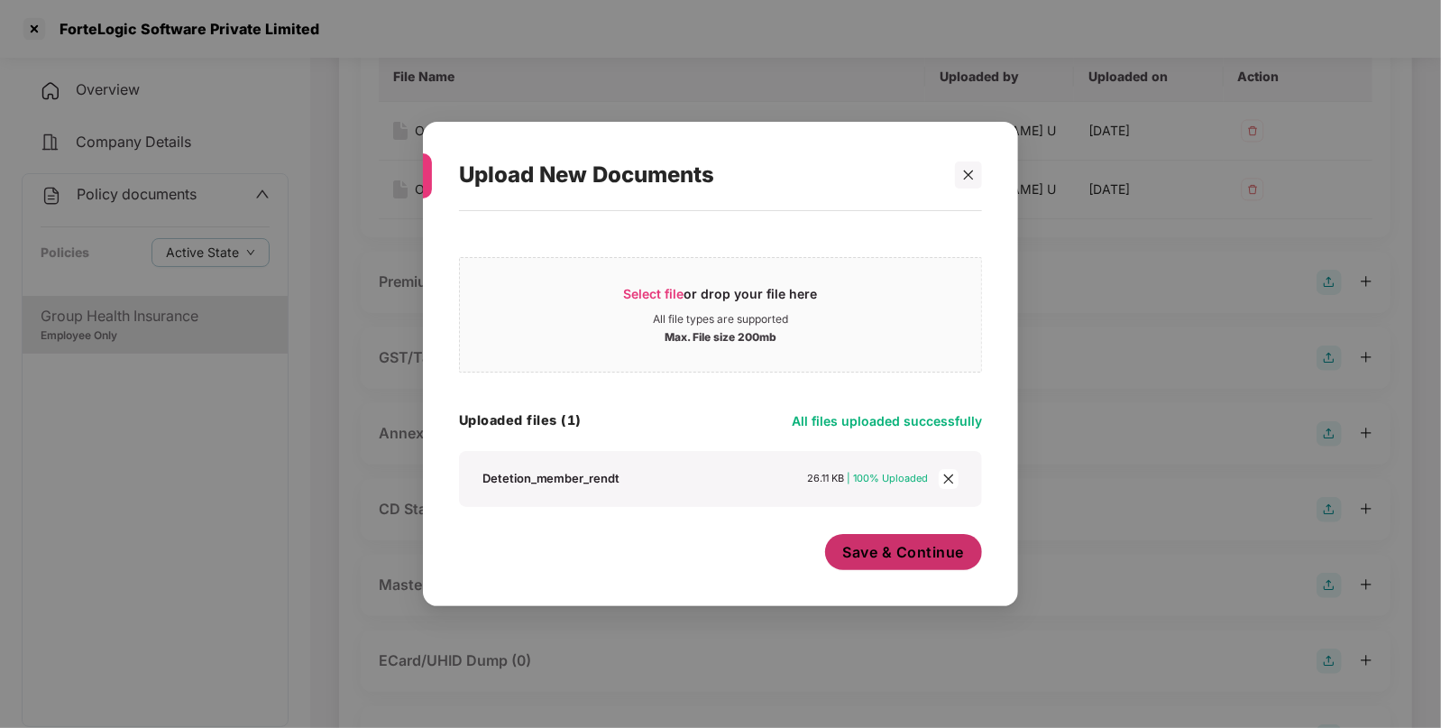
click at [857, 548] on span "Save & Continue" at bounding box center [904, 552] width 122 height 20
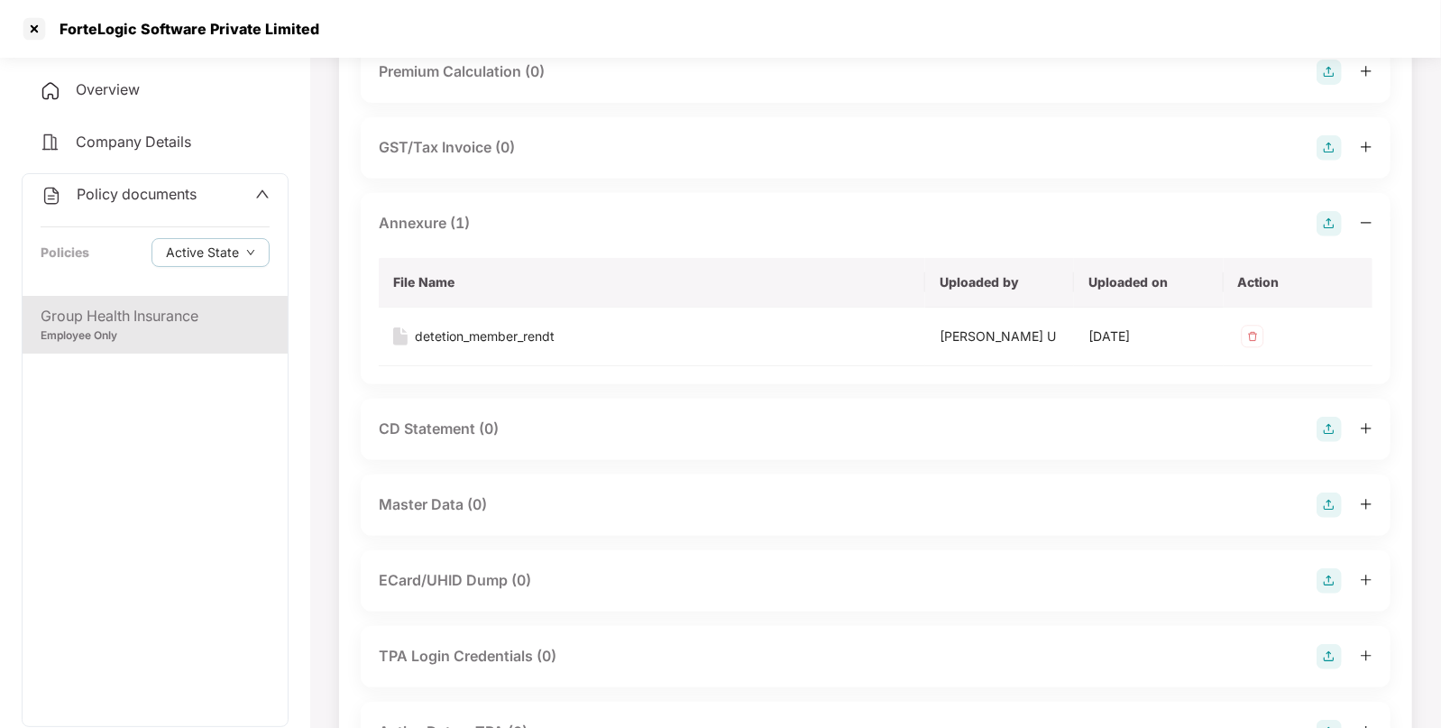
scroll to position [435, 0]
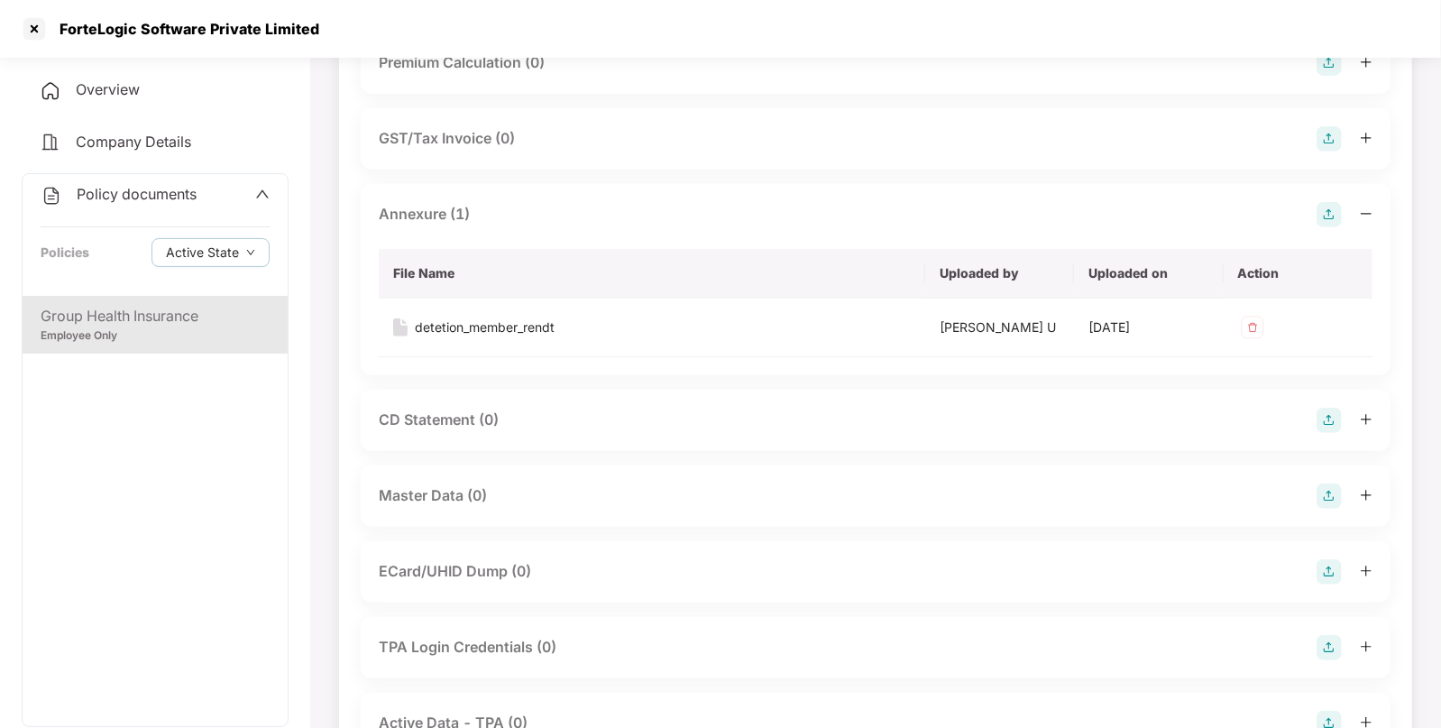
click at [1326, 218] on img at bounding box center [1329, 214] width 25 height 25
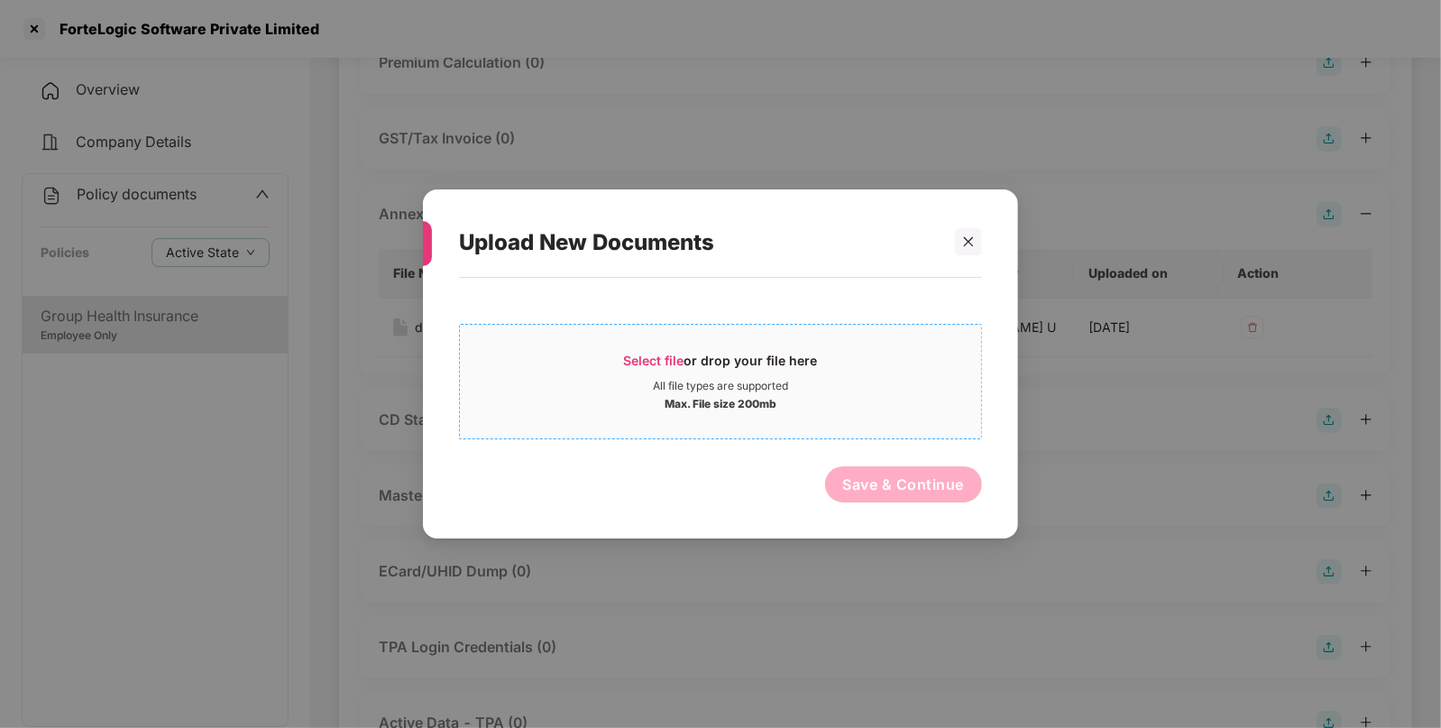
click at [663, 361] on span "Select file" at bounding box center [654, 360] width 60 height 15
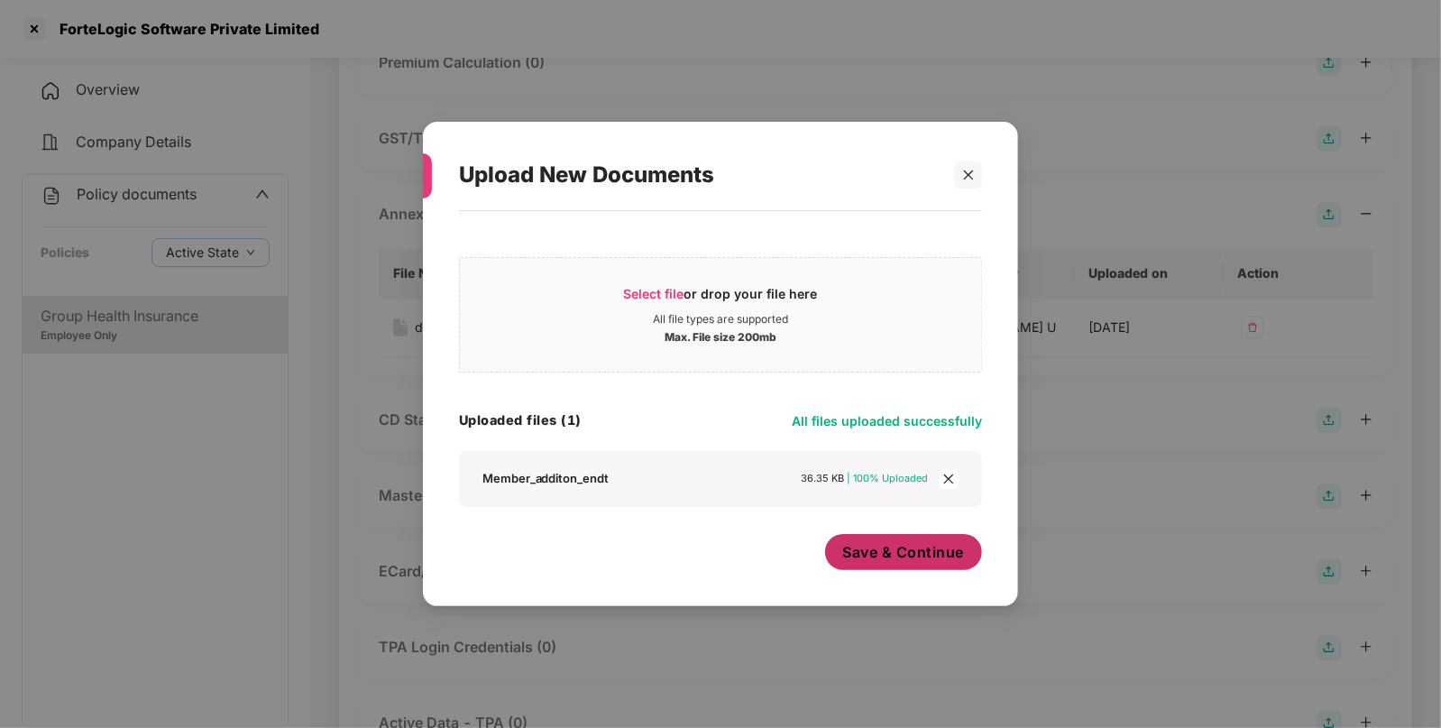
click at [872, 544] on span "Save & Continue" at bounding box center [904, 552] width 122 height 20
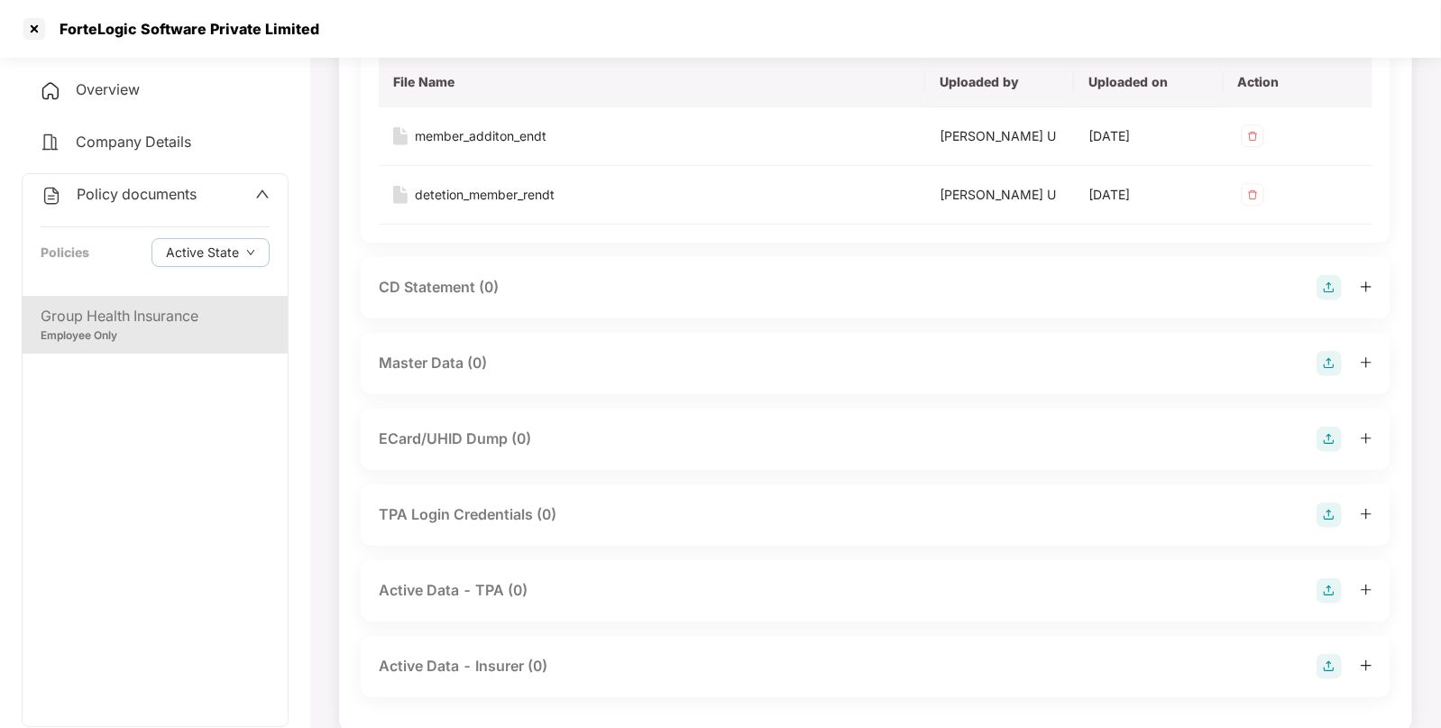
scroll to position [651, 0]
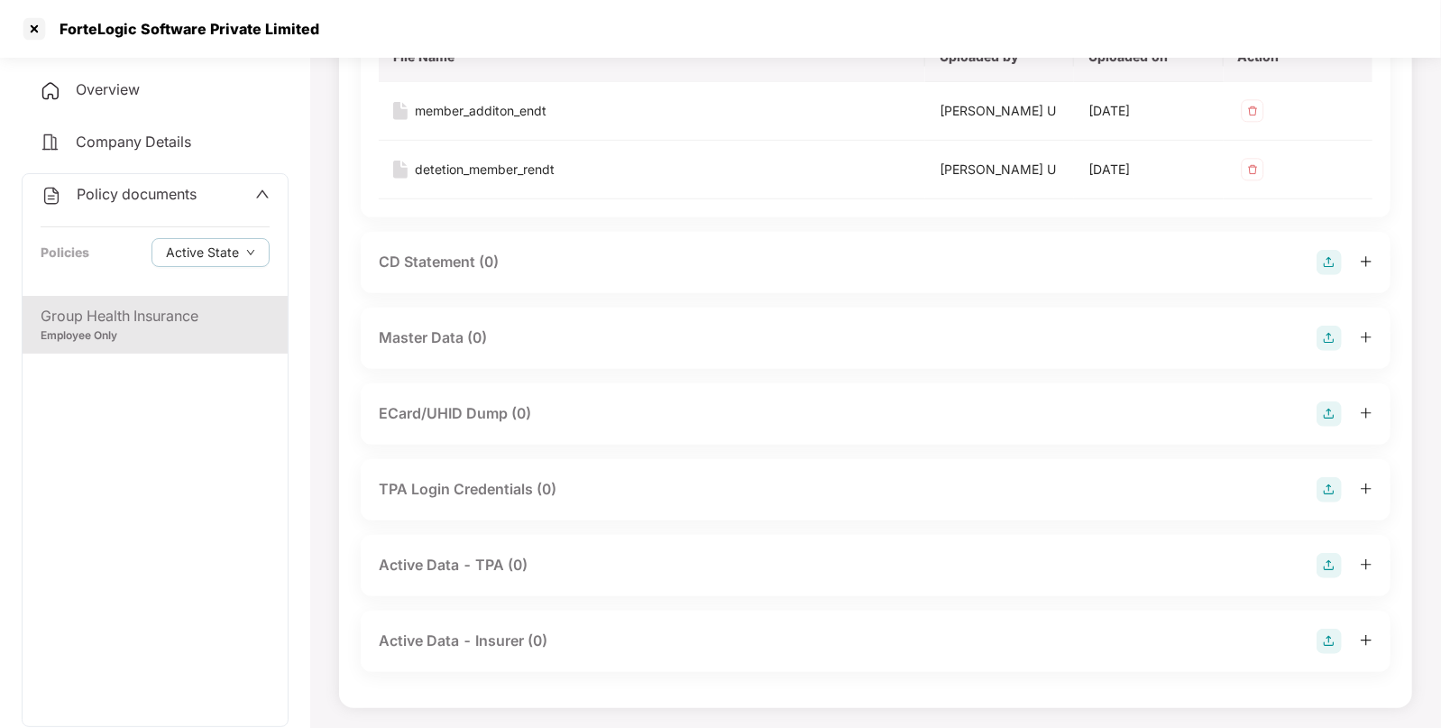
click at [1326, 334] on img at bounding box center [1329, 338] width 25 height 25
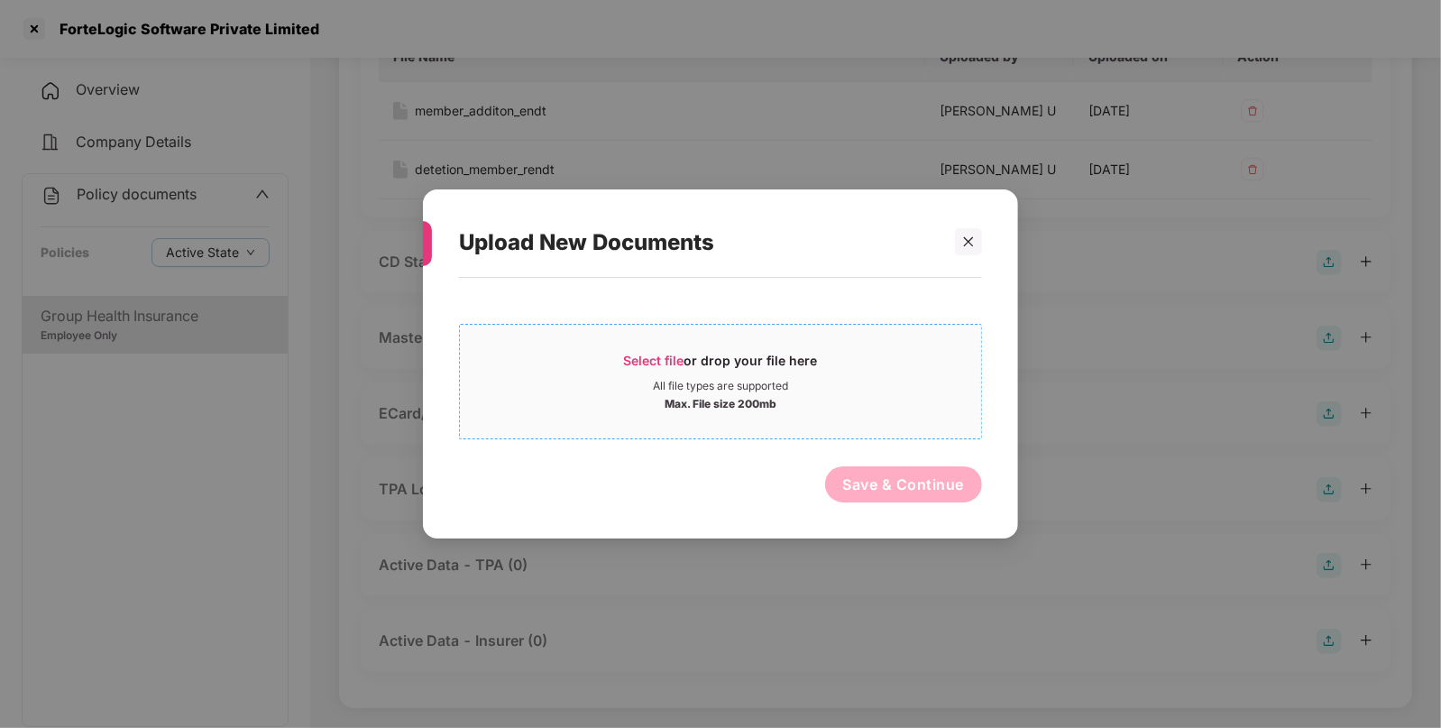
click at [654, 350] on span "Select file or drop your file here All file types are supported Max. File size …" at bounding box center [720, 381] width 521 height 87
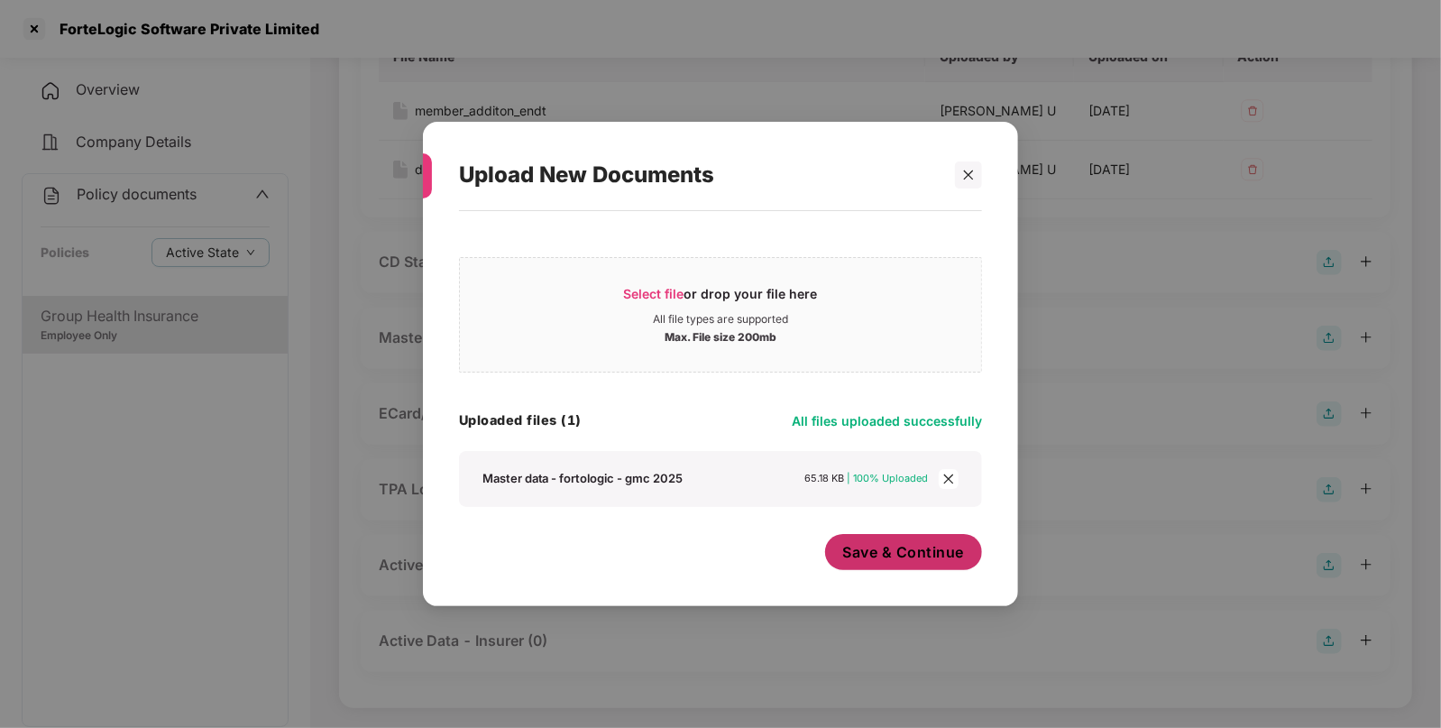
click at [911, 558] on span "Save & Continue" at bounding box center [904, 552] width 122 height 20
